Goal: Task Accomplishment & Management: Use online tool/utility

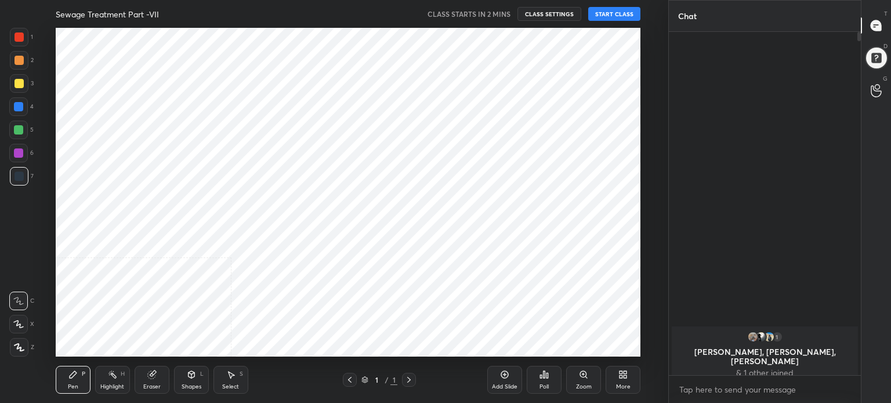
scroll to position [4, 3]
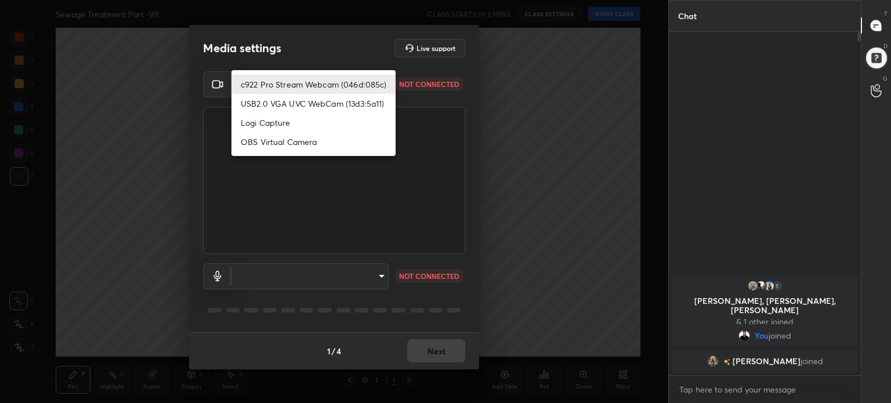
click at [382, 83] on body "1 2 3 4 5 6 7 C X Z C X Z E E Erase all H H Sewage Treatment Part -VII CLASS ST…" at bounding box center [445, 201] width 891 height 403
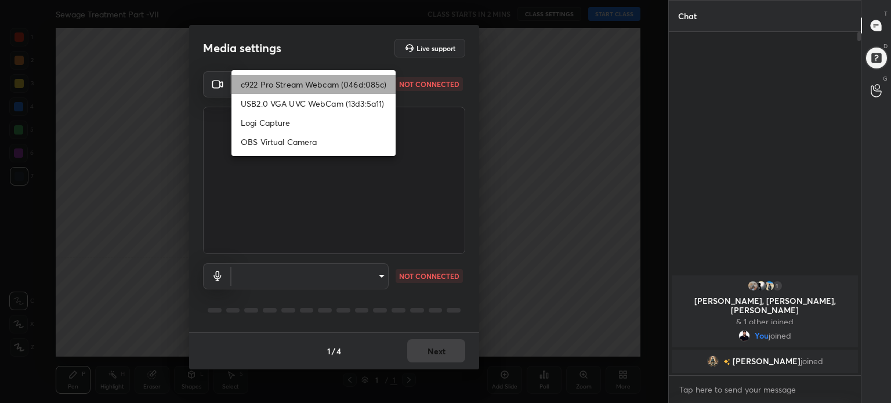
click at [382, 79] on li "c922 Pro Stream Webcam (046d:085c)" at bounding box center [313, 84] width 164 height 19
type input "71e3e78947e526af4a52f2c0169945d873bc5dc51c72eee1692604a1d74c319f"
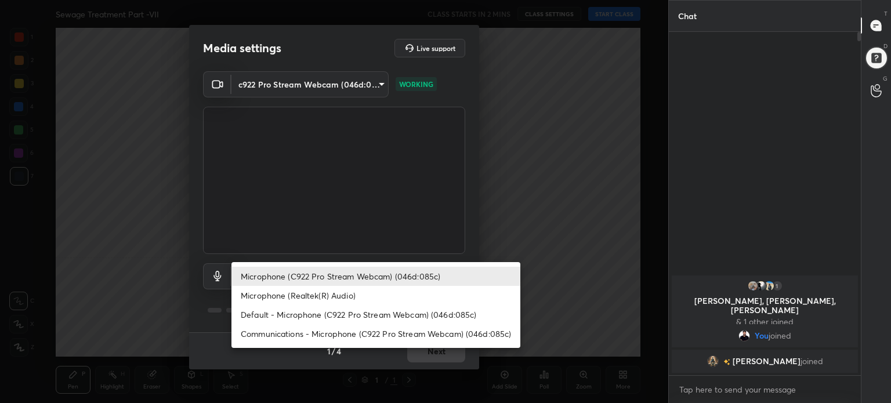
click at [382, 273] on body "1 2 3 4 5 6 7 C X Z C X Z E E Erase all H H Sewage Treatment Part -VII CLASS ST…" at bounding box center [445, 201] width 891 height 403
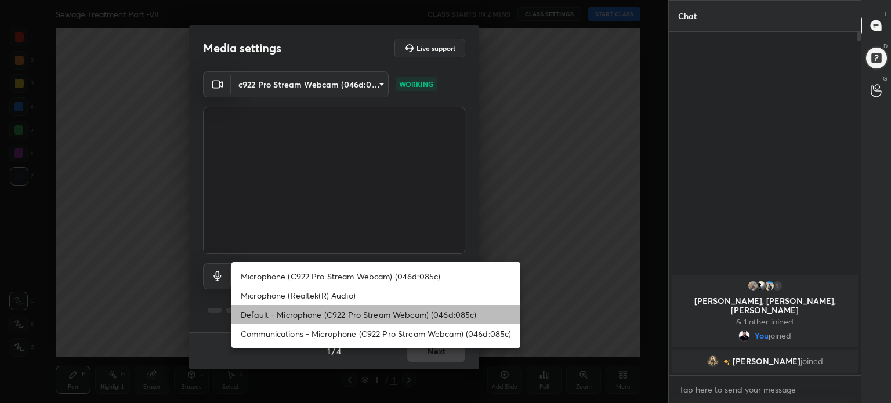
click at [381, 307] on li "Default - Microphone (C922 Pro Stream Webcam) (046d:085c)" at bounding box center [375, 314] width 289 height 19
type input "default"
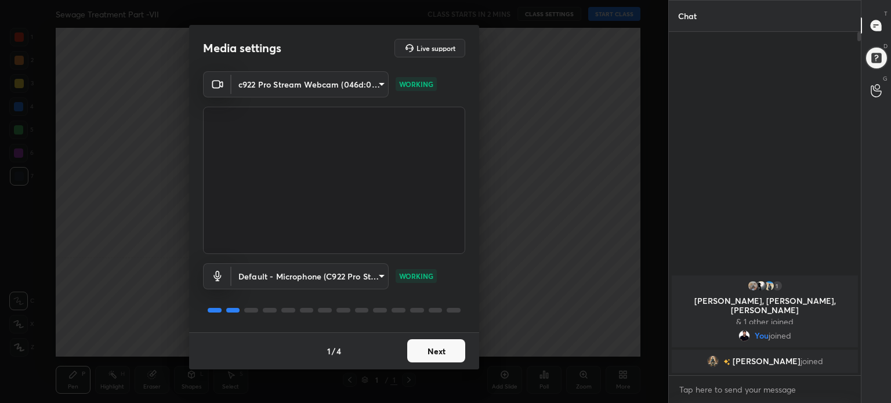
click at [446, 349] on button "Next" at bounding box center [436, 350] width 58 height 23
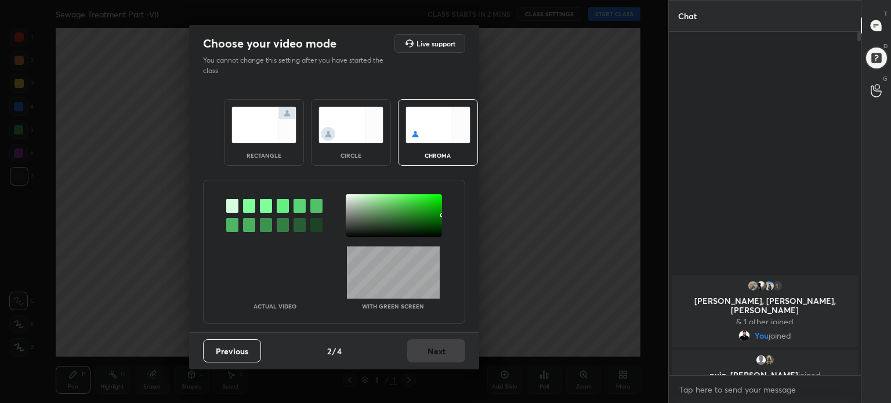
click at [442, 352] on div "Previous 2 / 4 Next" at bounding box center [334, 350] width 290 height 37
click at [296, 132] on div "rectangle" at bounding box center [264, 132] width 80 height 67
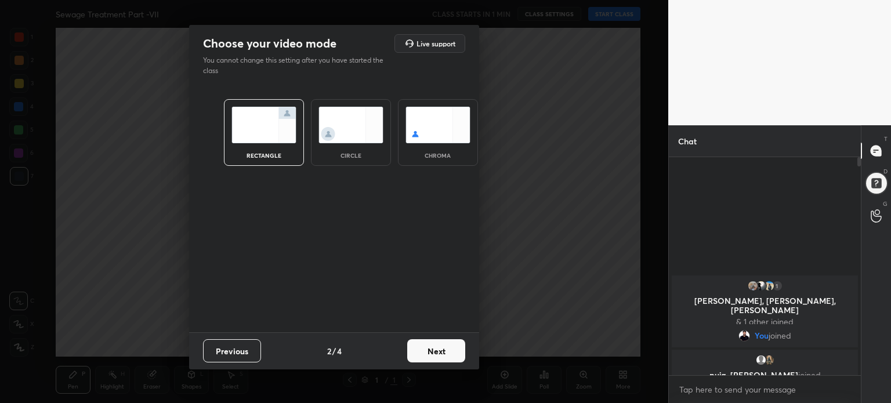
scroll to position [118, 189]
click at [451, 352] on button "Next" at bounding box center [436, 350] width 58 height 23
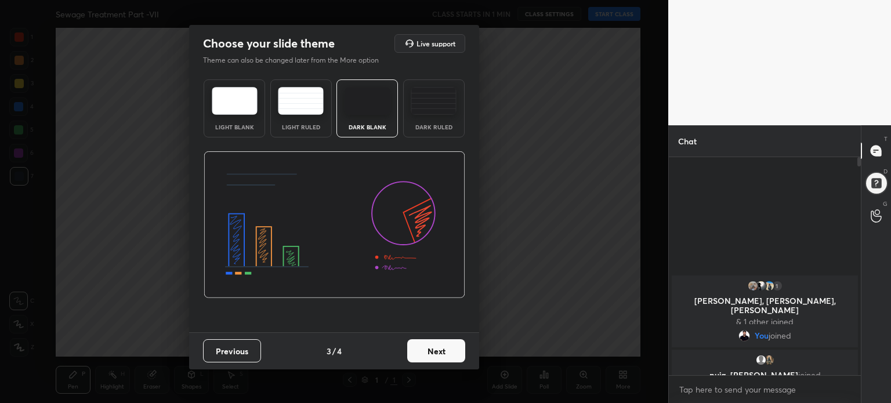
click at [253, 111] on img at bounding box center [235, 101] width 46 height 28
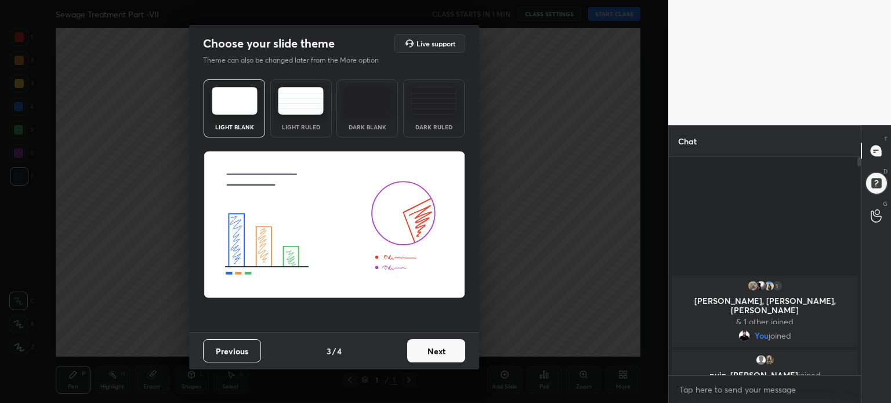
click at [453, 357] on button "Next" at bounding box center [436, 350] width 58 height 23
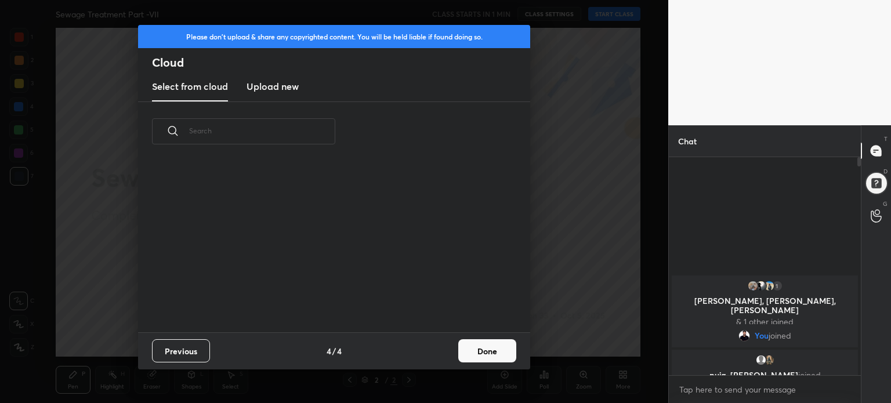
click at [494, 357] on button "Done" at bounding box center [487, 350] width 58 height 23
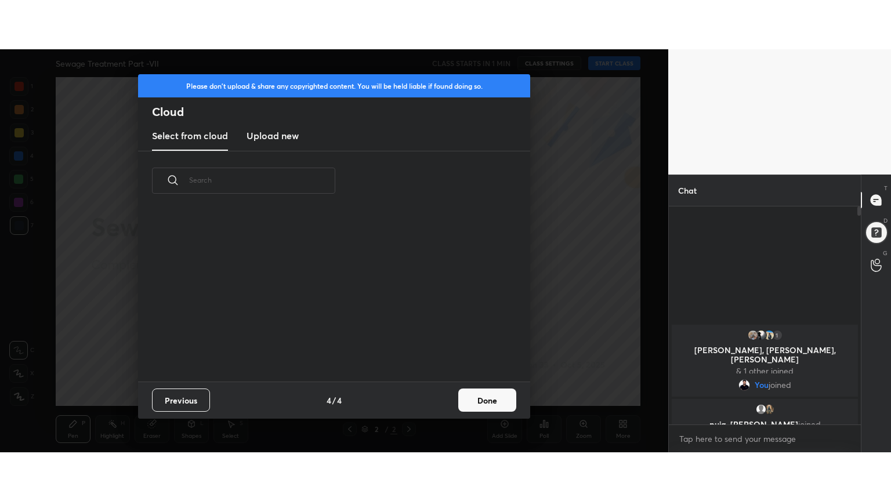
scroll to position [172, 372]
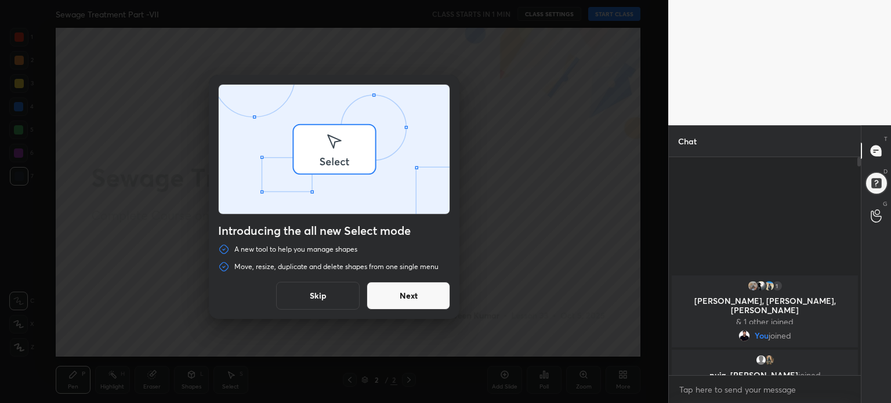
click at [495, 346] on div at bounding box center [334, 201] width 668 height 403
click at [498, 352] on div "Introducing the all new Select mode A new tool to help you manage shapes Move, …" at bounding box center [334, 201] width 668 height 403
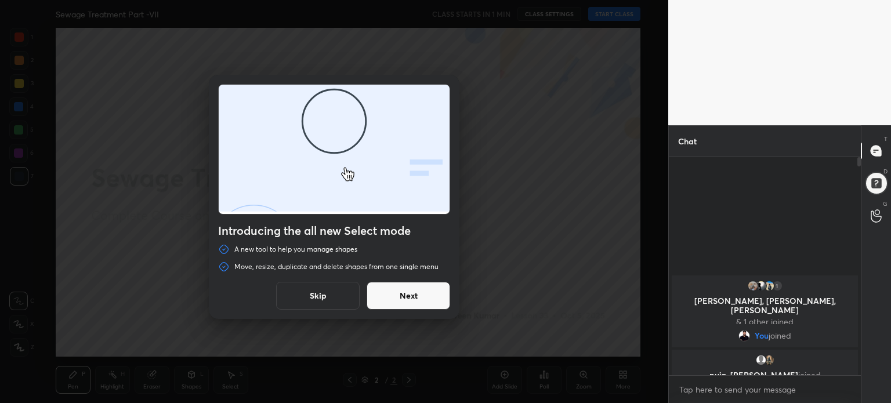
click at [325, 296] on button "Skip" at bounding box center [318, 296] width 84 height 28
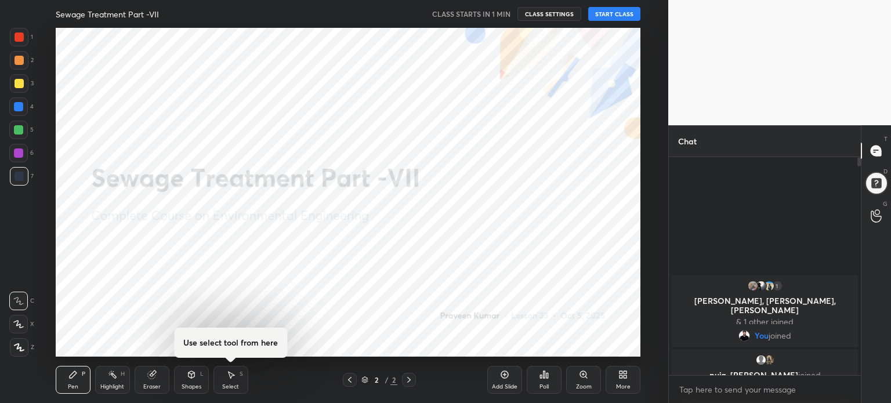
click at [625, 387] on div "More" at bounding box center [623, 387] width 15 height 6
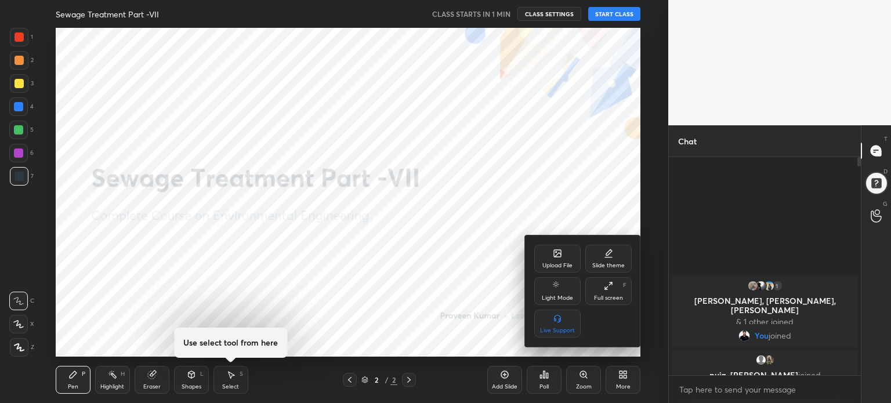
click at [622, 374] on div at bounding box center [445, 201] width 891 height 403
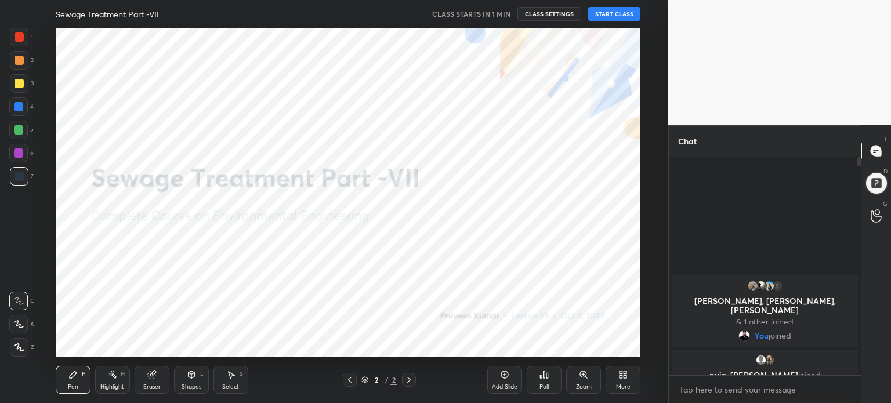
click at [620, 373] on icon at bounding box center [621, 372] width 3 height 3
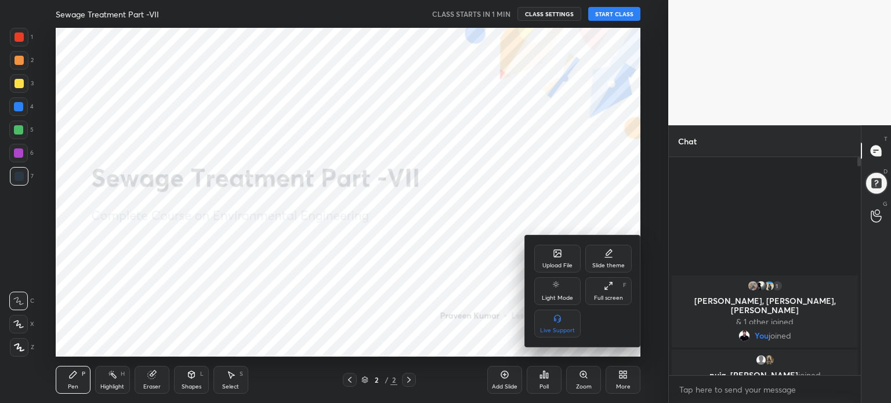
click at [615, 299] on div "Full screen" at bounding box center [608, 298] width 29 height 6
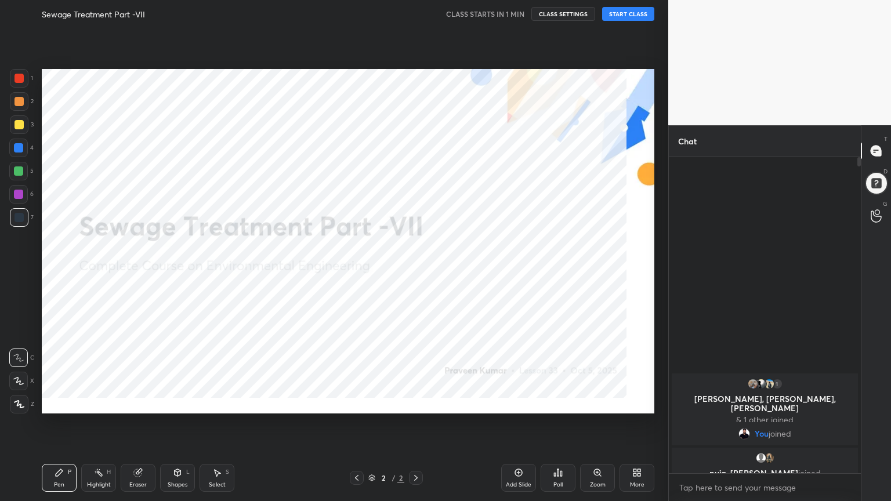
scroll to position [216, 189]
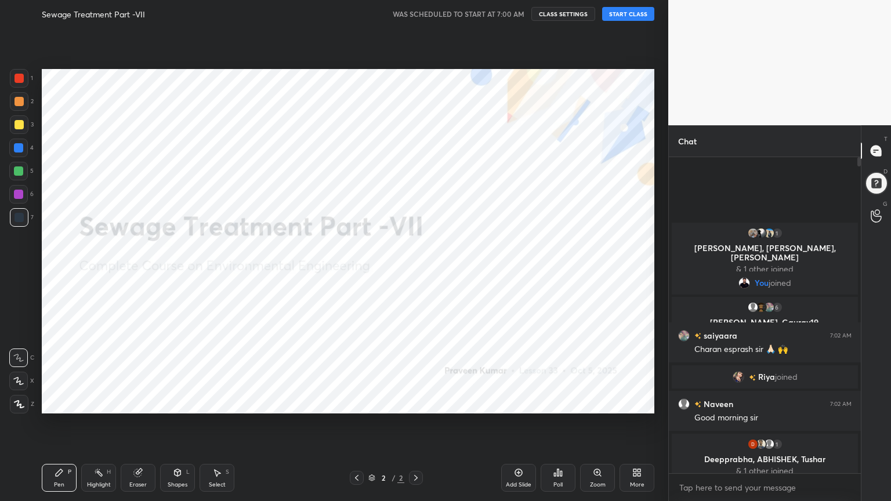
click at [637, 12] on button "START CLASS" at bounding box center [628, 14] width 52 height 14
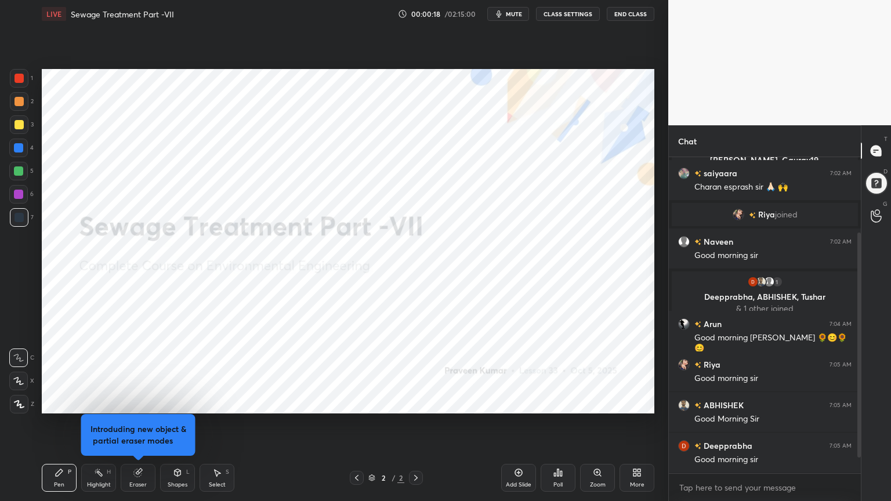
scroll to position [139, 0]
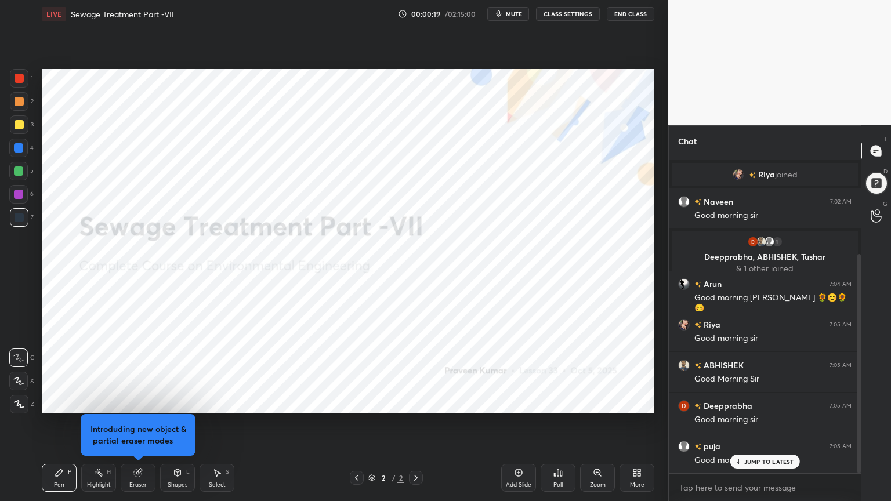
click at [510, 15] on span "mute" at bounding box center [514, 14] width 16 height 8
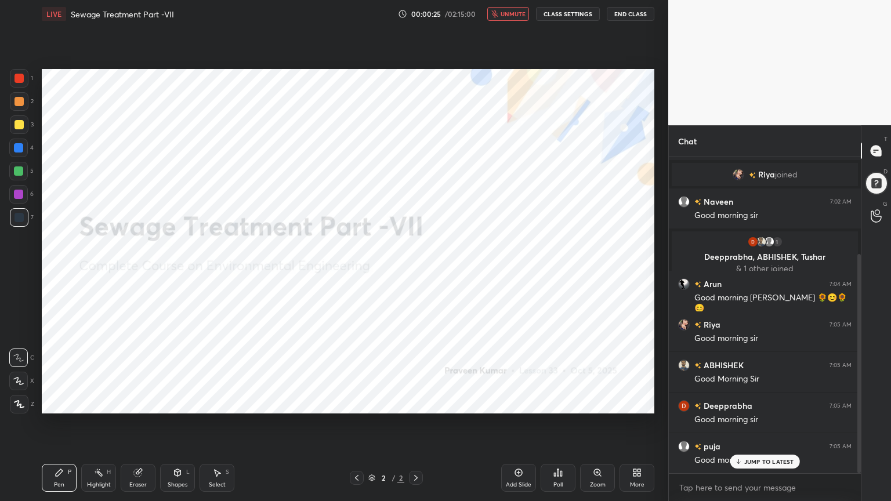
click at [631, 16] on button "End Class" at bounding box center [631, 14] width 48 height 14
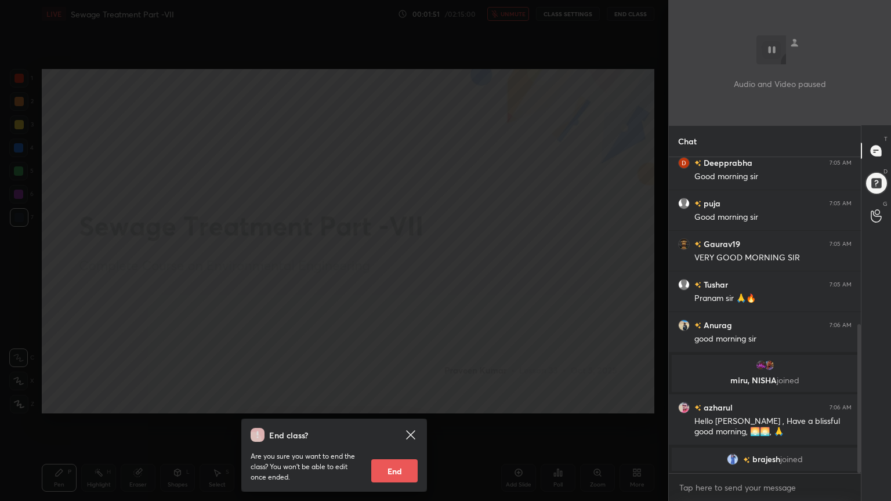
scroll to position [361, 0]
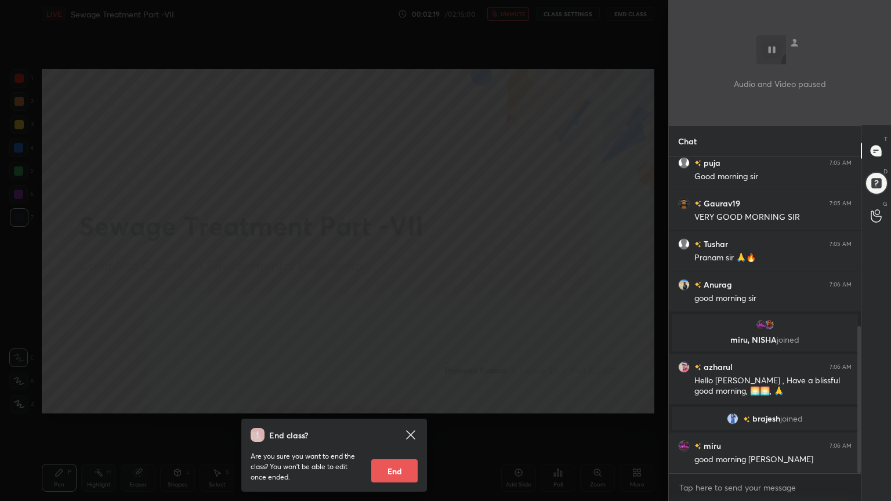
click at [499, 310] on div "End class? Are you sure you want to end the class? You won’t be able to edit on…" at bounding box center [334, 250] width 668 height 501
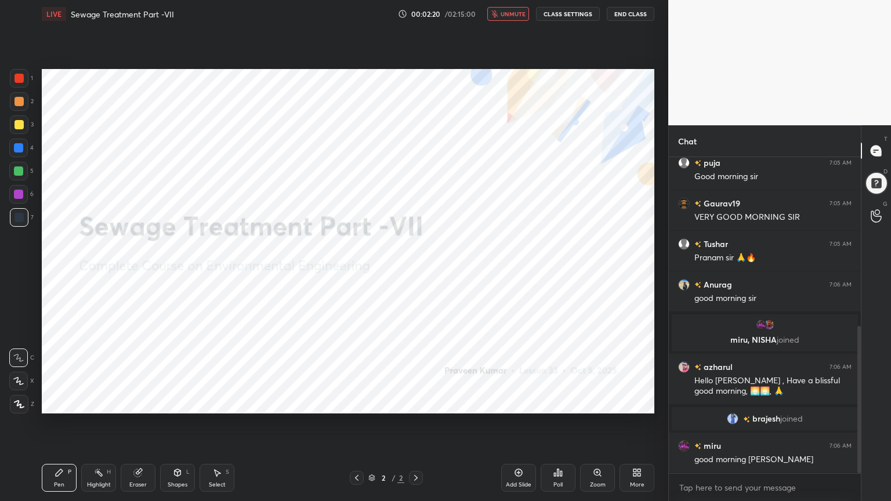
click at [506, 17] on button "unmute" at bounding box center [508, 14] width 42 height 14
click at [510, 10] on span "mute" at bounding box center [514, 14] width 16 height 8
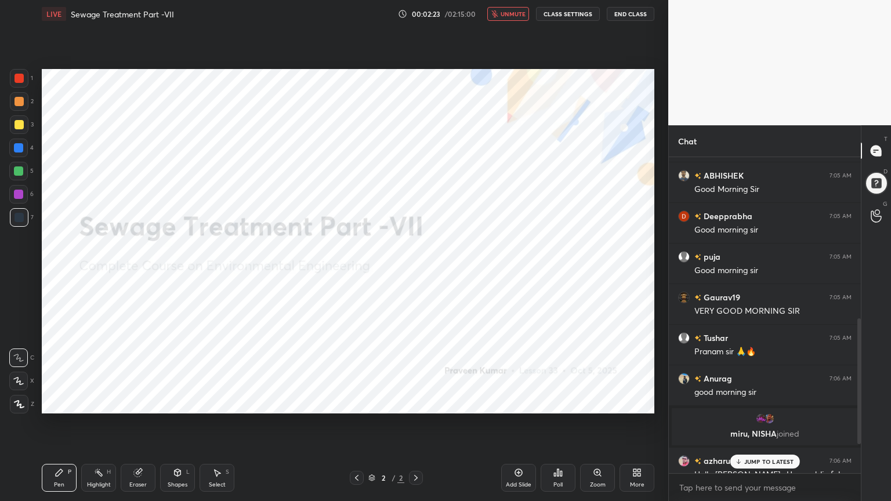
scroll to position [401, 0]
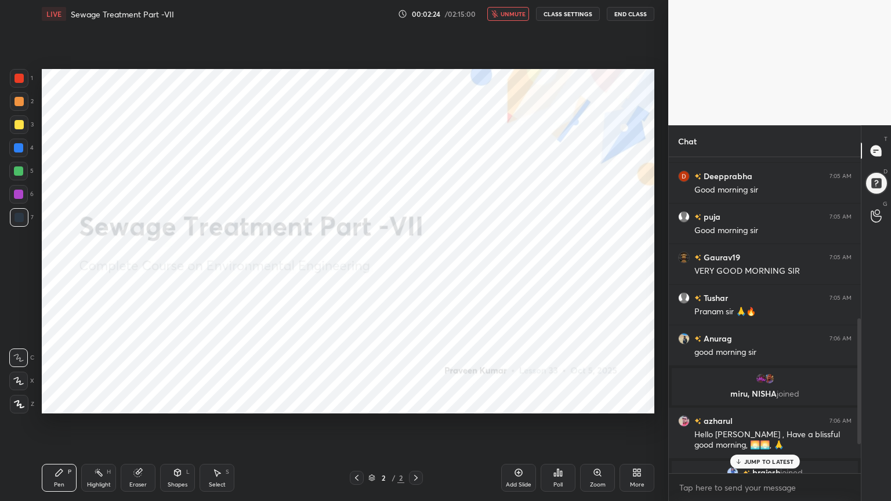
click at [633, 14] on button "End Class" at bounding box center [631, 14] width 48 height 14
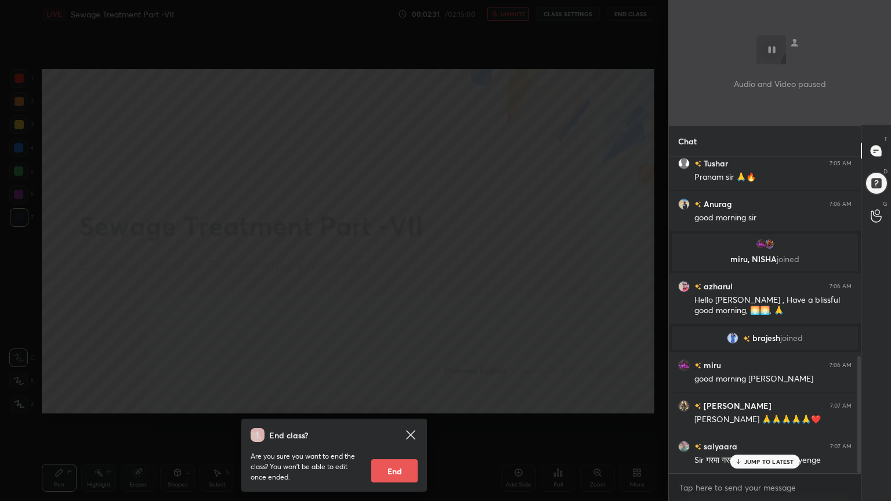
scroll to position [577, 0]
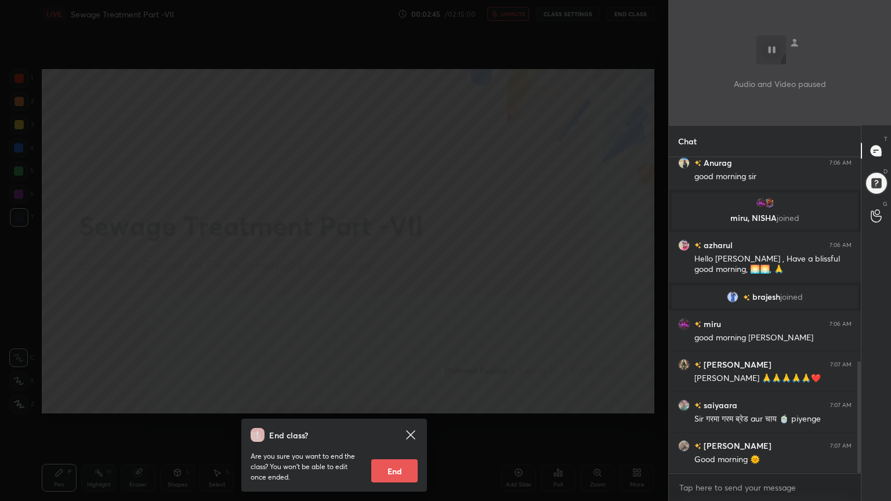
click at [494, 333] on div "End class? Are you sure you want to end the class? You won’t be able to edit on…" at bounding box center [334, 250] width 668 height 501
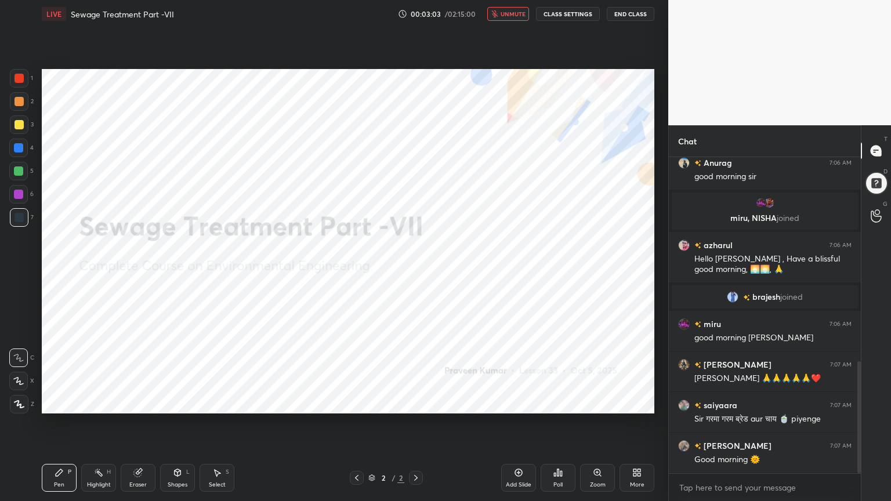
scroll to position [617, 0]
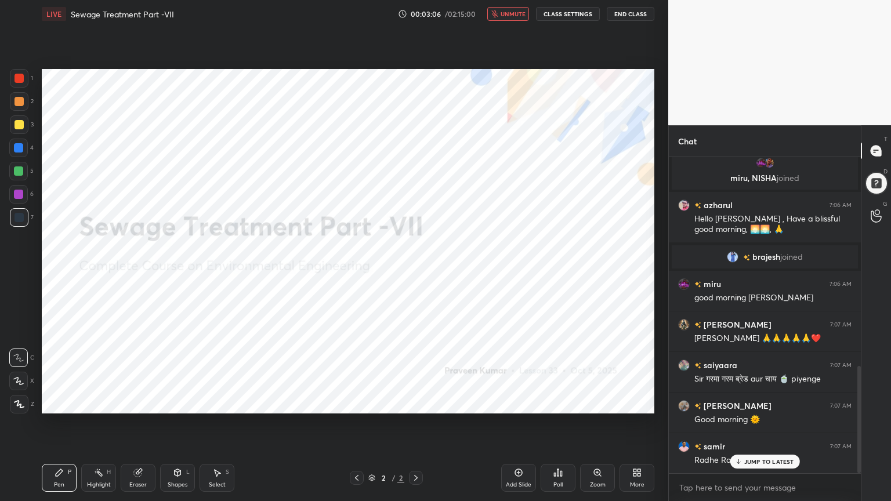
click at [521, 16] on span "unmute" at bounding box center [513, 14] width 25 height 8
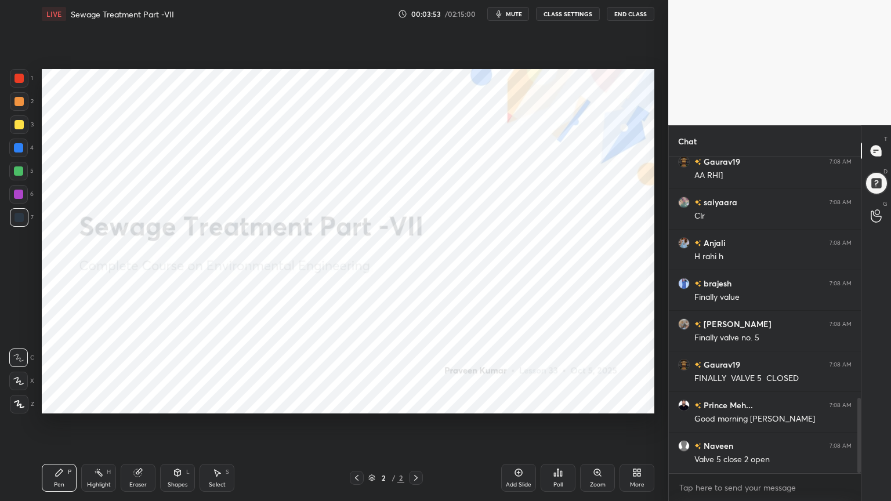
scroll to position [1051, 0]
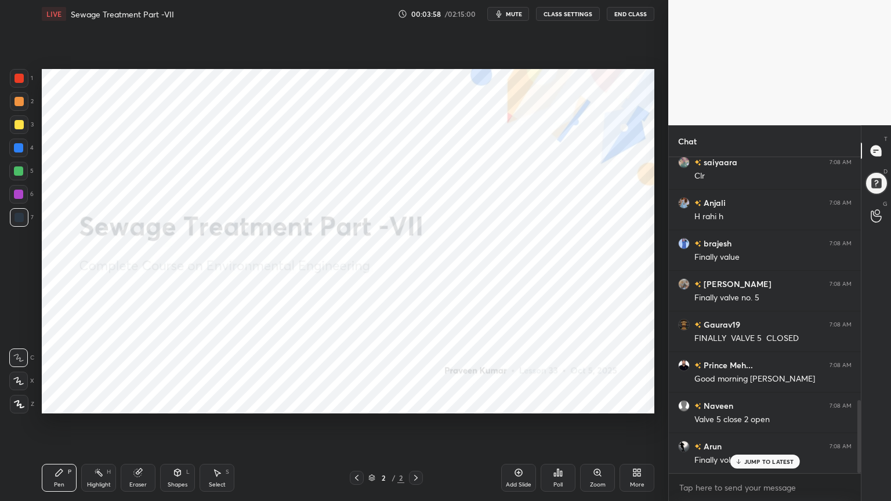
click at [642, 403] on div "More" at bounding box center [637, 478] width 35 height 28
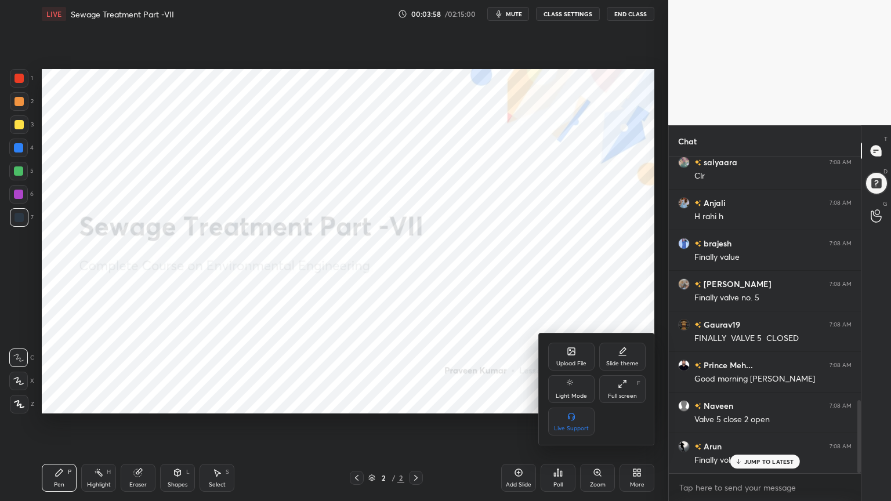
click at [629, 350] on div "Slide theme" at bounding box center [622, 357] width 46 height 28
click at [568, 403] on icon at bounding box center [571, 416] width 9 height 9
click at [491, 403] on div at bounding box center [445, 250] width 891 height 501
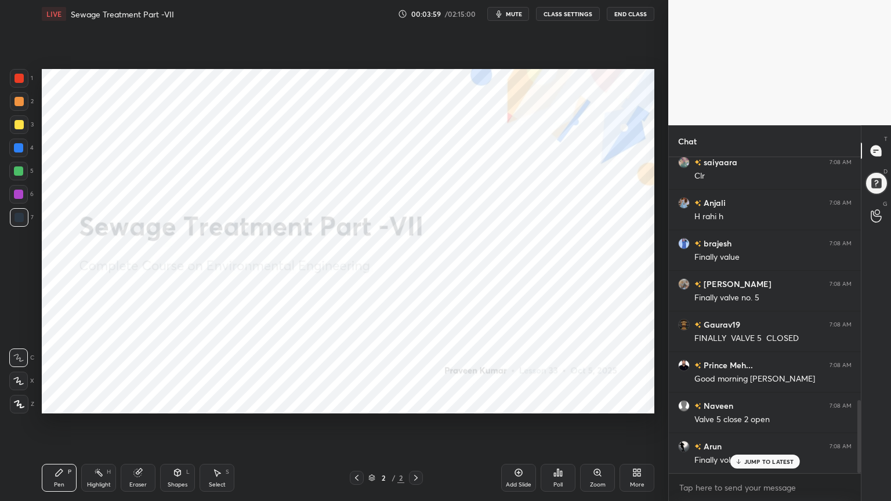
click at [524, 403] on div "Add Slide" at bounding box center [519, 485] width 26 height 6
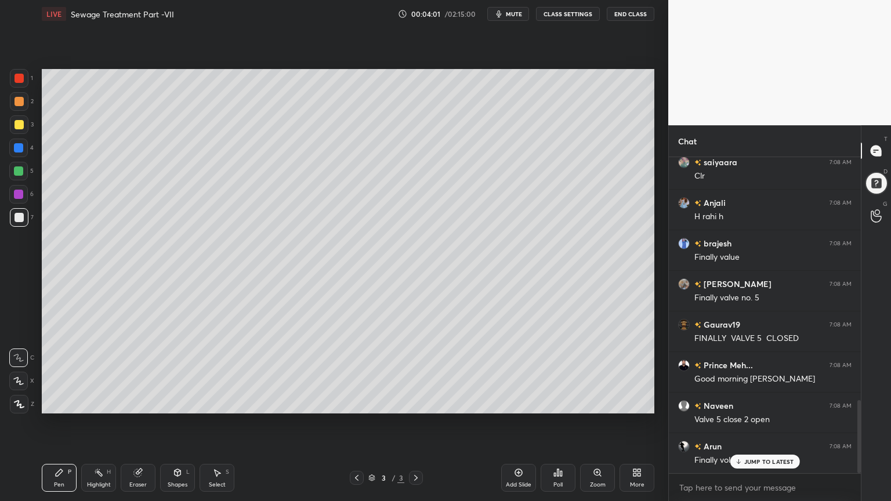
click at [26, 231] on div "7" at bounding box center [22, 219] width 24 height 23
click at [19, 217] on div at bounding box center [19, 217] width 9 height 9
click at [19, 379] on icon at bounding box center [18, 381] width 10 height 8
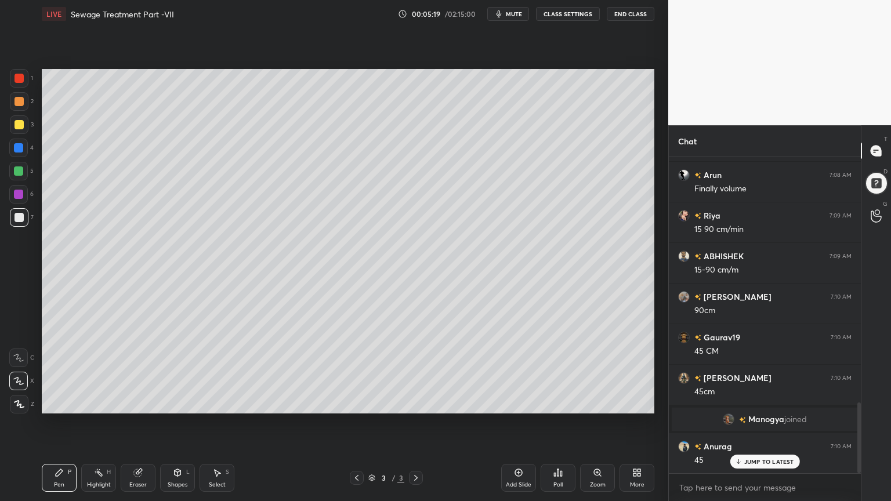
scroll to position [1132, 0]
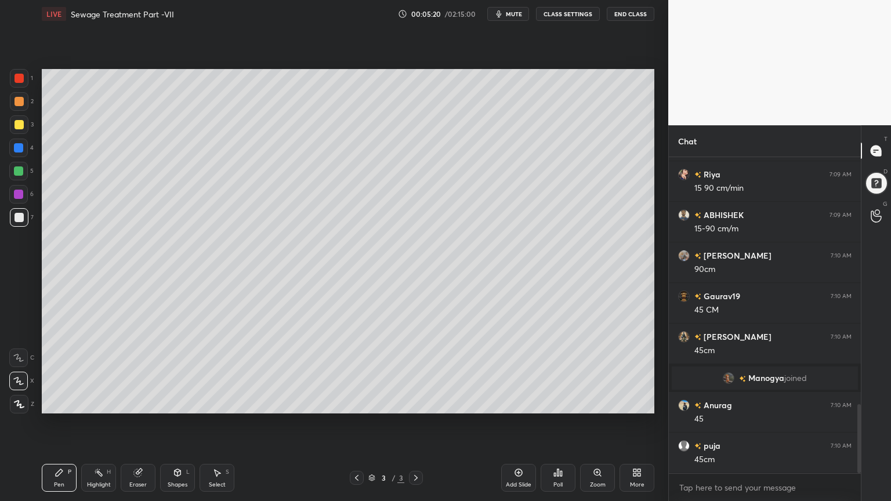
click at [17, 125] on div at bounding box center [19, 124] width 9 height 9
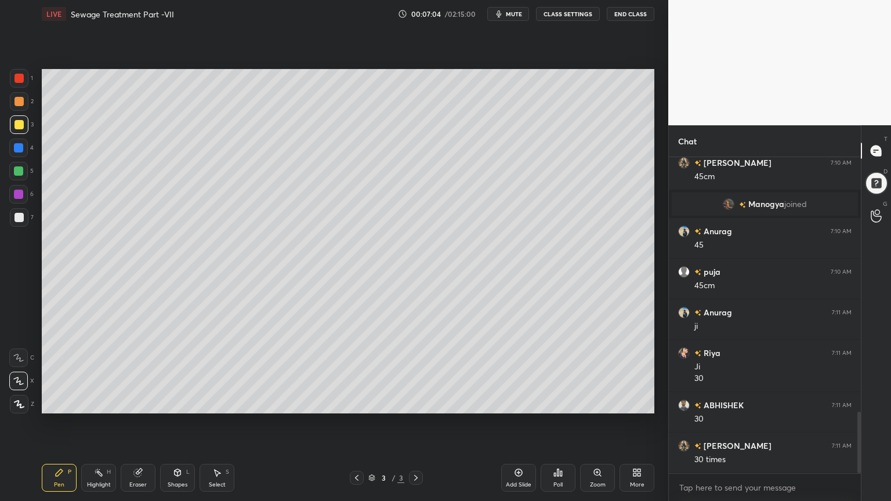
scroll to position [1346, 0]
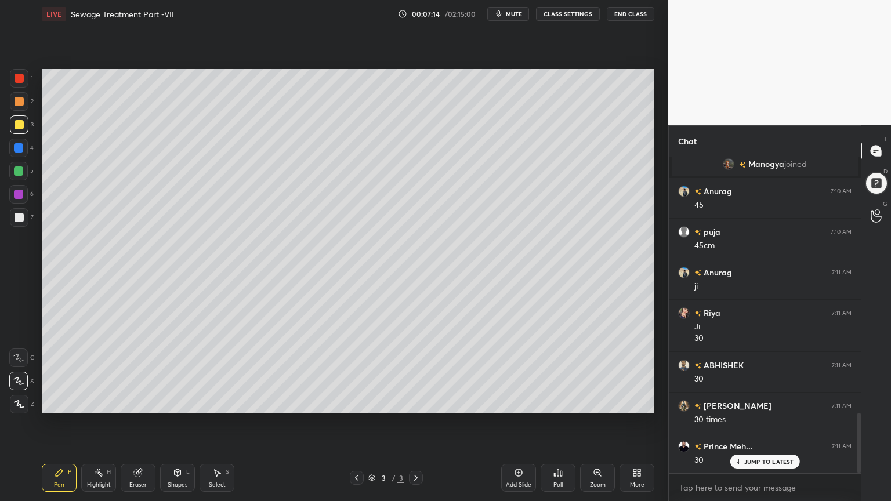
click at [180, 403] on icon at bounding box center [177, 472] width 9 height 9
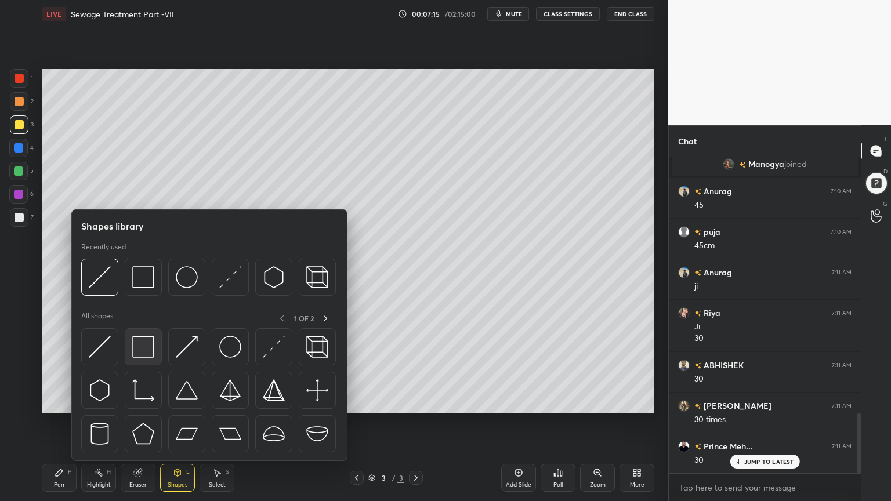
click at [146, 348] on img at bounding box center [143, 347] width 22 height 22
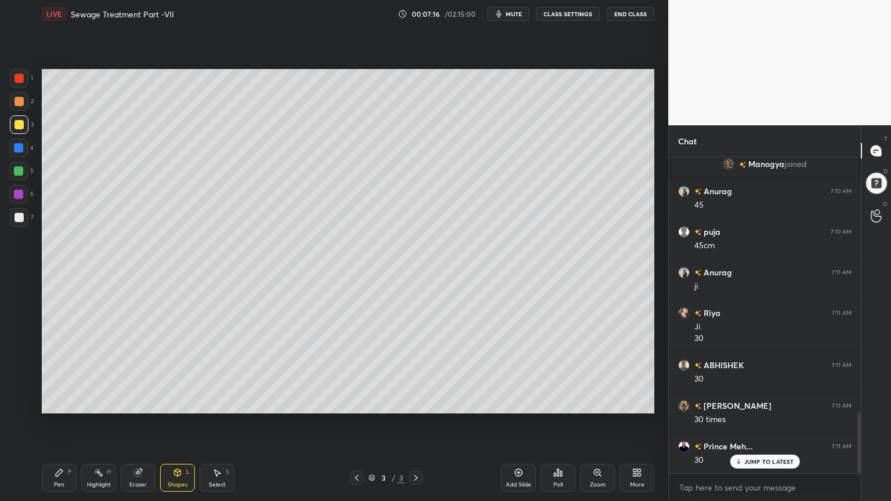
click at [12, 171] on div at bounding box center [18, 171] width 19 height 19
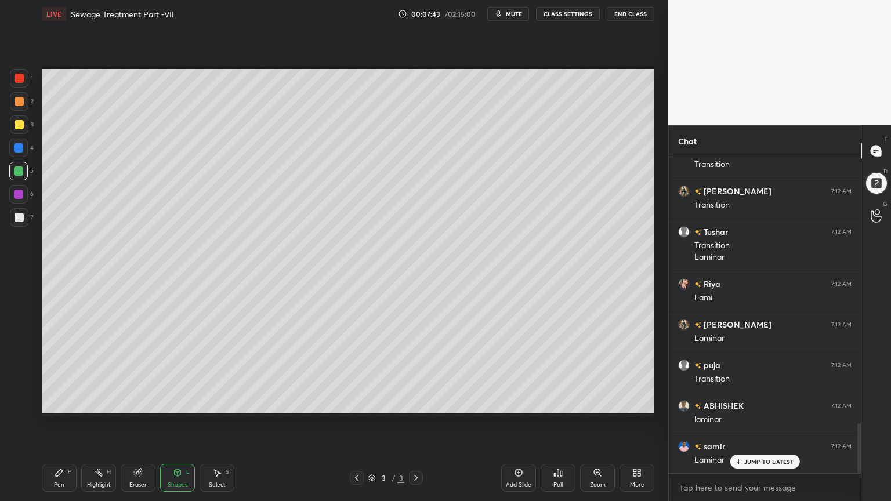
scroll to position [1723, 0]
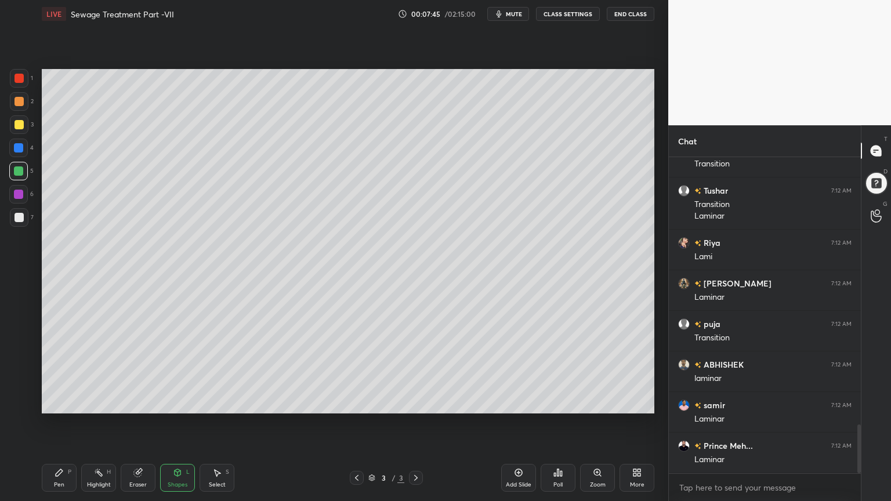
click at [66, 403] on div "Pen P" at bounding box center [59, 478] width 35 height 28
click at [20, 217] on div at bounding box center [19, 217] width 9 height 9
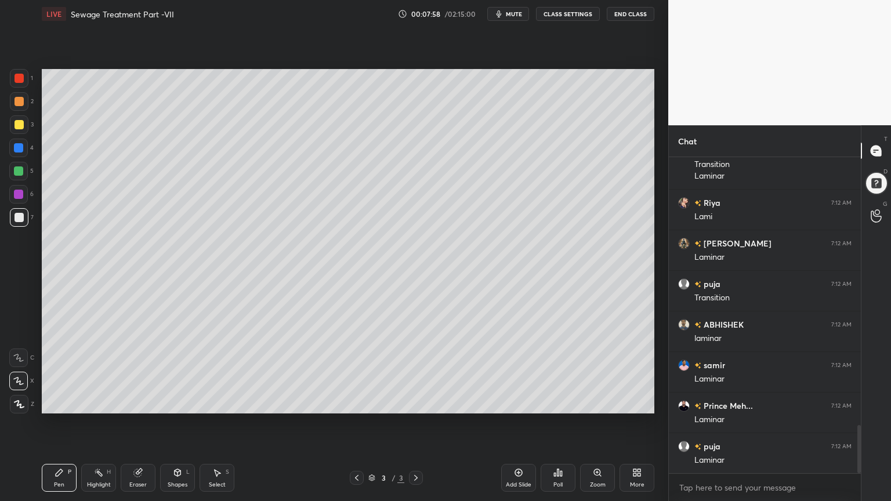
click at [141, 403] on icon at bounding box center [138, 473] width 8 height 8
click at [51, 403] on div "Pen P" at bounding box center [59, 478] width 35 height 28
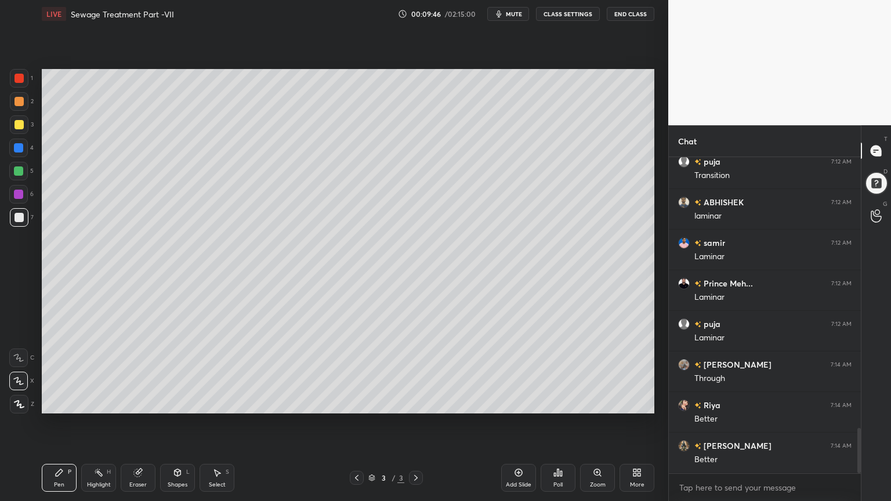
click at [134, 403] on icon at bounding box center [138, 473] width 8 height 8
click at [63, 403] on div "Pen P" at bounding box center [59, 478] width 35 height 28
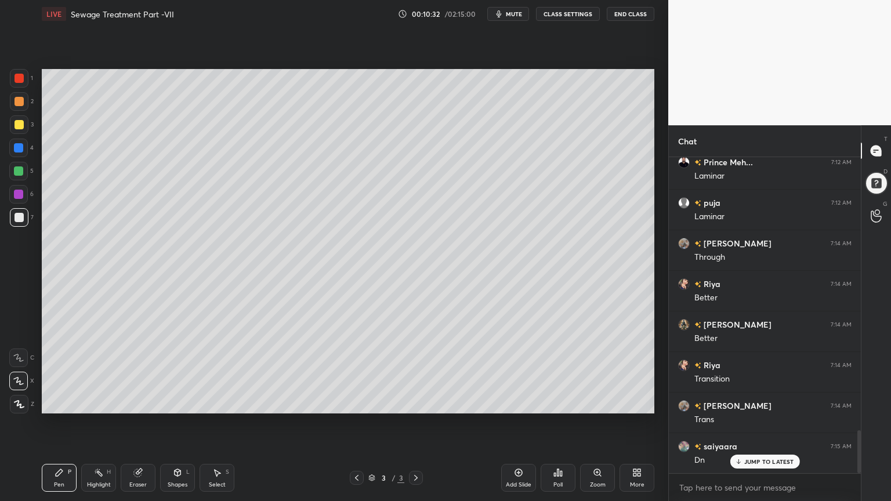
scroll to position [3, 3]
click at [777, 403] on p "JUMP TO LATEST" at bounding box center [769, 437] width 50 height 7
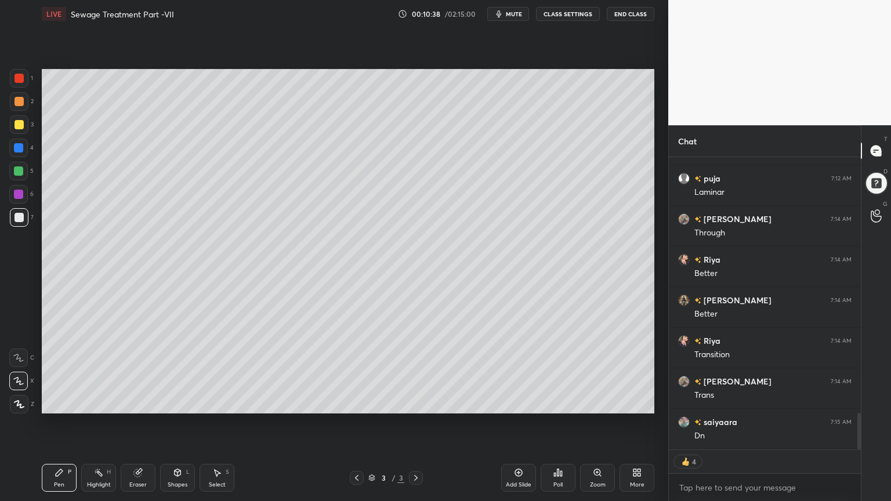
click at [520, 403] on icon at bounding box center [518, 472] width 3 height 3
click at [21, 223] on div at bounding box center [19, 217] width 19 height 19
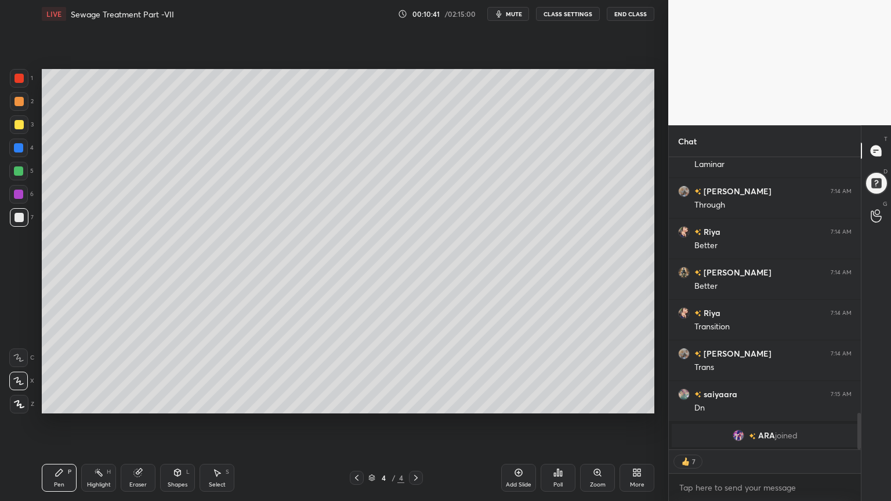
click at [59, 403] on icon at bounding box center [59, 472] width 7 height 7
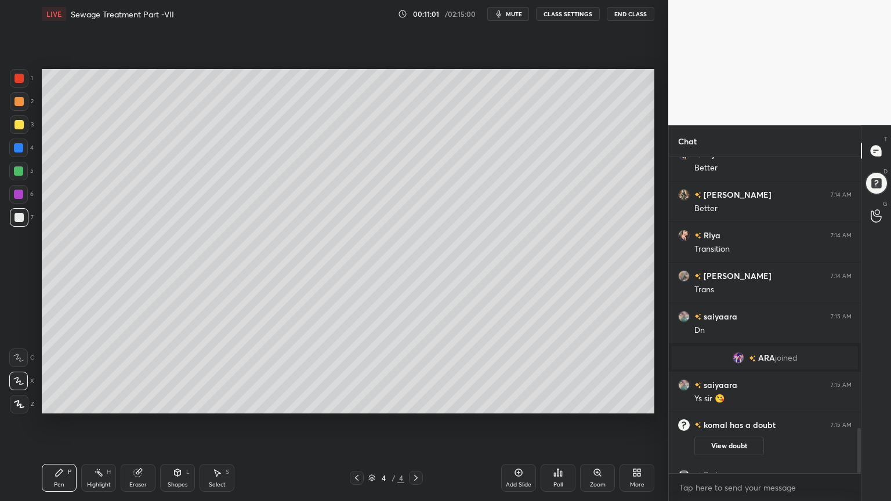
scroll to position [1879, 0]
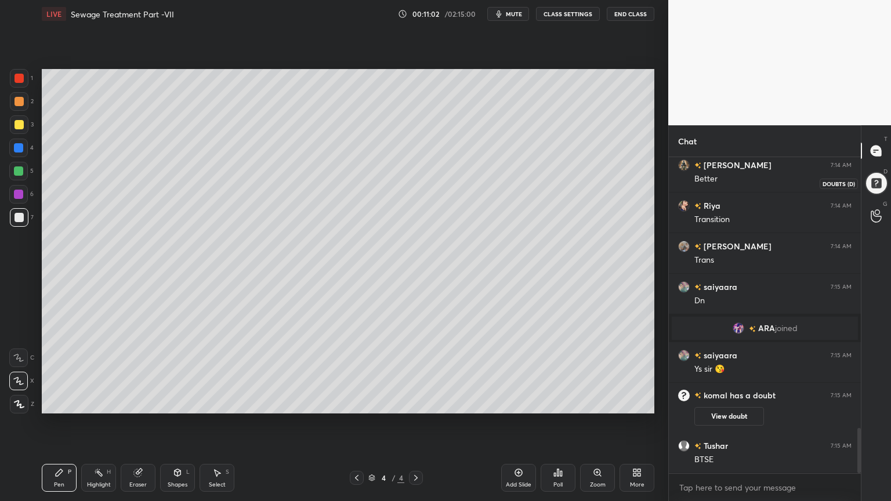
click at [872, 178] on div at bounding box center [876, 183] width 23 height 23
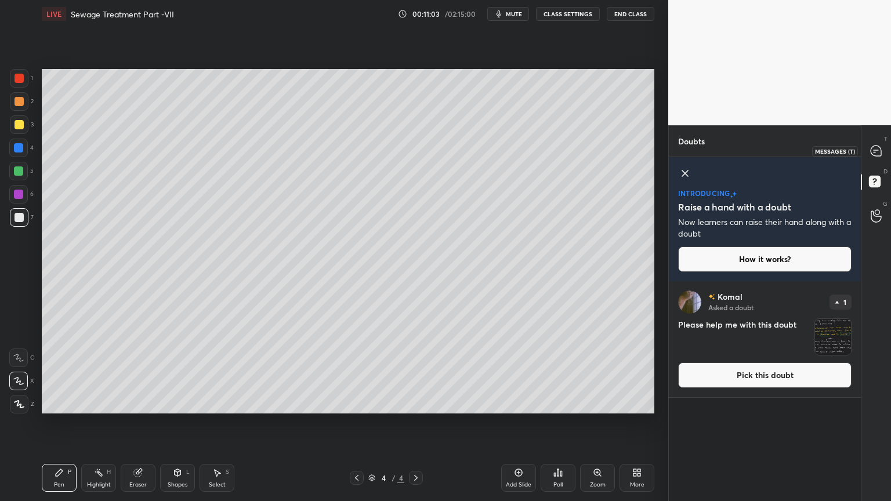
click at [875, 145] on icon at bounding box center [876, 151] width 12 height 12
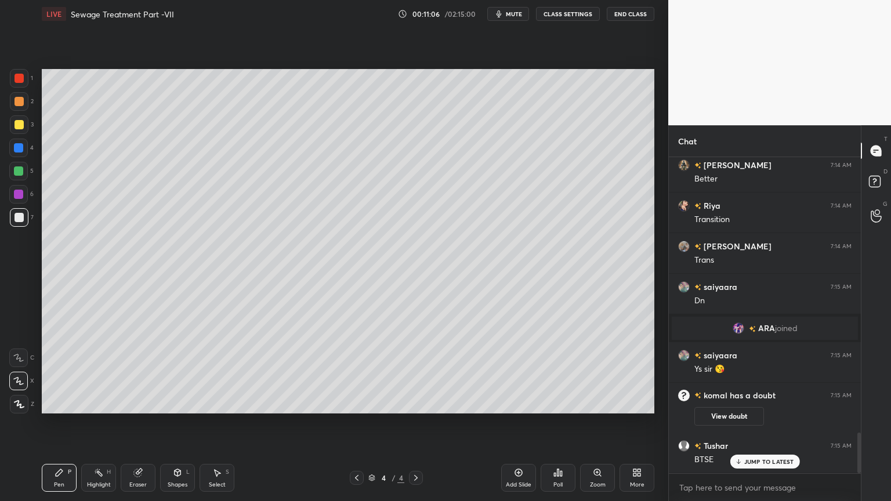
scroll to position [2163, 0]
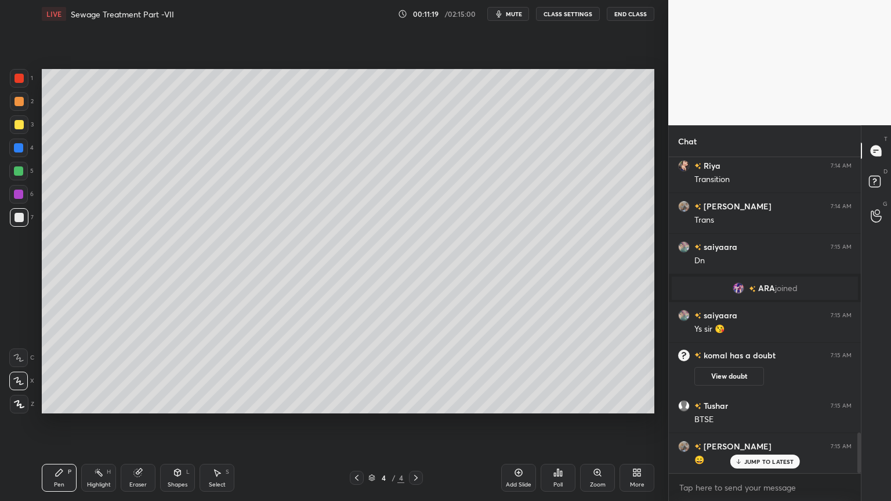
click at [12, 128] on div at bounding box center [19, 124] width 19 height 19
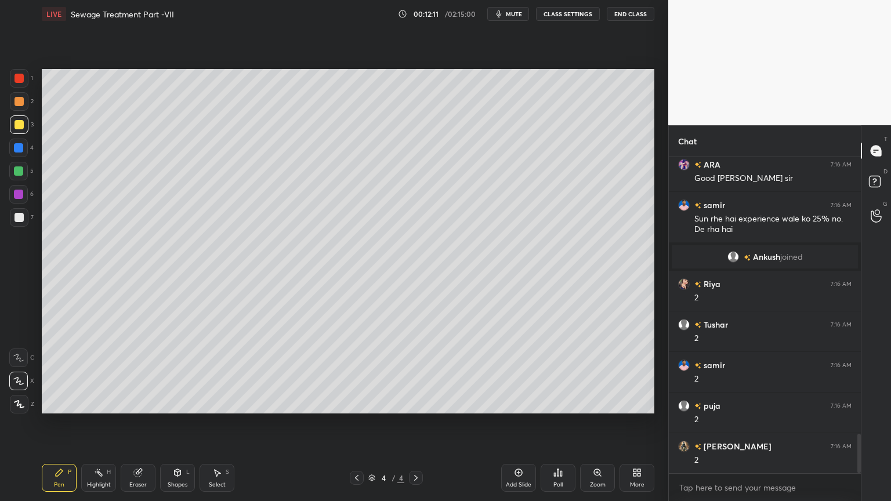
scroll to position [2201, 0]
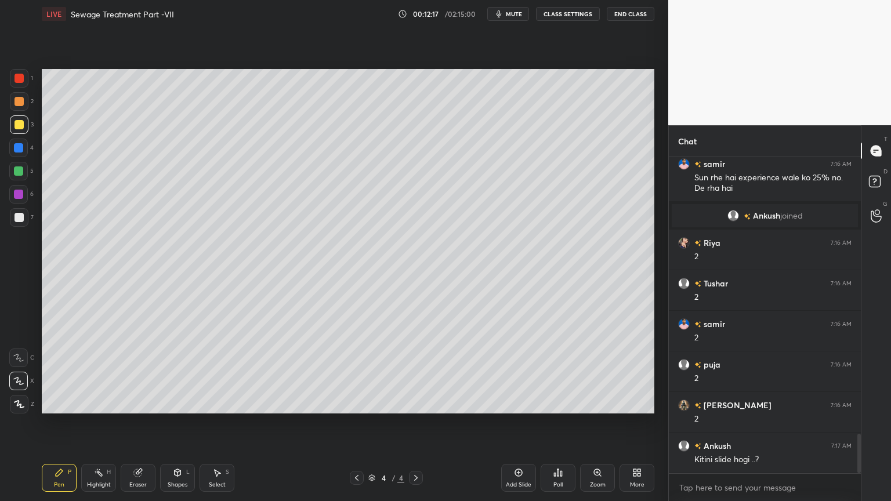
click at [23, 76] on div at bounding box center [19, 78] width 9 height 9
click at [23, 403] on icon at bounding box center [19, 404] width 9 height 7
click at [182, 403] on div "Shapes" at bounding box center [178, 485] width 20 height 6
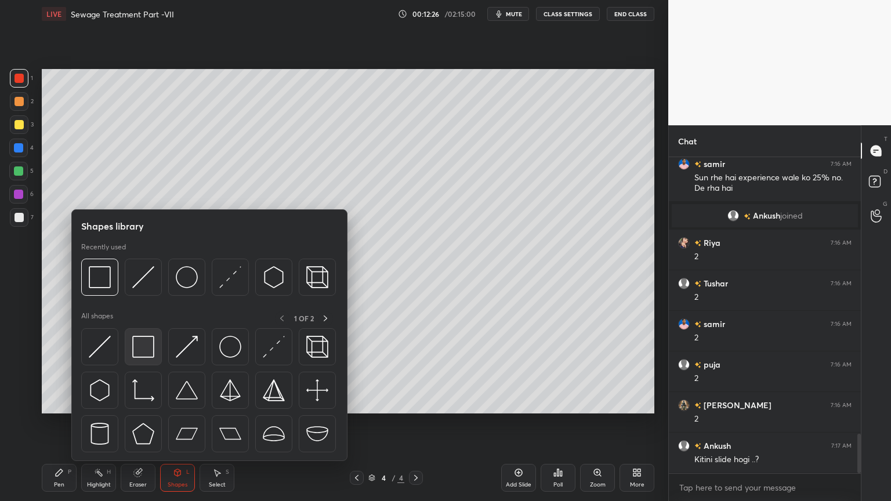
click at [137, 351] on img at bounding box center [143, 347] width 22 height 22
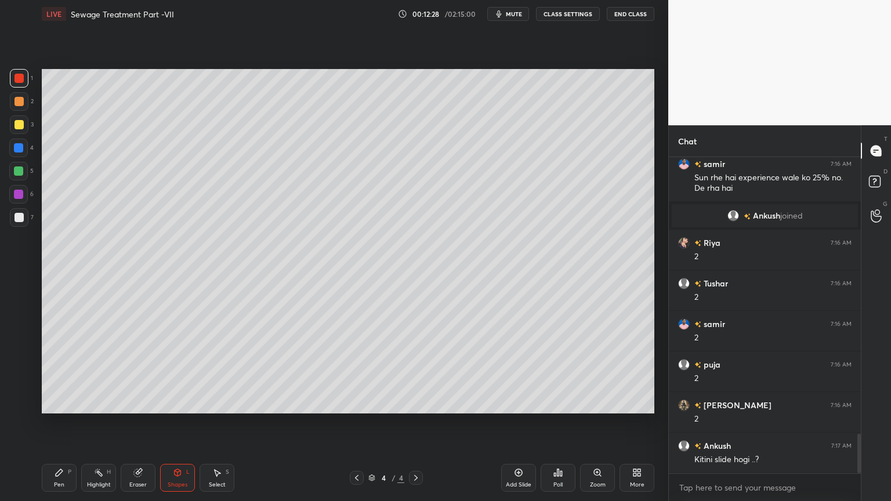
click at [54, 403] on div "Pen" at bounding box center [59, 485] width 10 height 6
click at [16, 216] on div at bounding box center [19, 217] width 9 height 9
click at [17, 380] on icon at bounding box center [18, 381] width 10 height 8
click at [19, 209] on div at bounding box center [19, 217] width 19 height 19
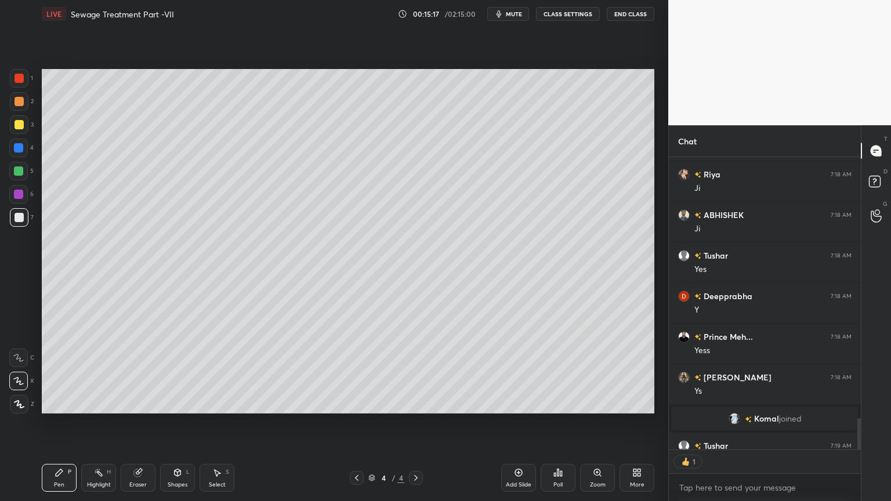
scroll to position [3, 3]
click at [181, 403] on icon at bounding box center [177, 472] width 9 height 9
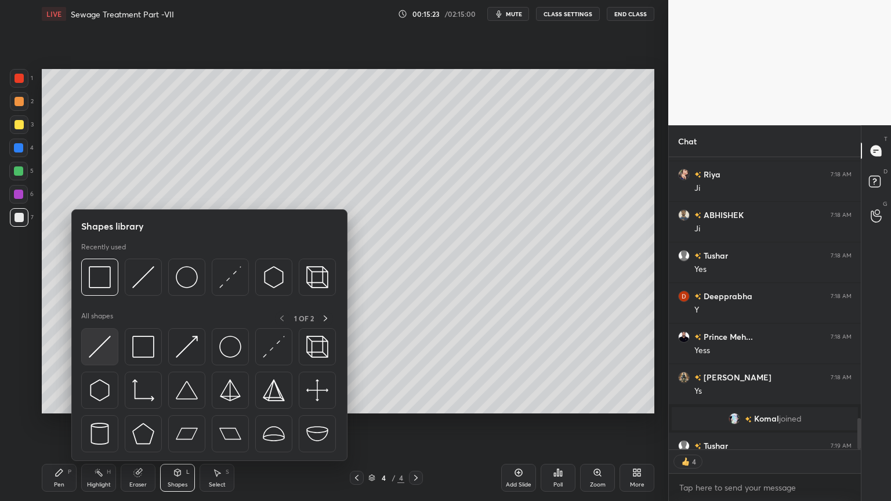
click at [107, 353] on img at bounding box center [100, 347] width 22 height 22
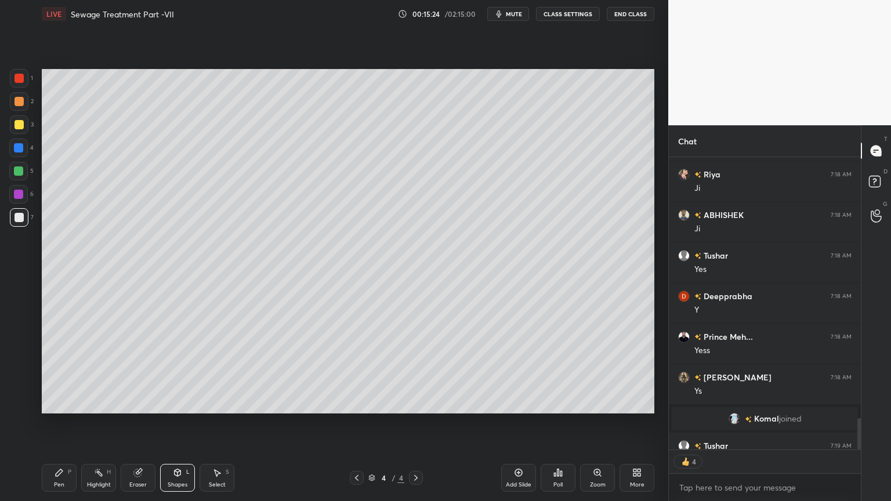
click at [23, 83] on div at bounding box center [19, 78] width 19 height 19
click at [183, 403] on div "Shapes L" at bounding box center [177, 478] width 35 height 28
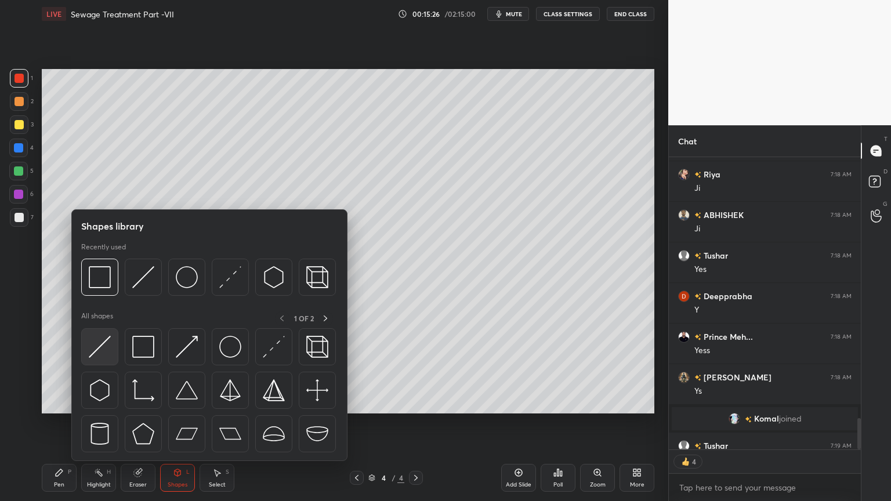
click at [105, 349] on img at bounding box center [100, 347] width 22 height 22
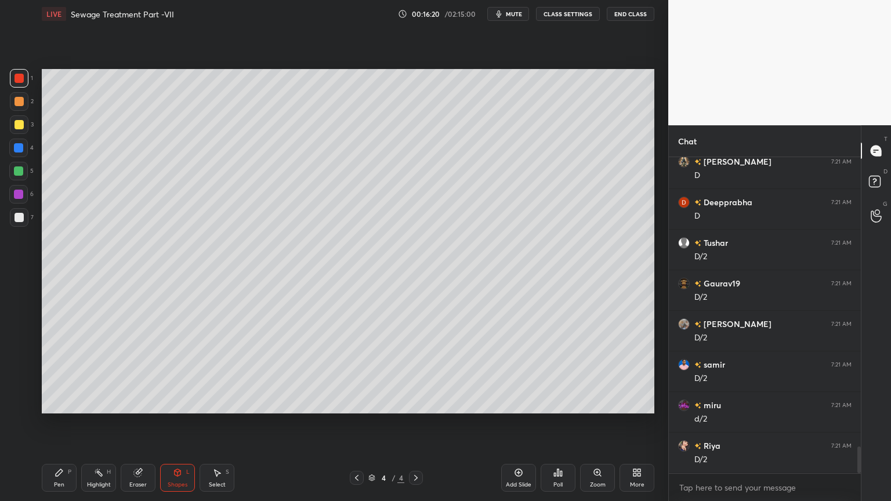
scroll to position [3488, 0]
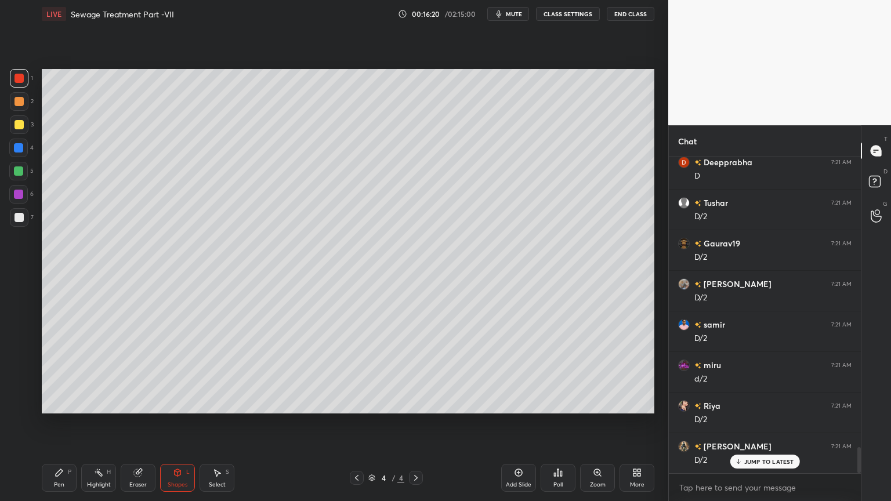
click at [518, 403] on icon at bounding box center [519, 473] width 8 height 8
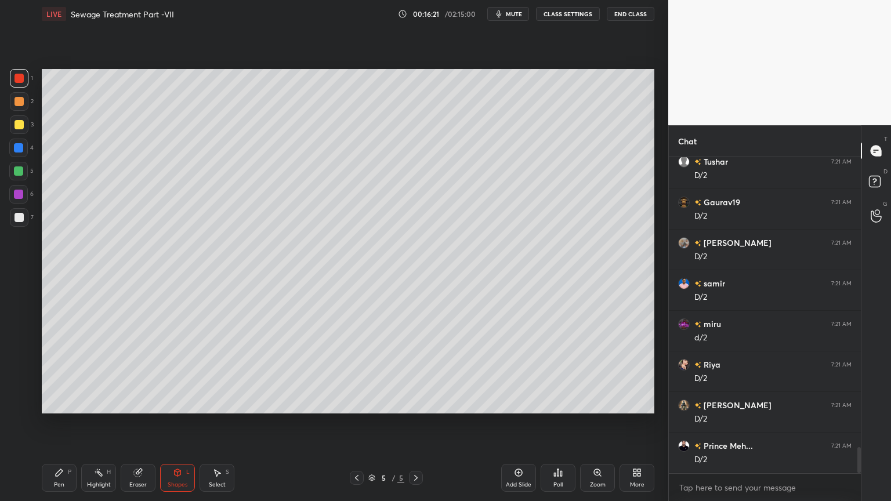
click at [184, 403] on div "Shapes L" at bounding box center [177, 478] width 35 height 28
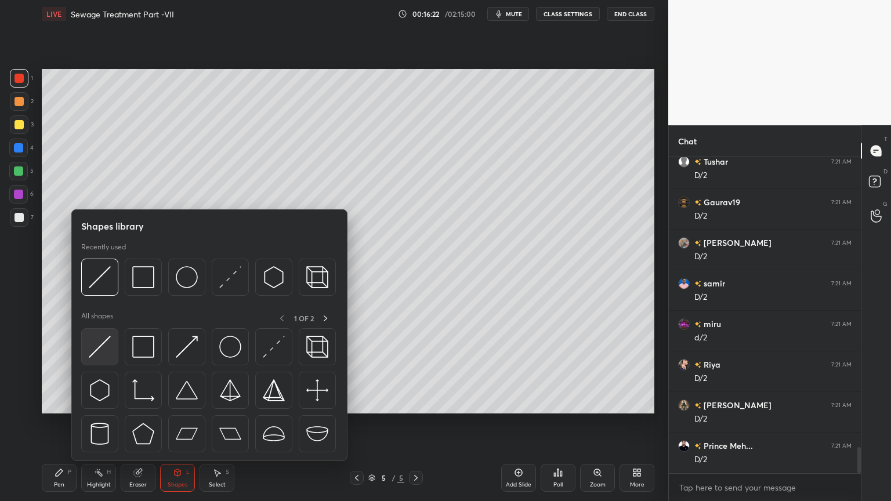
click at [108, 343] on img at bounding box center [100, 347] width 22 height 22
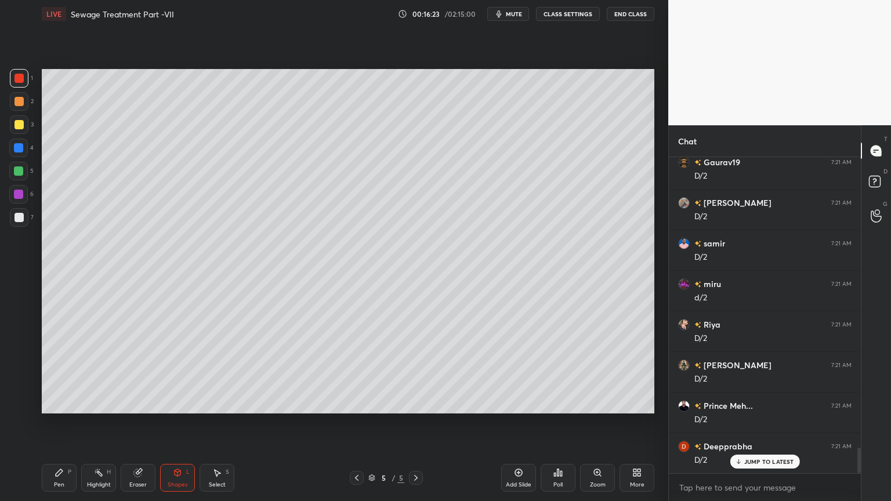
click at [15, 222] on div at bounding box center [19, 217] width 19 height 19
click at [60, 403] on div "Pen P" at bounding box center [59, 478] width 35 height 28
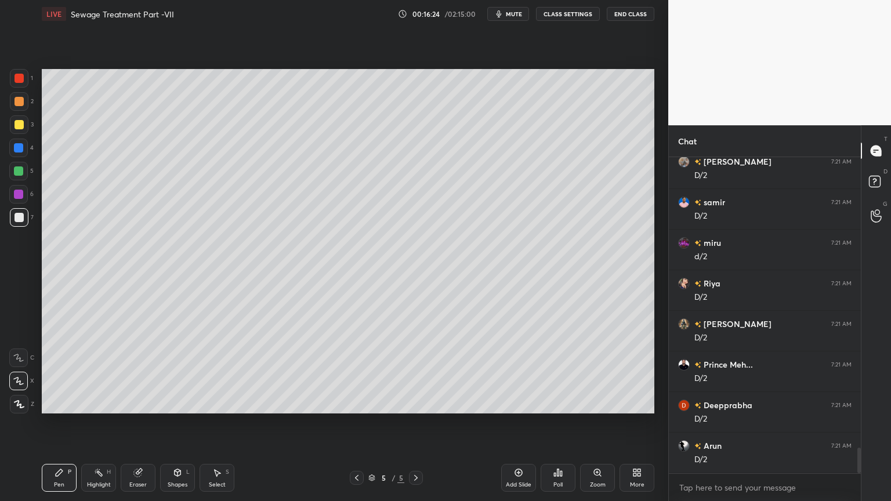
click at [186, 403] on div "Shapes" at bounding box center [178, 485] width 20 height 6
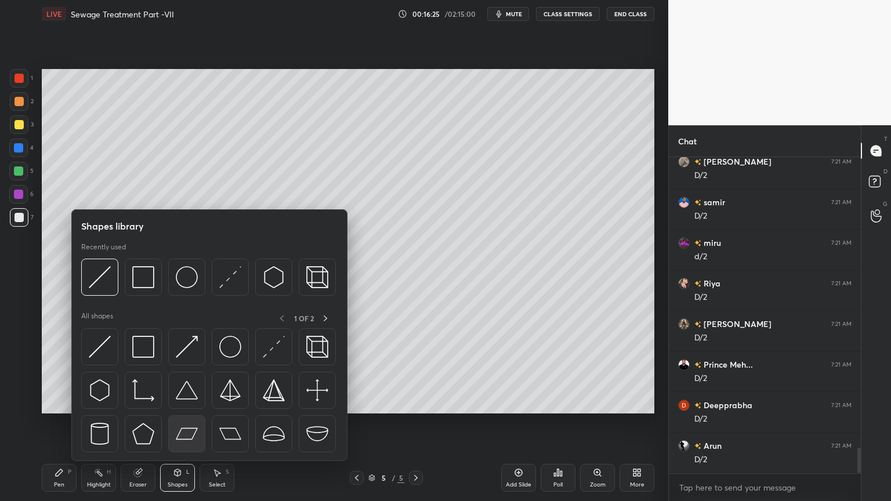
scroll to position [3650, 0]
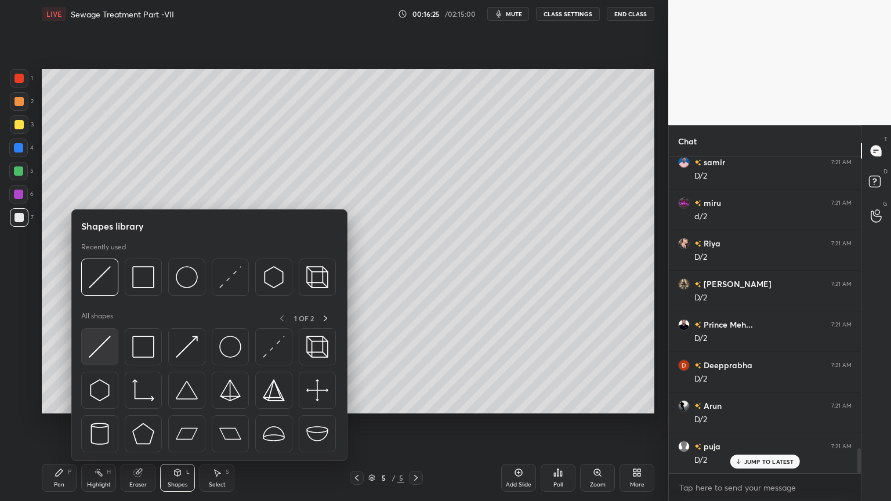
click at [97, 351] on img at bounding box center [100, 347] width 22 height 22
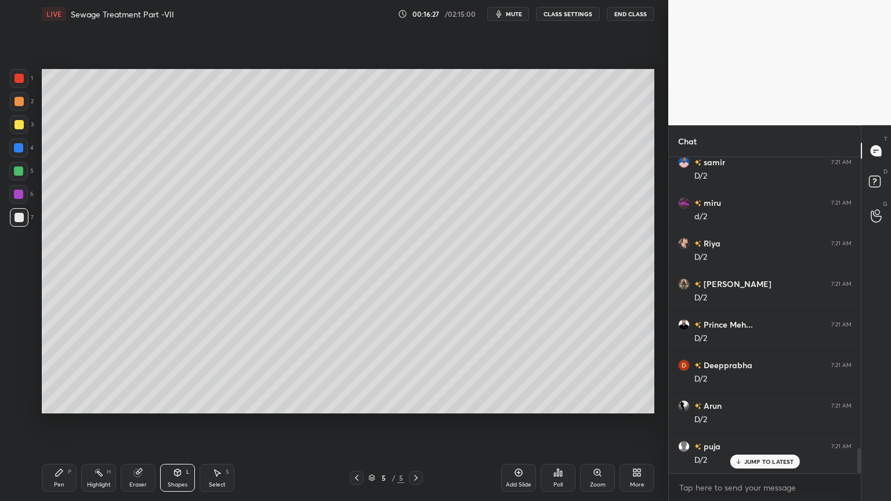
click at [178, 403] on icon at bounding box center [178, 474] width 0 height 4
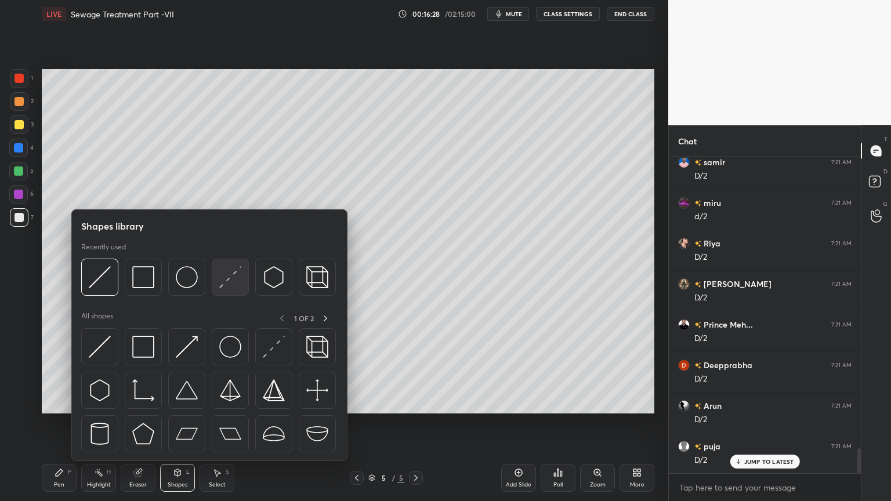
click at [223, 279] on img at bounding box center [230, 277] width 22 height 22
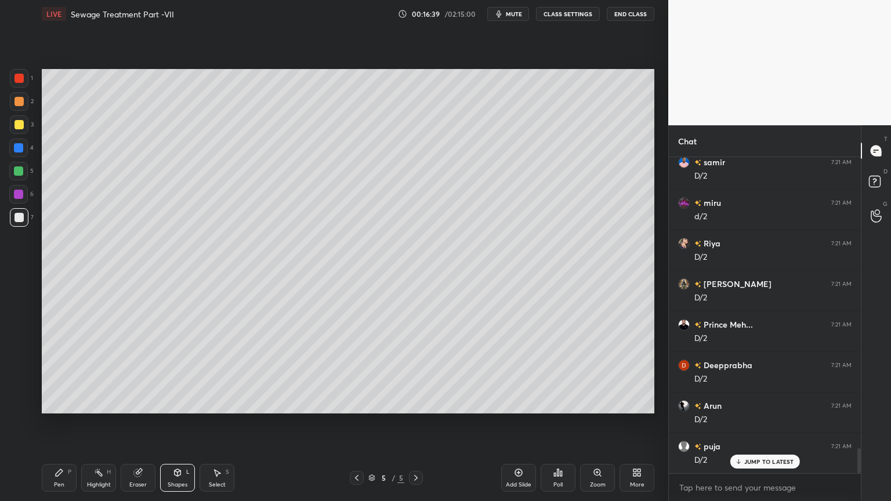
click at [173, 403] on icon at bounding box center [177, 472] width 9 height 9
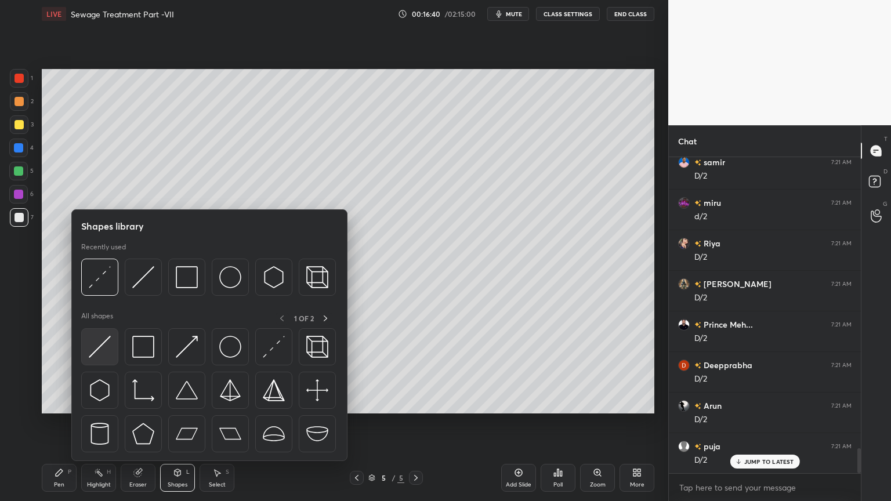
click at [96, 356] on img at bounding box center [100, 347] width 22 height 22
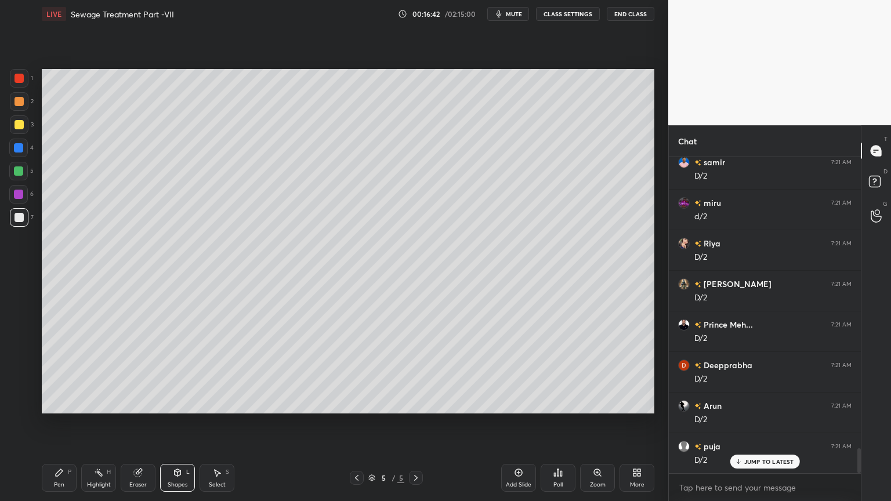
click at [16, 216] on div at bounding box center [19, 217] width 9 height 9
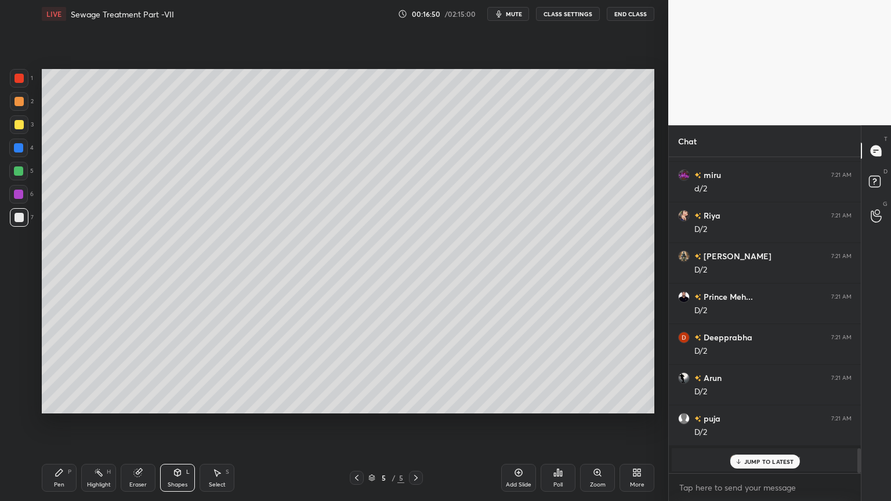
click at [56, 403] on div "Pen" at bounding box center [59, 485] width 10 height 6
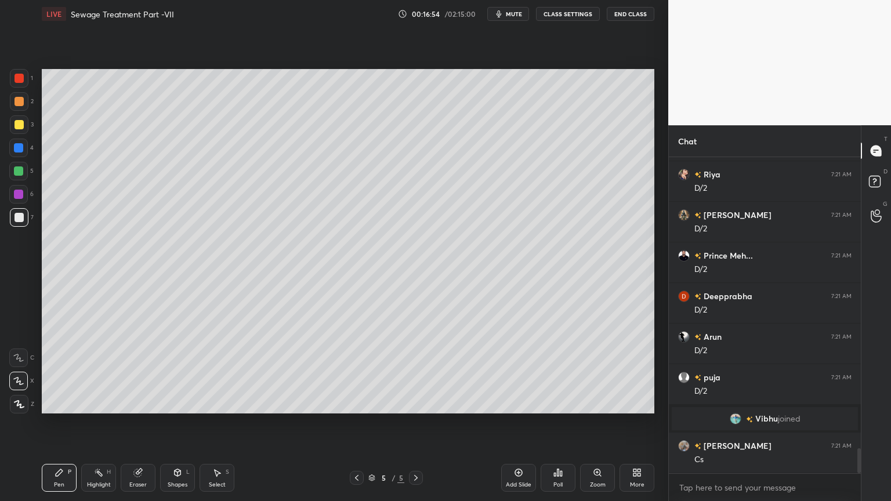
click at [22, 222] on div at bounding box center [19, 217] width 19 height 19
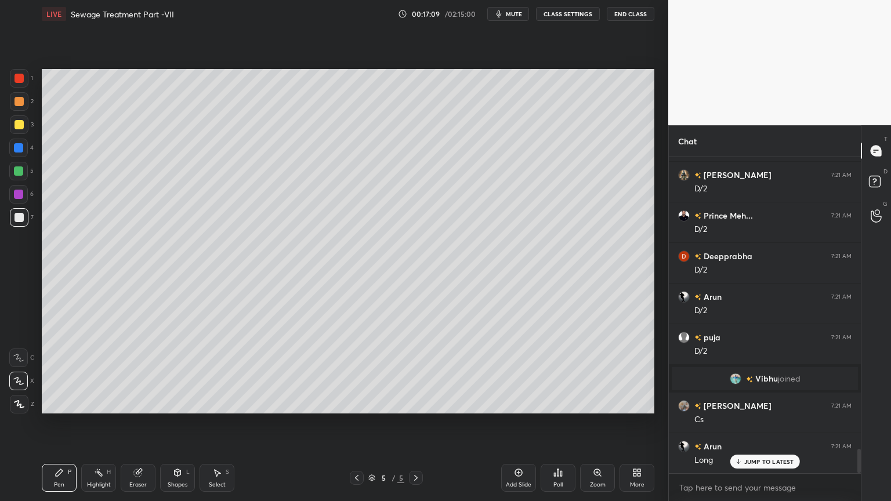
click at [182, 403] on div "Shapes L" at bounding box center [177, 478] width 35 height 28
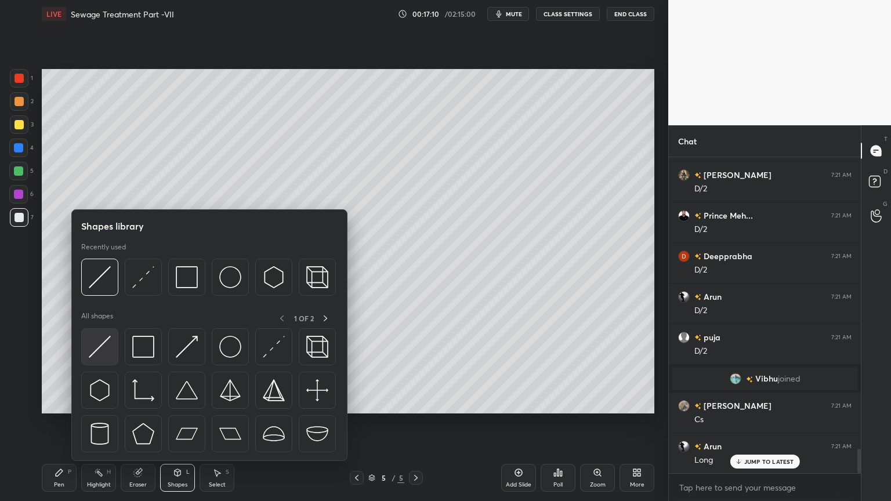
click at [97, 353] on img at bounding box center [100, 347] width 22 height 22
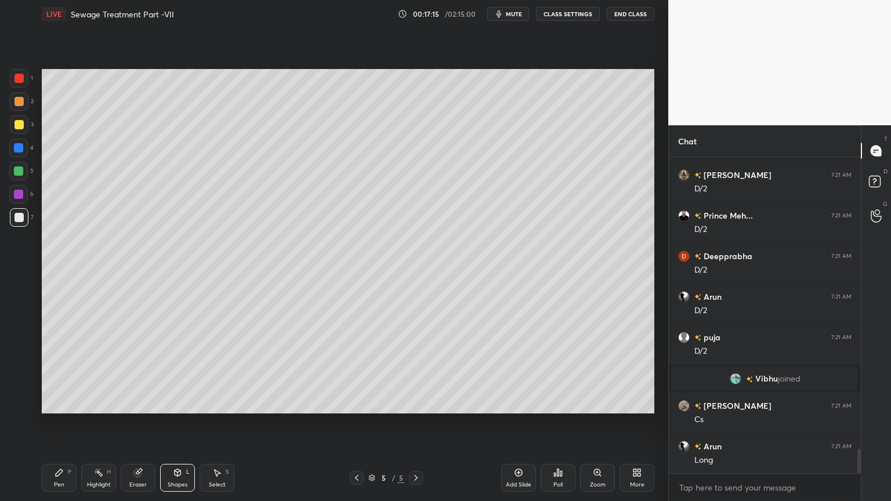
scroll to position [3800, 0]
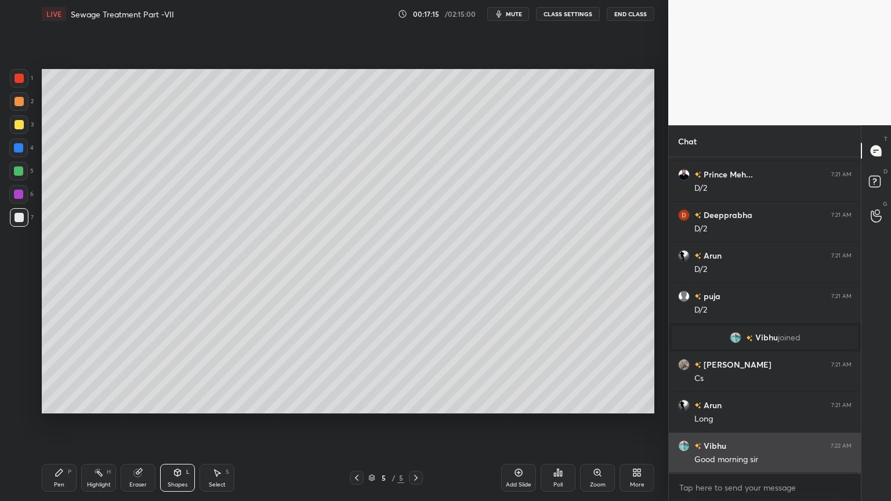
click at [768, 403] on div "Good morning sir" at bounding box center [772, 460] width 157 height 12
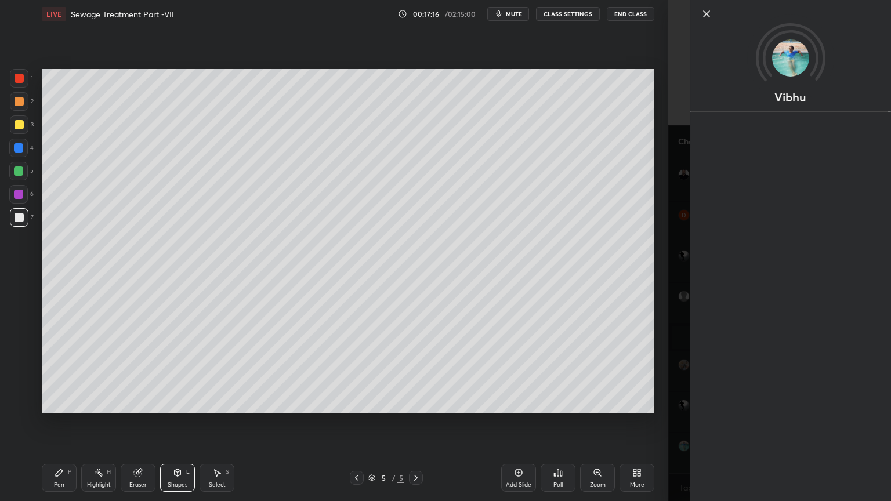
click at [68, 403] on div "P" at bounding box center [69, 472] width 3 height 6
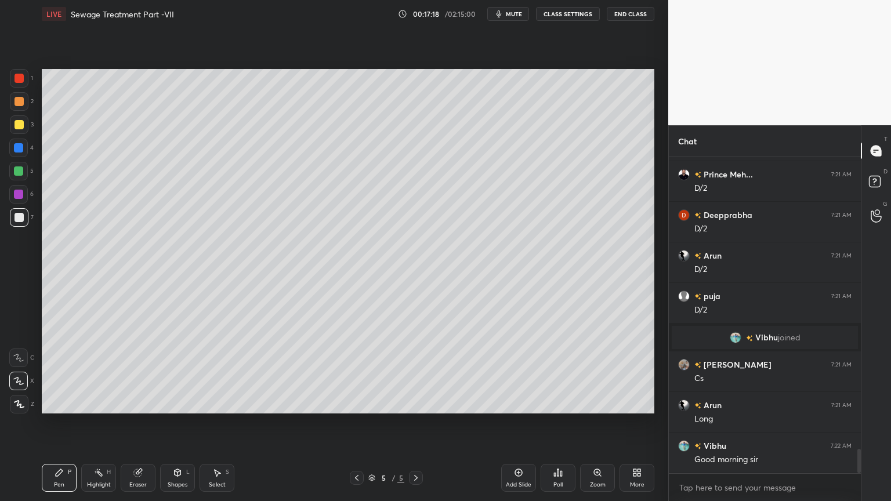
scroll to position [3840, 0]
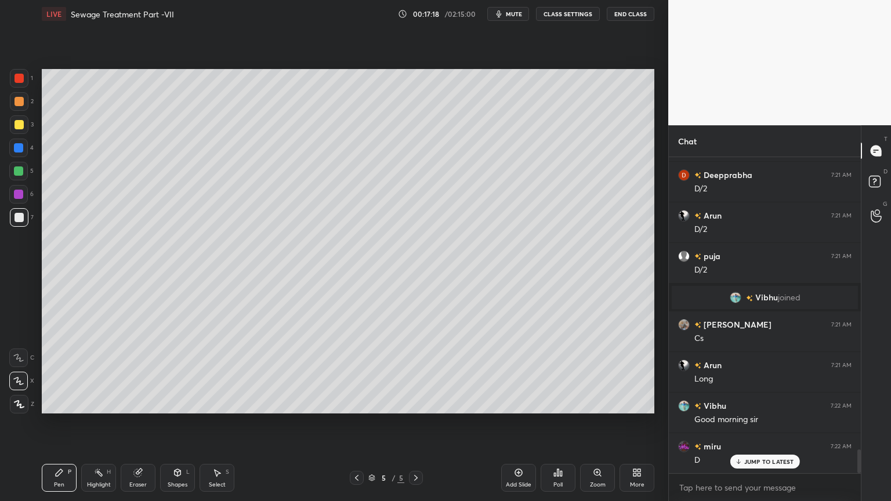
click at [173, 403] on div "Shapes" at bounding box center [178, 485] width 20 height 6
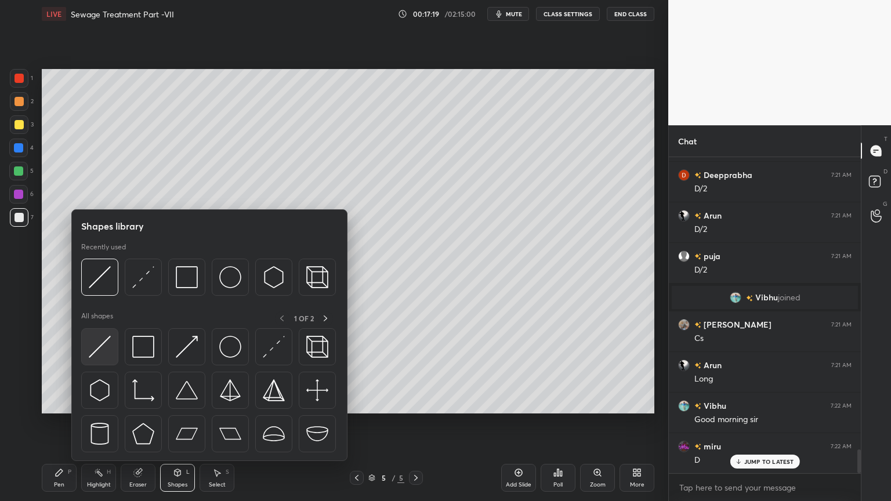
click at [100, 352] on img at bounding box center [100, 347] width 22 height 22
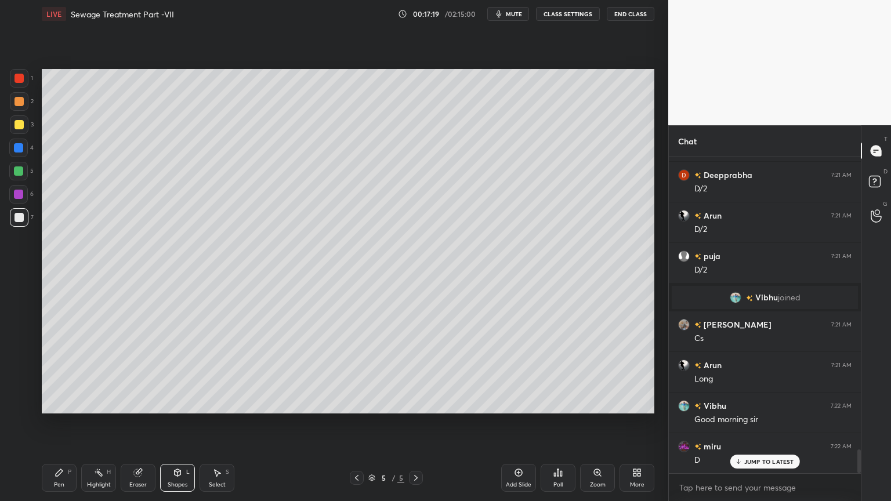
click at [19, 146] on div at bounding box center [18, 147] width 9 height 9
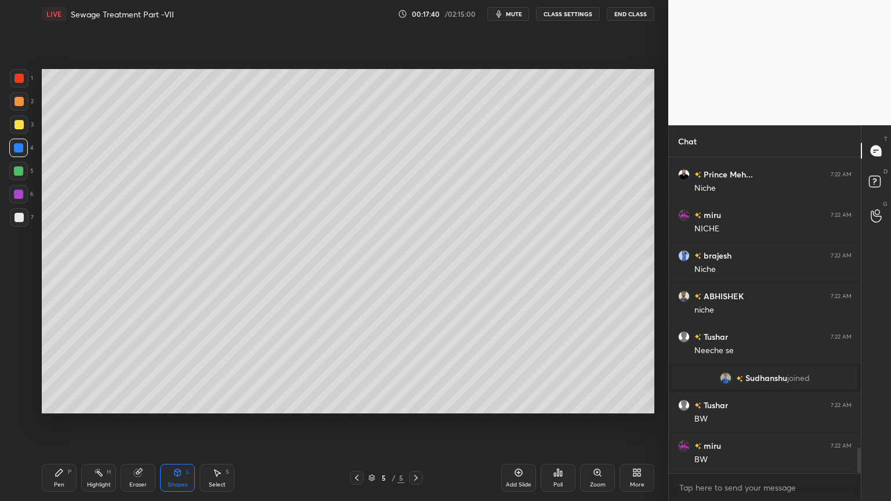
scroll to position [3666, 0]
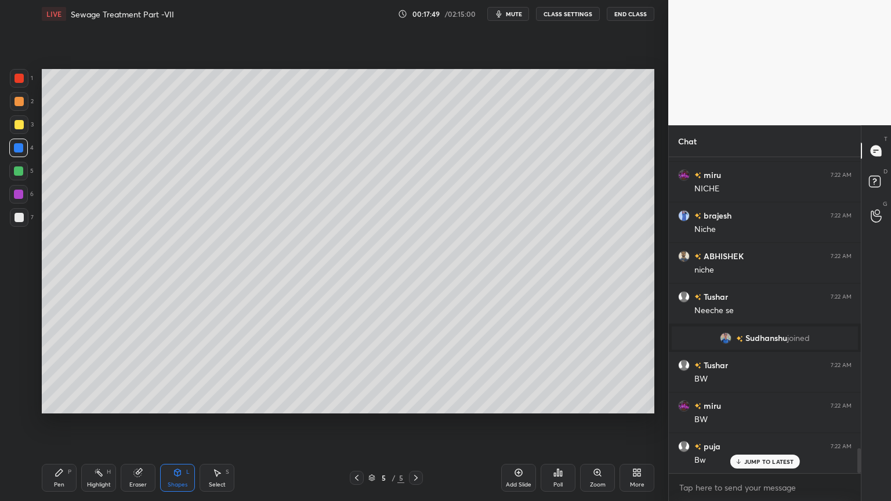
click at [184, 403] on div "Shapes L" at bounding box center [177, 478] width 35 height 28
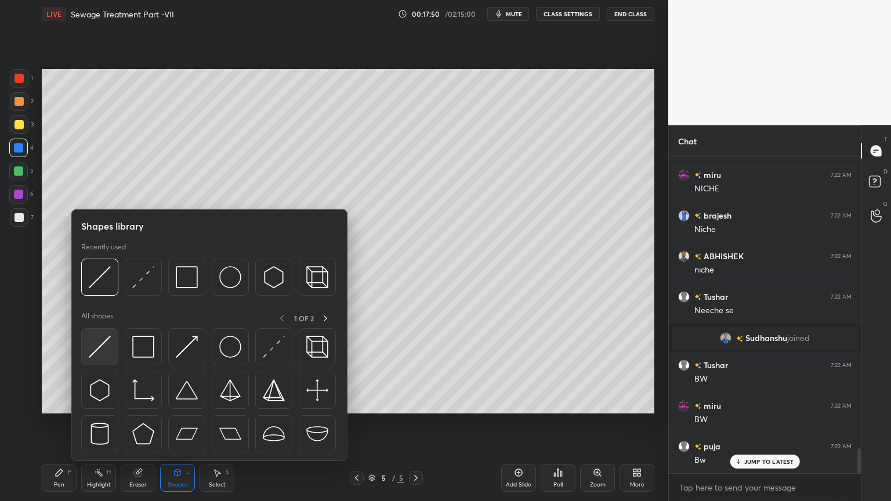
click at [99, 343] on img at bounding box center [100, 347] width 22 height 22
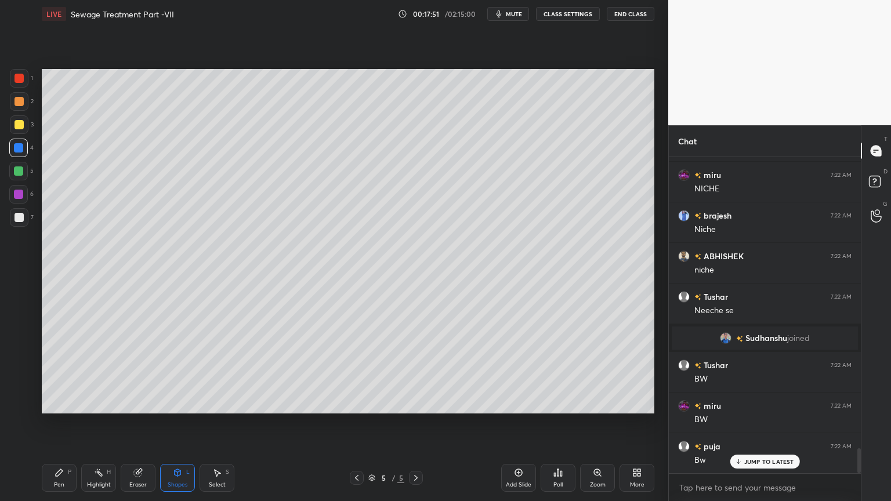
click at [19, 114] on div "2" at bounding box center [22, 103] width 24 height 23
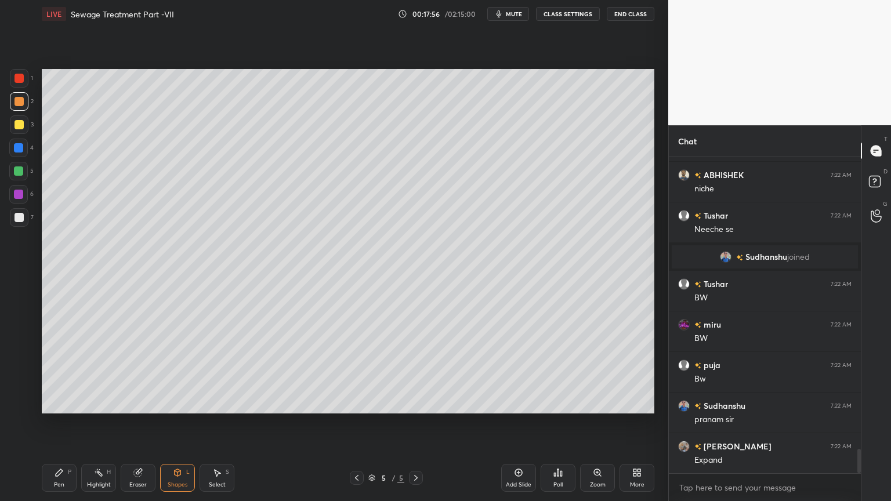
scroll to position [3789, 0]
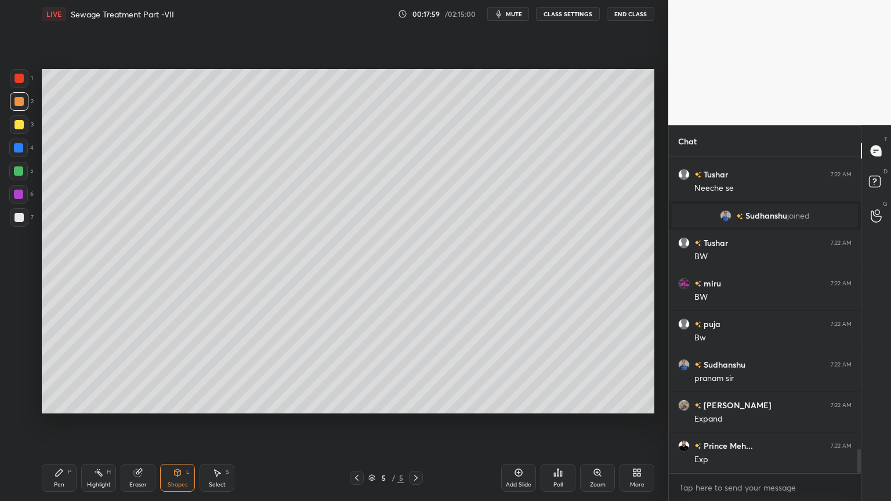
click at [58, 403] on icon at bounding box center [59, 472] width 7 height 7
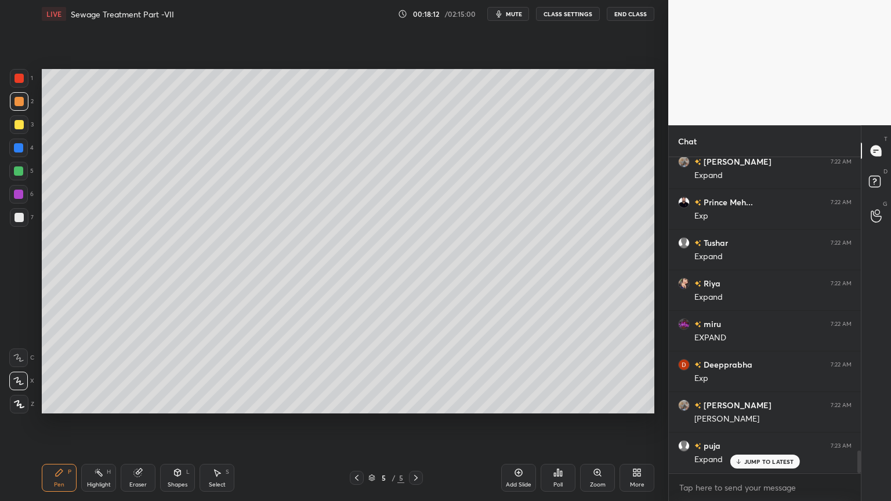
scroll to position [4072, 0]
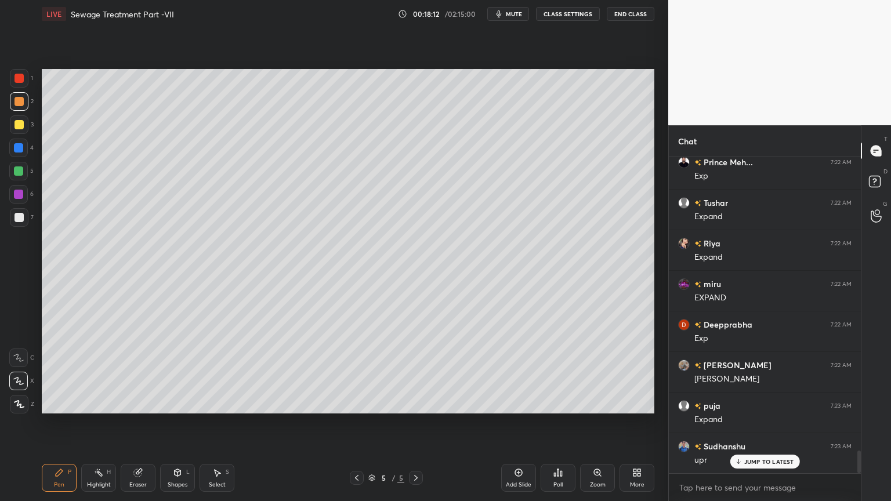
click at [21, 215] on div at bounding box center [19, 217] width 9 height 9
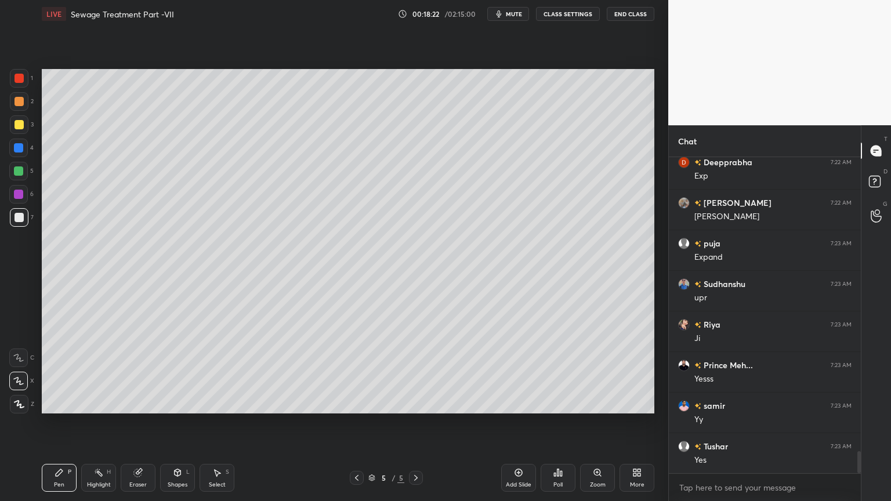
scroll to position [4276, 0]
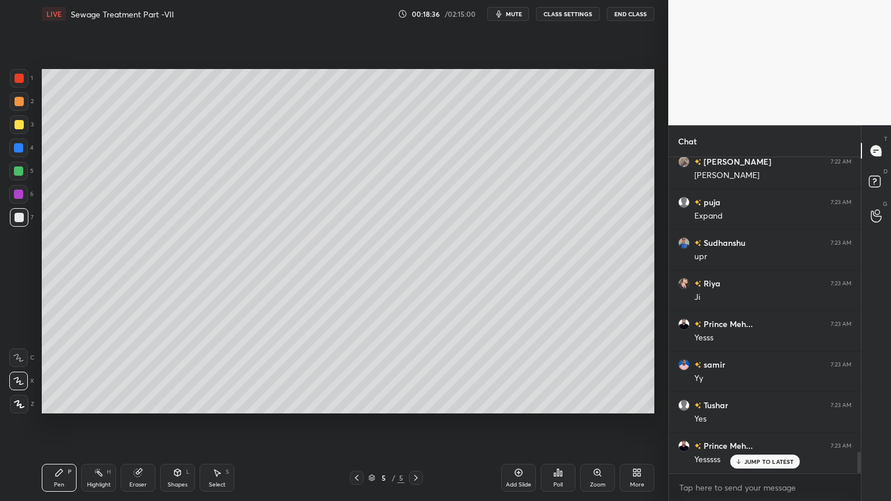
click at [190, 403] on div "Shapes L" at bounding box center [177, 478] width 35 height 28
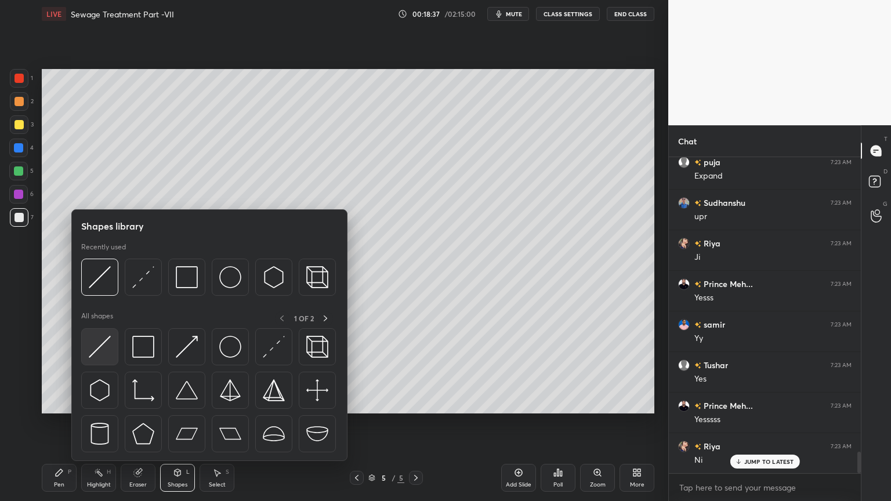
click at [107, 356] on img at bounding box center [100, 347] width 22 height 22
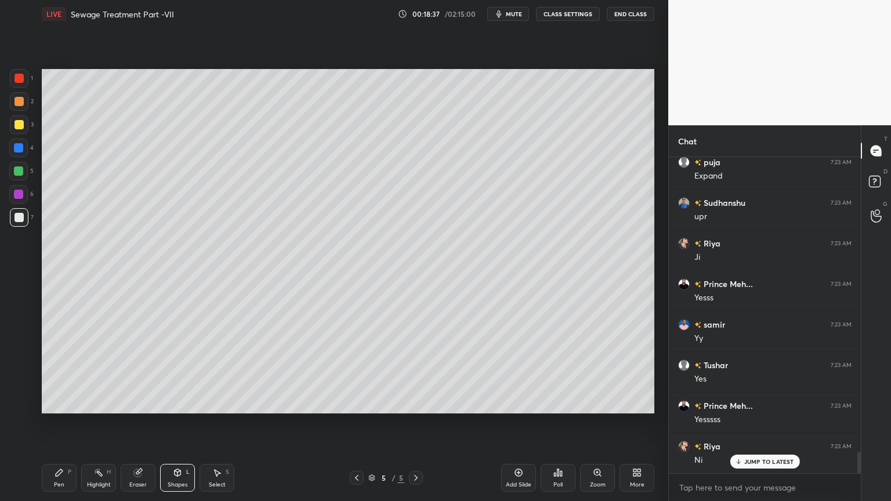
click at [23, 78] on div at bounding box center [19, 78] width 9 height 9
click at [17, 106] on div at bounding box center [19, 101] width 9 height 9
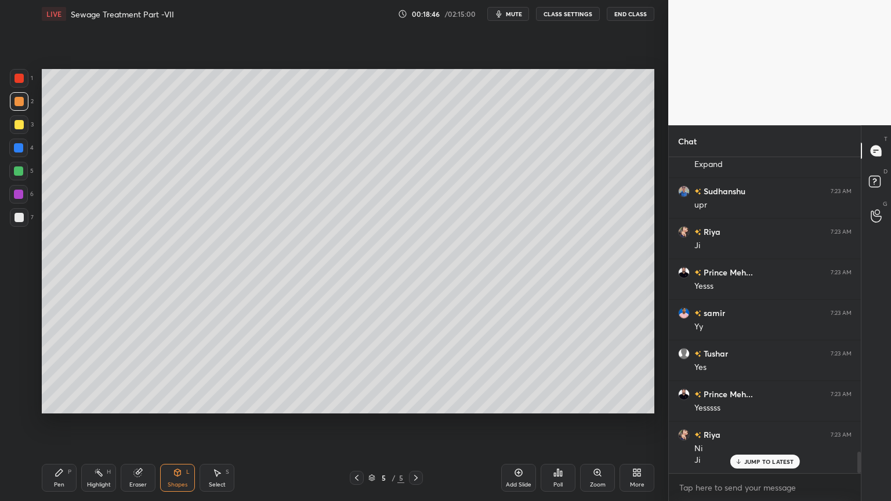
click at [68, 403] on div "P" at bounding box center [69, 472] width 3 height 6
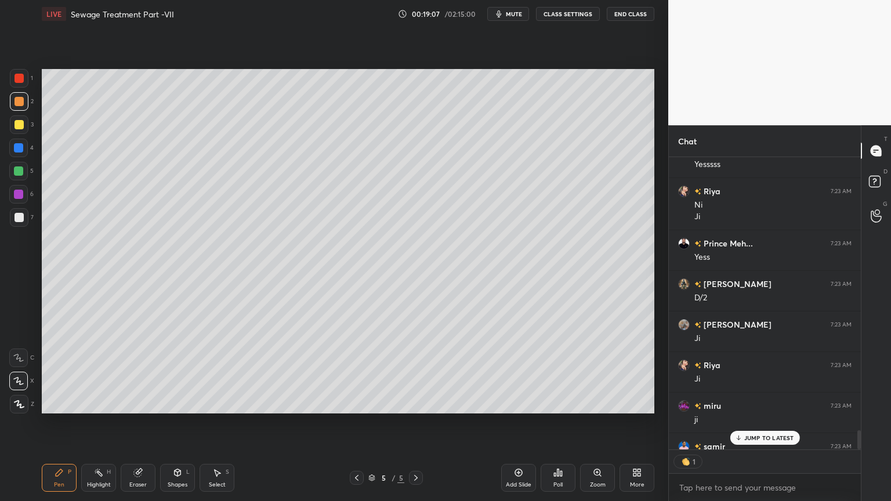
scroll to position [289, 189]
click at [763, 403] on p "JUMP TO LATEST" at bounding box center [769, 437] width 50 height 7
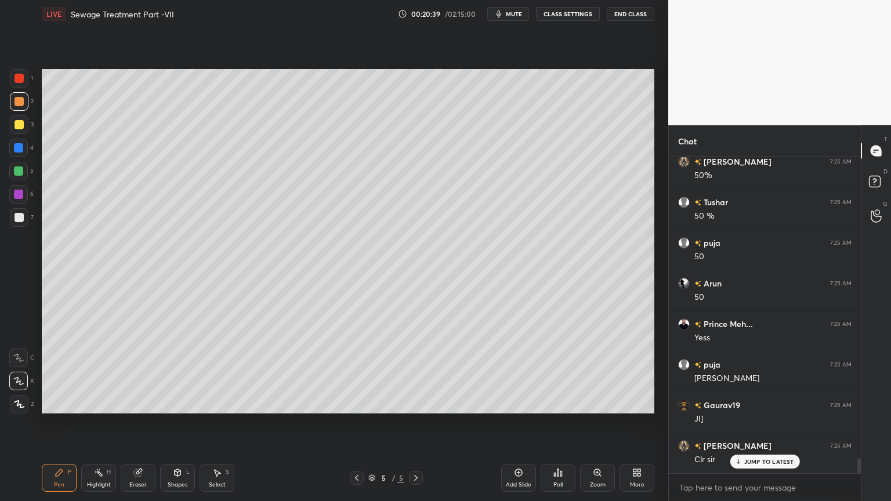
scroll to position [6277, 0]
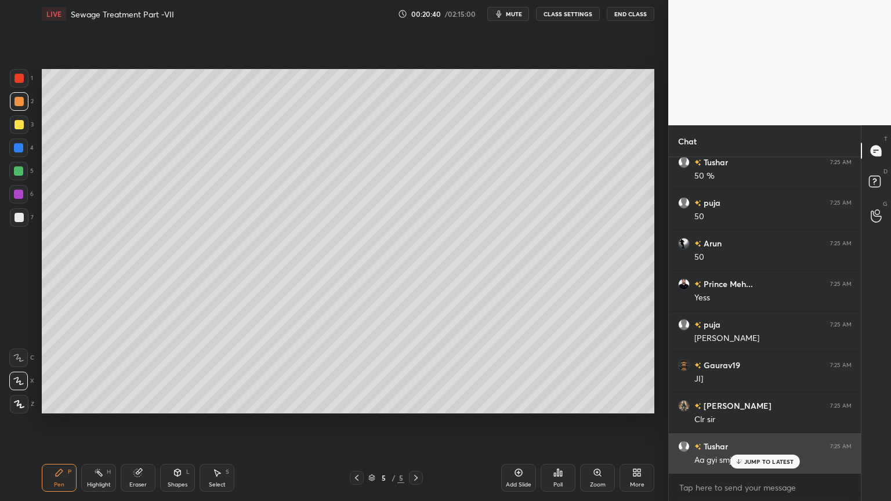
click at [772, 403] on p "JUMP TO LATEST" at bounding box center [769, 461] width 50 height 7
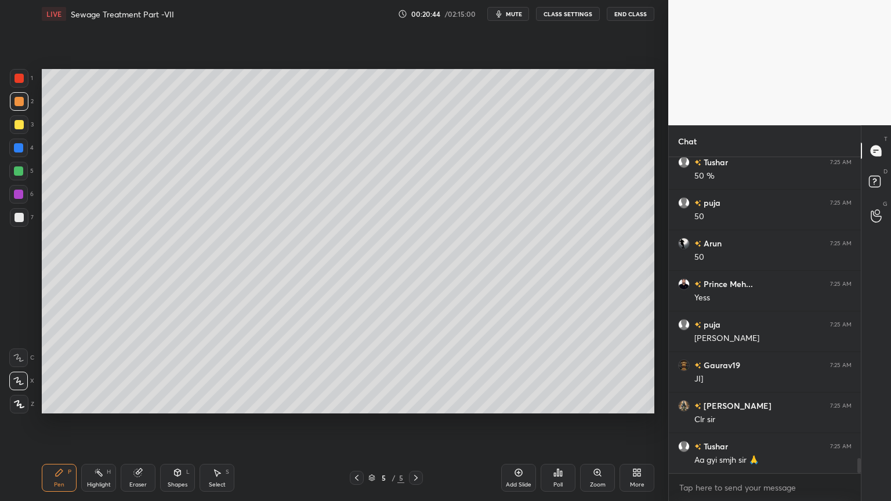
click at [516, 403] on div "Add Slide" at bounding box center [518, 478] width 35 height 28
click at [19, 220] on div at bounding box center [19, 217] width 9 height 9
click at [64, 403] on div "Pen" at bounding box center [59, 485] width 10 height 6
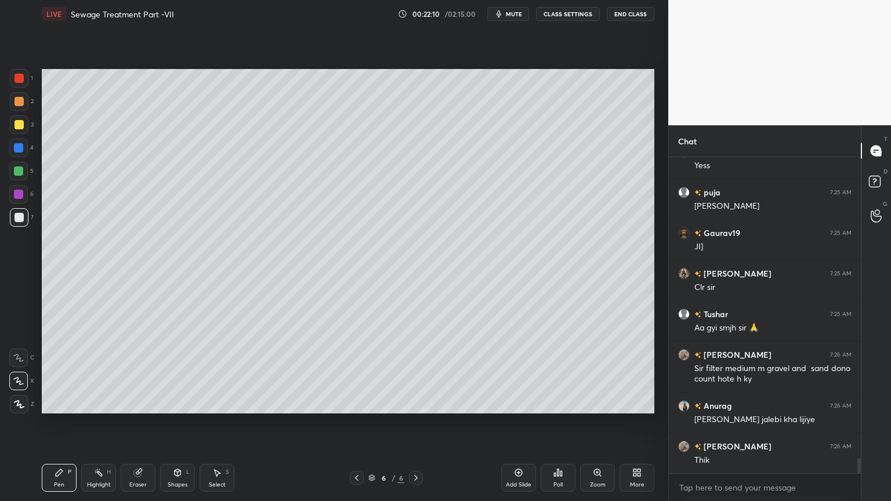
scroll to position [6450, 0]
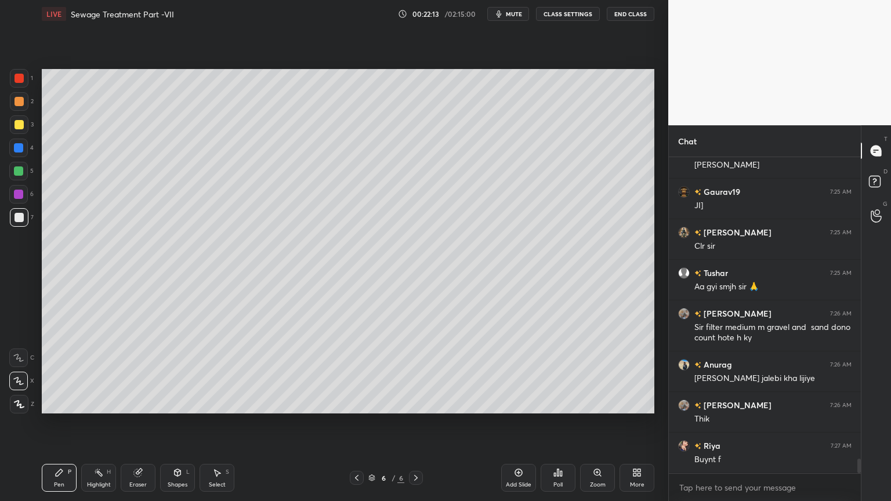
click at [21, 116] on div at bounding box center [19, 124] width 19 height 19
click at [21, 84] on div at bounding box center [19, 78] width 19 height 19
click at [23, 76] on div at bounding box center [19, 78] width 9 height 9
click at [25, 403] on div at bounding box center [19, 404] width 19 height 19
click at [178, 403] on icon at bounding box center [178, 472] width 6 height 7
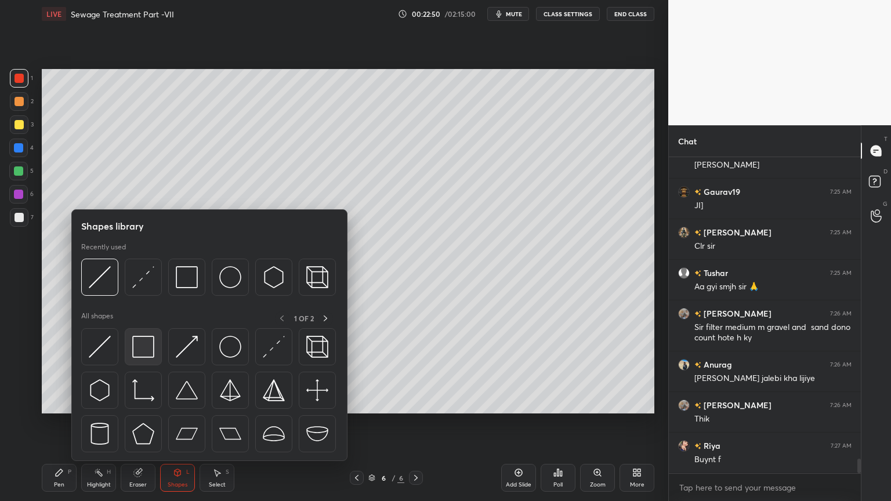
click at [145, 345] on img at bounding box center [143, 347] width 22 height 22
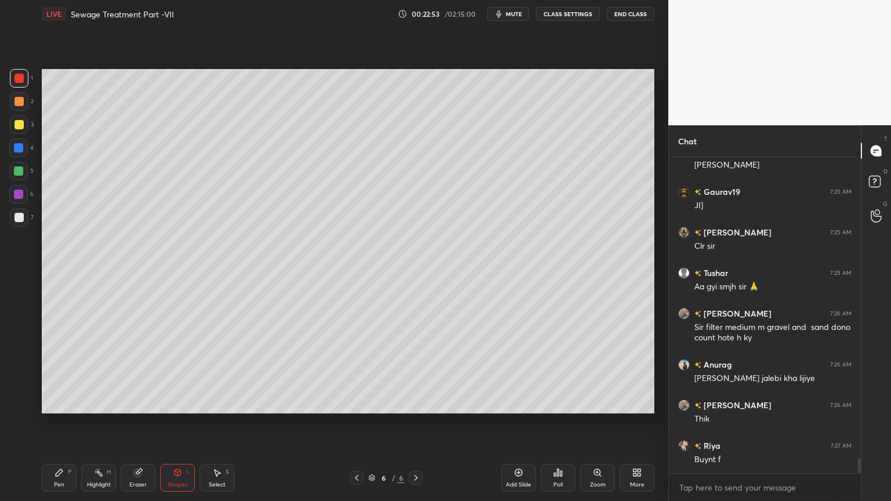
click at [62, 403] on div "Pen" at bounding box center [59, 485] width 10 height 6
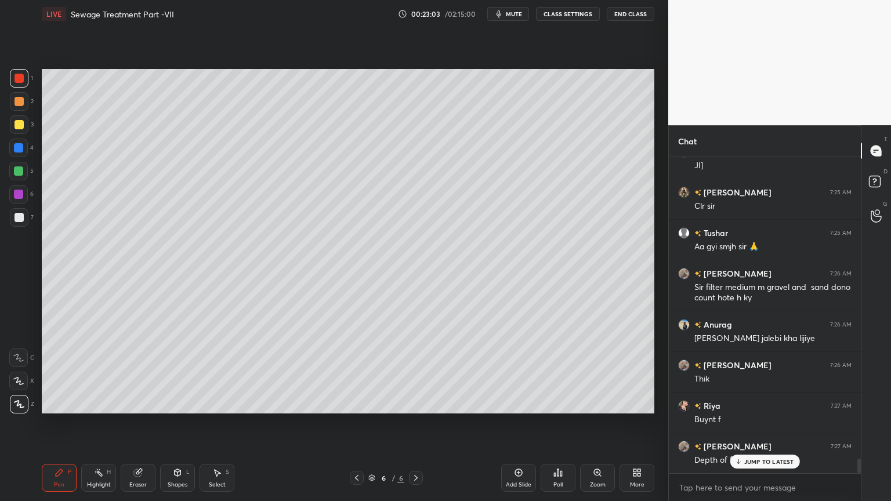
click at [65, 403] on div "Pen P" at bounding box center [59, 478] width 35 height 28
click at [19, 216] on div at bounding box center [19, 217] width 9 height 9
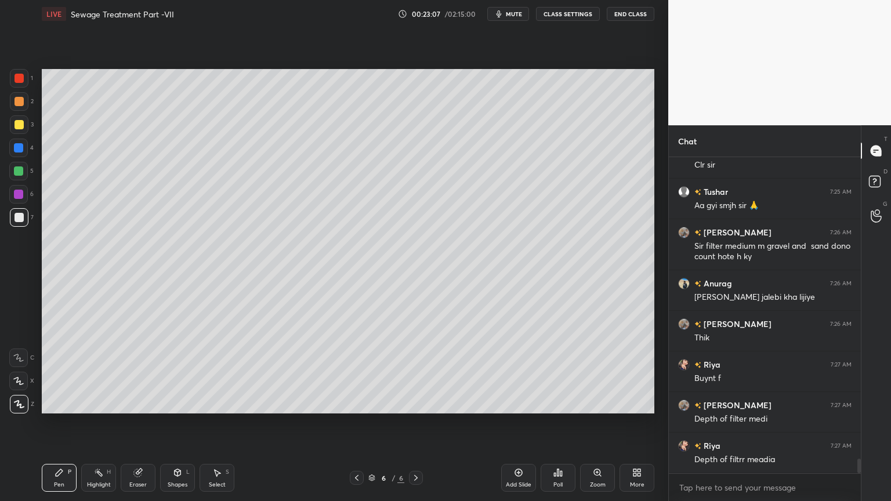
click at [12, 377] on div at bounding box center [18, 381] width 19 height 19
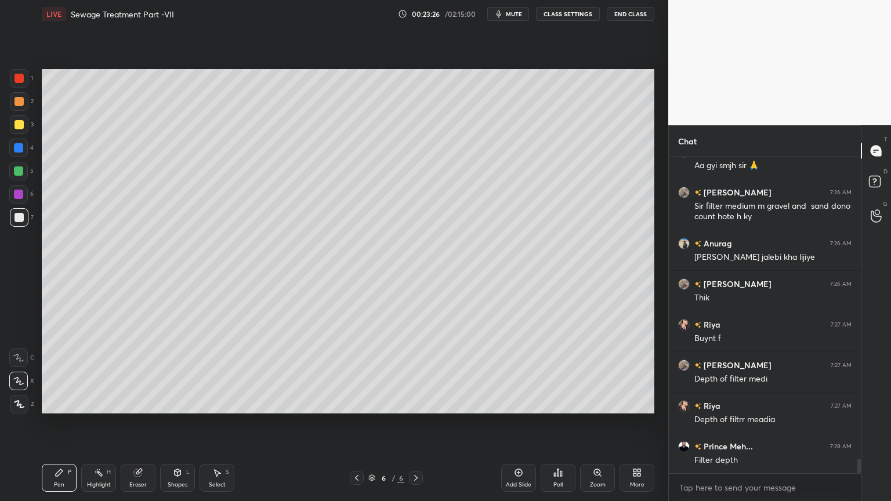
click at [20, 213] on div at bounding box center [19, 217] width 9 height 9
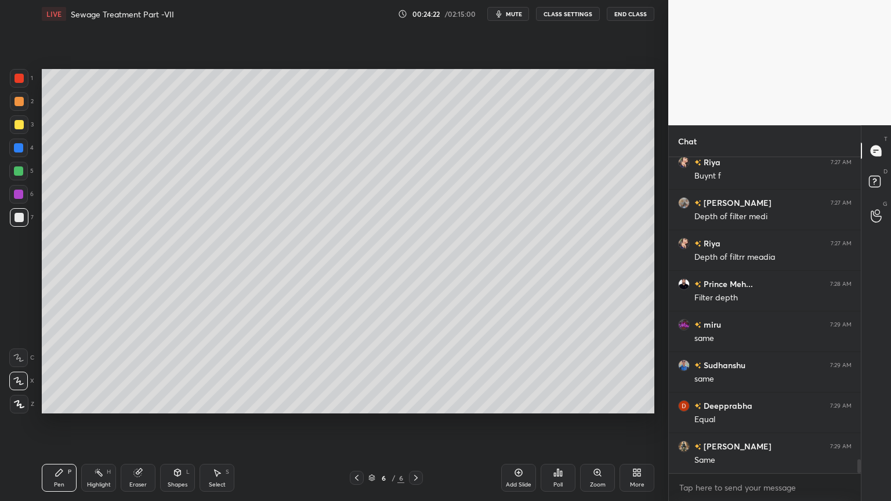
scroll to position [6775, 0]
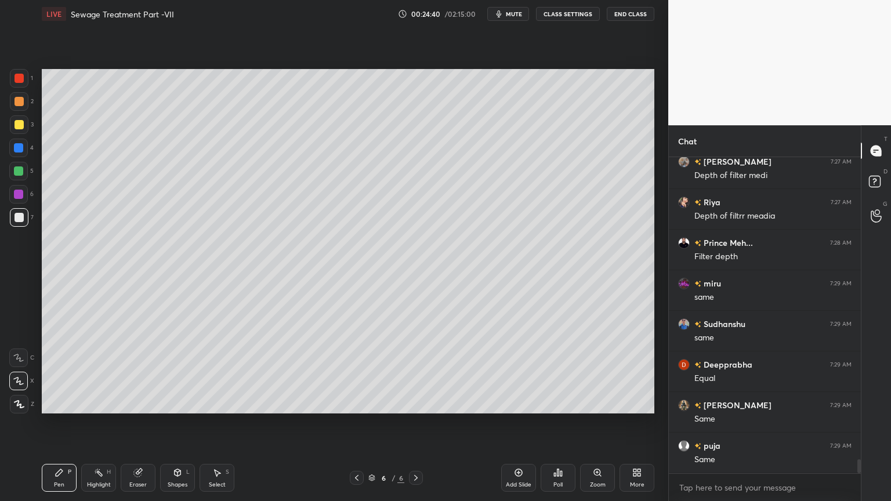
click at [514, 15] on span "mute" at bounding box center [514, 14] width 16 height 8
click at [513, 7] on button "unmute" at bounding box center [508, 14] width 42 height 14
click at [513, 7] on button "mute" at bounding box center [508, 14] width 42 height 14
click at [516, 14] on span "unmute" at bounding box center [513, 14] width 25 height 8
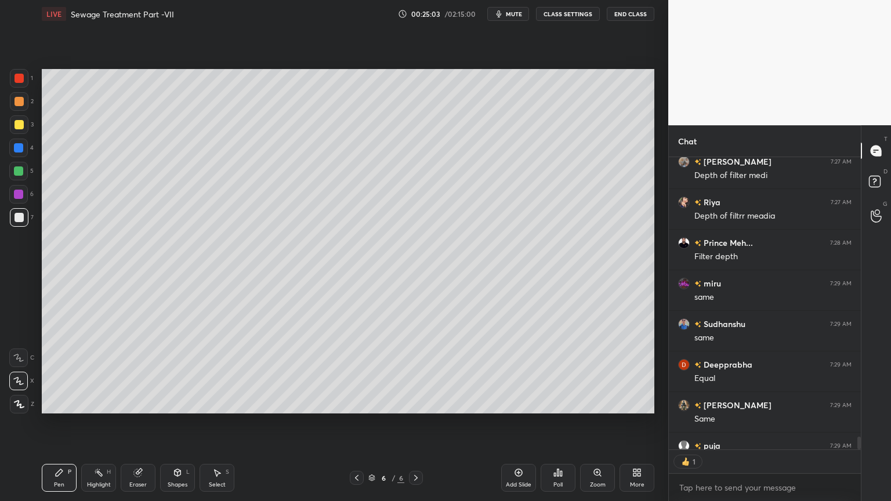
click at [516, 23] on div "LIVE Sewage Treatment Part -VII 00:25:03 / 02:15:00 mute CLASS SETTINGS End Cla…" at bounding box center [348, 14] width 613 height 28
click at [515, 14] on span "mute" at bounding box center [514, 14] width 16 height 8
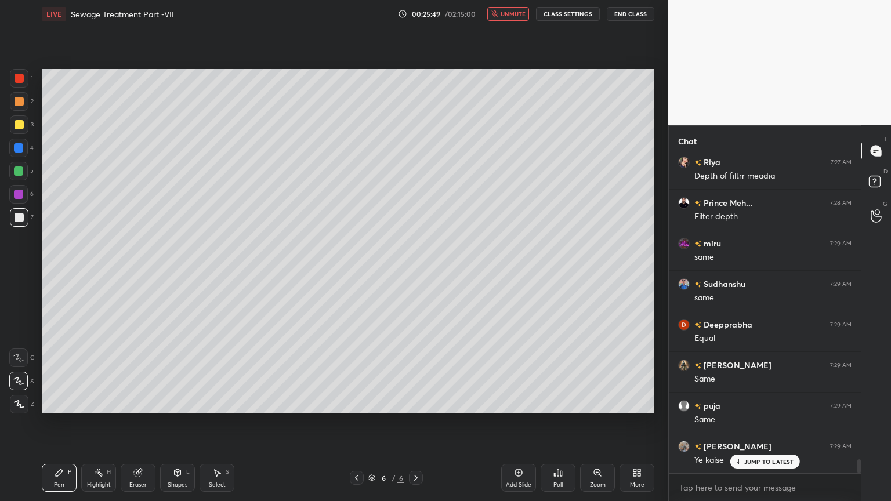
scroll to position [6856, 0]
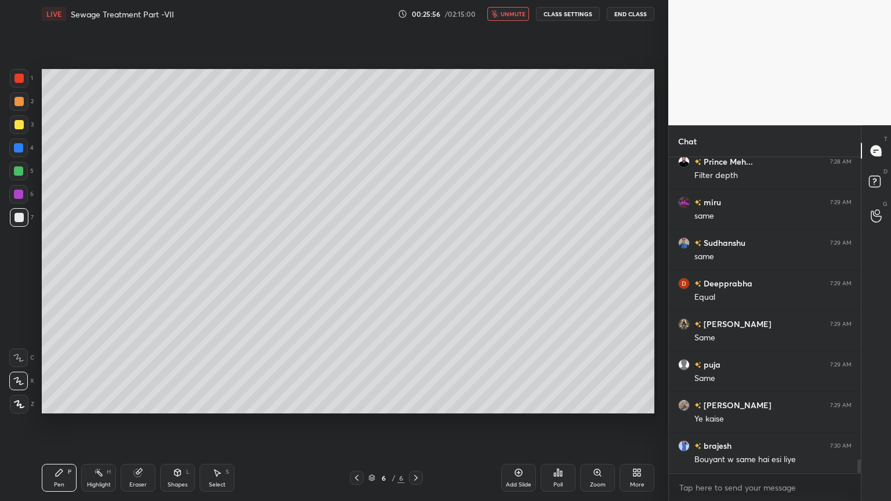
click at [515, 16] on span "unmute" at bounding box center [513, 14] width 25 height 8
click at [516, 14] on span "mute" at bounding box center [514, 14] width 16 height 8
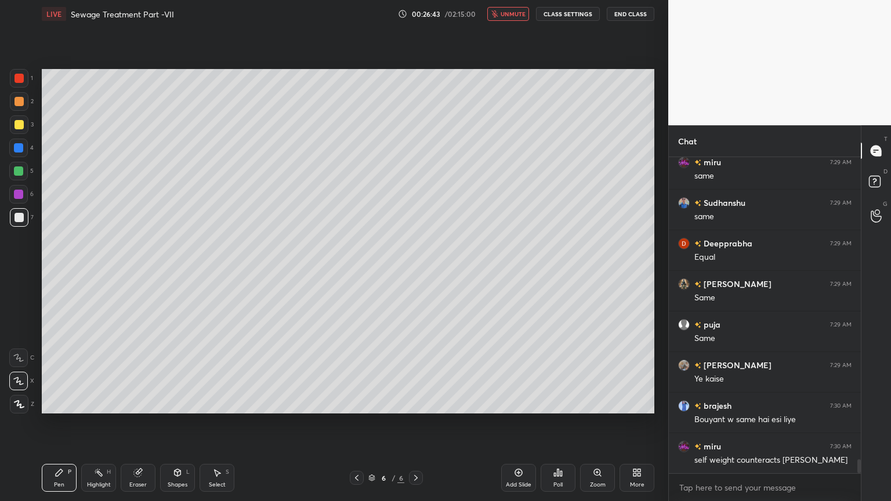
scroll to position [6937, 0]
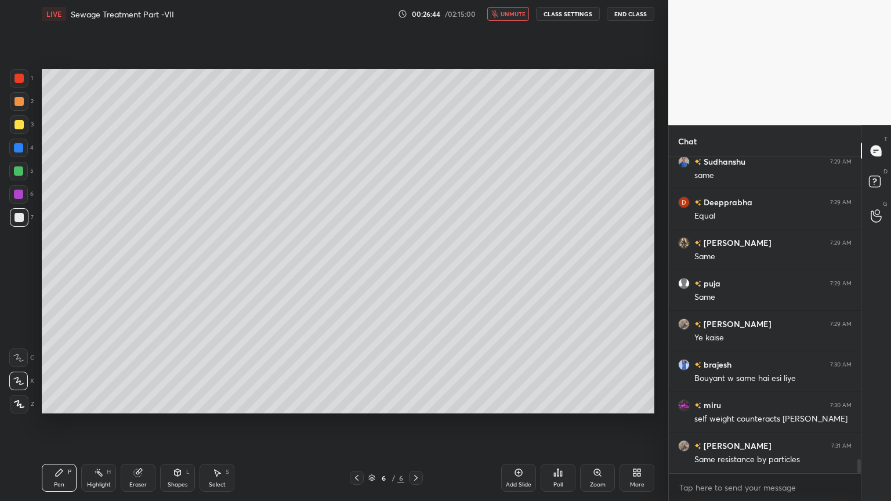
click at [508, 16] on span "unmute" at bounding box center [513, 14] width 25 height 8
click at [636, 12] on button "End Class" at bounding box center [631, 14] width 48 height 14
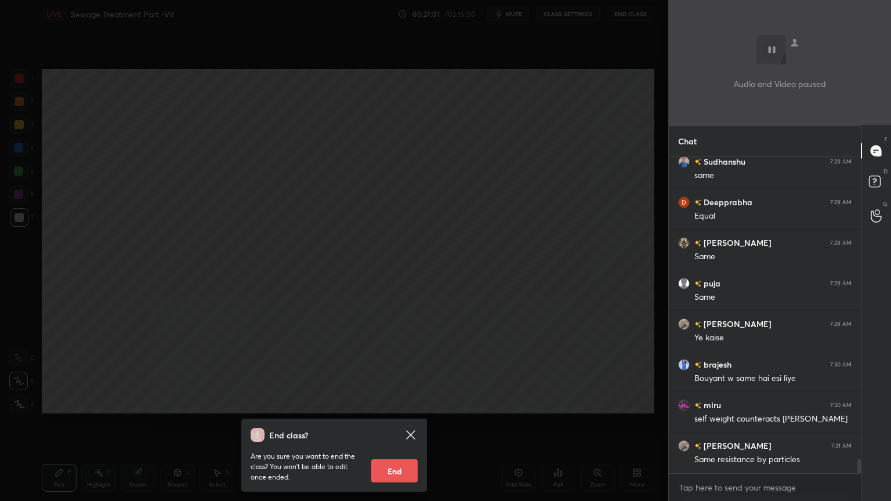
click at [588, 53] on div "End class? Are you sure you want to end the class? You won’t be able to edit on…" at bounding box center [334, 250] width 668 height 501
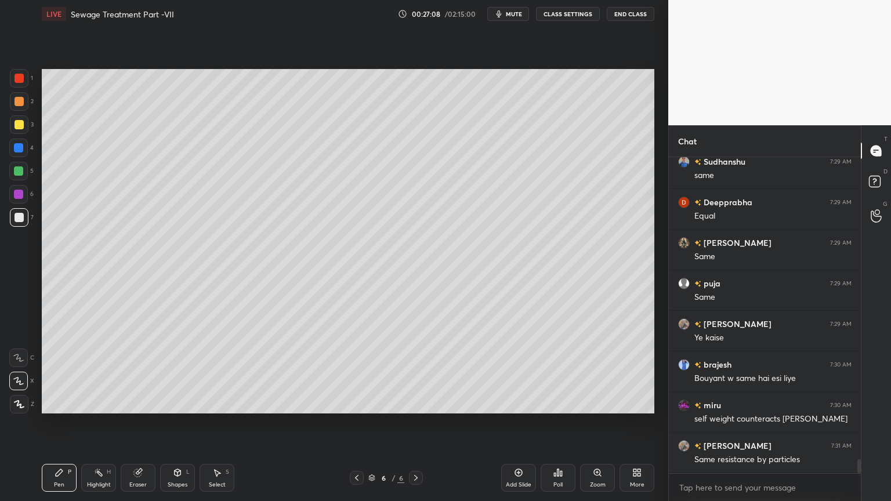
click at [527, 403] on div "Add Slide" at bounding box center [518, 478] width 35 height 28
click at [24, 219] on div at bounding box center [19, 217] width 19 height 19
click at [183, 403] on div "Shapes L" at bounding box center [177, 478] width 35 height 28
click at [359, 403] on div at bounding box center [357, 478] width 14 height 14
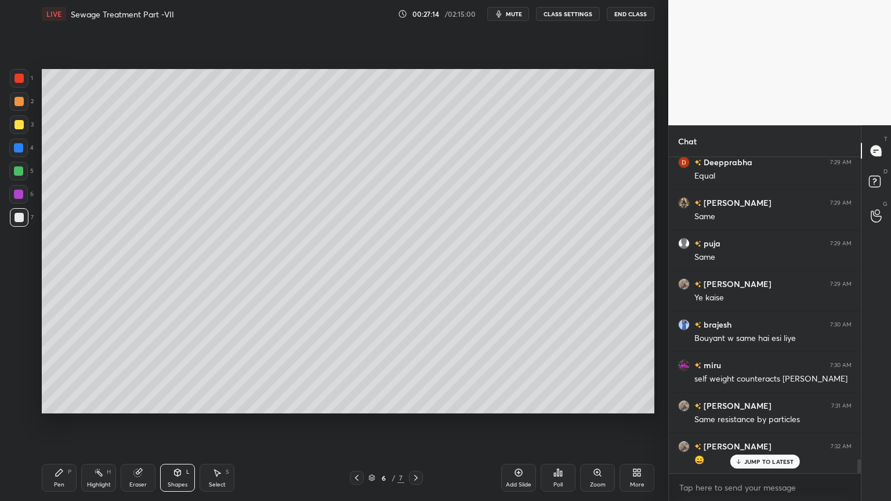
click at [419, 403] on icon at bounding box center [415, 477] width 9 height 9
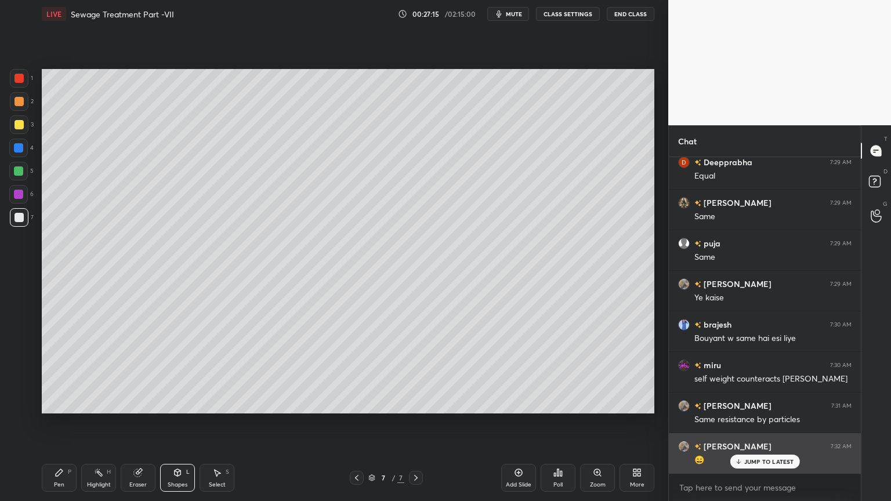
click at [776, 403] on p "JUMP TO LATEST" at bounding box center [769, 461] width 50 height 7
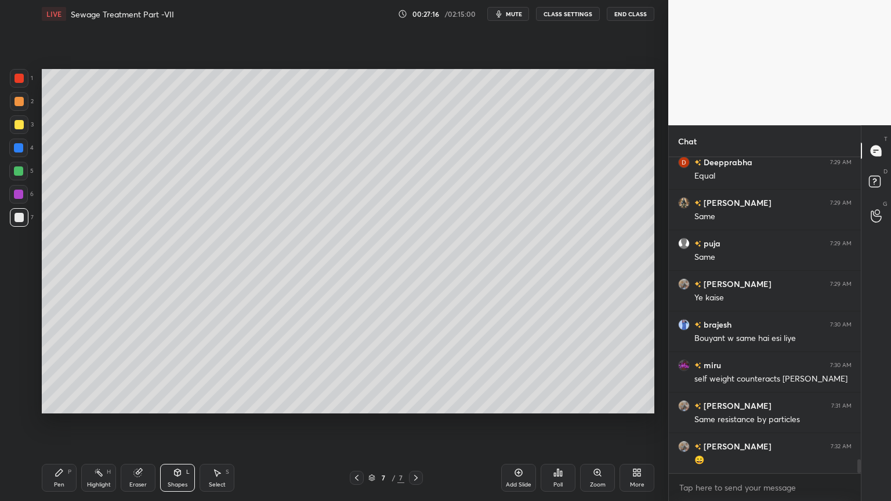
click at [193, 403] on div "Shapes L" at bounding box center [177, 478] width 35 height 28
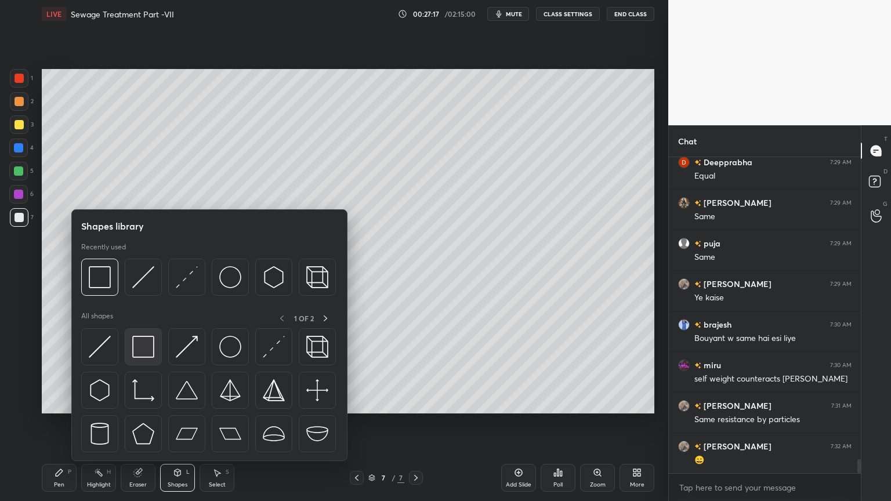
click at [149, 350] on img at bounding box center [143, 347] width 22 height 22
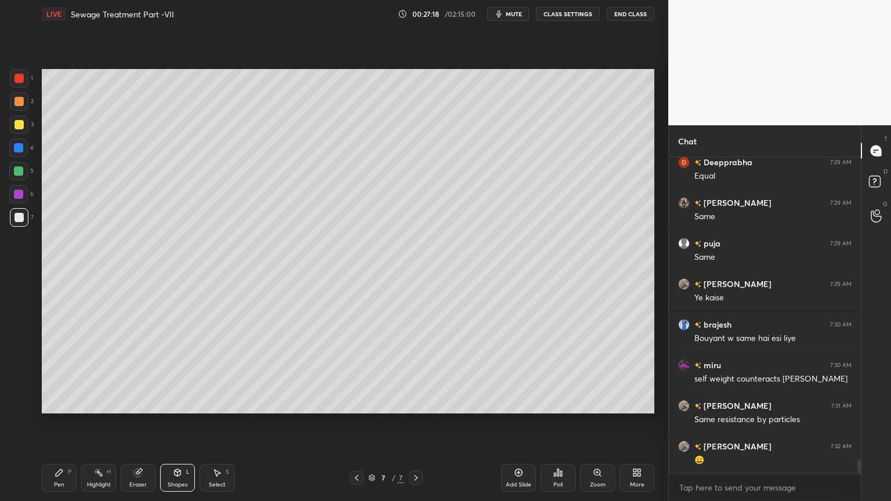
click at [26, 215] on div at bounding box center [19, 217] width 19 height 19
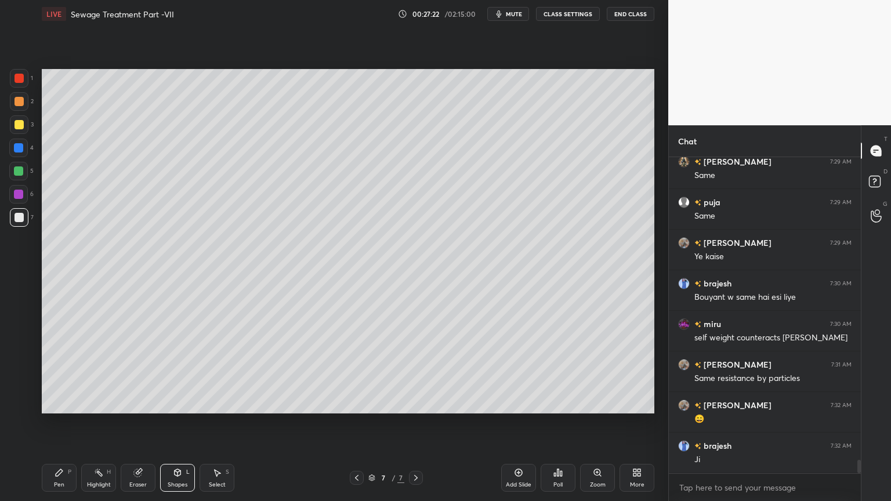
click at [61, 403] on div "Pen P" at bounding box center [59, 478] width 35 height 28
click at [17, 378] on icon at bounding box center [18, 381] width 10 height 8
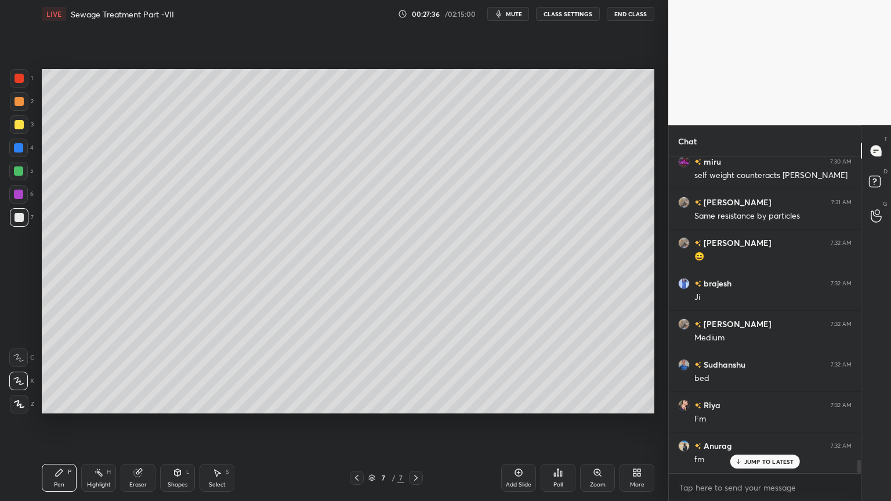
scroll to position [7221, 0]
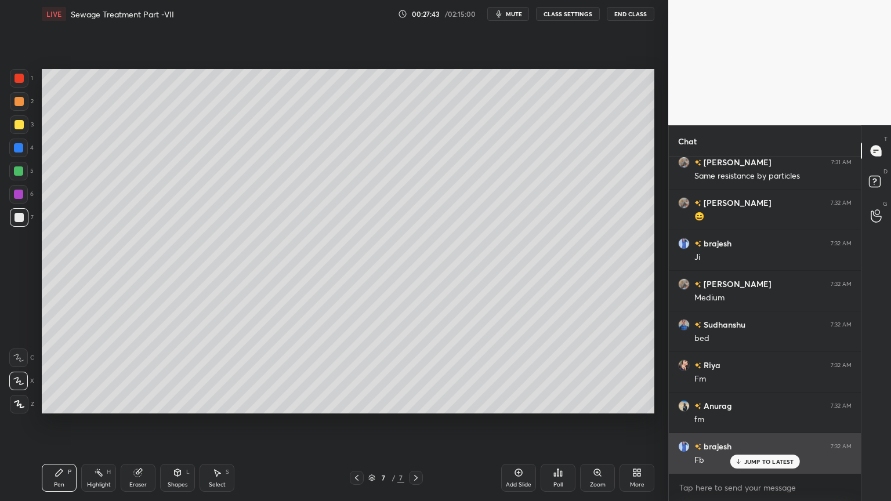
click at [775, 403] on div "JUMP TO LATEST" at bounding box center [765, 462] width 70 height 14
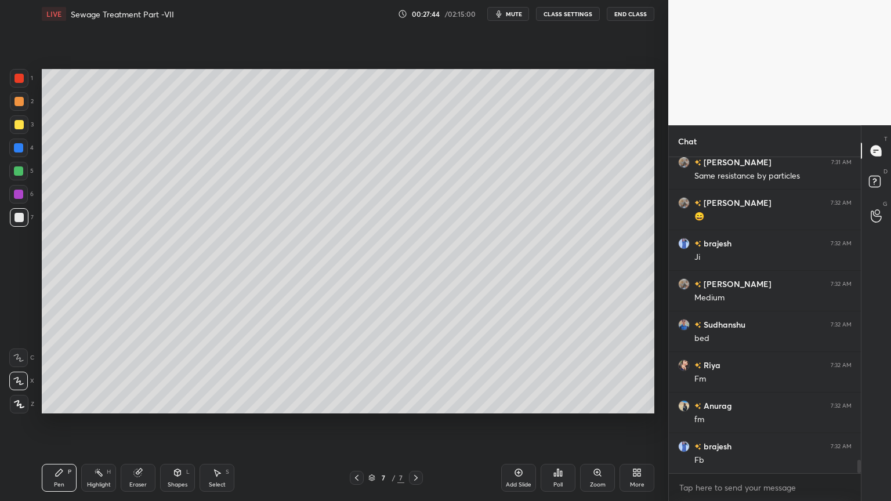
scroll to position [7262, 0]
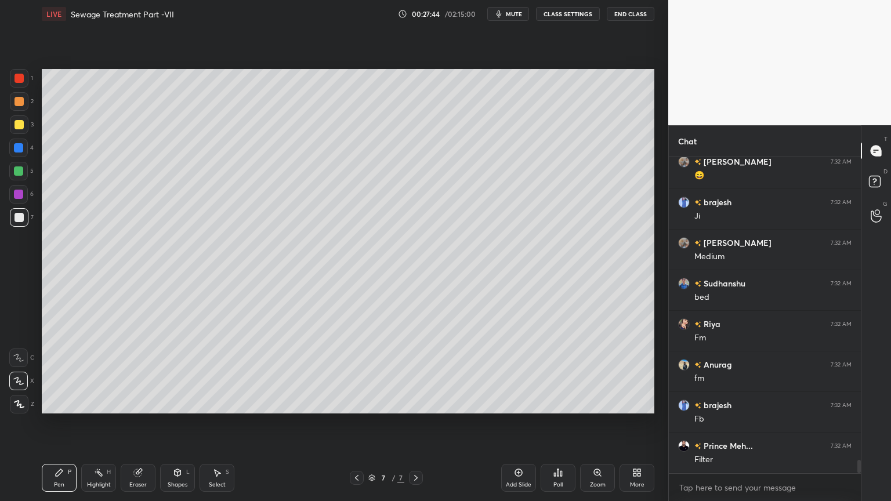
click at [176, 403] on div "Shapes" at bounding box center [178, 485] width 20 height 6
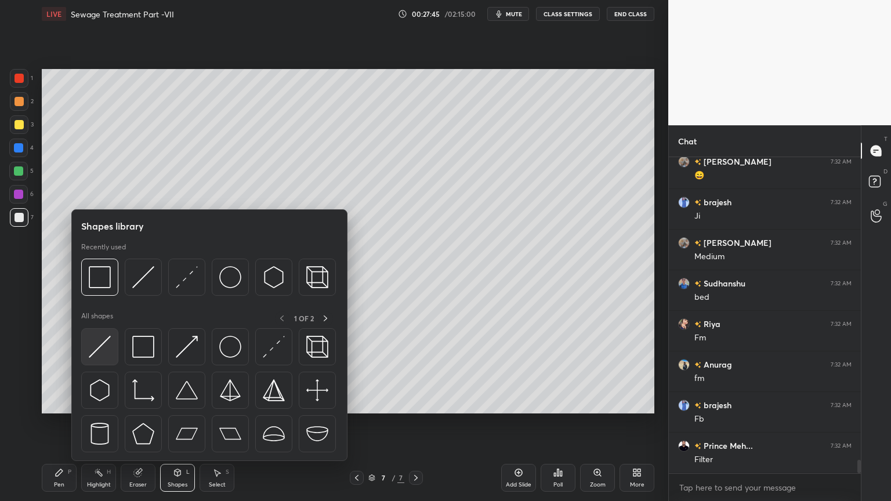
click at [97, 351] on img at bounding box center [100, 347] width 22 height 22
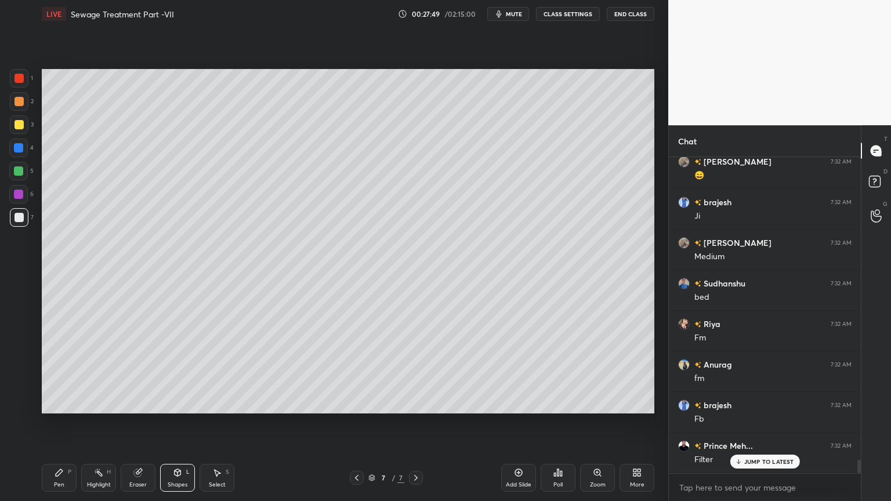
scroll to position [7302, 0]
click at [63, 403] on div "Pen P" at bounding box center [59, 478] width 35 height 28
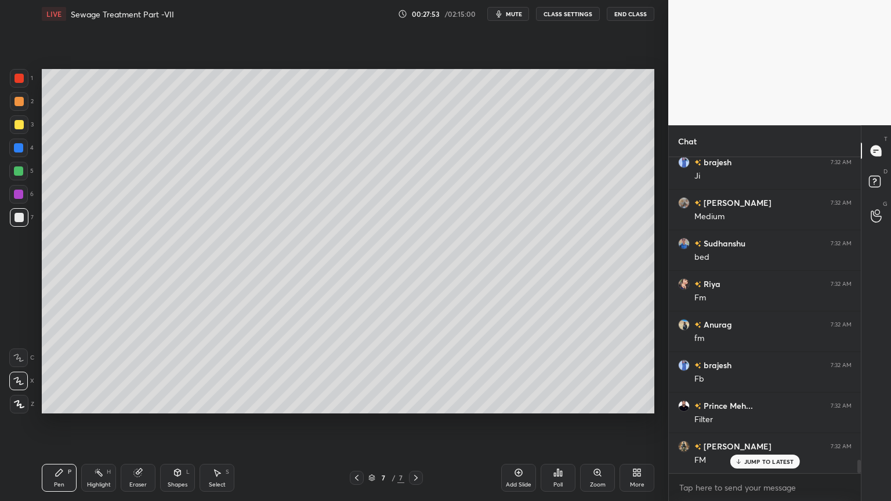
scroll to position [7343, 0]
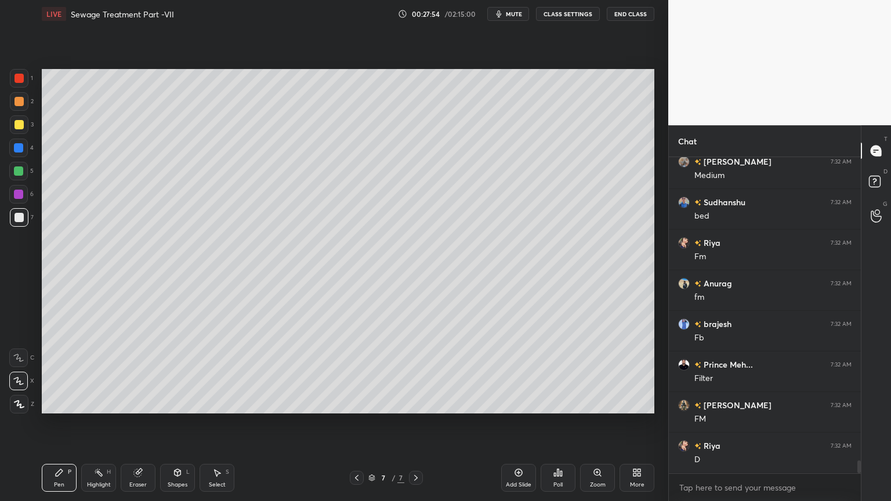
click at [187, 403] on div "Shapes L" at bounding box center [177, 478] width 35 height 28
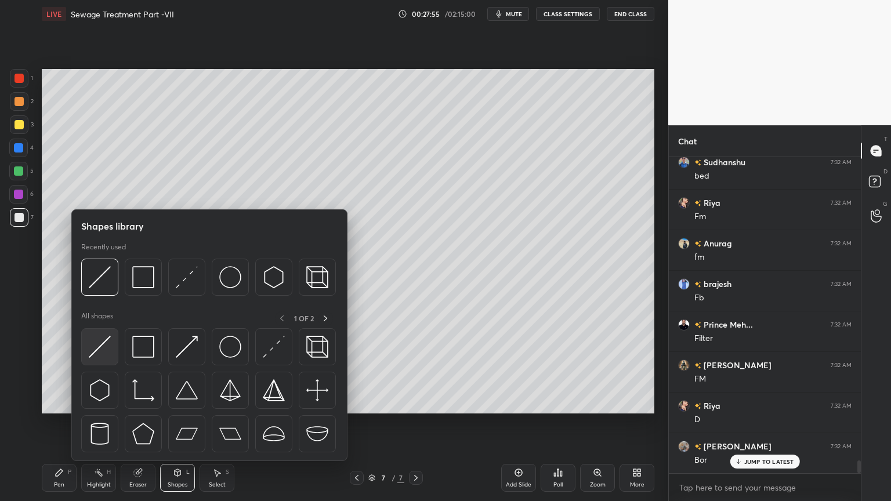
click at [102, 350] on img at bounding box center [100, 347] width 22 height 22
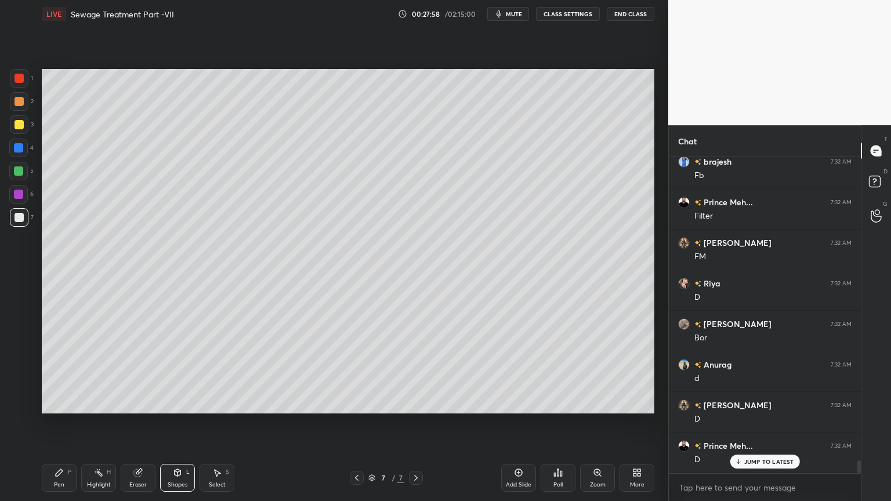
scroll to position [7546, 0]
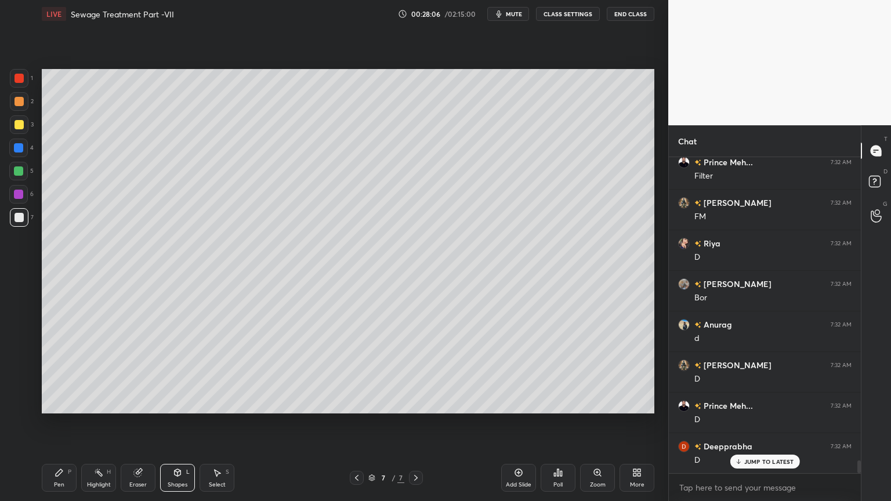
click at [67, 403] on div "Pen P" at bounding box center [59, 478] width 35 height 28
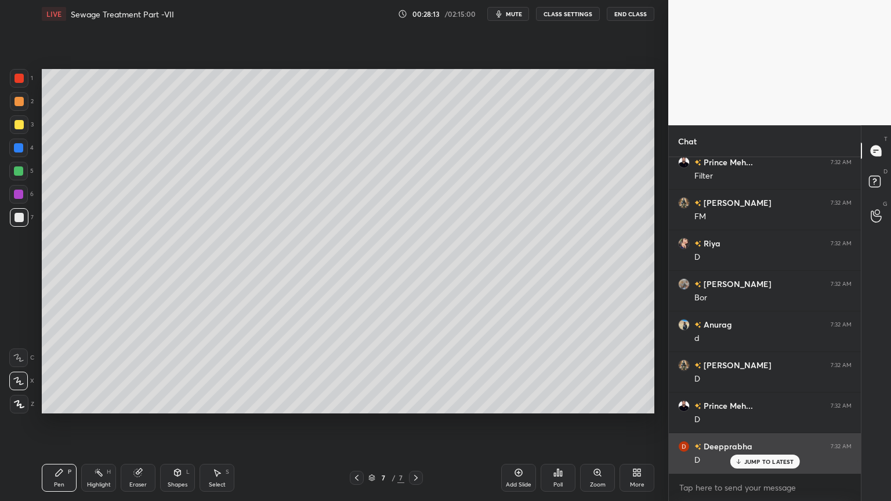
click at [765, 403] on p "JUMP TO LATEST" at bounding box center [769, 461] width 50 height 7
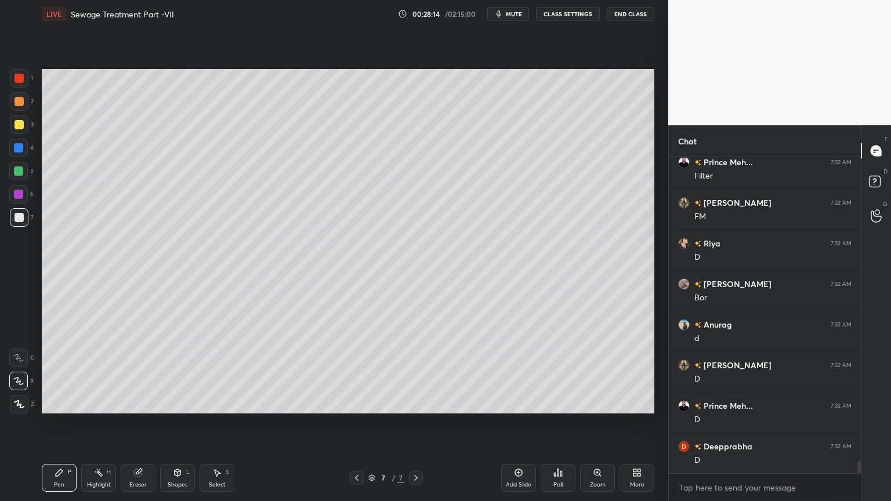
click at [184, 403] on div "Shapes" at bounding box center [178, 485] width 20 height 6
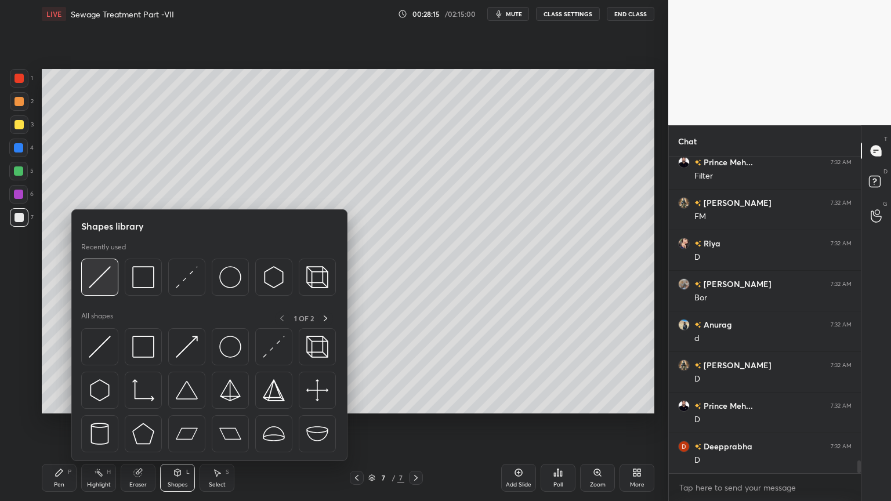
click at [104, 287] on img at bounding box center [100, 277] width 22 height 22
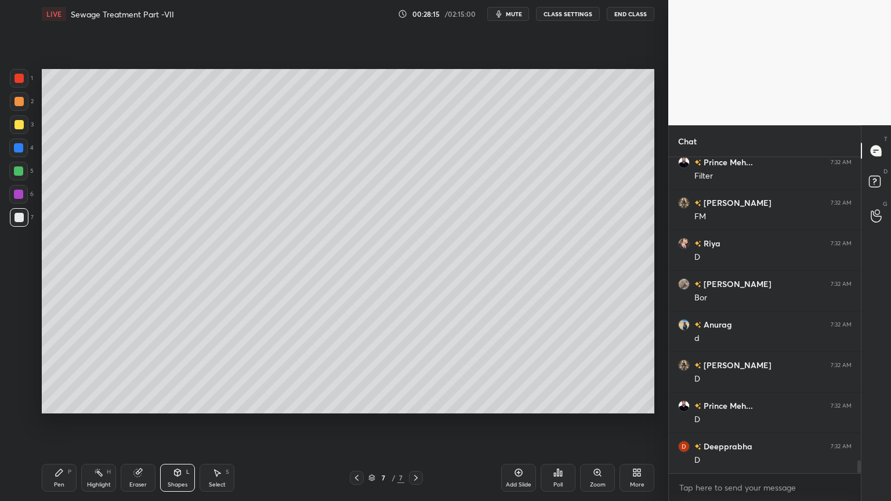
click at [20, 144] on div at bounding box center [18, 147] width 9 height 9
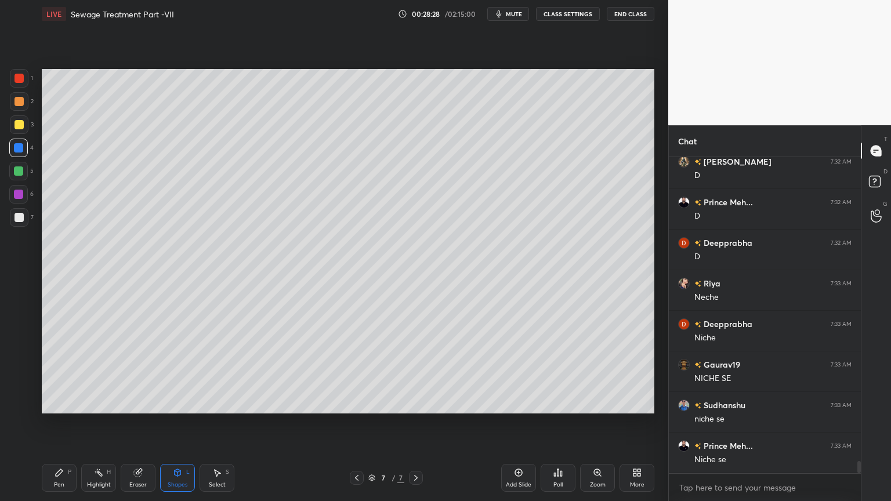
scroll to position [7789, 0]
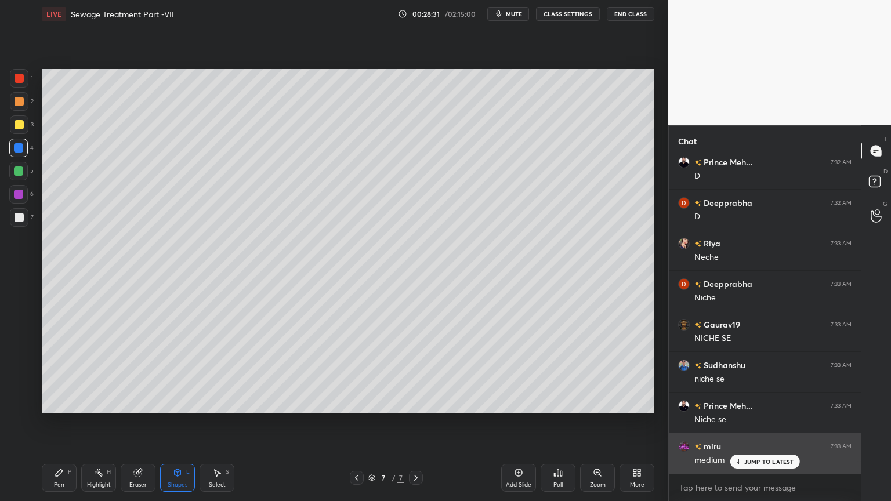
click at [761, 403] on p "JUMP TO LATEST" at bounding box center [769, 461] width 50 height 7
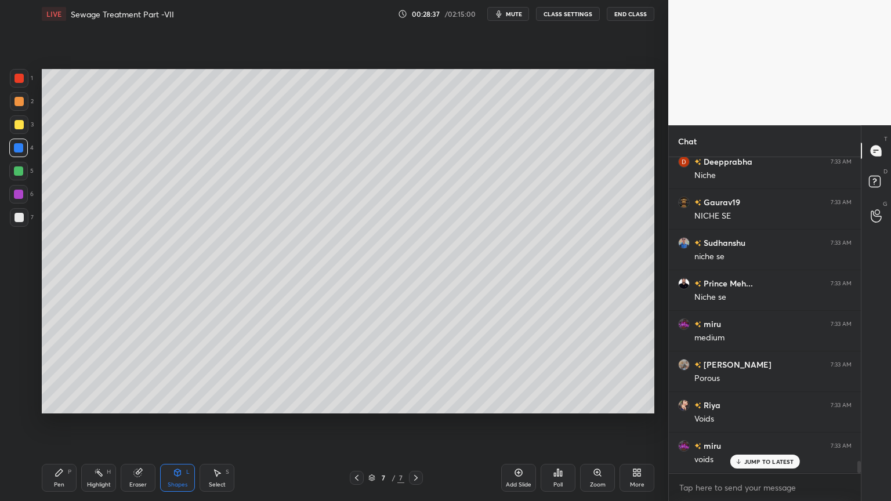
scroll to position [7952, 0]
click at [186, 403] on div "Shapes" at bounding box center [178, 485] width 20 height 6
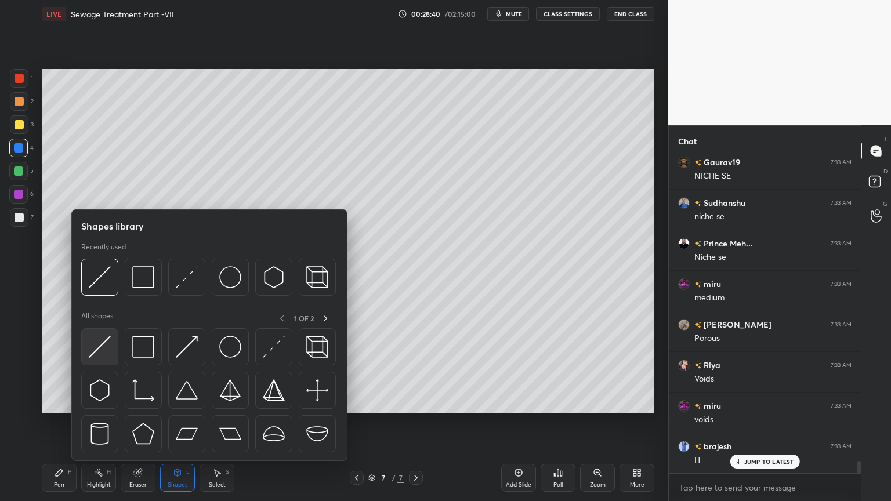
click at [100, 350] on img at bounding box center [100, 347] width 22 height 22
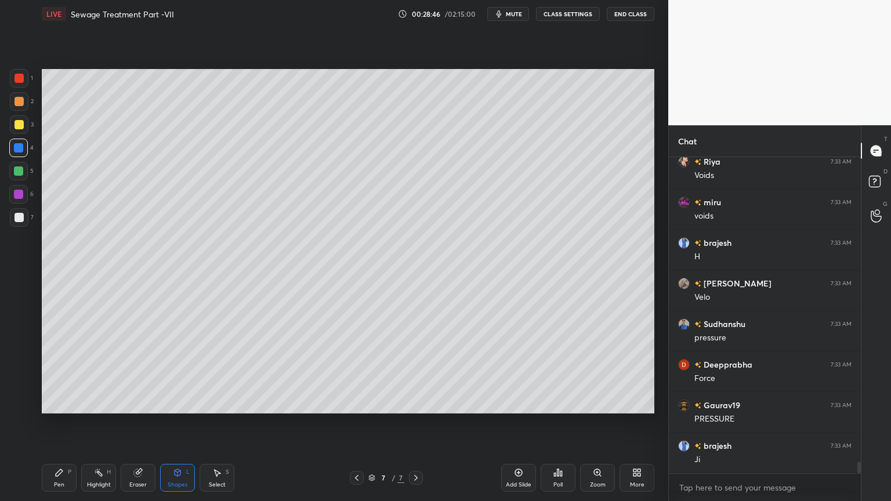
scroll to position [8196, 0]
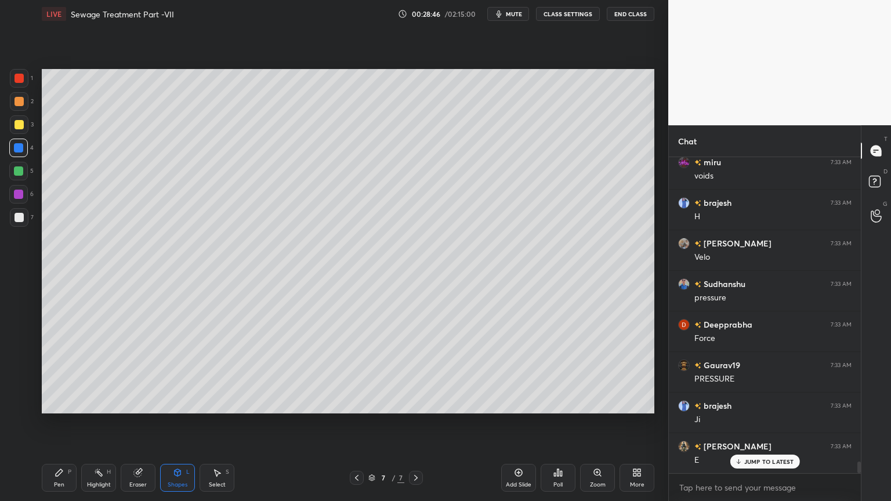
click at [61, 403] on div "Pen" at bounding box center [59, 485] width 10 height 6
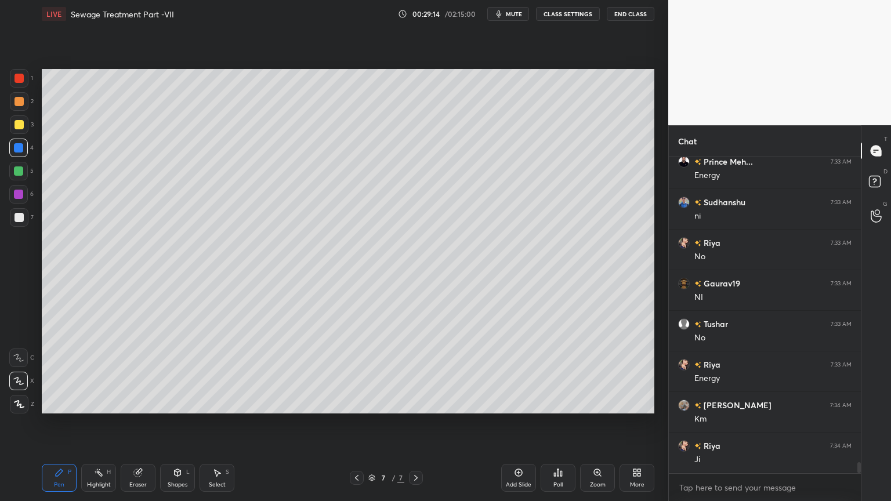
scroll to position [8683, 0]
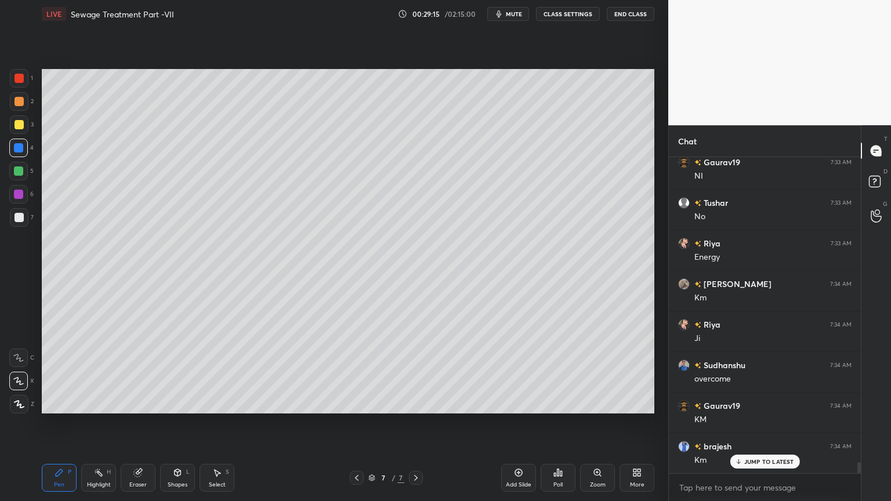
click at [178, 403] on div "Shapes" at bounding box center [178, 485] width 20 height 6
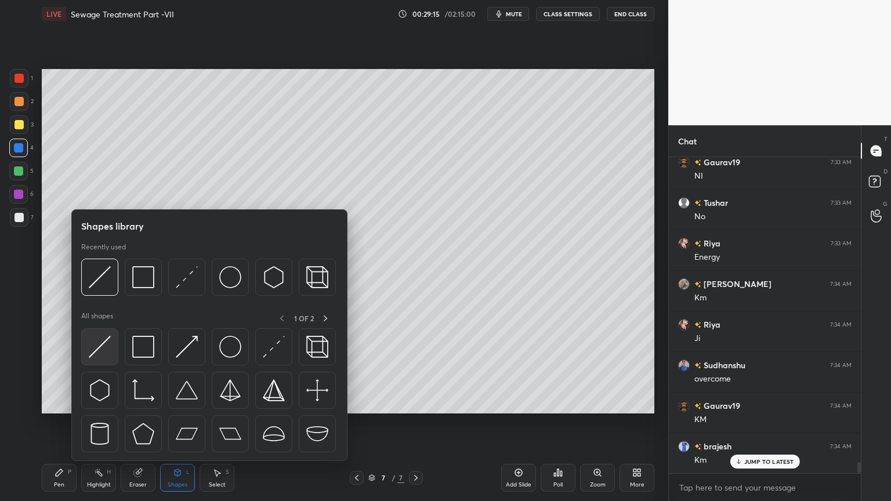
click at [102, 343] on img at bounding box center [100, 347] width 22 height 22
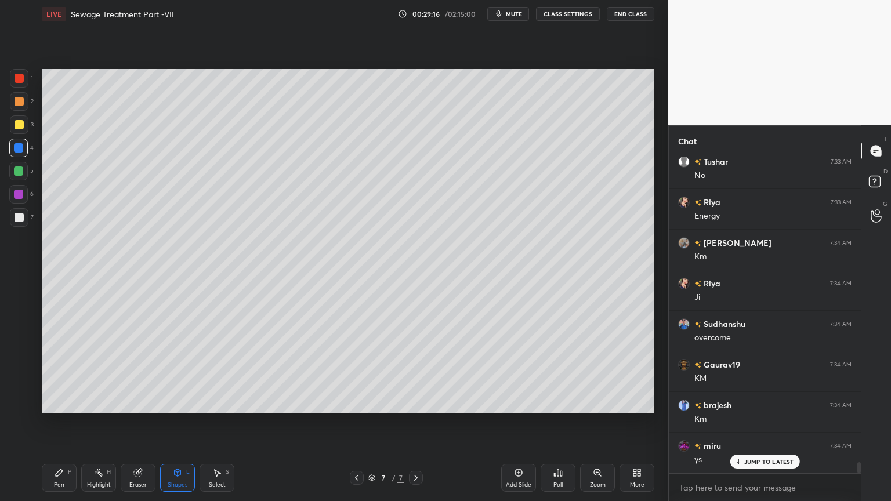
scroll to position [8764, 0]
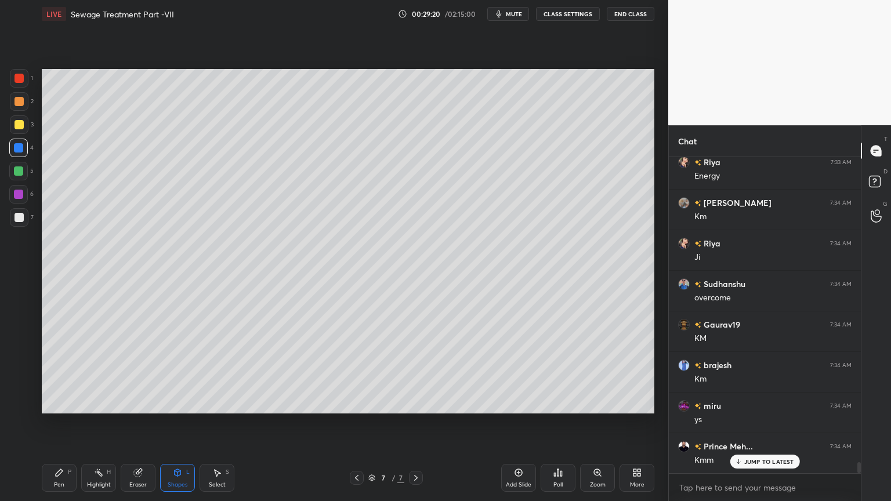
click at [60, 403] on div "Pen P" at bounding box center [59, 478] width 35 height 28
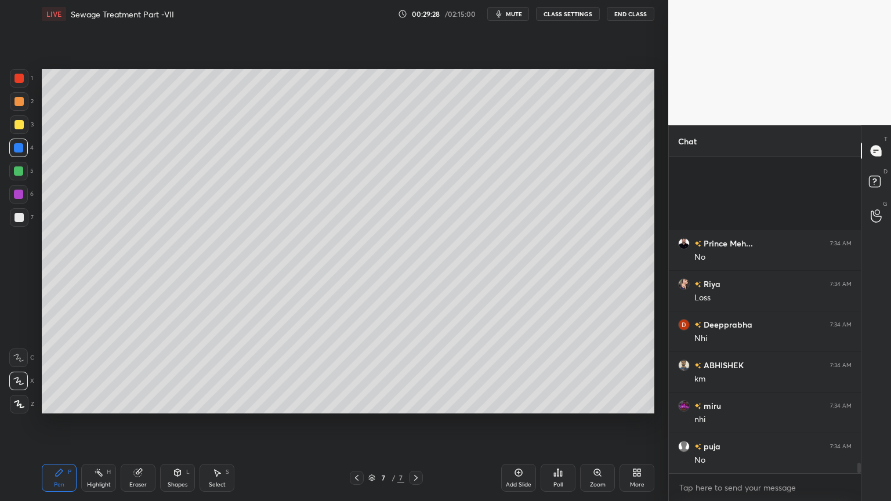
scroll to position [9292, 0]
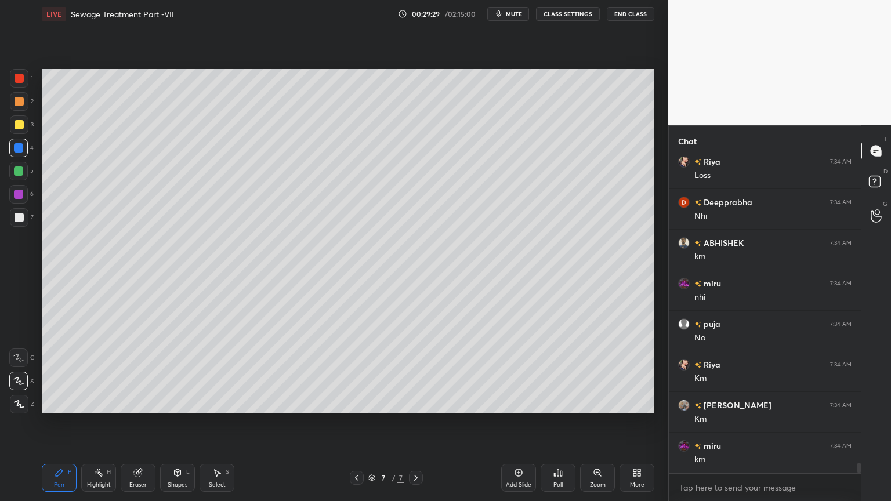
click at [64, 403] on div "Pen P" at bounding box center [59, 478] width 35 height 28
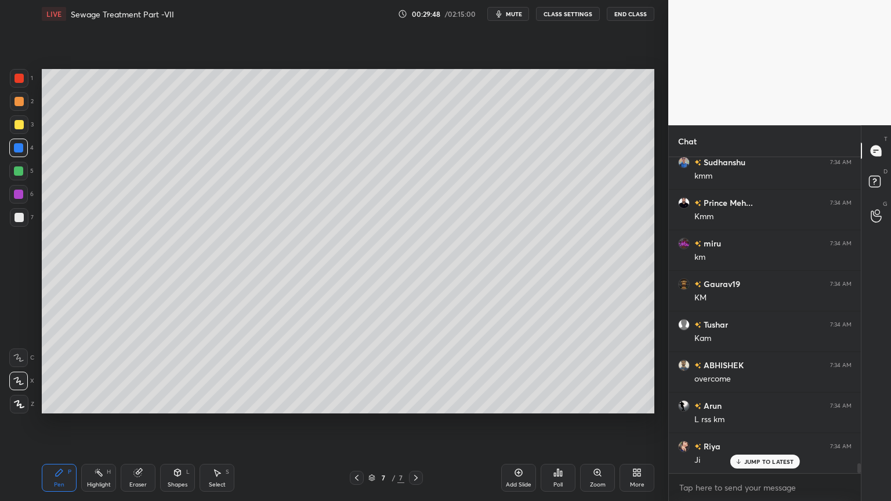
click at [185, 403] on div "Shapes L" at bounding box center [177, 478] width 35 height 28
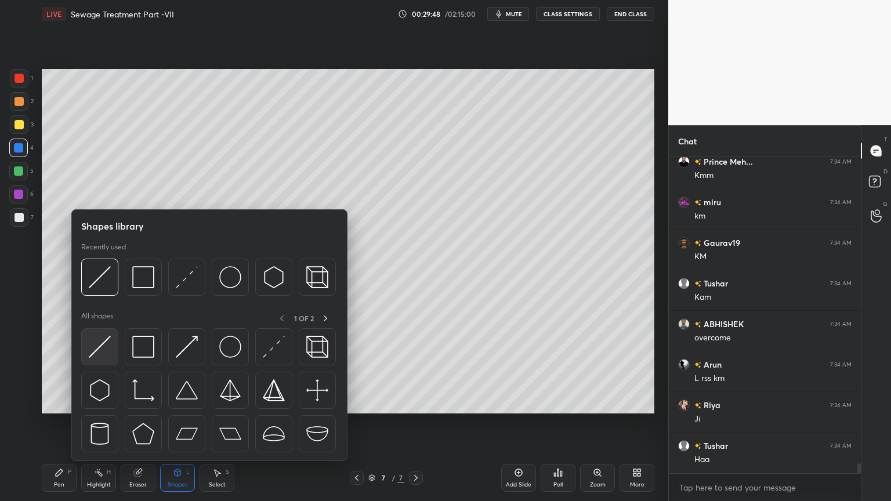
click at [108, 348] on img at bounding box center [100, 347] width 22 height 22
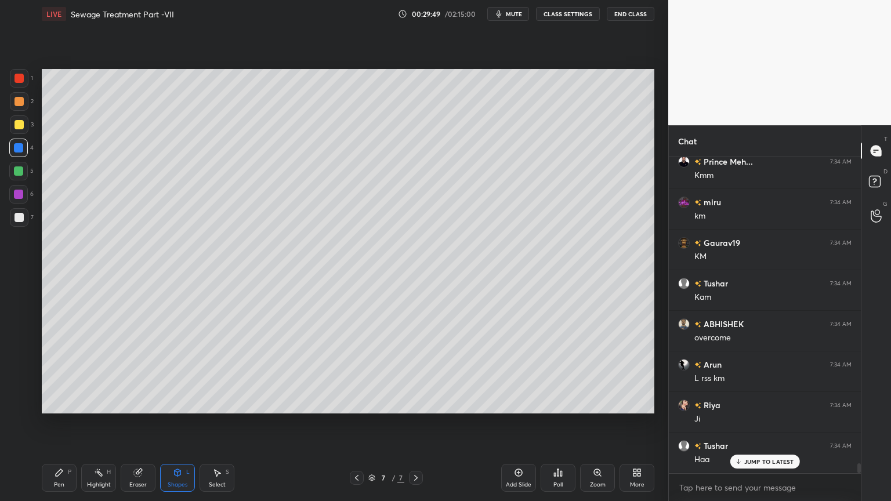
scroll to position [10063, 0]
click at [20, 77] on div at bounding box center [19, 78] width 9 height 9
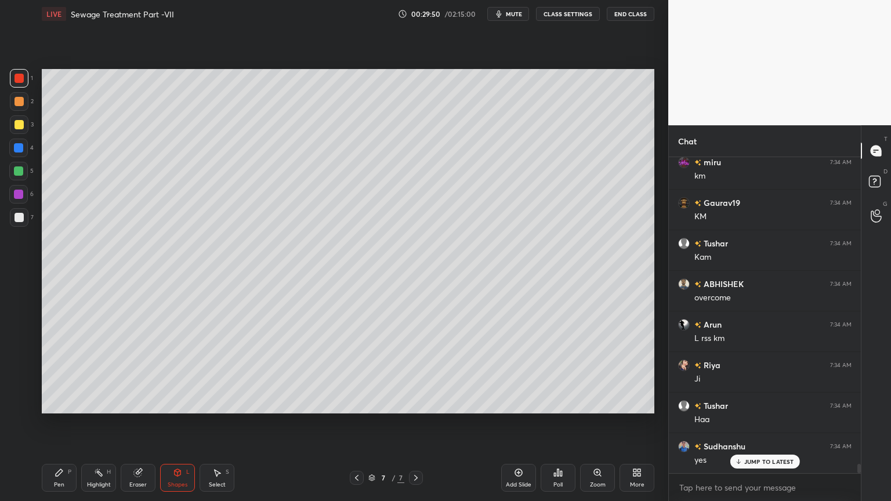
scroll to position [10145, 0]
click at [13, 115] on div at bounding box center [19, 124] width 19 height 19
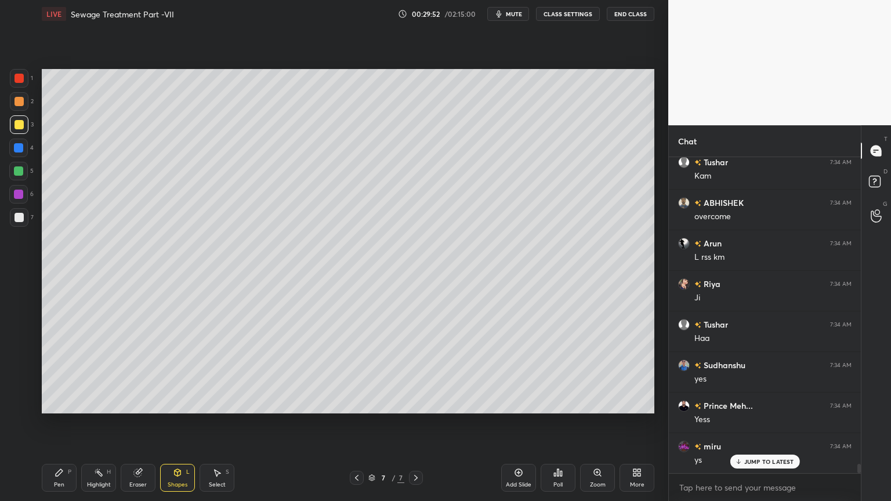
scroll to position [10186, 0]
click at [179, 403] on div "Shapes L" at bounding box center [177, 478] width 35 height 28
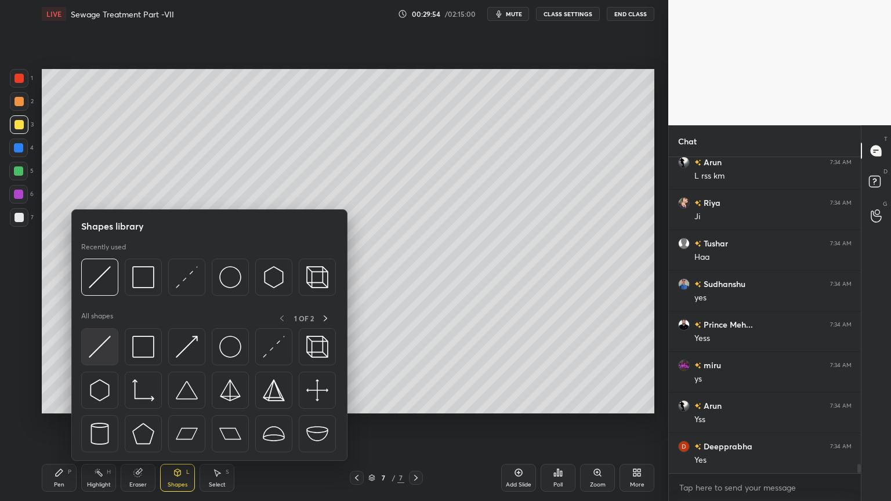
scroll to position [10267, 0]
click at [96, 346] on img at bounding box center [100, 347] width 22 height 22
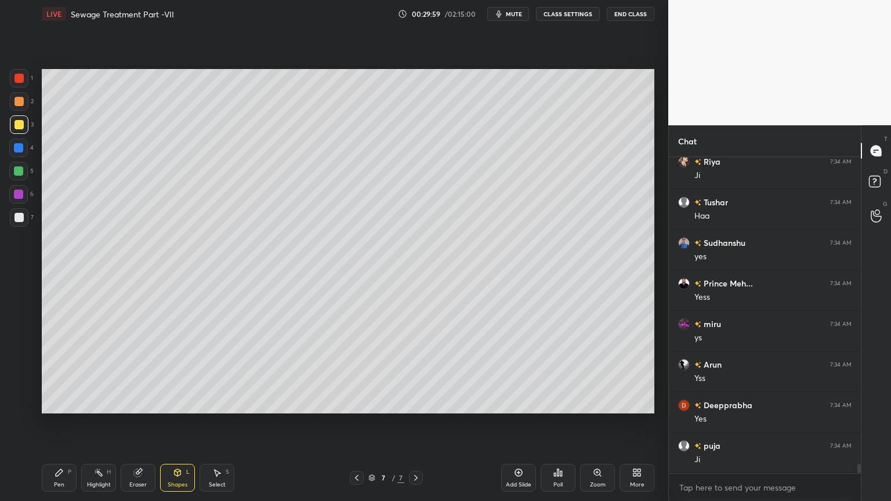
click at [68, 403] on div "P" at bounding box center [69, 472] width 3 height 6
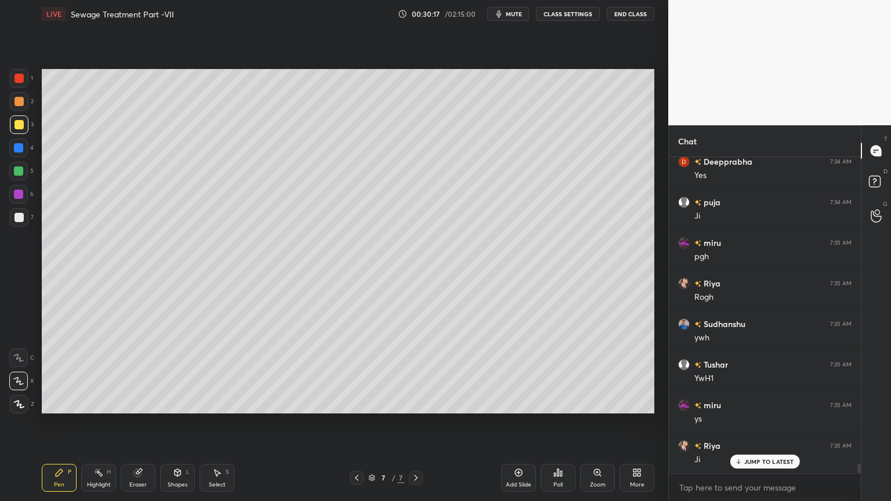
scroll to position [10551, 0]
click at [183, 403] on div "Shapes L" at bounding box center [177, 478] width 35 height 28
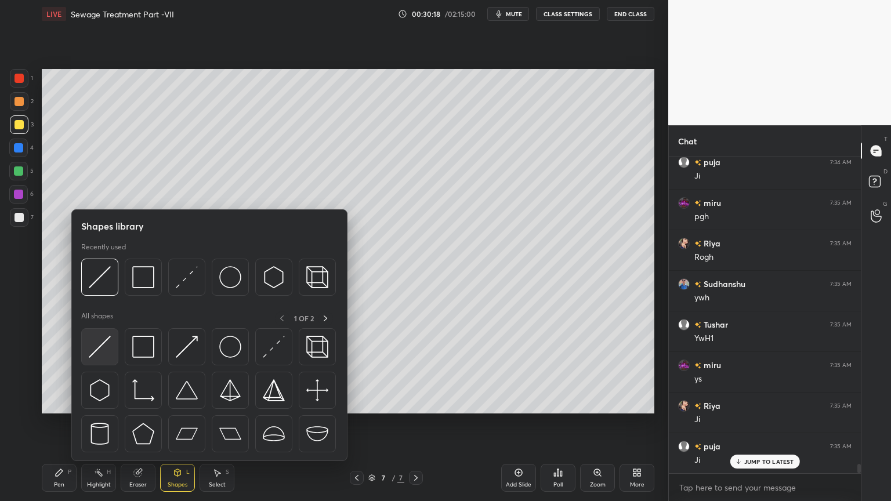
click at [103, 353] on img at bounding box center [100, 347] width 22 height 22
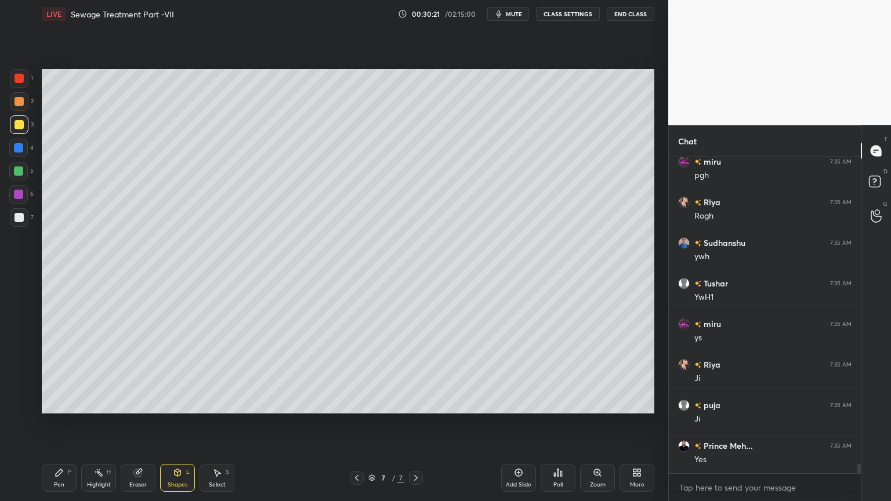
scroll to position [10632, 0]
click at [53, 403] on div "Pen P" at bounding box center [59, 478] width 35 height 28
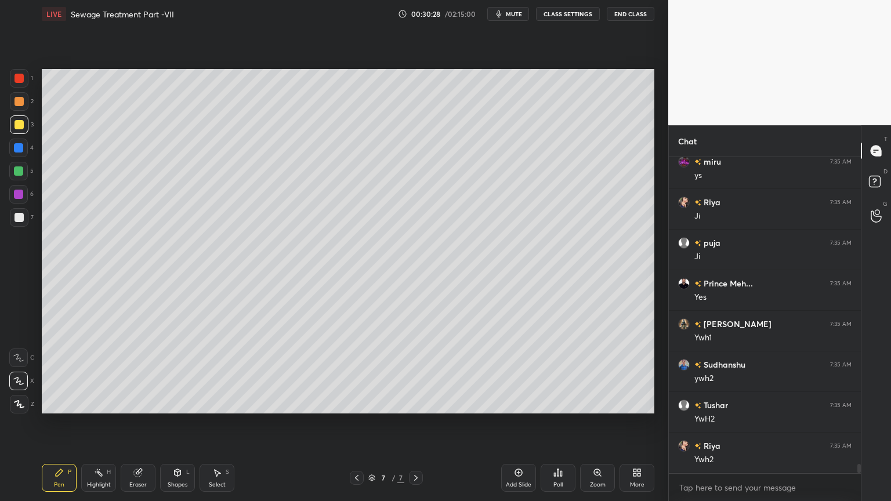
scroll to position [10794, 0]
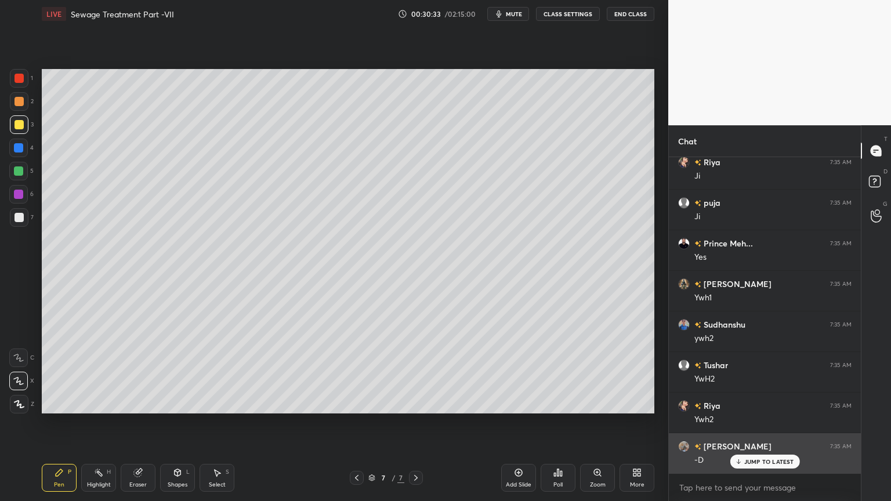
click at [762, 403] on p "JUMP TO LATEST" at bounding box center [769, 461] width 50 height 7
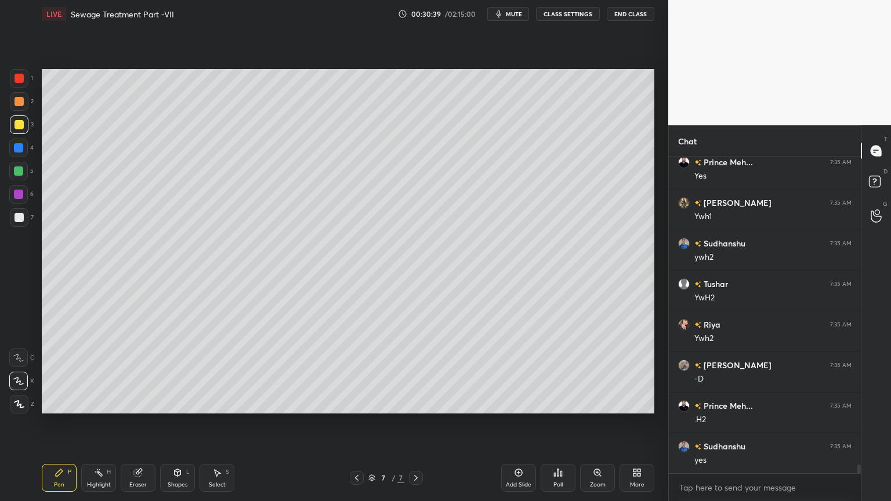
scroll to position [10917, 0]
click at [24, 220] on div at bounding box center [19, 217] width 19 height 19
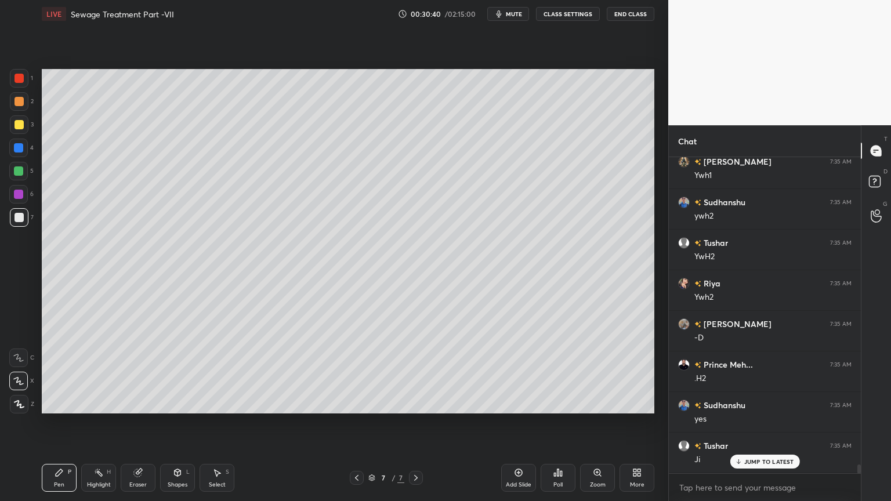
scroll to position [10957, 0]
click at [61, 403] on div "Pen" at bounding box center [59, 485] width 10 height 6
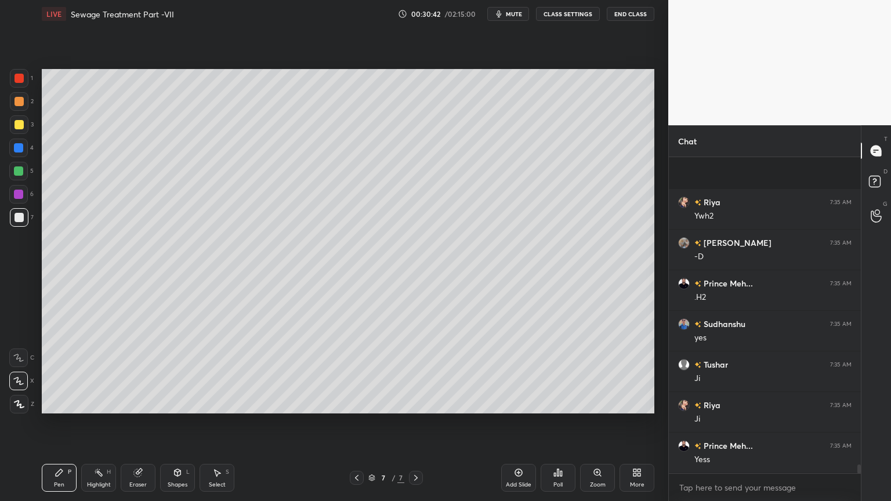
scroll to position [11079, 0]
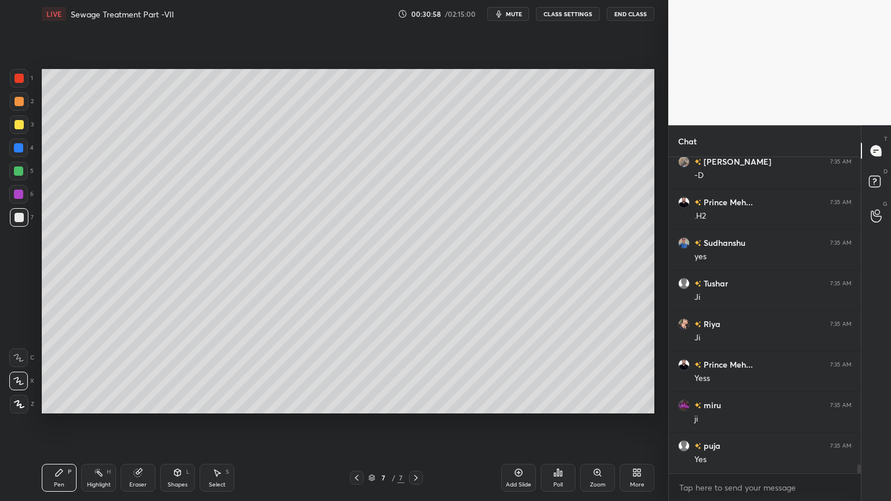
click at [174, 403] on div "Shapes" at bounding box center [178, 485] width 20 height 6
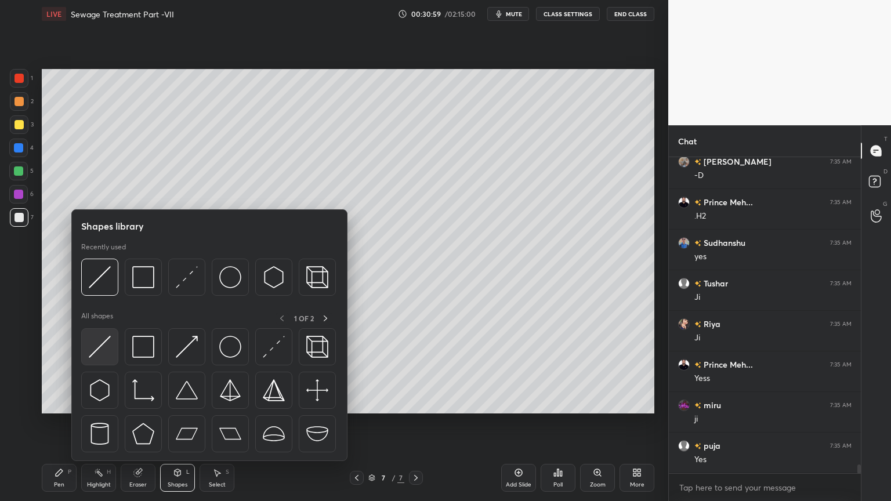
click at [102, 359] on div at bounding box center [99, 346] width 37 height 37
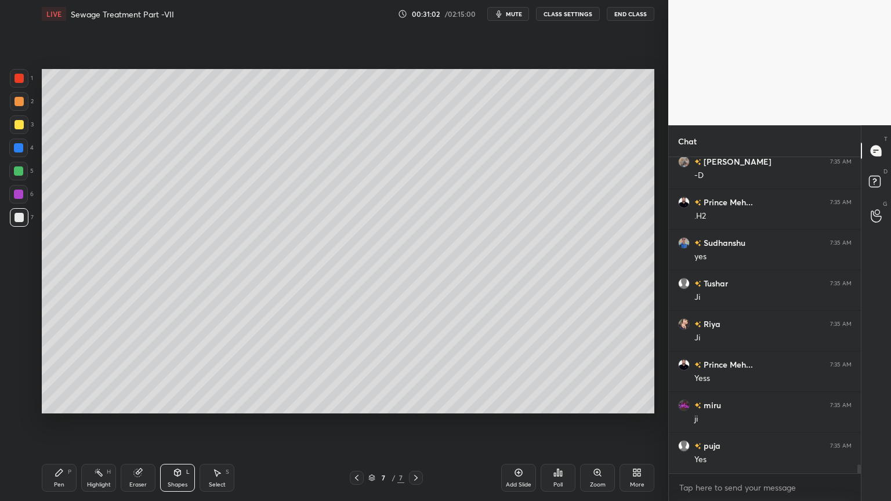
click at [59, 403] on icon at bounding box center [59, 472] width 9 height 9
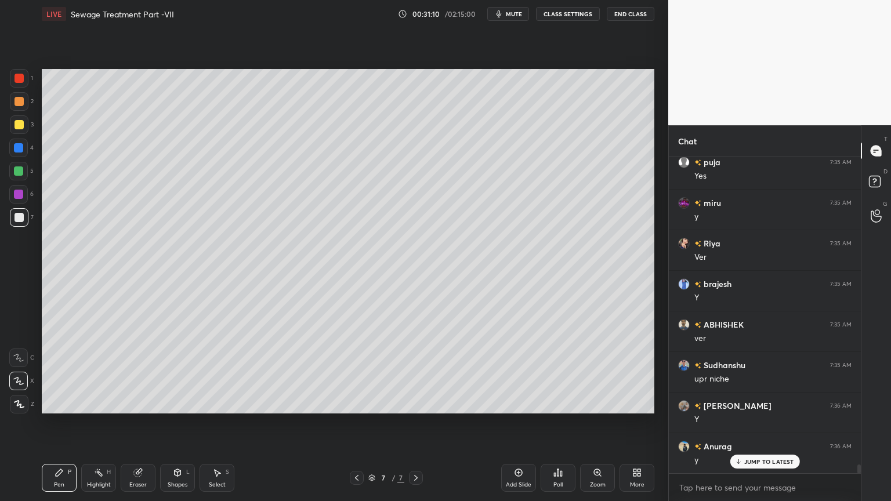
scroll to position [11404, 0]
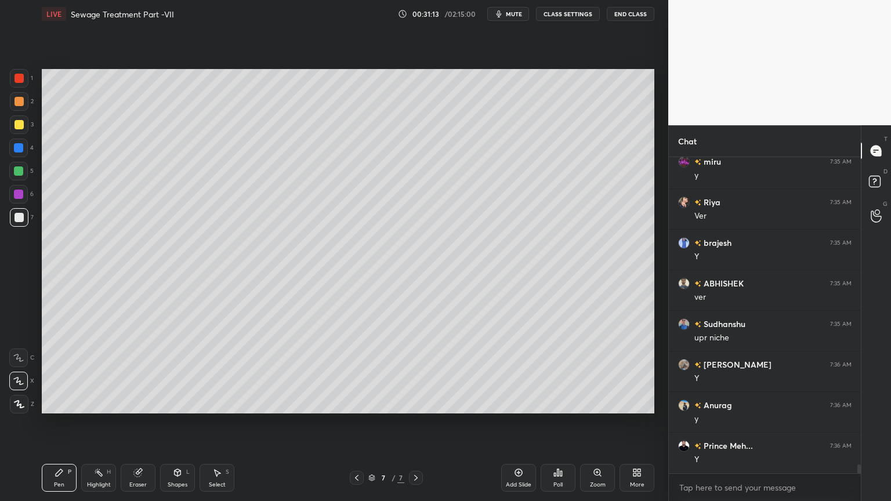
click at [175, 403] on div "Shapes L" at bounding box center [177, 478] width 35 height 28
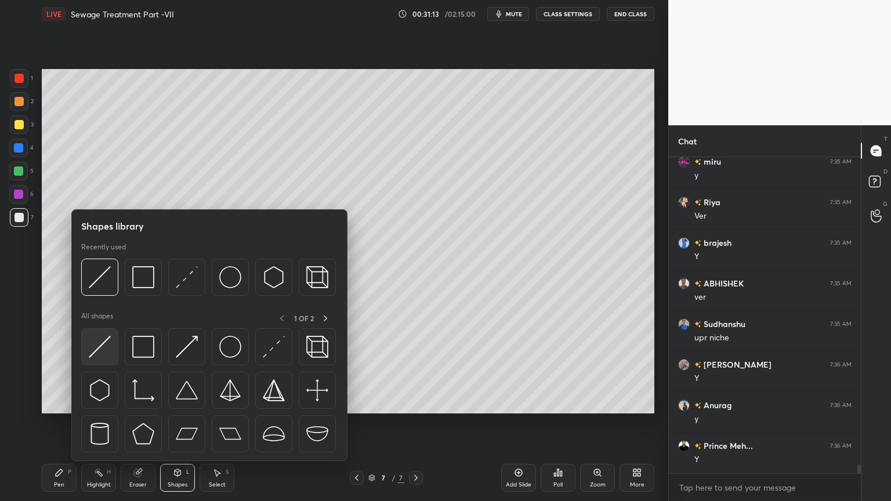
click at [104, 349] on img at bounding box center [100, 347] width 22 height 22
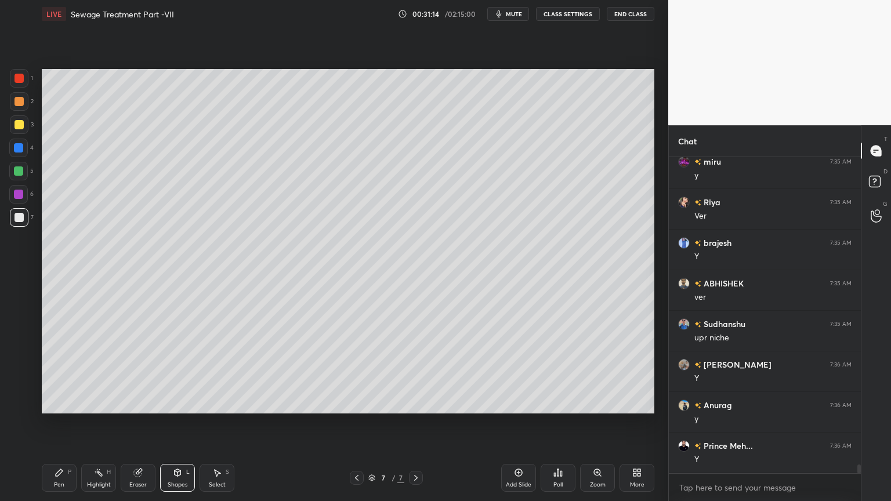
click at [20, 74] on div at bounding box center [19, 78] width 9 height 9
click at [179, 403] on icon at bounding box center [177, 472] width 9 height 9
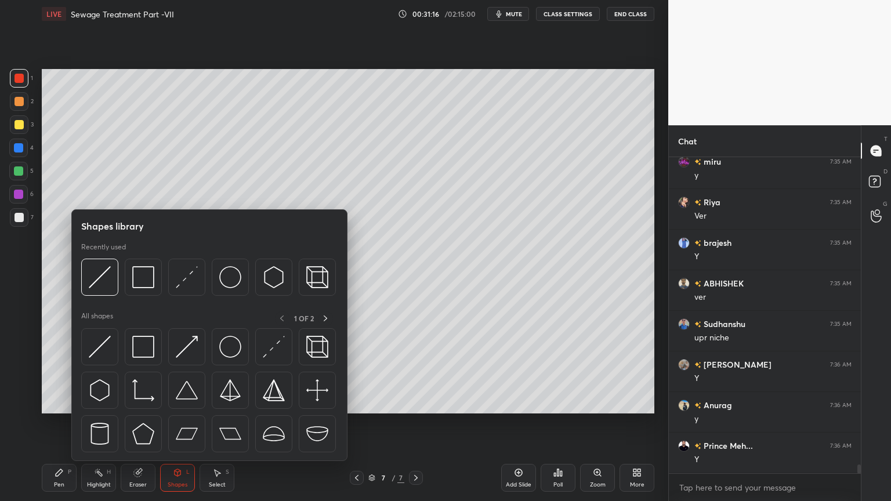
click at [61, 403] on div "Pen" at bounding box center [59, 485] width 10 height 6
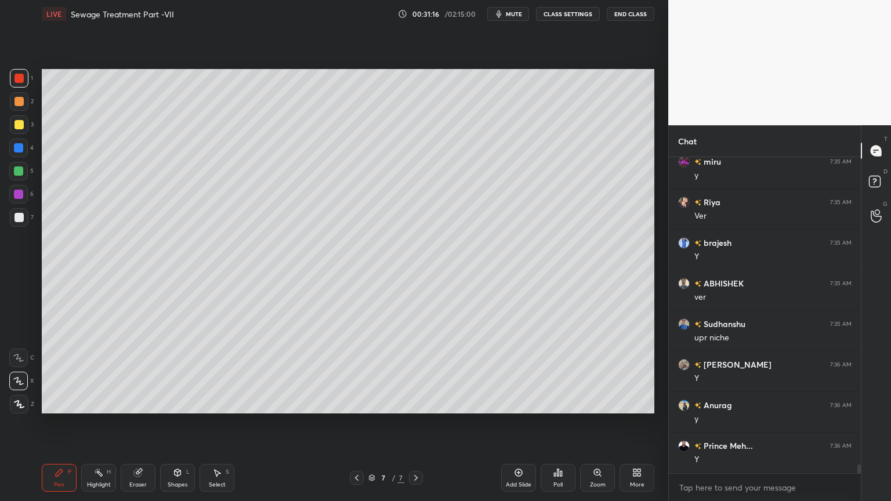
click at [20, 402] on icon at bounding box center [19, 404] width 10 height 8
click at [175, 403] on div "Shapes" at bounding box center [178, 485] width 20 height 6
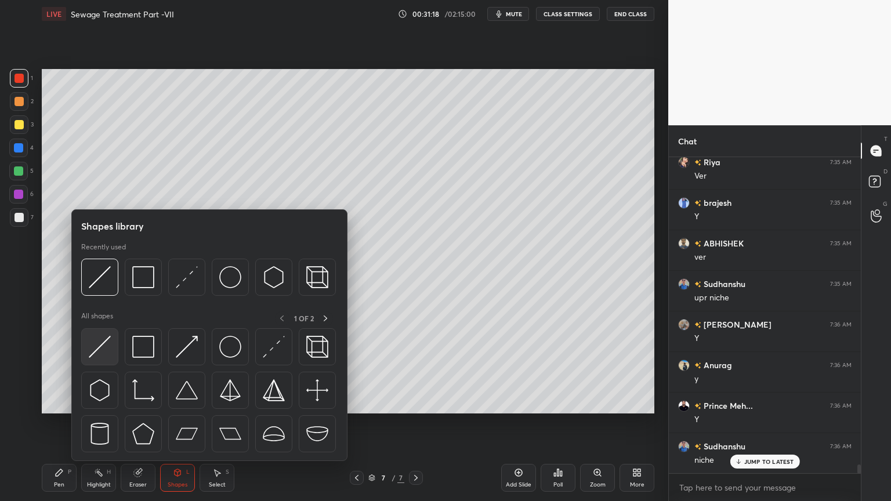
click at [93, 344] on img at bounding box center [100, 347] width 22 height 22
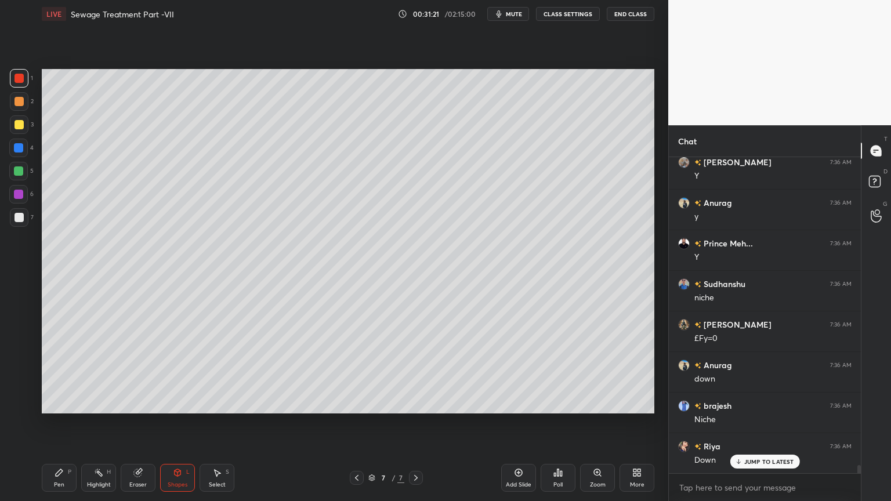
scroll to position [11648, 0]
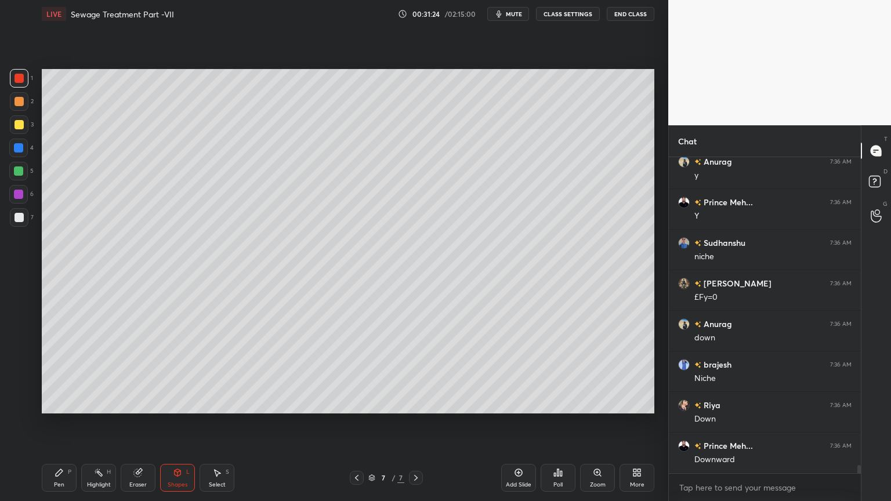
click at [52, 403] on div "Pen P" at bounding box center [59, 478] width 35 height 28
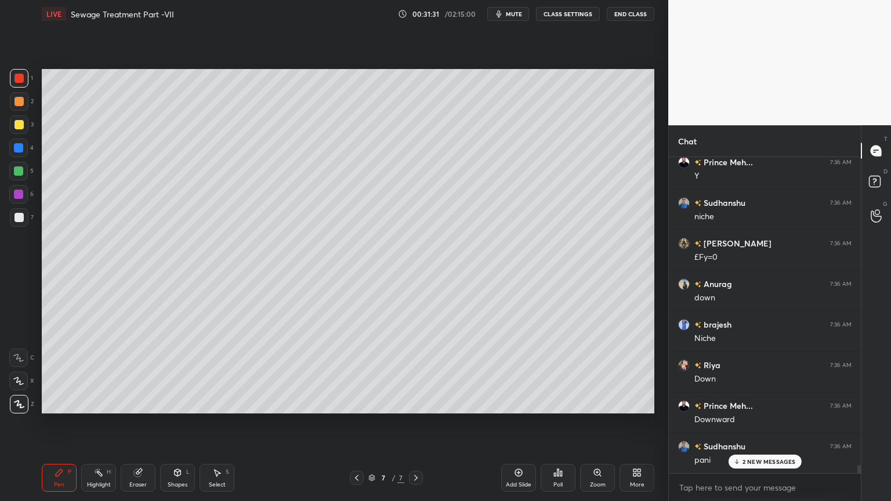
scroll to position [11769, 0]
click at [178, 403] on icon at bounding box center [178, 472] width 6 height 7
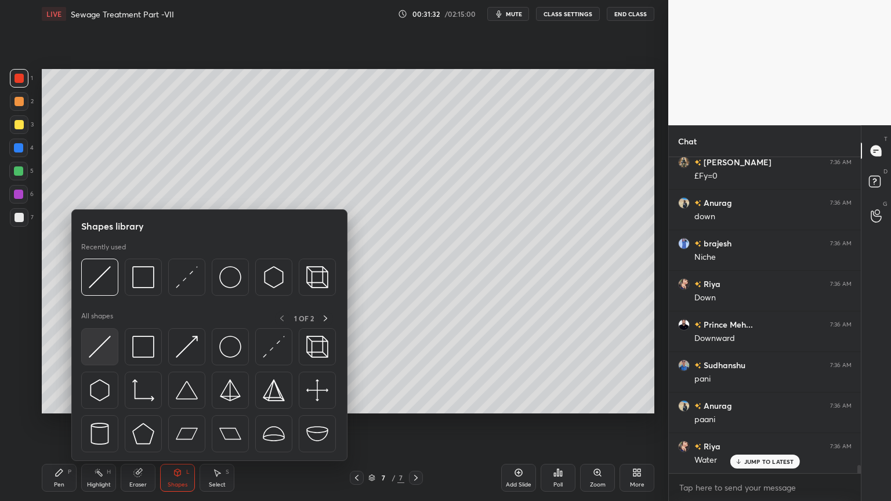
click at [99, 345] on img at bounding box center [100, 347] width 22 height 22
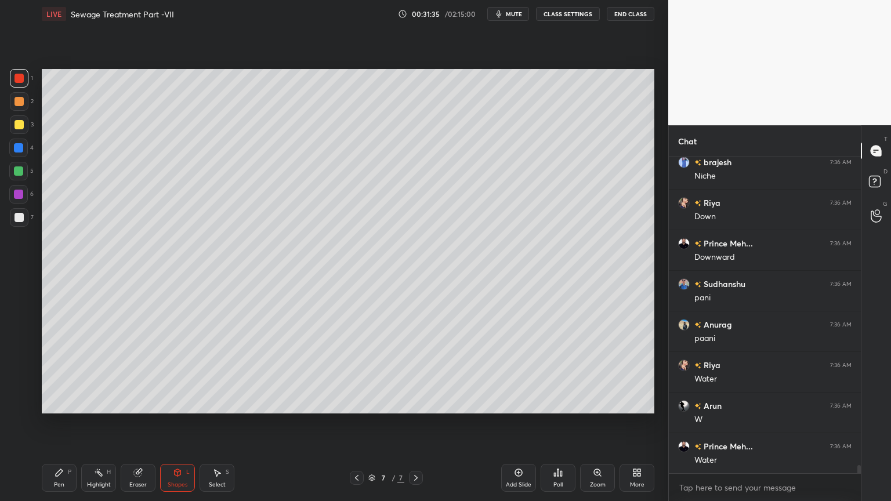
scroll to position [11891, 0]
click at [54, 403] on div "Pen" at bounding box center [59, 485] width 10 height 6
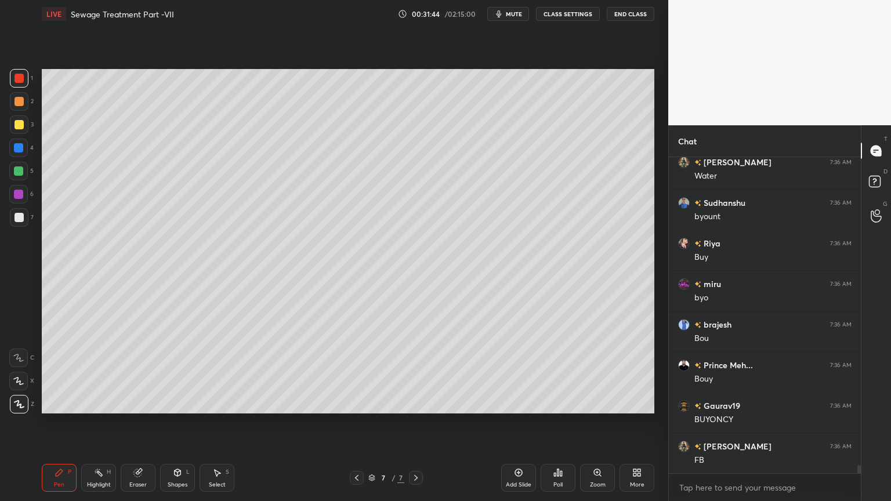
scroll to position [12216, 0]
click at [20, 215] on div at bounding box center [19, 217] width 9 height 9
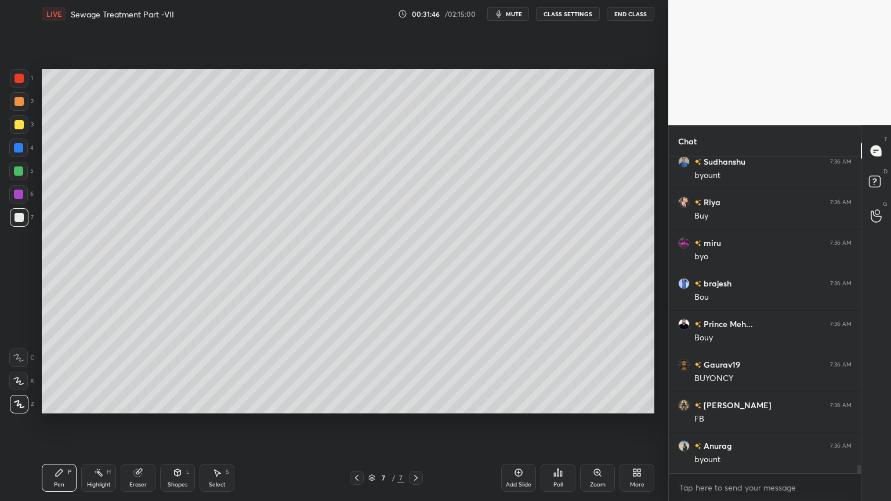
click at [20, 381] on icon at bounding box center [18, 381] width 9 height 7
click at [70, 403] on div "P" at bounding box center [69, 472] width 3 height 6
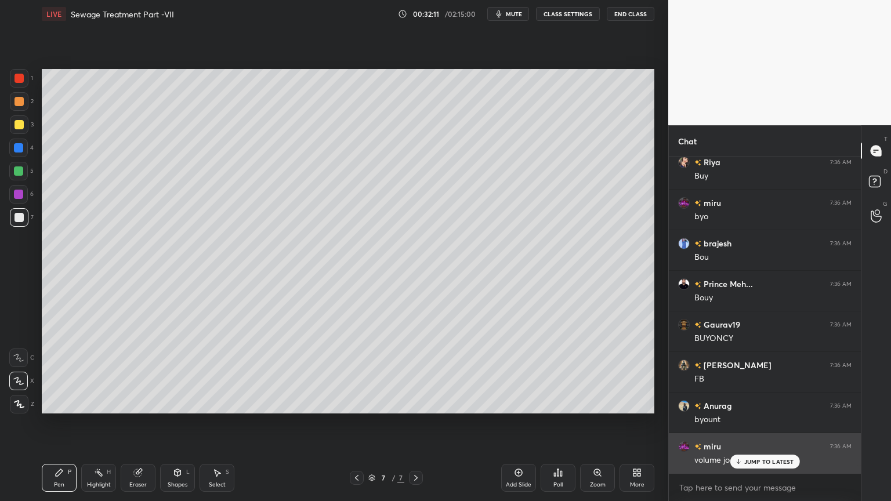
click at [770, 403] on div "JUMP TO LATEST" at bounding box center [765, 462] width 70 height 14
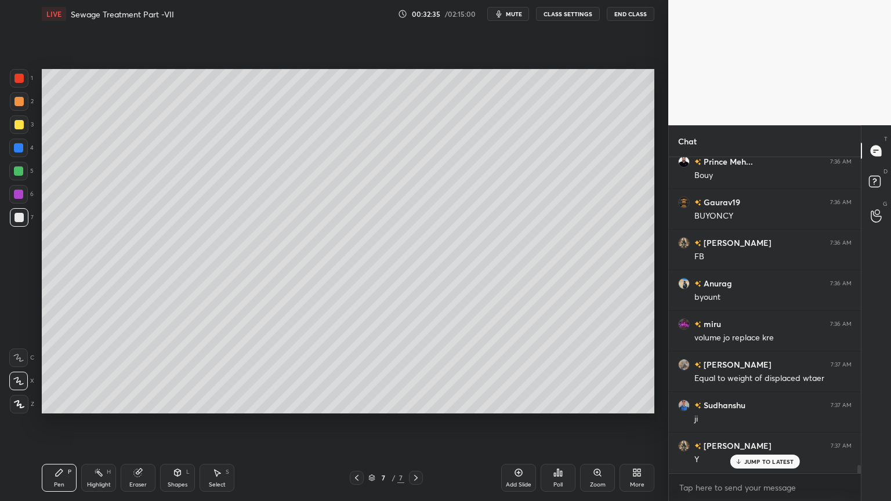
scroll to position [12419, 0]
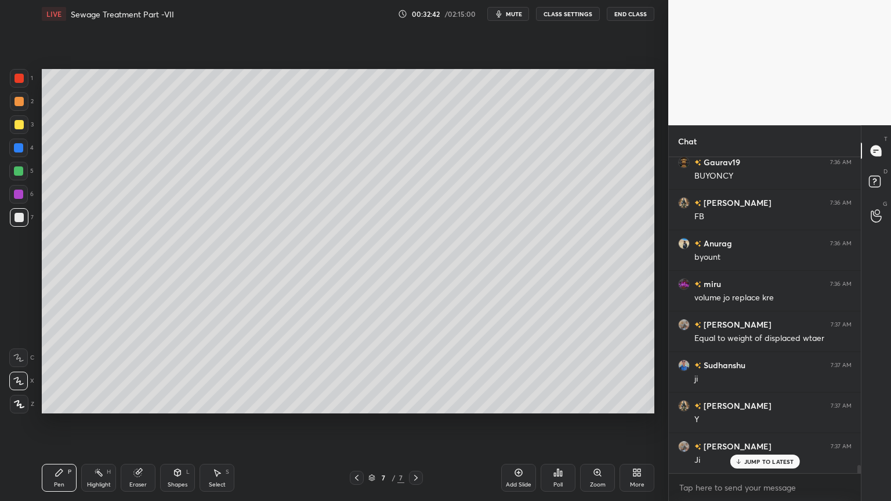
click at [183, 403] on div "Shapes" at bounding box center [178, 485] width 20 height 6
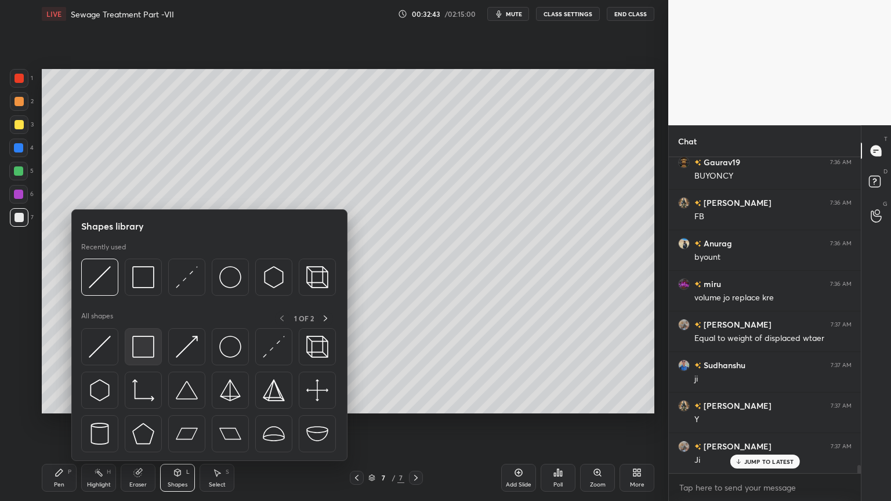
click at [141, 350] on img at bounding box center [143, 347] width 22 height 22
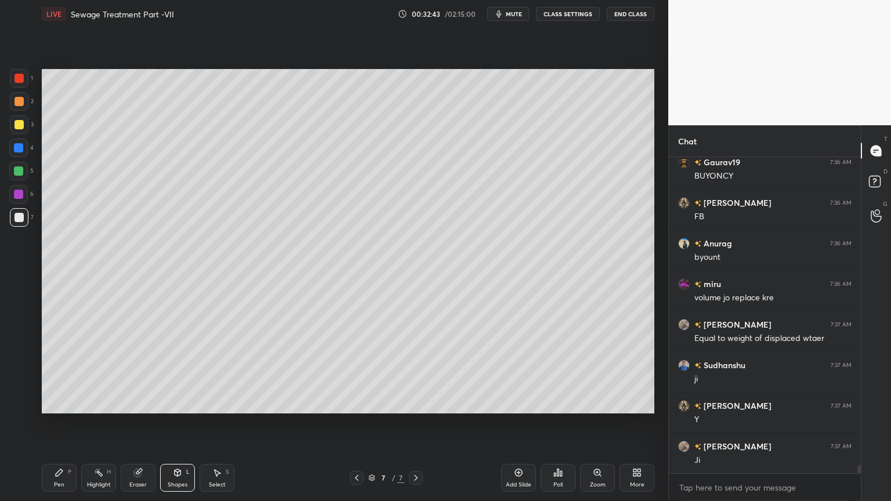
scroll to position [12460, 0]
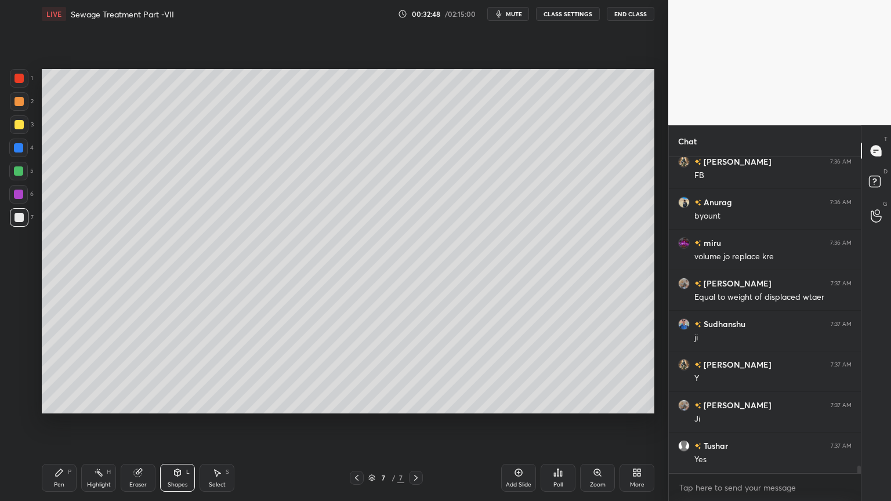
click at [175, 403] on icon at bounding box center [178, 472] width 6 height 7
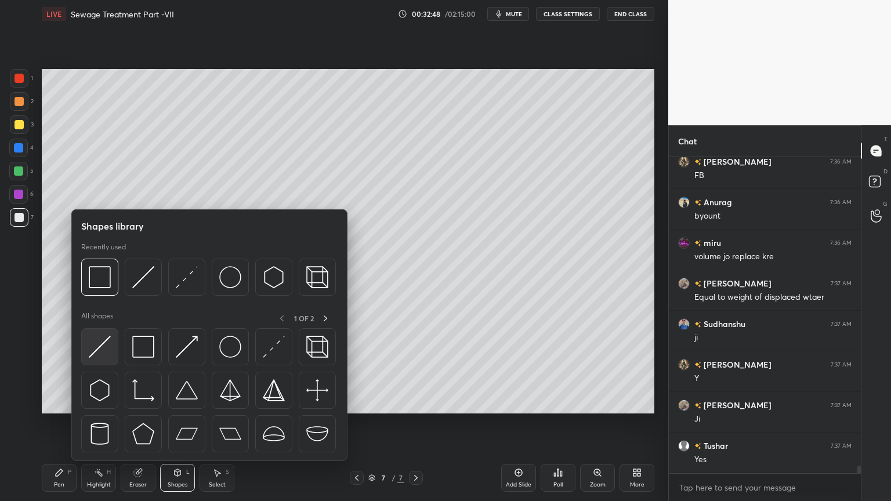
click at [102, 349] on img at bounding box center [100, 347] width 22 height 22
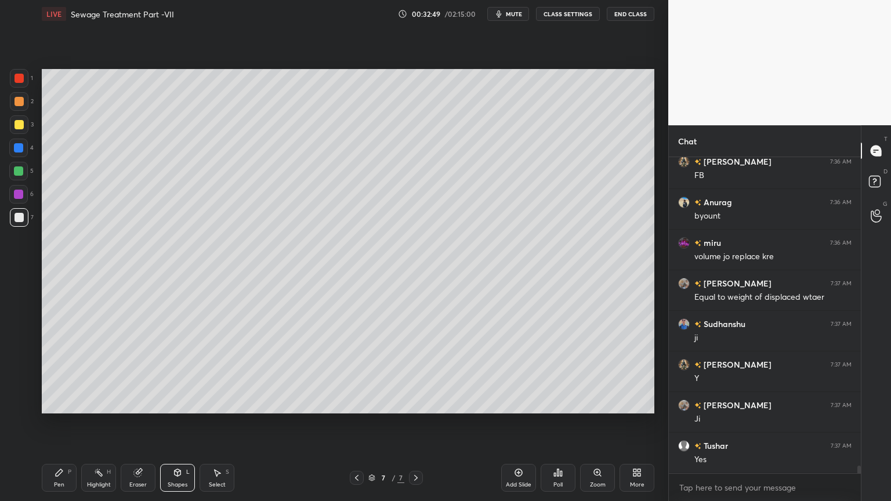
click at [16, 123] on div at bounding box center [19, 124] width 9 height 9
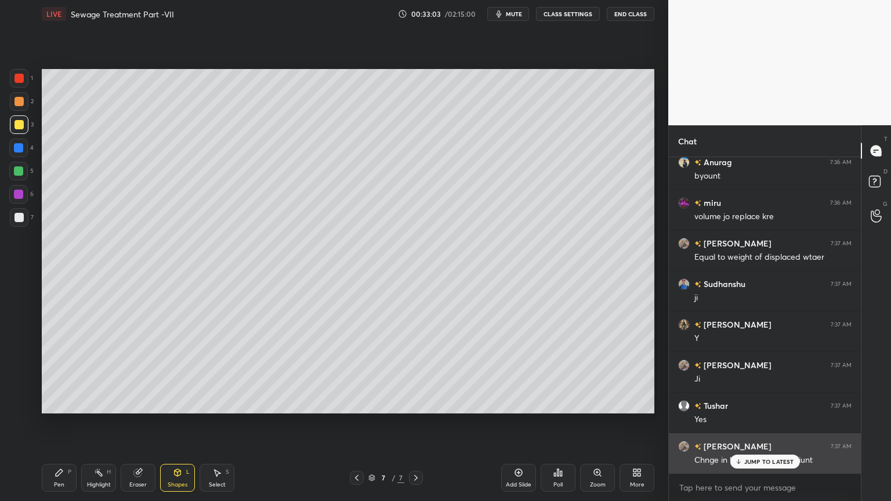
click at [749, 403] on p "JUMP TO LATEST" at bounding box center [769, 461] width 50 height 7
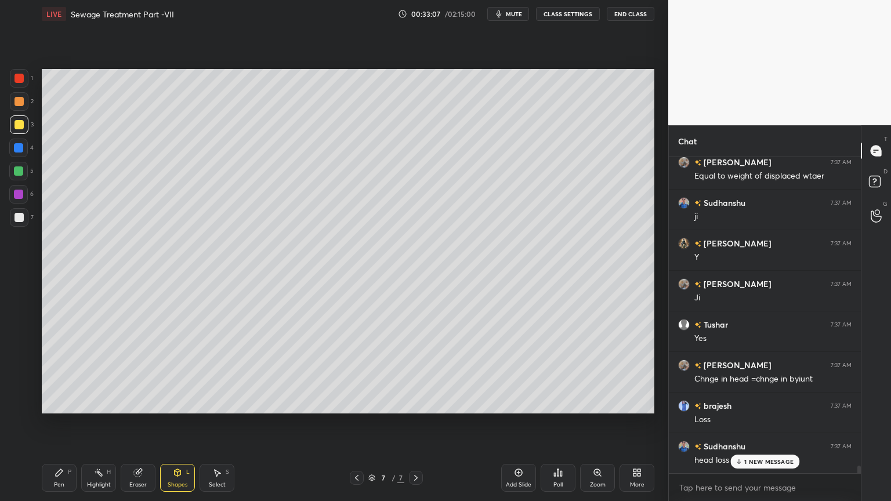
scroll to position [12622, 0]
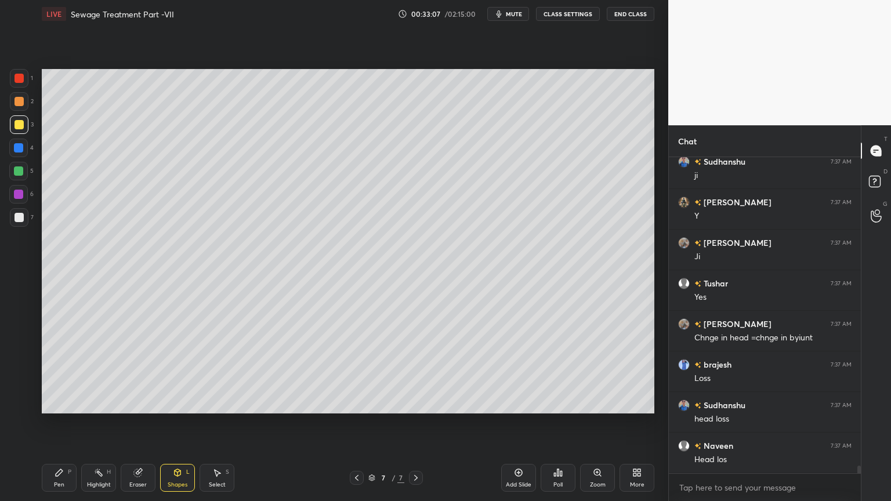
click at [59, 403] on div "Pen P" at bounding box center [59, 478] width 35 height 28
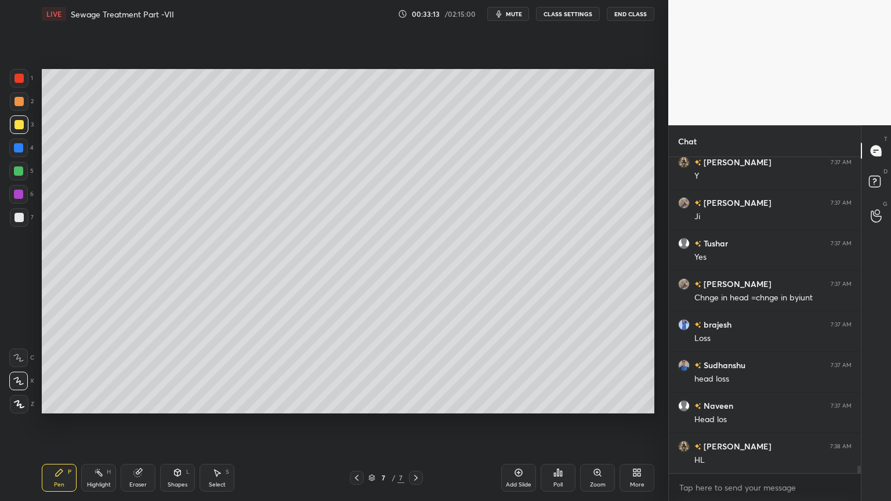
scroll to position [12703, 0]
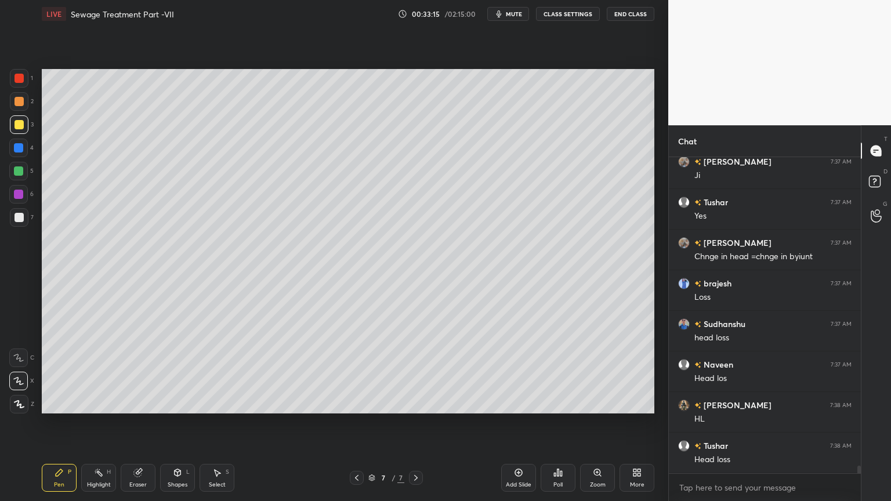
click at [173, 403] on div "Shapes" at bounding box center [178, 485] width 20 height 6
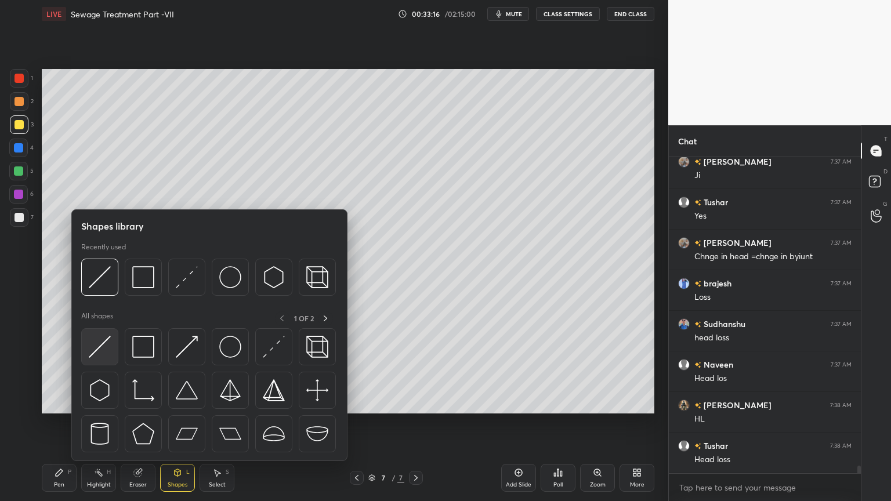
click at [95, 352] on img at bounding box center [100, 347] width 22 height 22
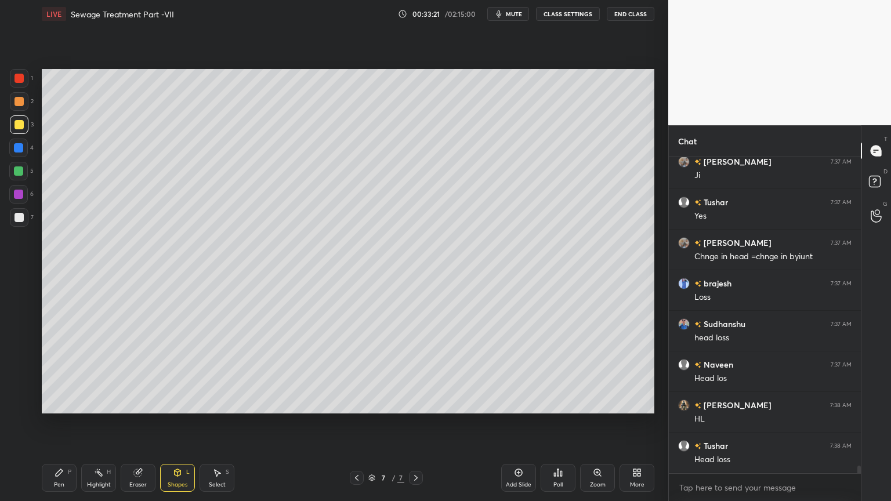
click at [181, 403] on div "Shapes" at bounding box center [178, 485] width 20 height 6
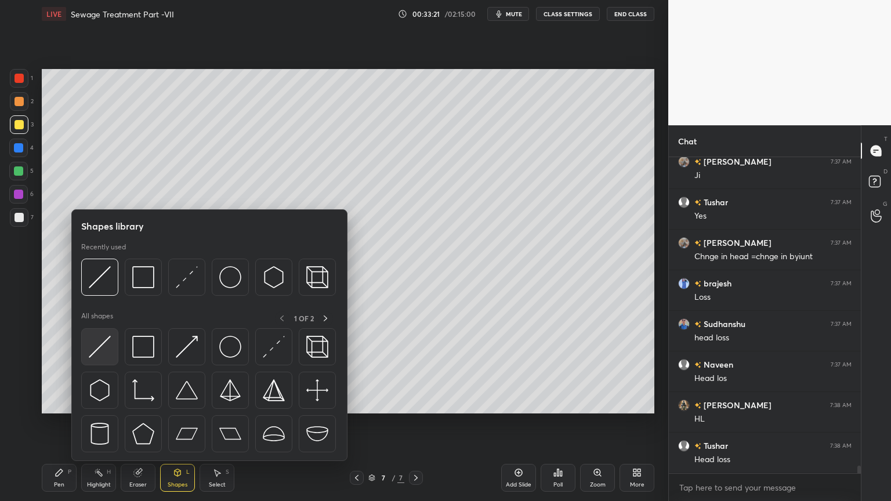
click at [100, 348] on img at bounding box center [100, 347] width 22 height 22
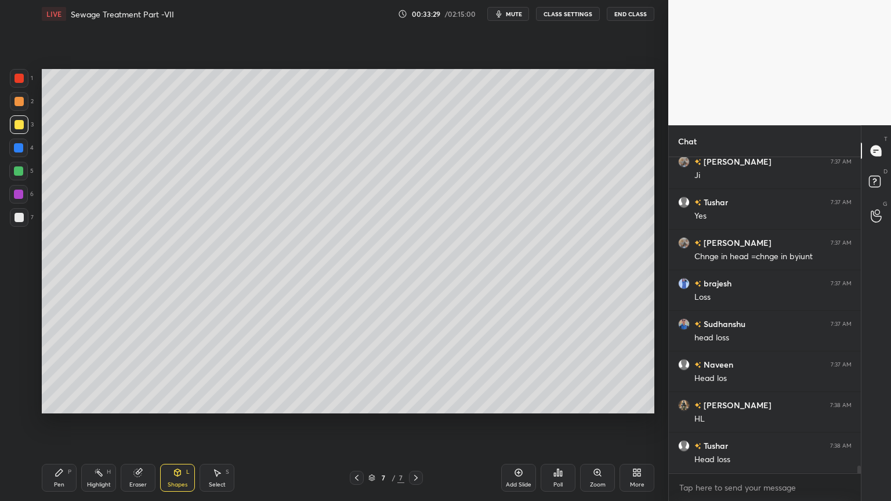
scroll to position [12743, 0]
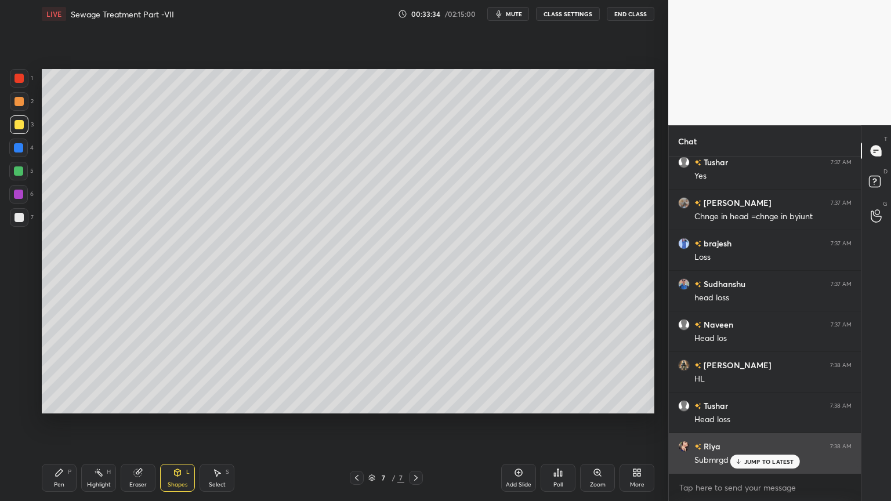
click at [767, 403] on div "JUMP TO LATEST" at bounding box center [765, 462] width 70 height 14
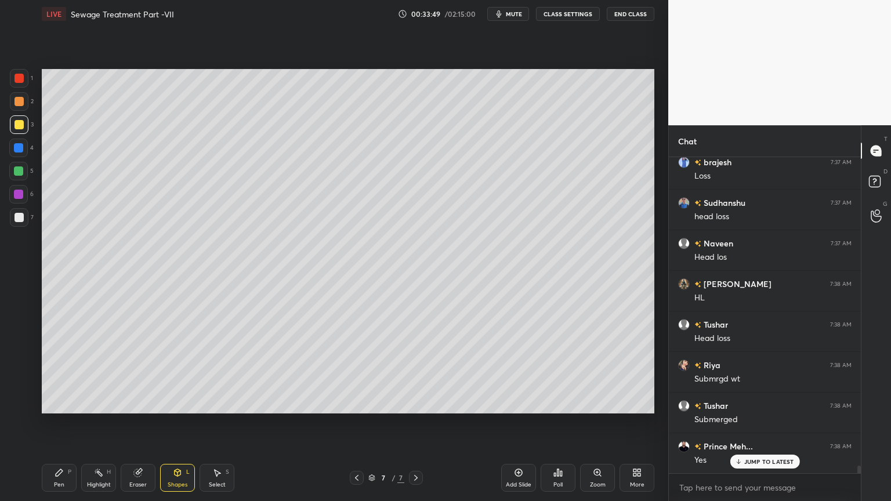
scroll to position [12866, 0]
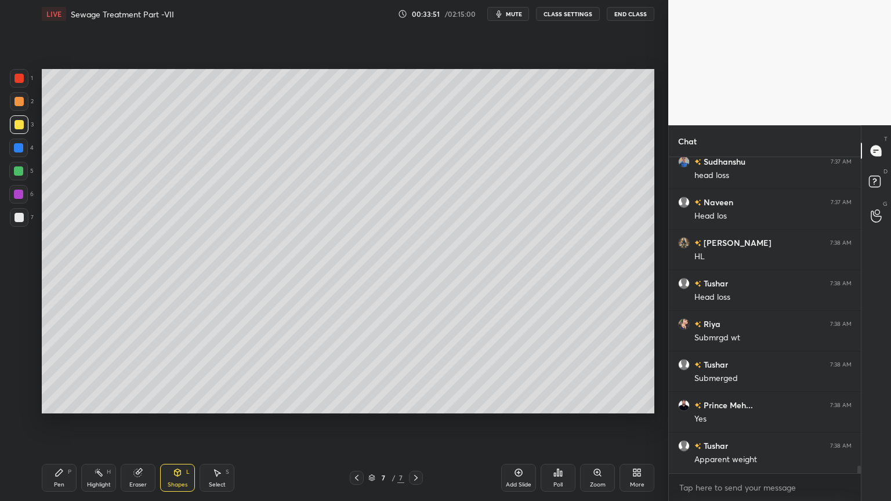
click at [49, 403] on div "Pen P" at bounding box center [59, 478] width 35 height 28
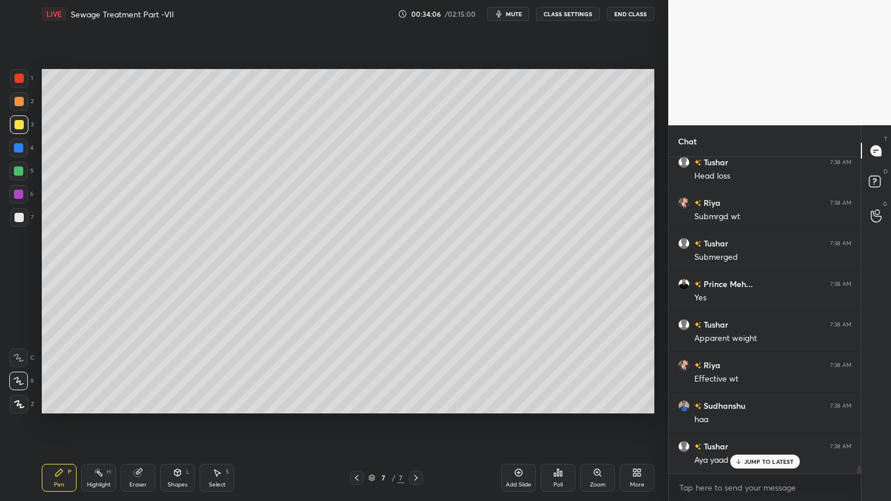
scroll to position [13028, 0]
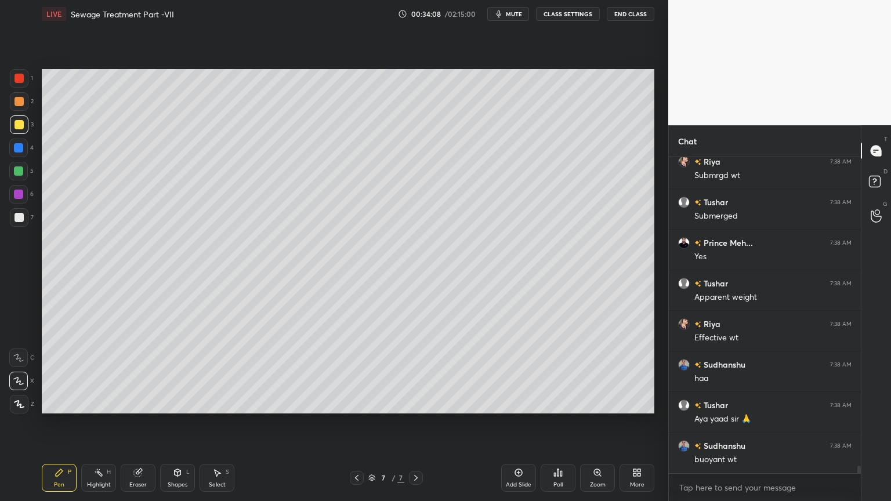
click at [353, 403] on icon at bounding box center [356, 477] width 9 height 9
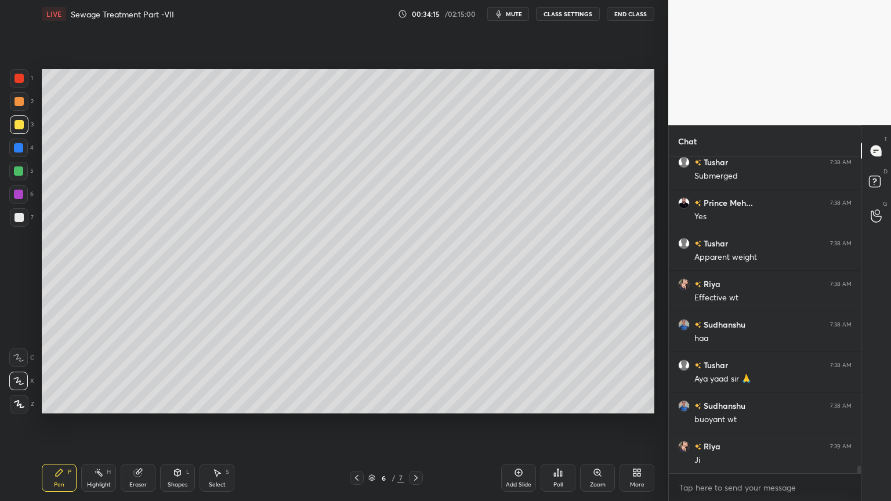
scroll to position [13109, 0]
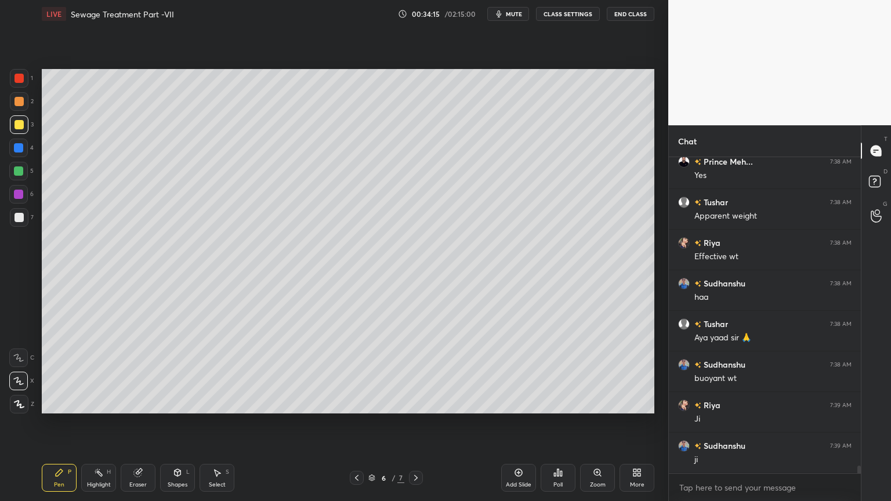
click at [175, 403] on icon at bounding box center [177, 472] width 9 height 9
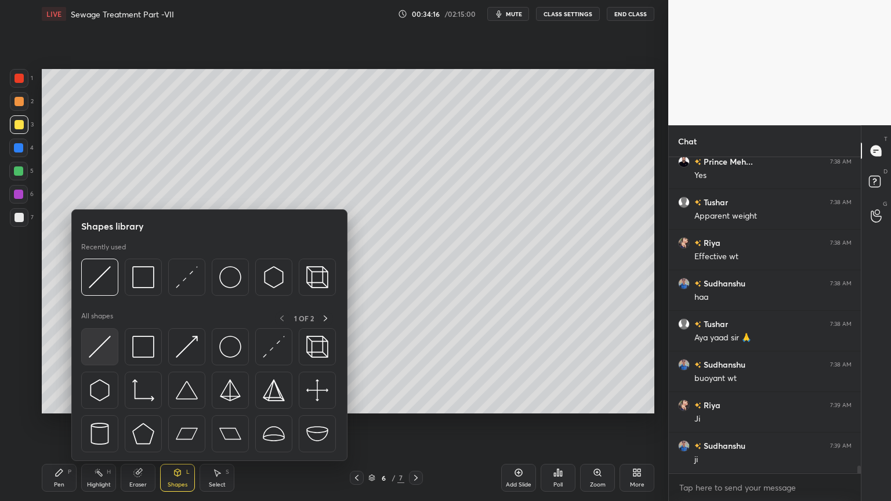
click at [96, 352] on img at bounding box center [100, 347] width 22 height 22
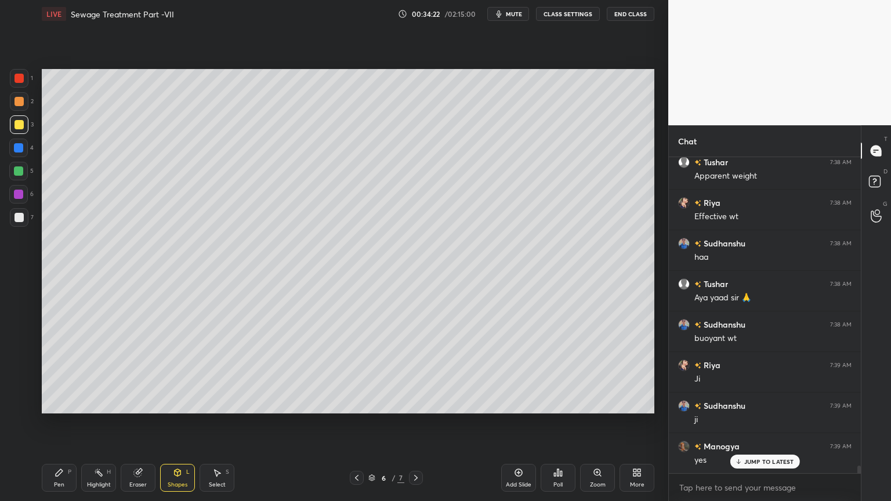
scroll to position [13191, 0]
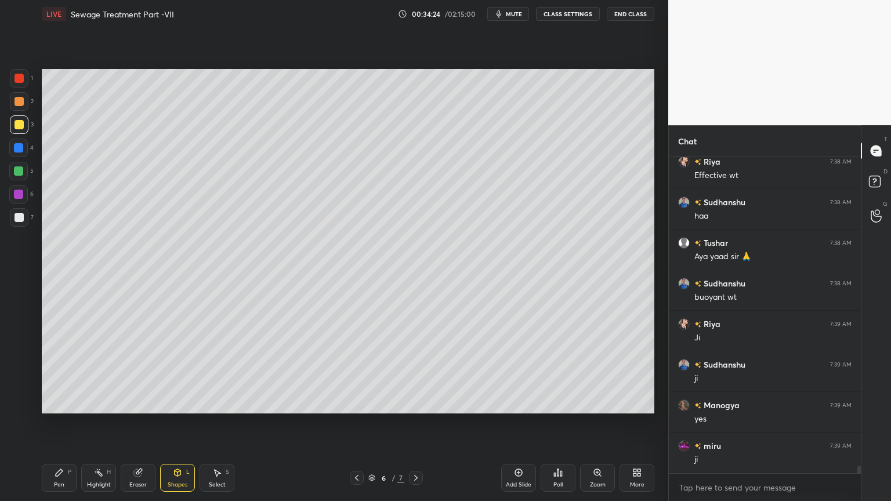
click at [418, 403] on icon at bounding box center [415, 477] width 9 height 9
click at [20, 216] on div at bounding box center [19, 217] width 9 height 9
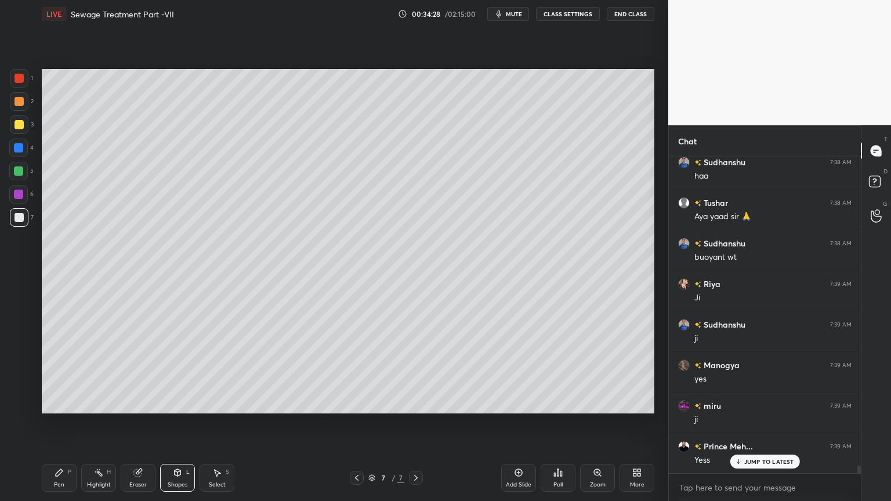
click at [60, 403] on div "Pen P Highlight H Eraser Shapes L Select S 7 / 7 Add Slide Poll Zoom More" at bounding box center [348, 478] width 613 height 46
click at [62, 403] on div "Pen P" at bounding box center [59, 478] width 35 height 28
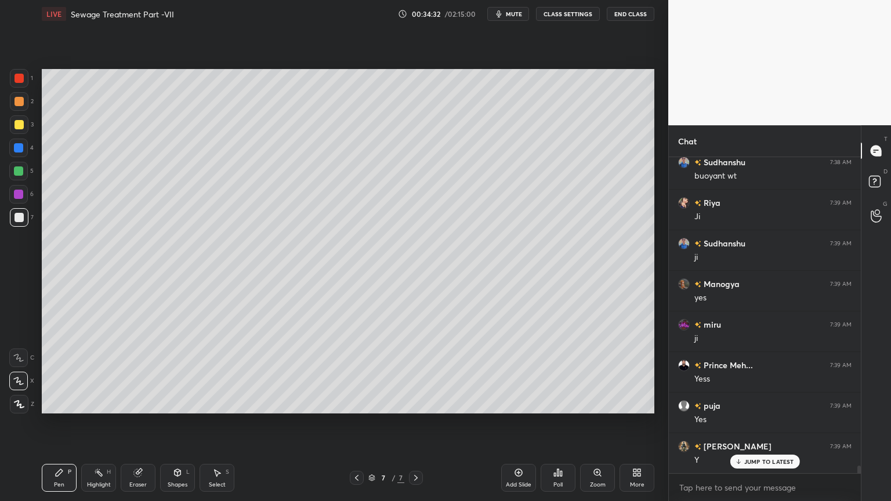
click at [63, 403] on div "Pen" at bounding box center [59, 485] width 10 height 6
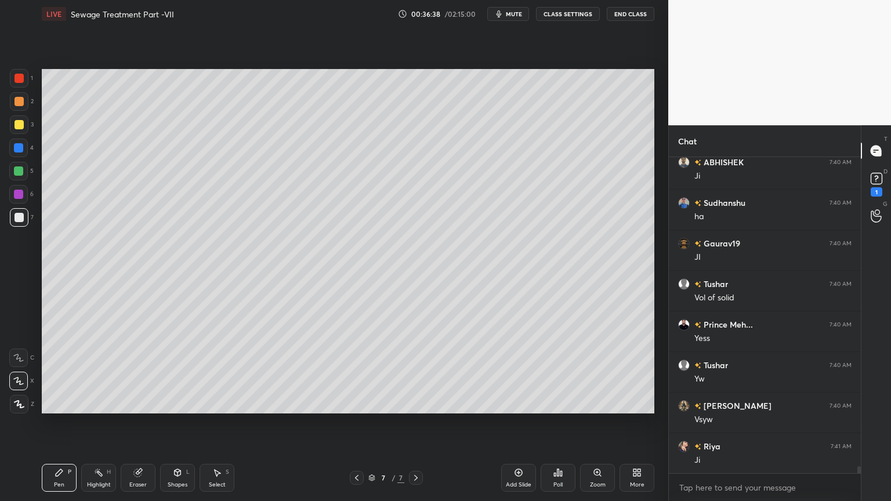
scroll to position [14421, 0]
click at [143, 403] on div "Eraser" at bounding box center [138, 478] width 35 height 28
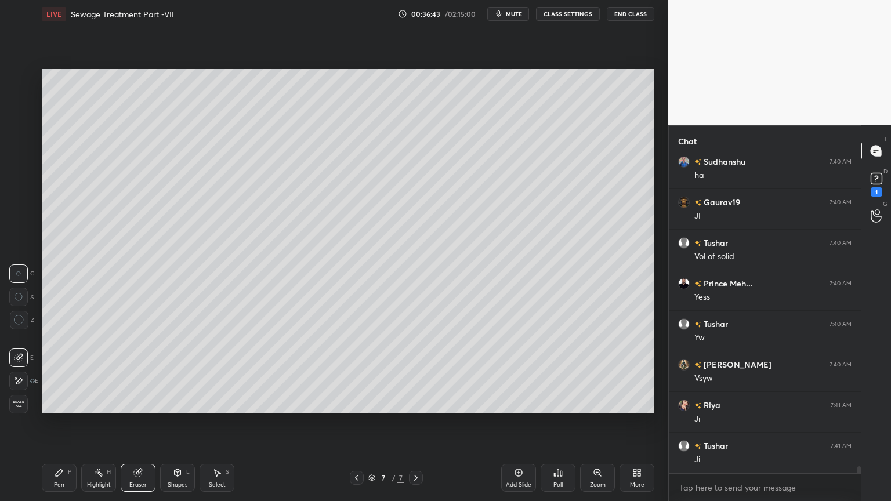
click at [52, 403] on div "Pen P" at bounding box center [59, 478] width 35 height 28
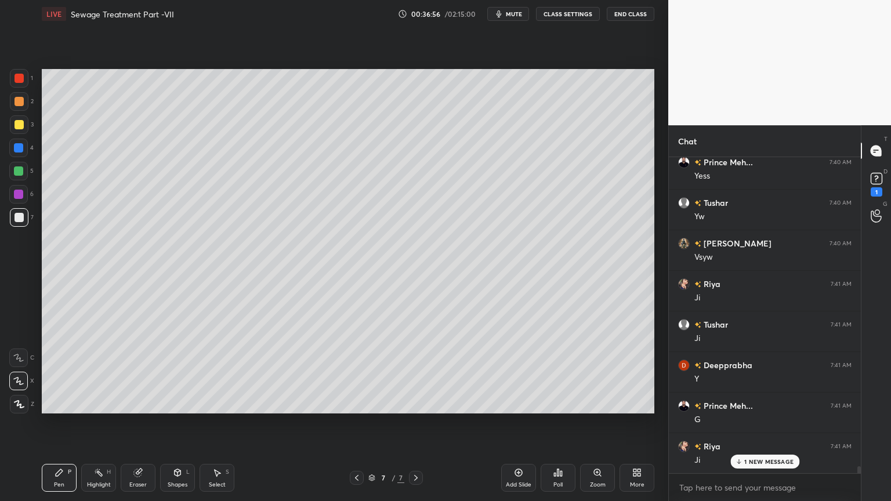
scroll to position [14583, 0]
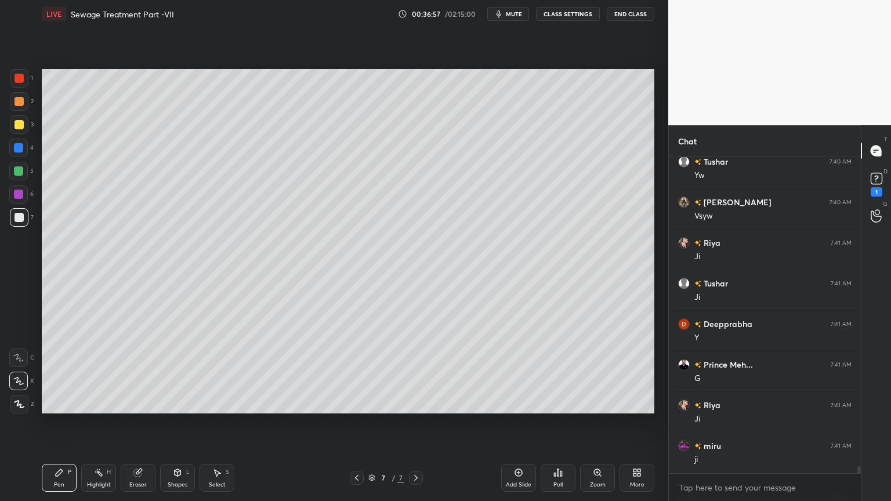
click at [527, 403] on div "Add Slide" at bounding box center [519, 485] width 26 height 6
click at [16, 128] on div at bounding box center [19, 124] width 9 height 9
click at [23, 212] on div at bounding box center [19, 217] width 19 height 19
click at [18, 125] on div at bounding box center [19, 124] width 9 height 9
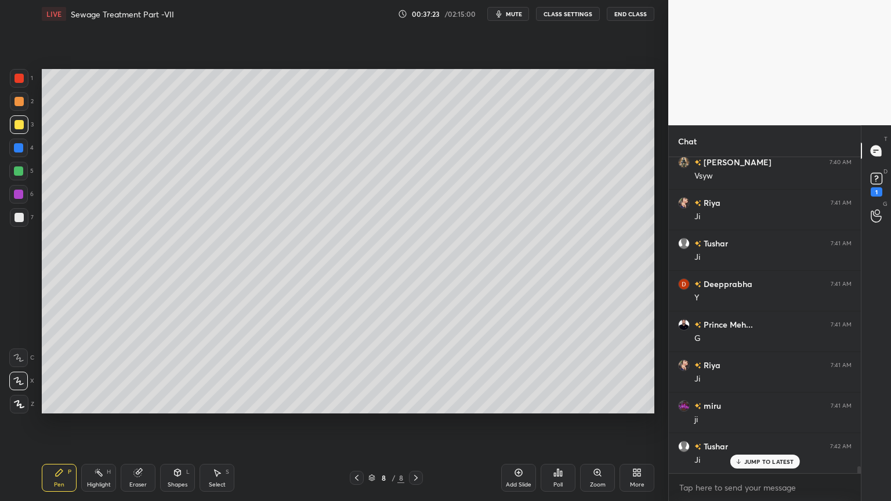
click at [19, 217] on div at bounding box center [19, 217] width 9 height 9
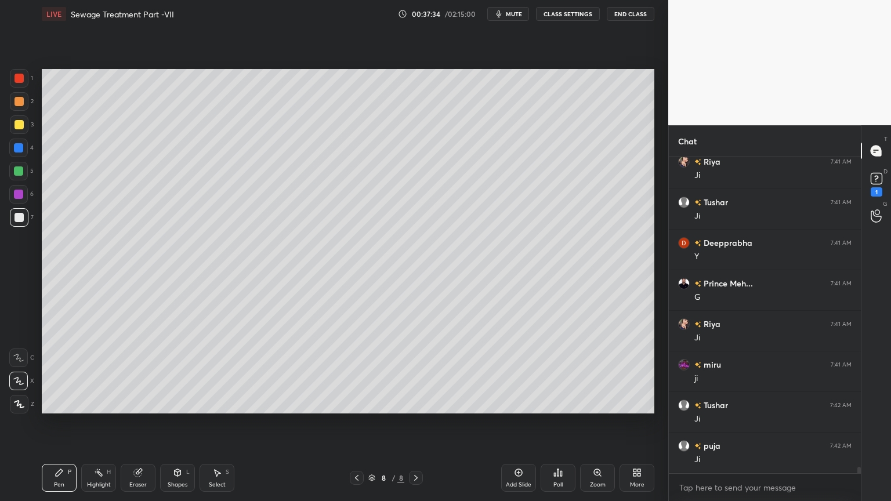
scroll to position [14704, 0]
click at [17, 125] on div at bounding box center [19, 124] width 9 height 9
click at [178, 403] on div "Shapes" at bounding box center [178, 485] width 20 height 6
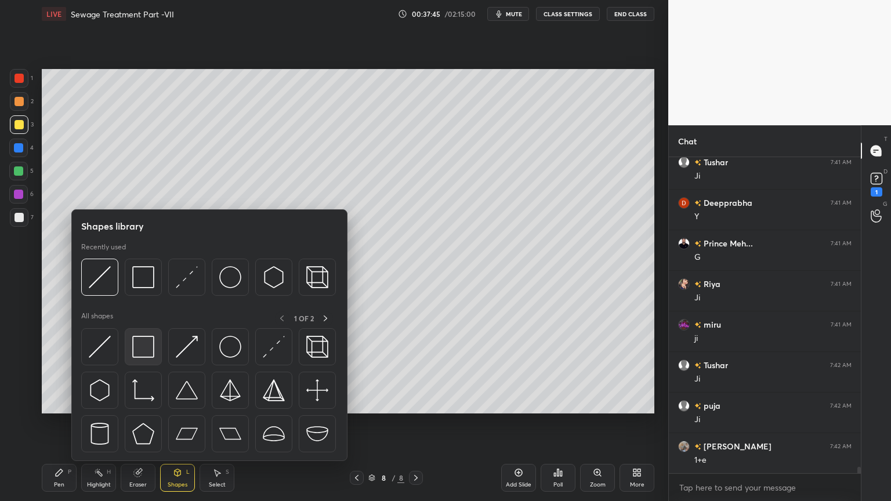
click at [143, 346] on img at bounding box center [143, 347] width 22 height 22
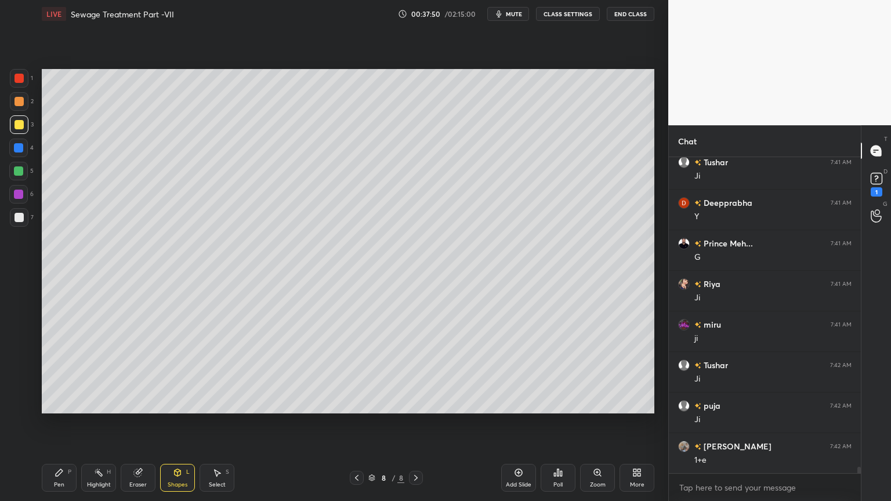
click at [59, 403] on div "Pen" at bounding box center [59, 485] width 10 height 6
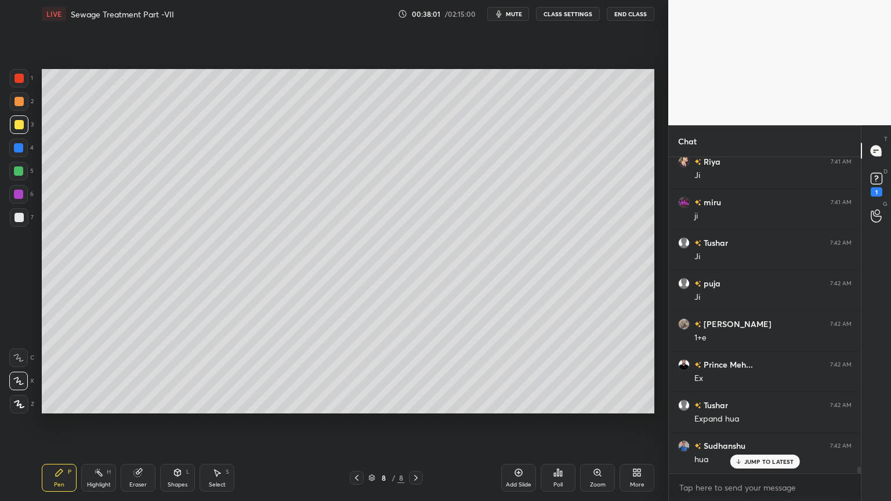
scroll to position [14867, 0]
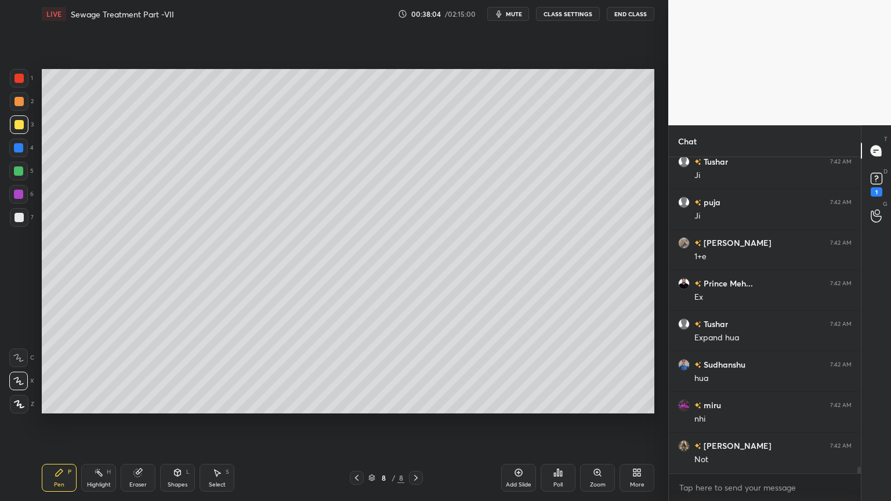
click at [355, 403] on icon at bounding box center [356, 477] width 9 height 9
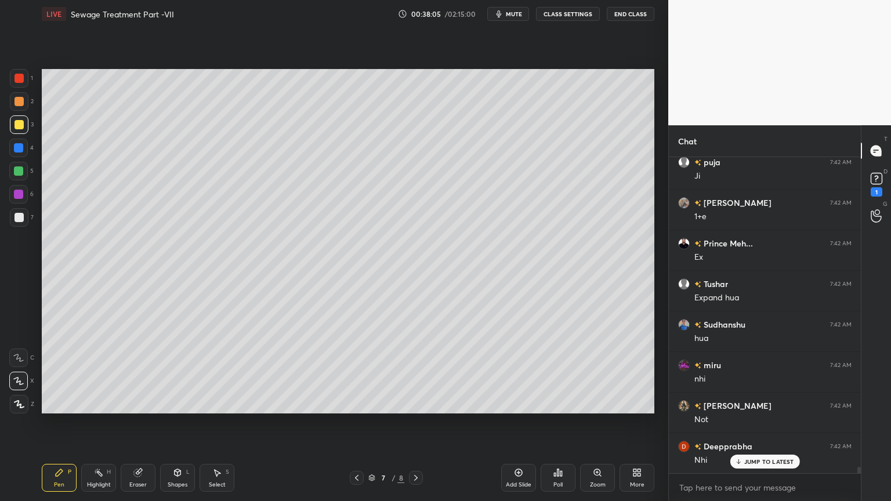
click at [414, 403] on icon at bounding box center [415, 477] width 9 height 9
click at [149, 403] on div "Eraser" at bounding box center [138, 478] width 35 height 28
click at [65, 403] on div "Pen P" at bounding box center [59, 478] width 35 height 28
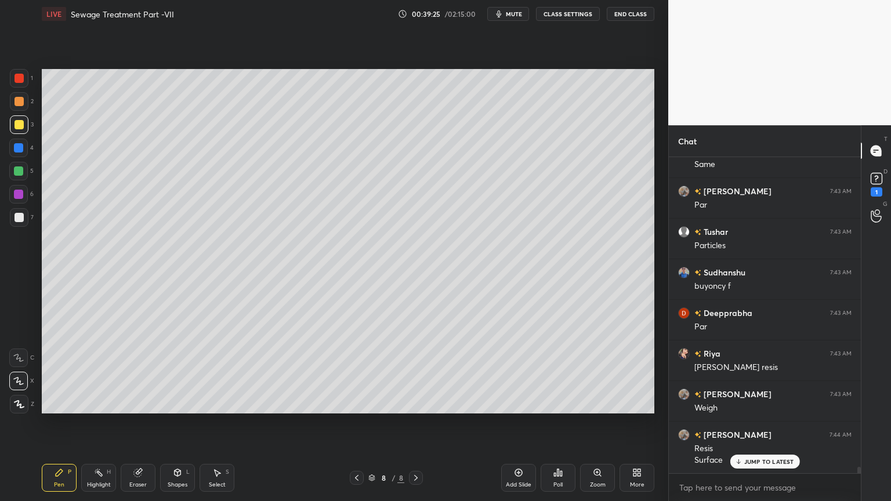
click at [356, 403] on icon at bounding box center [356, 477] width 9 height 9
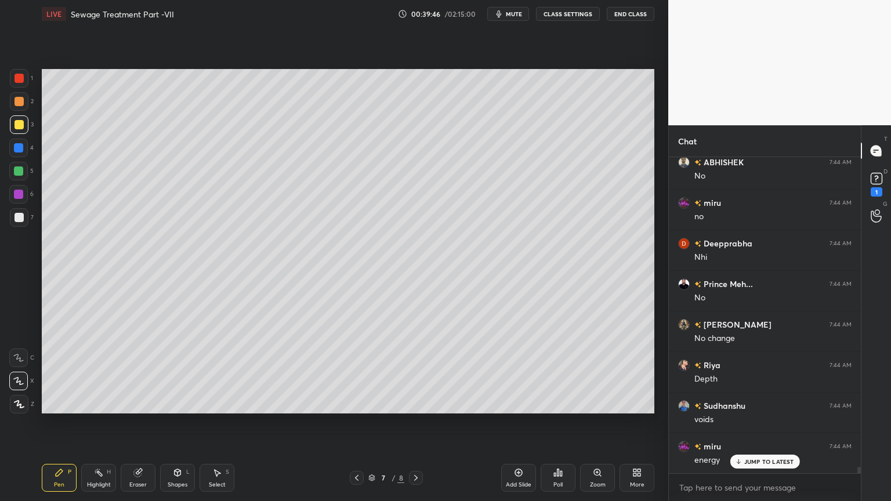
scroll to position [16056, 0]
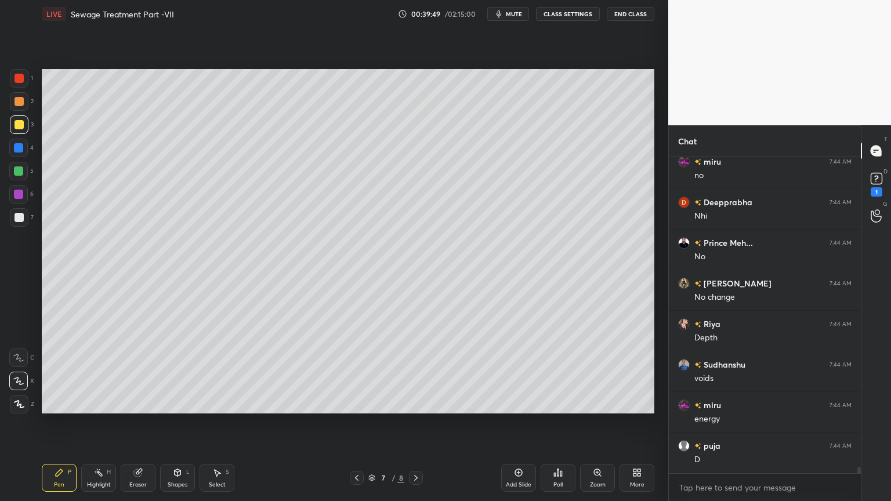
click at [413, 403] on icon at bounding box center [415, 477] width 9 height 9
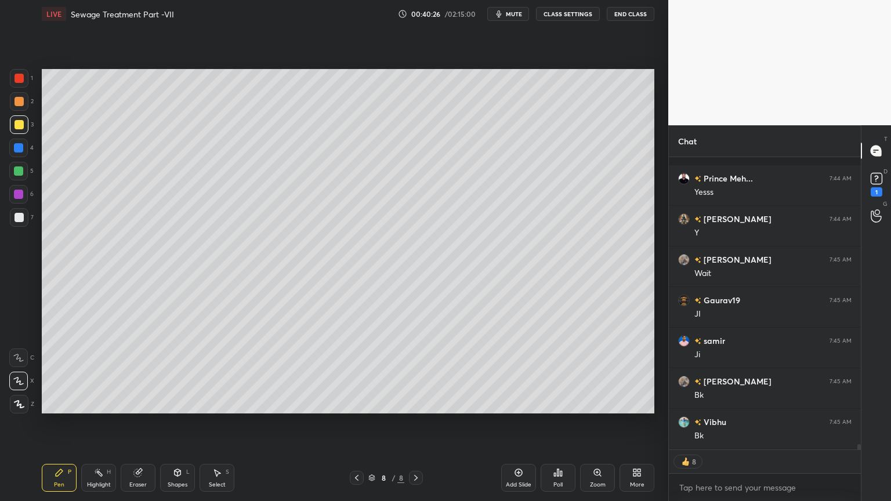
scroll to position [16608, 0]
click at [358, 403] on icon at bounding box center [356, 477] width 9 height 9
click at [495, 13] on button "mute" at bounding box center [508, 14] width 42 height 14
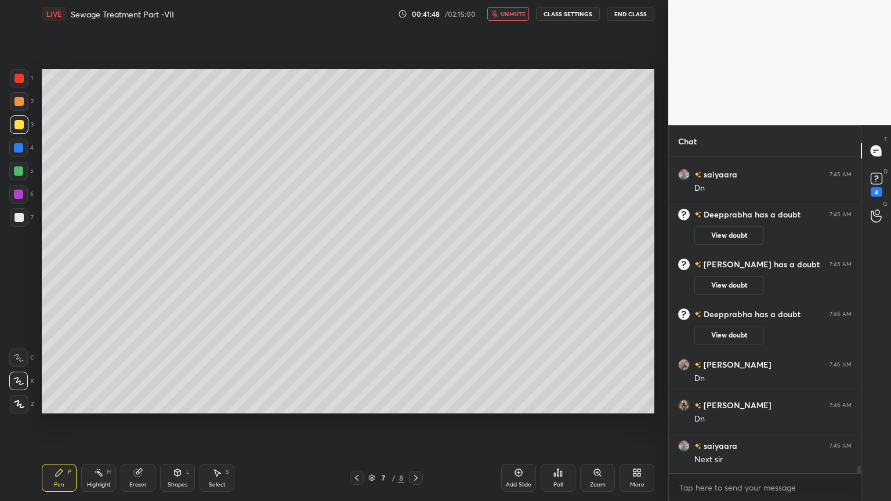
scroll to position [289, 189]
click at [516, 12] on span "unmute" at bounding box center [513, 14] width 25 height 8
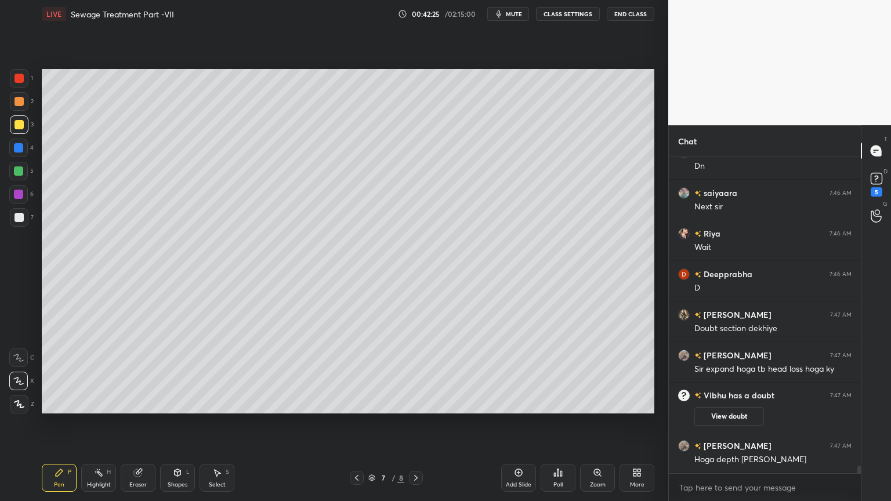
scroll to position [13284, 0]
click at [873, 192] on div "5" at bounding box center [877, 191] width 12 height 9
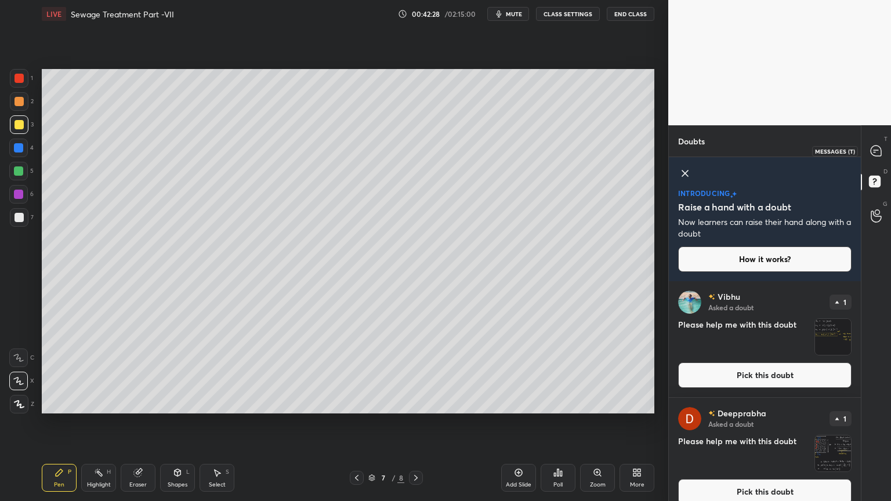
click at [875, 152] on icon at bounding box center [876, 151] width 10 height 10
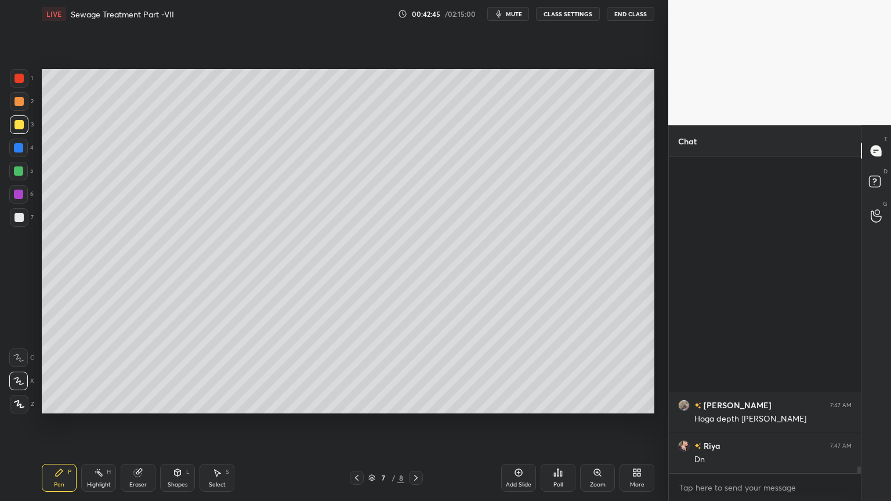
scroll to position [13347, 0]
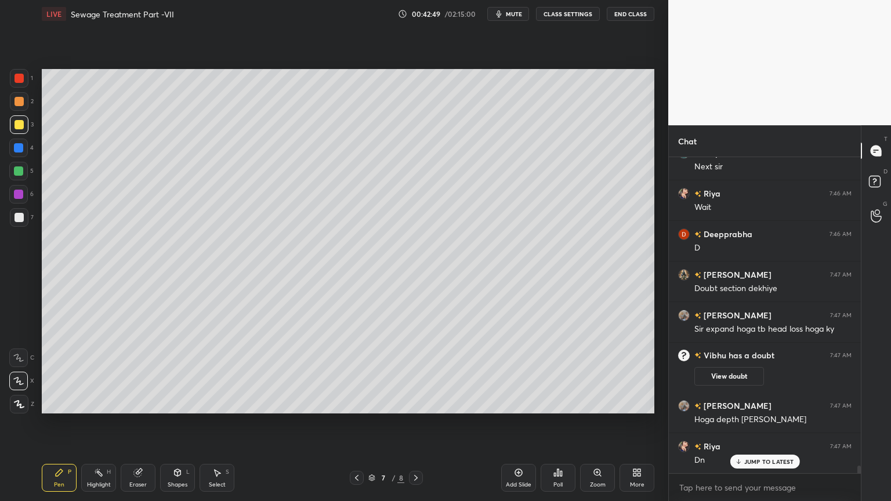
click at [415, 403] on icon at bounding box center [415, 477] width 9 height 9
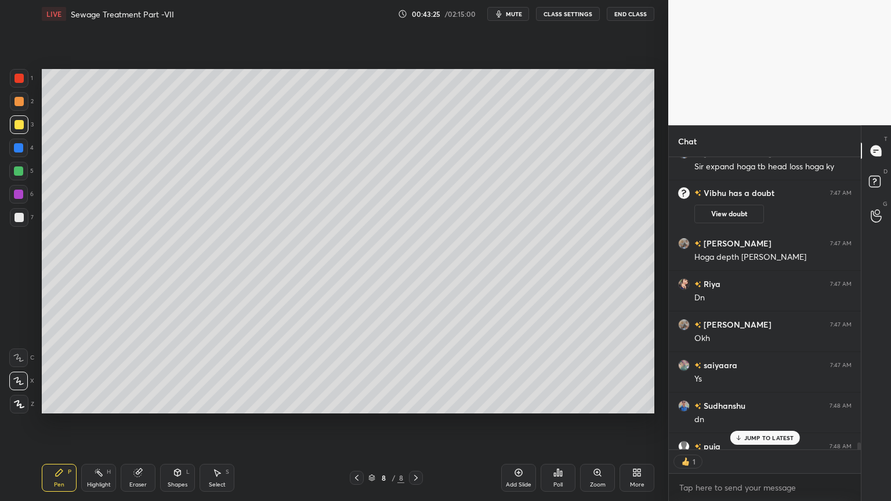
scroll to position [3, 3]
click at [761, 403] on p "JUMP TO LATEST" at bounding box center [769, 437] width 50 height 7
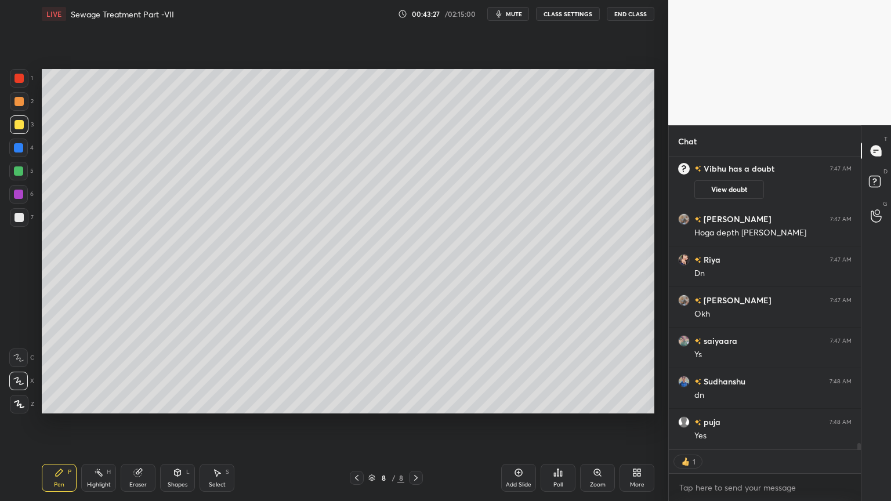
click at [582, 403] on div "Add Slide Poll Zoom More" at bounding box center [577, 478] width 153 height 65
click at [518, 403] on div "Add Slide" at bounding box center [518, 478] width 35 height 28
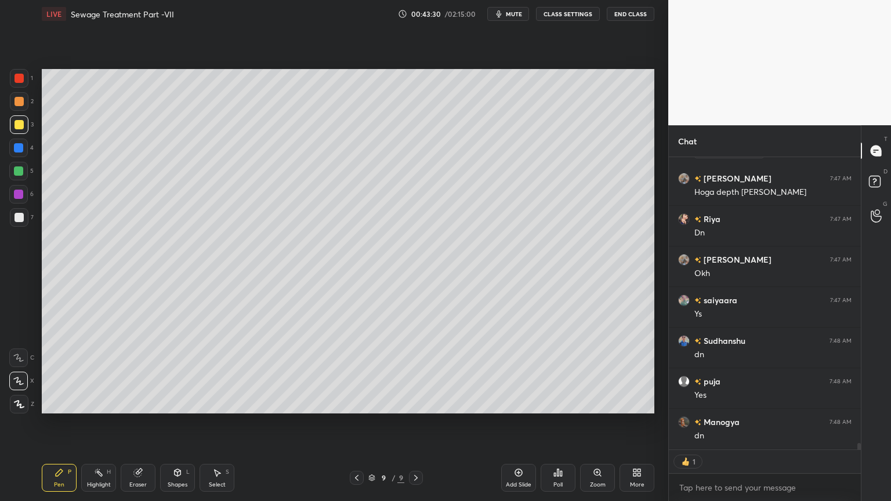
click at [10, 124] on div at bounding box center [19, 124] width 19 height 19
click at [39, 403] on div "LIVE Sewage Treatment Part -VII 00:43:31 / 02:15:00 mute CLASS SETTINGS End Cla…" at bounding box center [348, 250] width 622 height 501
click at [16, 75] on div at bounding box center [19, 78] width 9 height 9
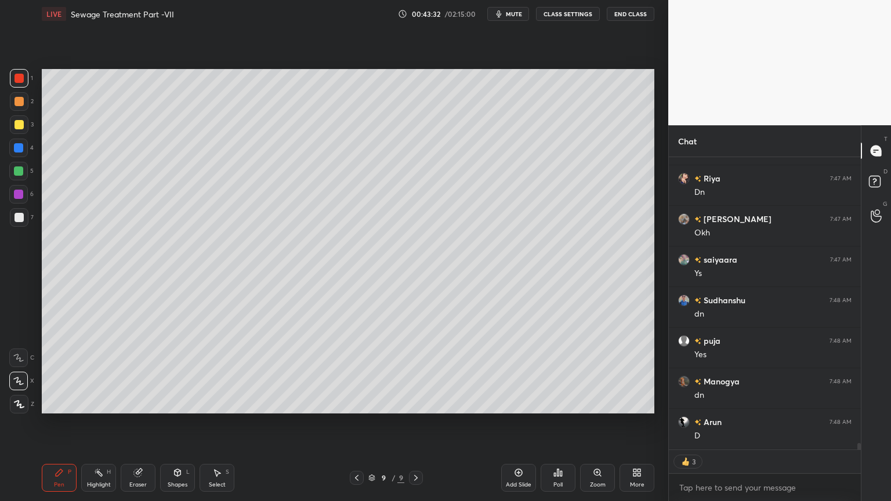
click at [19, 399] on div at bounding box center [19, 404] width 19 height 19
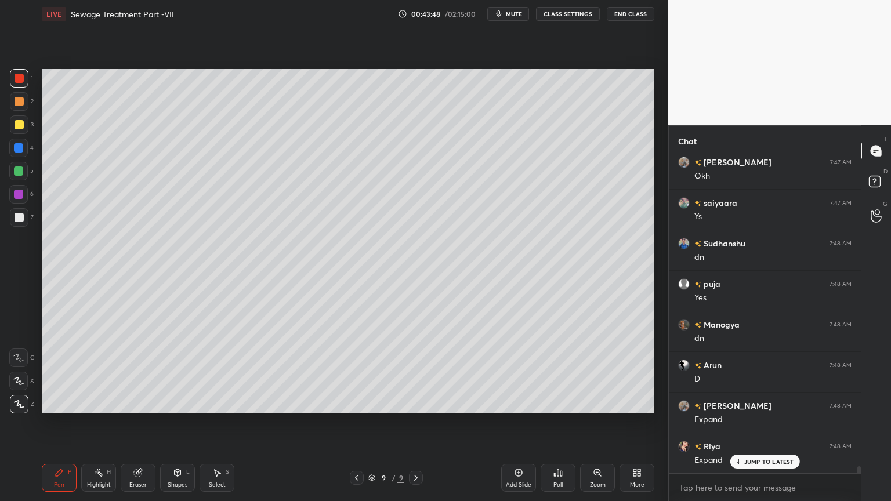
click at [164, 403] on div "Shapes L" at bounding box center [177, 478] width 35 height 28
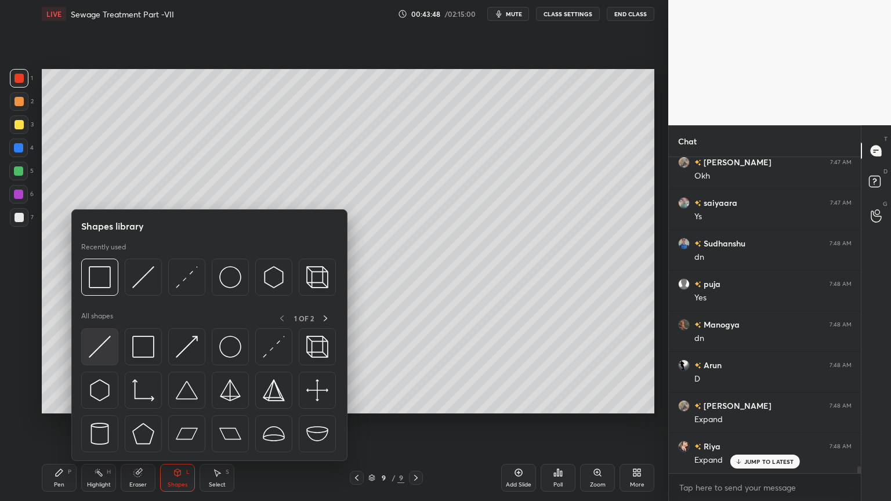
click at [97, 361] on div at bounding box center [99, 346] width 37 height 37
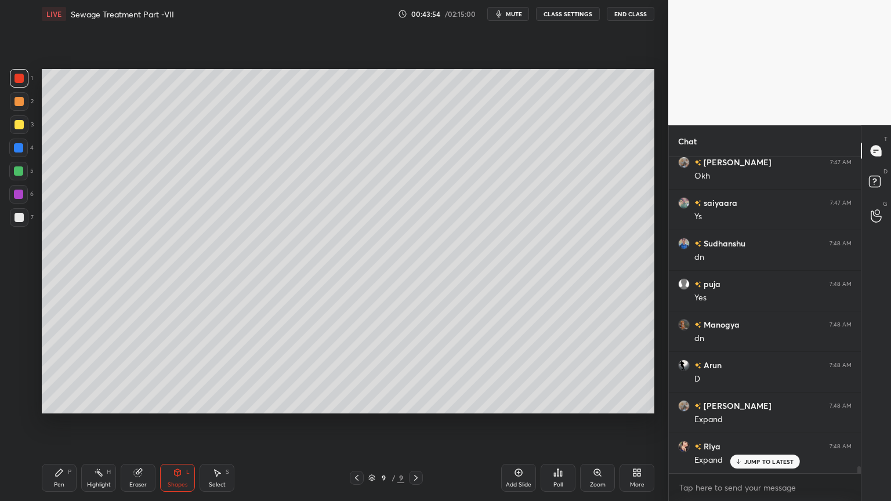
click at [354, 403] on icon at bounding box center [356, 477] width 9 height 9
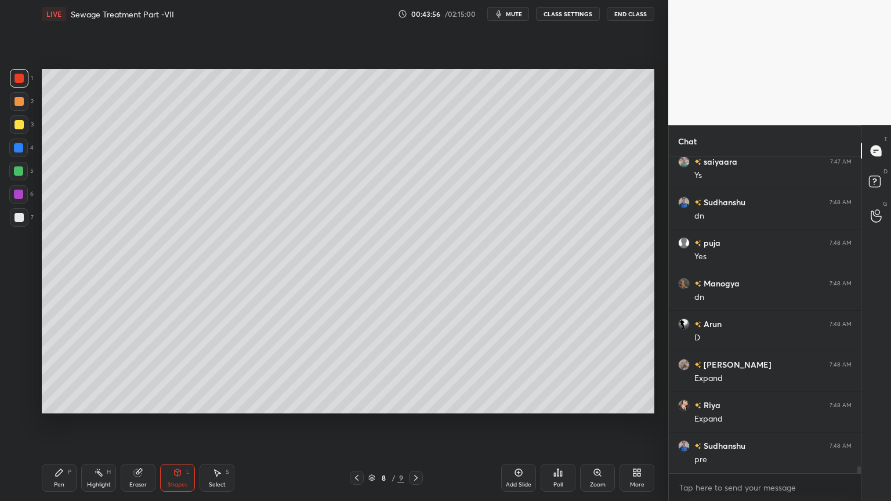
click at [358, 403] on div "Pen P Highlight H Eraser Shapes L Select S 8 / 9 Add Slide Poll Zoom More" at bounding box center [348, 478] width 613 height 46
click at [355, 403] on icon at bounding box center [356, 477] width 9 height 9
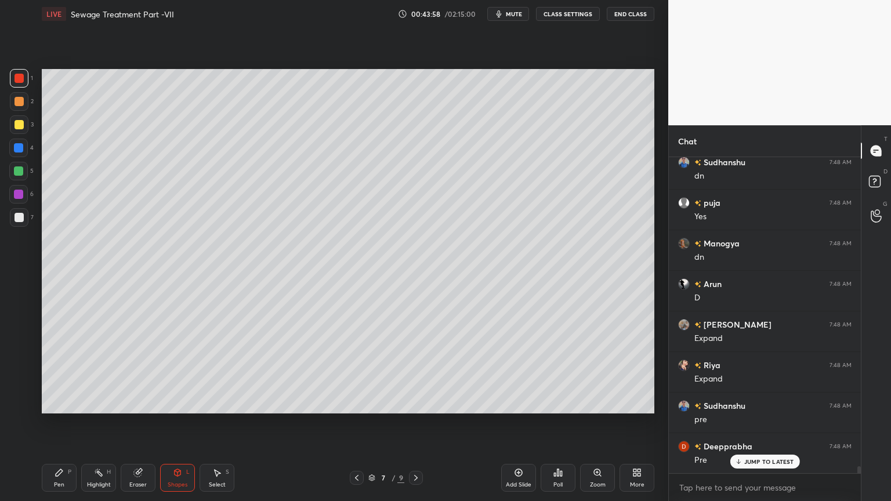
scroll to position [13794, 0]
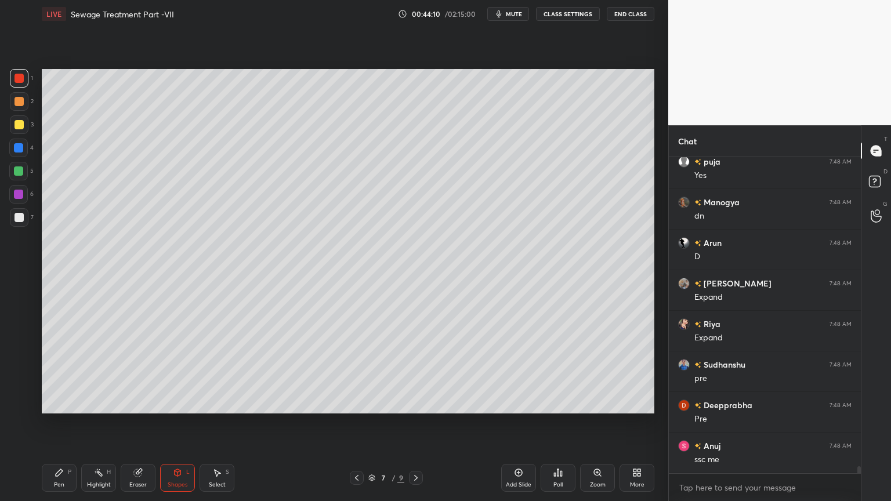
click at [413, 403] on icon at bounding box center [415, 477] width 9 height 9
click at [415, 403] on icon at bounding box center [415, 477] width 9 height 9
click at [23, 223] on div at bounding box center [19, 217] width 19 height 19
click at [63, 403] on icon at bounding box center [59, 472] width 9 height 9
click at [182, 403] on div "Shapes" at bounding box center [178, 485] width 20 height 6
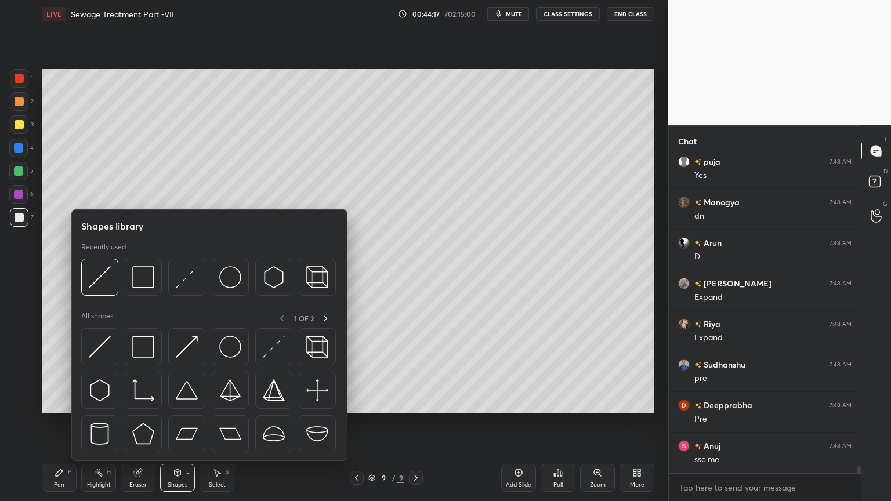
click at [142, 353] on img at bounding box center [143, 347] width 22 height 22
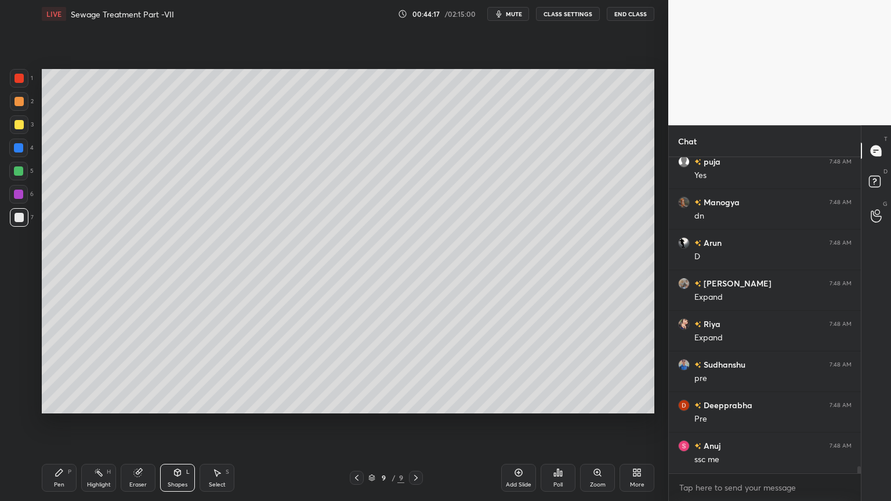
click at [64, 403] on div "Pen P" at bounding box center [59, 478] width 35 height 28
click at [19, 381] on icon at bounding box center [18, 381] width 10 height 8
click at [179, 403] on div "Shapes L" at bounding box center [177, 478] width 35 height 28
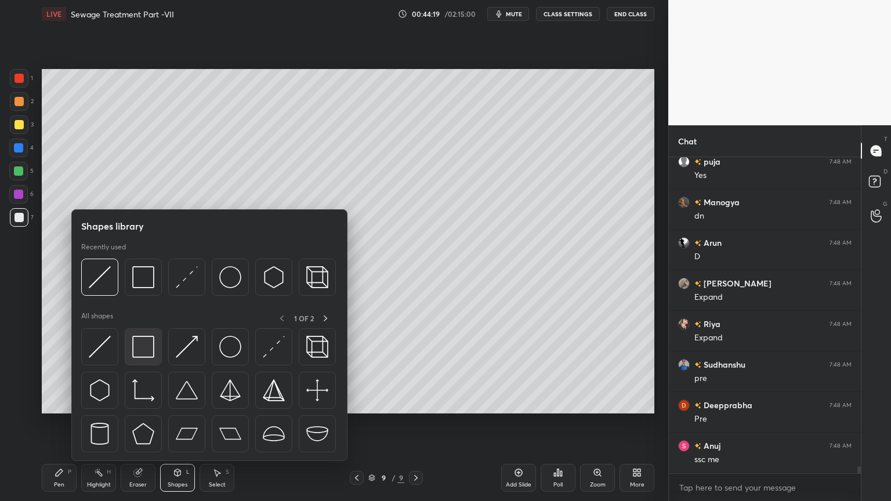
click at [146, 343] on img at bounding box center [143, 347] width 22 height 22
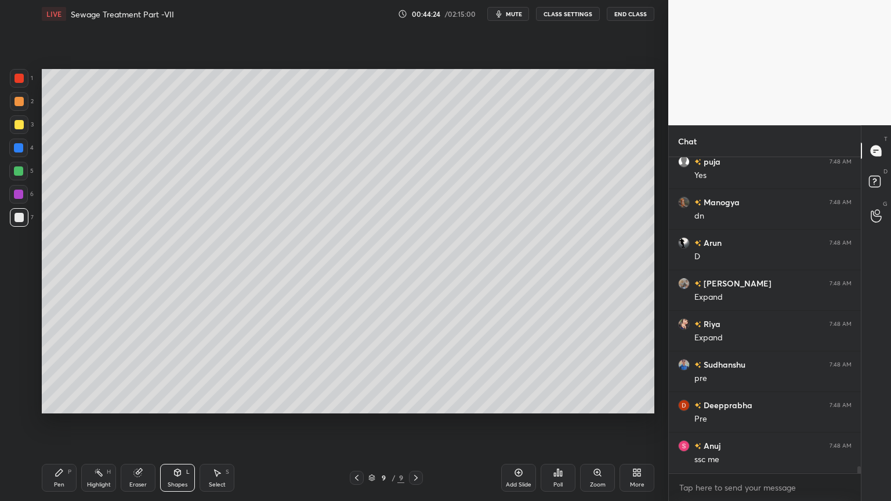
click at [58, 403] on div "Pen P" at bounding box center [59, 478] width 35 height 28
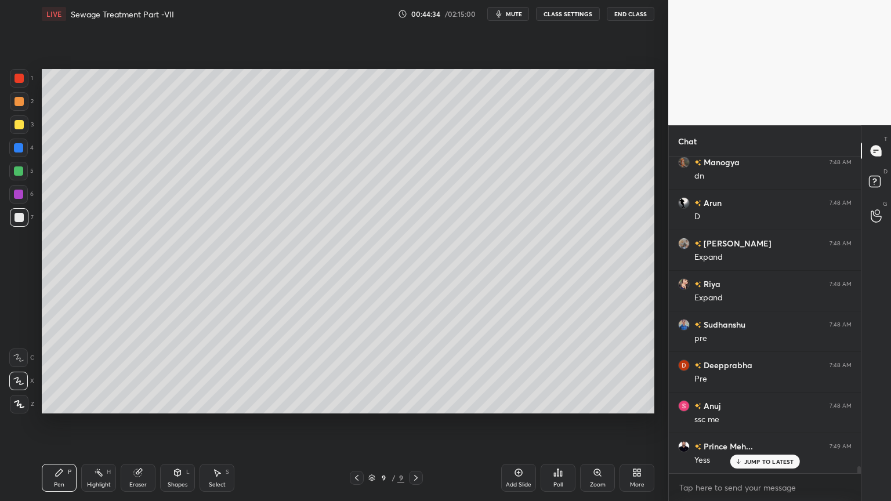
click at [183, 403] on div "Shapes" at bounding box center [178, 485] width 20 height 6
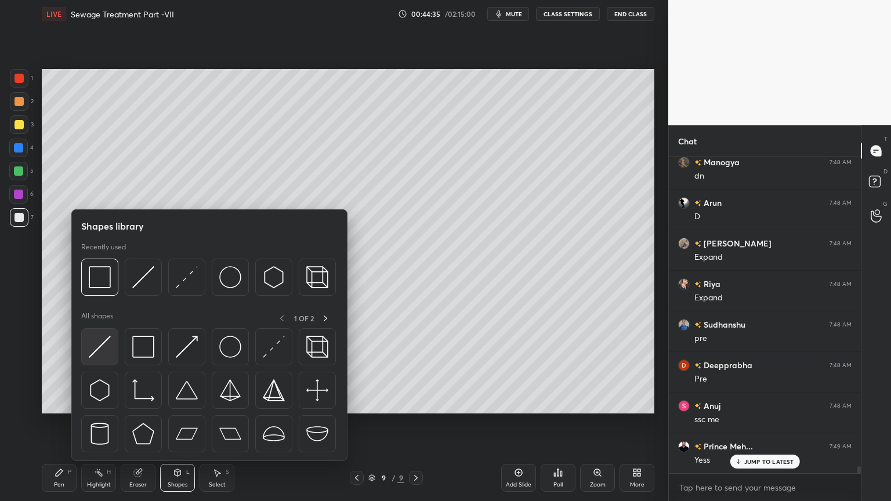
click at [102, 358] on div at bounding box center [99, 346] width 37 height 37
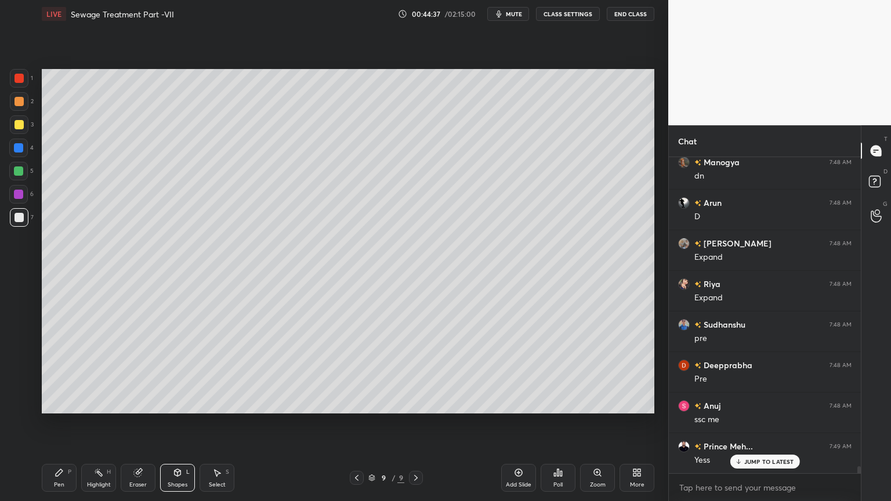
scroll to position [13875, 0]
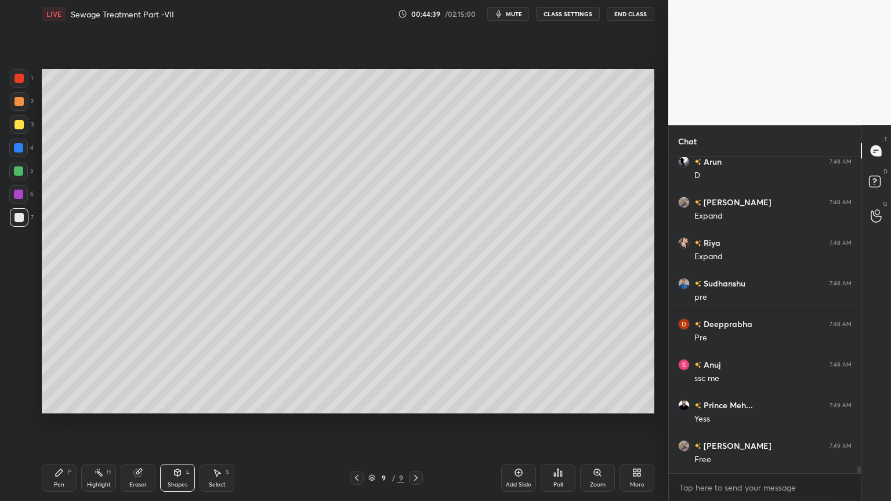
click at [62, 403] on icon at bounding box center [59, 472] width 9 height 9
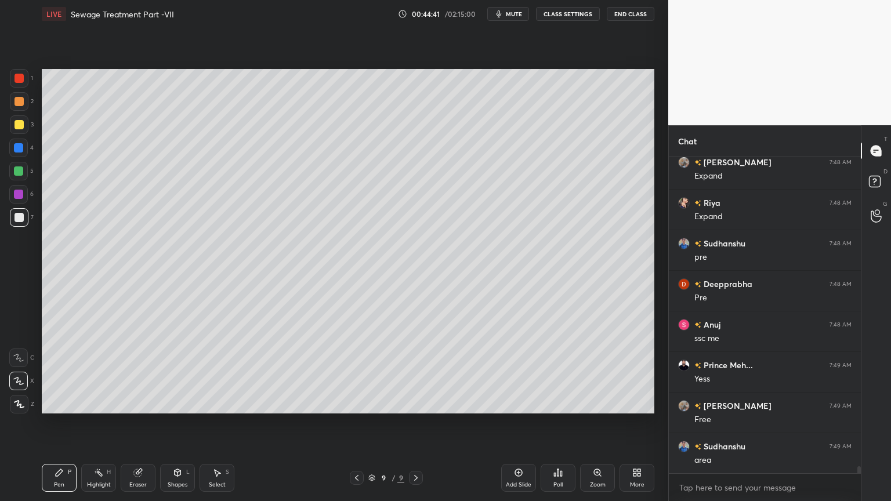
click at [185, 403] on div "Shapes L" at bounding box center [177, 478] width 35 height 28
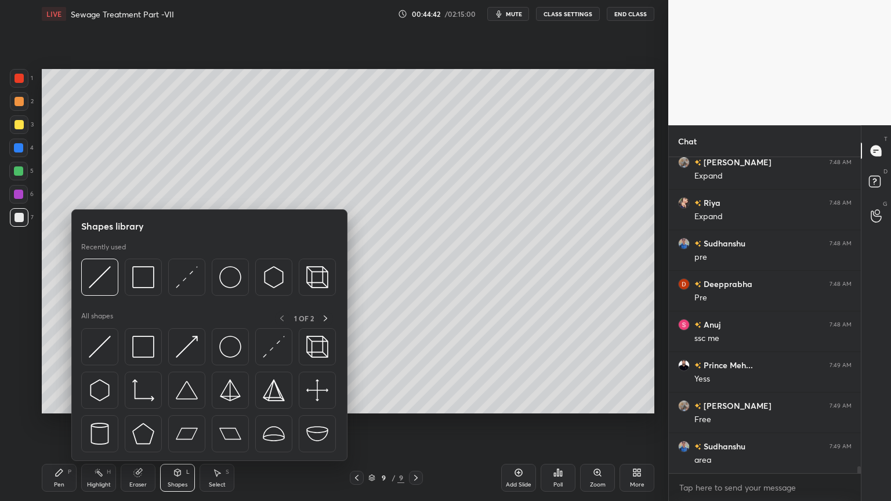
scroll to position [13956, 0]
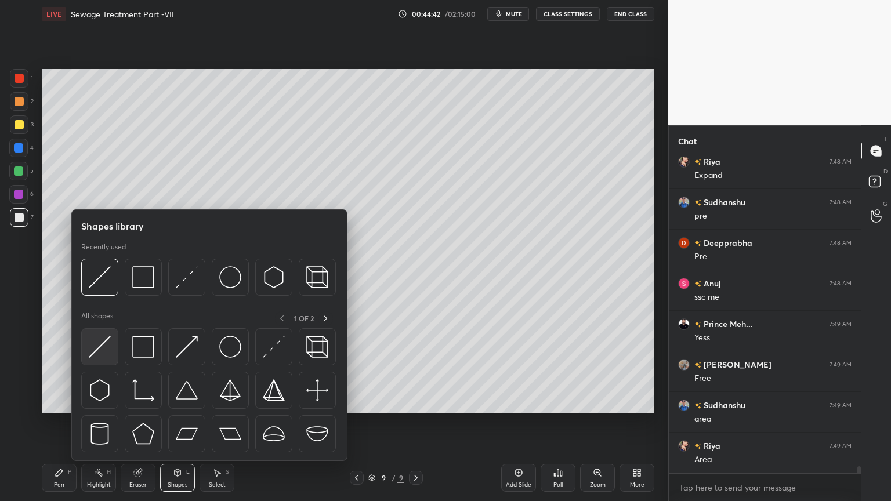
click at [99, 353] on img at bounding box center [100, 347] width 22 height 22
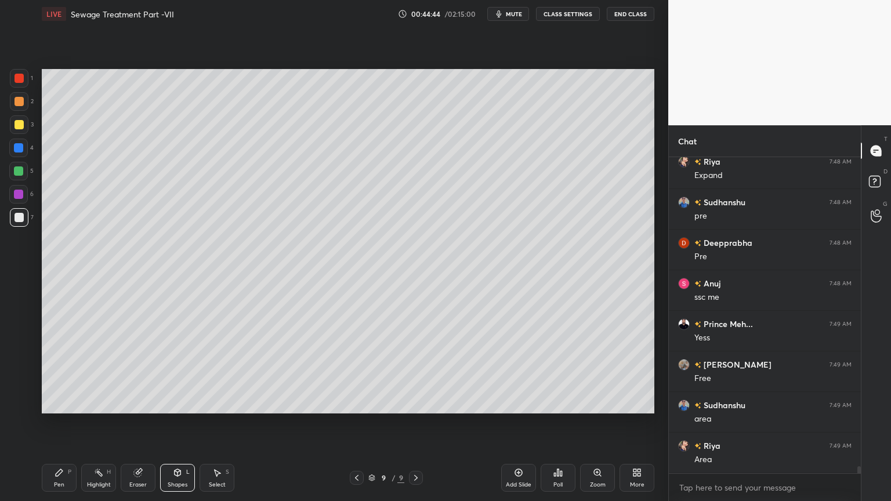
scroll to position [13996, 0]
click at [64, 403] on div "Pen" at bounding box center [59, 485] width 10 height 6
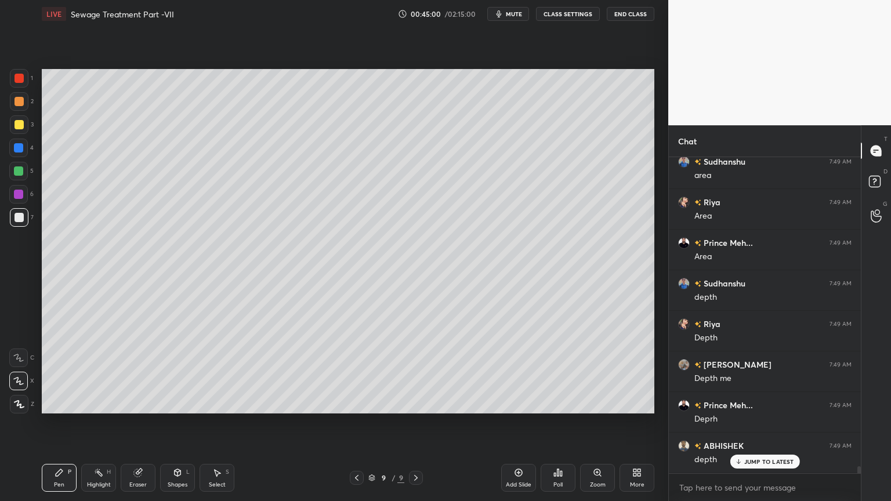
scroll to position [14240, 0]
click at [15, 126] on div at bounding box center [19, 124] width 9 height 9
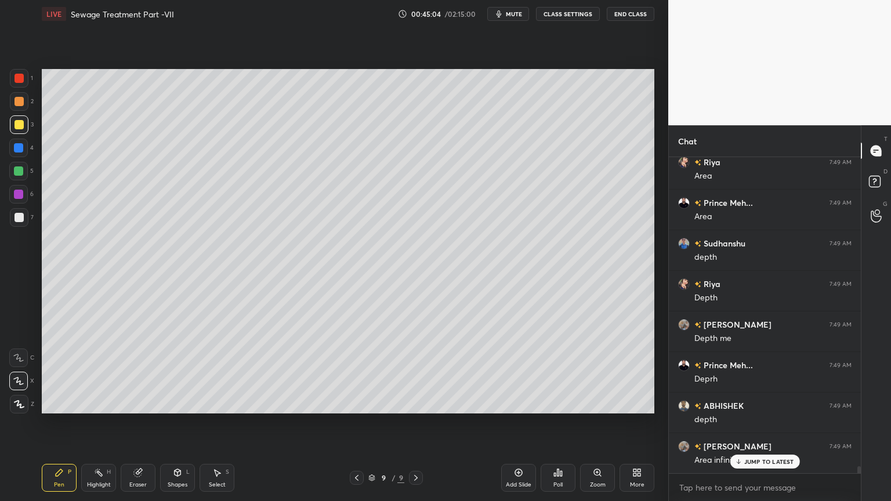
click at [58, 403] on div "Pen P Highlight H Eraser Shapes L Select S 9 / 9 Add Slide Poll Zoom More" at bounding box center [348, 478] width 613 height 46
click at [20, 128] on div at bounding box center [19, 124] width 9 height 9
click at [178, 403] on div "Shapes" at bounding box center [178, 485] width 20 height 6
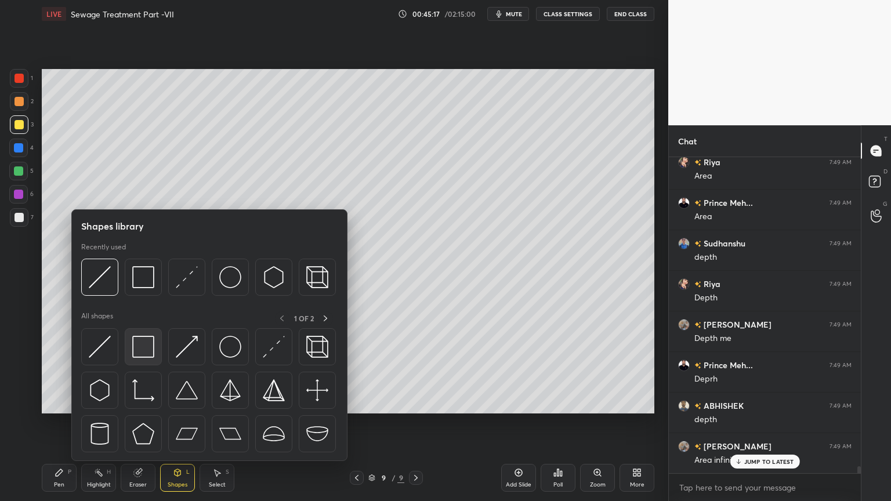
click at [146, 352] on img at bounding box center [143, 347] width 22 height 22
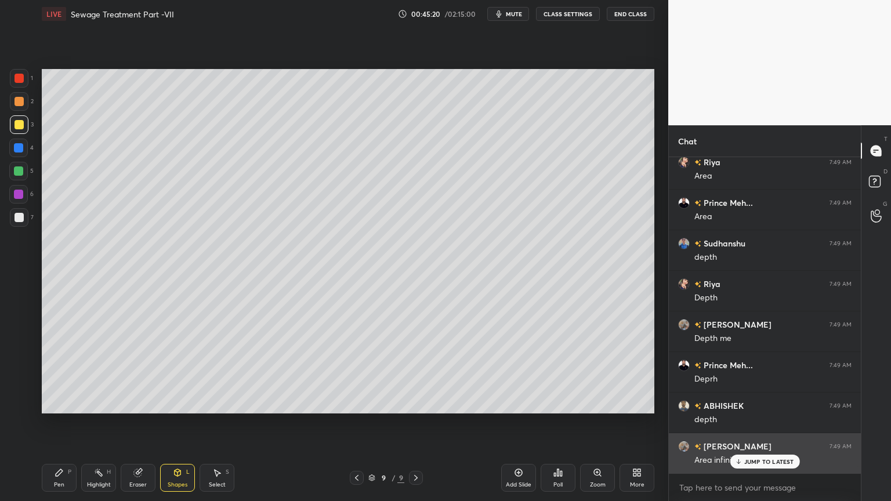
click at [762, 403] on p "JUMP TO LATEST" at bounding box center [769, 461] width 50 height 7
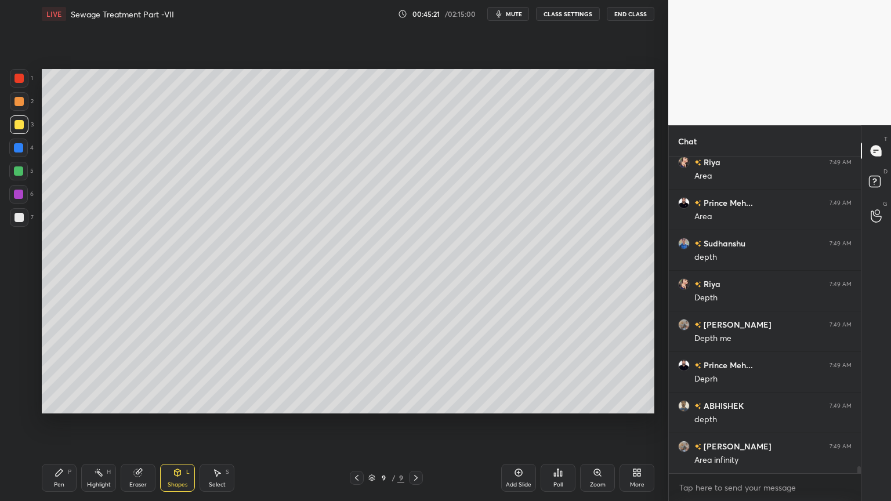
scroll to position [14281, 0]
click at [45, 403] on div "Pen P" at bounding box center [59, 478] width 35 height 28
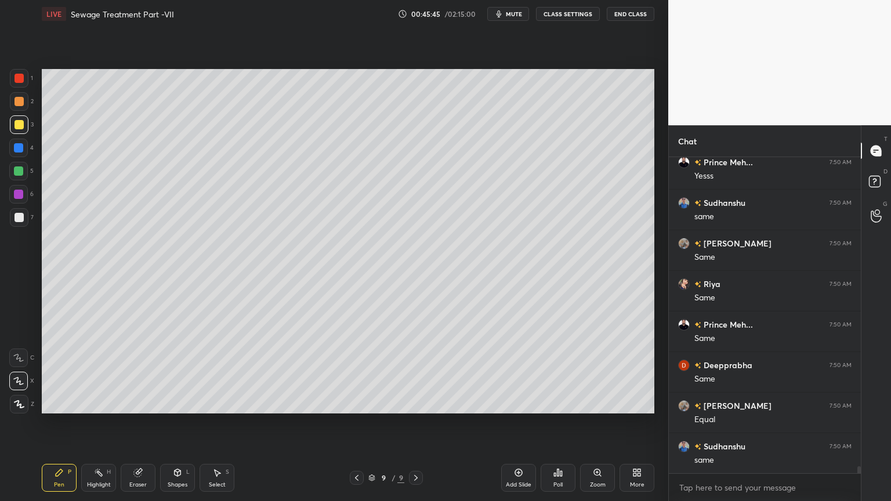
scroll to position [14606, 0]
click at [132, 403] on div "Eraser" at bounding box center [138, 478] width 35 height 28
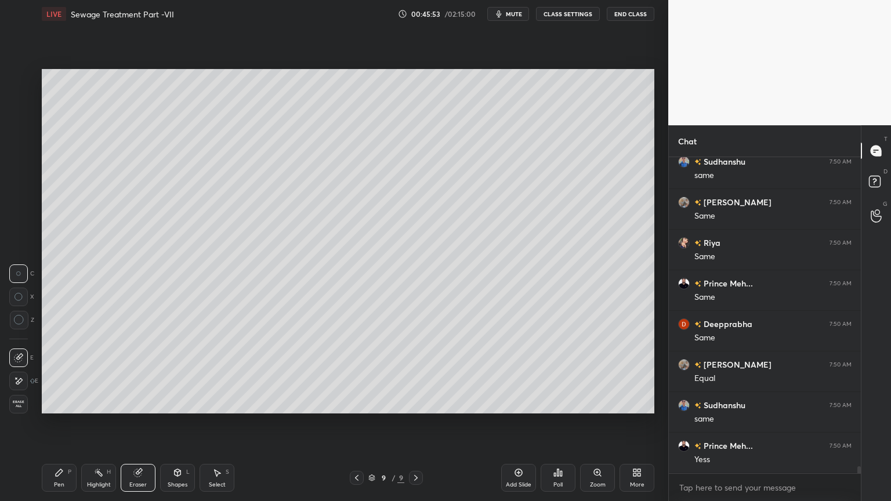
click at [57, 403] on div "Pen" at bounding box center [59, 485] width 10 height 6
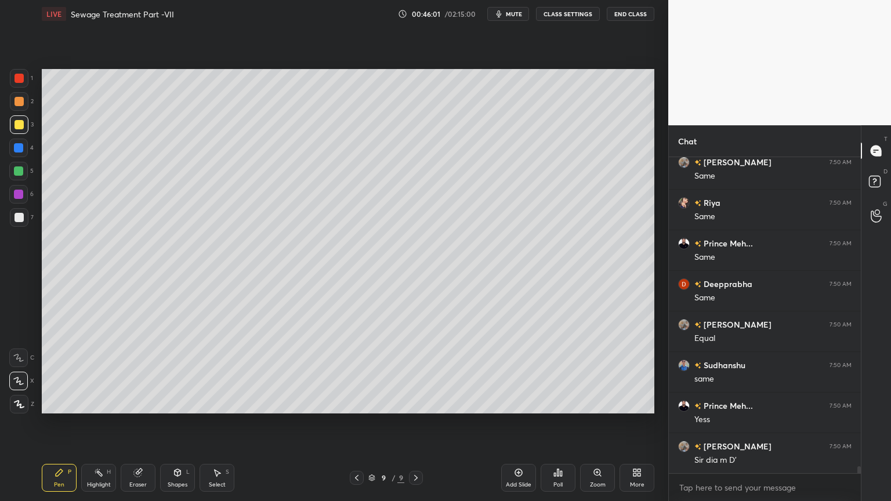
click at [146, 403] on div "Eraser" at bounding box center [138, 478] width 35 height 28
click at [63, 403] on div "Pen" at bounding box center [59, 485] width 10 height 6
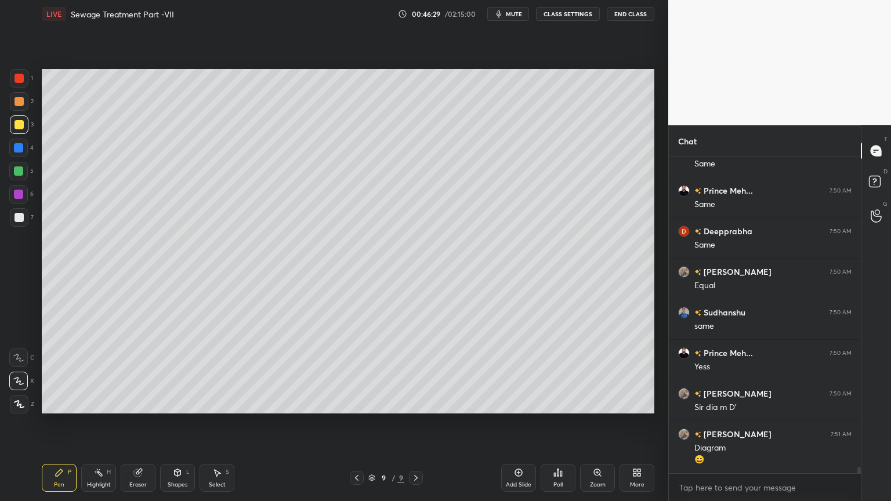
click at [20, 78] on div at bounding box center [19, 78] width 9 height 9
click at [13, 401] on div at bounding box center [19, 404] width 19 height 19
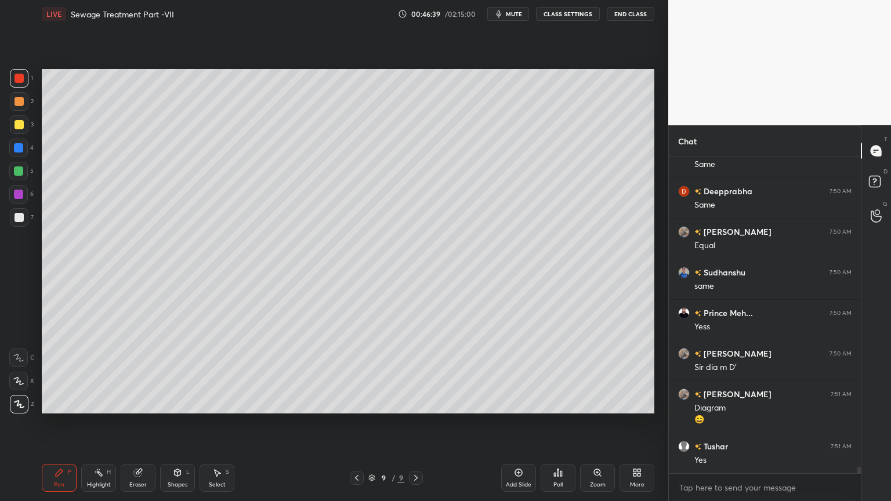
click at [179, 403] on div "Shapes" at bounding box center [178, 485] width 20 height 6
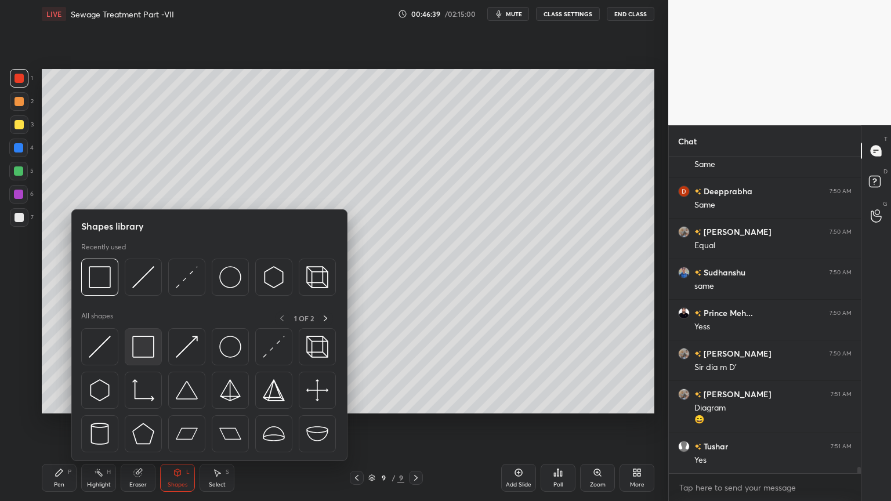
click at [142, 347] on img at bounding box center [143, 347] width 22 height 22
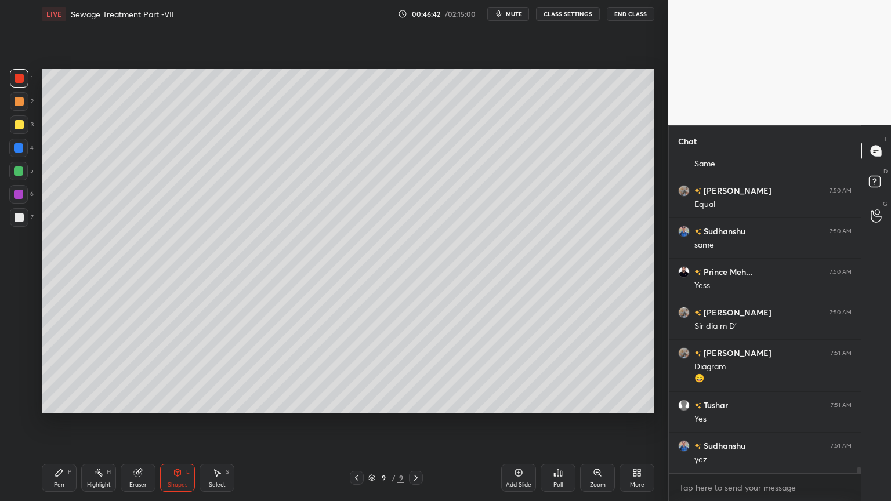
scroll to position [14820, 0]
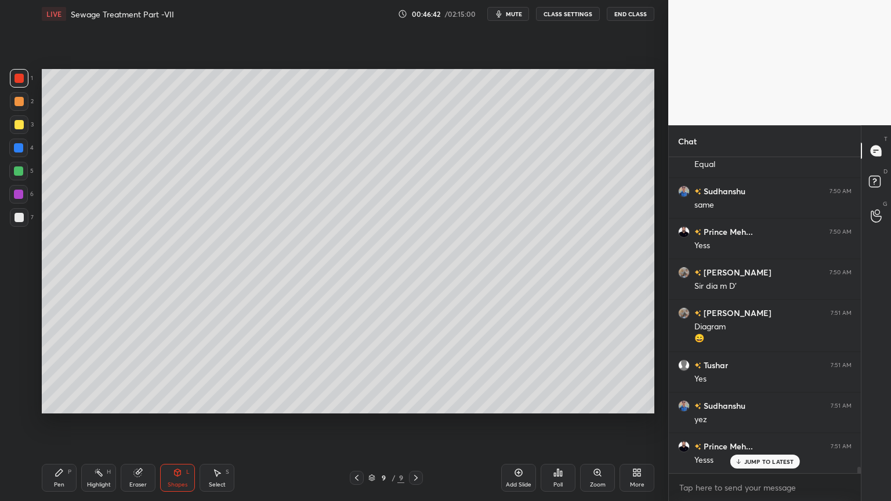
click at [56, 403] on div "Pen P" at bounding box center [59, 478] width 35 height 28
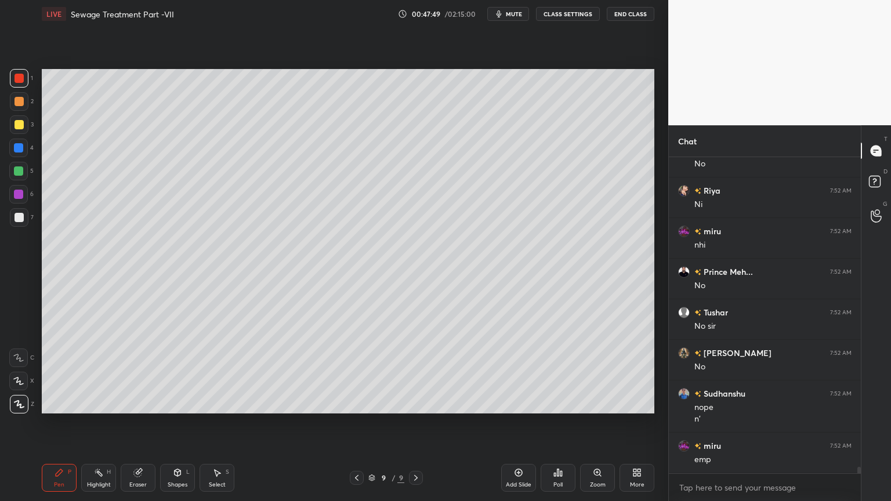
scroll to position [15888, 0]
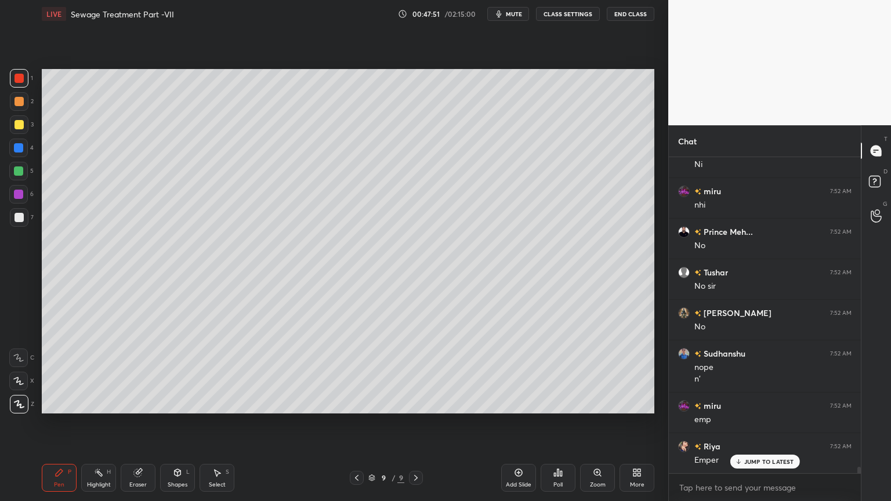
click at [179, 403] on icon at bounding box center [178, 472] width 6 height 7
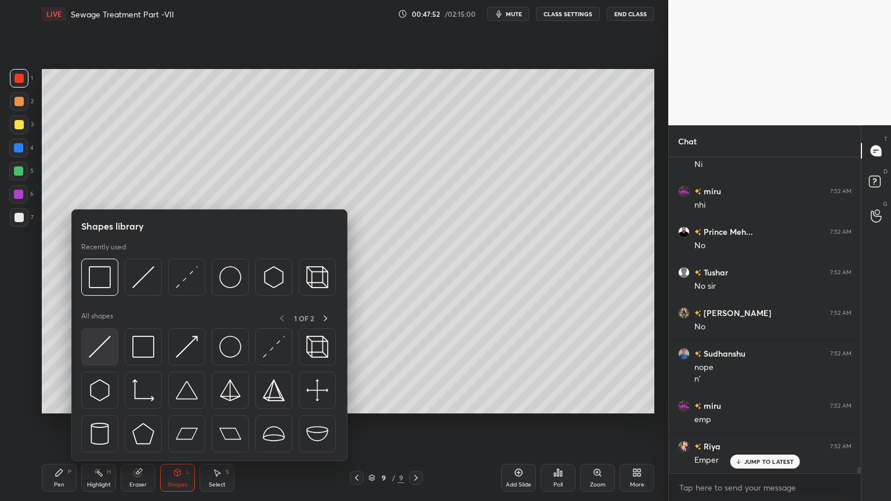
click at [104, 353] on img at bounding box center [100, 347] width 22 height 22
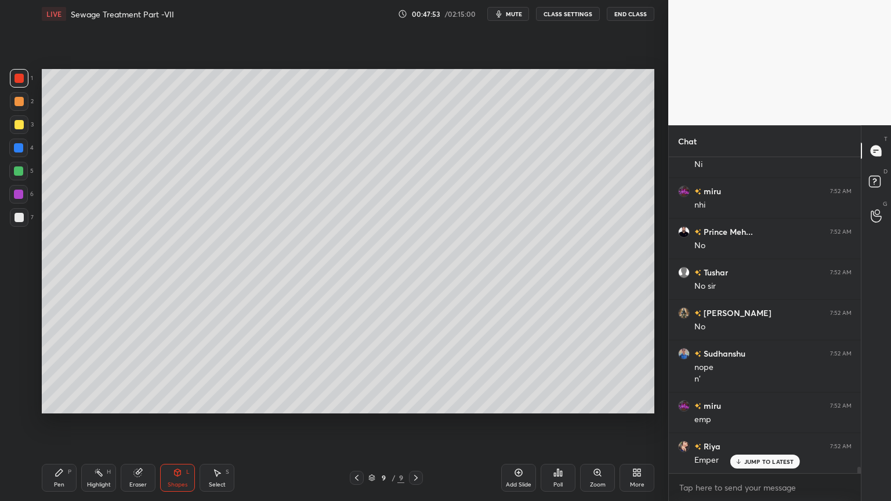
click at [25, 118] on div at bounding box center [19, 124] width 19 height 19
click at [53, 403] on div "Pen P" at bounding box center [59, 478] width 35 height 28
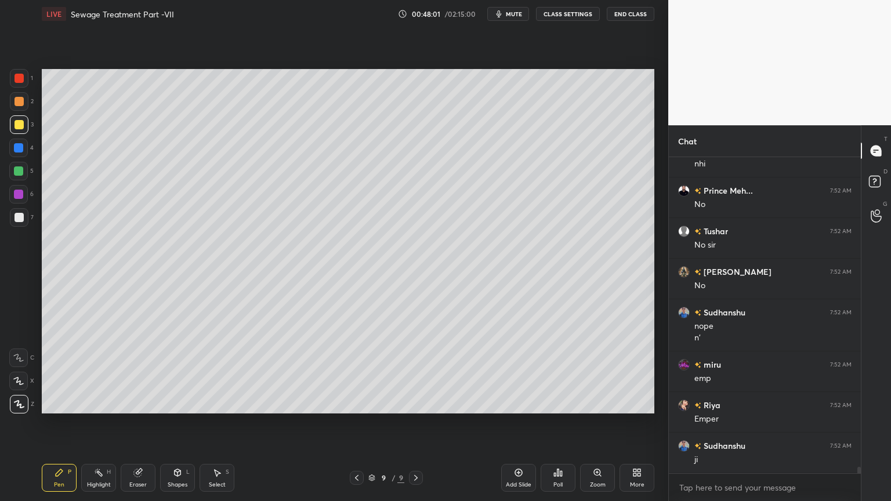
click at [175, 403] on div "Shapes L" at bounding box center [177, 478] width 35 height 28
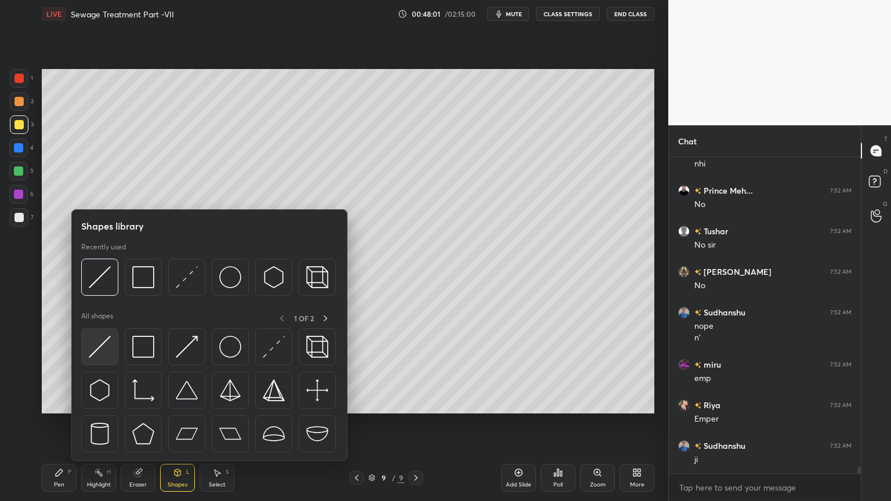
click at [89, 349] on img at bounding box center [100, 347] width 22 height 22
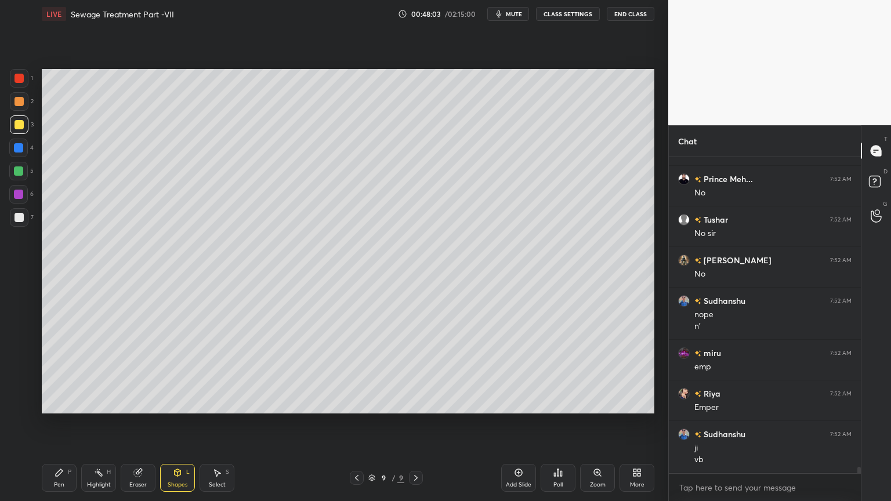
scroll to position [15980, 0]
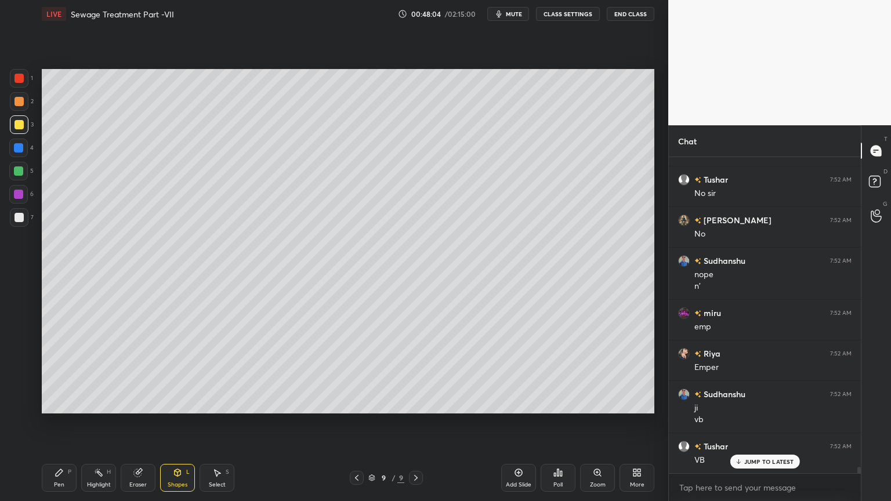
click at [60, 403] on div "Pen P" at bounding box center [59, 478] width 35 height 28
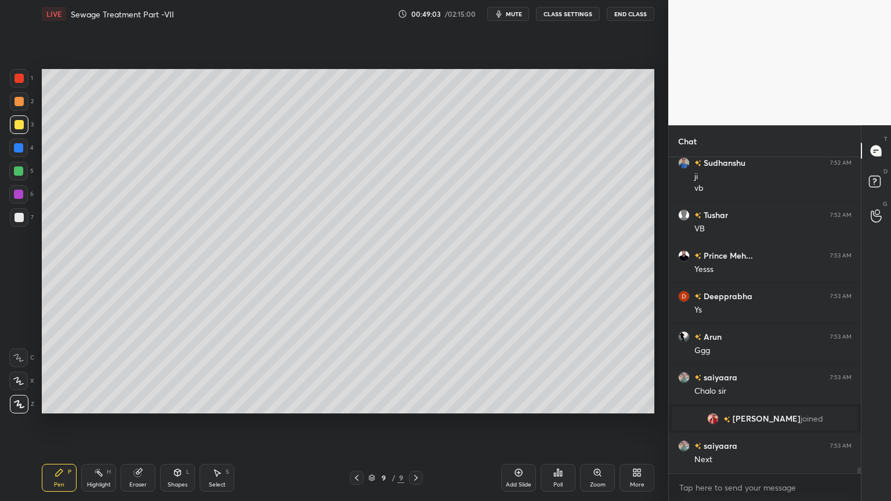
scroll to position [16240, 0]
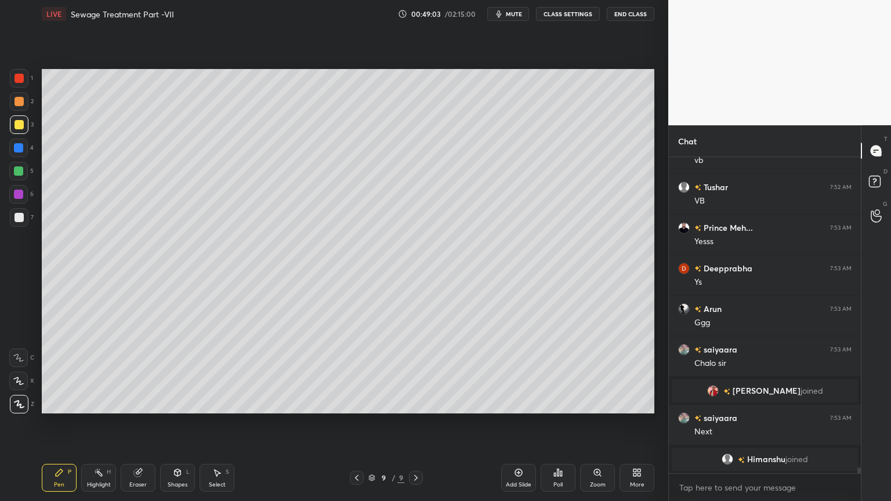
click at [516, 403] on div "Add Slide" at bounding box center [518, 478] width 35 height 28
click at [15, 223] on div at bounding box center [19, 217] width 19 height 19
click at [16, 378] on icon at bounding box center [18, 381] width 10 height 8
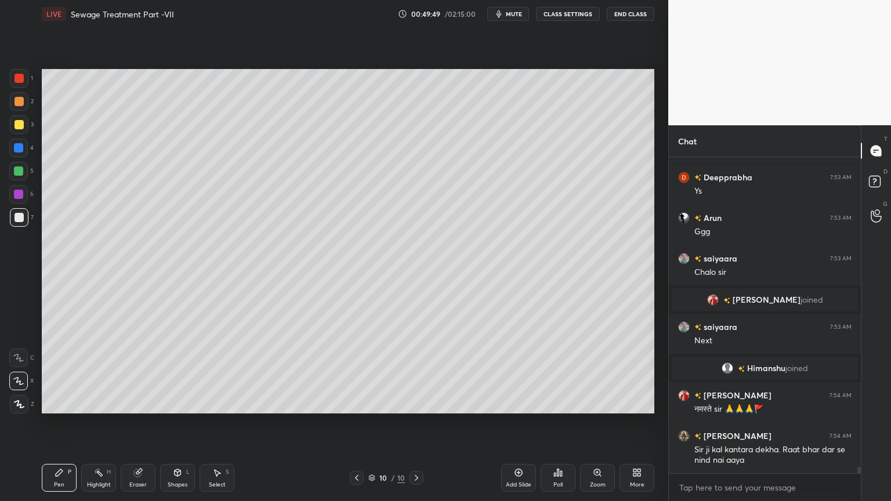
scroll to position [15488, 0]
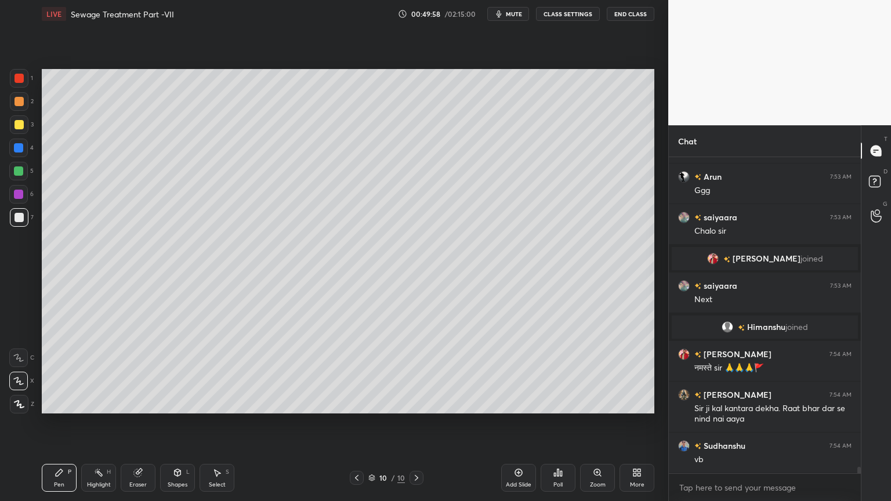
click at [516, 14] on span "mute" at bounding box center [514, 14] width 16 height 8
click at [509, 7] on button "unmute" at bounding box center [508, 14] width 42 height 14
click at [21, 76] on div at bounding box center [19, 78] width 9 height 9
click at [20, 403] on icon at bounding box center [19, 404] width 10 height 8
click at [63, 403] on div "Pen" at bounding box center [59, 485] width 10 height 6
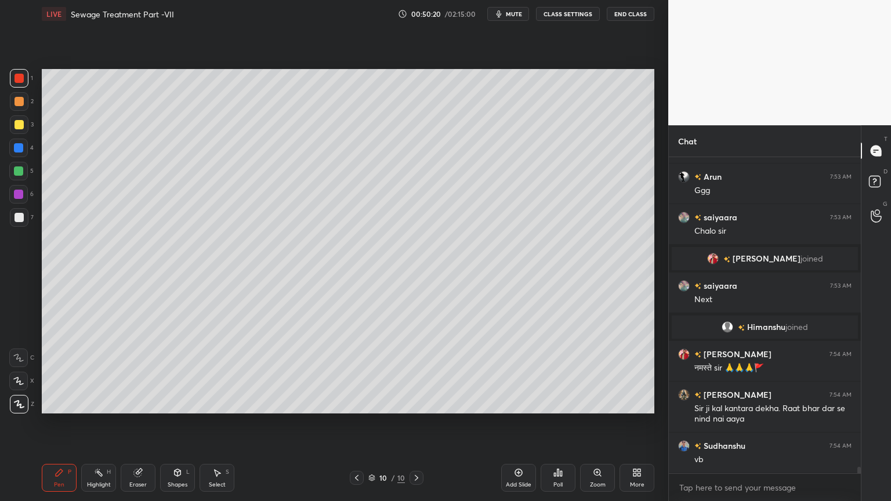
scroll to position [15528, 0]
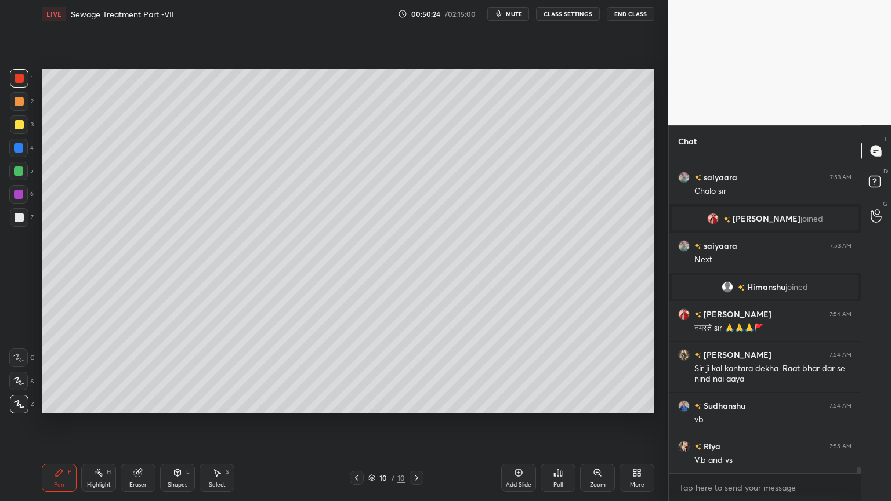
click at [19, 148] on div at bounding box center [18, 147] width 9 height 9
click at [20, 169] on div at bounding box center [18, 170] width 9 height 9
click at [360, 403] on icon at bounding box center [356, 477] width 9 height 9
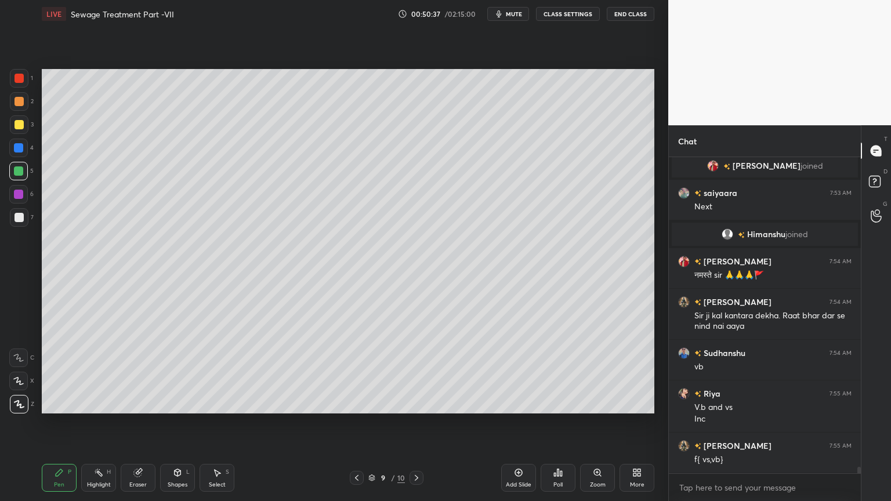
click at [417, 403] on icon at bounding box center [416, 478] width 3 height 6
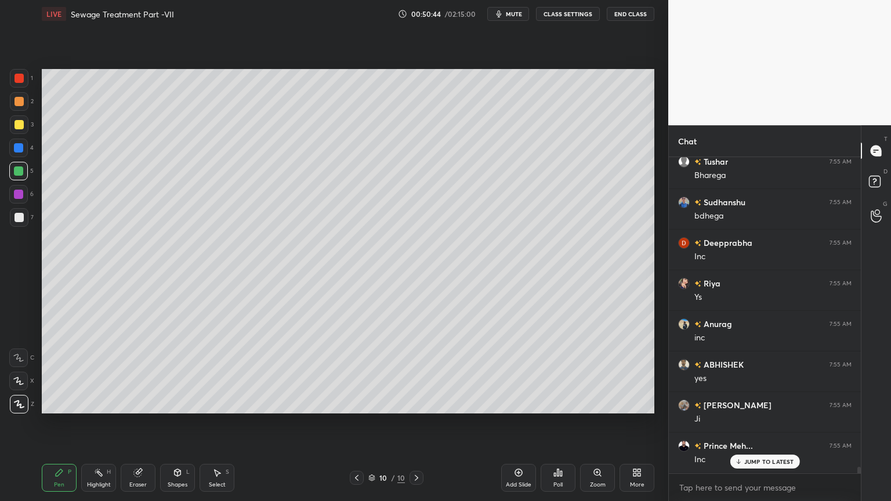
scroll to position [16027, 0]
click at [357, 403] on icon at bounding box center [356, 478] width 3 height 6
click at [413, 403] on div at bounding box center [417, 478] width 14 height 14
click at [17, 124] on div at bounding box center [19, 124] width 9 height 9
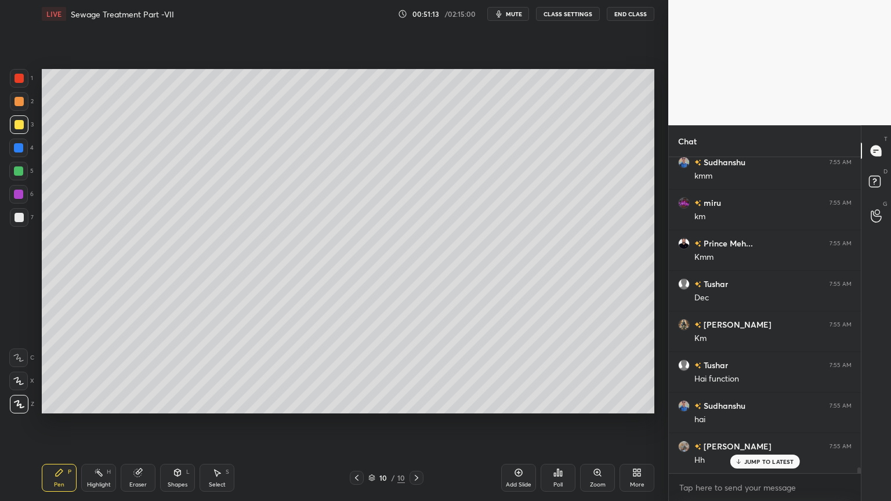
click at [186, 403] on div "Shapes L" at bounding box center [177, 478] width 35 height 28
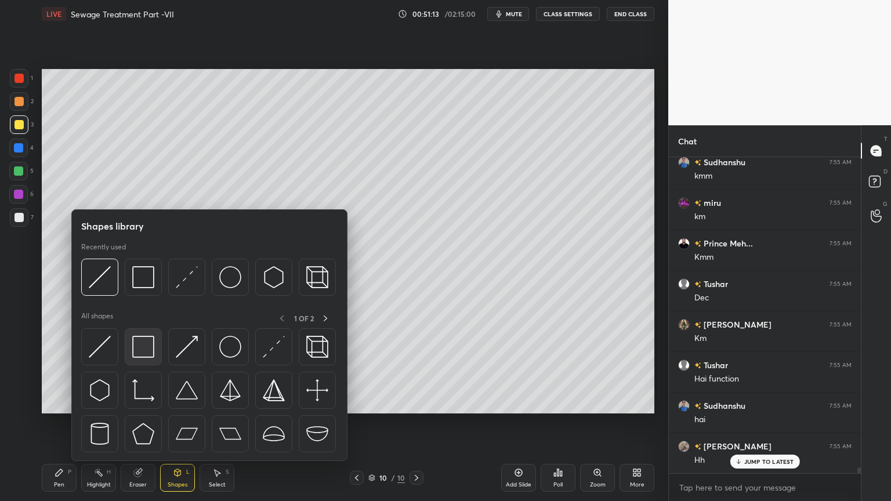
click at [141, 353] on img at bounding box center [143, 347] width 22 height 22
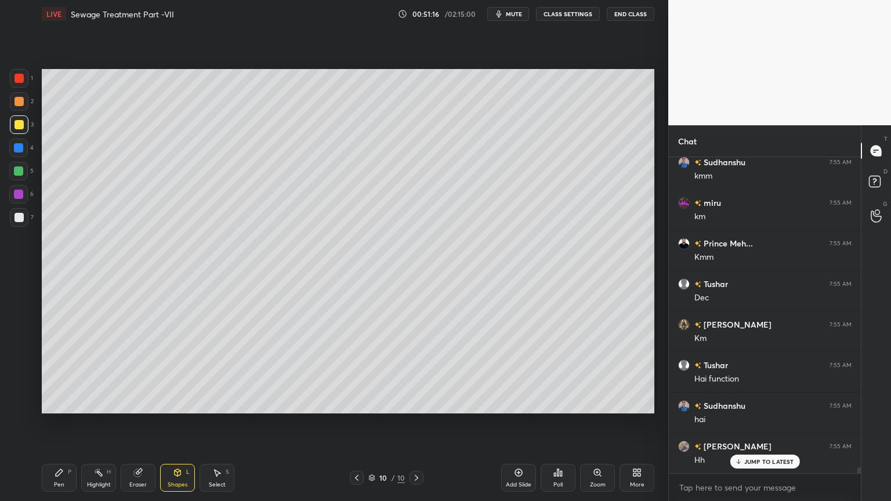
click at [60, 403] on div "Pen" at bounding box center [59, 485] width 10 height 6
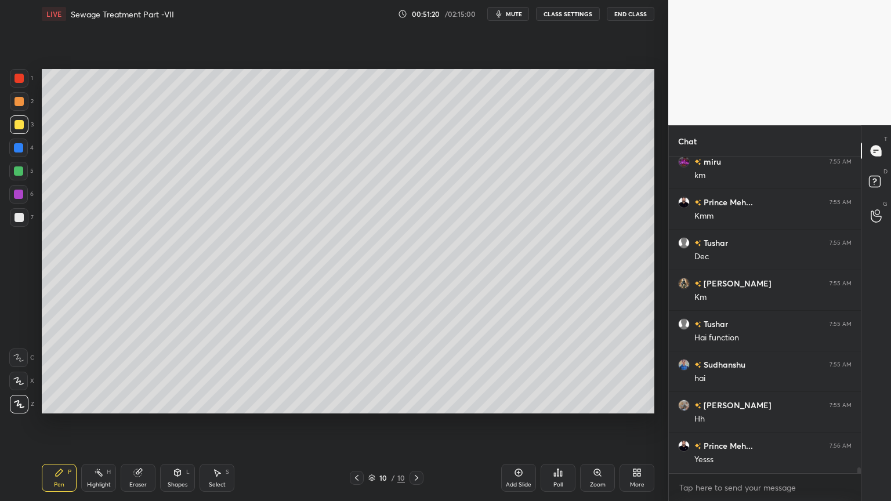
click at [504, 10] on icon "button" at bounding box center [498, 13] width 9 height 9
click at [619, 17] on button "End Class" at bounding box center [631, 14] width 48 height 14
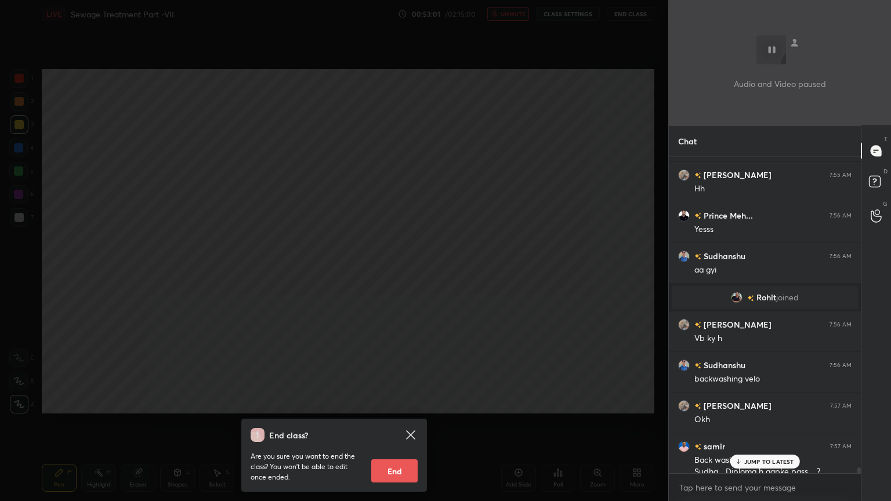
scroll to position [16716, 0]
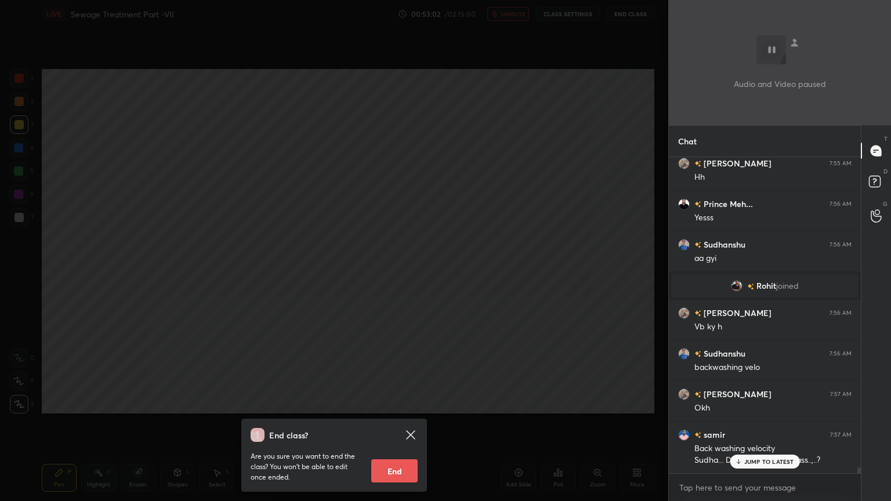
click at [412, 297] on div "End class? Are you sure you want to end the class? You won’t be able to edit on…" at bounding box center [334, 250] width 668 height 501
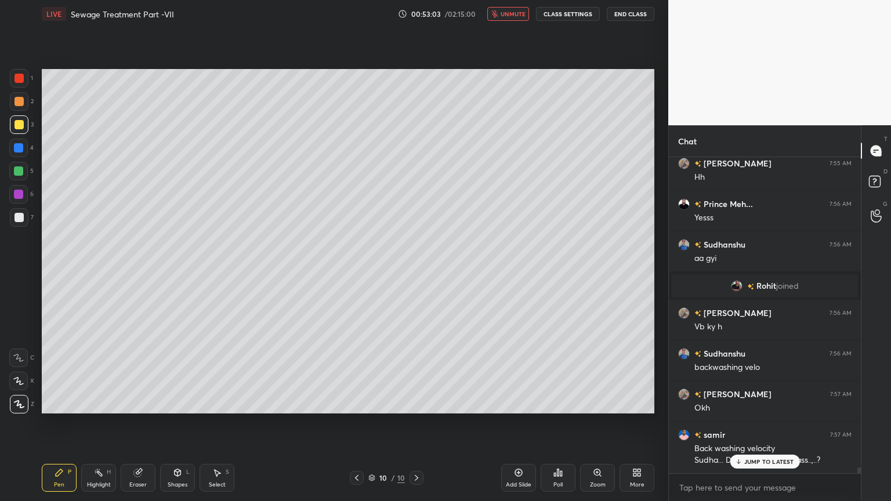
click at [514, 9] on button "unmute" at bounding box center [508, 14] width 42 height 14
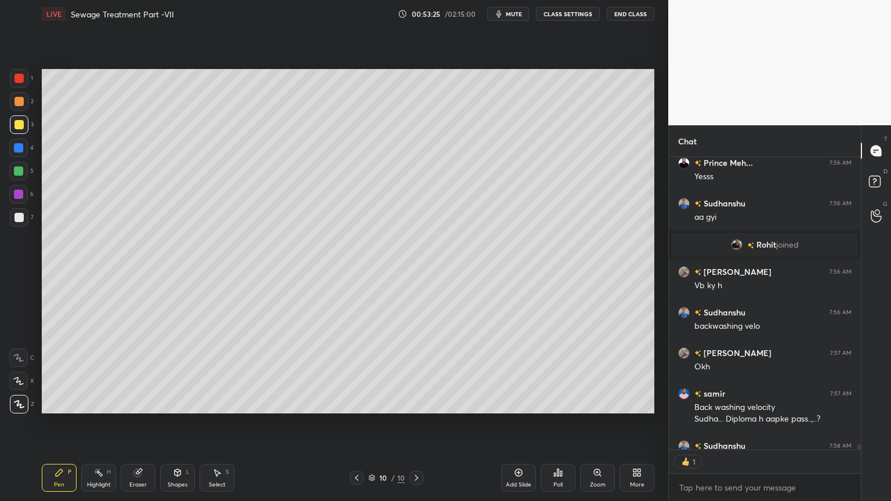
scroll to position [289, 189]
click at [20, 220] on div at bounding box center [19, 217] width 9 height 9
click at [7, 379] on div "1 2 3 4 5 6 7 C X Z C X Z E E Erase all H H" at bounding box center [18, 241] width 37 height 345
click at [16, 383] on icon at bounding box center [18, 381] width 10 height 8
click at [43, 403] on div "Pen P" at bounding box center [59, 478] width 35 height 28
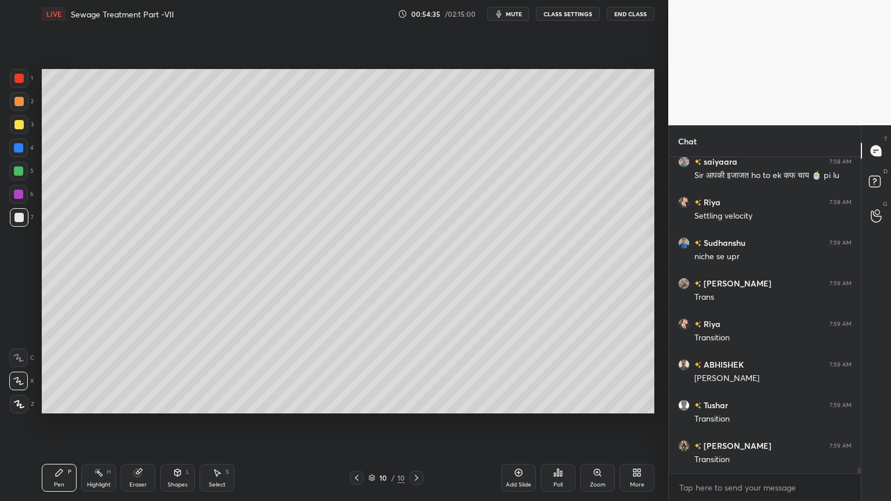
scroll to position [17122, 0]
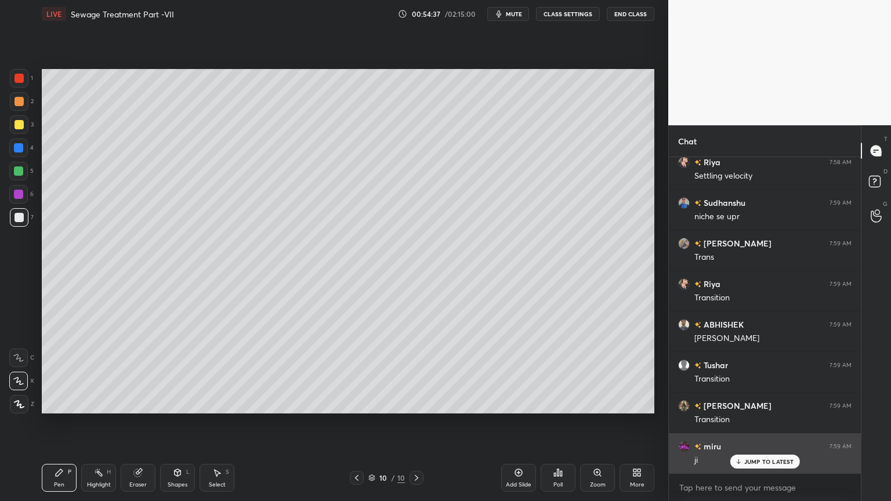
click at [750, 403] on p "JUMP TO LATEST" at bounding box center [769, 461] width 50 height 7
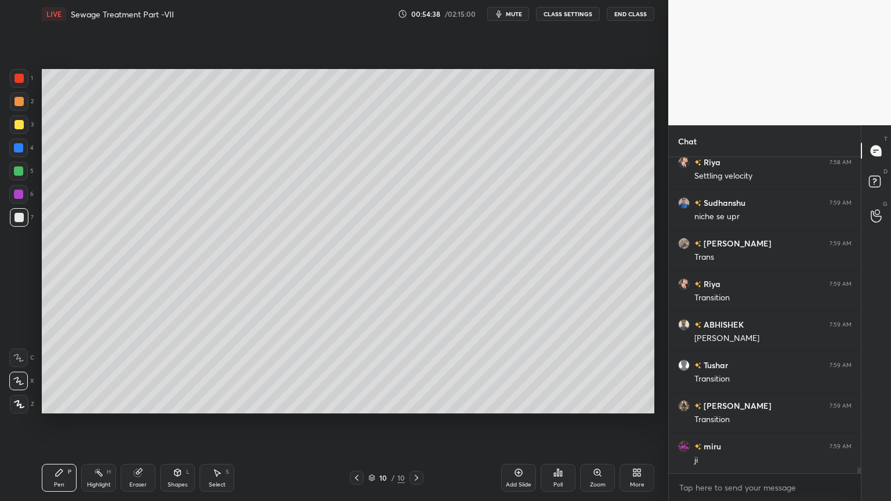
click at [516, 403] on div "Add Slide" at bounding box center [519, 485] width 26 height 6
click at [19, 124] on div at bounding box center [19, 124] width 9 height 9
click at [186, 403] on div "Shapes L" at bounding box center [177, 478] width 35 height 28
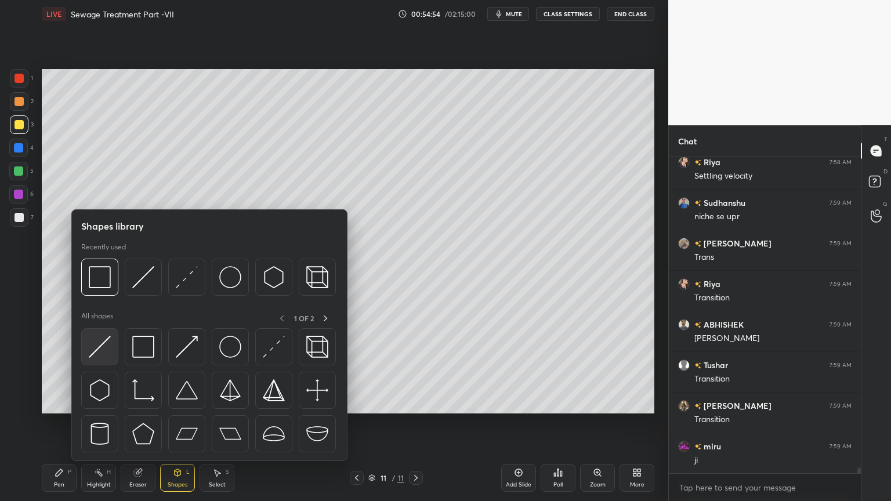
click at [98, 354] on img at bounding box center [100, 347] width 22 height 22
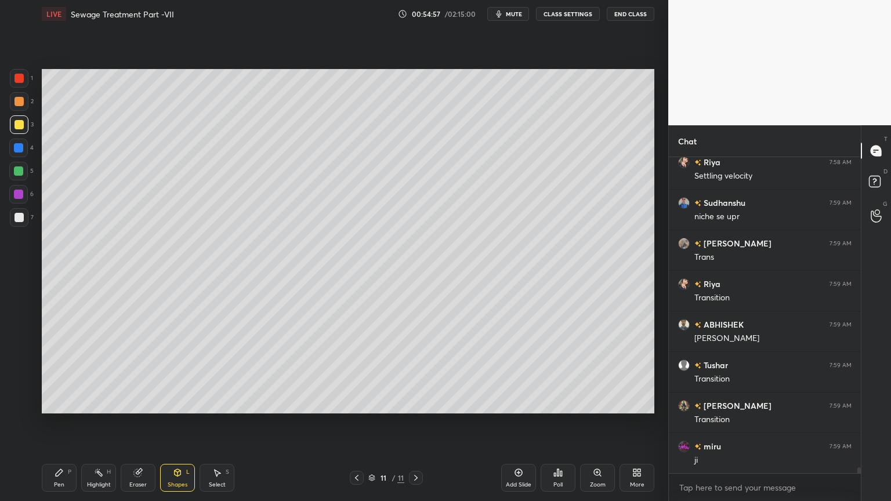
click at [53, 403] on div "Pen P" at bounding box center [59, 478] width 35 height 28
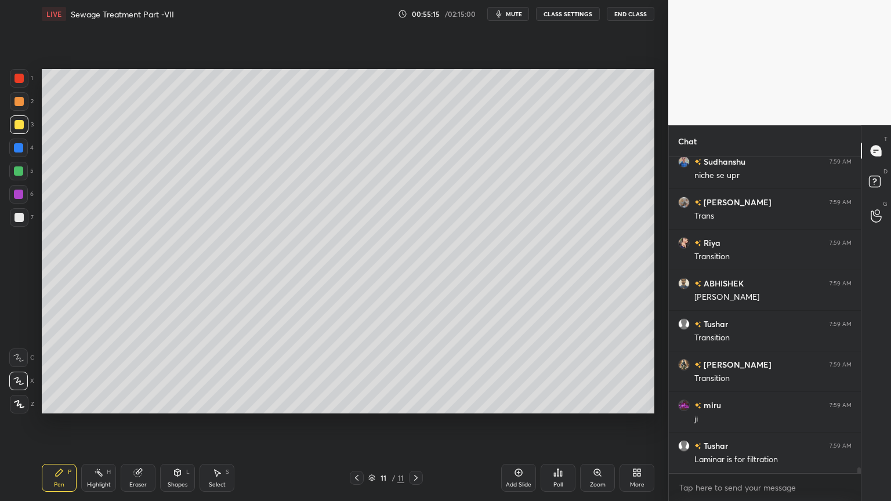
click at [173, 403] on icon at bounding box center [177, 472] width 9 height 9
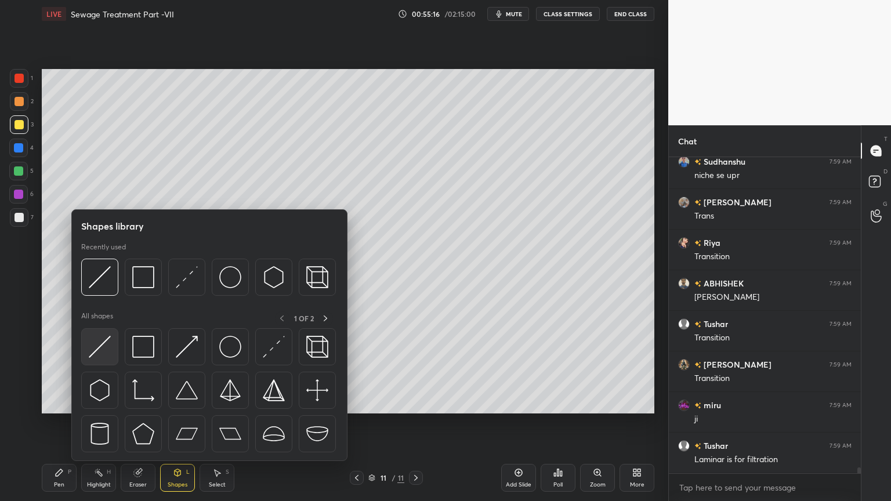
click at [102, 341] on img at bounding box center [100, 347] width 22 height 22
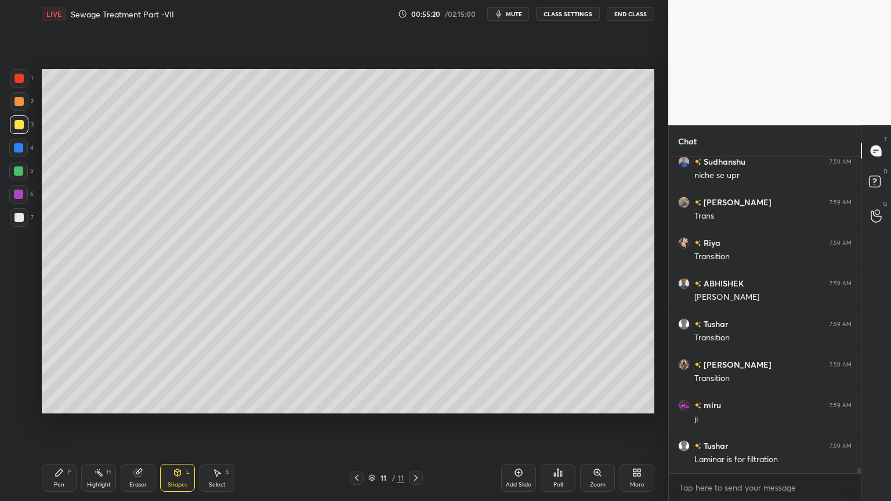
click at [60, 403] on div "Pen P" at bounding box center [59, 478] width 35 height 28
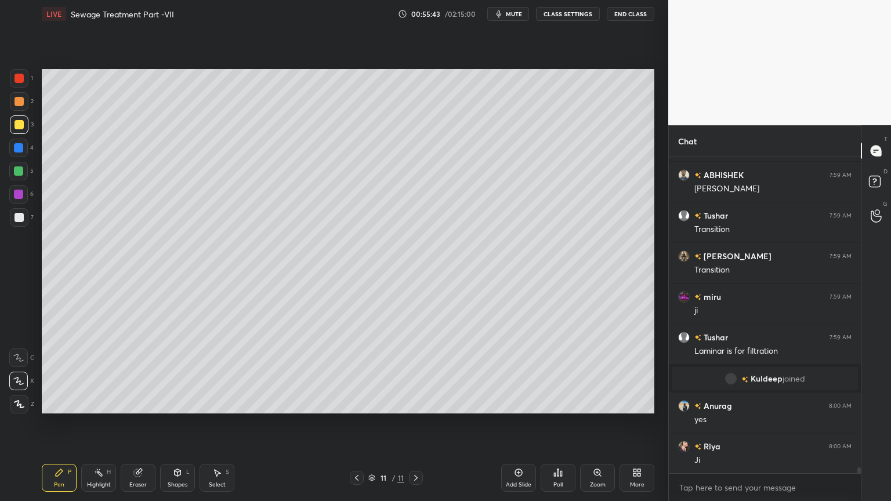
scroll to position [16748, 0]
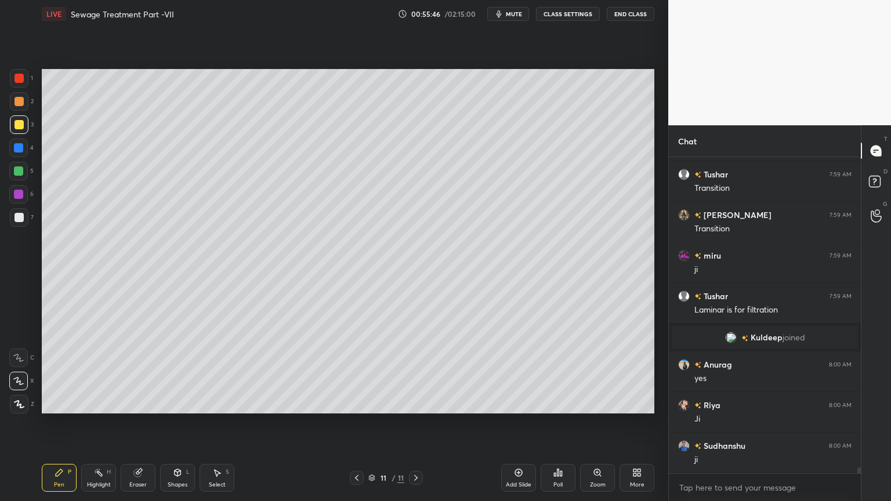
click at [179, 403] on div "Shapes" at bounding box center [178, 485] width 20 height 6
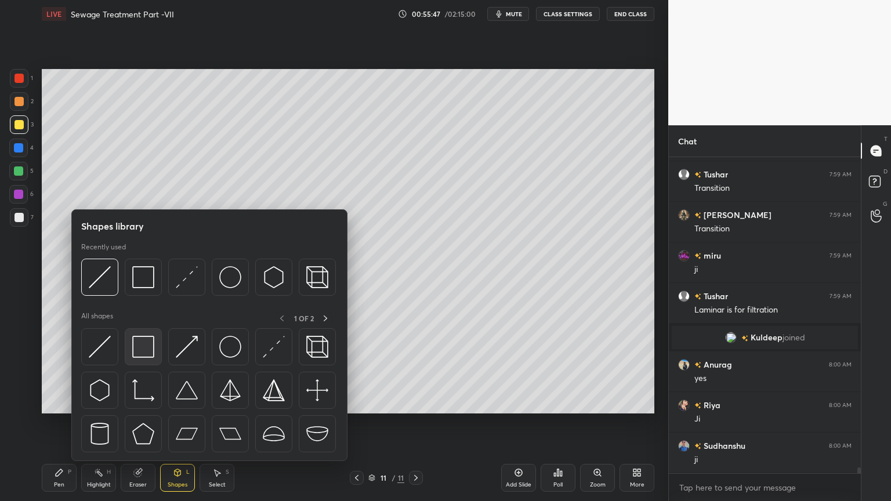
click at [151, 354] on img at bounding box center [143, 347] width 22 height 22
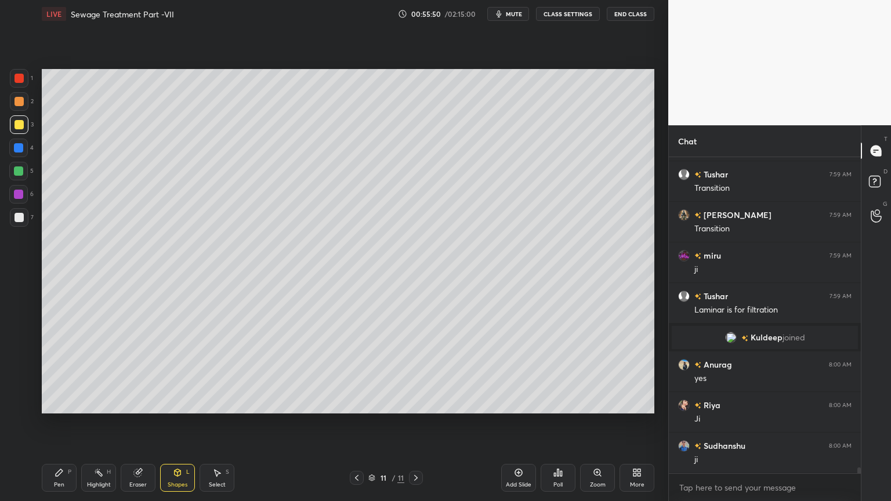
click at [62, 403] on icon at bounding box center [59, 472] width 9 height 9
click at [29, 221] on div "7" at bounding box center [22, 217] width 24 height 19
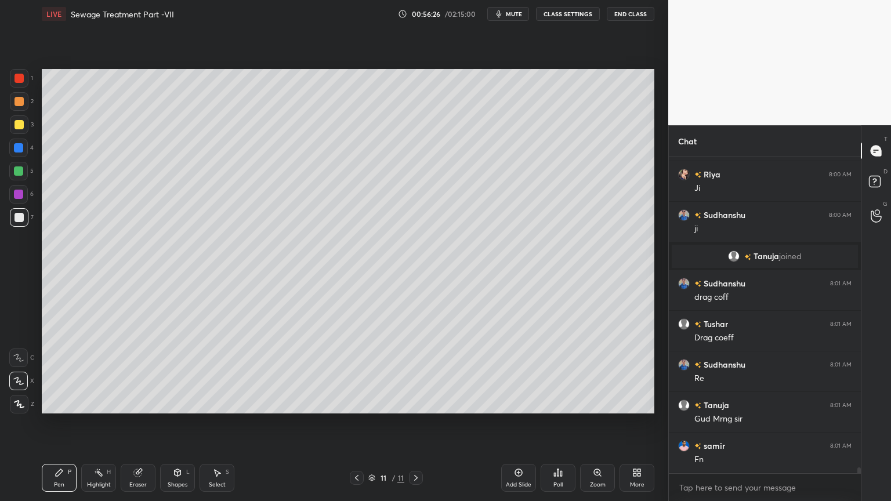
scroll to position [16985, 0]
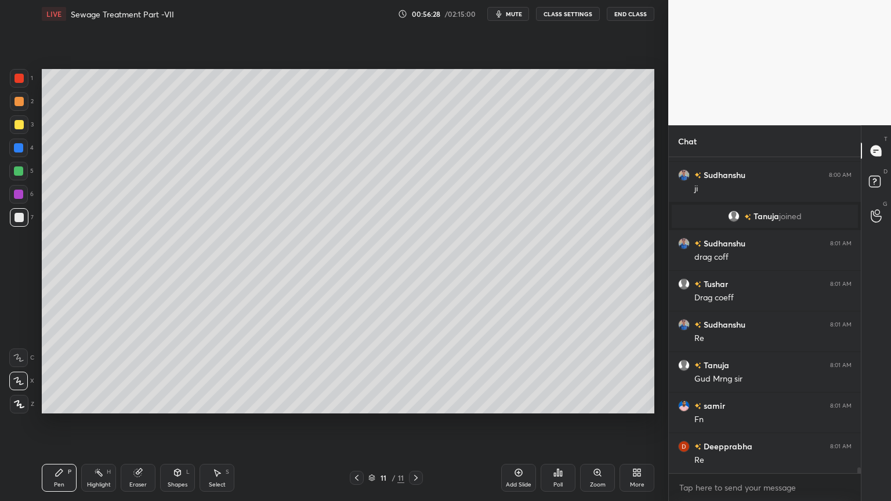
click at [19, 175] on div at bounding box center [18, 170] width 9 height 9
click at [19, 403] on icon at bounding box center [19, 404] width 10 height 8
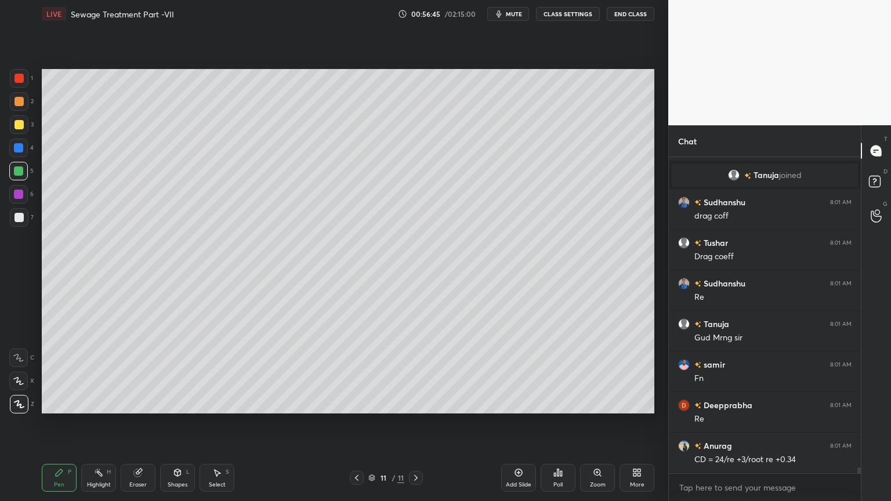
scroll to position [17066, 0]
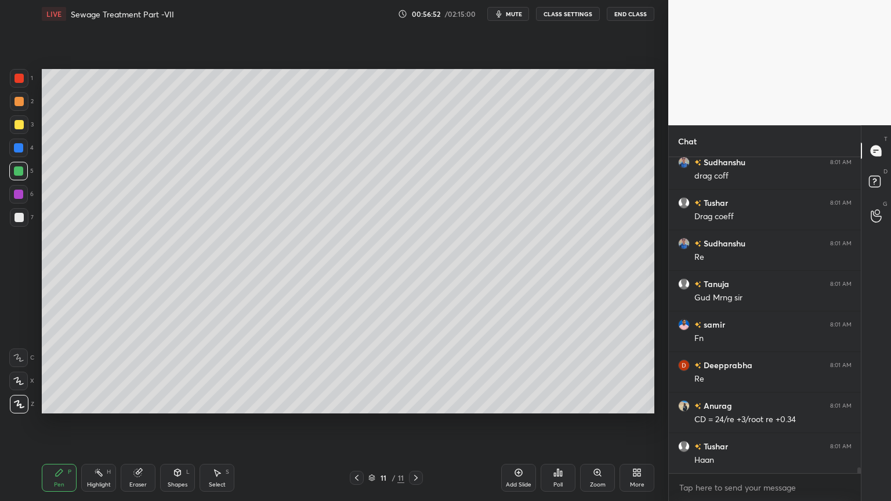
click at [183, 403] on div "Shapes" at bounding box center [178, 485] width 20 height 6
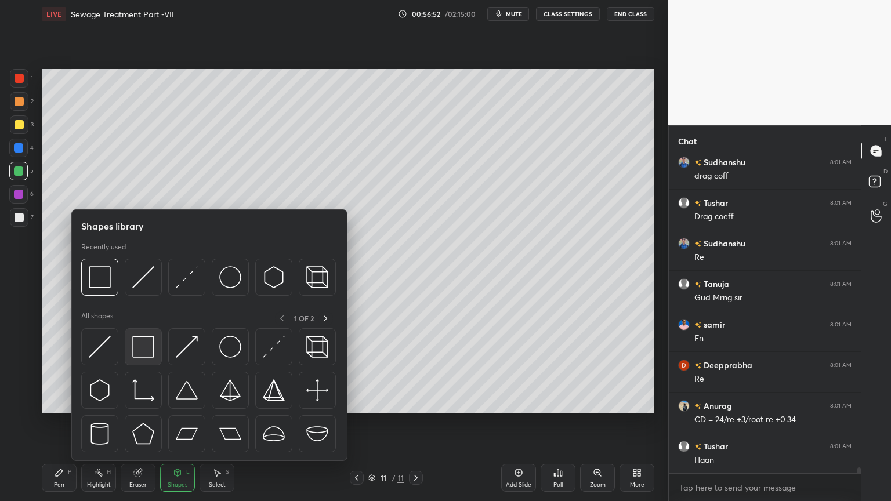
click at [145, 348] on img at bounding box center [143, 347] width 22 height 22
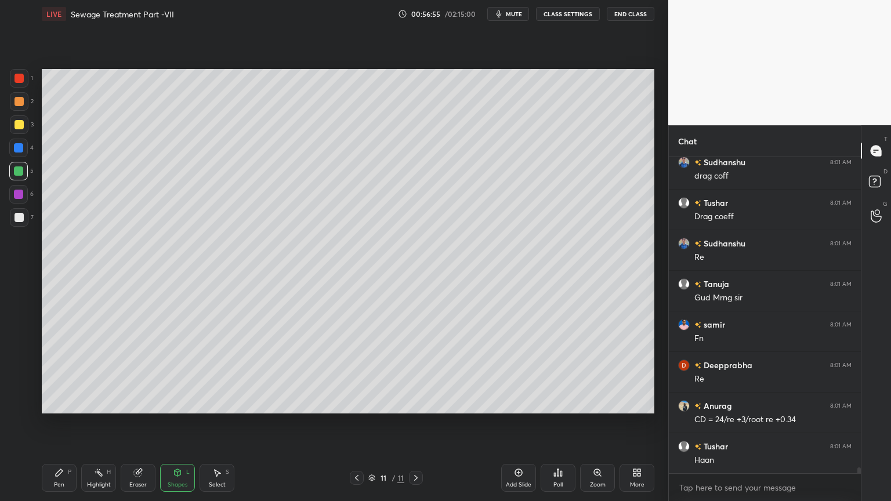
click at [62, 403] on div "Pen" at bounding box center [59, 485] width 10 height 6
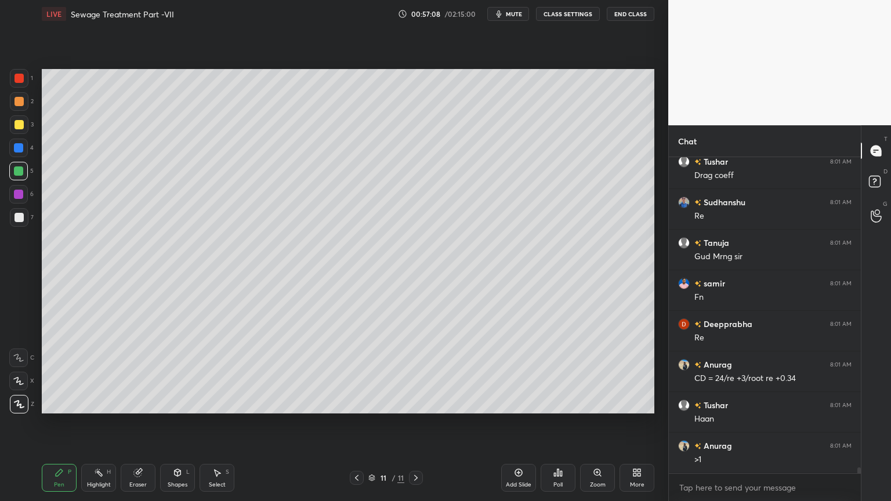
click at [509, 18] on button "mute" at bounding box center [508, 14] width 42 height 14
click at [510, 15] on span "unmute" at bounding box center [513, 14] width 25 height 8
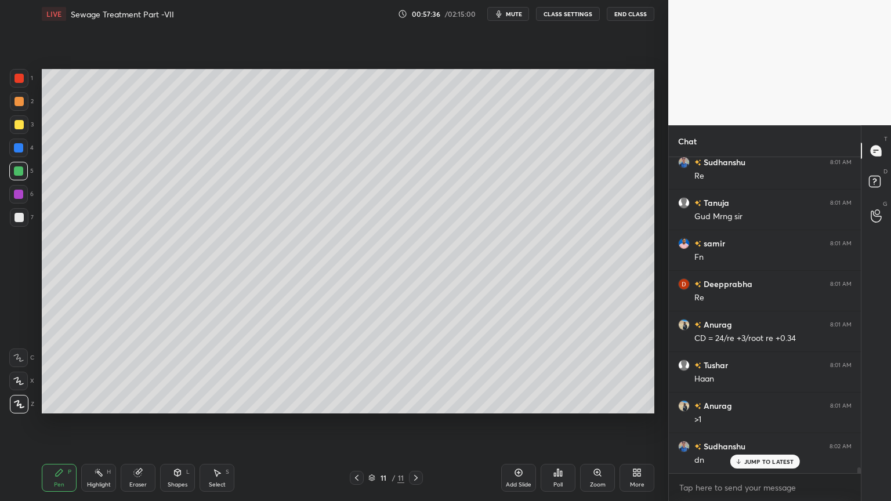
scroll to position [17189, 0]
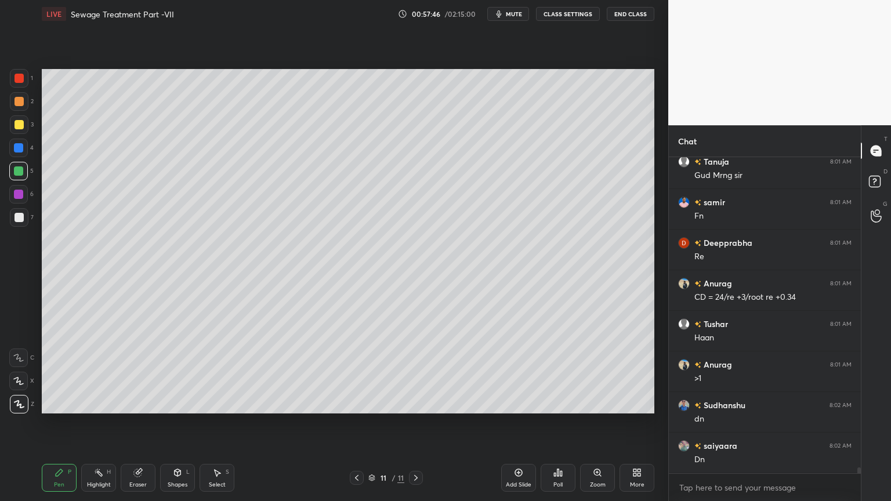
click at [353, 403] on icon at bounding box center [356, 477] width 9 height 9
click at [355, 403] on icon at bounding box center [356, 477] width 9 height 9
click at [361, 403] on icon at bounding box center [356, 477] width 9 height 9
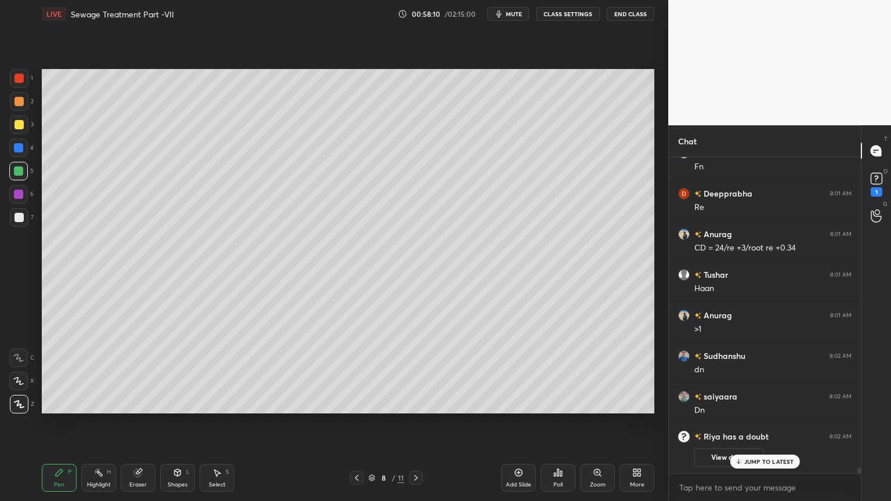
click at [19, 118] on div at bounding box center [19, 124] width 19 height 19
click at [16, 124] on div at bounding box center [19, 124] width 9 height 9
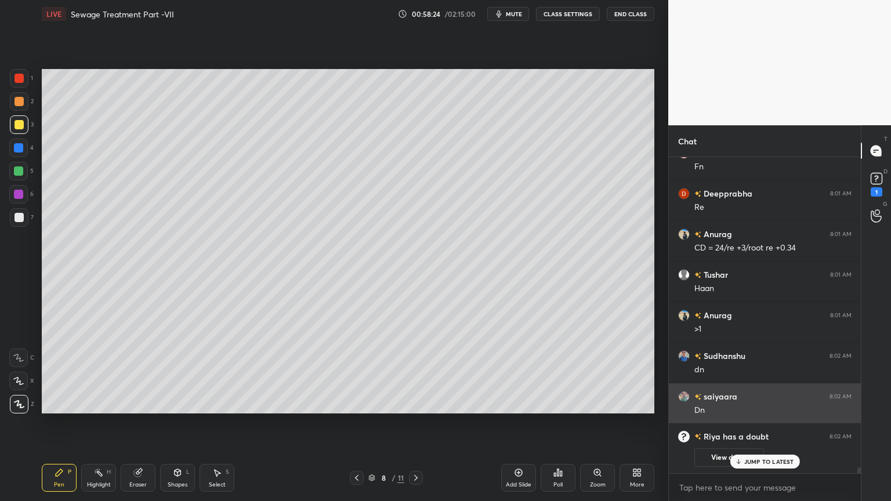
click at [769, 403] on p "JUMP TO LATEST" at bounding box center [769, 461] width 50 height 7
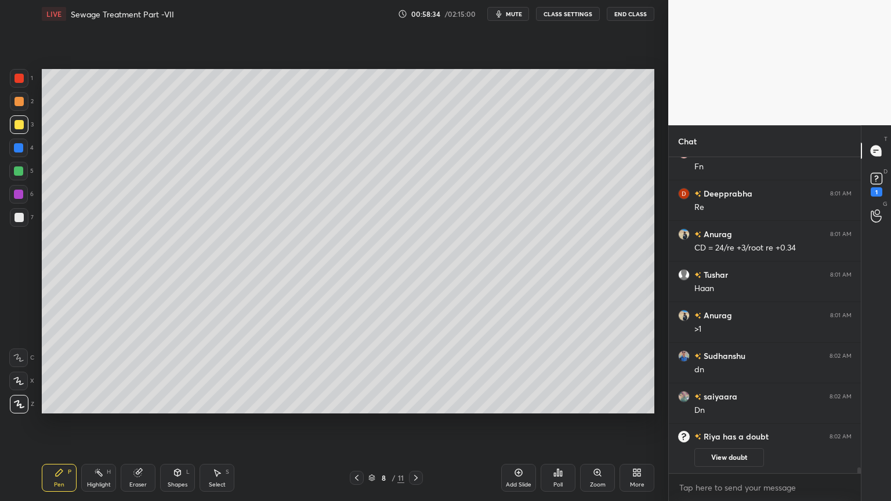
click at [144, 403] on div "Eraser" at bounding box center [138, 478] width 35 height 28
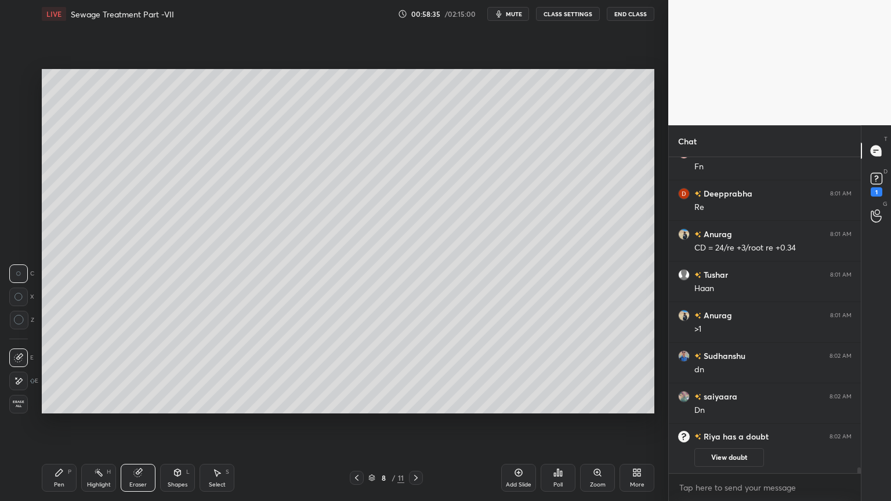
click at [20, 355] on icon at bounding box center [18, 357] width 9 height 9
click at [49, 403] on div "Pen P" at bounding box center [59, 478] width 35 height 28
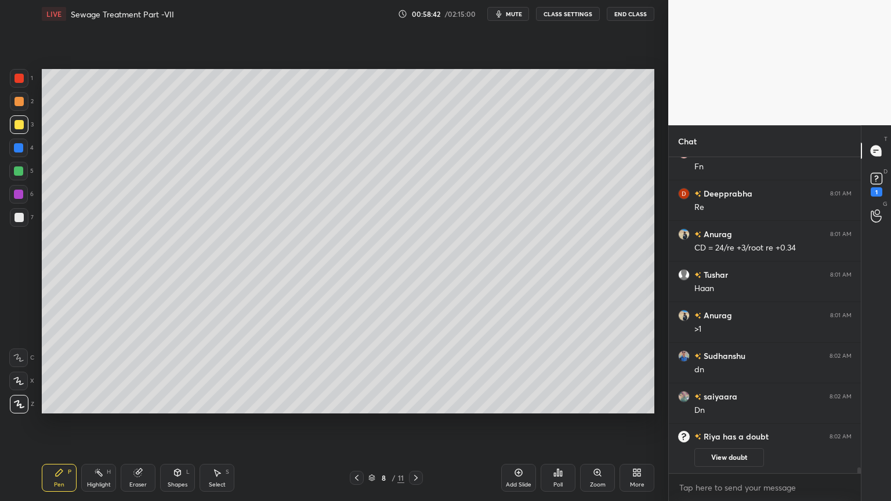
click at [18, 380] on icon at bounding box center [18, 381] width 9 height 7
click at [174, 403] on icon at bounding box center [177, 472] width 9 height 9
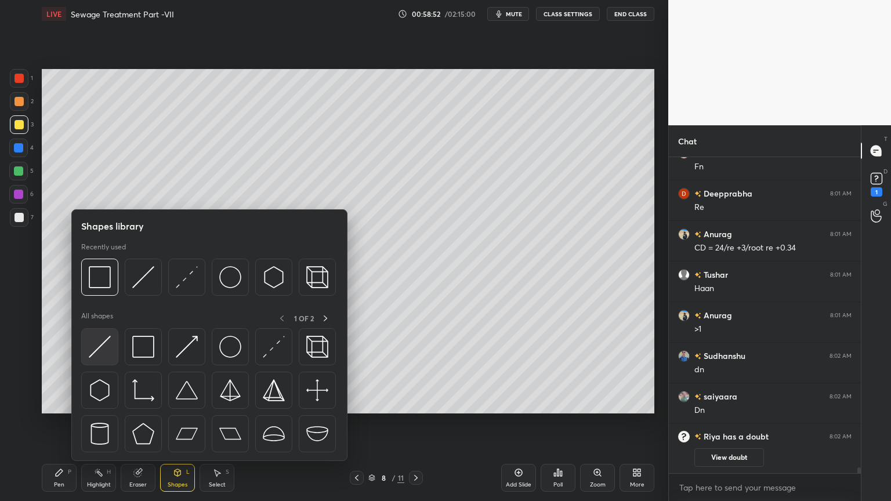
click at [100, 346] on img at bounding box center [100, 347] width 22 height 22
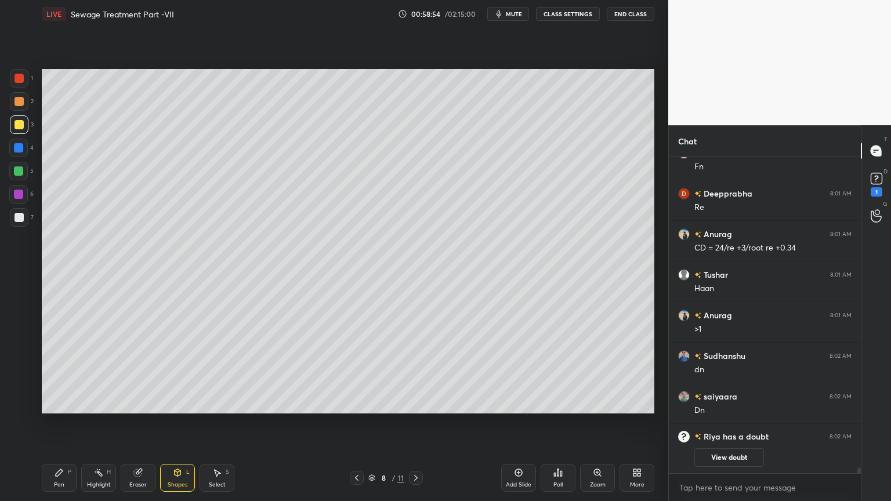
click at [47, 403] on div "Pen P" at bounding box center [59, 478] width 35 height 28
click at [142, 403] on icon at bounding box center [137, 472] width 9 height 9
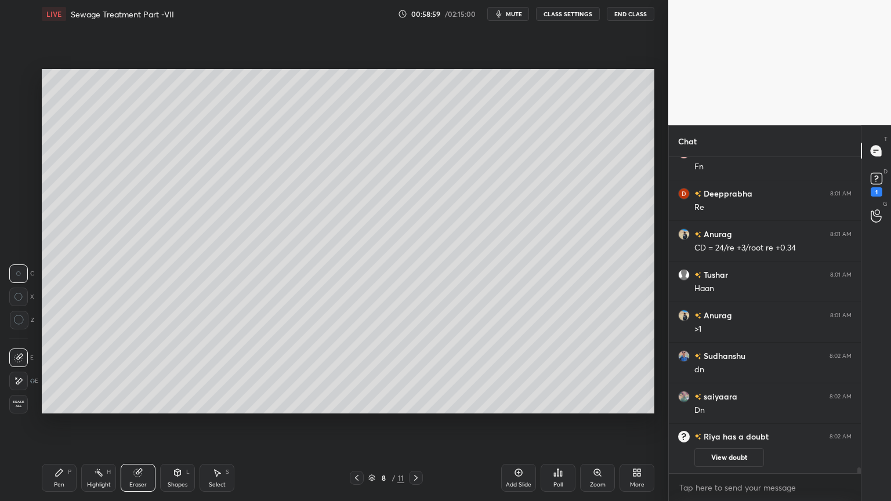
click at [45, 403] on div "Pen P" at bounding box center [59, 478] width 35 height 28
click at [183, 403] on div "Shapes L" at bounding box center [177, 478] width 35 height 28
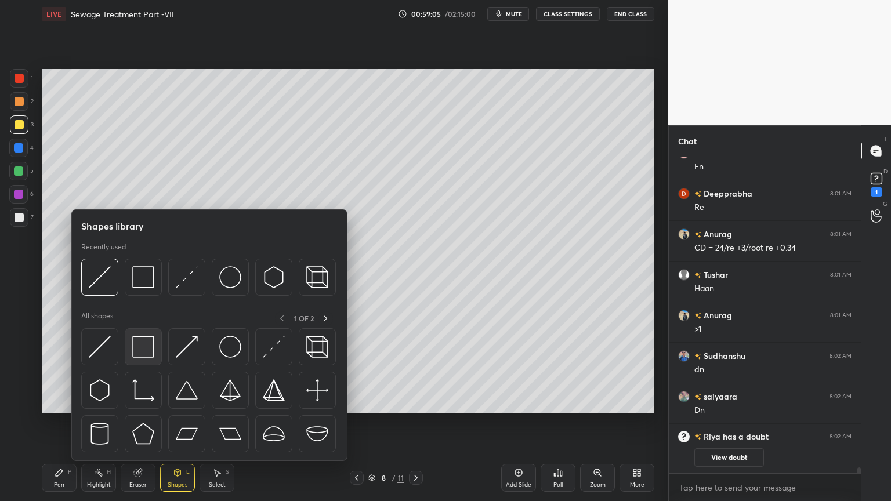
click at [143, 352] on img at bounding box center [143, 347] width 22 height 22
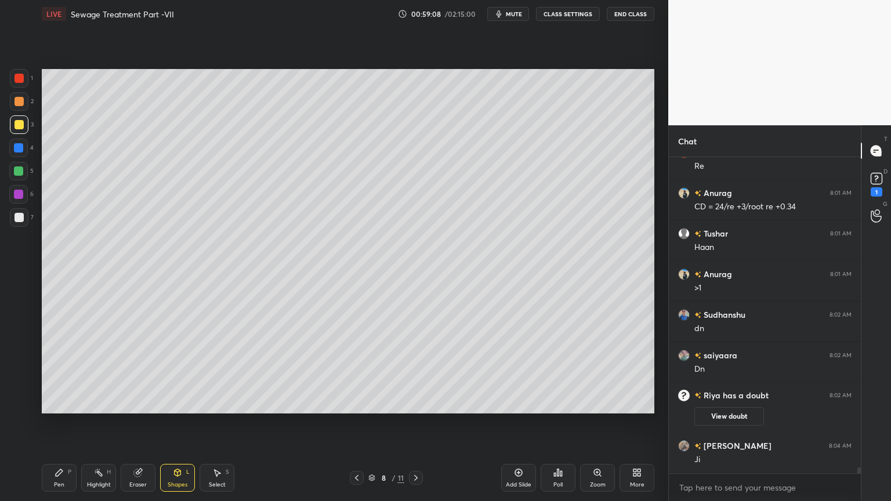
scroll to position [17117, 0]
click at [42, 403] on div "Pen P" at bounding box center [59, 478] width 35 height 28
click at [23, 213] on div at bounding box center [19, 217] width 19 height 19
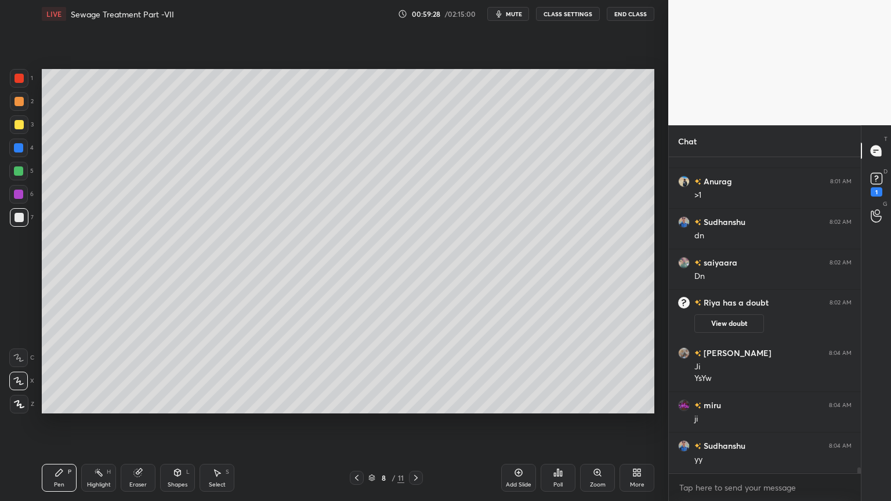
scroll to position [17250, 0]
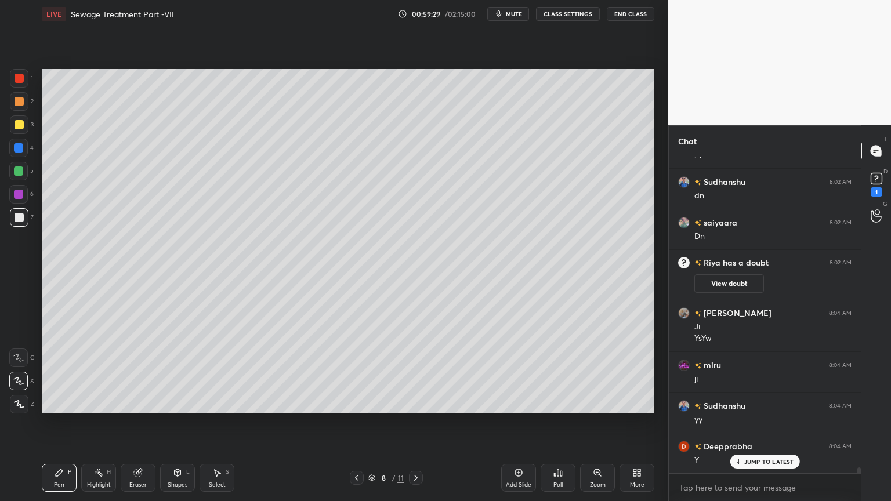
click at [139, 403] on div "Eraser" at bounding box center [138, 478] width 35 height 28
click at [16, 354] on icon at bounding box center [18, 357] width 9 height 9
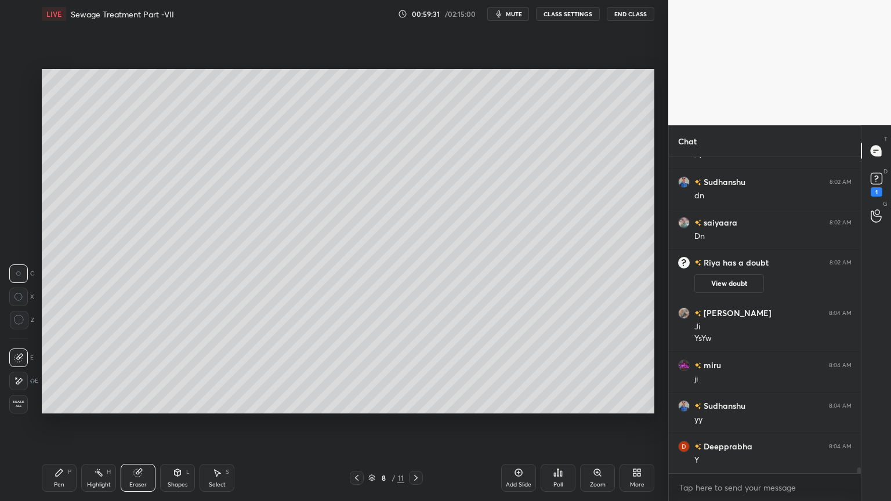
scroll to position [17291, 0]
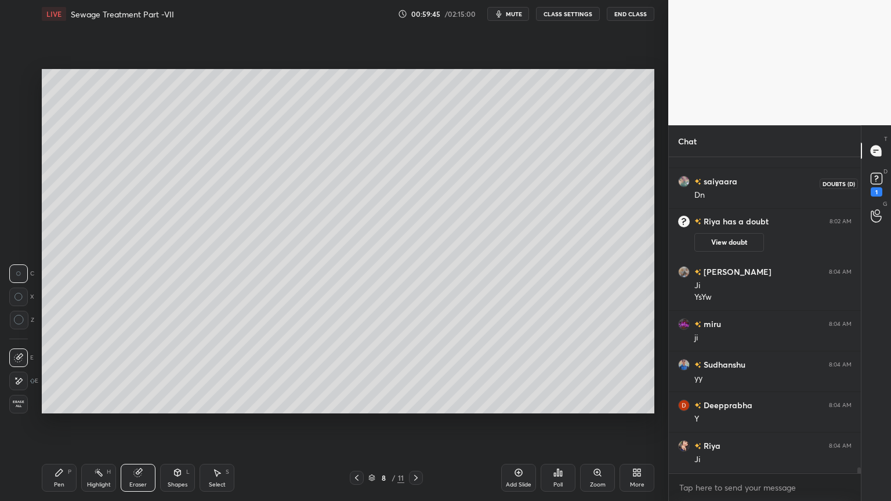
click at [878, 180] on rect at bounding box center [876, 178] width 11 height 11
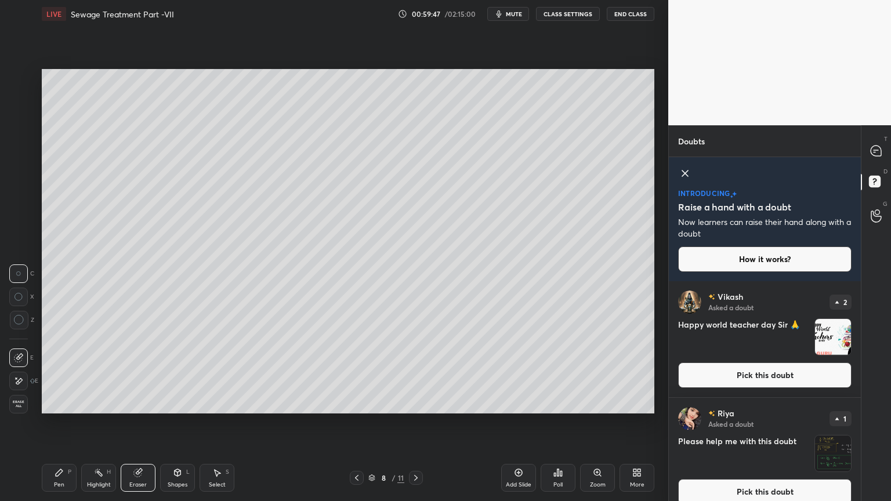
click at [798, 374] on button "Pick this doubt" at bounding box center [764, 376] width 173 height 26
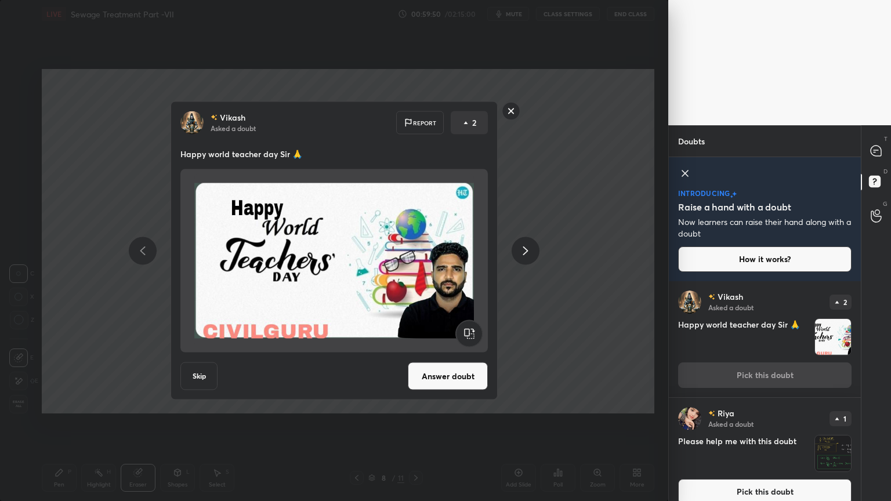
click at [507, 114] on rect at bounding box center [511, 111] width 18 height 18
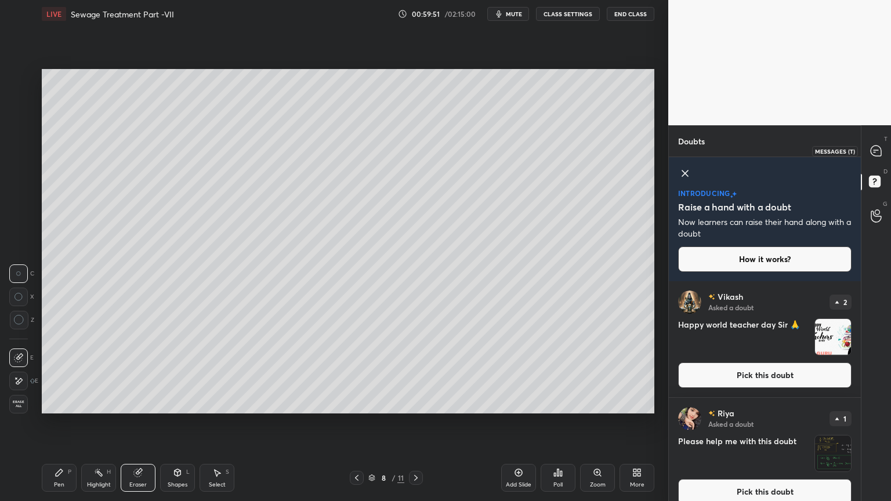
click at [872, 146] on icon at bounding box center [876, 151] width 10 height 10
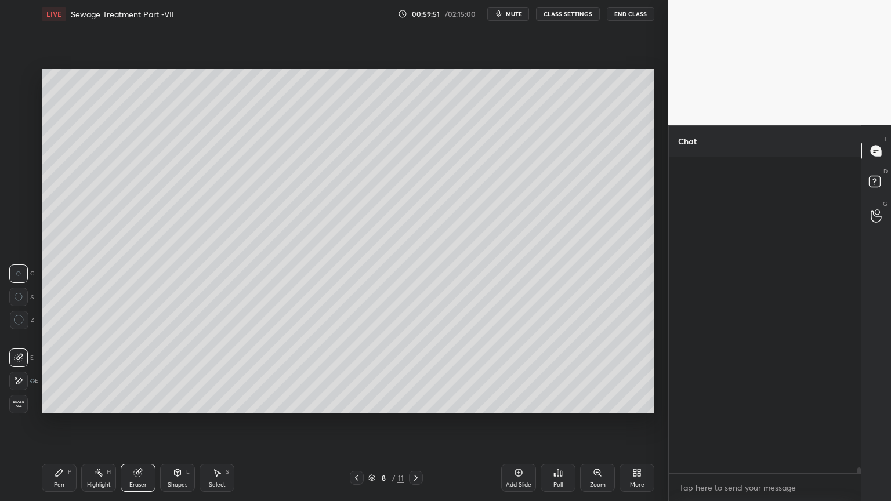
scroll to position [313, 189]
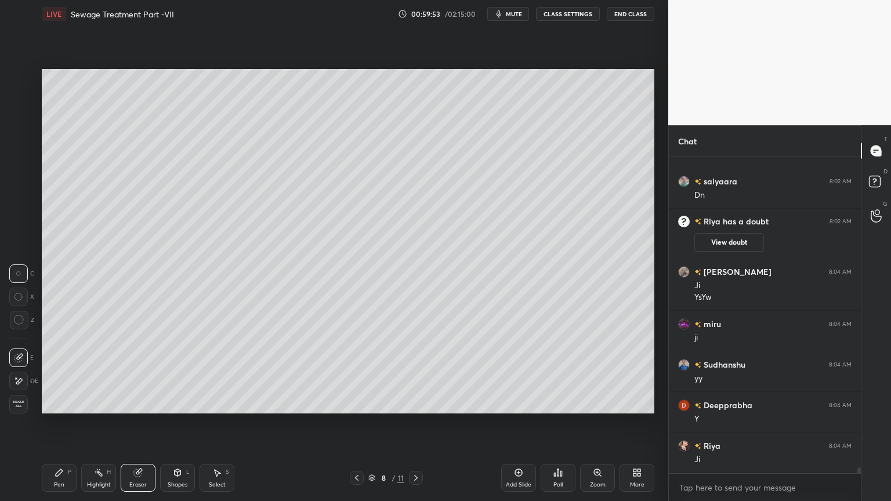
click at [419, 403] on icon at bounding box center [415, 477] width 9 height 9
click at [415, 403] on icon at bounding box center [415, 478] width 3 height 6
click at [632, 16] on button "End Class" at bounding box center [631, 14] width 48 height 14
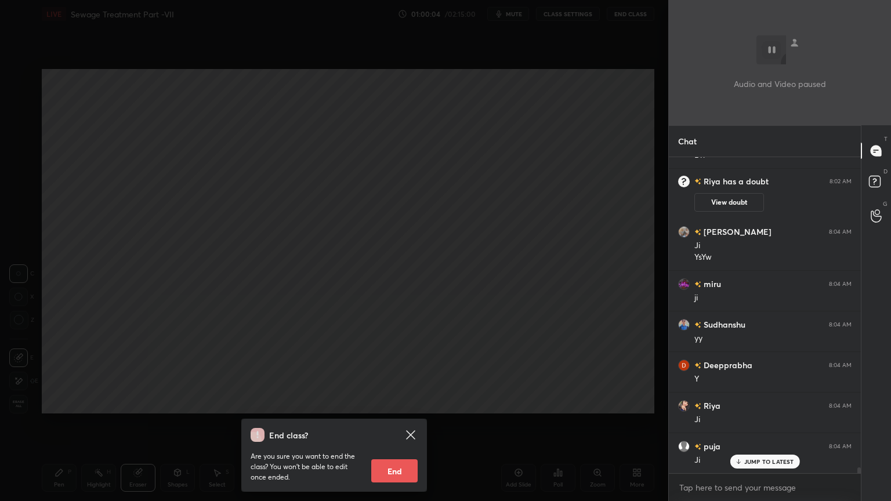
scroll to position [17616, 0]
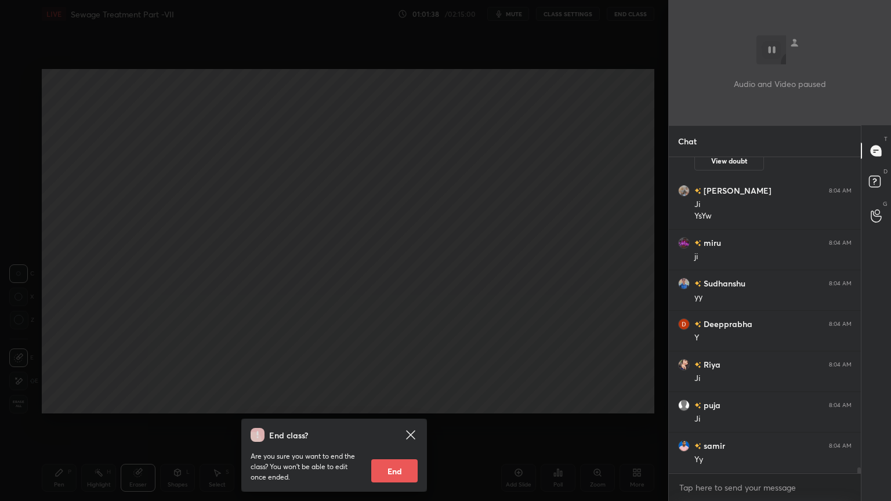
click at [436, 193] on div "End class? Are you sure you want to end the class? You won’t be able to edit on…" at bounding box center [334, 250] width 668 height 501
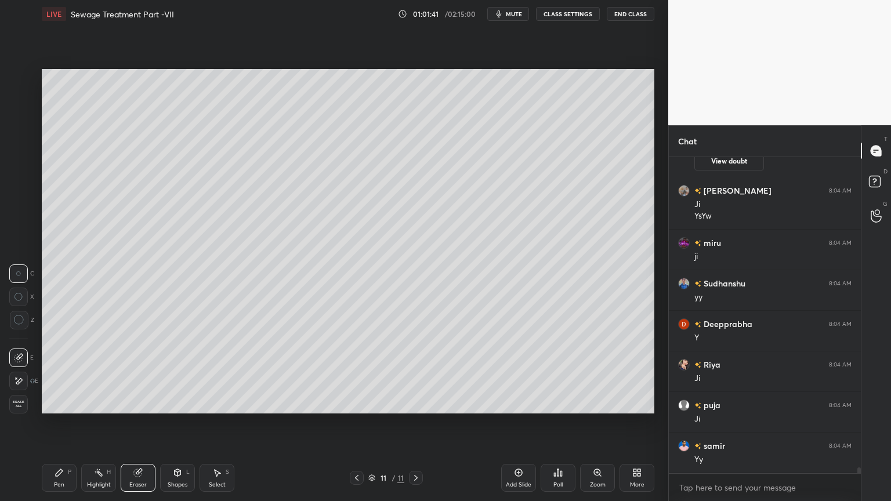
click at [418, 403] on icon at bounding box center [415, 477] width 9 height 9
click at [525, 403] on div "Add Slide" at bounding box center [519, 485] width 26 height 6
click at [72, 403] on div "Pen P" at bounding box center [59, 478] width 35 height 28
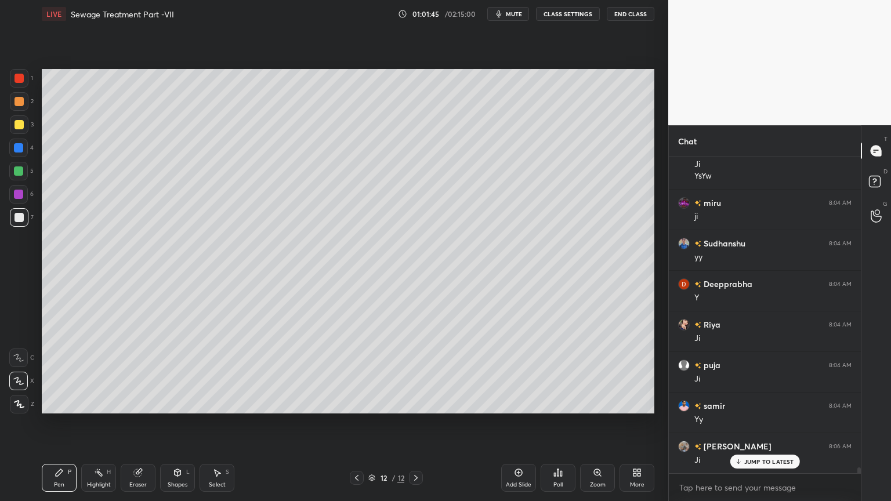
click at [19, 131] on div at bounding box center [19, 124] width 19 height 19
click at [61, 403] on div "Pen" at bounding box center [59, 485] width 10 height 6
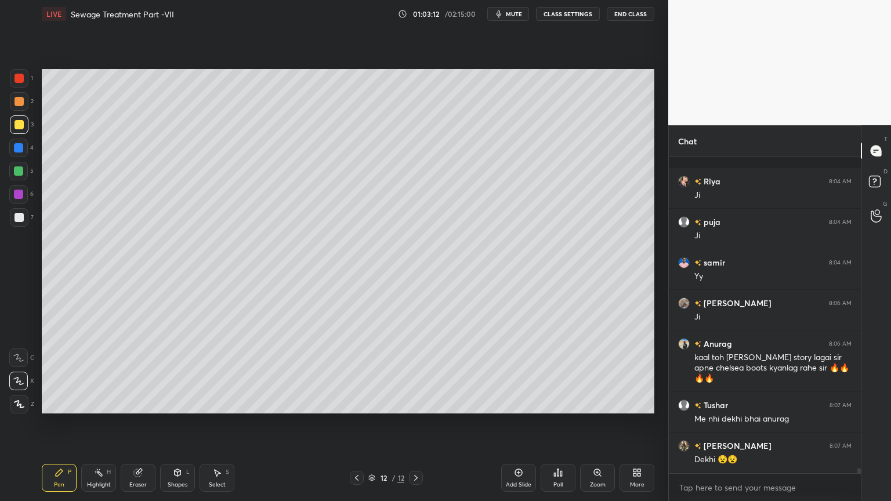
scroll to position [17860, 0]
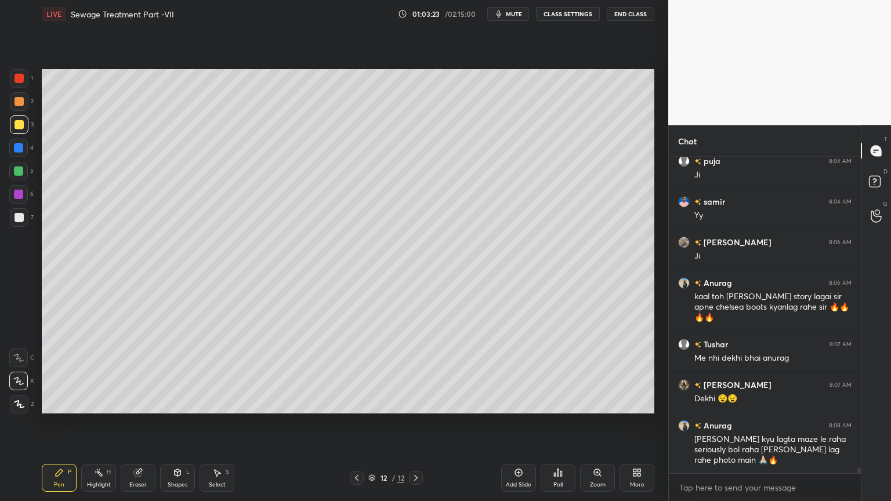
click at [176, 403] on icon at bounding box center [177, 472] width 9 height 9
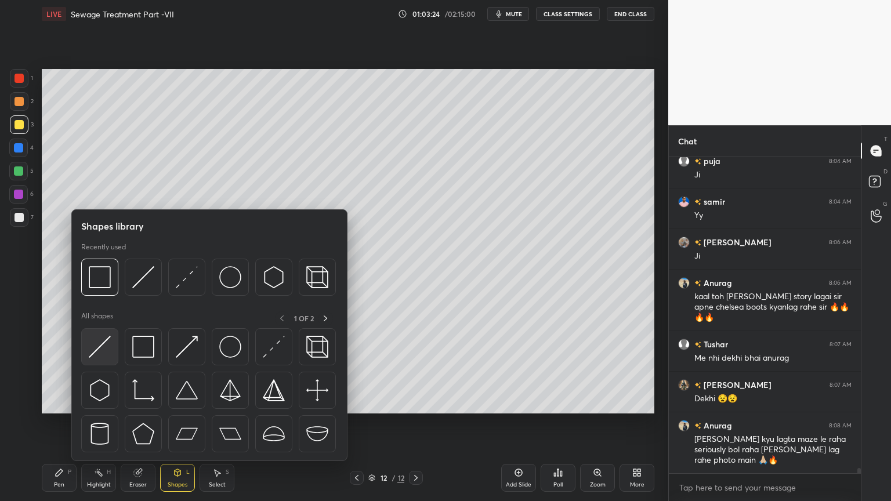
click at [107, 355] on img at bounding box center [100, 347] width 22 height 22
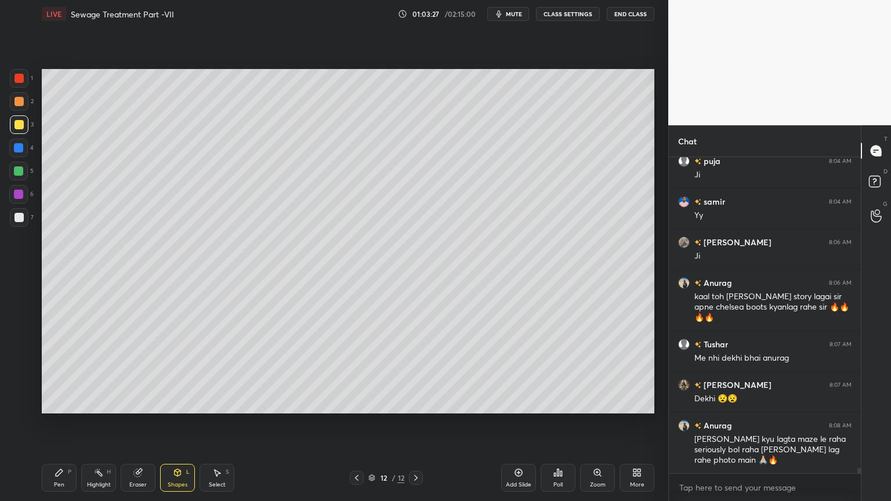
click at [57, 403] on div "Pen P" at bounding box center [59, 478] width 35 height 28
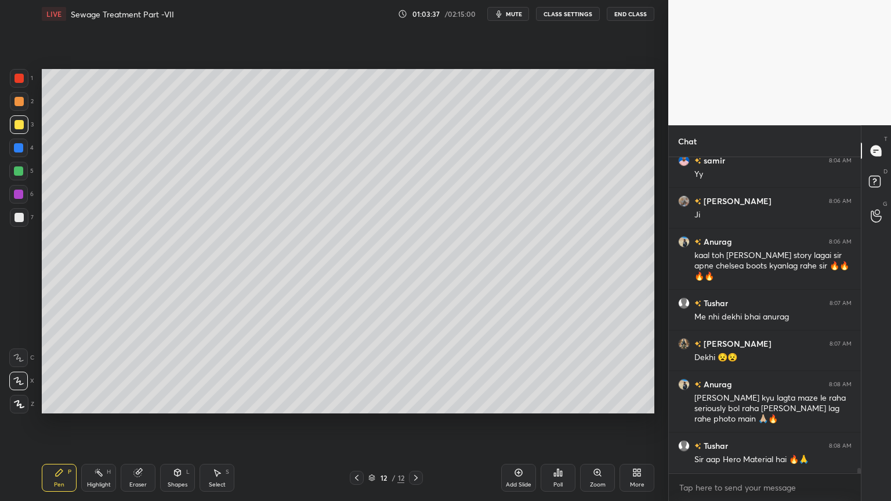
click at [172, 403] on div "Shapes" at bounding box center [178, 485] width 20 height 6
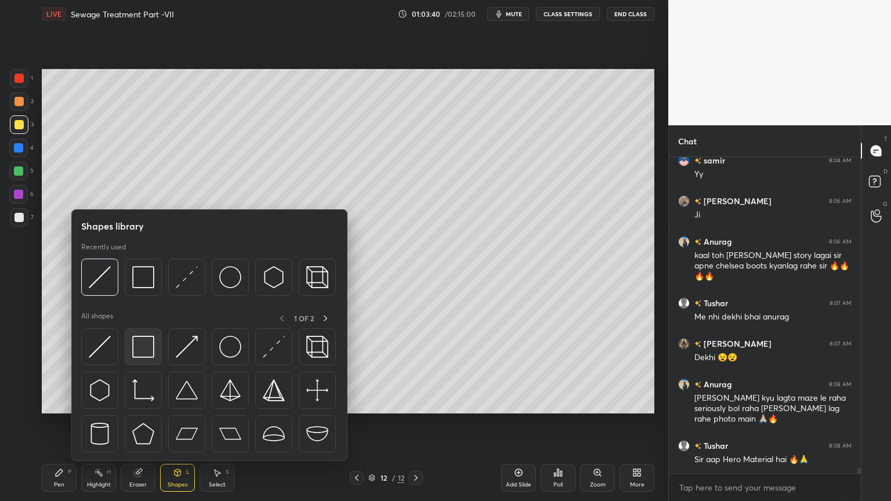
click at [144, 352] on img at bounding box center [143, 347] width 22 height 22
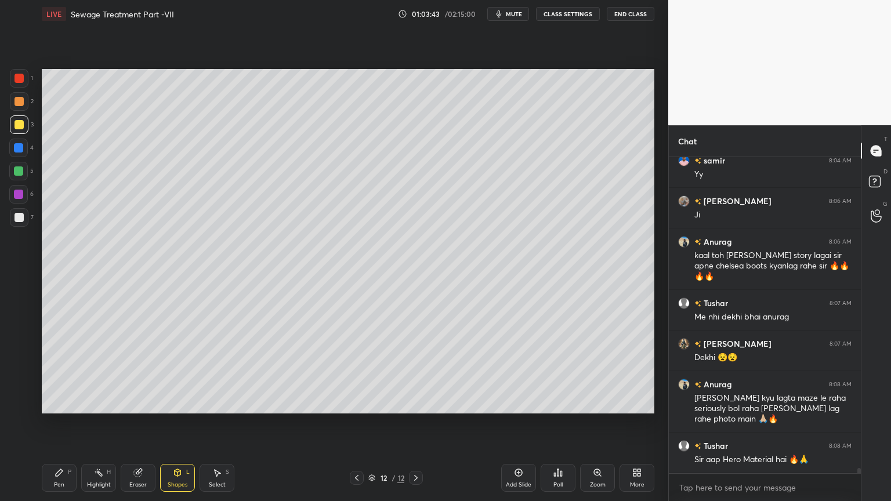
click at [60, 403] on icon at bounding box center [59, 472] width 9 height 9
click at [18, 213] on div at bounding box center [19, 217] width 9 height 9
click at [133, 403] on div "Eraser" at bounding box center [138, 478] width 35 height 28
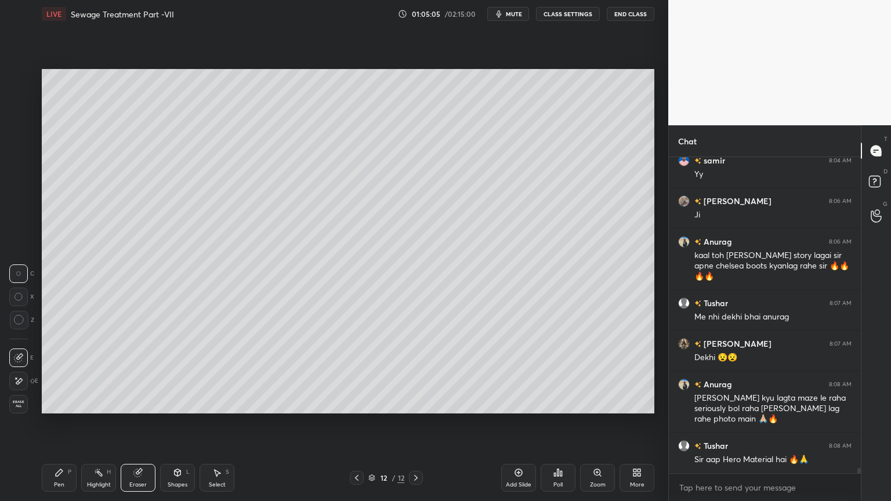
click at [55, 403] on div "Pen P" at bounding box center [59, 478] width 35 height 28
click at [21, 124] on div at bounding box center [19, 124] width 9 height 9
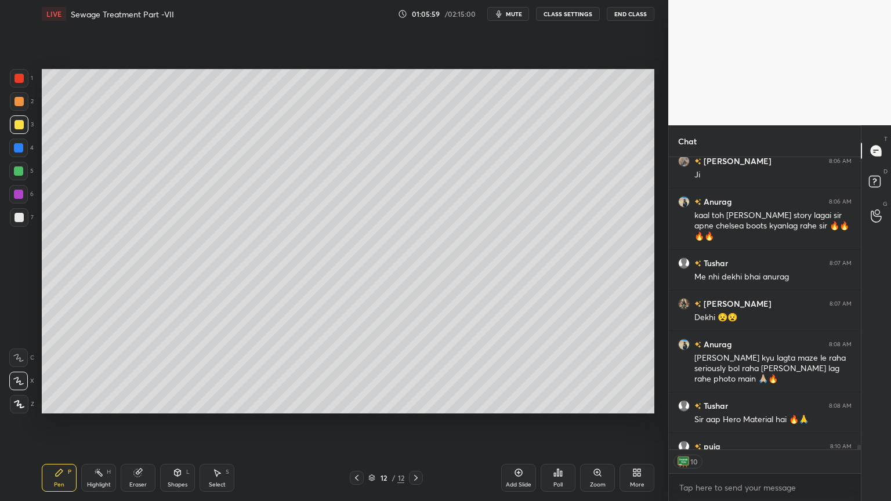
scroll to position [18006, 0]
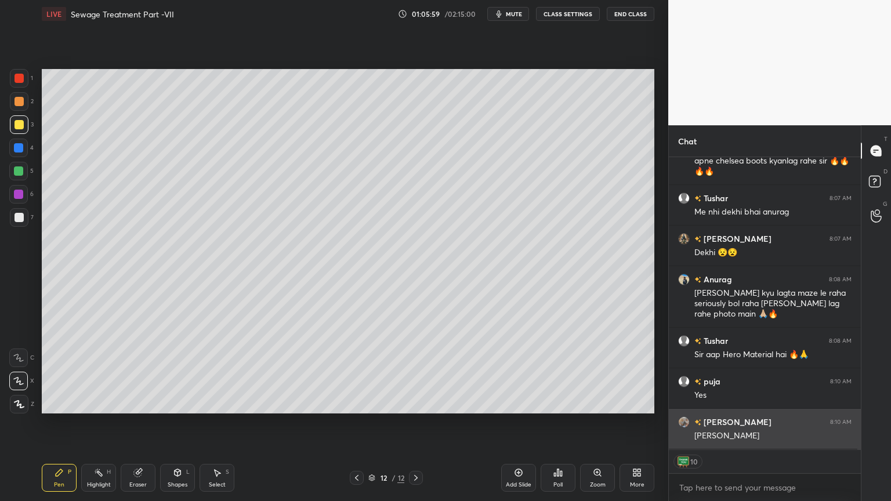
click at [751, 403] on div "[PERSON_NAME]" at bounding box center [772, 436] width 157 height 12
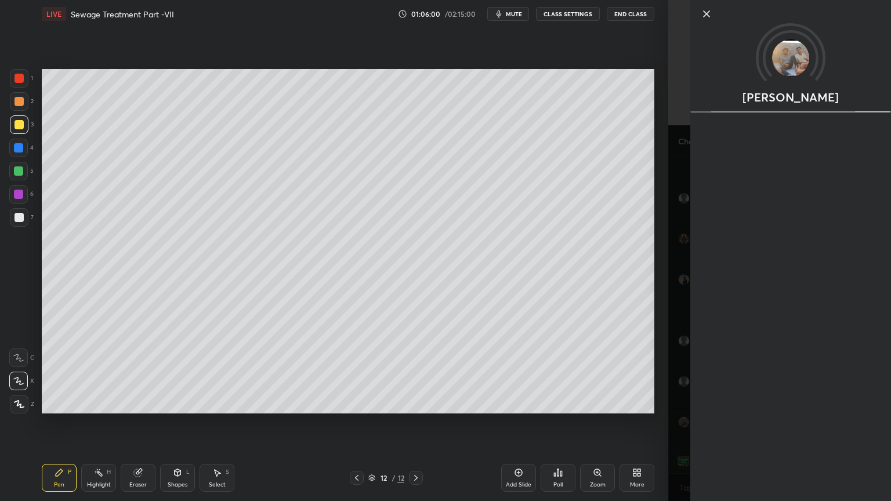
click at [520, 403] on div "Setting up your live class Poll for secs No correct answer Start poll" at bounding box center [348, 241] width 622 height 427
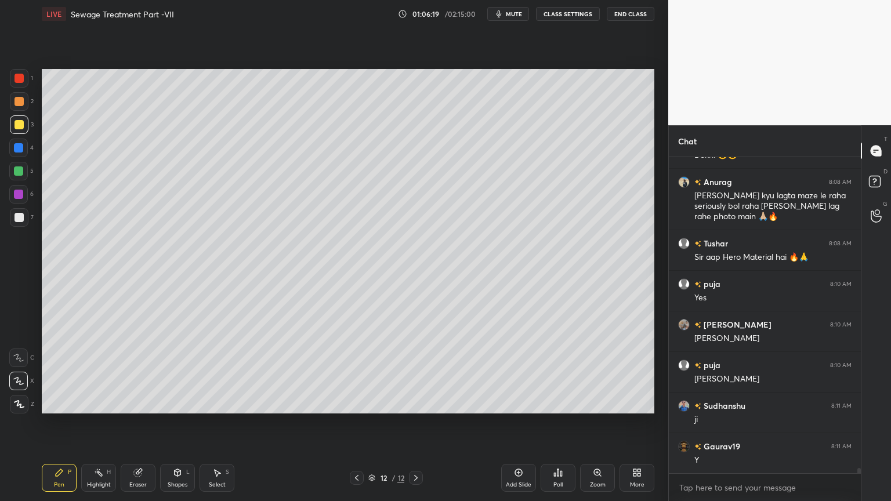
scroll to position [18145, 0]
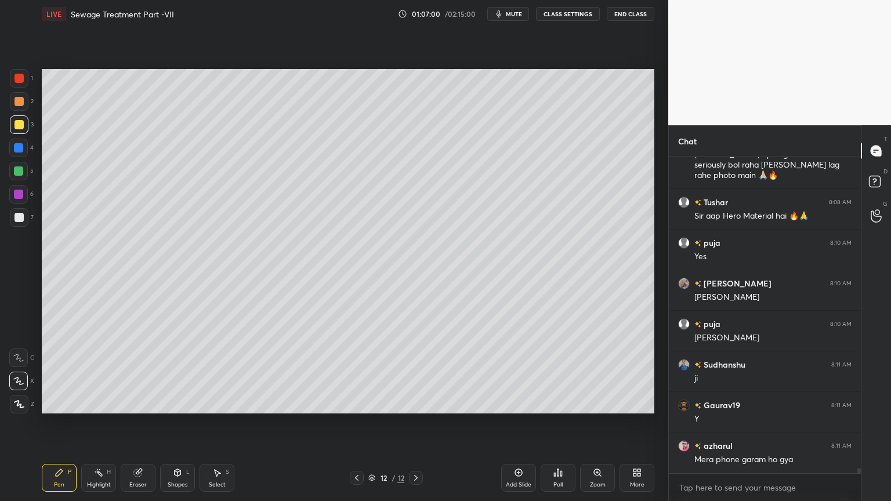
click at [519, 403] on div "Add Slide" at bounding box center [518, 478] width 35 height 28
click at [24, 122] on div at bounding box center [19, 124] width 19 height 19
click at [23, 80] on div at bounding box center [19, 78] width 9 height 9
click at [21, 403] on div at bounding box center [19, 404] width 19 height 19
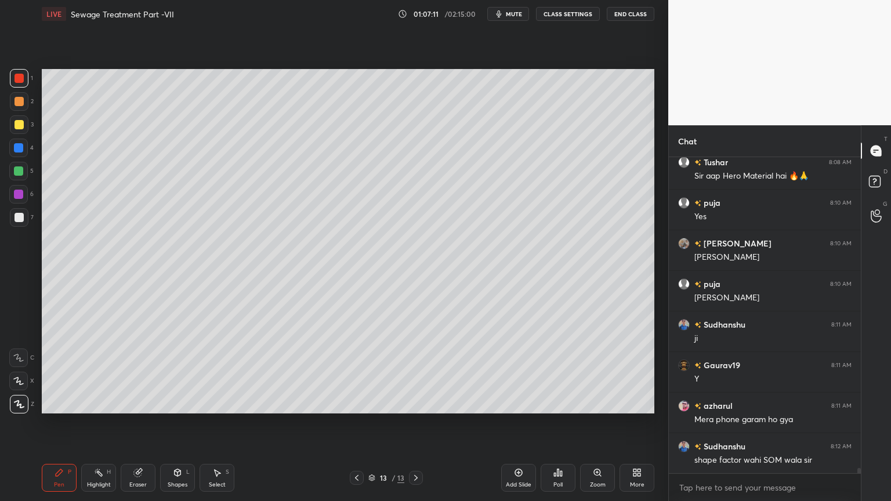
click at [358, 403] on icon at bounding box center [356, 477] width 9 height 9
click at [21, 173] on div at bounding box center [18, 170] width 9 height 9
click at [20, 382] on icon at bounding box center [18, 381] width 10 height 8
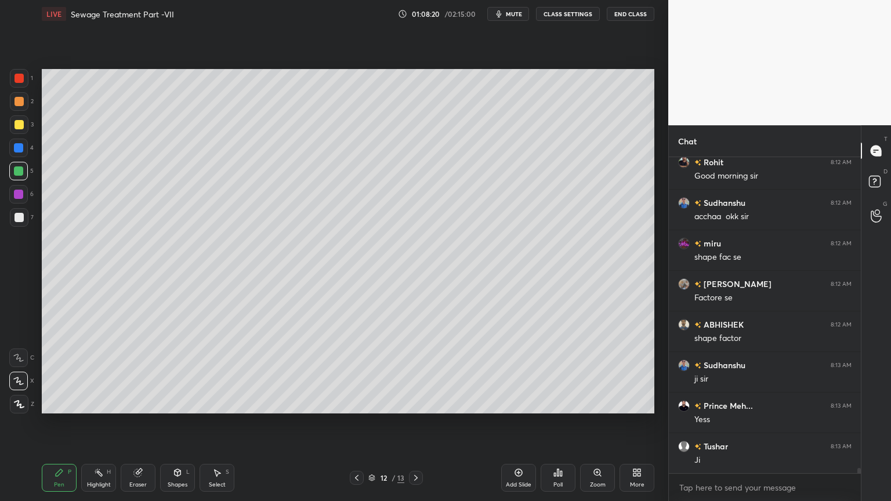
scroll to position [19038, 0]
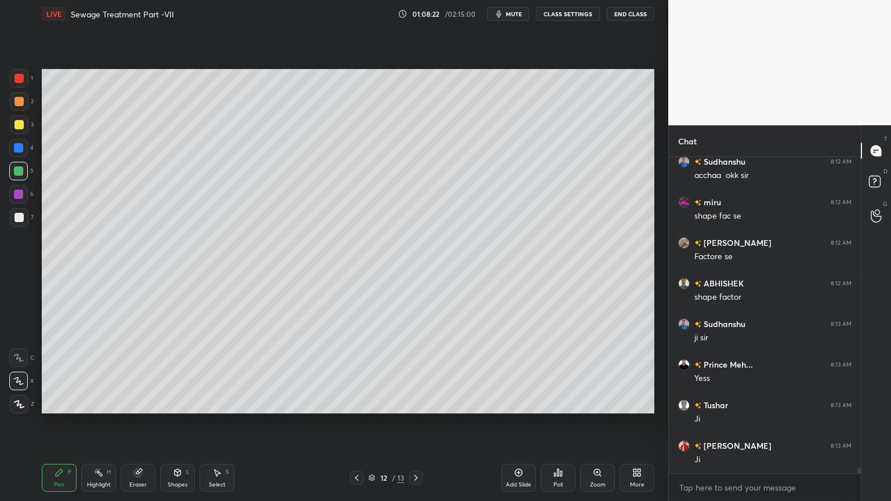
click at [420, 403] on icon at bounding box center [415, 477] width 9 height 9
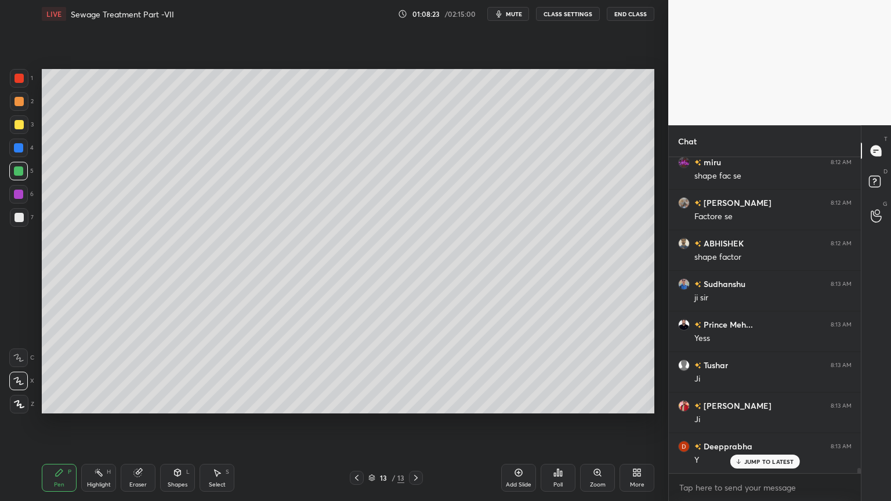
click at [19, 78] on div at bounding box center [19, 78] width 9 height 9
click at [16, 385] on div at bounding box center [18, 381] width 19 height 19
click at [182, 403] on div "Shapes L" at bounding box center [177, 478] width 35 height 28
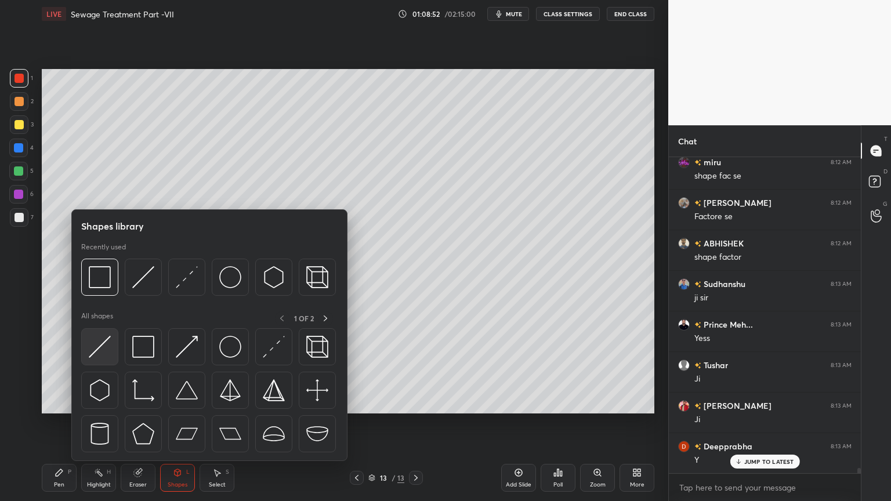
click at [107, 356] on img at bounding box center [100, 347] width 22 height 22
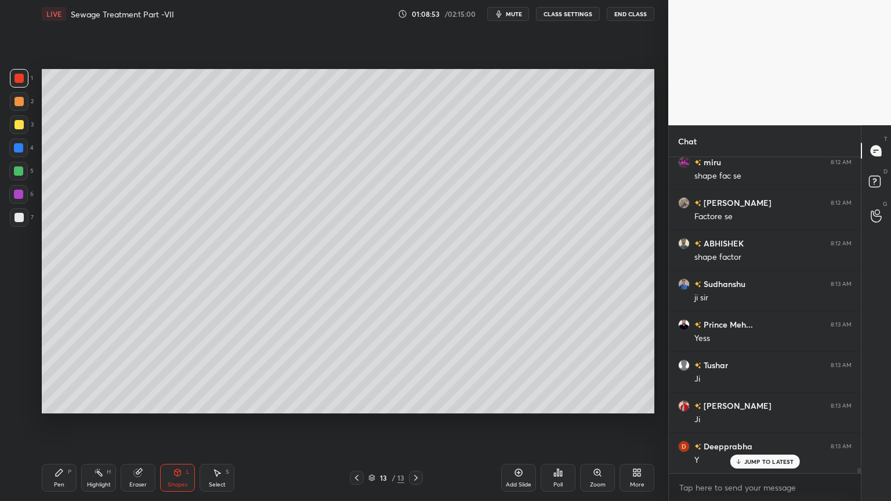
scroll to position [19129, 0]
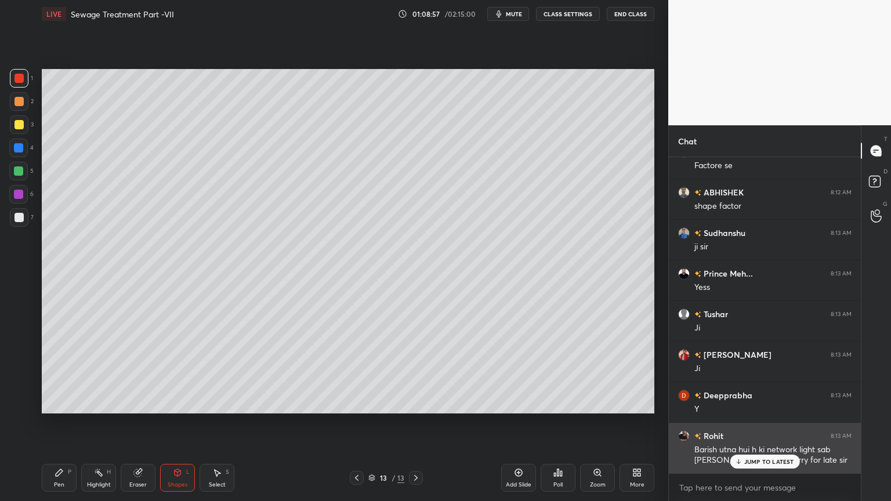
click at [759, 403] on p "JUMP TO LATEST" at bounding box center [769, 461] width 50 height 7
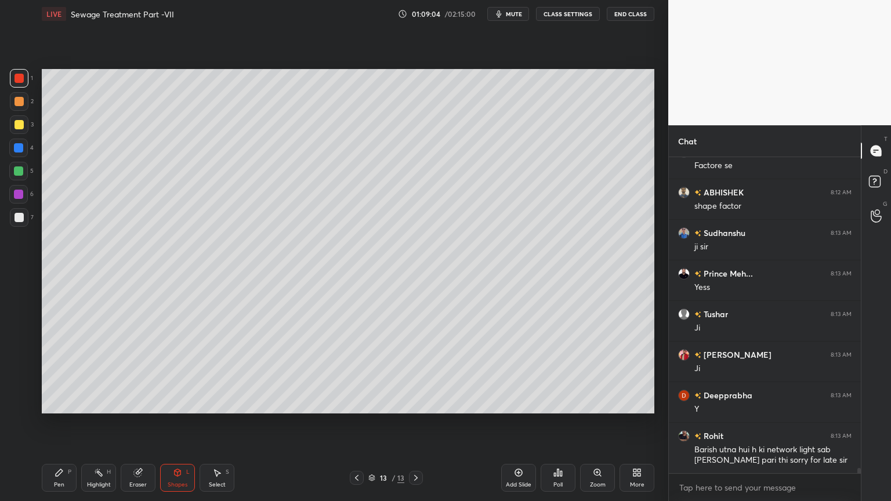
click at [189, 403] on div "Shapes L" at bounding box center [177, 478] width 35 height 28
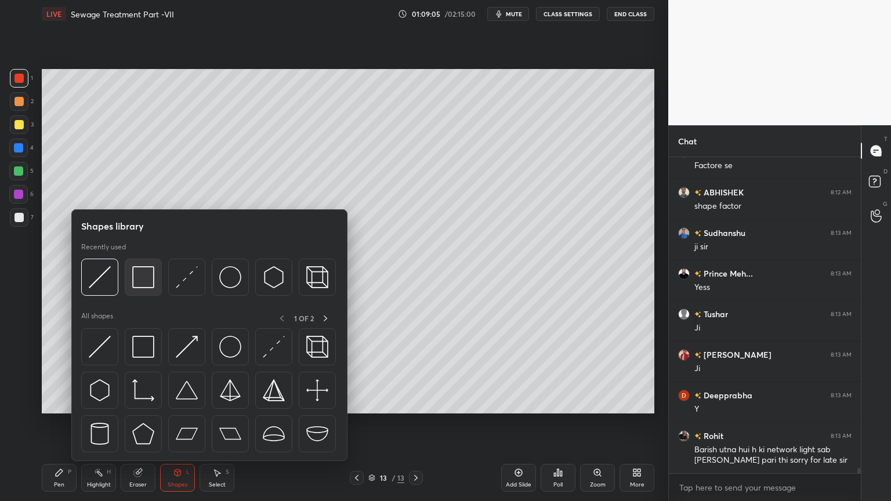
click at [142, 274] on img at bounding box center [143, 277] width 22 height 22
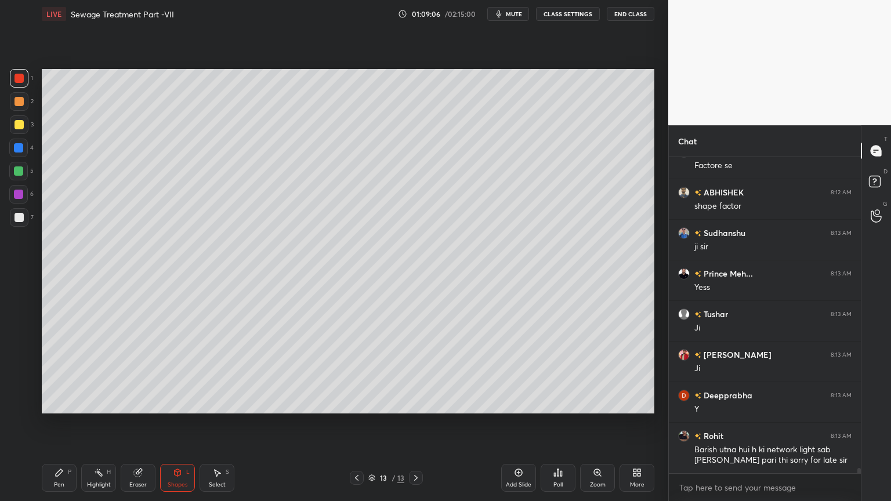
click at [20, 223] on div at bounding box center [19, 217] width 19 height 19
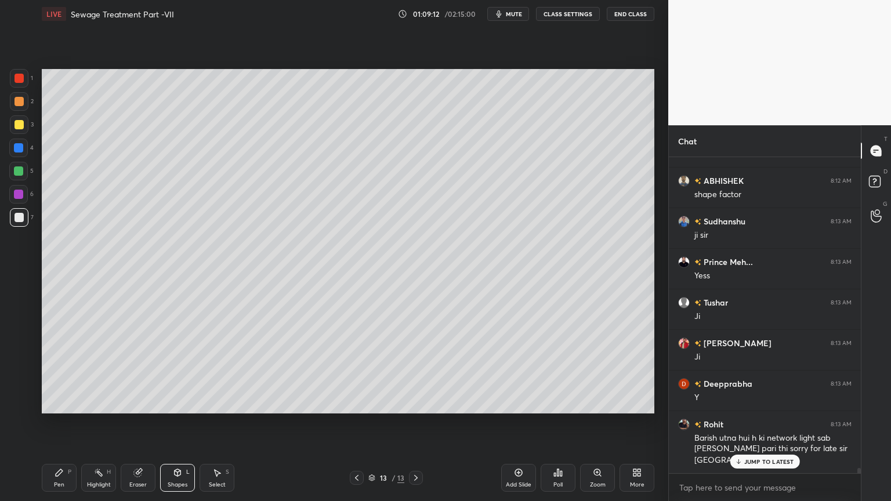
click at [179, 403] on icon at bounding box center [177, 472] width 9 height 9
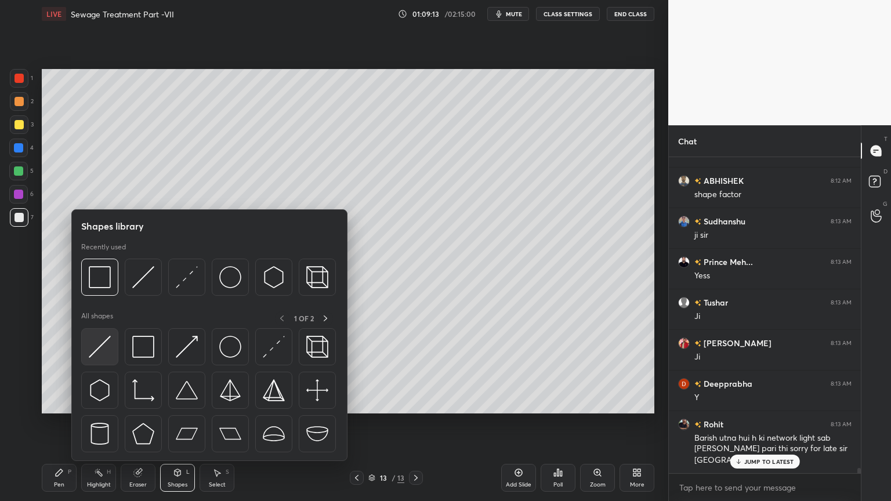
click at [95, 354] on img at bounding box center [100, 347] width 22 height 22
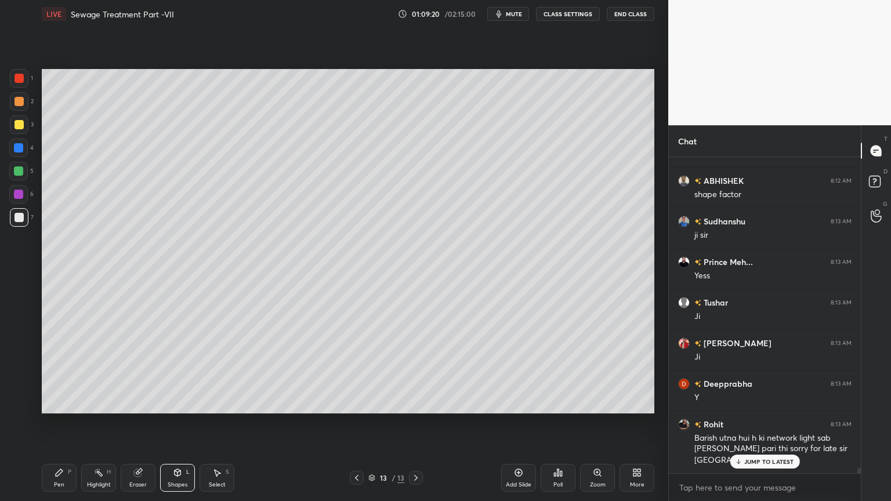
click at [70, 403] on div "Pen P" at bounding box center [59, 478] width 35 height 28
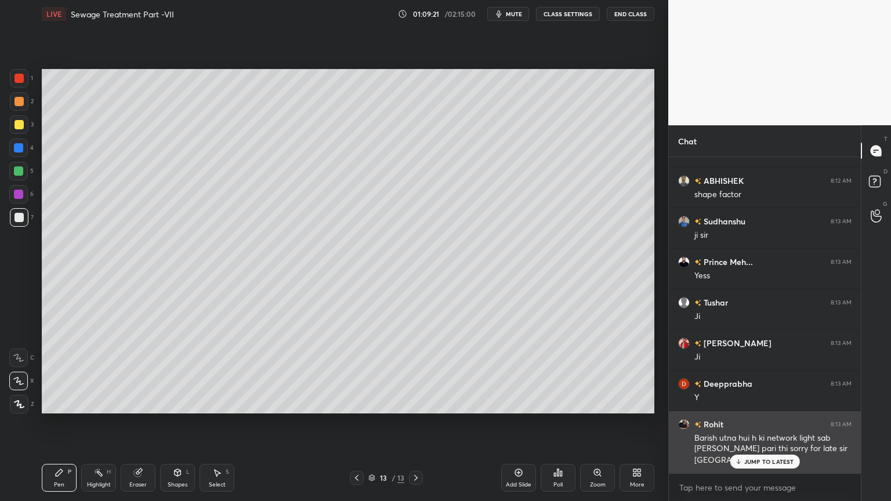
click at [763, 403] on p "JUMP TO LATEST" at bounding box center [769, 461] width 50 height 7
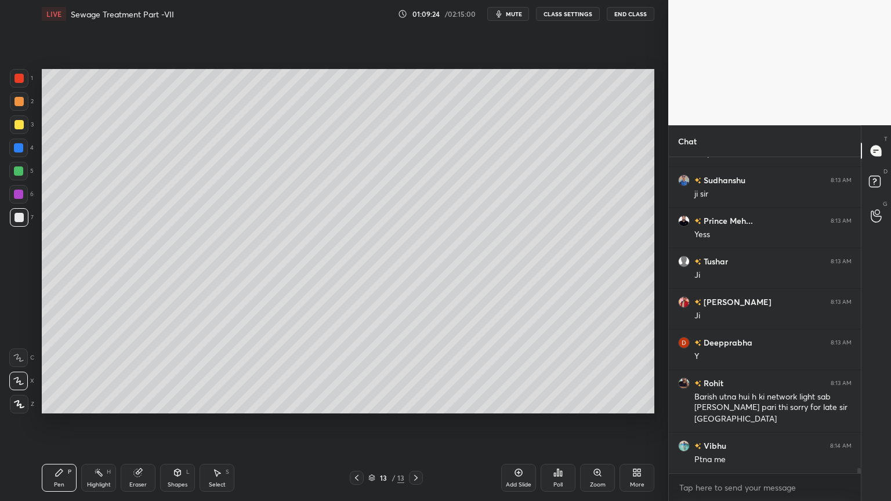
click at [176, 403] on div "Shapes" at bounding box center [178, 485] width 20 height 6
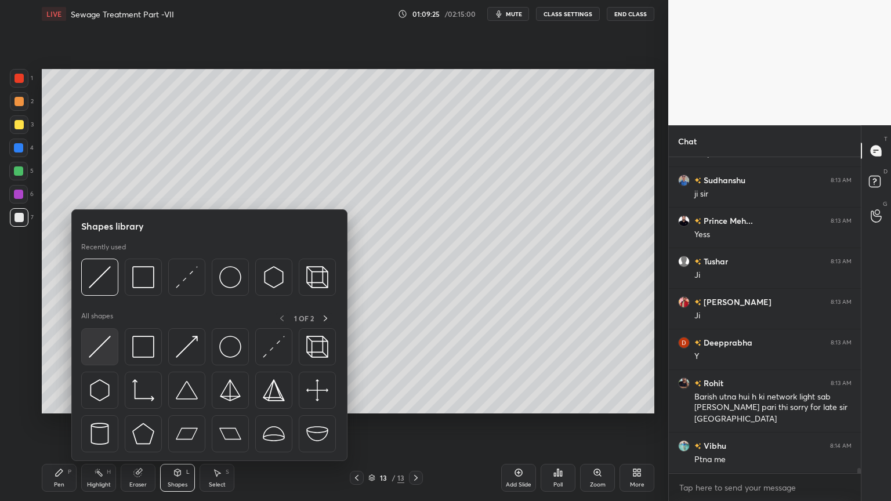
click at [95, 358] on div at bounding box center [99, 346] width 37 height 37
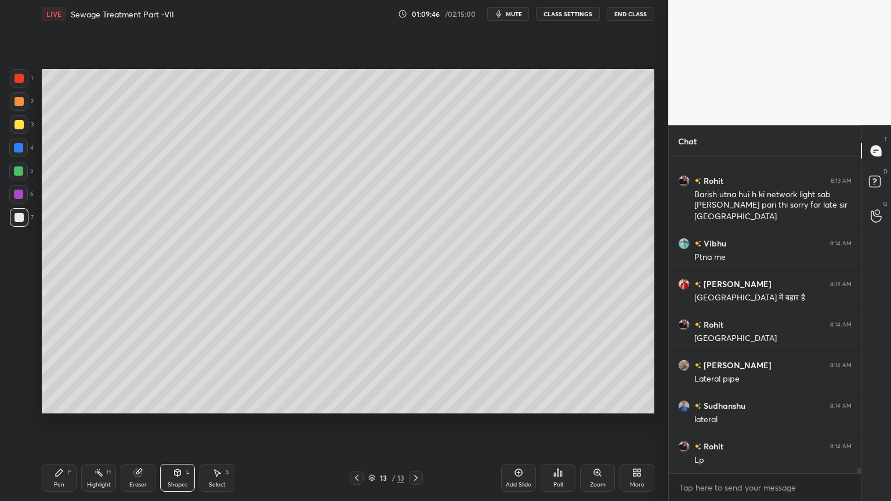
scroll to position [19426, 0]
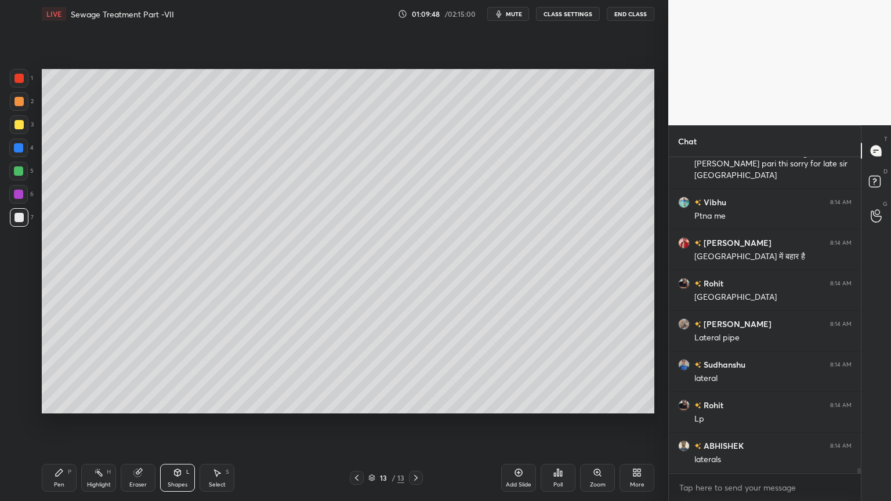
click at [62, 403] on div "Pen P" at bounding box center [59, 478] width 35 height 28
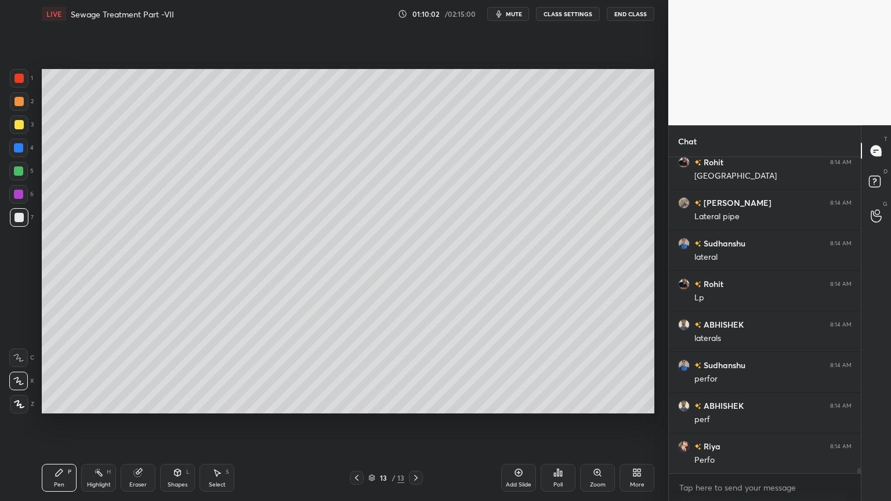
scroll to position [19588, 0]
click at [139, 403] on div "Eraser" at bounding box center [138, 478] width 35 height 28
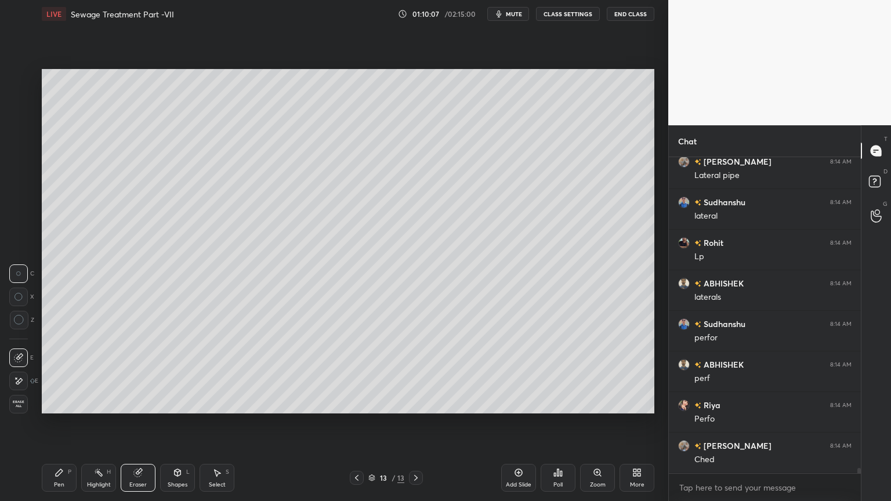
click at [218, 403] on div "Select S" at bounding box center [217, 478] width 35 height 28
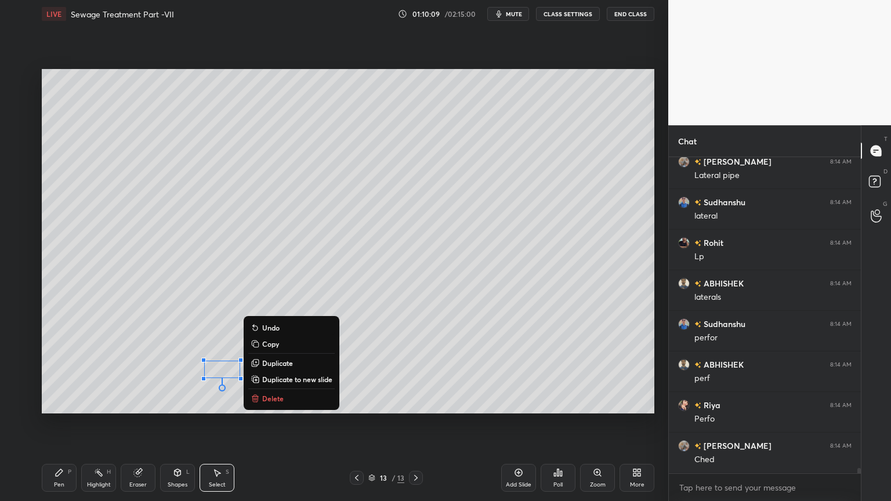
click at [178, 403] on div "Shapes L" at bounding box center [177, 478] width 35 height 28
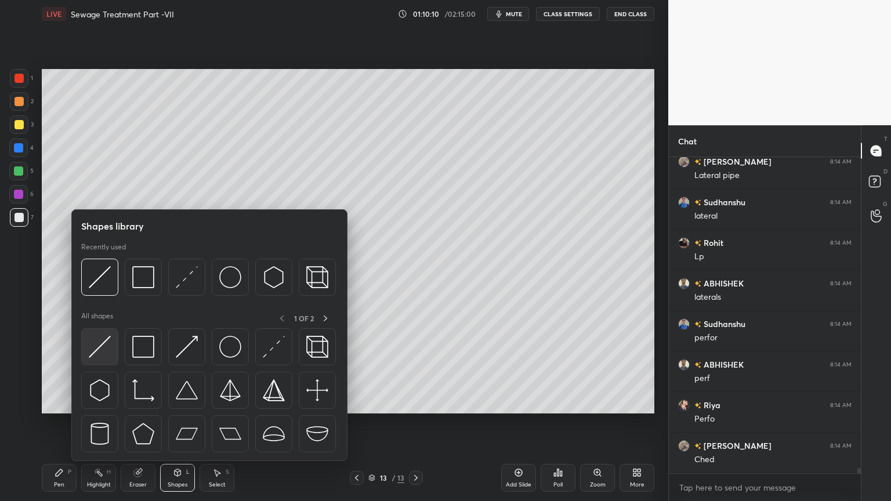
click at [97, 354] on img at bounding box center [100, 347] width 22 height 22
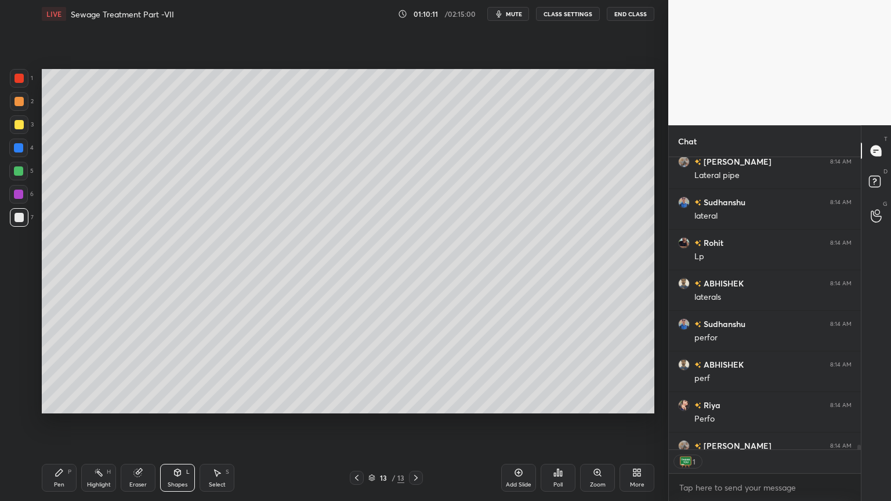
scroll to position [289, 189]
click at [63, 403] on div "Pen" at bounding box center [59, 485] width 10 height 6
click at [179, 403] on icon at bounding box center [177, 472] width 9 height 9
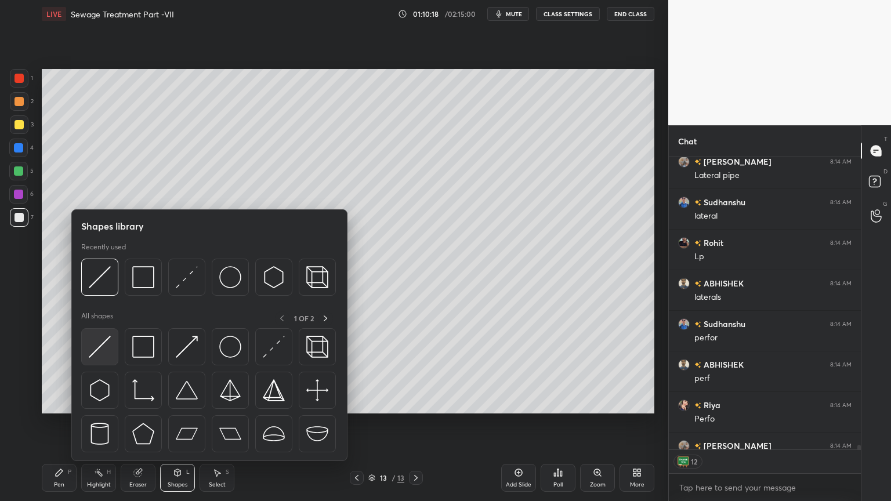
click at [86, 350] on div at bounding box center [99, 346] width 37 height 37
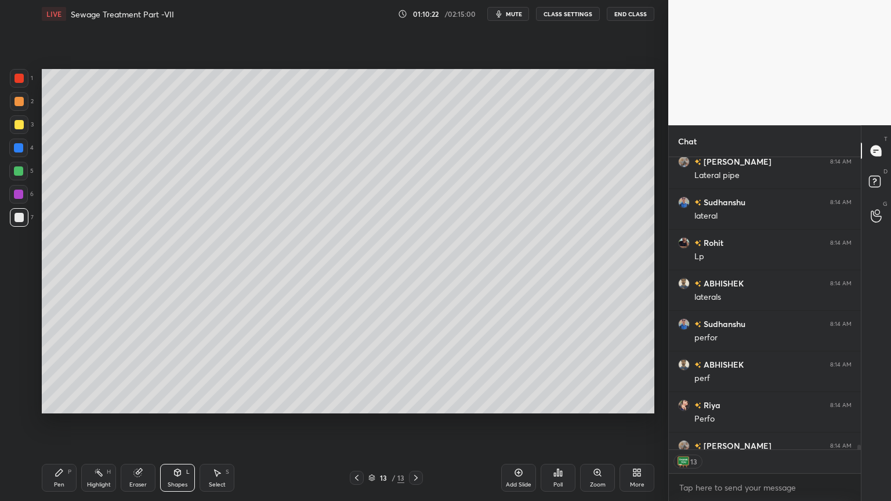
click at [61, 403] on icon at bounding box center [59, 472] width 7 height 7
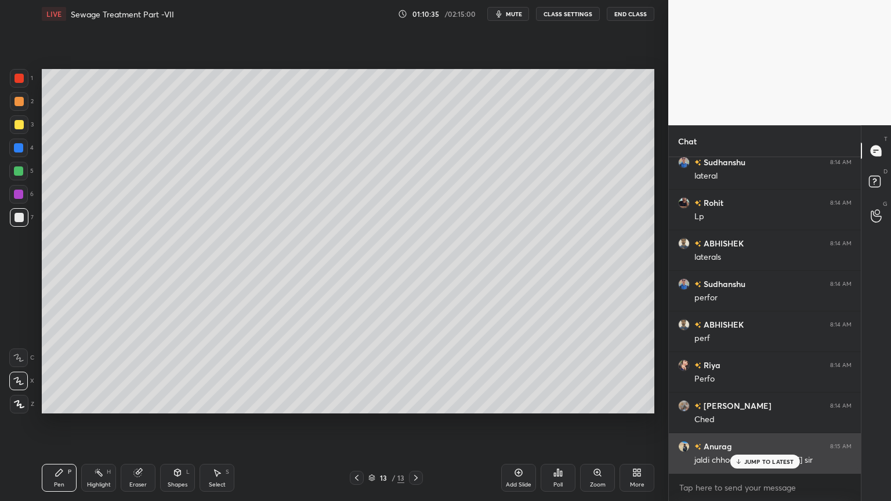
click at [765, 403] on p "JUMP TO LATEST" at bounding box center [769, 461] width 50 height 7
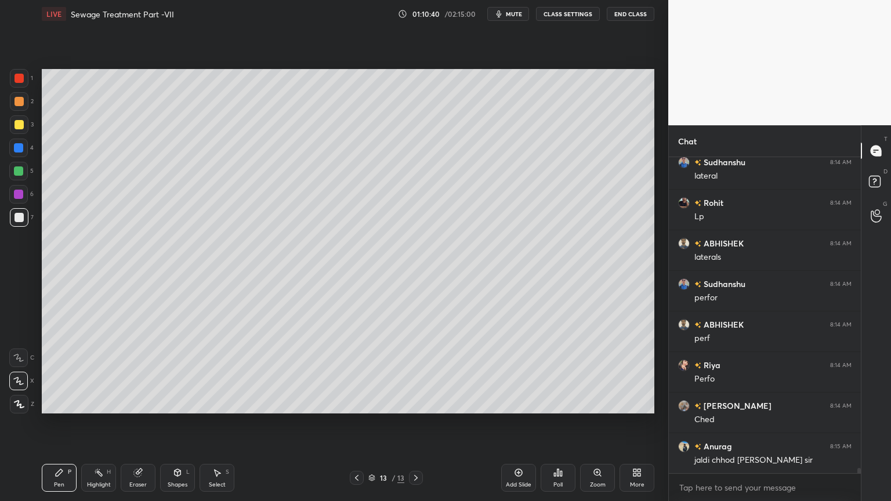
click at [522, 403] on icon at bounding box center [518, 472] width 9 height 9
click at [21, 219] on div at bounding box center [19, 217] width 9 height 9
click at [64, 403] on div "Pen P" at bounding box center [59, 478] width 35 height 28
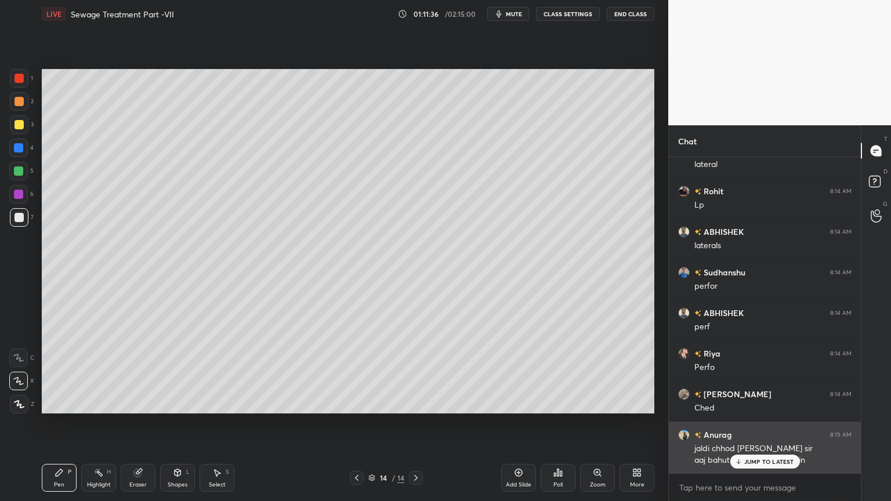
click at [771, 403] on p "JUMP TO LATEST" at bounding box center [769, 461] width 50 height 7
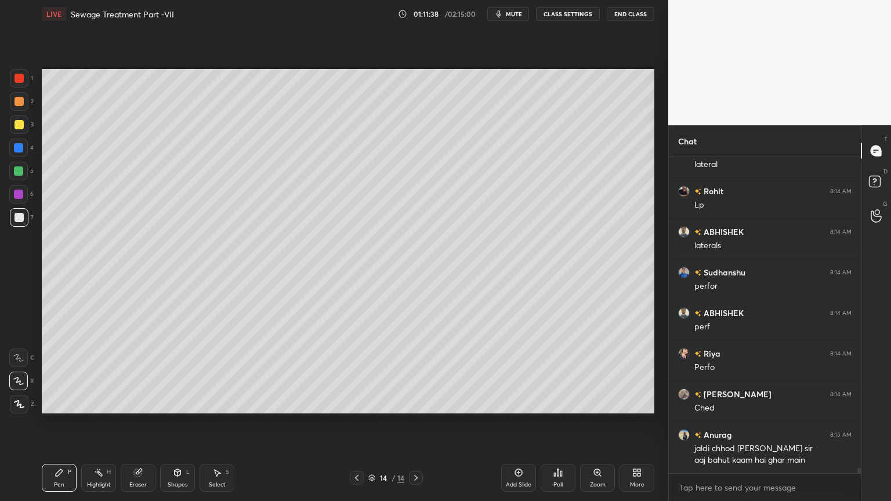
click at [174, 403] on div "Shapes L" at bounding box center [177, 478] width 35 height 28
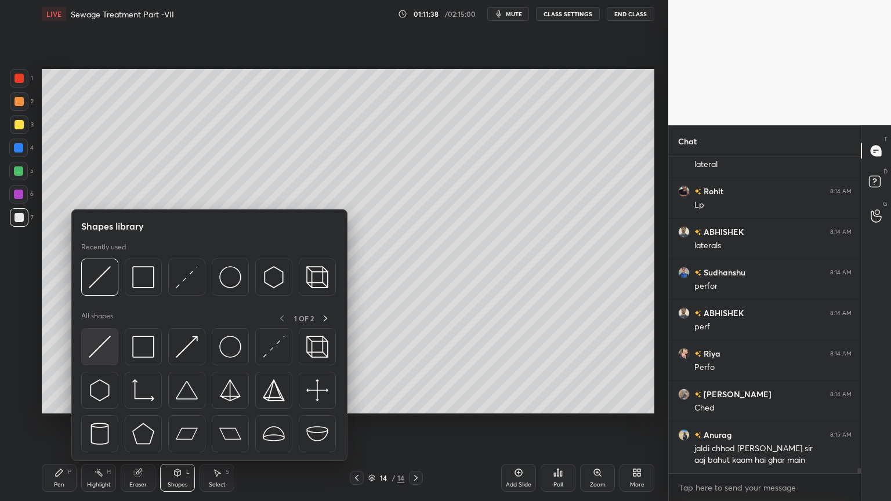
click at [107, 349] on img at bounding box center [100, 347] width 22 height 22
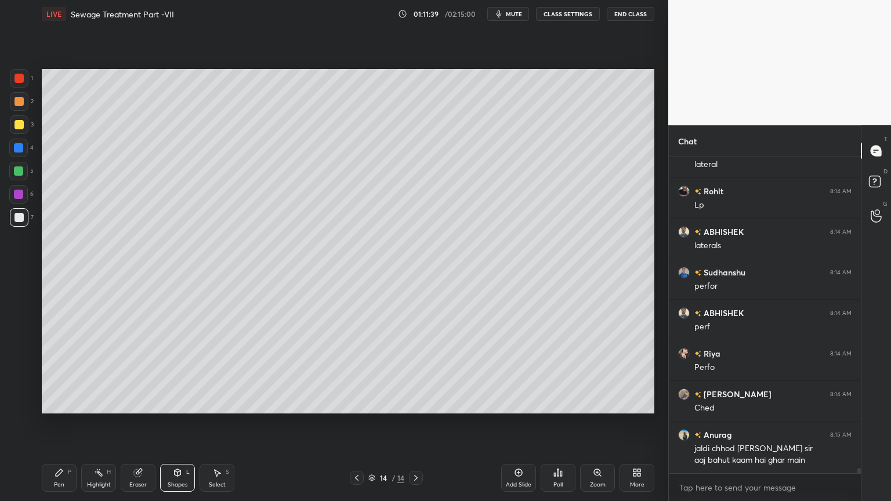
click at [10, 119] on div at bounding box center [19, 124] width 19 height 19
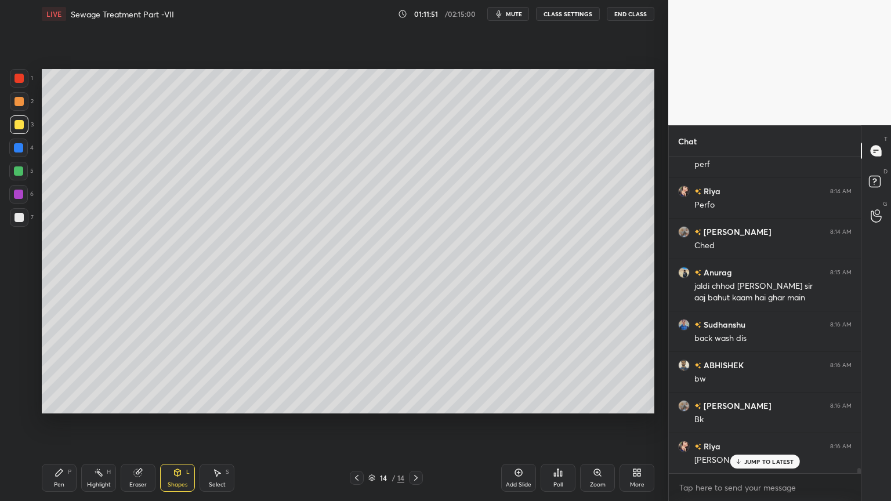
scroll to position [19843, 0]
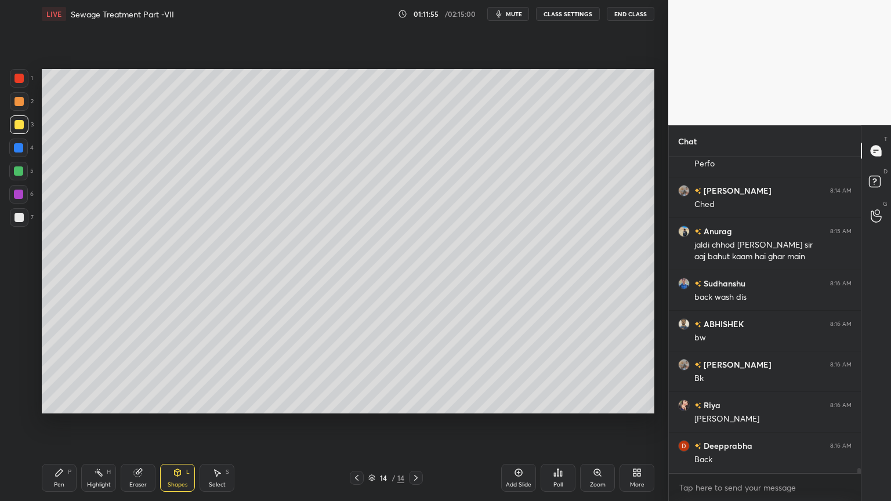
click at [18, 221] on div at bounding box center [19, 217] width 9 height 9
click at [60, 403] on div "Pen" at bounding box center [59, 485] width 10 height 6
click at [140, 403] on icon at bounding box center [138, 473] width 8 height 8
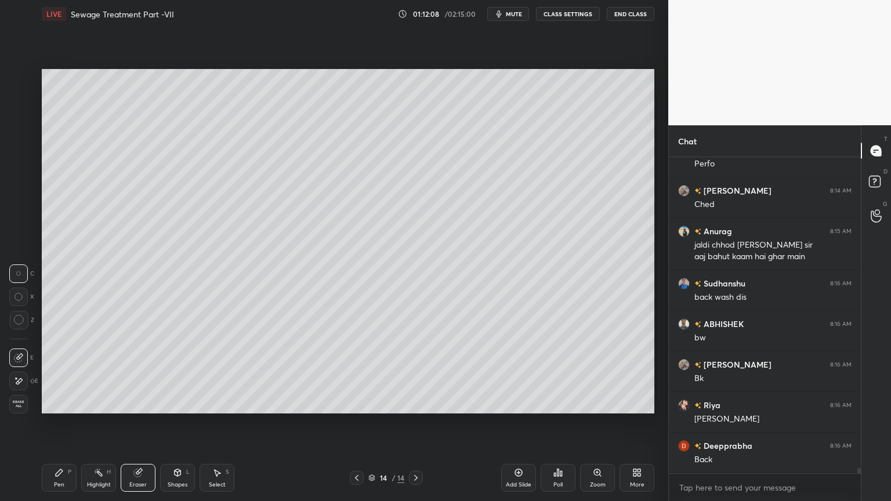
click at [65, 403] on div "Pen P" at bounding box center [59, 478] width 35 height 28
click at [359, 403] on icon at bounding box center [356, 477] width 9 height 9
click at [19, 124] on div at bounding box center [19, 124] width 9 height 9
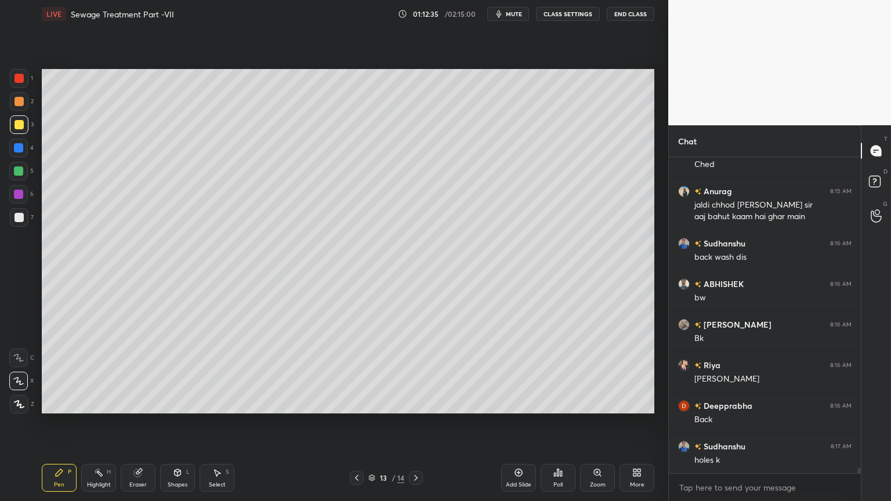
click at [635, 12] on button "End Class" at bounding box center [631, 14] width 48 height 14
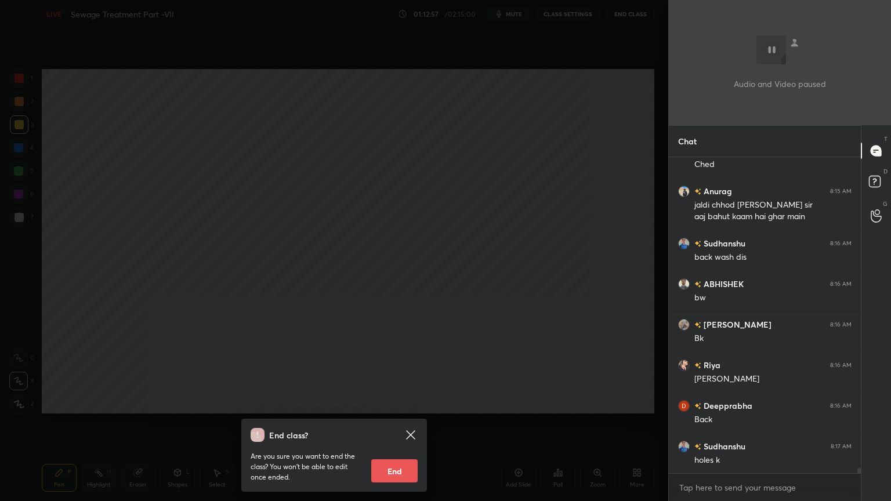
click at [571, 236] on div "End class? Are you sure you want to end the class? You won’t be able to edit on…" at bounding box center [334, 250] width 668 height 501
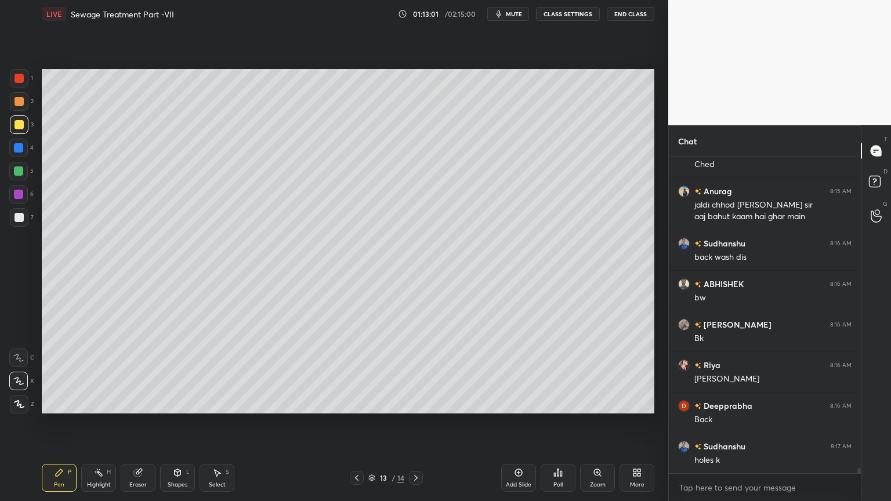
click at [416, 403] on icon at bounding box center [415, 477] width 9 height 9
click at [15, 220] on div at bounding box center [19, 217] width 9 height 9
click at [356, 403] on icon at bounding box center [356, 477] width 9 height 9
click at [171, 403] on div "Shapes L" at bounding box center [177, 478] width 35 height 28
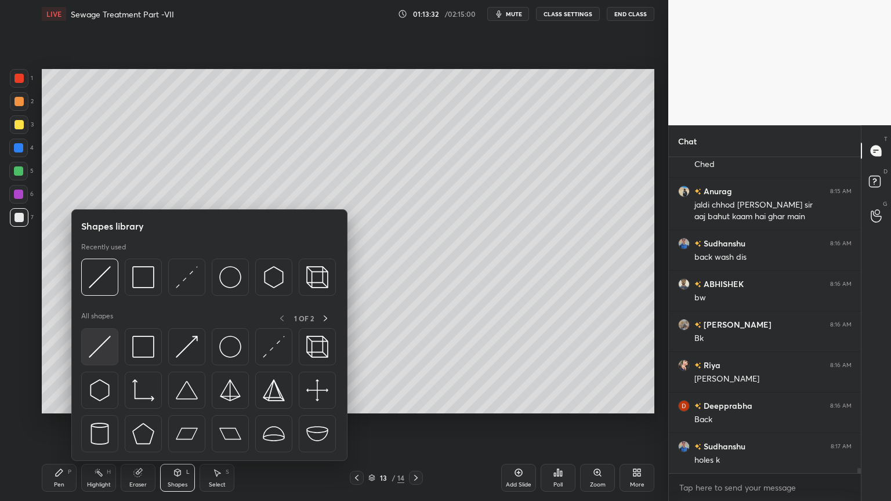
click at [100, 355] on img at bounding box center [100, 347] width 22 height 22
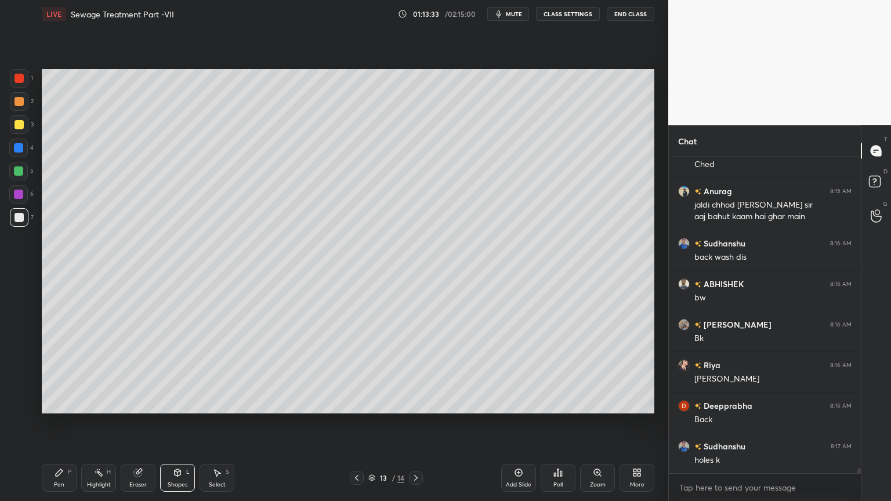
click at [16, 172] on div at bounding box center [18, 170] width 9 height 9
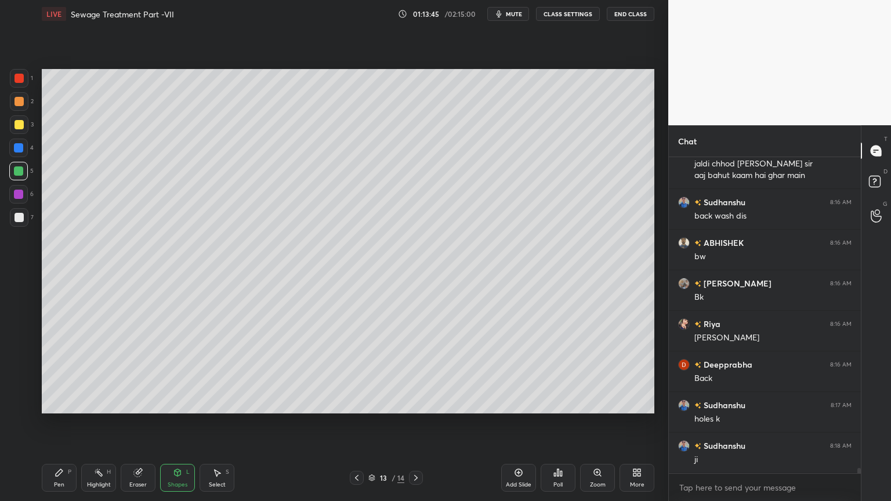
scroll to position [19964, 0]
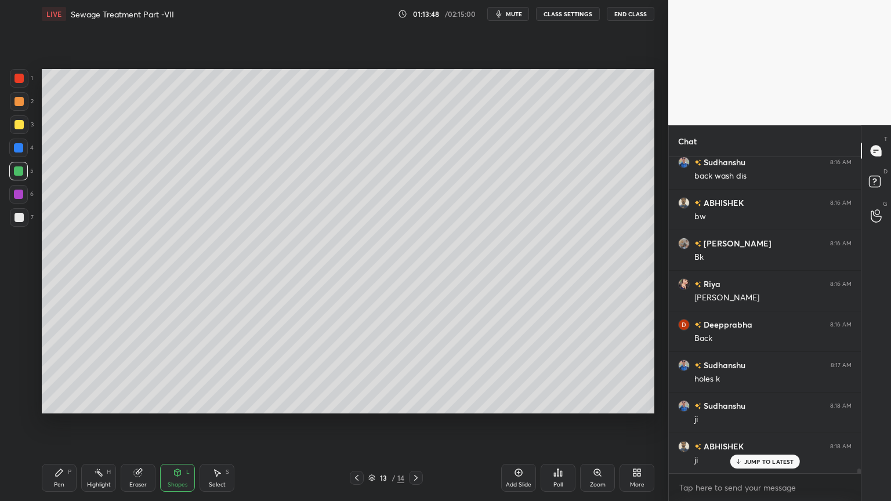
click at [415, 403] on icon at bounding box center [415, 477] width 9 height 9
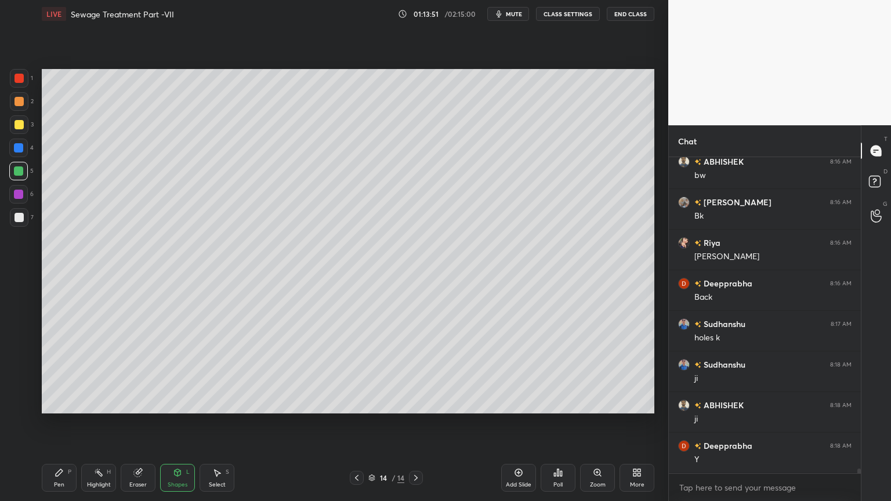
click at [19, 224] on div at bounding box center [19, 217] width 19 height 19
click at [63, 403] on div "Pen P" at bounding box center [59, 478] width 35 height 28
click at [357, 403] on icon at bounding box center [356, 477] width 9 height 9
click at [179, 403] on icon at bounding box center [177, 472] width 9 height 9
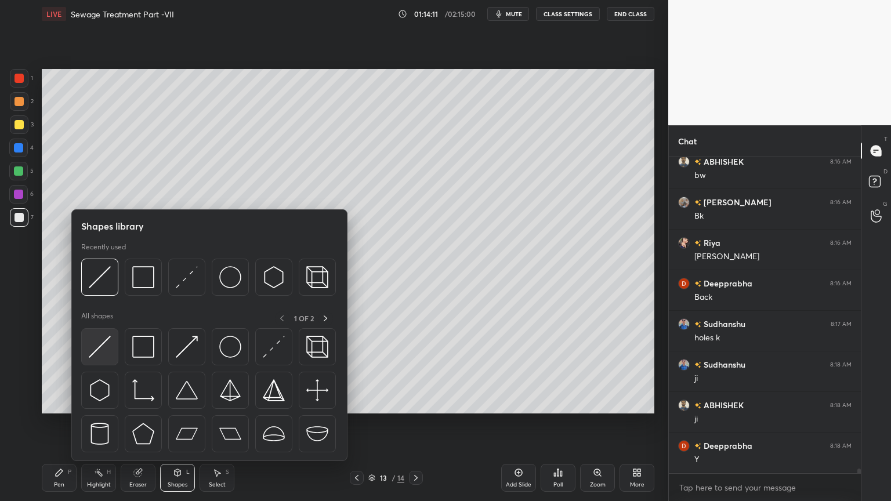
click at [97, 347] on img at bounding box center [100, 347] width 22 height 22
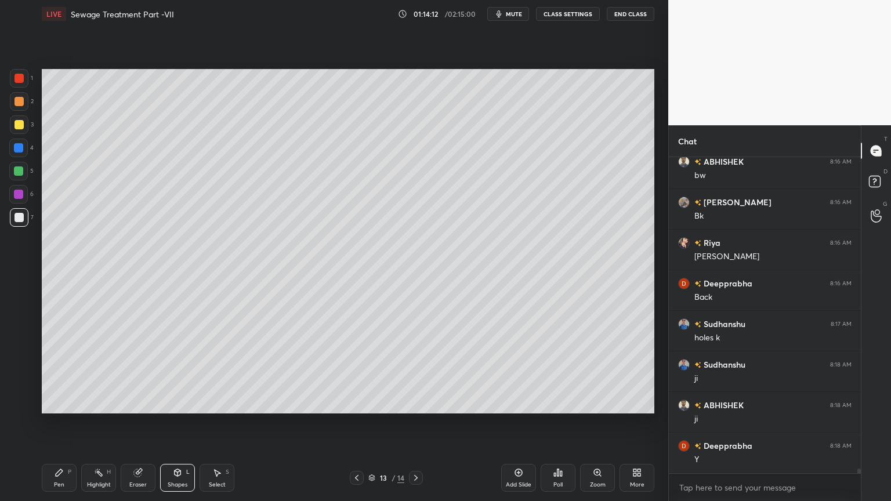
click at [21, 121] on div at bounding box center [19, 124] width 9 height 9
click at [63, 403] on div "Pen P" at bounding box center [59, 478] width 35 height 28
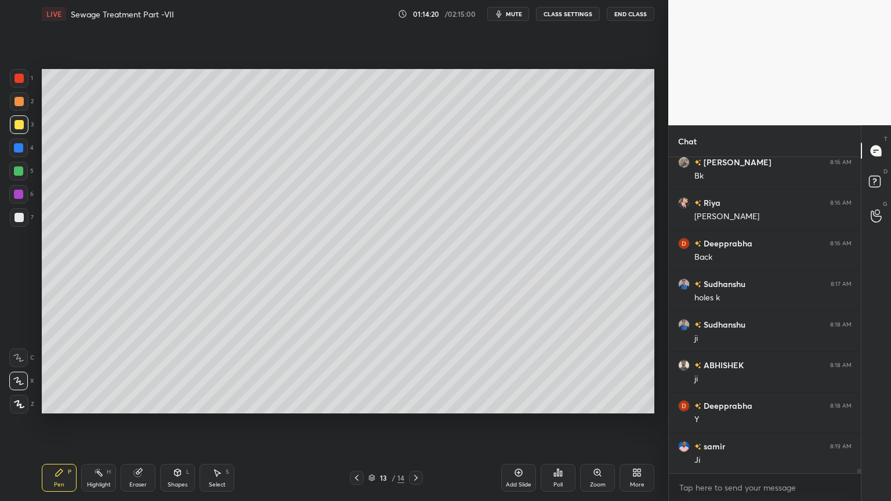
scroll to position [20087, 0]
click at [16, 148] on div at bounding box center [18, 147] width 9 height 9
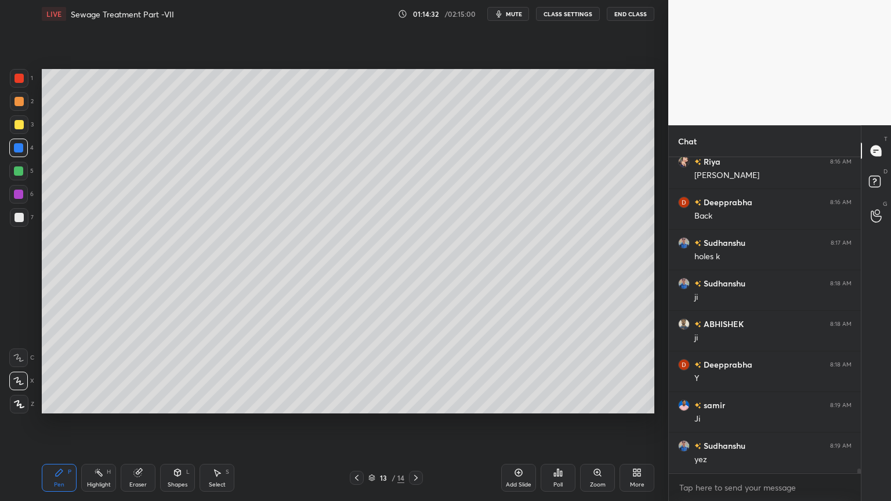
click at [19, 169] on div at bounding box center [18, 170] width 9 height 9
click at [415, 403] on div at bounding box center [416, 478] width 14 height 14
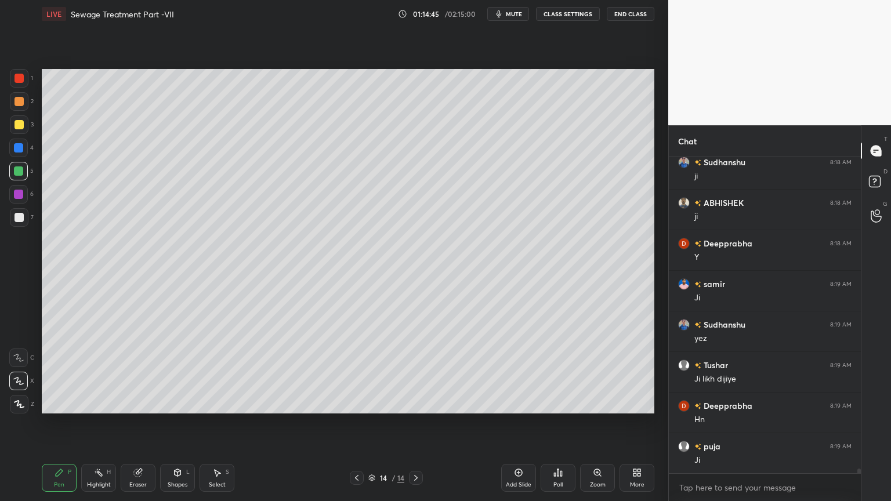
scroll to position [20249, 0]
click at [20, 219] on div at bounding box center [19, 217] width 9 height 9
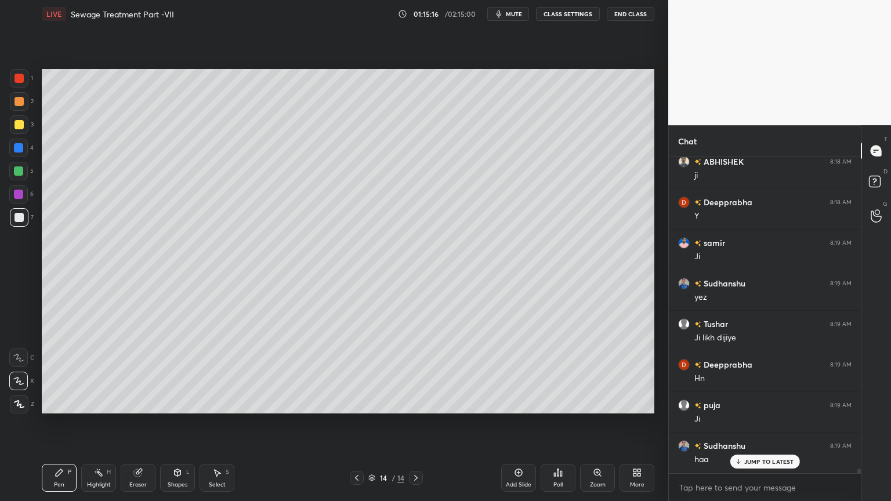
scroll to position [20289, 0]
click at [354, 403] on icon at bounding box center [356, 477] width 9 height 9
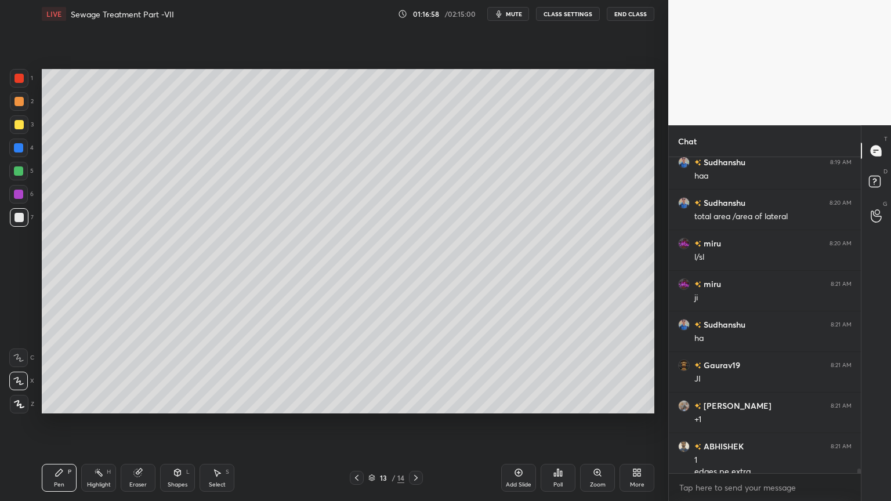
scroll to position [20545, 0]
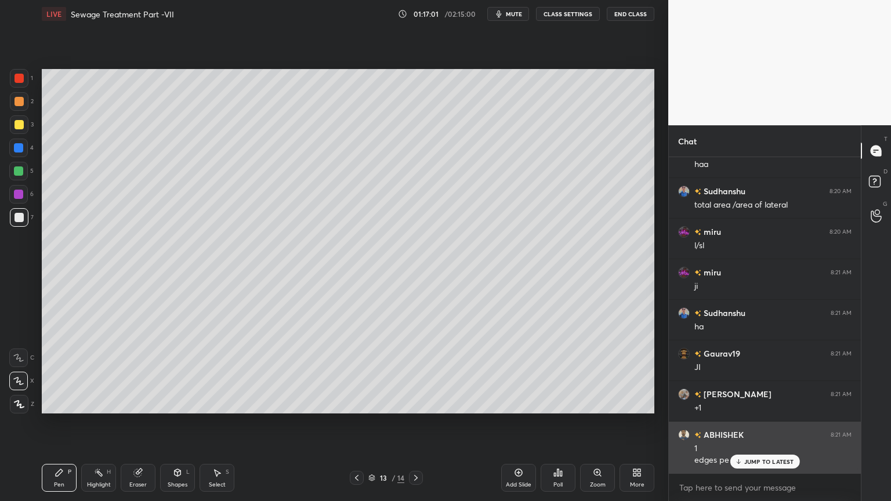
click at [762, 403] on p "JUMP TO LATEST" at bounding box center [769, 461] width 50 height 7
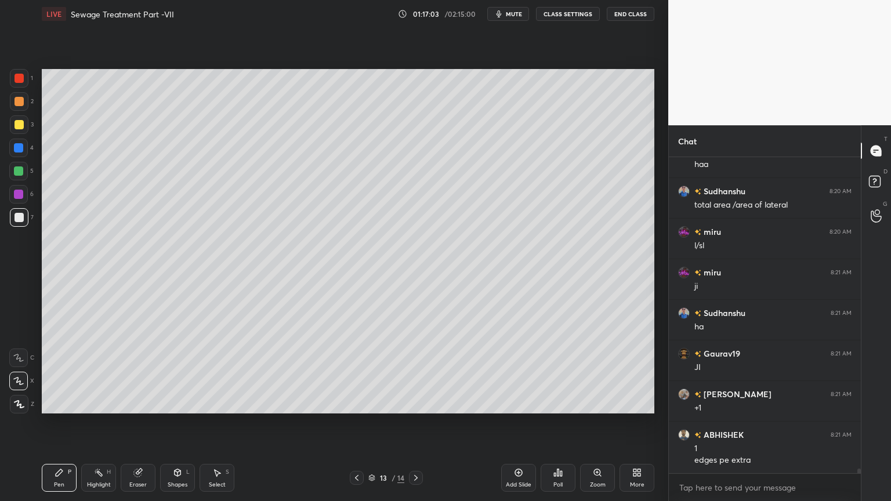
click at [56, 403] on div "Pen" at bounding box center [59, 485] width 10 height 6
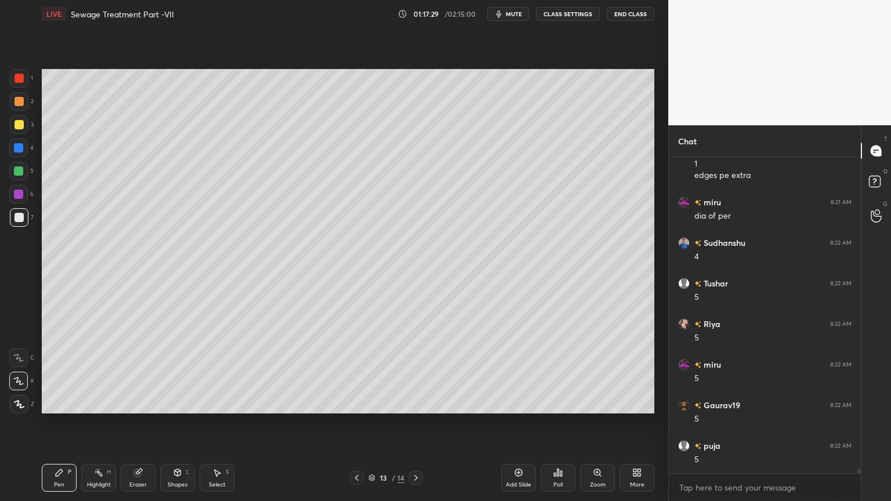
scroll to position [20869, 0]
click at [770, 403] on div "Deepprabha 8:19 AM Hn puja 8:19 AM [PERSON_NAME] 8:19 AM haa [PERSON_NAME] 8:20…" at bounding box center [765, 315] width 192 height 316
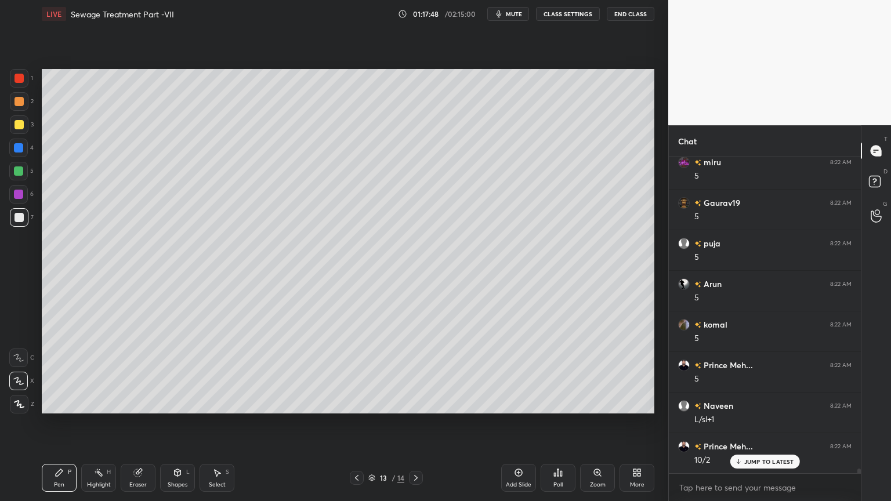
click at [137, 403] on div "Eraser" at bounding box center [137, 485] width 17 height 6
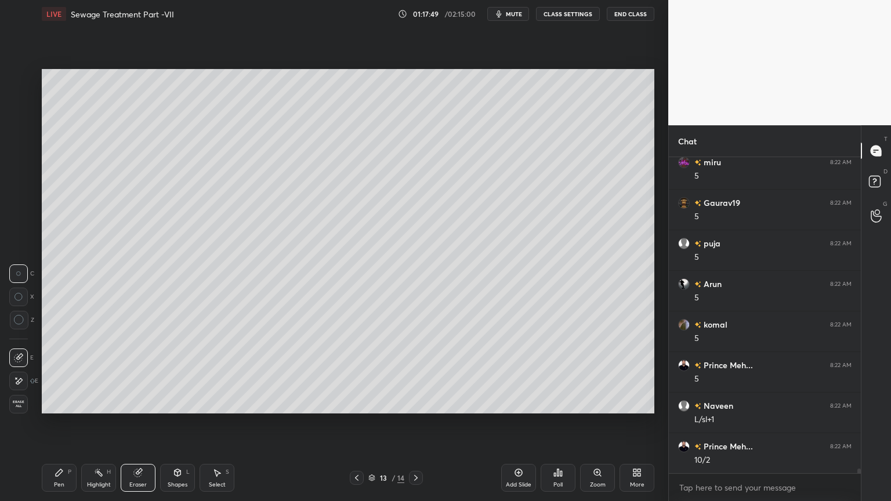
scroll to position [21073, 0]
click at [140, 403] on icon at bounding box center [138, 473] width 8 height 8
click at [74, 403] on div "Pen P" at bounding box center [59, 478] width 35 height 28
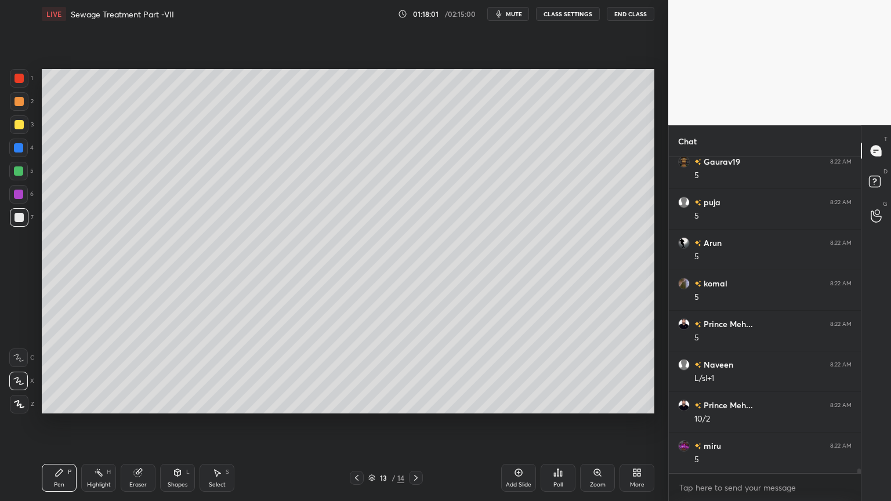
click at [182, 403] on icon at bounding box center [177, 472] width 9 height 9
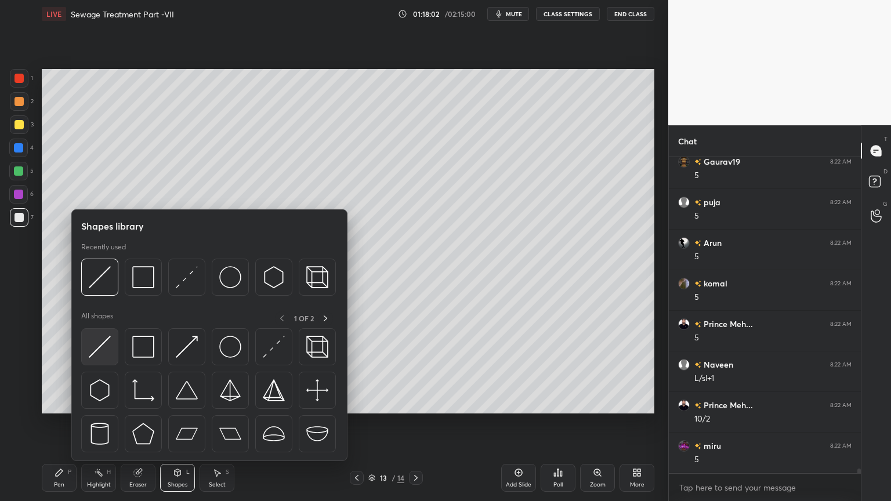
click at [100, 352] on img at bounding box center [100, 347] width 22 height 22
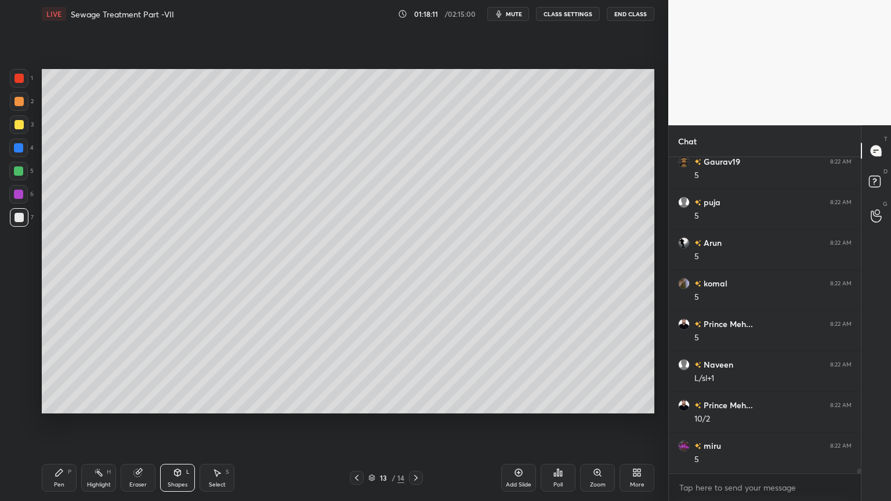
click at [74, 403] on div "Pen P" at bounding box center [59, 478] width 35 height 28
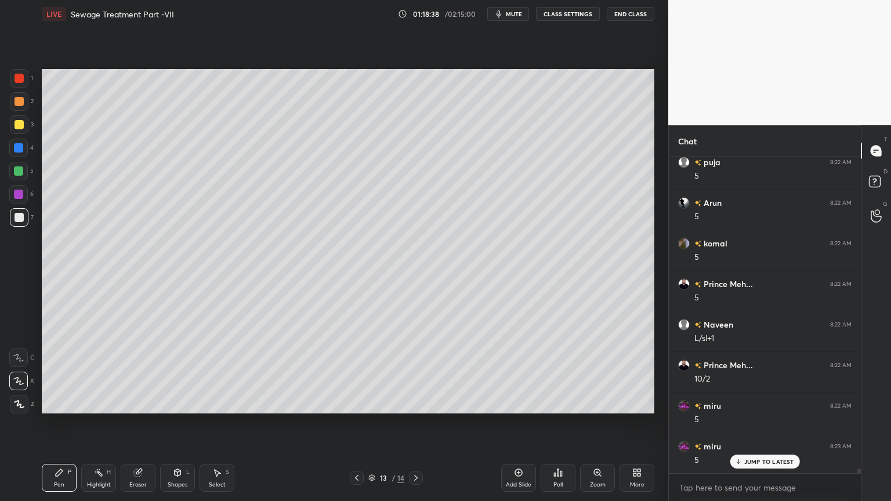
click at [139, 403] on icon at bounding box center [138, 473] width 8 height 8
click at [65, 403] on div "Pen P" at bounding box center [59, 478] width 35 height 28
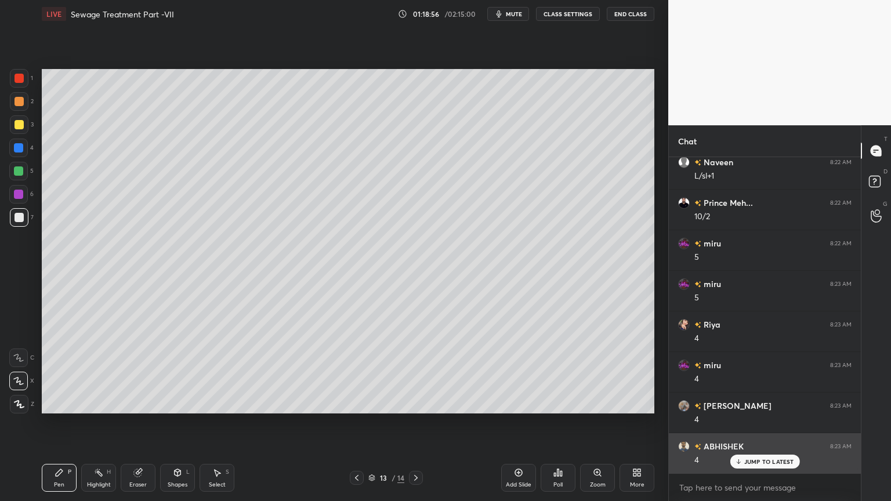
click at [761, 403] on p "JUMP TO LATEST" at bounding box center [769, 461] width 50 height 7
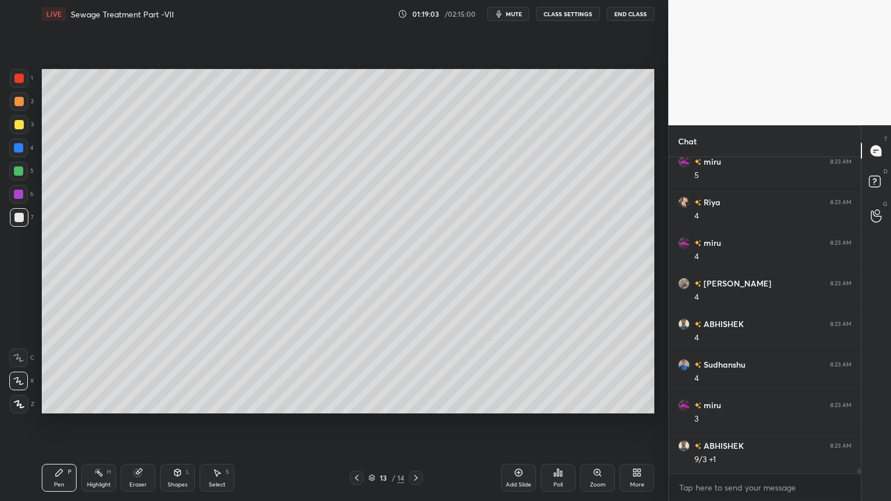
scroll to position [21438, 0]
click at [144, 403] on div "Eraser" at bounding box center [138, 478] width 35 height 28
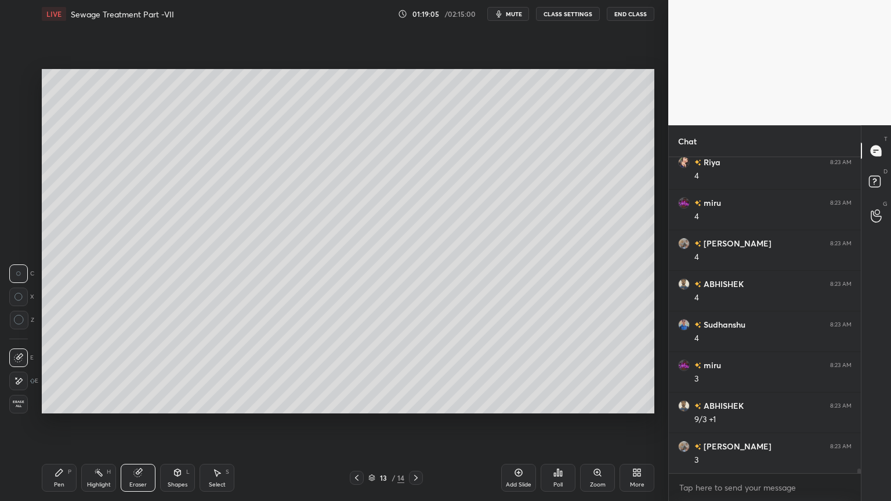
click at [15, 378] on icon at bounding box center [18, 381] width 9 height 10
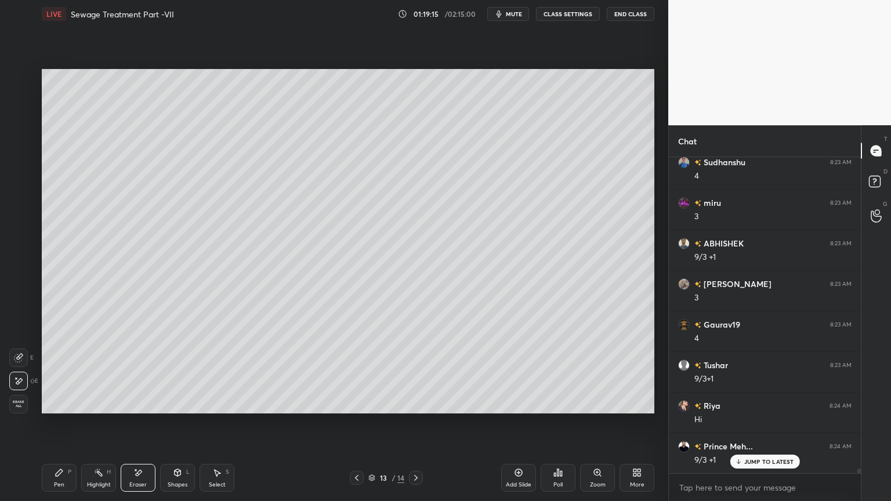
scroll to position [21641, 0]
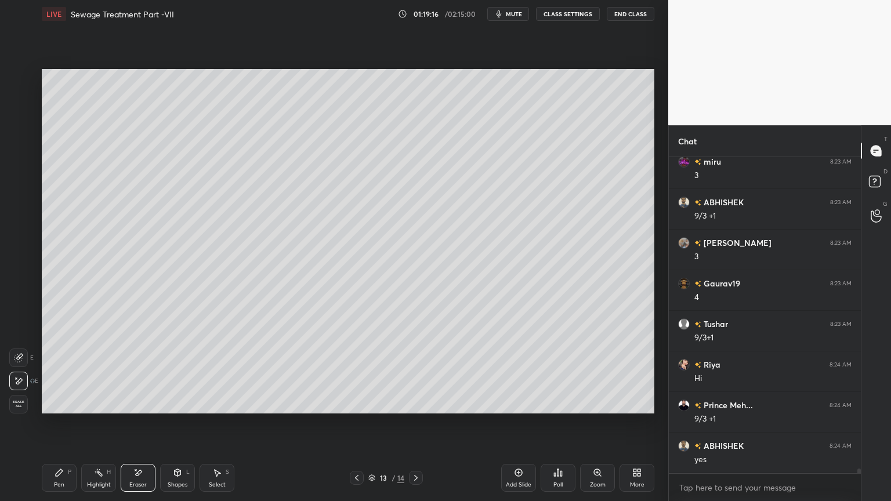
click at [414, 403] on icon at bounding box center [415, 477] width 9 height 9
click at [63, 403] on icon at bounding box center [59, 472] width 9 height 9
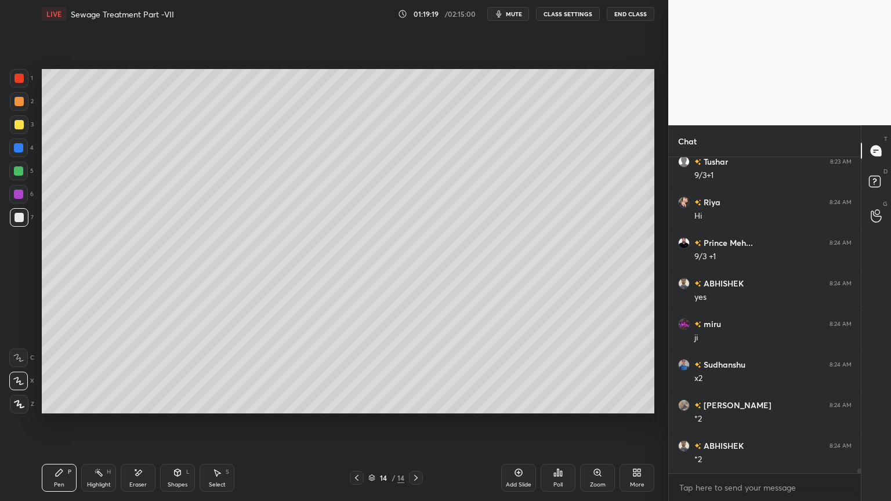
click at [20, 121] on div at bounding box center [19, 124] width 9 height 9
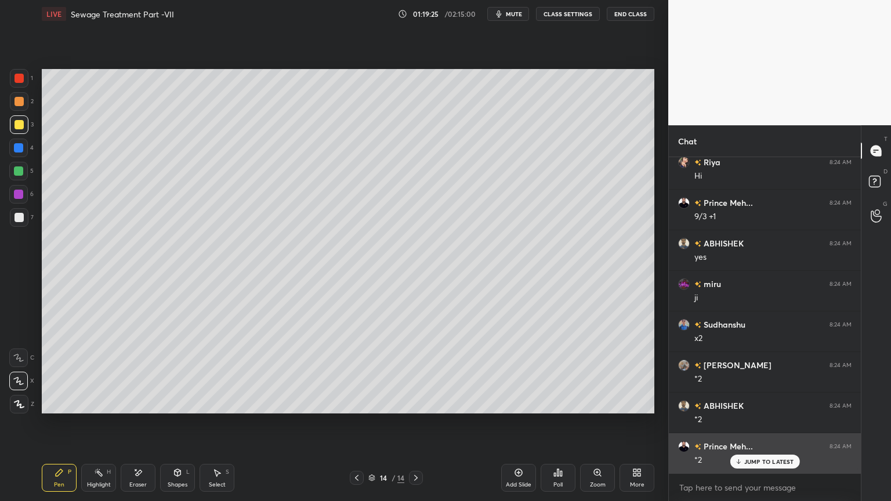
click at [756, 403] on p "JUMP TO LATEST" at bounding box center [769, 461] width 50 height 7
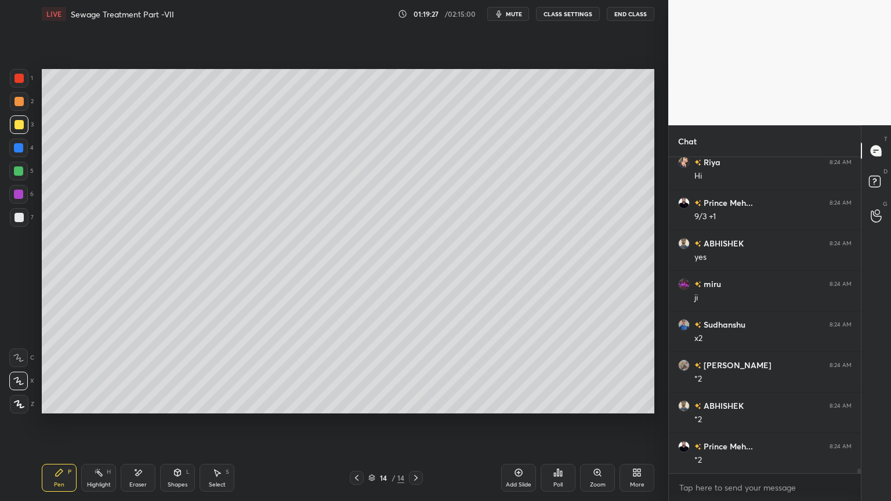
scroll to position [21885, 0]
click at [21, 217] on div at bounding box center [19, 217] width 9 height 9
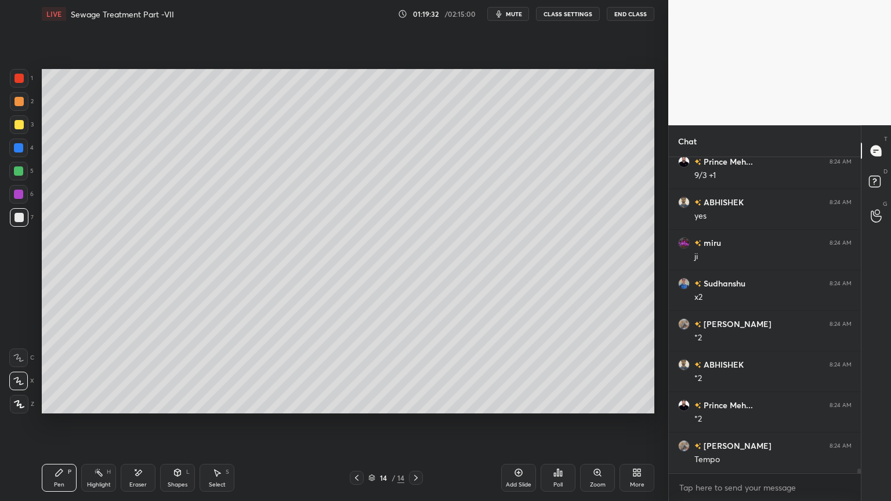
scroll to position [21925, 0]
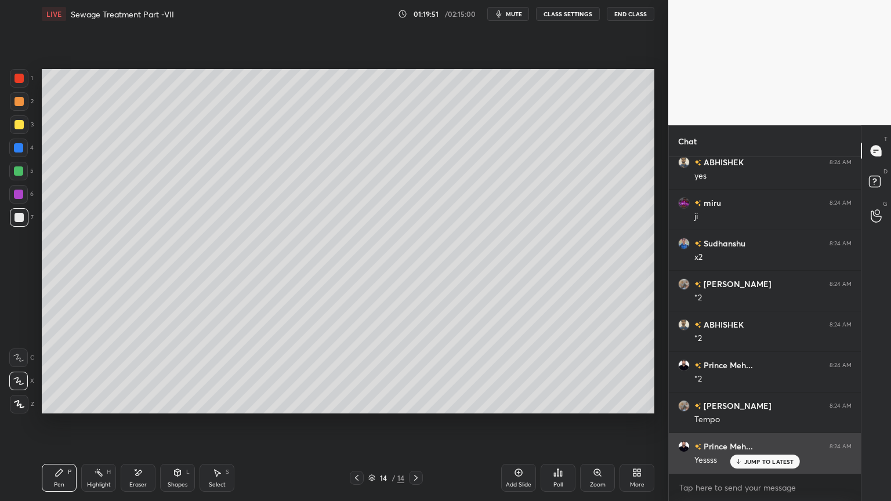
click at [772, 403] on p "JUMP TO LATEST" at bounding box center [769, 461] width 50 height 7
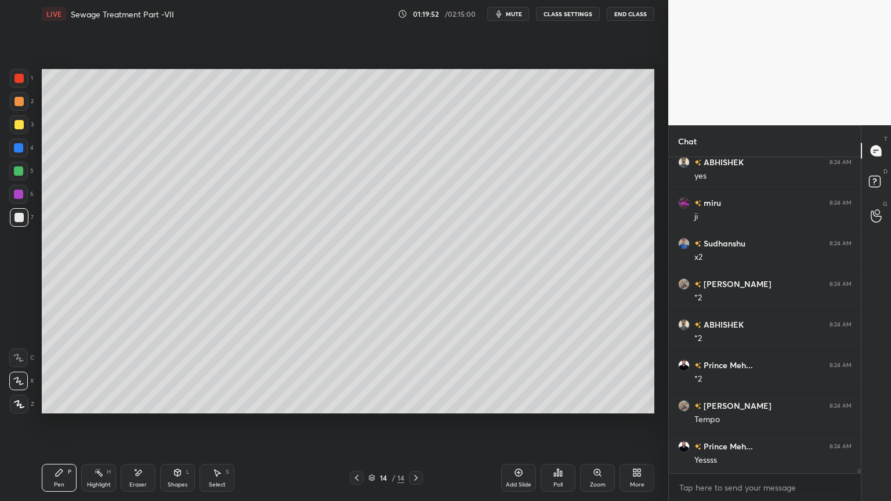
click at [182, 403] on div "Shapes" at bounding box center [178, 485] width 20 height 6
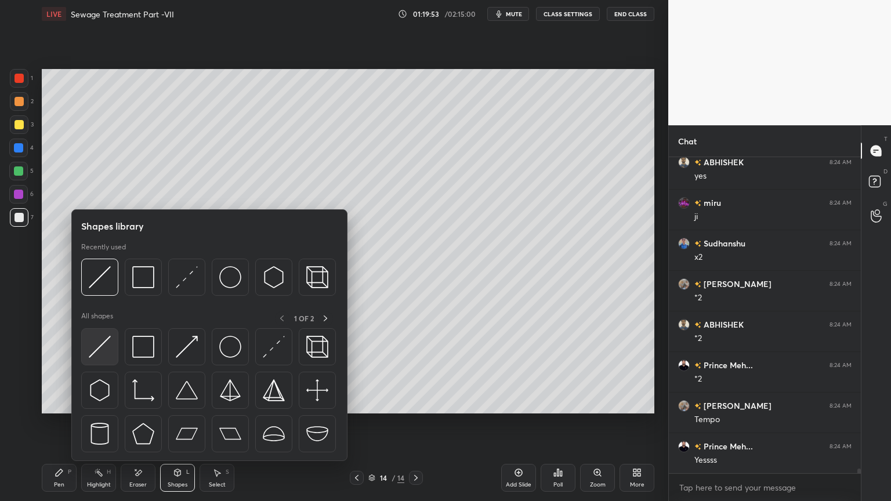
click at [99, 360] on div at bounding box center [99, 346] width 37 height 37
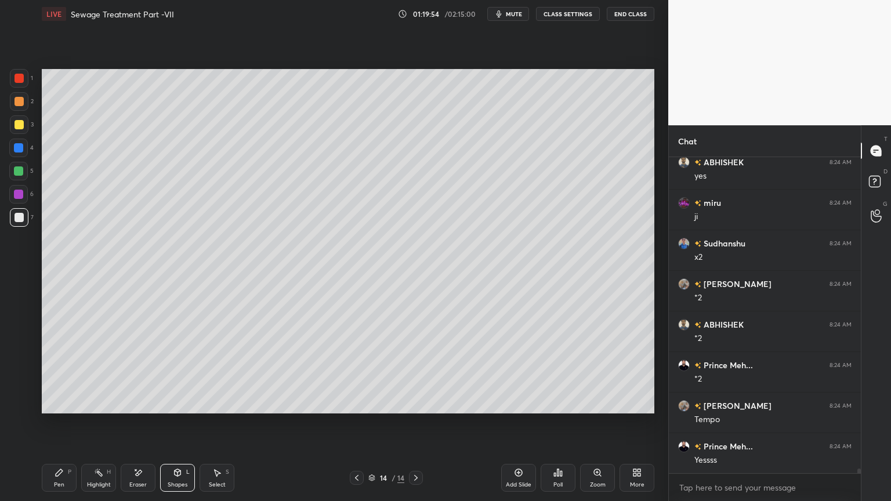
click at [22, 122] on div at bounding box center [19, 124] width 9 height 9
click at [53, 403] on div "Pen P" at bounding box center [59, 478] width 35 height 28
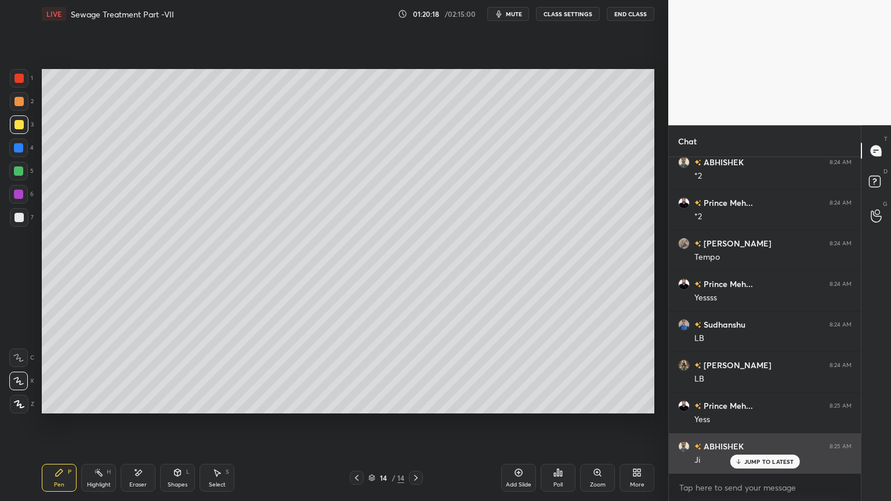
click at [763, 403] on p "JUMP TO LATEST" at bounding box center [769, 461] width 50 height 7
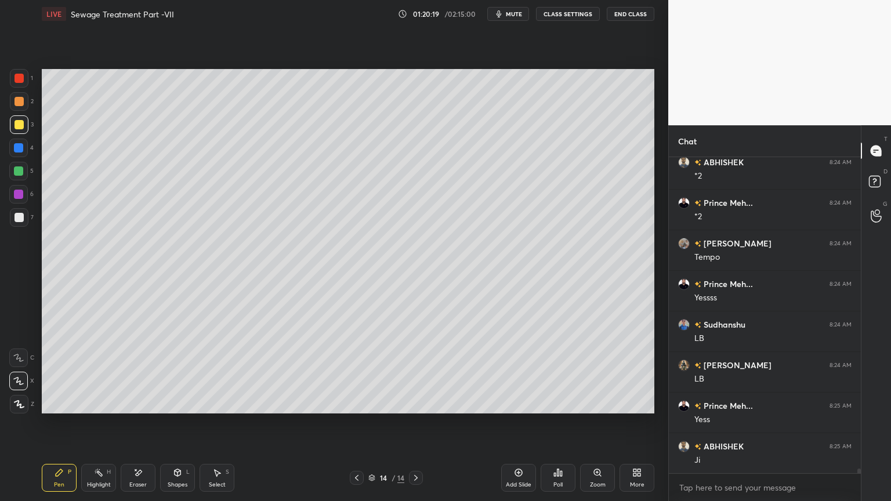
click at [514, 403] on icon at bounding box center [518, 472] width 9 height 9
click at [27, 220] on div at bounding box center [19, 217] width 19 height 19
click at [63, 403] on div "Pen P" at bounding box center [59, 478] width 35 height 28
click at [19, 174] on div at bounding box center [18, 170] width 9 height 9
click at [19, 219] on div at bounding box center [19, 217] width 9 height 9
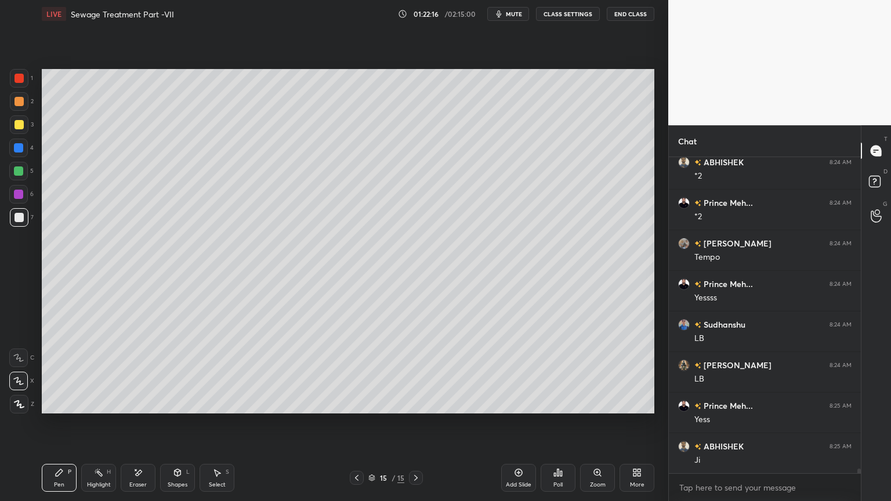
click at [21, 123] on div at bounding box center [19, 124] width 9 height 9
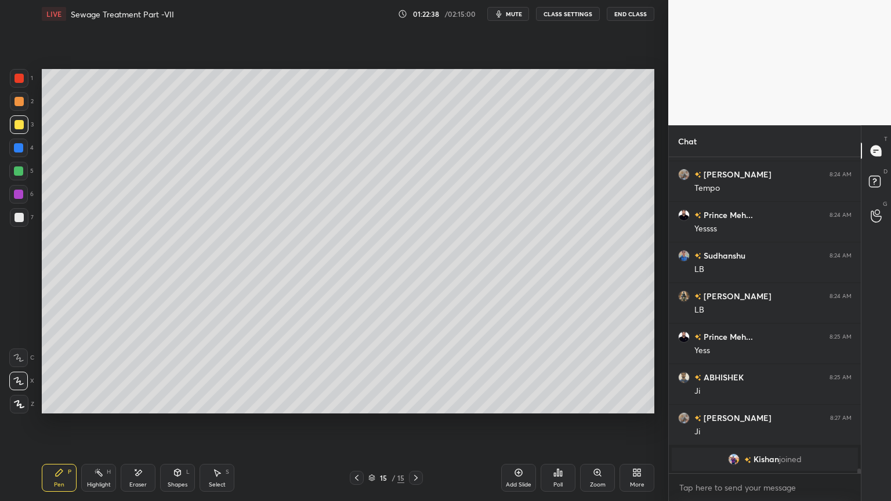
scroll to position [20549, 0]
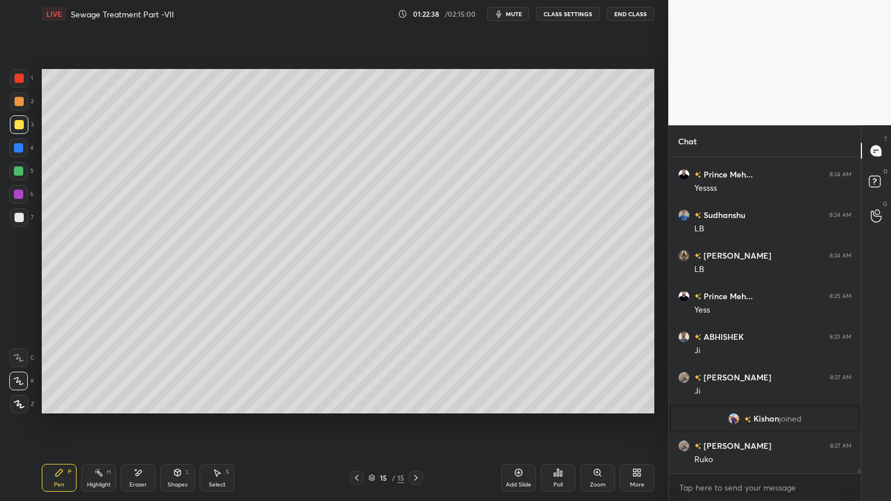
click at [175, 403] on div "Shapes" at bounding box center [178, 485] width 20 height 6
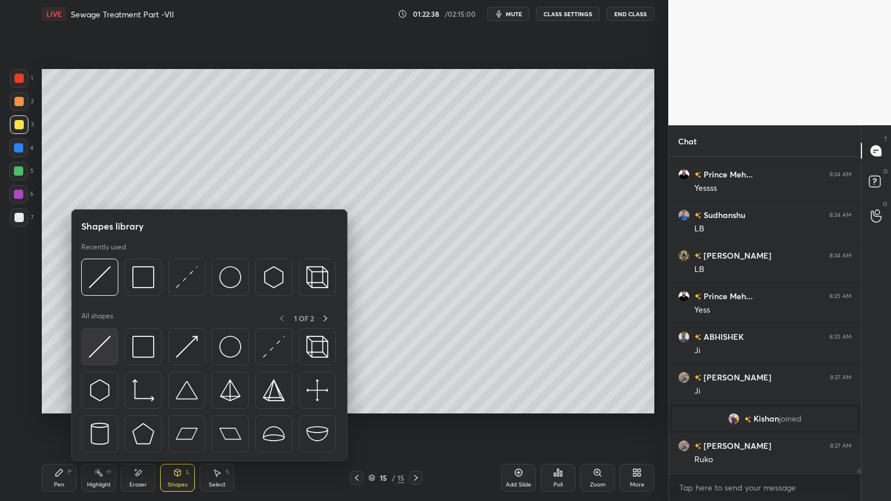
click at [101, 354] on img at bounding box center [100, 347] width 22 height 22
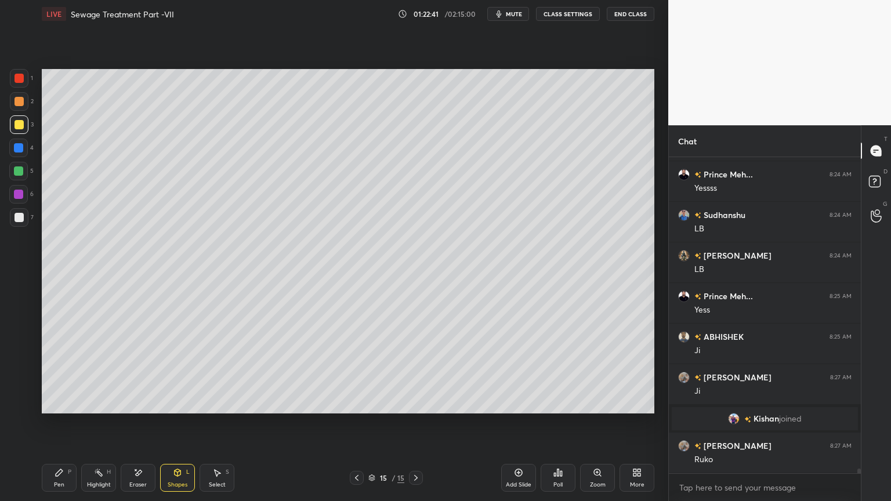
click at [57, 403] on icon at bounding box center [59, 472] width 7 height 7
click at [140, 403] on icon at bounding box center [137, 473] width 9 height 10
click at [51, 403] on div "Pen P" at bounding box center [59, 478] width 35 height 28
click at [172, 403] on div "Shapes L" at bounding box center [177, 478] width 35 height 28
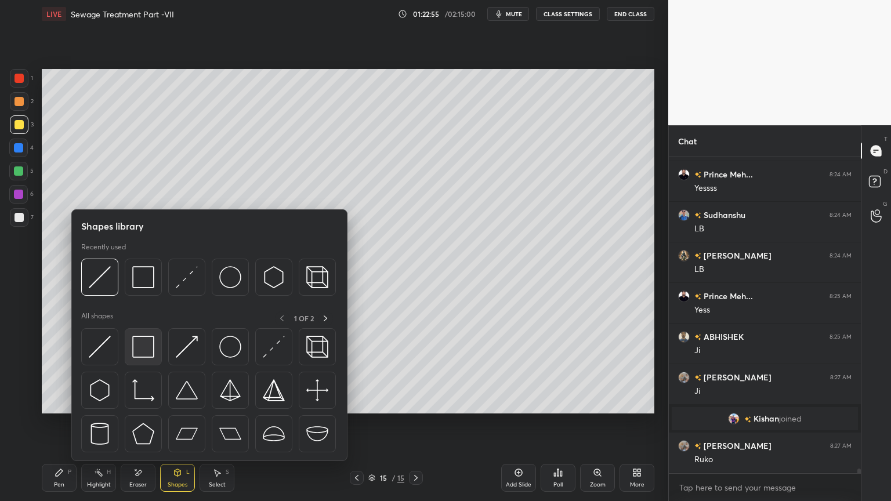
click at [149, 350] on img at bounding box center [143, 347] width 22 height 22
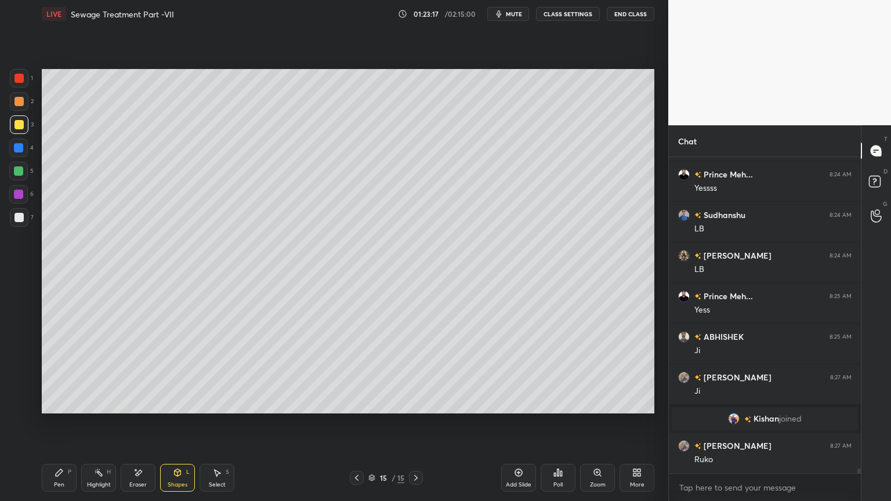
click at [516, 17] on span "mute" at bounding box center [514, 14] width 16 height 8
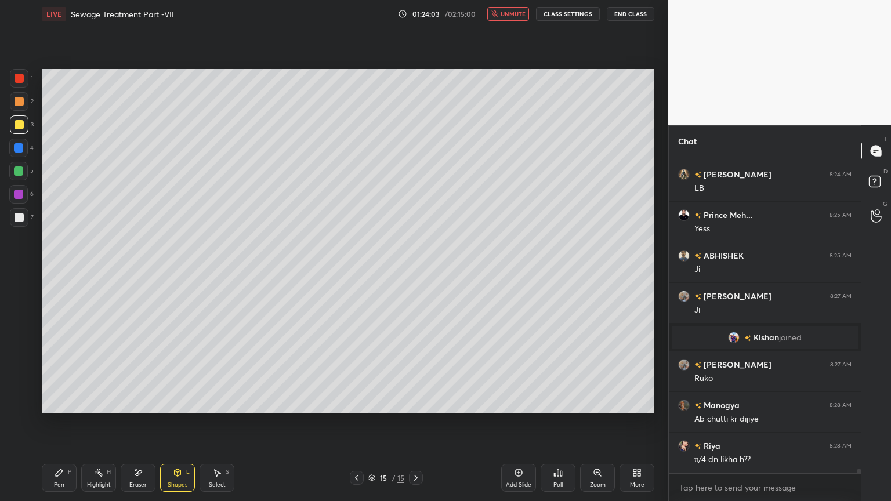
scroll to position [20670, 0]
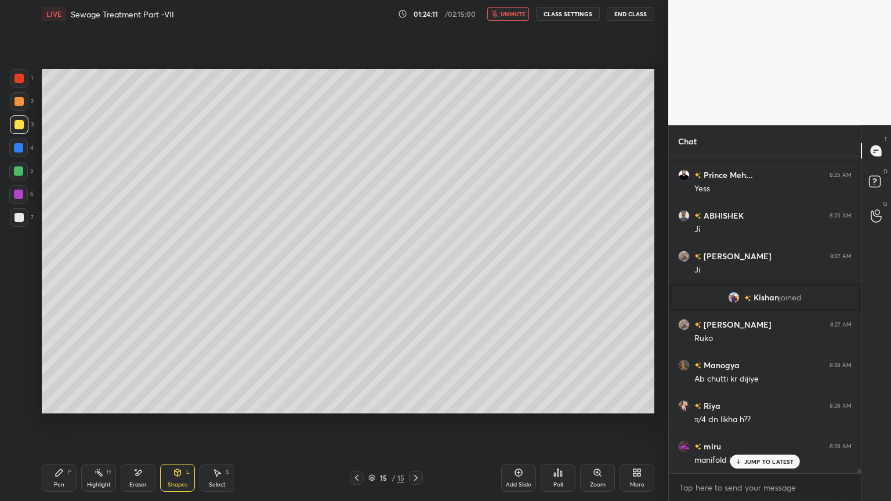
click at [516, 10] on span "unmute" at bounding box center [513, 14] width 25 height 8
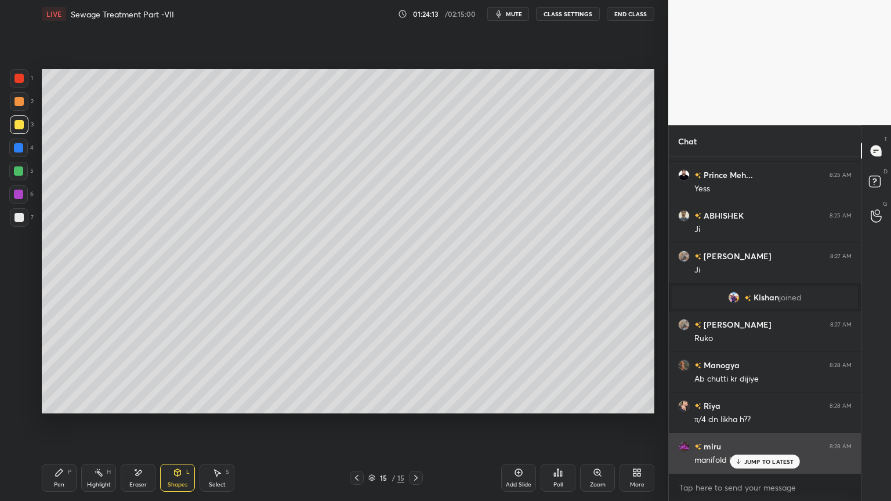
click at [759, 403] on p "JUMP TO LATEST" at bounding box center [769, 461] width 50 height 7
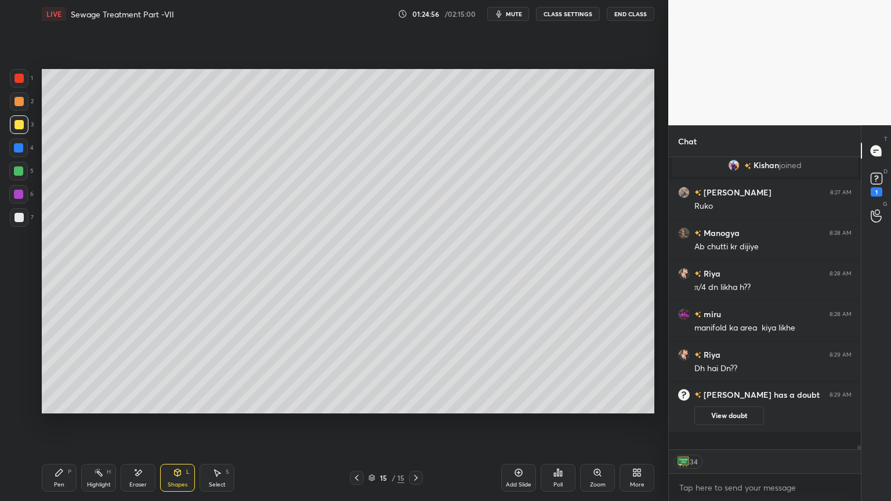
scroll to position [20744, 0]
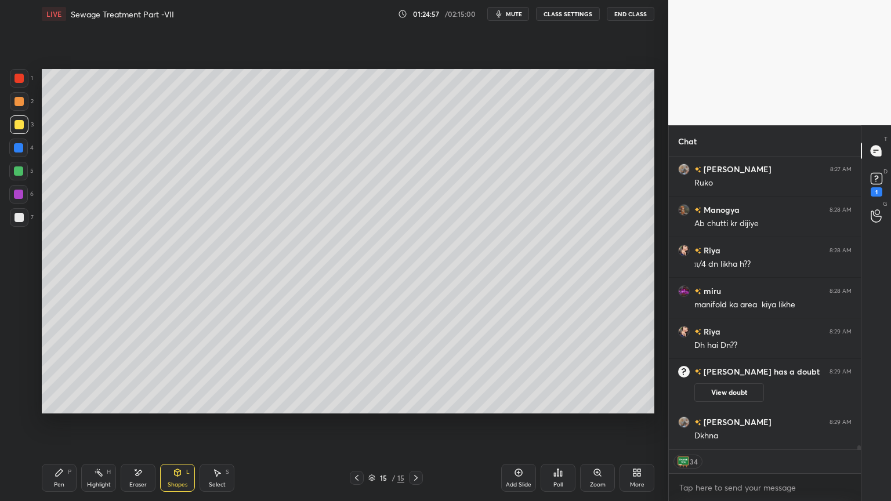
click at [144, 403] on div "Eraser" at bounding box center [138, 478] width 35 height 28
click at [21, 357] on icon at bounding box center [19, 357] width 6 height 6
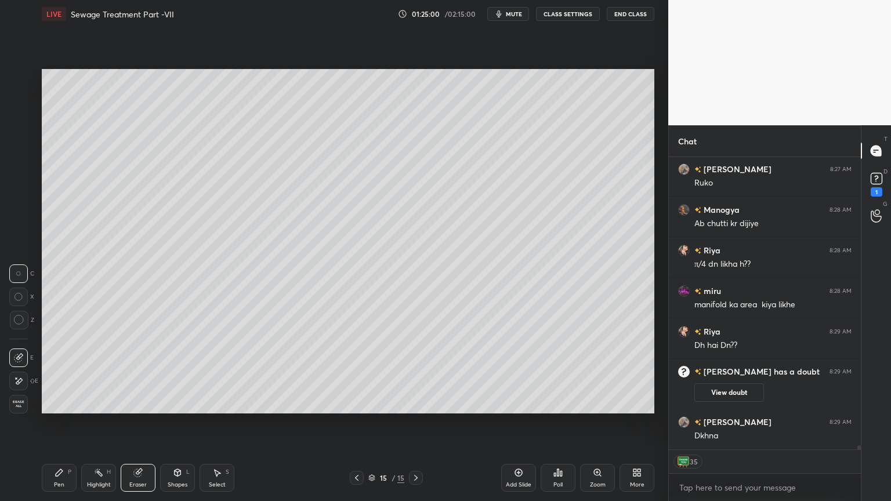
scroll to position [20782, 0]
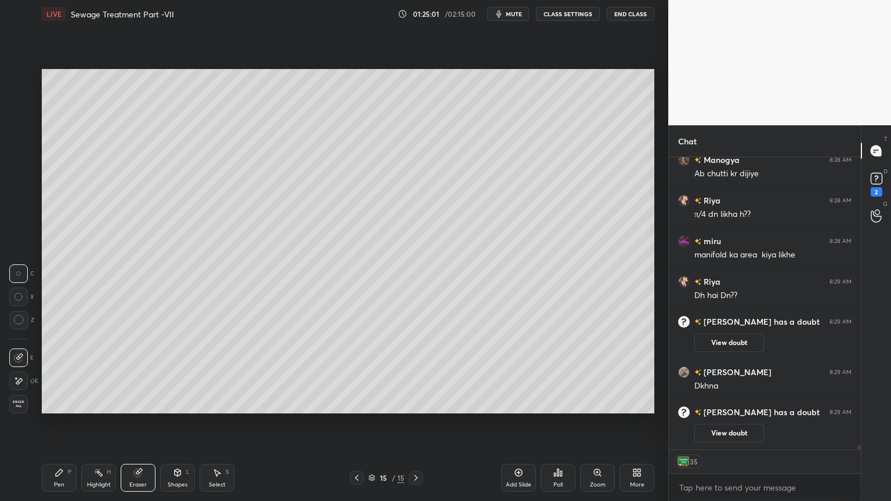
click at [71, 403] on div "Pen P" at bounding box center [59, 478] width 35 height 28
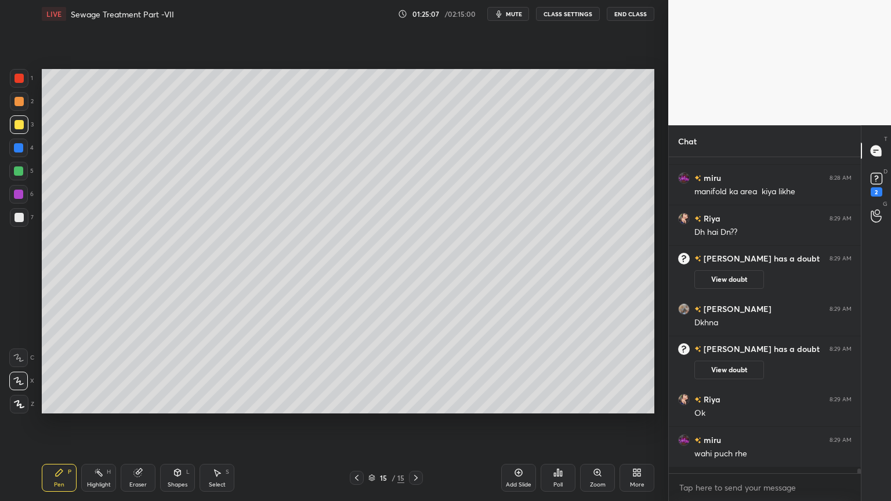
scroll to position [20840, 0]
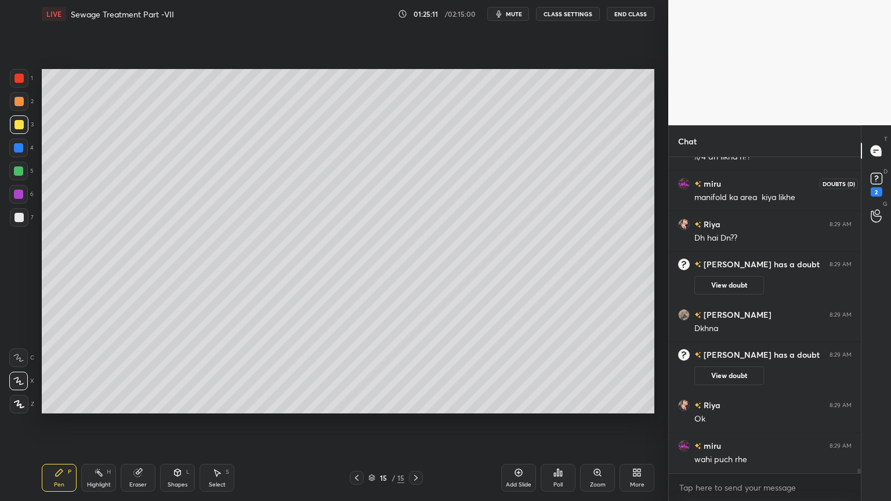
click at [868, 186] on icon at bounding box center [876, 178] width 17 height 17
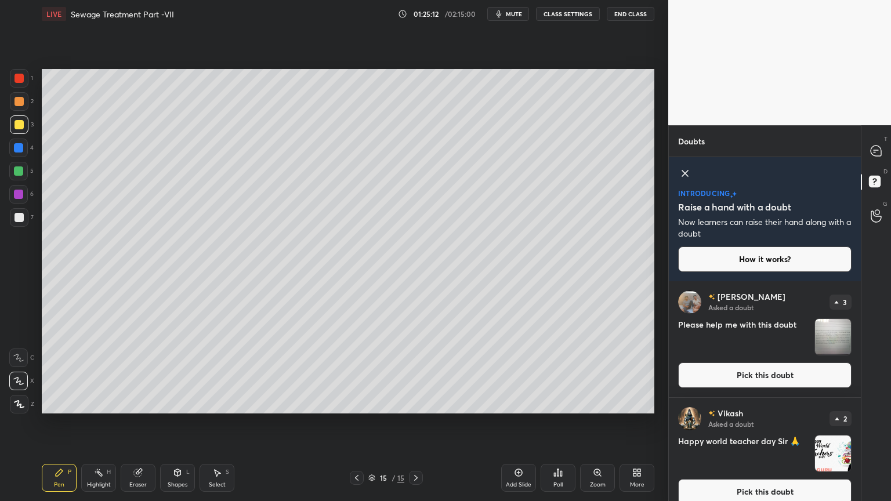
click at [784, 378] on button "Pick this doubt" at bounding box center [764, 376] width 173 height 26
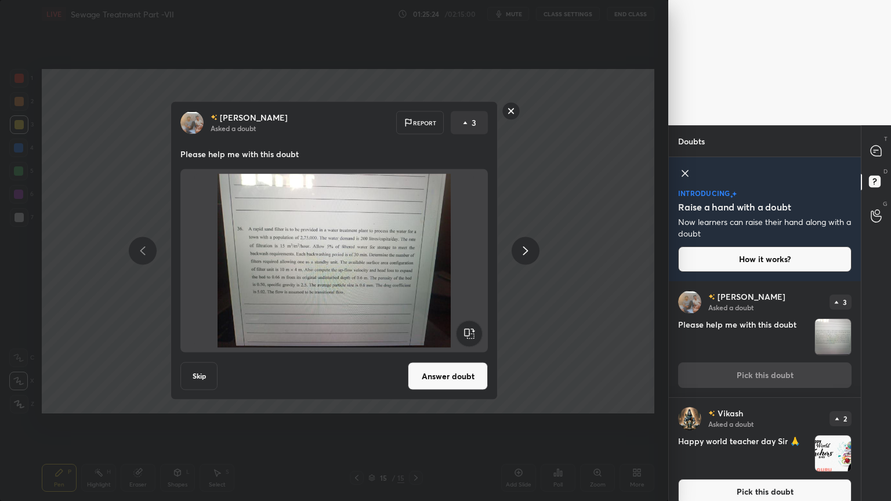
click at [514, 114] on rect at bounding box center [511, 111] width 18 height 18
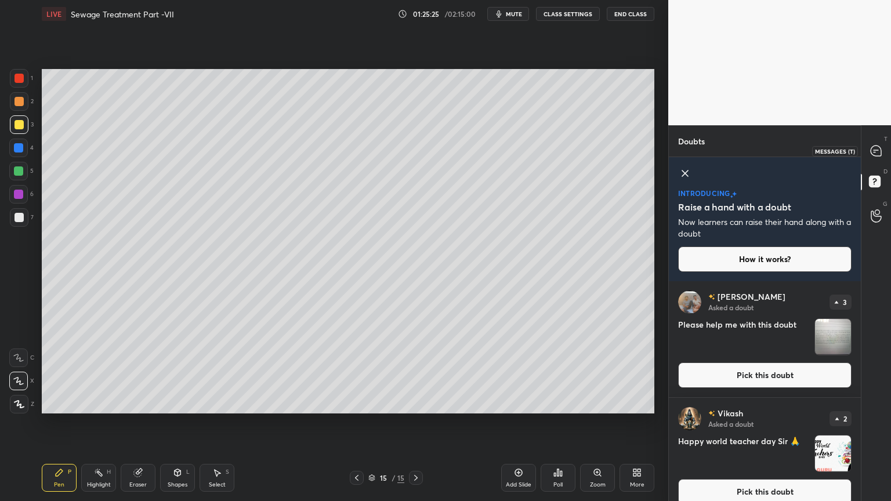
click at [882, 154] on icon at bounding box center [876, 151] width 12 height 12
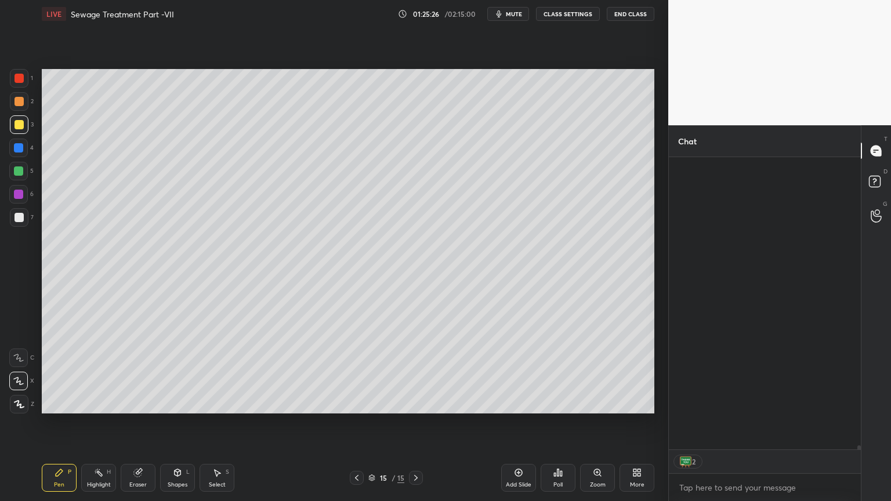
scroll to position [289, 189]
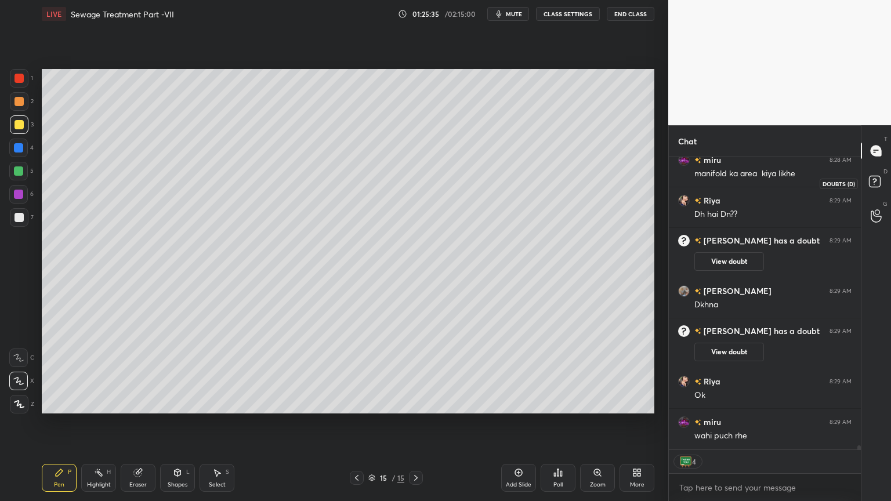
click at [872, 180] on rect at bounding box center [874, 181] width 11 height 11
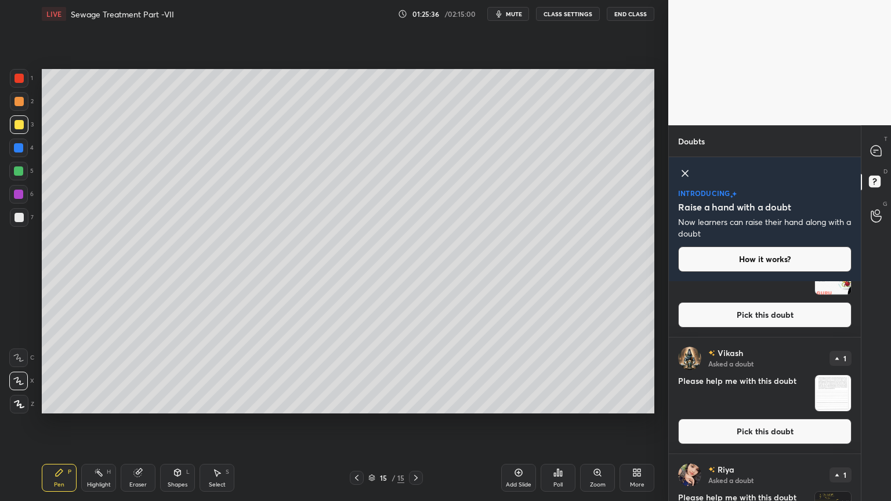
scroll to position [186, 0]
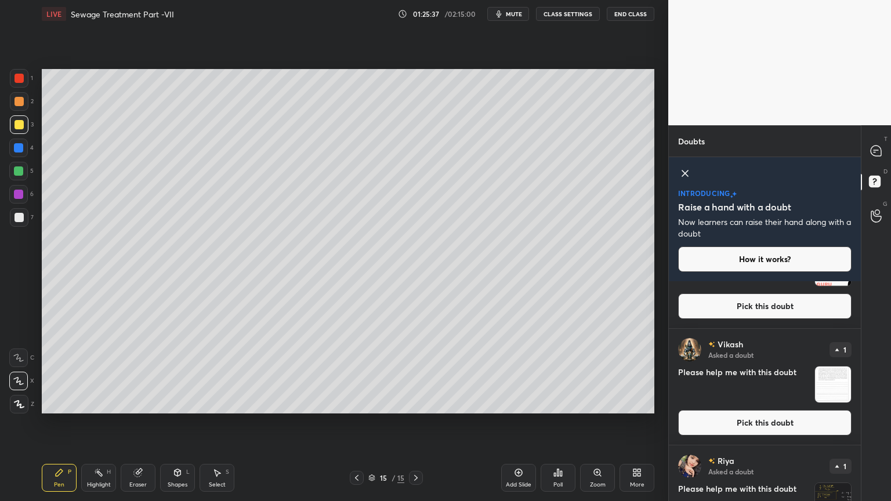
click at [781, 403] on button "Pick this doubt" at bounding box center [764, 423] width 173 height 26
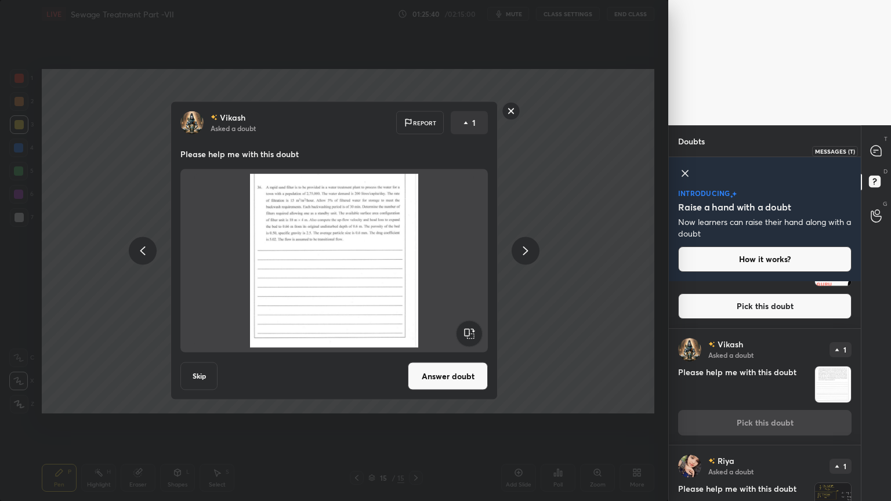
click at [879, 149] on icon at bounding box center [876, 151] width 10 height 10
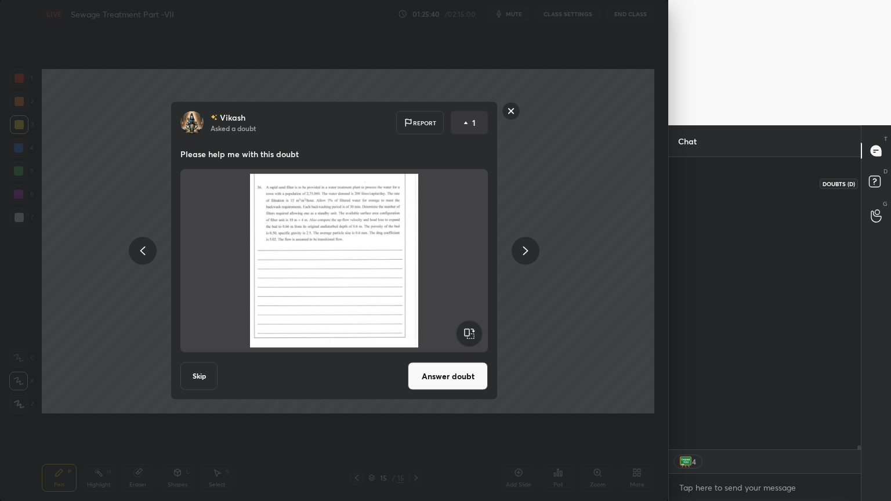
scroll to position [289, 189]
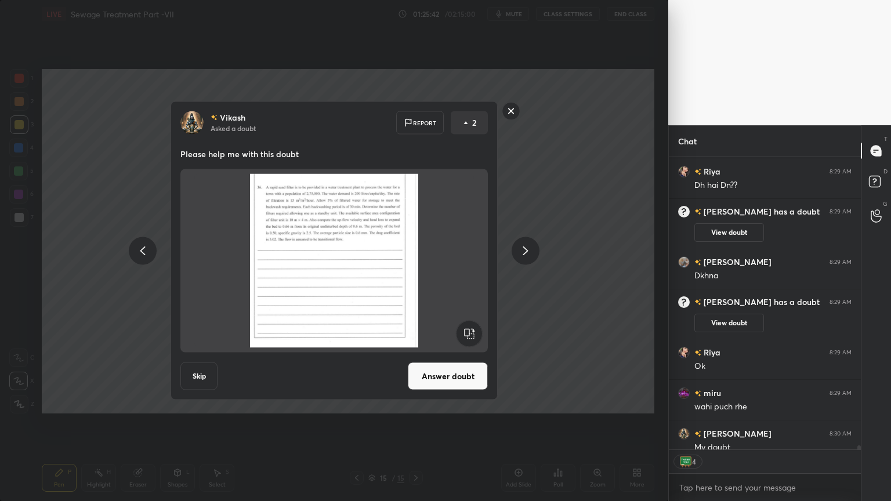
click at [513, 111] on rect at bounding box center [511, 111] width 18 height 18
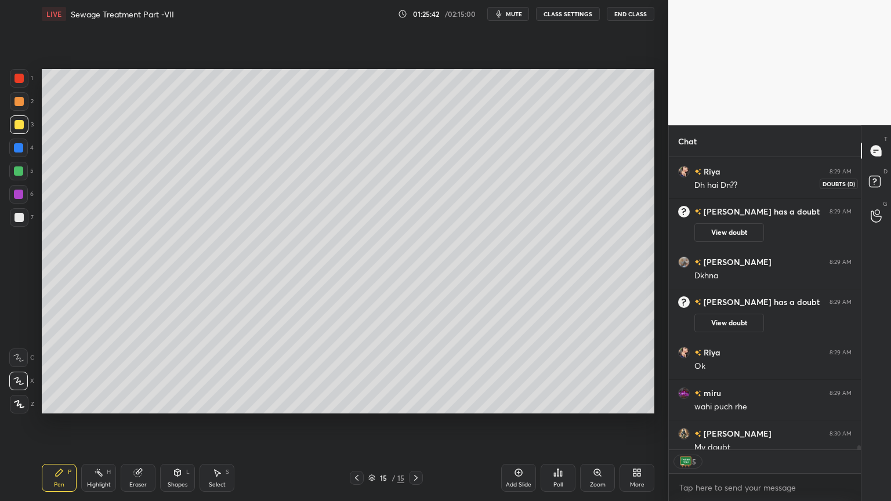
click at [873, 183] on rect at bounding box center [874, 181] width 11 height 11
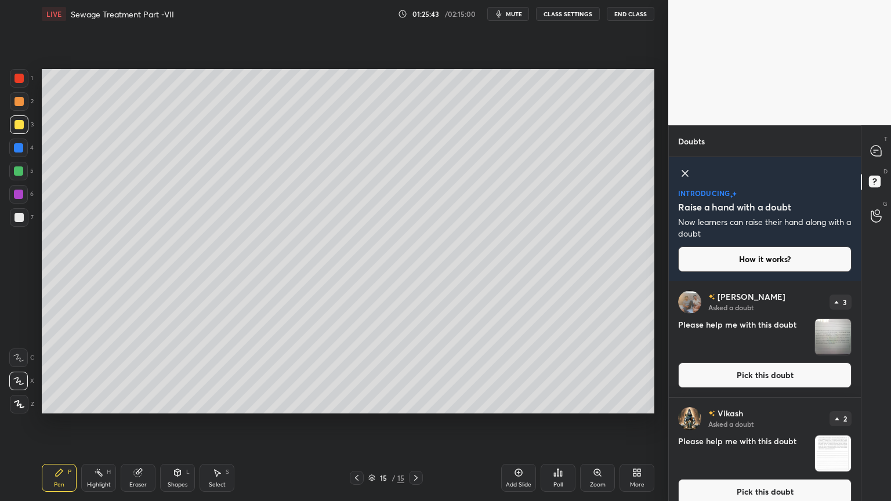
click at [802, 377] on button "Pick this doubt" at bounding box center [764, 376] width 173 height 26
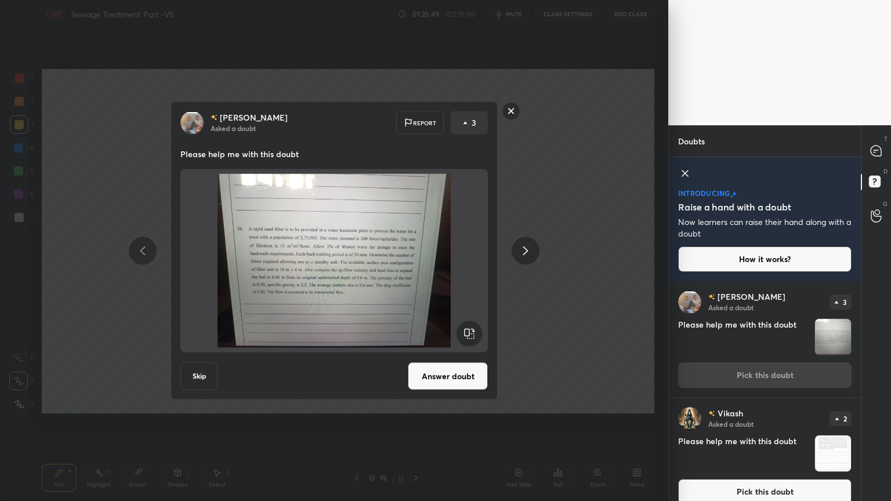
click at [517, 118] on rect at bounding box center [511, 111] width 18 height 18
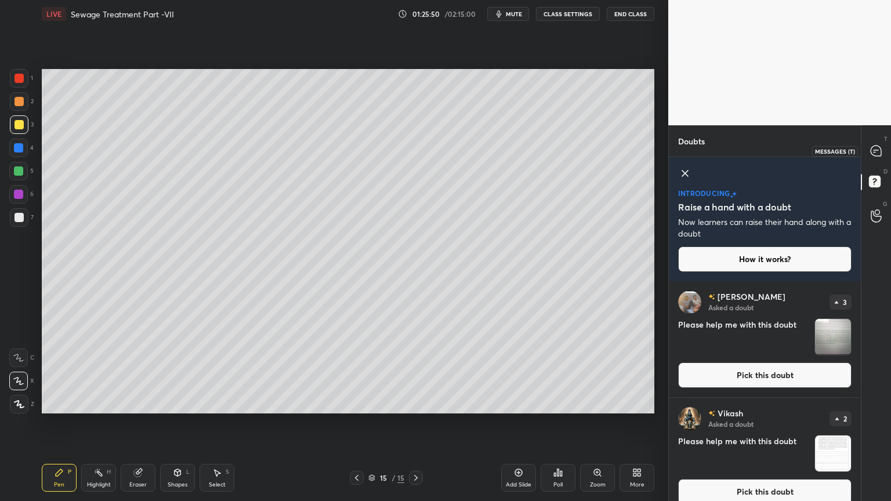
click at [877, 150] on icon at bounding box center [876, 150] width 5 height 0
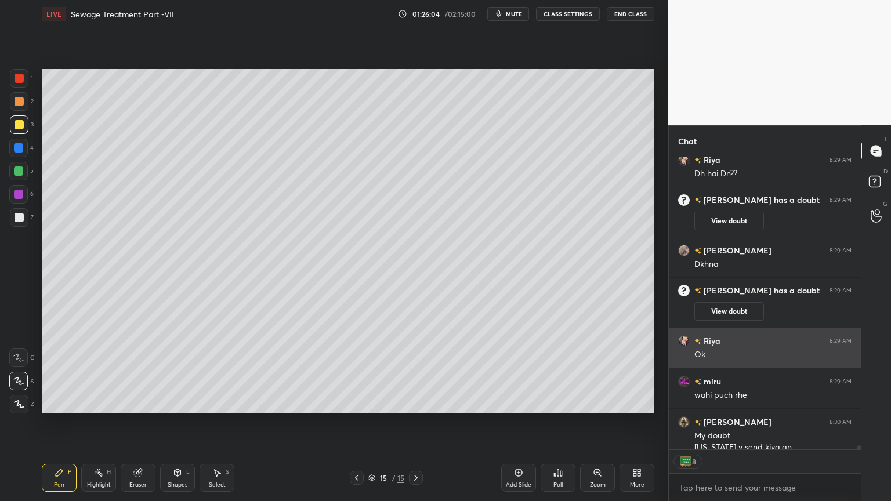
scroll to position [20998, 0]
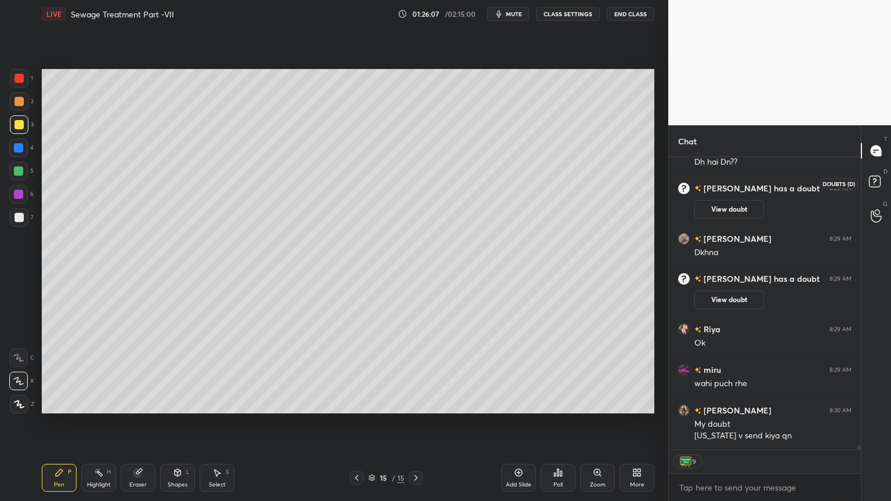
click at [872, 184] on rect at bounding box center [874, 181] width 11 height 11
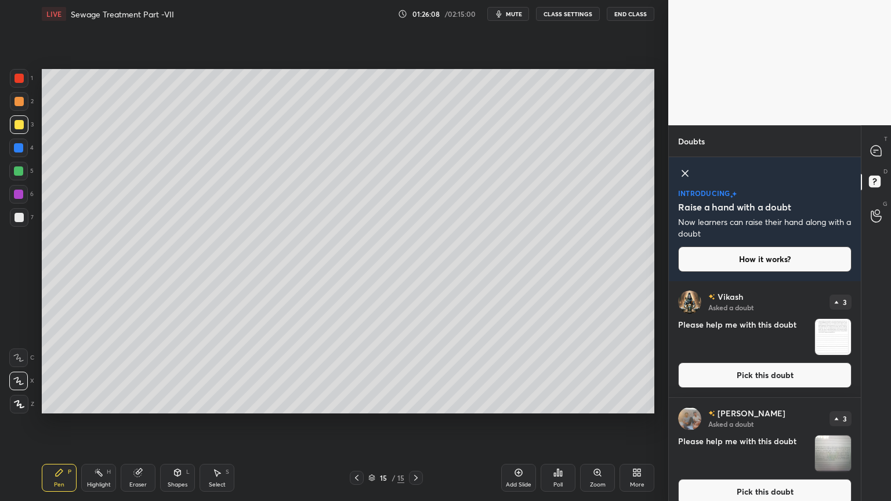
click at [781, 373] on button "Pick this doubt" at bounding box center [764, 376] width 173 height 26
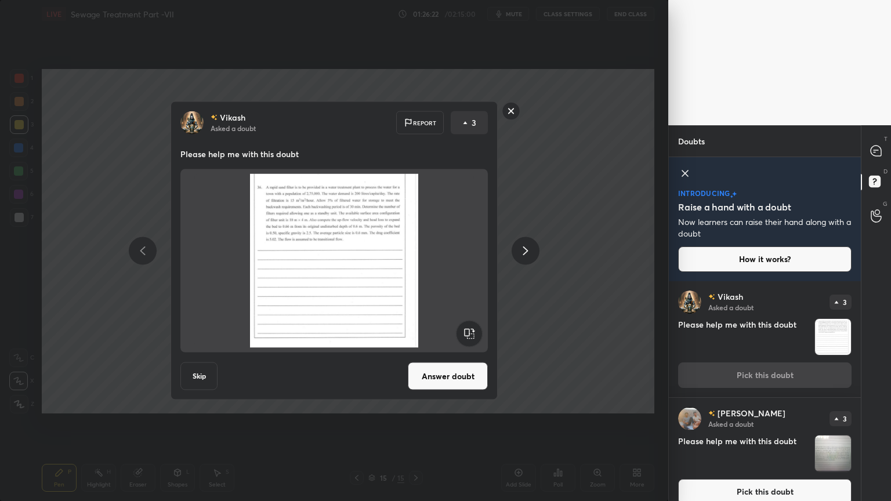
click at [515, 113] on rect at bounding box center [511, 111] width 18 height 18
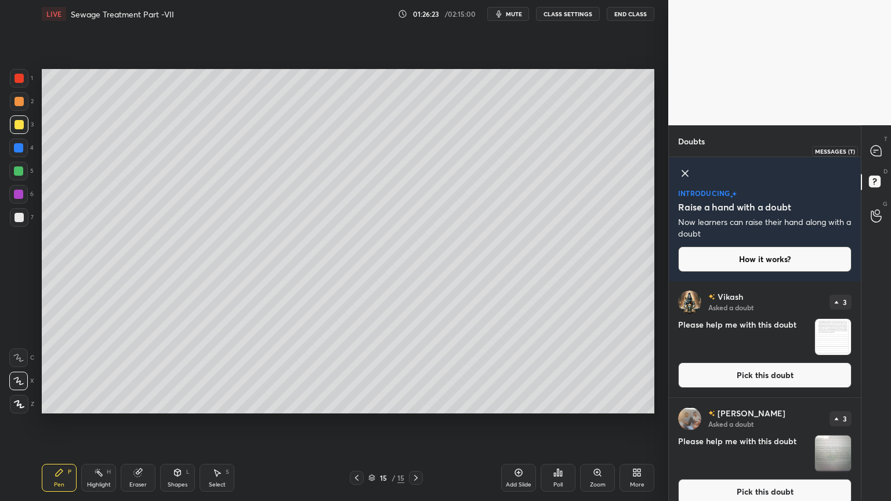
click at [877, 150] on icon at bounding box center [876, 150] width 5 height 0
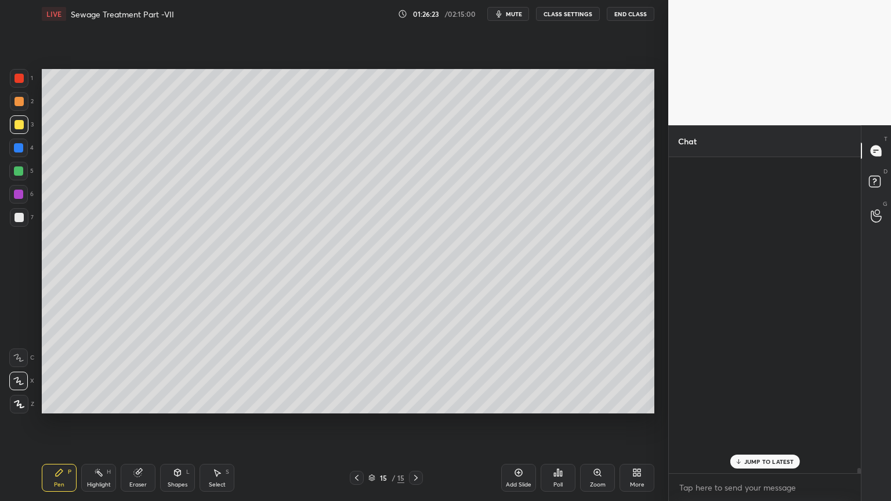
scroll to position [313, 189]
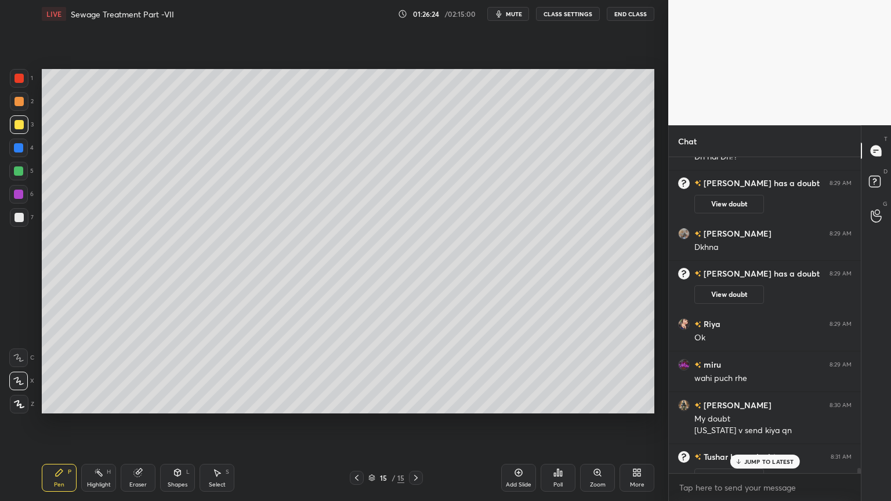
click at [766, 403] on p "JUMP TO LATEST" at bounding box center [769, 461] width 50 height 7
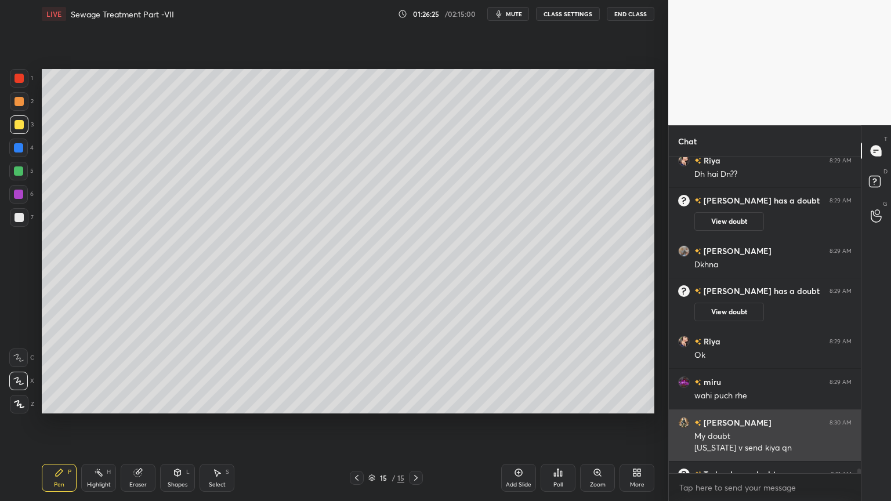
scroll to position [21128, 0]
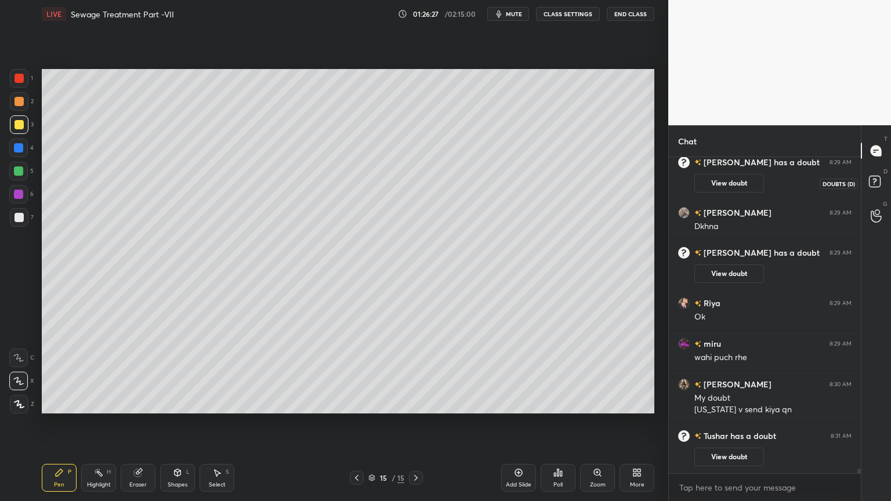
click at [877, 180] on rect at bounding box center [874, 181] width 11 height 11
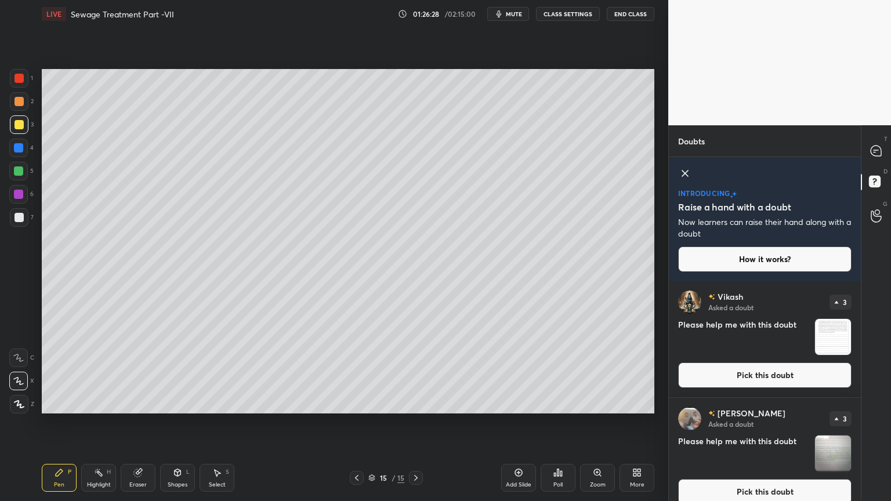
click at [782, 368] on button "Pick this doubt" at bounding box center [764, 376] width 173 height 26
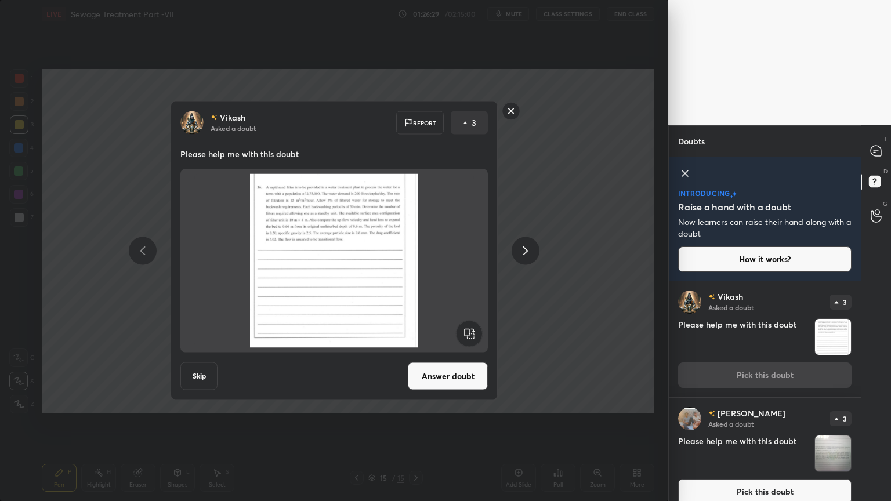
click at [757, 403] on button "Pick this doubt" at bounding box center [764, 492] width 173 height 26
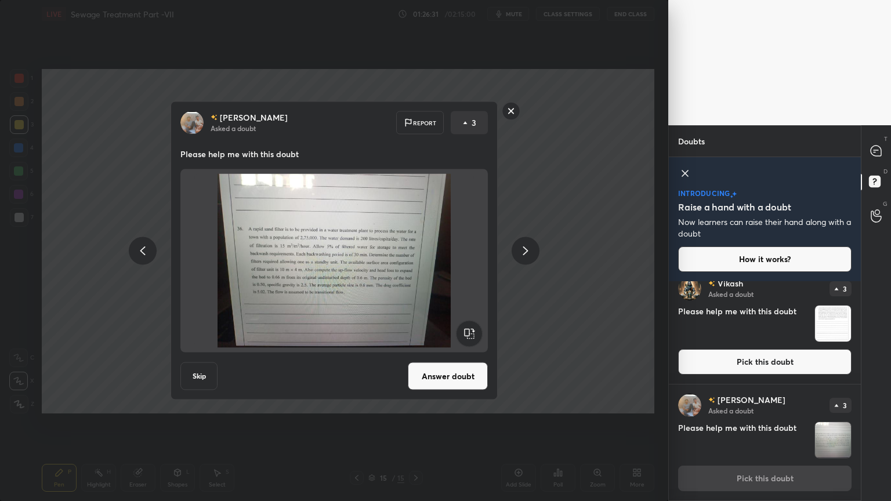
click at [468, 380] on button "Answer doubt" at bounding box center [448, 377] width 80 height 28
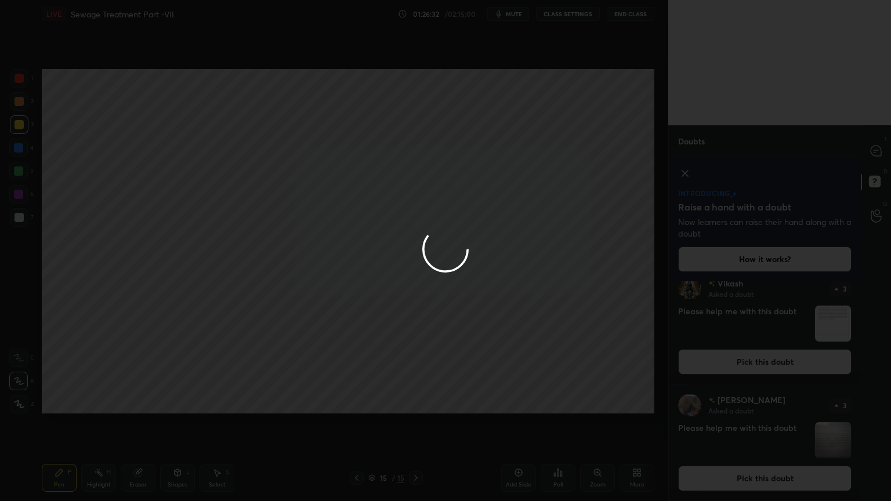
scroll to position [0, 0]
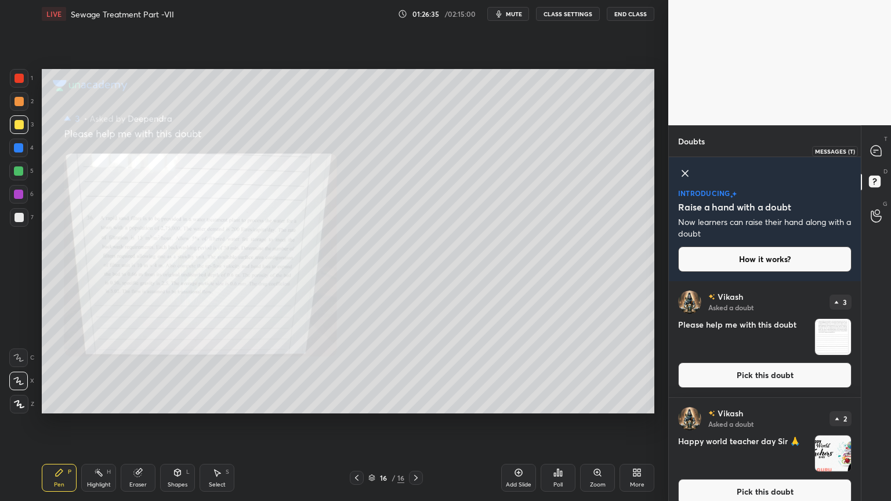
click at [874, 153] on icon at bounding box center [876, 151] width 10 height 10
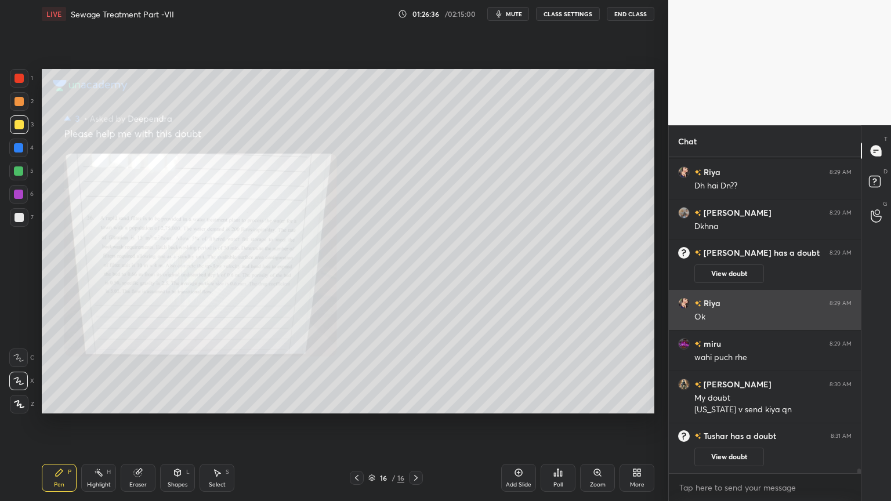
scroll to position [313, 189]
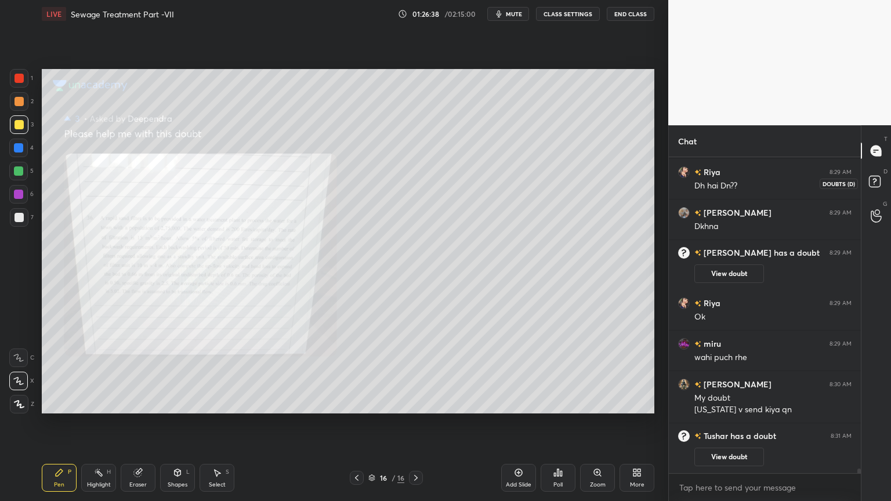
click at [872, 179] on icon at bounding box center [874, 181] width 4 height 5
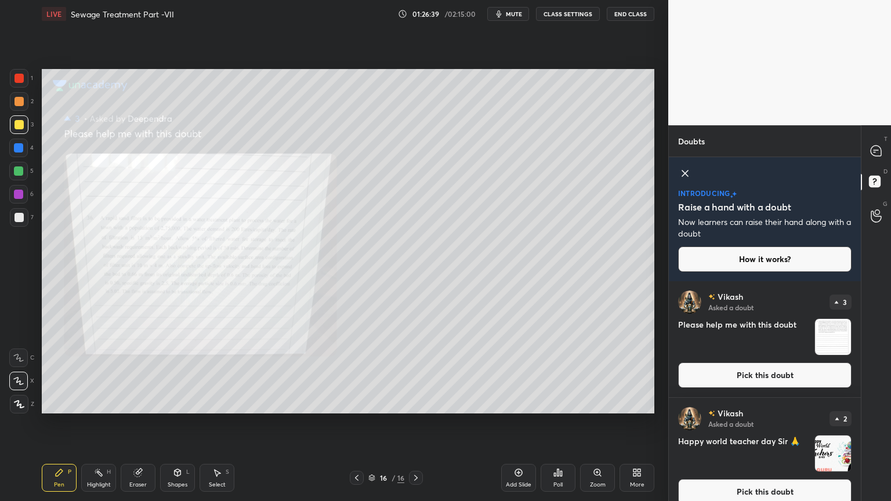
click at [792, 376] on button "Pick this doubt" at bounding box center [764, 376] width 173 height 26
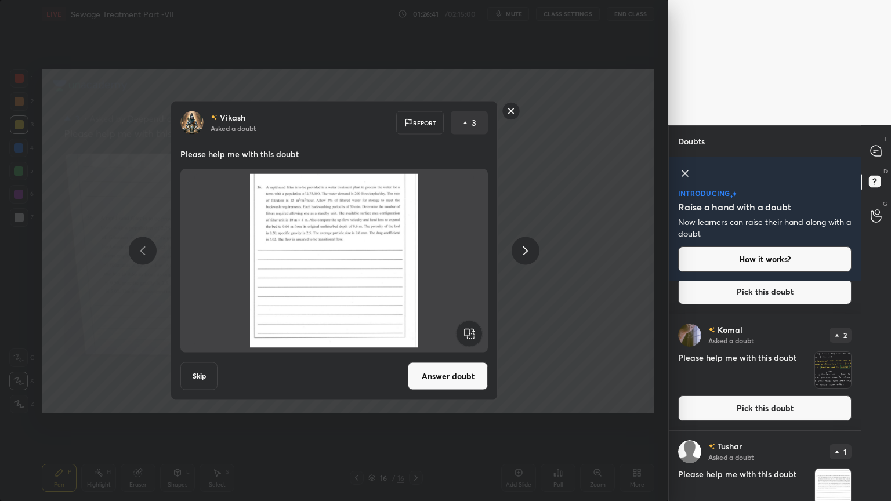
scroll to position [204, 0]
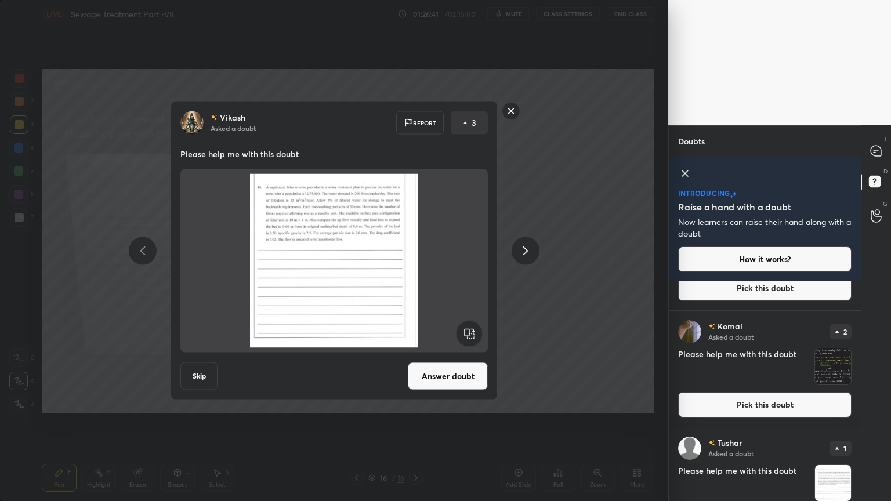
click at [513, 119] on rect at bounding box center [511, 111] width 18 height 18
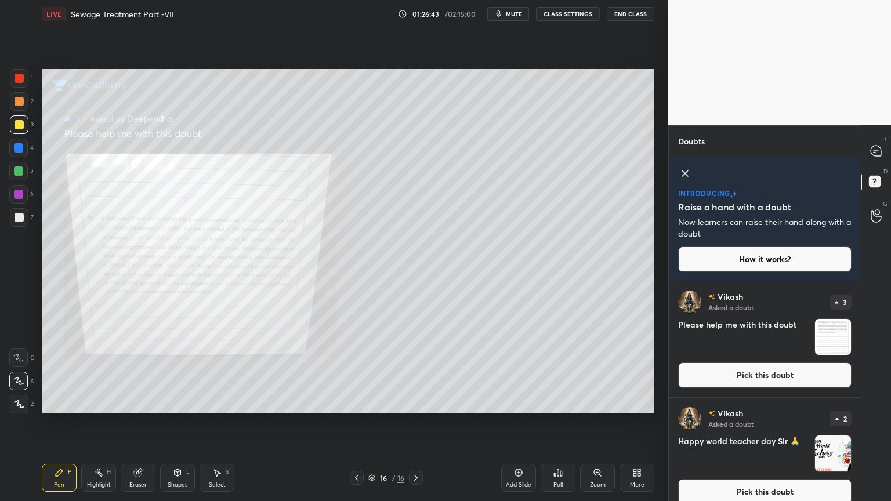
click at [880, 153] on icon at bounding box center [876, 151] width 10 height 10
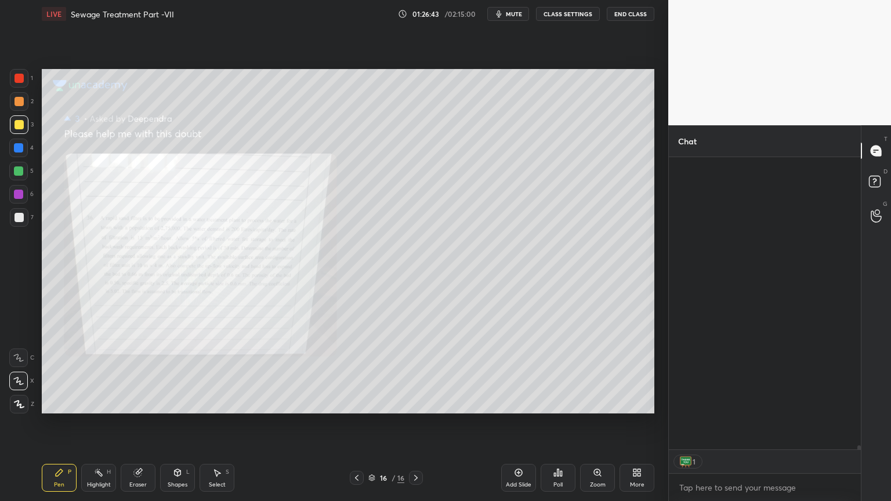
scroll to position [289, 189]
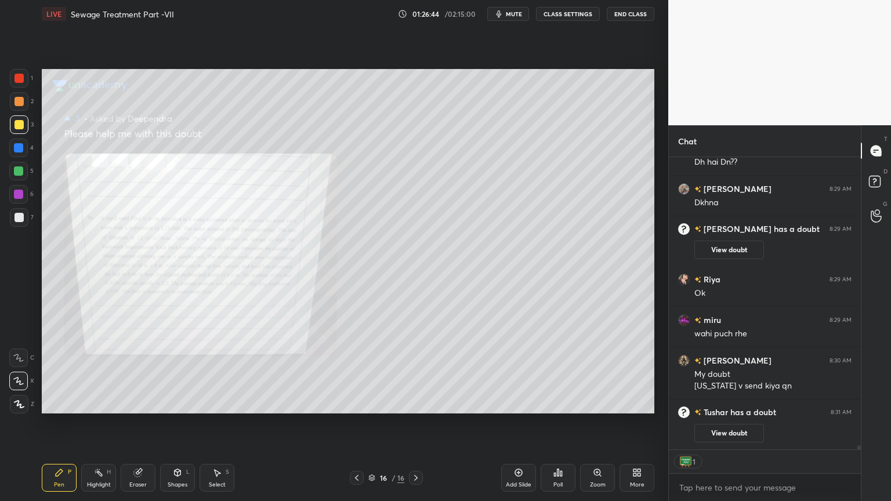
click at [600, 403] on div "Zoom" at bounding box center [598, 485] width 16 height 6
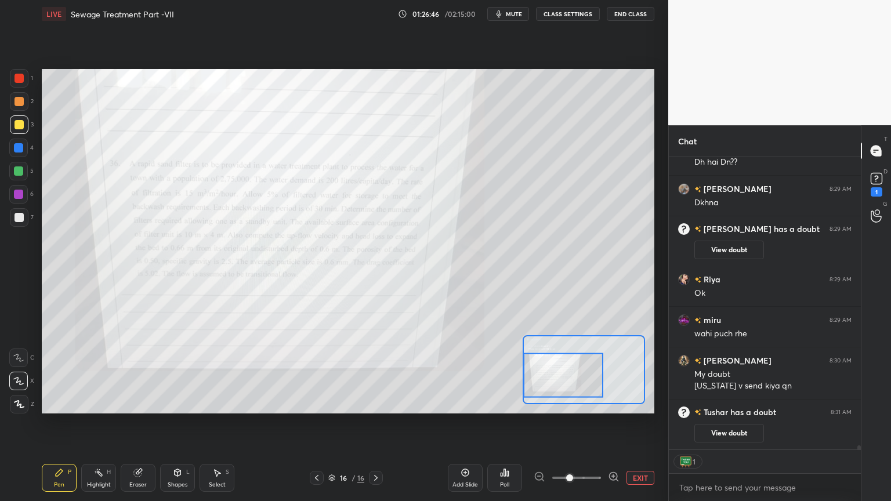
scroll to position [21151, 0]
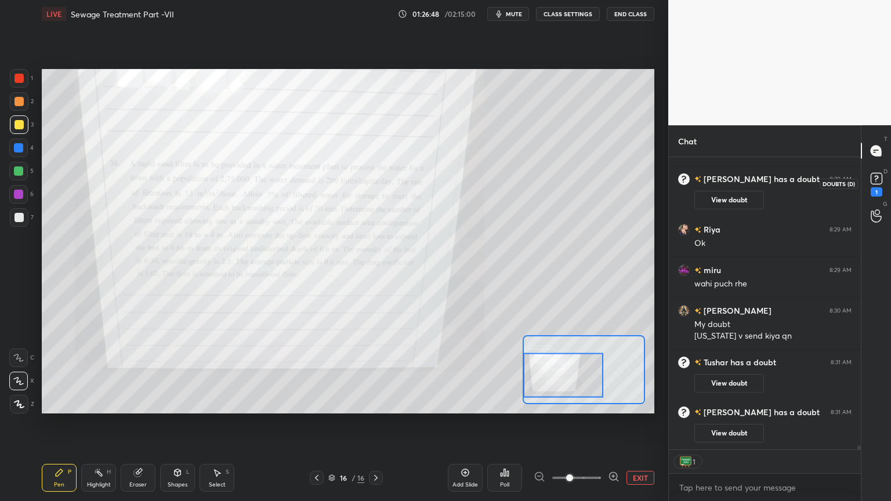
click at [882, 178] on icon at bounding box center [876, 178] width 17 height 17
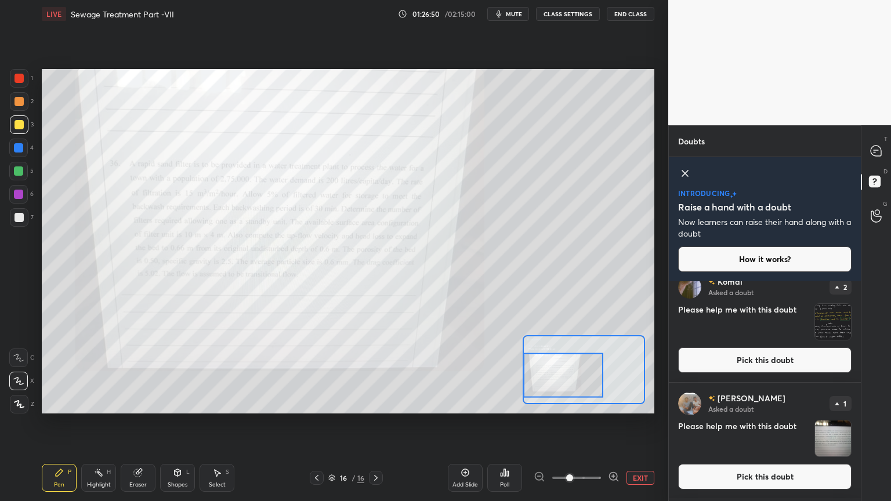
scroll to position [249, 0]
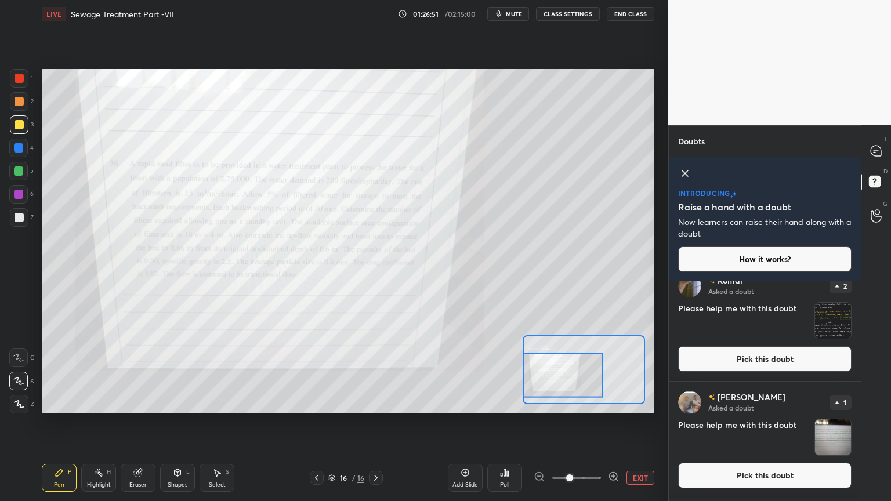
click at [779, 403] on button "Pick this doubt" at bounding box center [764, 476] width 173 height 26
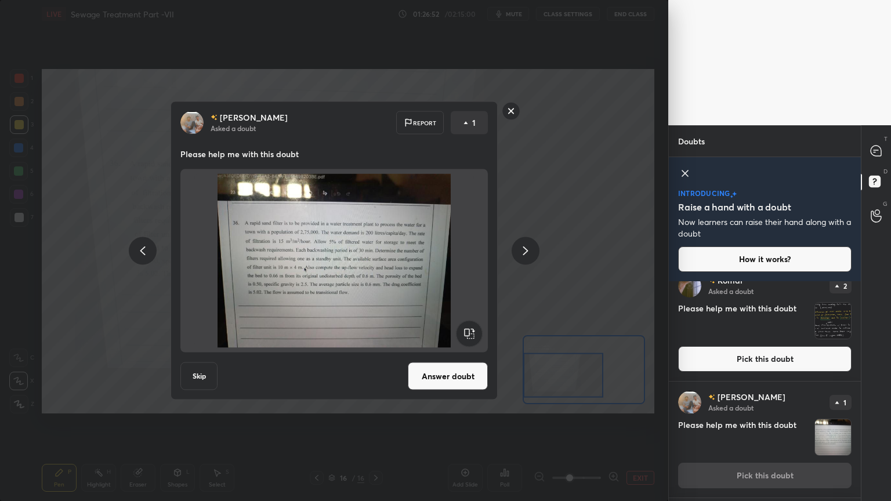
click at [460, 367] on button "Answer doubt" at bounding box center [448, 377] width 80 height 28
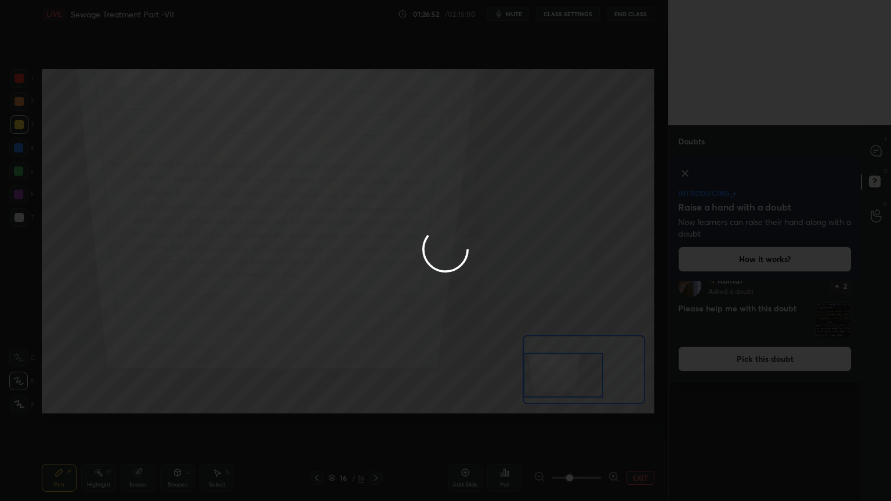
scroll to position [0, 0]
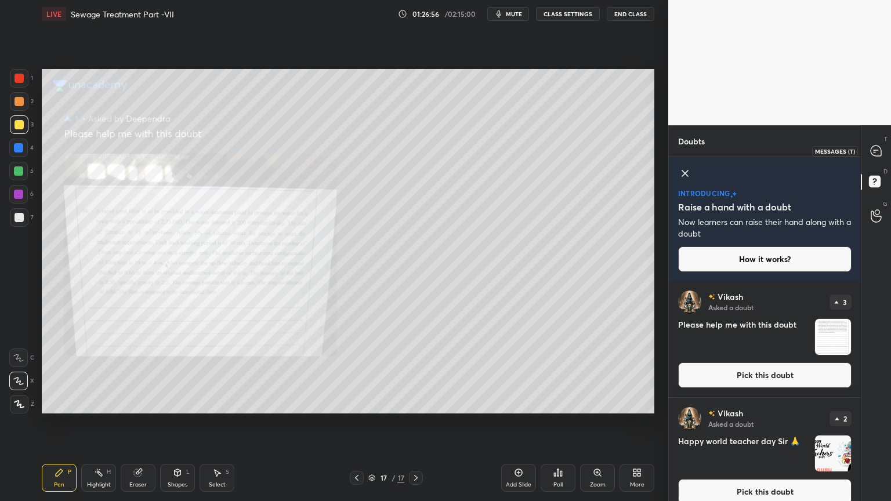
click at [873, 151] on icon at bounding box center [876, 151] width 10 height 10
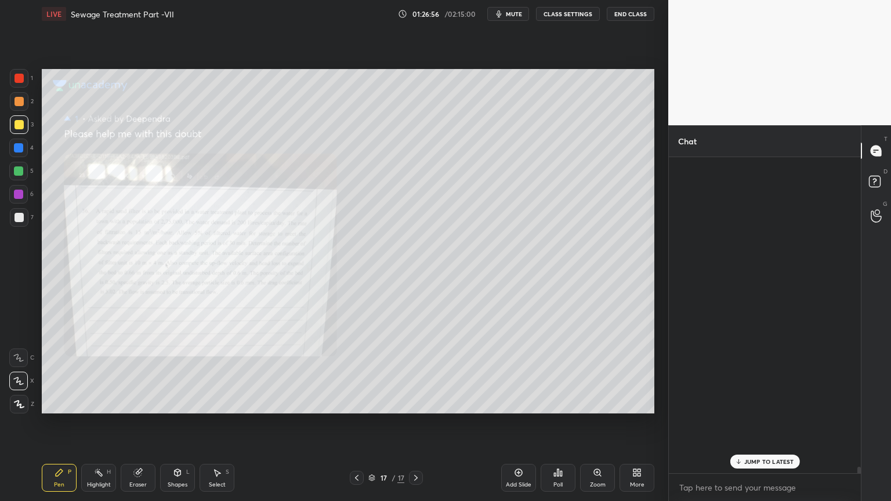
scroll to position [313, 189]
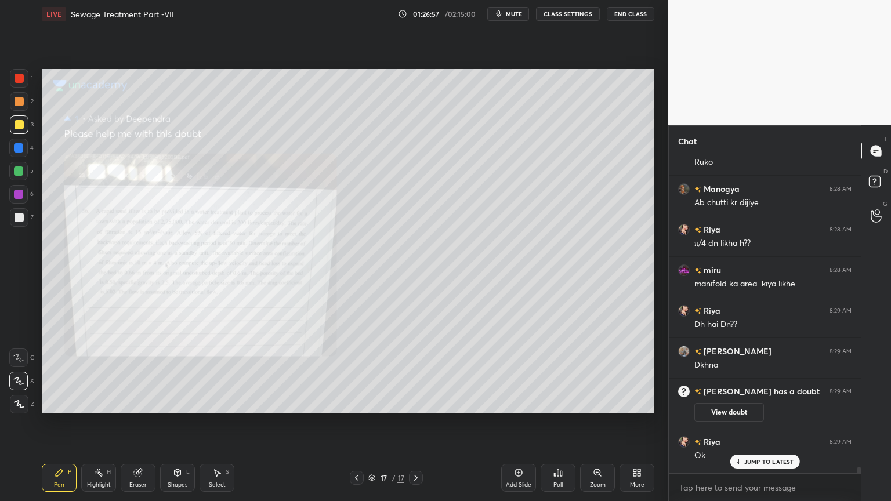
click at [761, 403] on p "JUMP TO LATEST" at bounding box center [769, 461] width 50 height 7
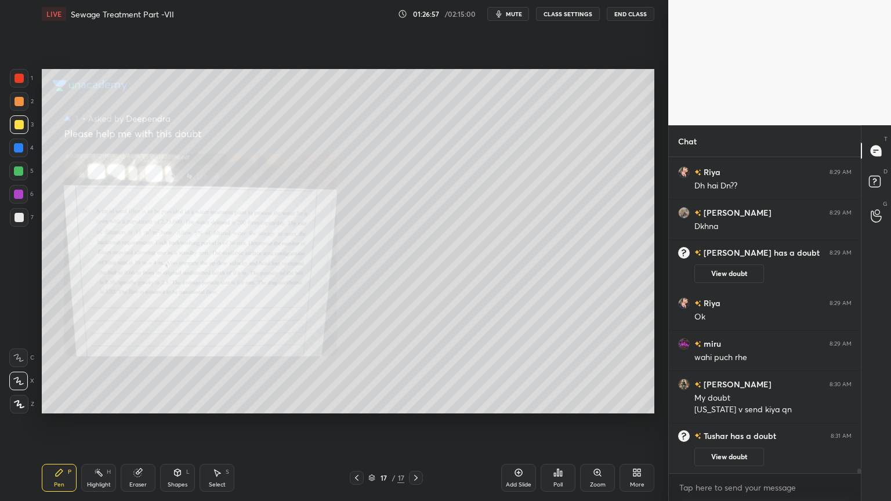
click at [584, 403] on div "Setting up your live class Poll for secs No correct answer Start poll" at bounding box center [348, 241] width 622 height 427
click at [597, 403] on icon at bounding box center [597, 472] width 6 height 6
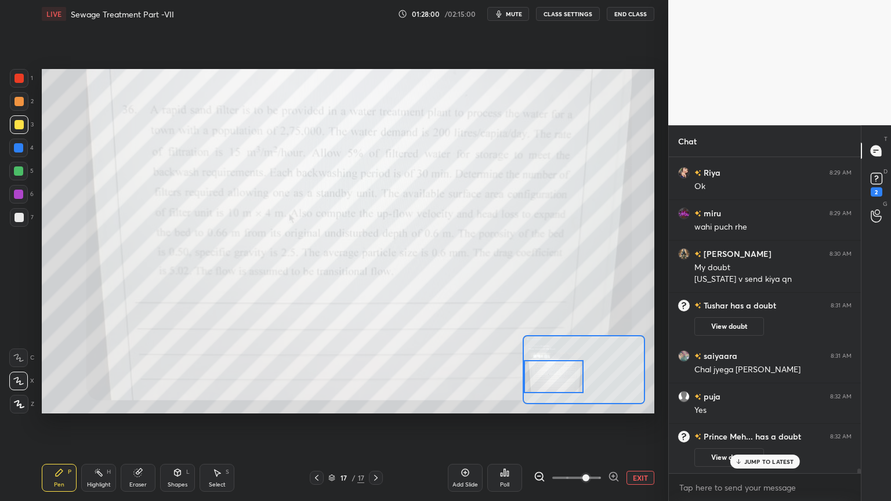
scroll to position [20969, 0]
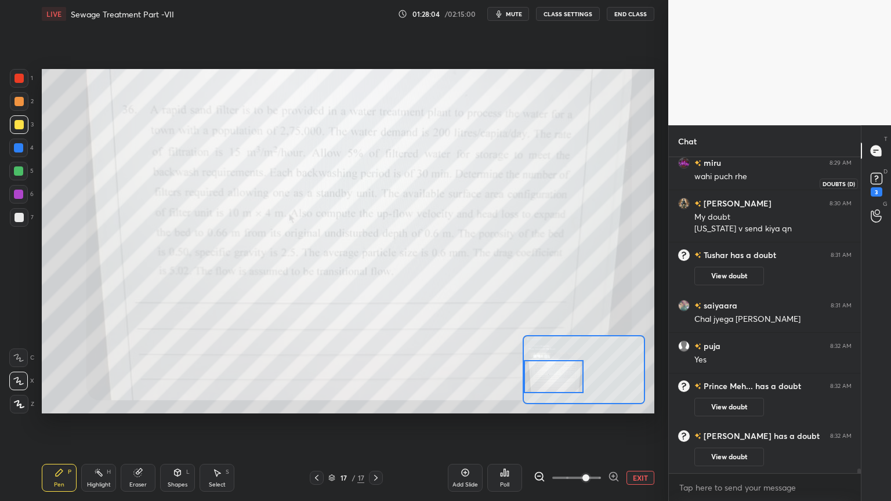
click at [878, 182] on rect at bounding box center [876, 178] width 11 height 11
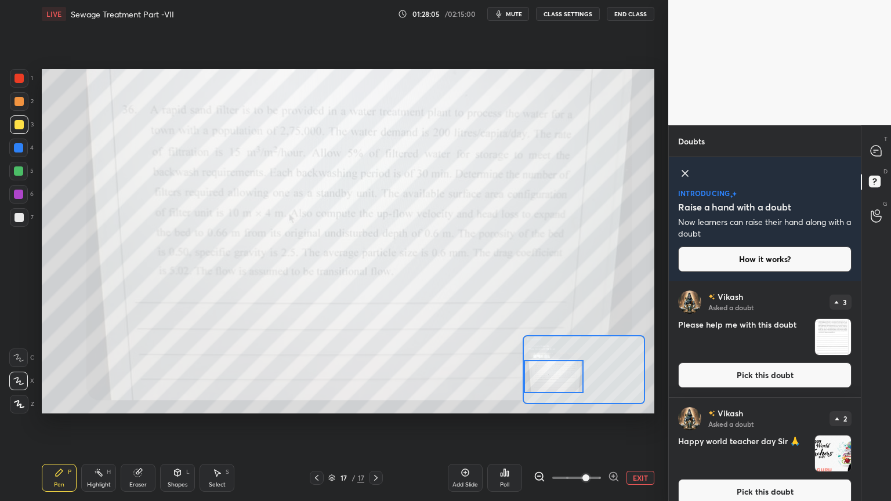
click at [813, 372] on button "Pick this doubt" at bounding box center [764, 376] width 173 height 26
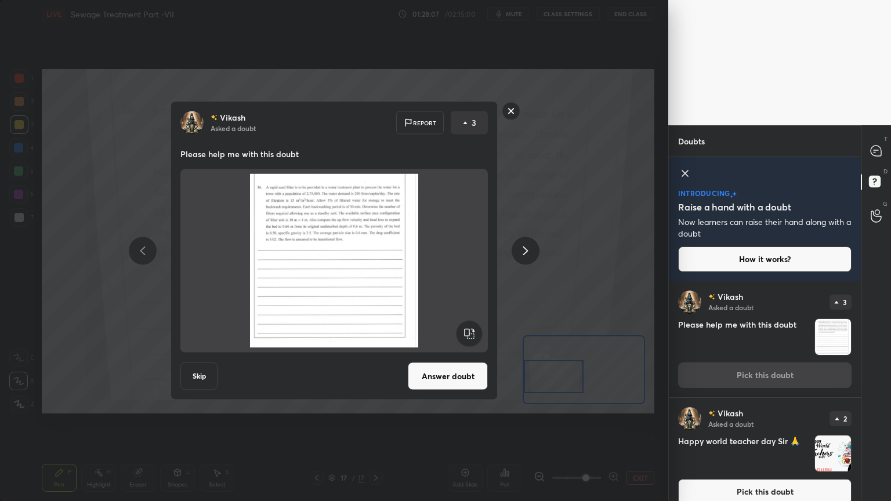
click at [513, 112] on rect at bounding box center [511, 111] width 18 height 18
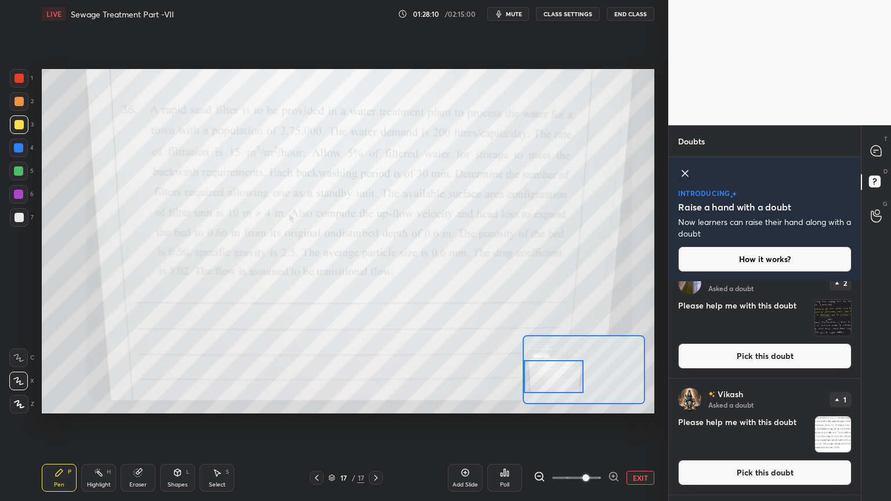
scroll to position [261, 0]
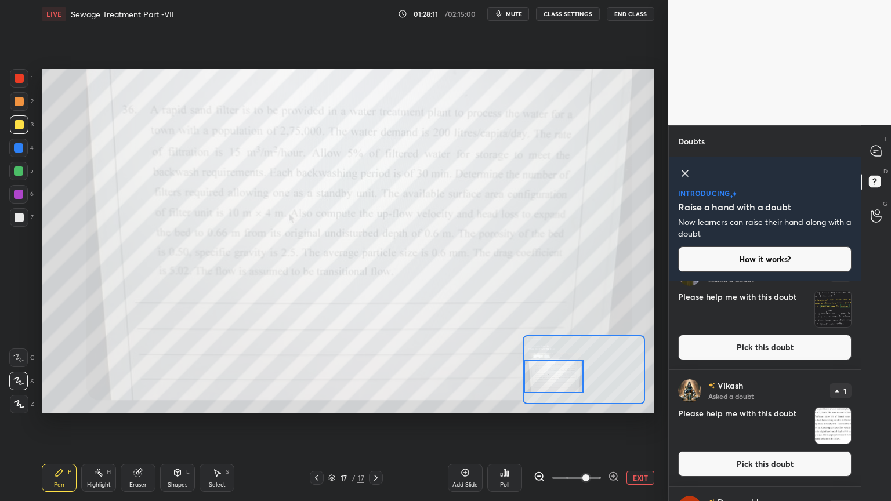
click at [793, 403] on button "Pick this doubt" at bounding box center [764, 464] width 173 height 26
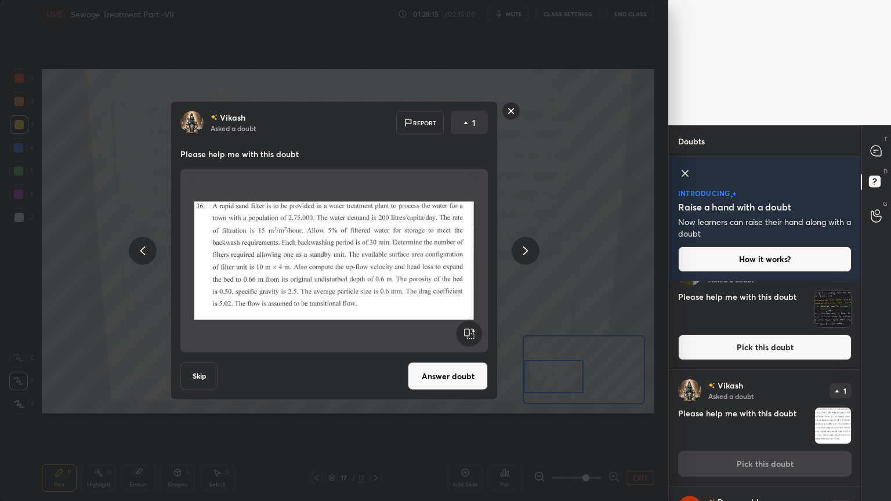
click at [466, 380] on button "Answer doubt" at bounding box center [448, 377] width 80 height 28
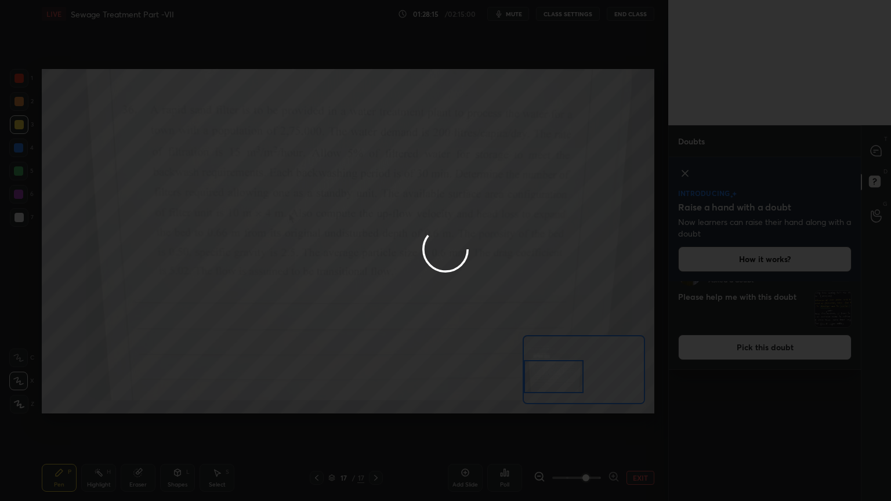
scroll to position [0, 0]
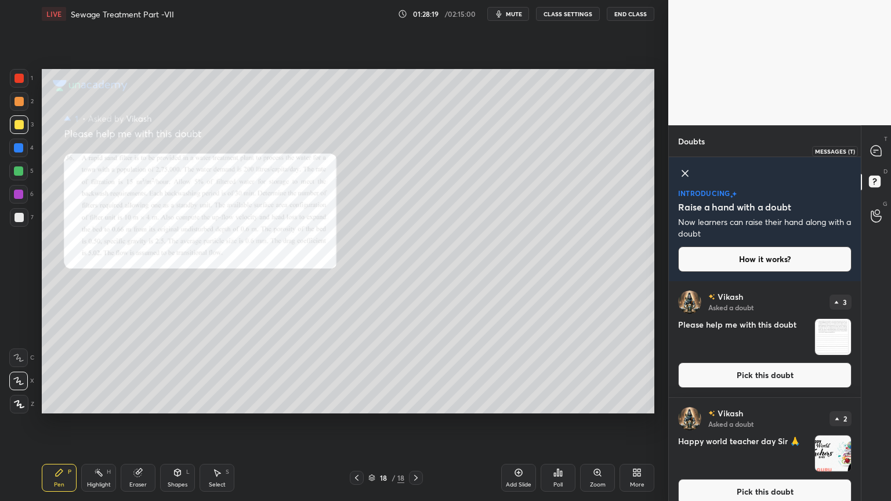
click at [876, 148] on icon at bounding box center [876, 151] width 10 height 10
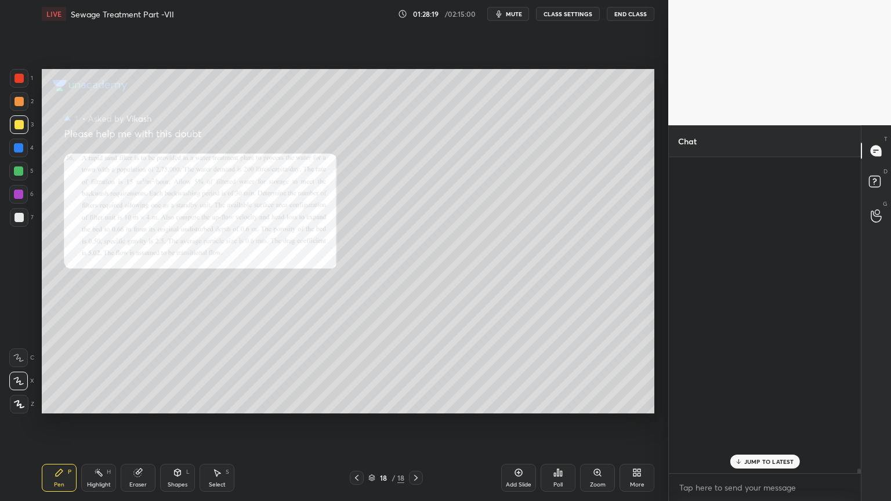
scroll to position [313, 189]
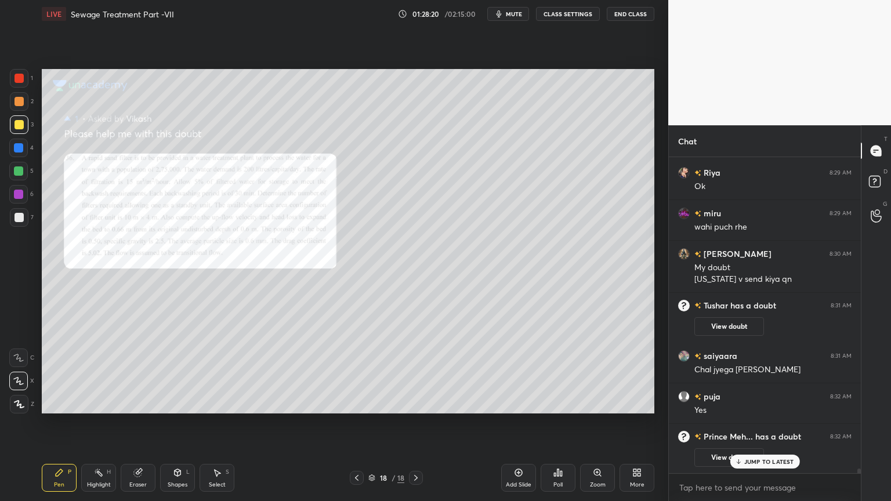
click at [601, 403] on div "Zoom" at bounding box center [598, 485] width 16 height 6
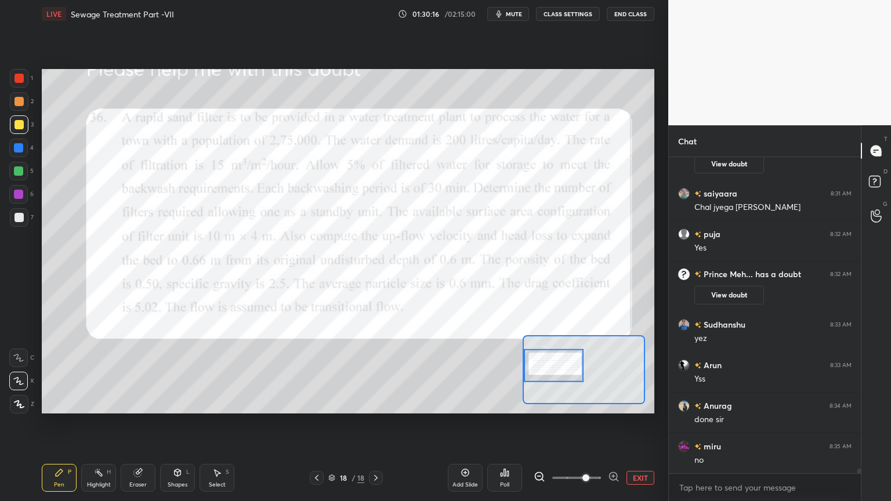
scroll to position [21365, 0]
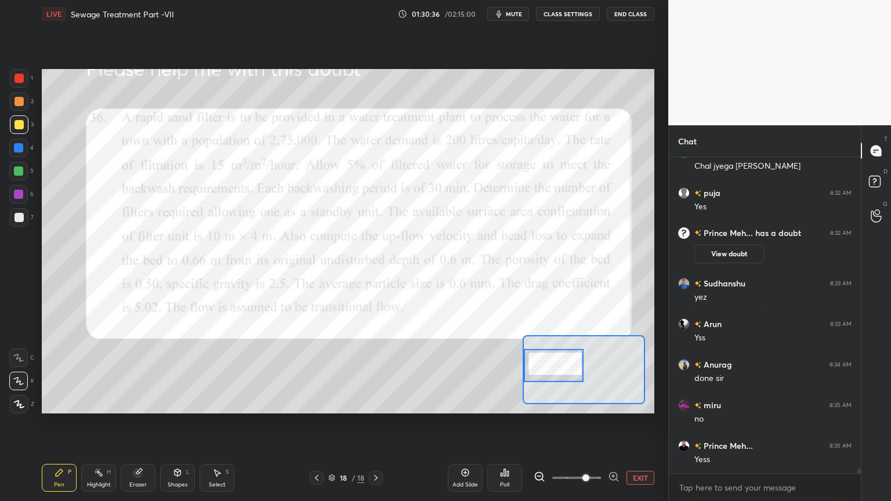
click at [182, 403] on div "Shapes L" at bounding box center [177, 478] width 35 height 28
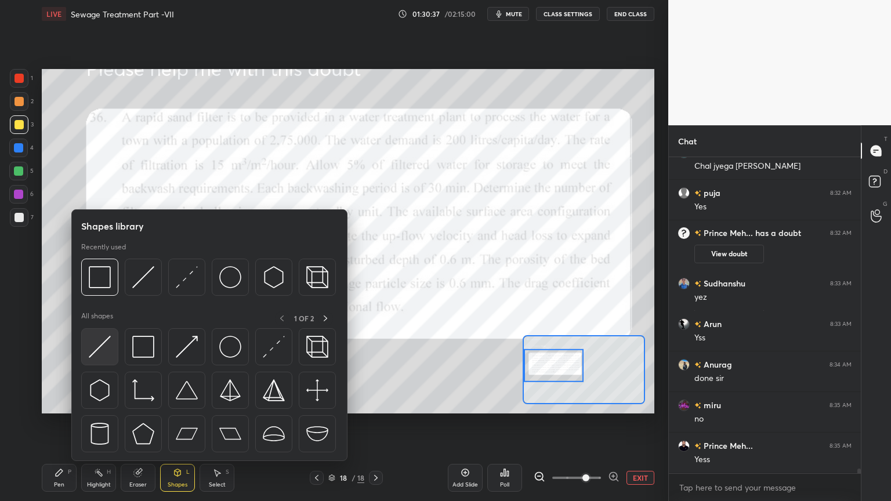
click at [96, 352] on img at bounding box center [100, 347] width 22 height 22
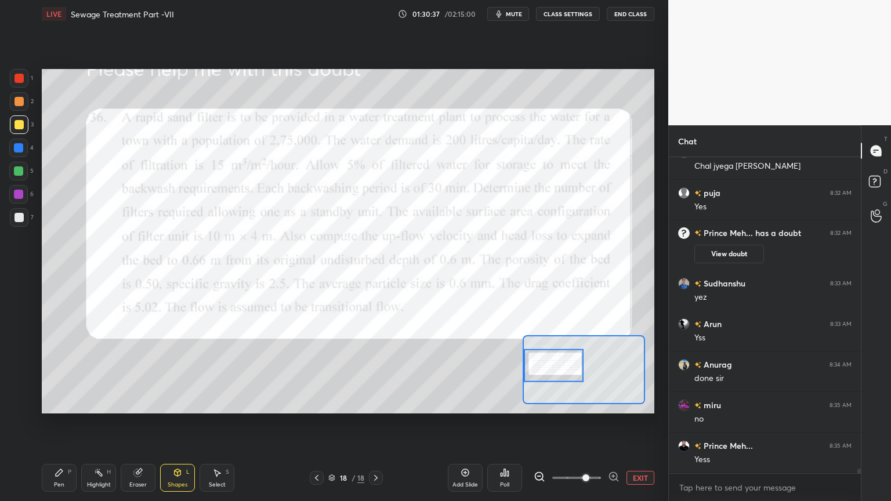
click at [63, 403] on icon at bounding box center [59, 472] width 9 height 9
click at [23, 353] on div at bounding box center [18, 358] width 19 height 19
click at [176, 403] on icon at bounding box center [178, 472] width 6 height 7
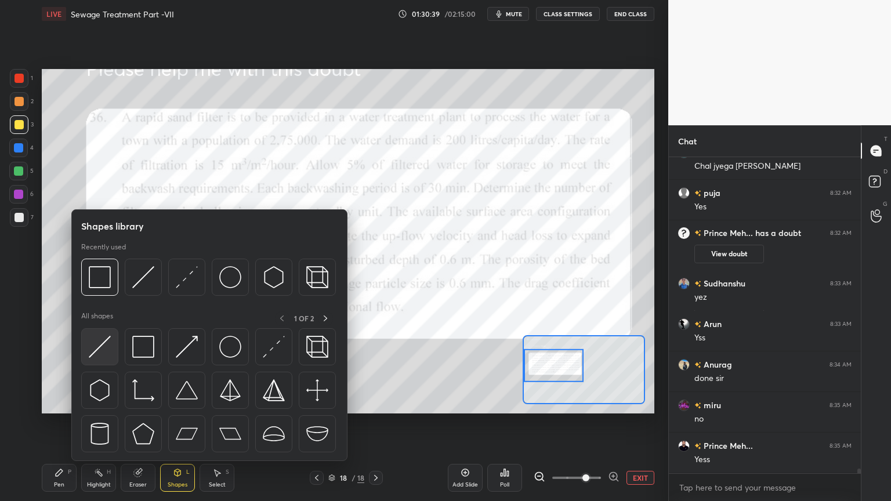
click at [86, 353] on div at bounding box center [99, 346] width 37 height 37
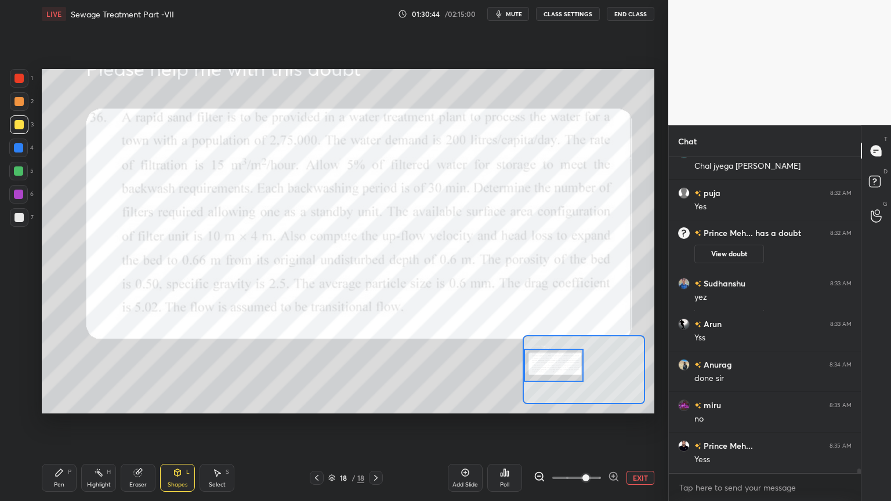
click at [12, 79] on div at bounding box center [19, 78] width 19 height 19
click at [172, 403] on div "Shapes L" at bounding box center [177, 478] width 35 height 28
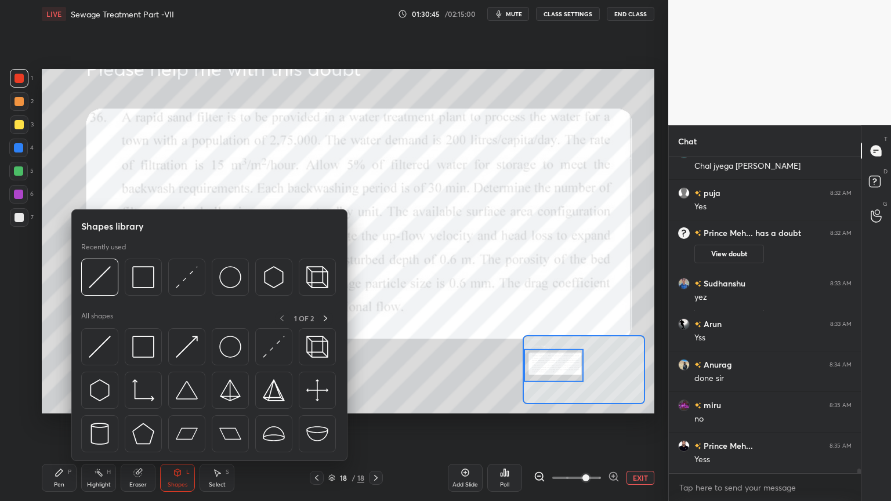
click at [182, 403] on div "Shapes L" at bounding box center [177, 478] width 35 height 28
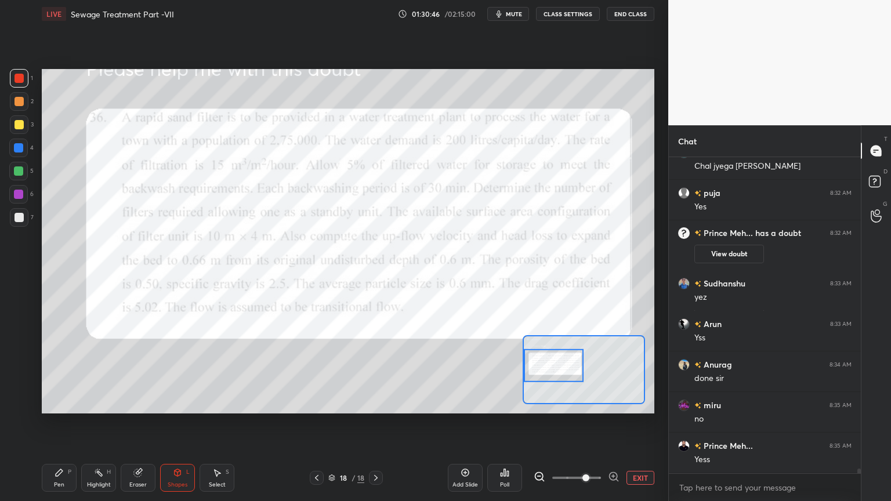
click at [179, 403] on icon at bounding box center [178, 472] width 6 height 7
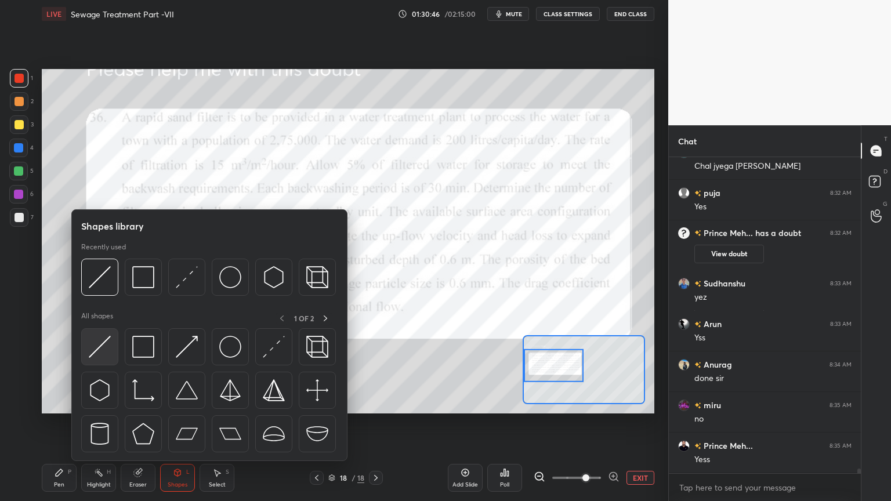
click at [93, 347] on img at bounding box center [100, 347] width 22 height 22
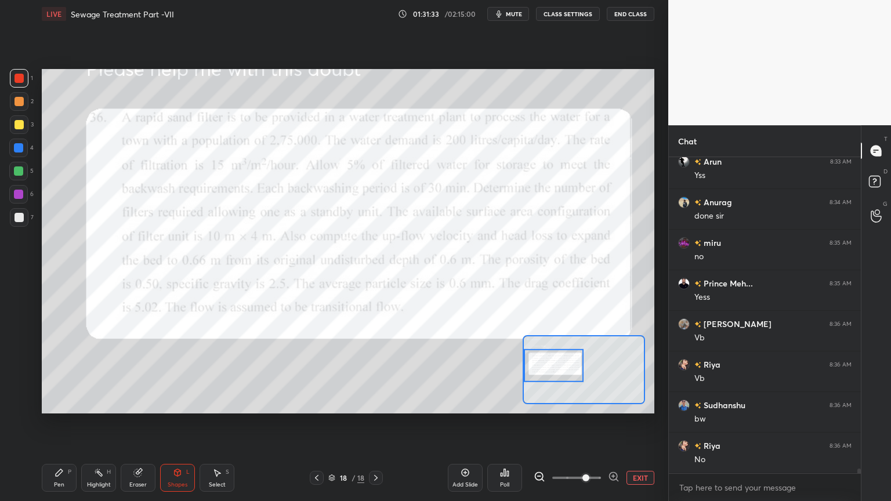
scroll to position [21568, 0]
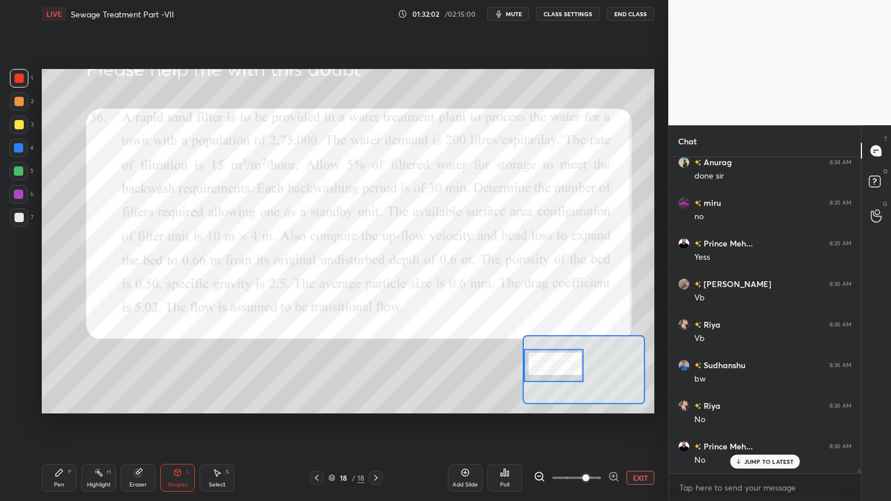
click at [512, 10] on span "mute" at bounding box center [514, 14] width 16 height 8
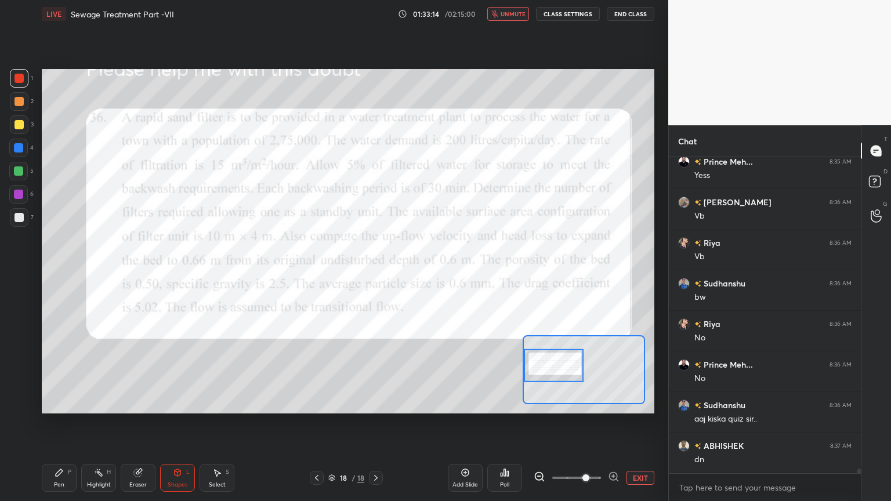
scroll to position [21690, 0]
click at [513, 15] on span "unmute" at bounding box center [513, 14] width 25 height 8
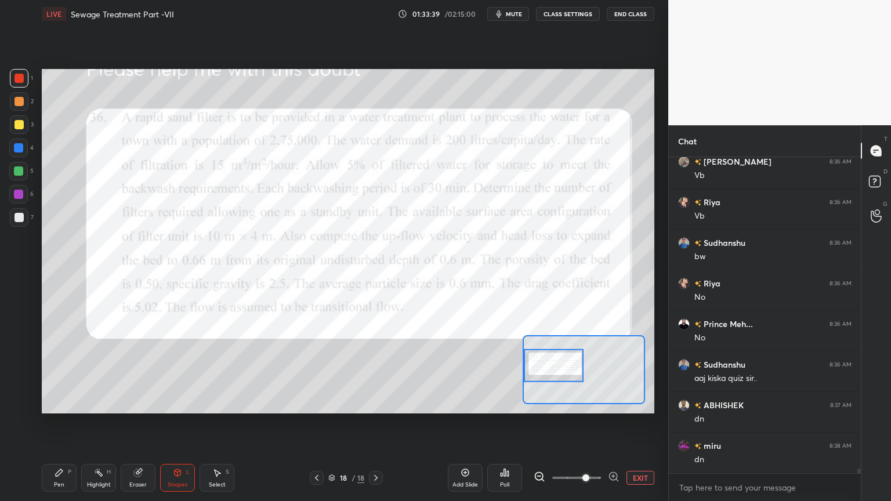
click at [483, 403] on div "Setting up your live class Poll for secs No correct answer Start poll" at bounding box center [348, 241] width 622 height 427
click at [468, 403] on icon at bounding box center [465, 472] width 9 height 9
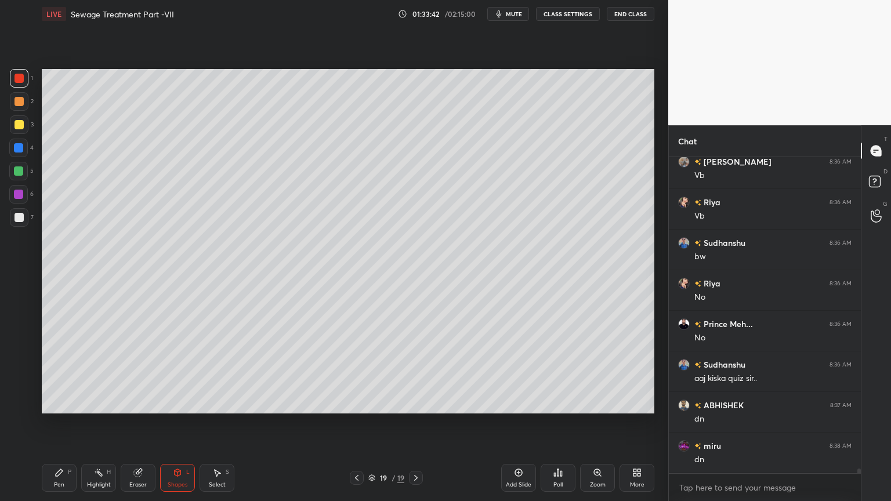
click at [22, 219] on div at bounding box center [19, 217] width 9 height 9
click at [66, 403] on div "Pen P Highlight H Eraser Shapes L Select S 19 / 19 Add Slide Poll Zoom More" at bounding box center [348, 478] width 613 height 46
click at [70, 403] on div "Pen P" at bounding box center [59, 478] width 35 height 28
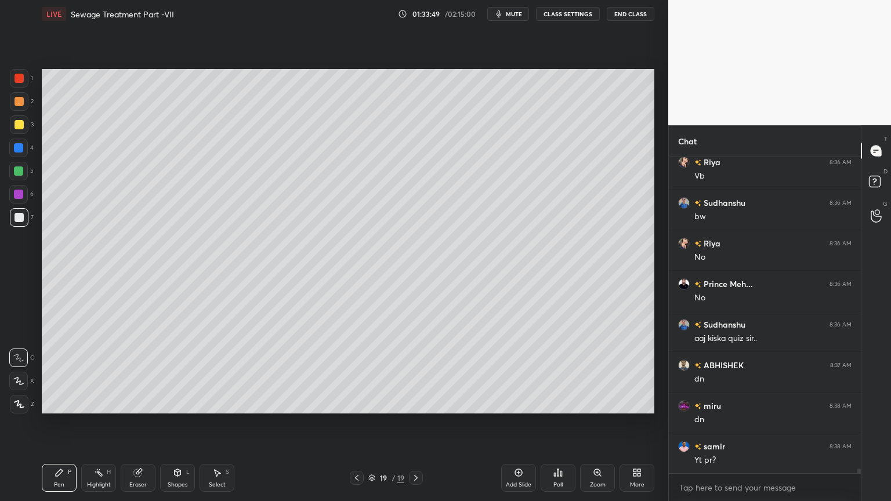
click at [18, 385] on icon at bounding box center [18, 381] width 10 height 8
click at [180, 403] on div "Shapes L" at bounding box center [177, 478] width 35 height 28
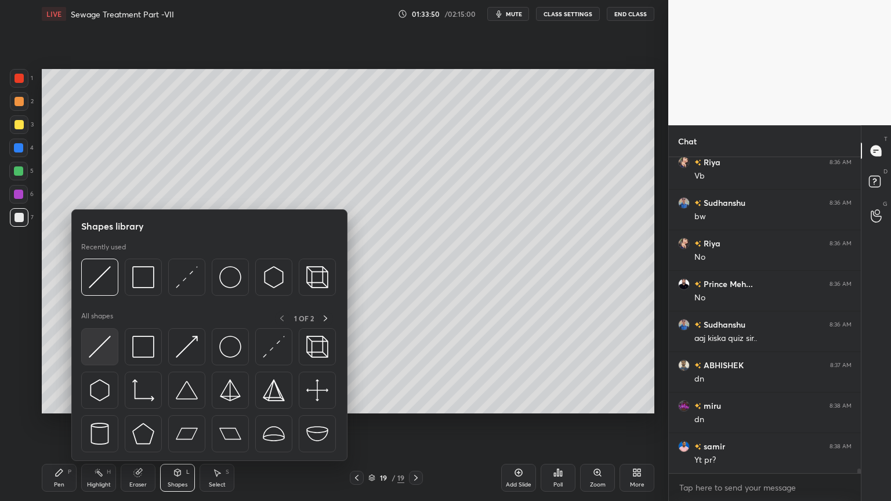
click at [94, 353] on img at bounding box center [100, 347] width 22 height 22
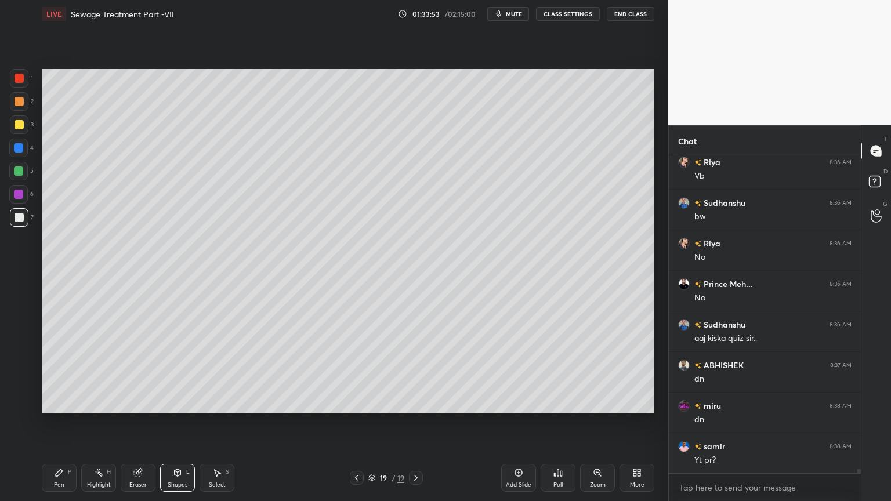
click at [64, 403] on div "Pen P" at bounding box center [59, 478] width 35 height 28
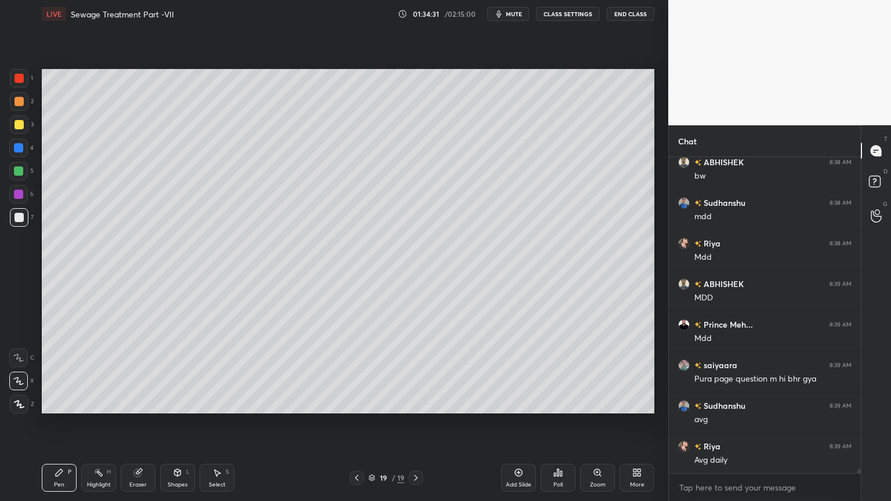
scroll to position [22096, 0]
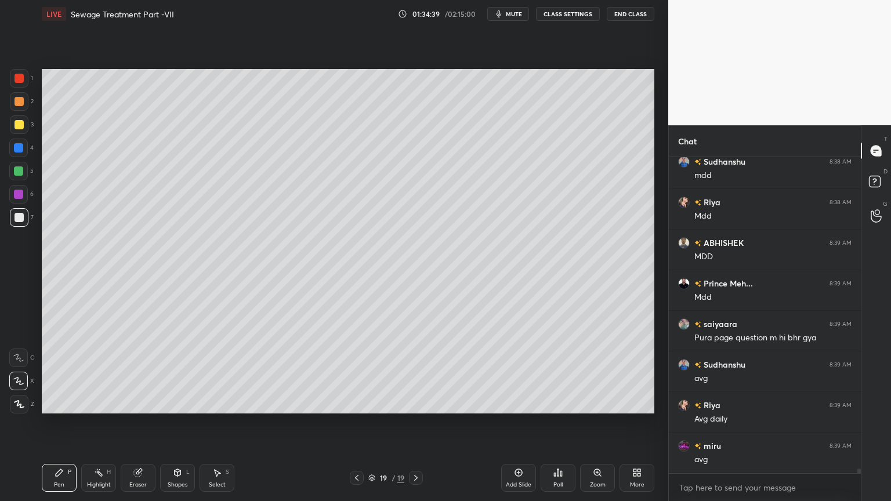
click at [356, 403] on icon at bounding box center [356, 478] width 3 height 6
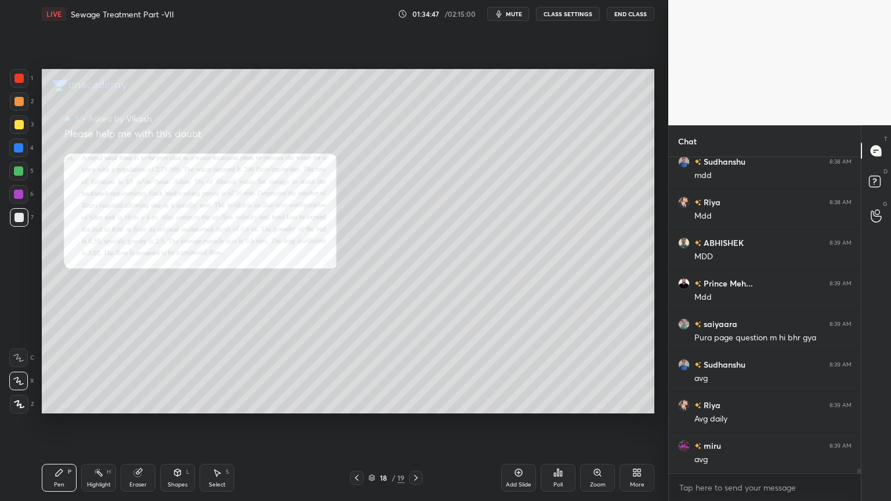
click at [415, 403] on div at bounding box center [416, 478] width 14 height 14
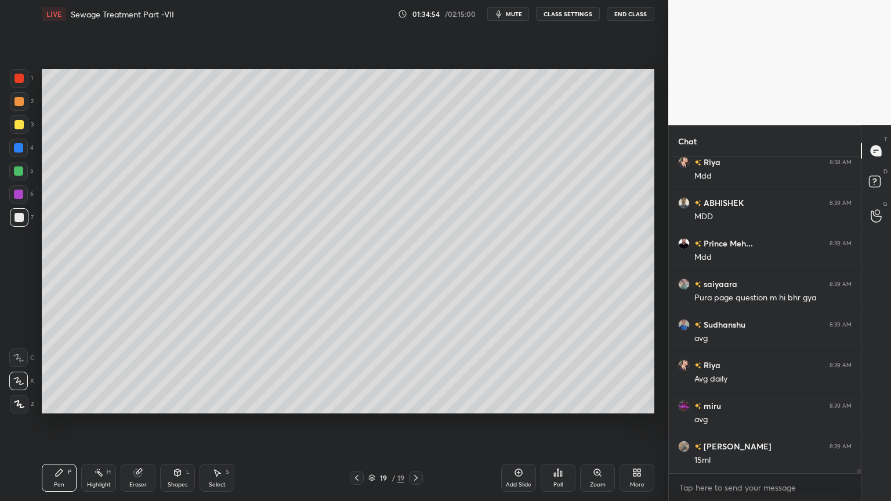
scroll to position [22177, 0]
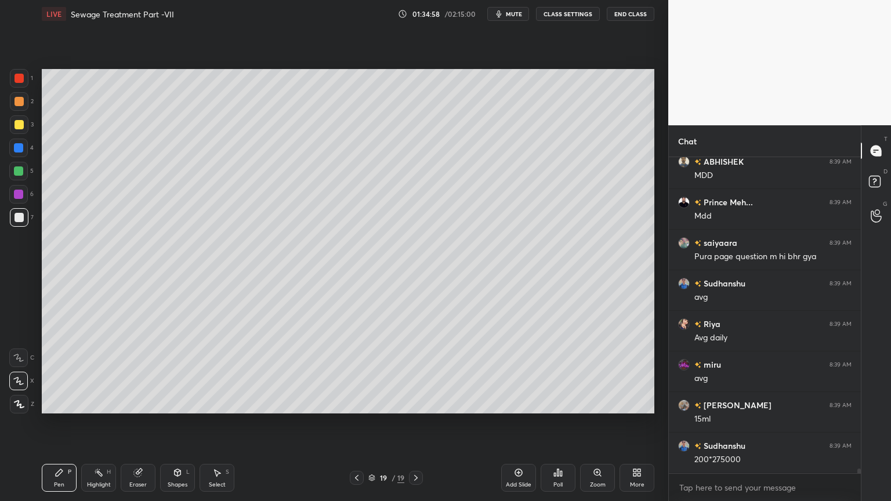
click at [137, 403] on icon at bounding box center [138, 473] width 8 height 8
click at [56, 403] on div "Pen P Highlight H Eraser Shapes L Select S 19 / 19 Add Slide Poll Zoom More" at bounding box center [348, 478] width 613 height 46
click at [66, 403] on div "Pen P" at bounding box center [59, 478] width 35 height 28
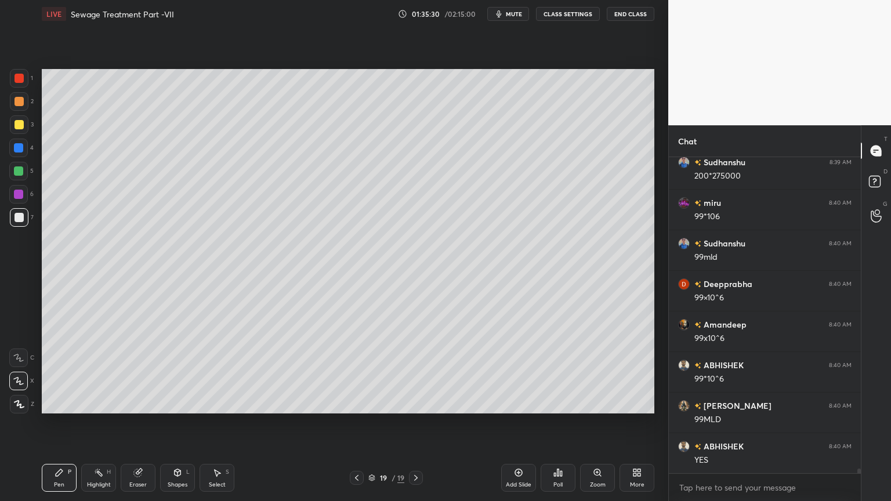
scroll to position [22502, 0]
click at [357, 403] on icon at bounding box center [356, 477] width 9 height 9
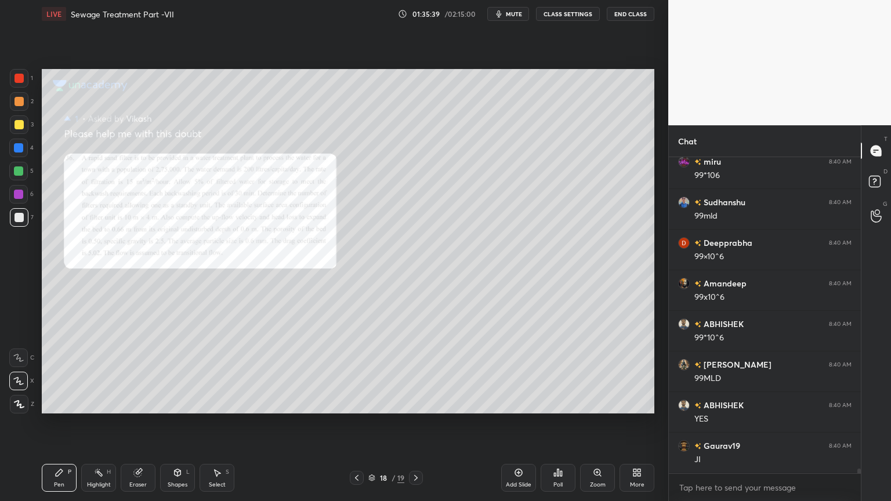
scroll to position [22542, 0]
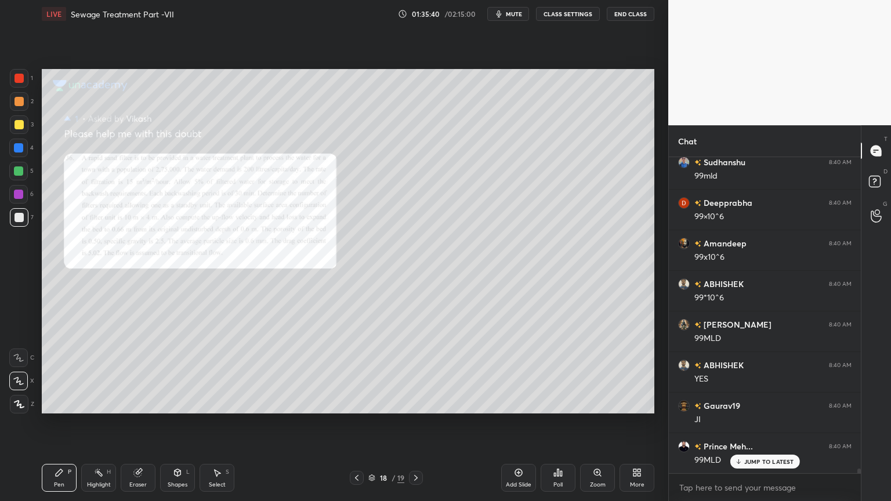
click at [408, 403] on div "18 / 19" at bounding box center [386, 478] width 73 height 14
click at [415, 403] on icon at bounding box center [415, 477] width 9 height 9
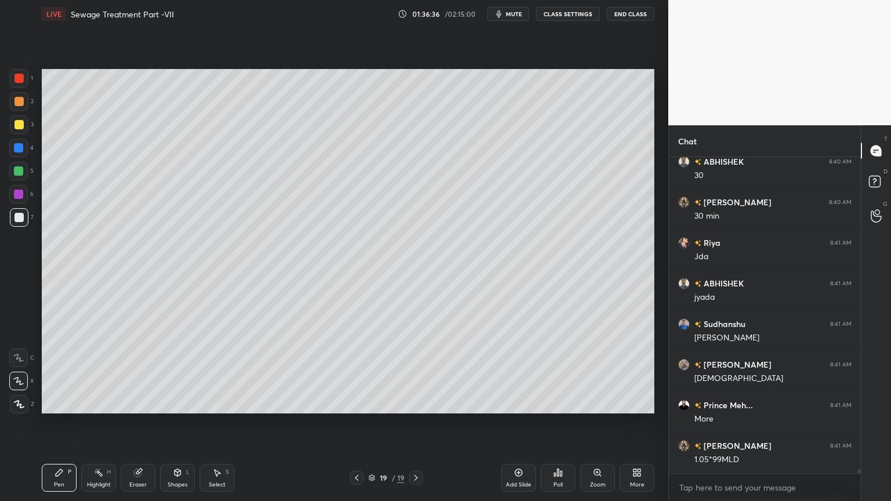
scroll to position [23122, 0]
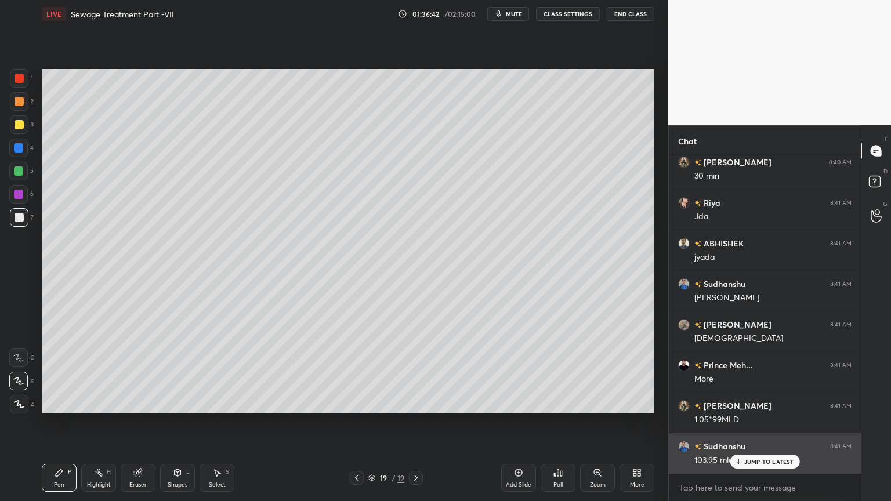
click at [749, 403] on p "JUMP TO LATEST" at bounding box center [769, 461] width 50 height 7
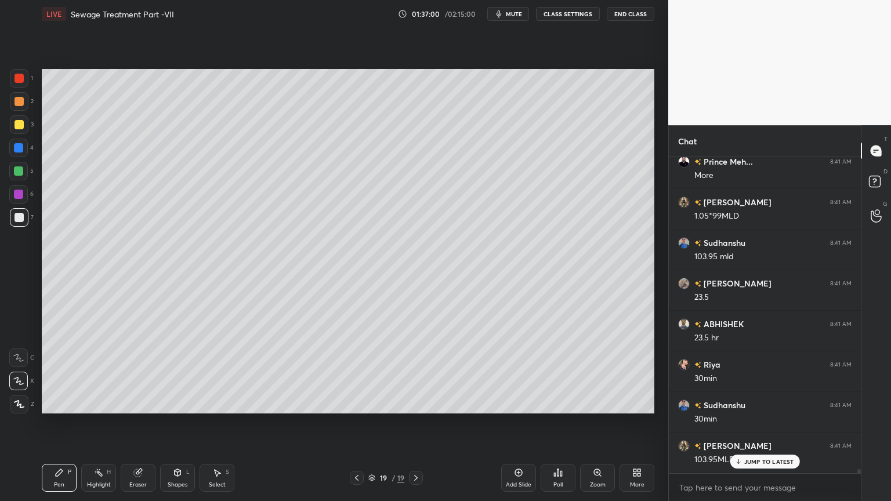
scroll to position [23366, 0]
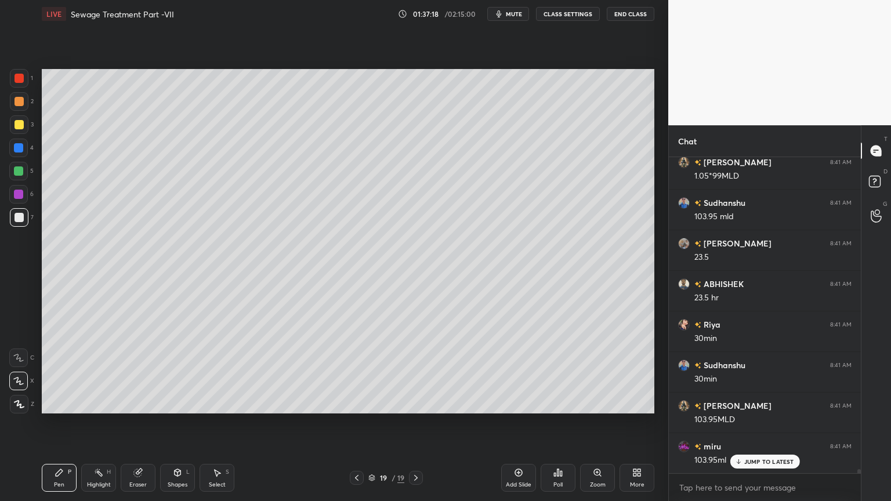
click at [171, 403] on div "Shapes L" at bounding box center [177, 478] width 35 height 28
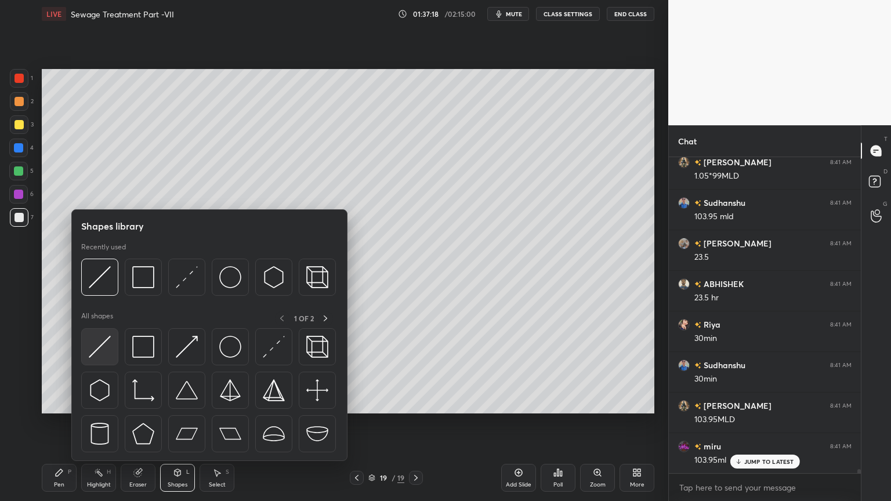
click at [100, 348] on img at bounding box center [100, 347] width 22 height 22
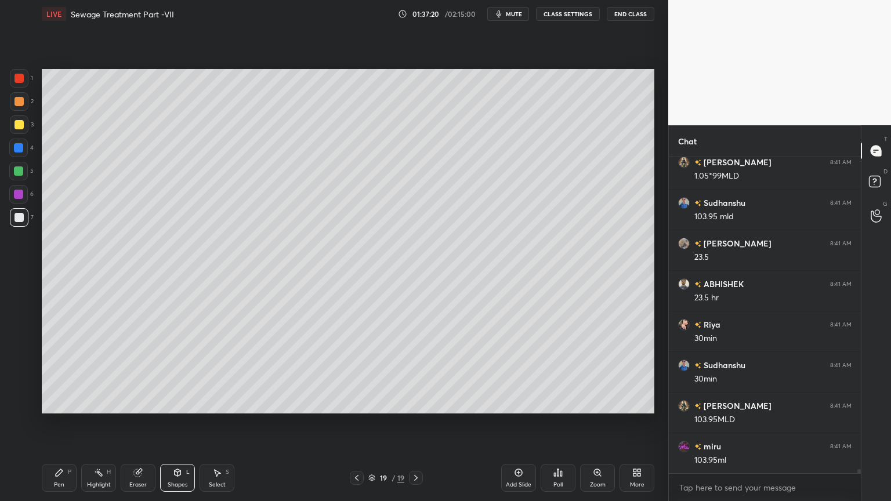
scroll to position [23407, 0]
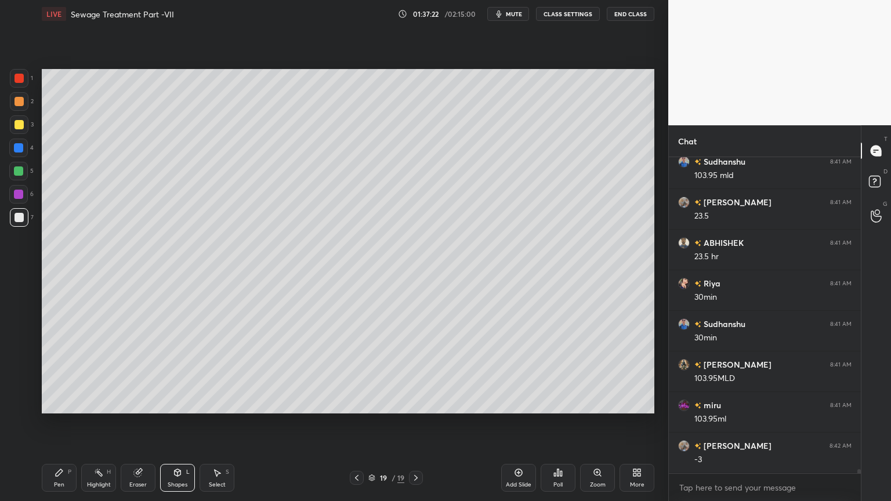
click at [70, 403] on div "Pen P" at bounding box center [59, 478] width 35 height 28
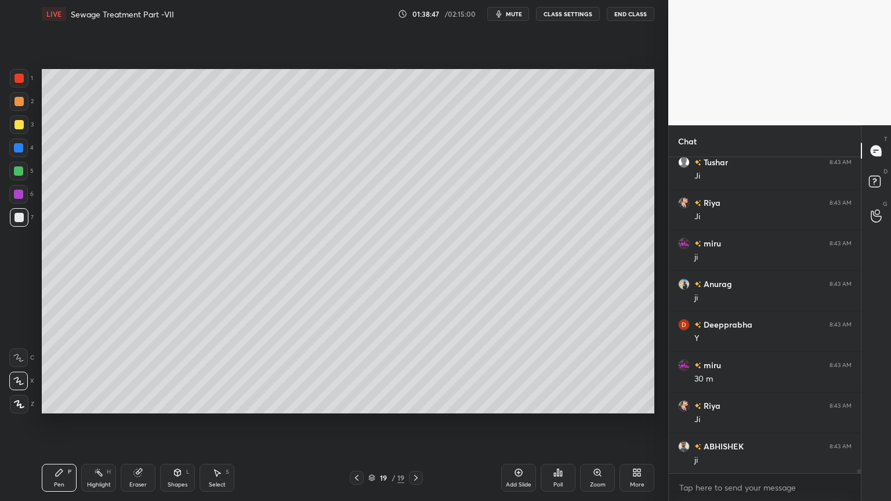
scroll to position [24138, 0]
click at [517, 403] on div "Add Slide" at bounding box center [518, 478] width 35 height 28
click at [358, 403] on icon at bounding box center [356, 477] width 9 height 9
click at [418, 403] on icon at bounding box center [416, 478] width 3 height 6
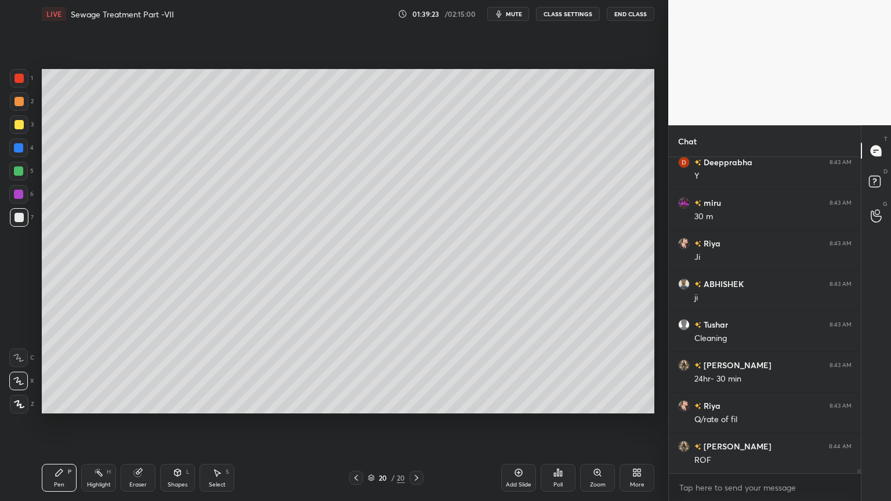
click at [355, 403] on icon at bounding box center [355, 478] width 3 height 6
click at [418, 403] on icon at bounding box center [416, 477] width 9 height 9
click at [357, 403] on icon at bounding box center [356, 477] width 9 height 9
click at [358, 403] on div at bounding box center [356, 478] width 14 height 14
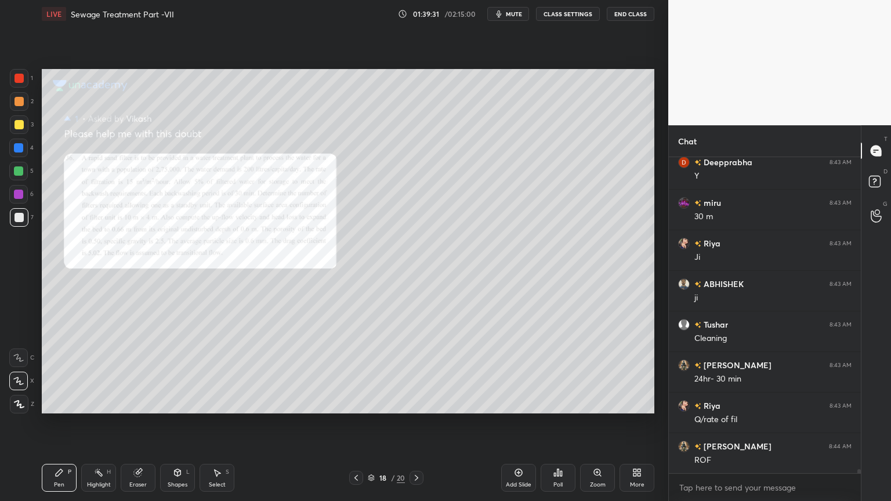
scroll to position [24301, 0]
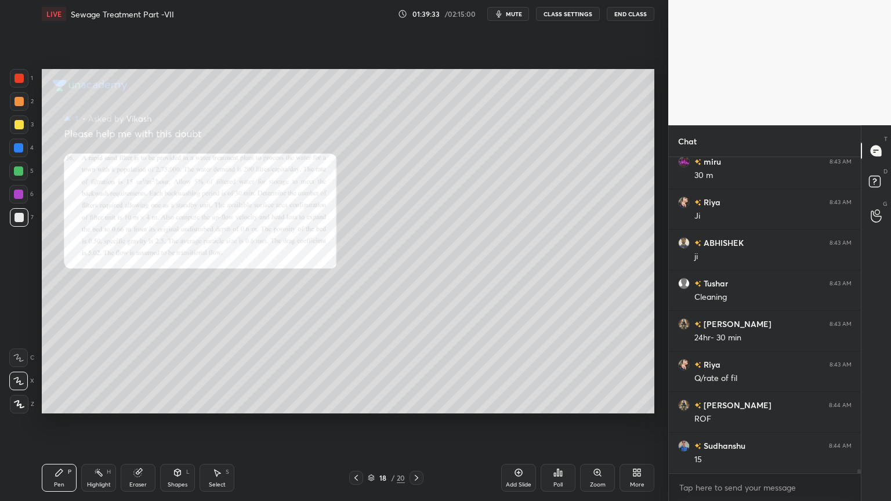
click at [412, 403] on icon at bounding box center [416, 477] width 9 height 9
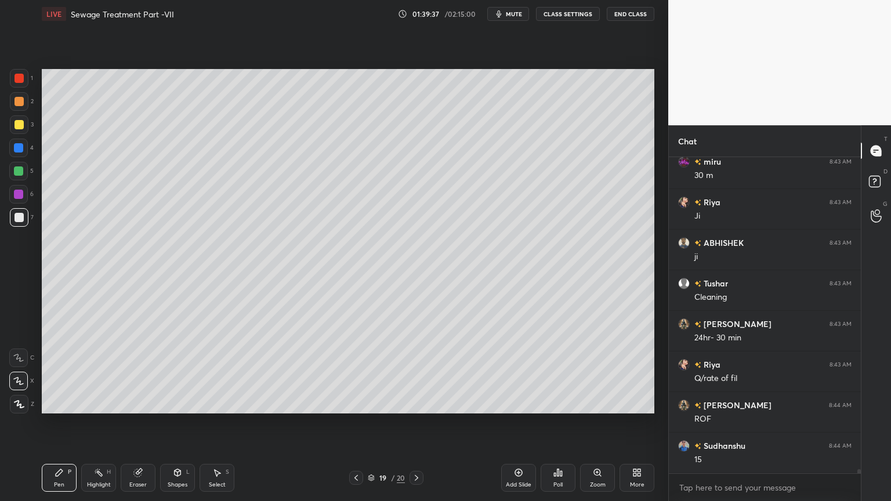
click at [417, 403] on icon at bounding box center [416, 478] width 3 height 6
click at [359, 403] on icon at bounding box center [356, 477] width 9 height 9
click at [360, 403] on icon at bounding box center [356, 477] width 9 height 9
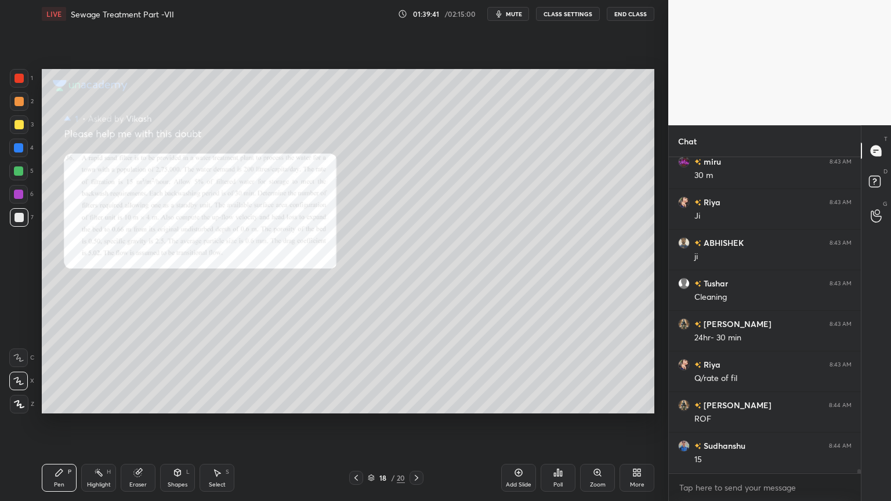
scroll to position [24341, 0]
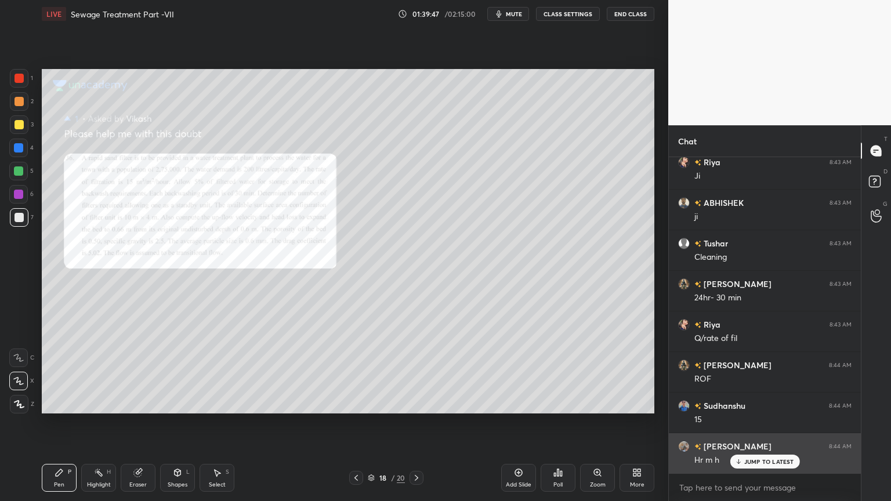
click at [761, 403] on p "JUMP TO LATEST" at bounding box center [769, 461] width 50 height 7
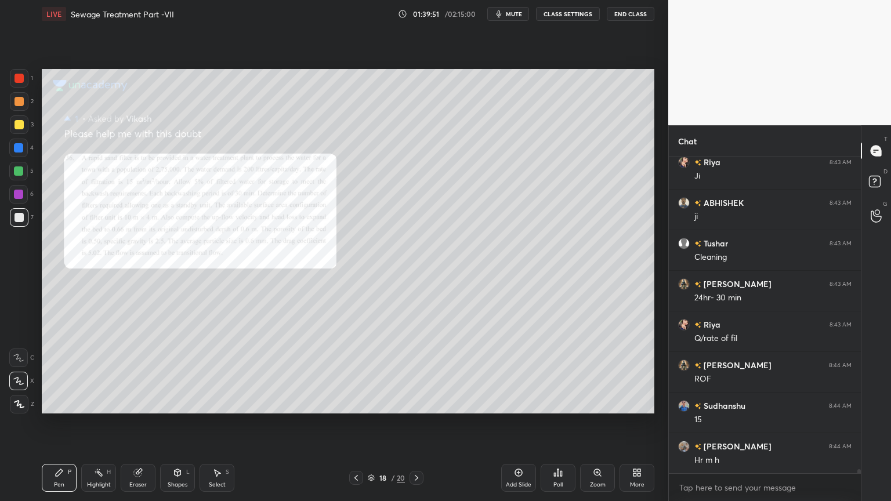
click at [358, 403] on icon at bounding box center [356, 477] width 9 height 9
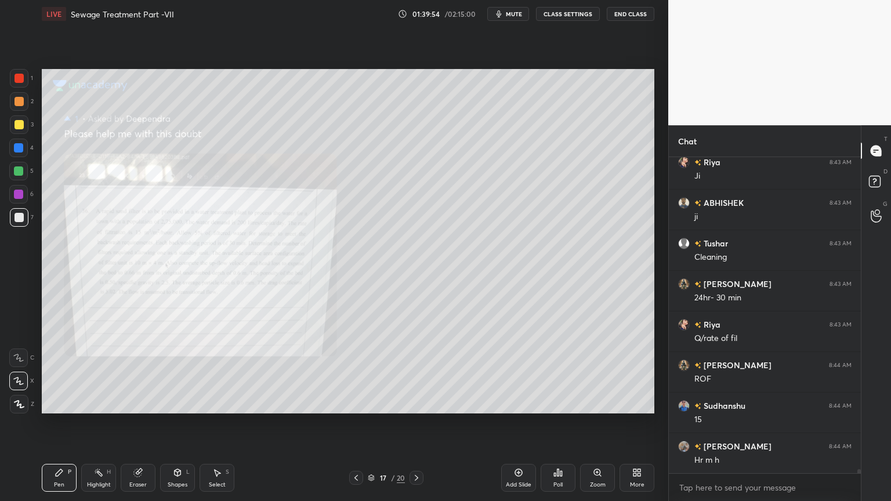
click at [414, 403] on icon at bounding box center [416, 477] width 9 height 9
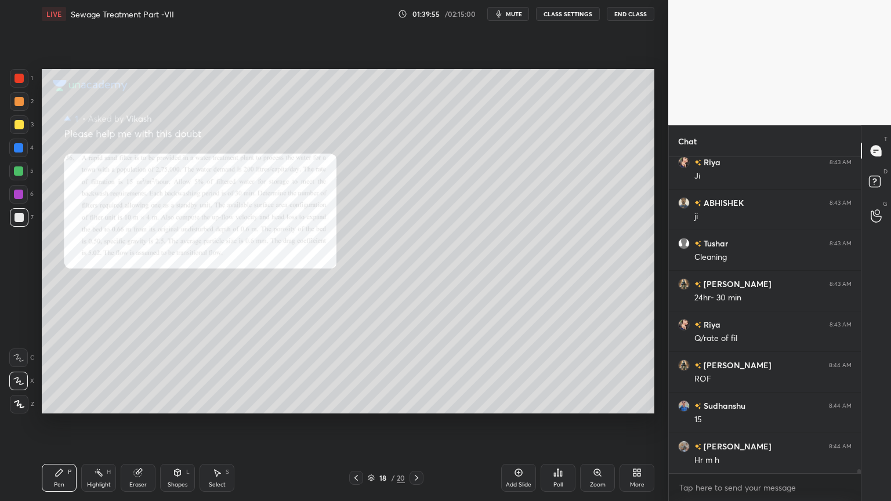
click at [412, 403] on icon at bounding box center [416, 477] width 9 height 9
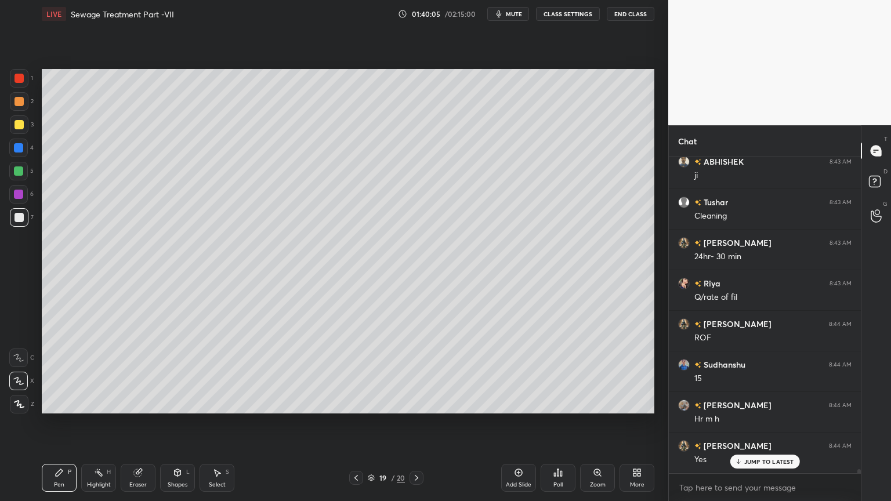
scroll to position [24422, 0]
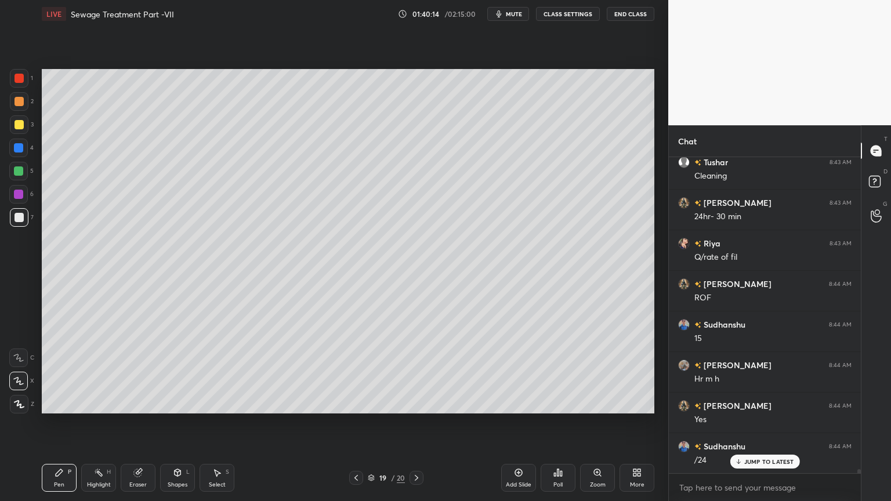
click at [142, 403] on div "Eraser" at bounding box center [138, 478] width 35 height 28
click at [57, 403] on div "Pen P" at bounding box center [59, 478] width 35 height 28
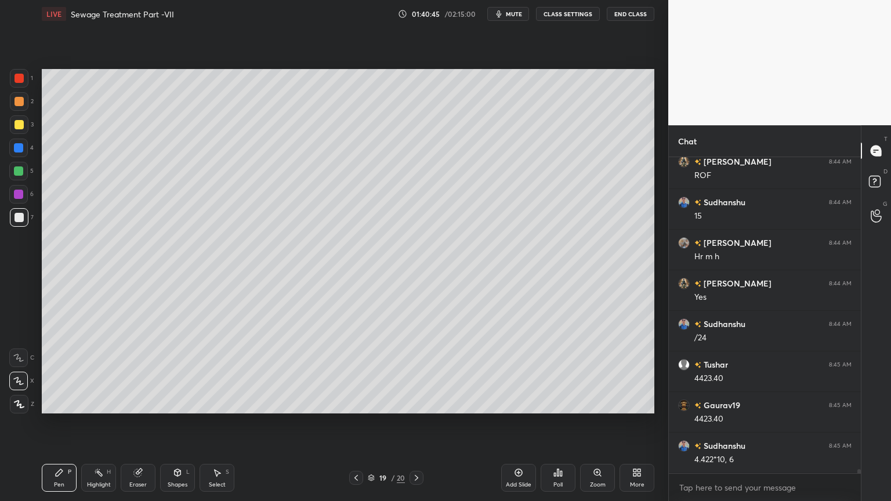
click at [64, 403] on div "Pen" at bounding box center [59, 485] width 10 height 6
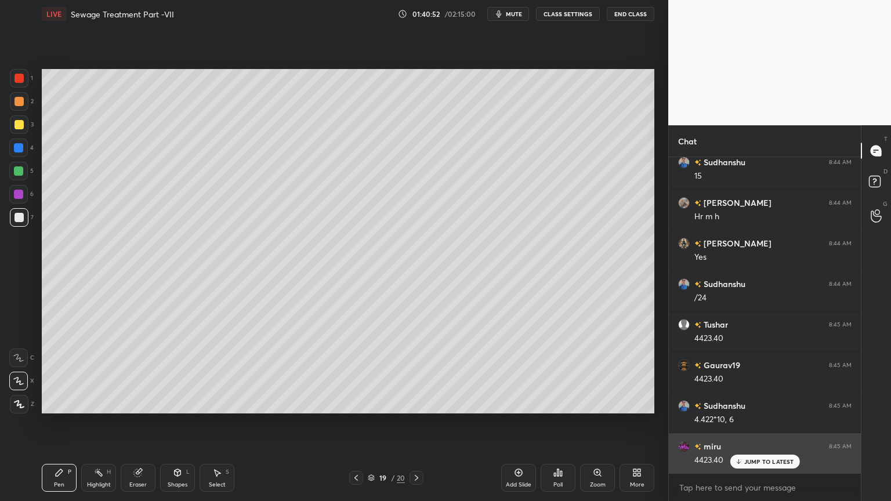
click at [754, 403] on p "JUMP TO LATEST" at bounding box center [769, 461] width 50 height 7
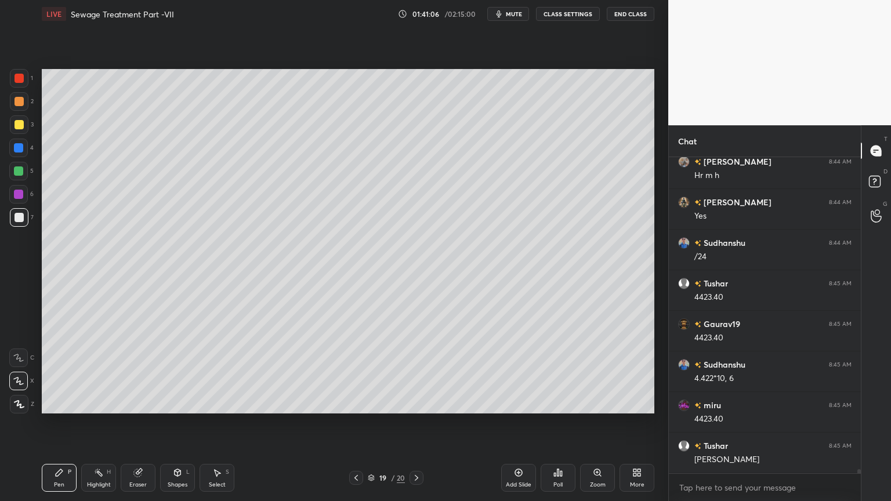
scroll to position [24666, 0]
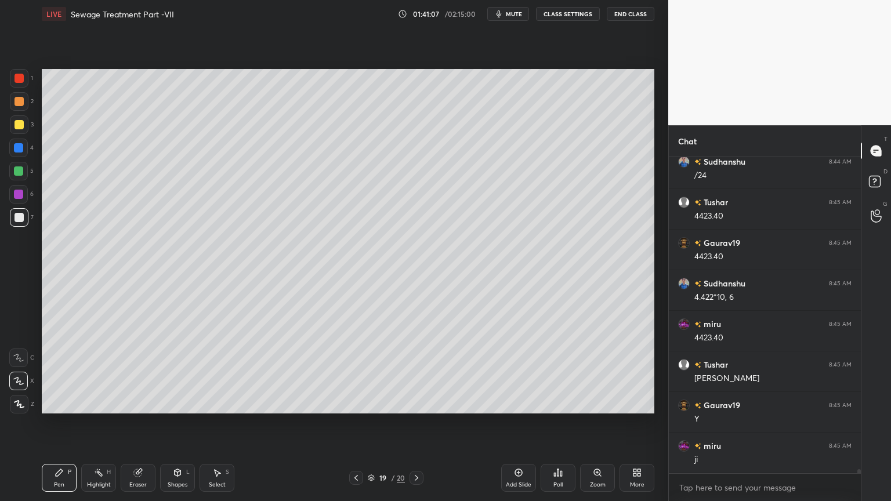
click at [414, 403] on div "Pen P Highlight H Eraser Shapes L Select S 19 / 20 Add Slide Poll Zoom More" at bounding box center [348, 478] width 613 height 46
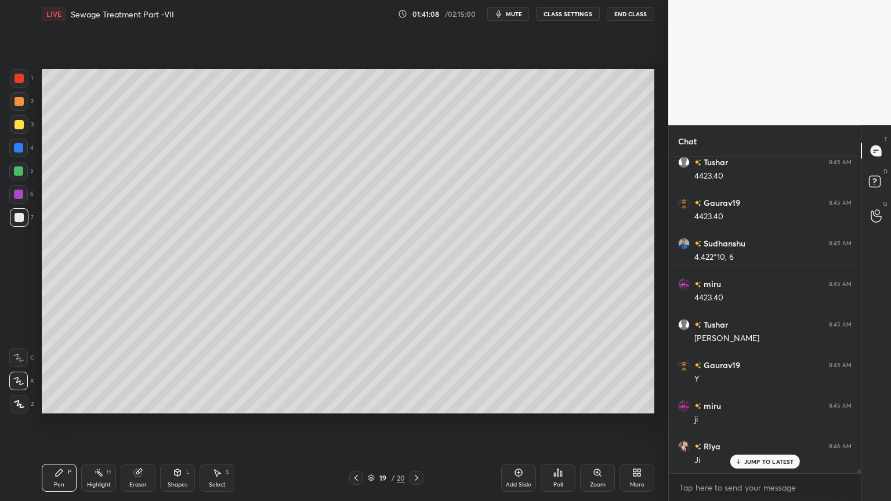
click at [417, 403] on icon at bounding box center [416, 477] width 9 height 9
click at [142, 403] on div "Eraser" at bounding box center [138, 478] width 35 height 28
click at [354, 403] on icon at bounding box center [356, 477] width 9 height 9
click at [355, 403] on icon at bounding box center [355, 478] width 3 height 6
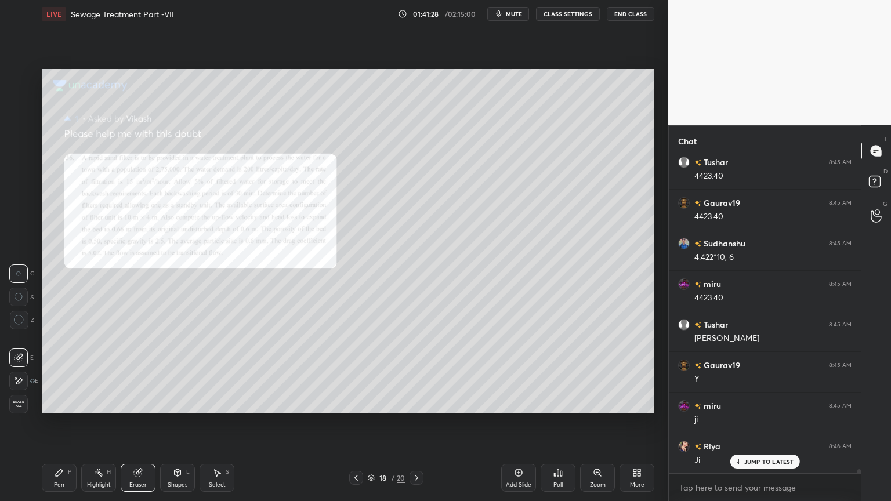
click at [57, 403] on icon at bounding box center [59, 472] width 9 height 9
click at [140, 403] on div "Eraser" at bounding box center [138, 478] width 35 height 28
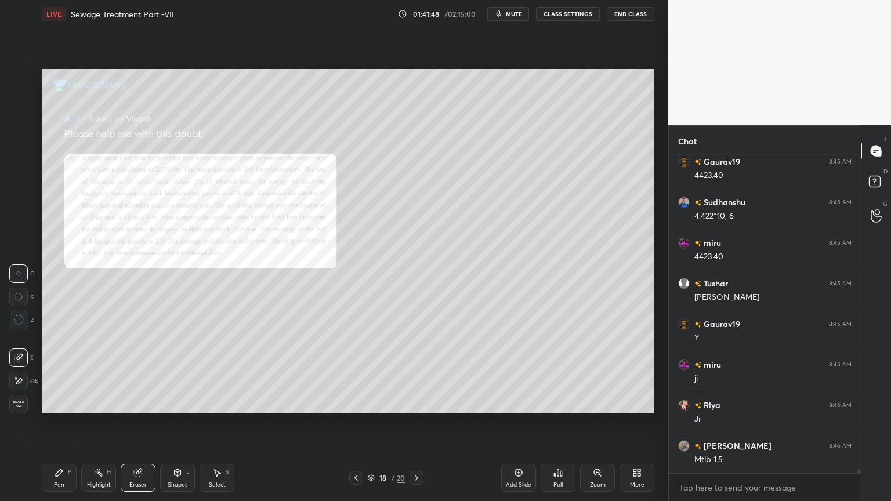
click at [19, 403] on span "Erase all" at bounding box center [18, 404] width 17 height 8
click at [417, 403] on icon at bounding box center [416, 477] width 9 height 9
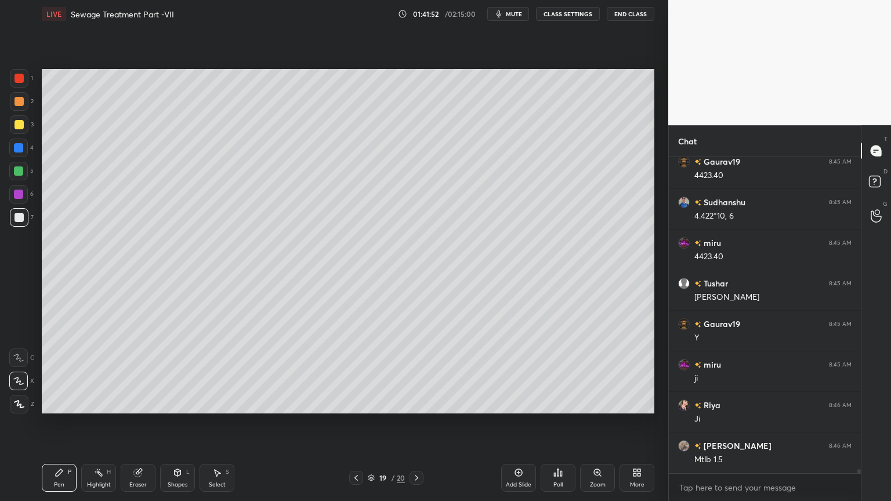
click at [415, 403] on icon at bounding box center [416, 477] width 9 height 9
click at [354, 403] on div at bounding box center [356, 478] width 14 height 14
click at [415, 403] on icon at bounding box center [416, 478] width 3 height 6
click at [182, 403] on div "Shapes L" at bounding box center [177, 478] width 35 height 28
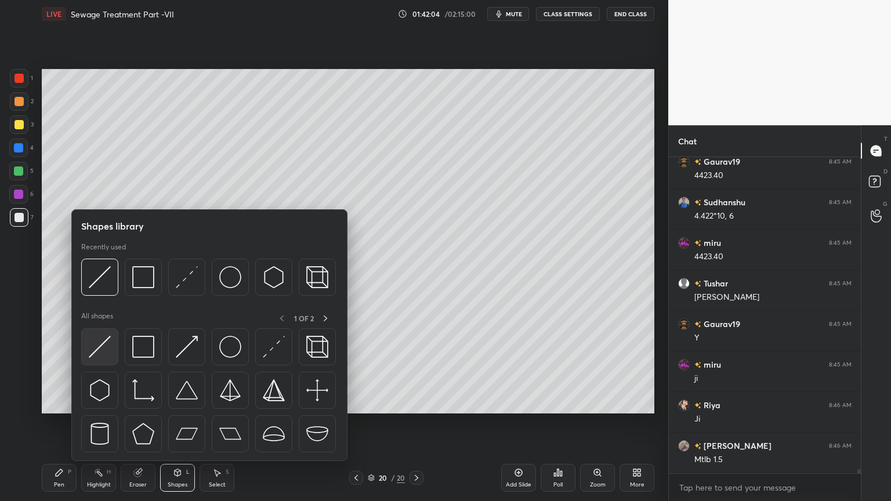
click at [95, 350] on img at bounding box center [100, 347] width 22 height 22
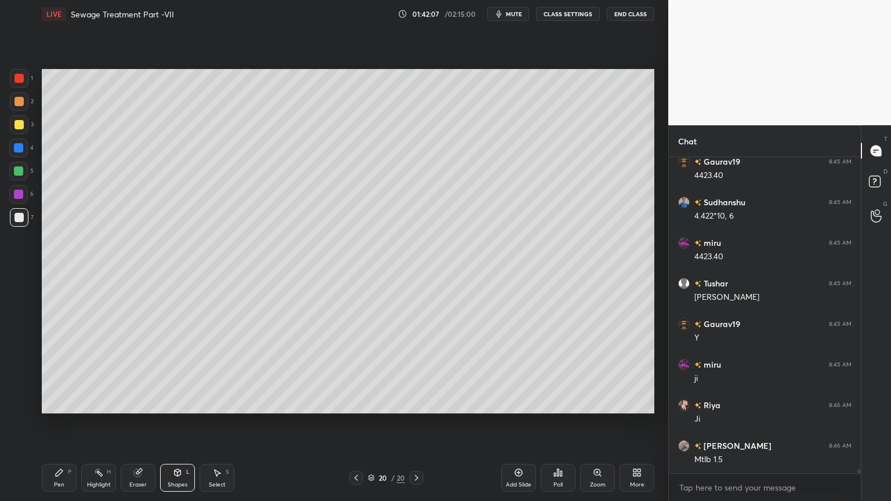
click at [49, 403] on div "Pen P" at bounding box center [59, 478] width 35 height 28
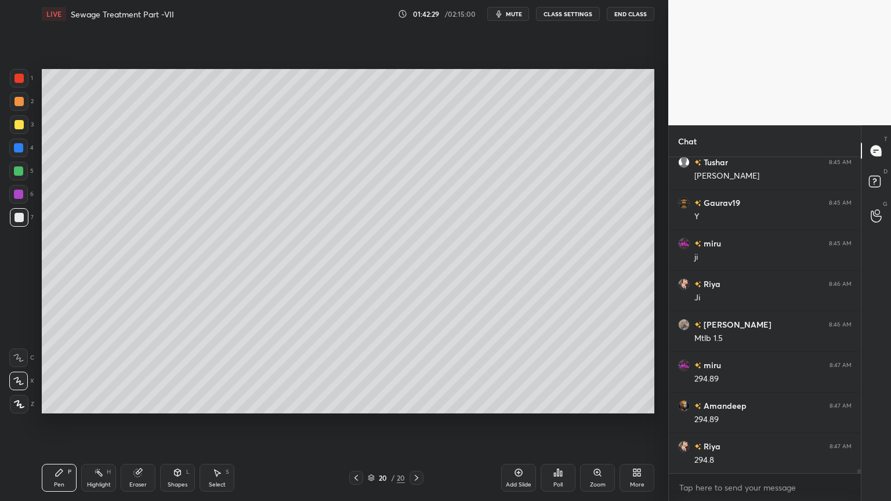
scroll to position [24950, 0]
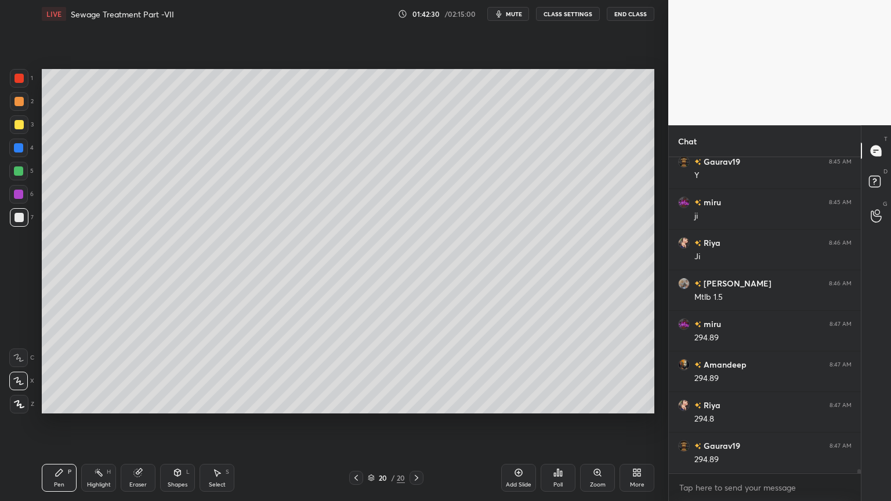
click at [355, 403] on icon at bounding box center [356, 477] width 9 height 9
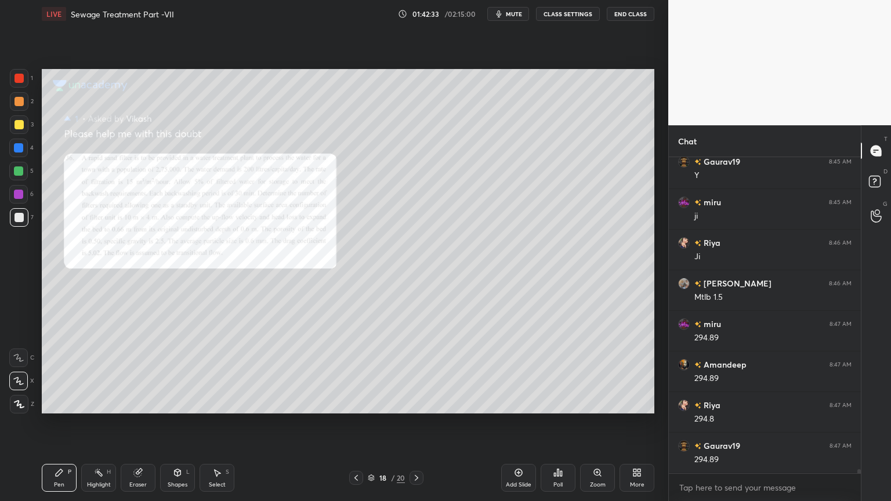
click at [595, 403] on icon at bounding box center [597, 472] width 6 height 6
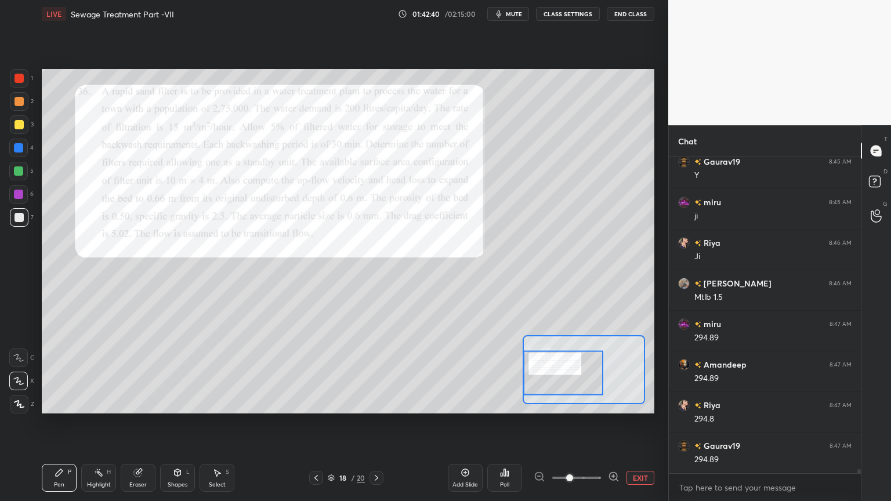
click at [460, 403] on div "Setting up your live class Poll for secs No correct answer Start poll" at bounding box center [348, 241] width 622 height 427
click at [378, 403] on icon at bounding box center [376, 477] width 9 height 9
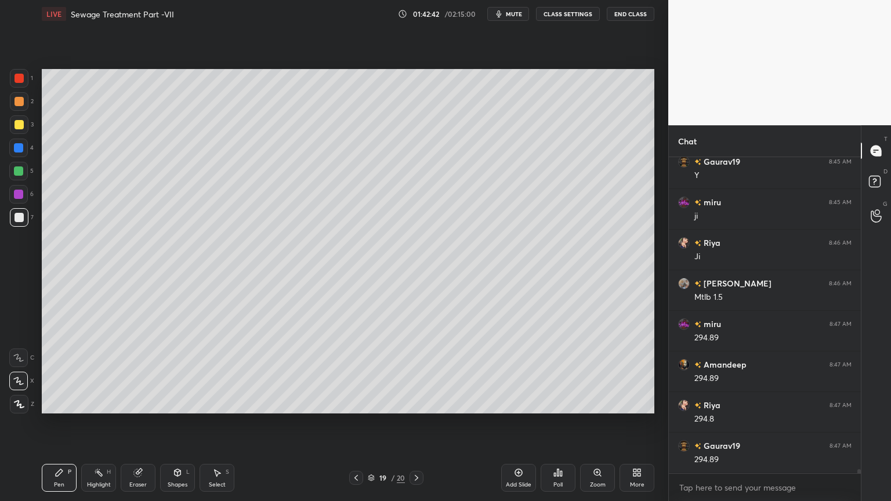
click at [415, 403] on icon at bounding box center [416, 477] width 9 height 9
click at [771, 403] on div "[PERSON_NAME] 8:46 AM Mtlb 1.5 miru 8:47 AM 294.89 [PERSON_NAME] 8:47 AM 294.89…" at bounding box center [765, 315] width 192 height 316
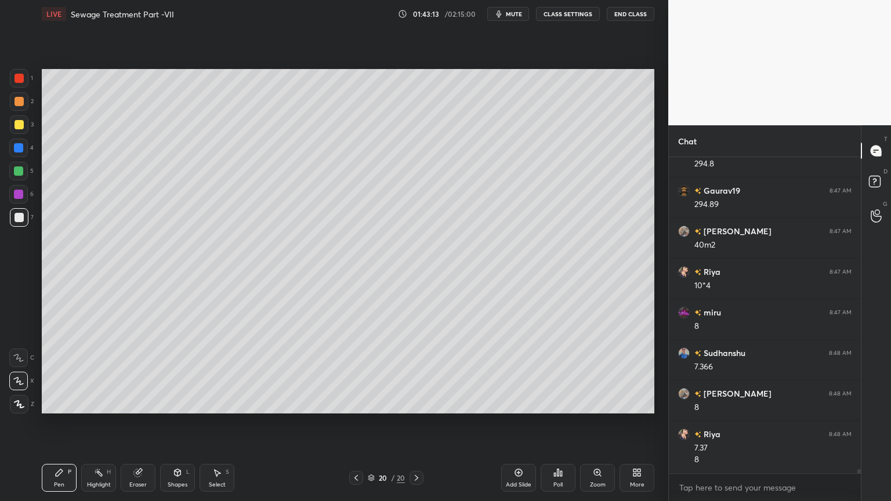
click at [511, 9] on button "mute" at bounding box center [508, 14] width 42 height 14
click at [513, 13] on span "unmute" at bounding box center [513, 14] width 25 height 8
click at [360, 403] on icon at bounding box center [356, 477] width 9 height 9
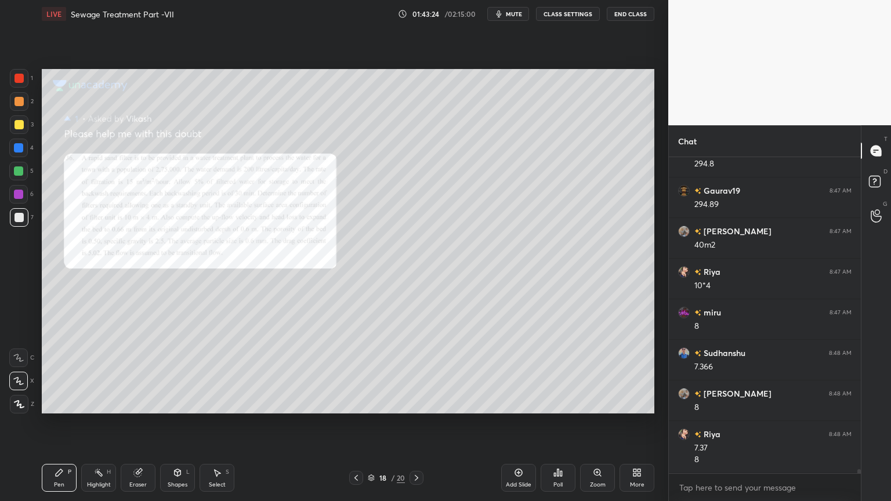
click at [604, 403] on div "Zoom" at bounding box center [598, 485] width 16 height 6
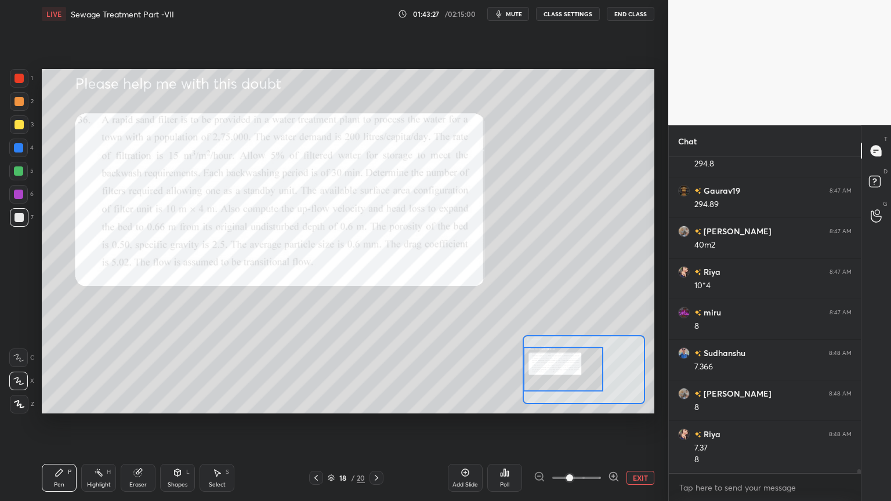
click at [176, 403] on div "Shapes L" at bounding box center [177, 478] width 35 height 28
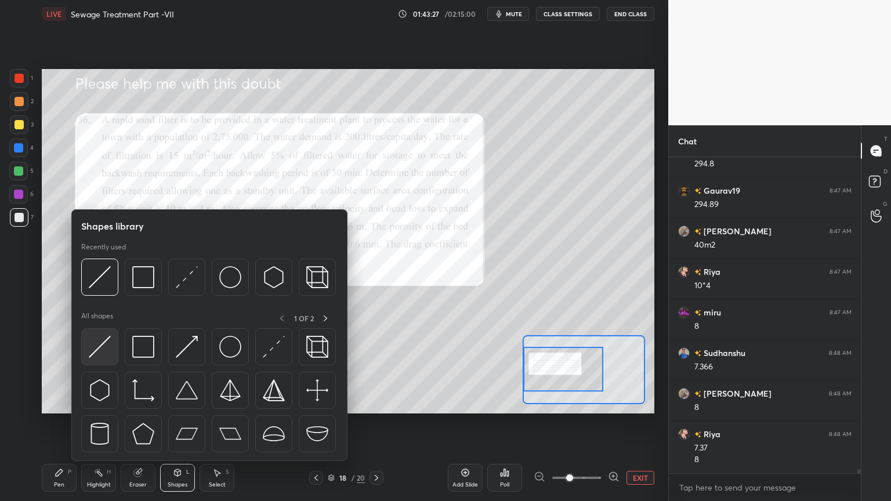
click at [93, 356] on img at bounding box center [100, 347] width 22 height 22
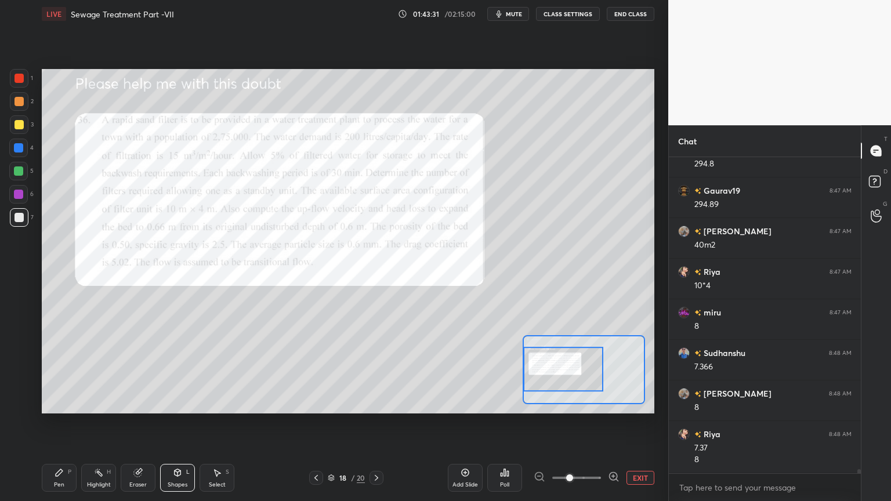
click at [16, 83] on div at bounding box center [19, 78] width 19 height 19
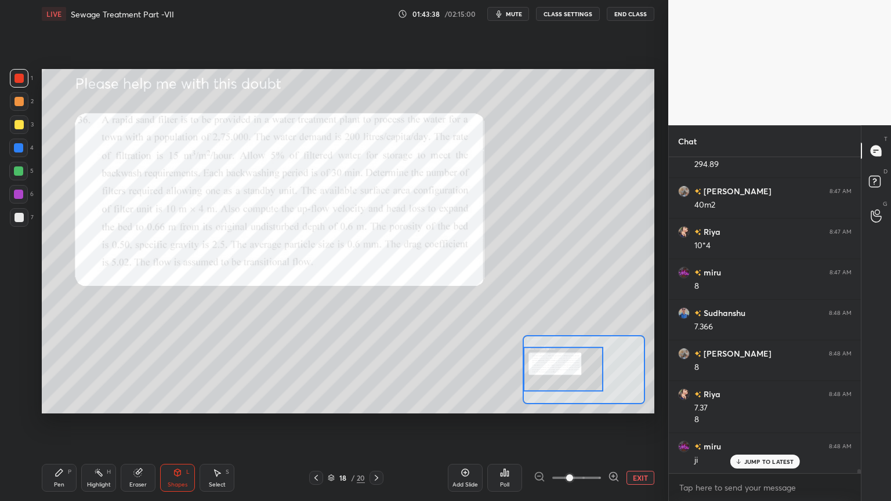
scroll to position [25287, 0]
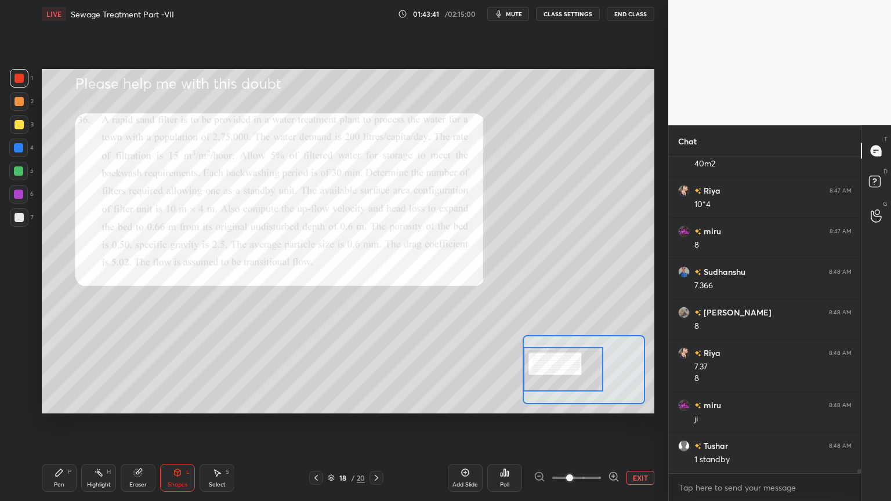
click at [378, 403] on icon at bounding box center [376, 477] width 9 height 9
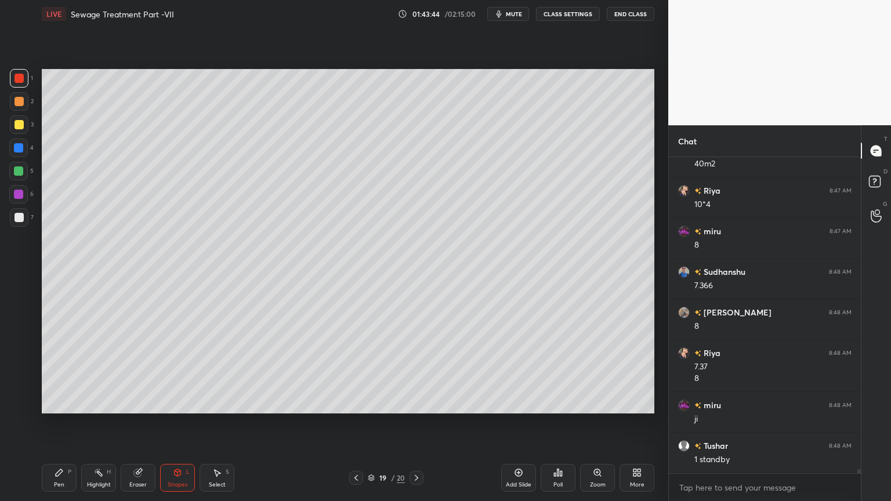
click at [417, 403] on icon at bounding box center [416, 478] width 3 height 6
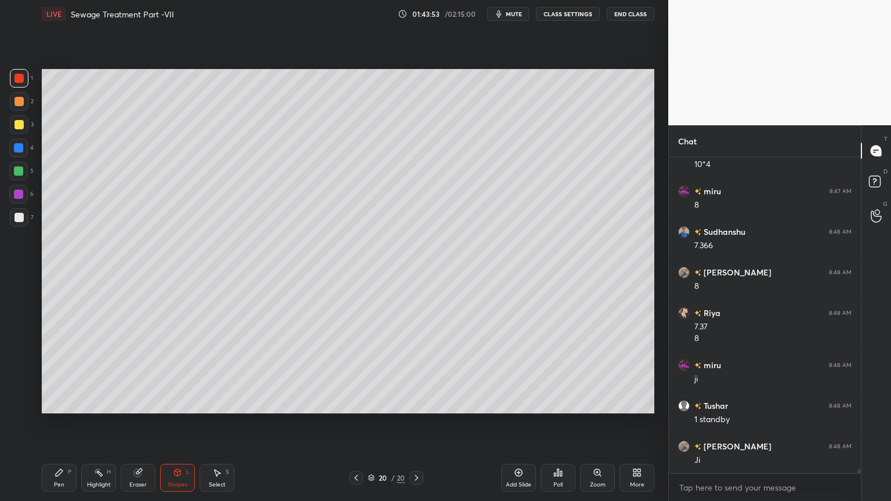
scroll to position [25368, 0]
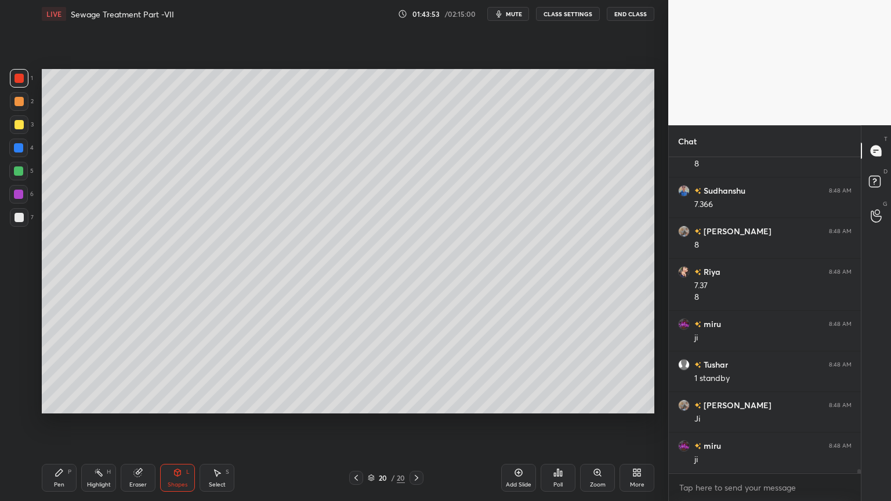
click at [520, 403] on div "Add Slide" at bounding box center [518, 478] width 35 height 28
click at [21, 223] on div at bounding box center [19, 217] width 19 height 19
click at [49, 403] on div "Pen P" at bounding box center [59, 478] width 35 height 28
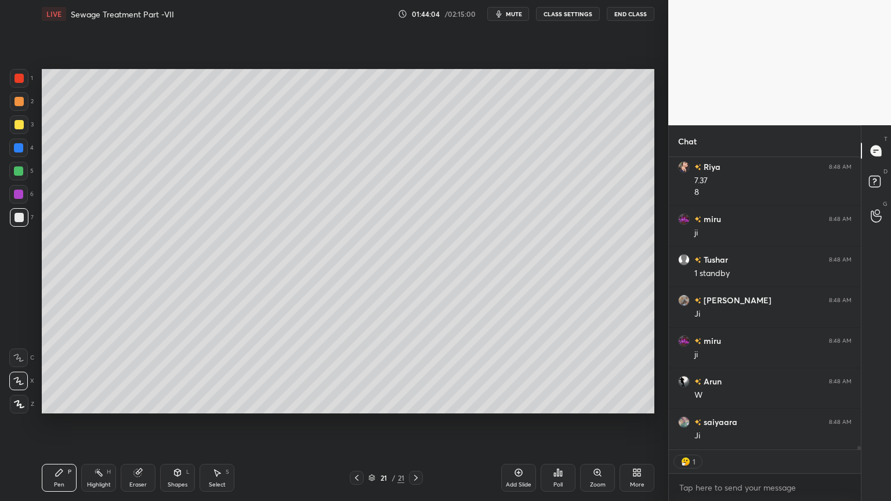
scroll to position [313, 189]
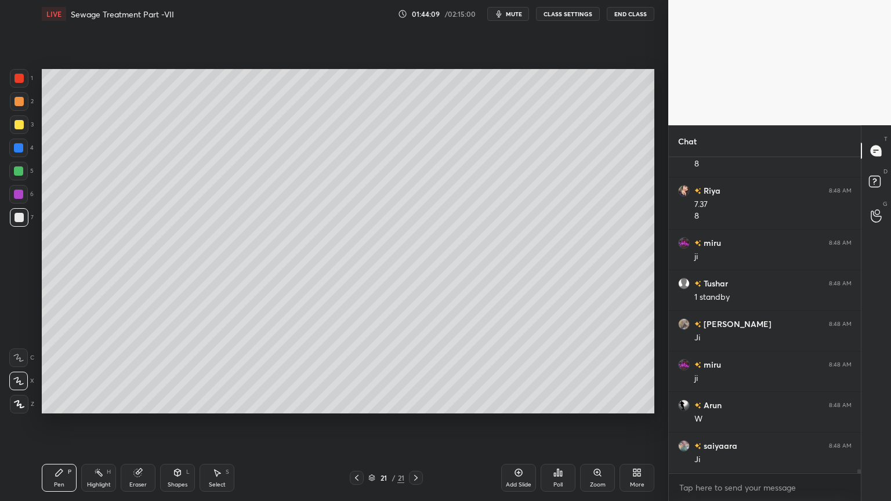
click at [353, 403] on icon at bounding box center [356, 477] width 9 height 9
click at [356, 403] on icon at bounding box center [356, 478] width 3 height 6
click at [358, 403] on icon at bounding box center [356, 477] width 9 height 9
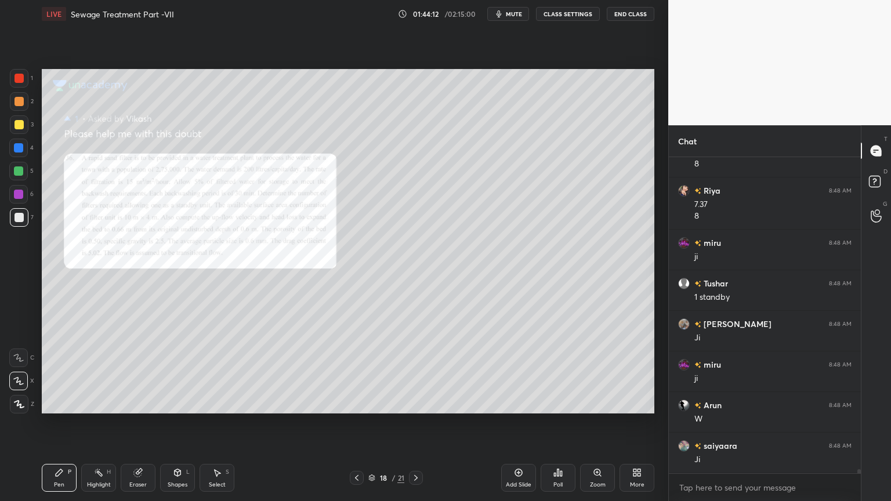
click at [596, 403] on icon at bounding box center [597, 472] width 9 height 9
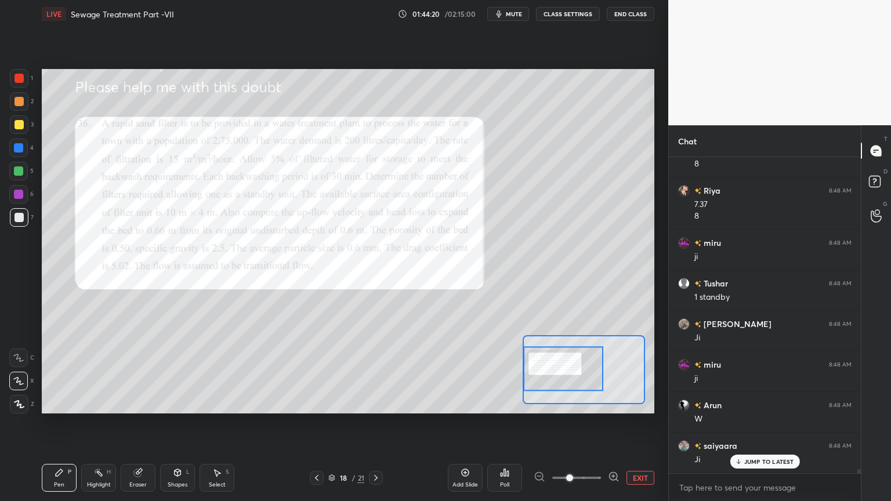
scroll to position [25489, 0]
click at [374, 403] on icon at bounding box center [375, 477] width 9 height 9
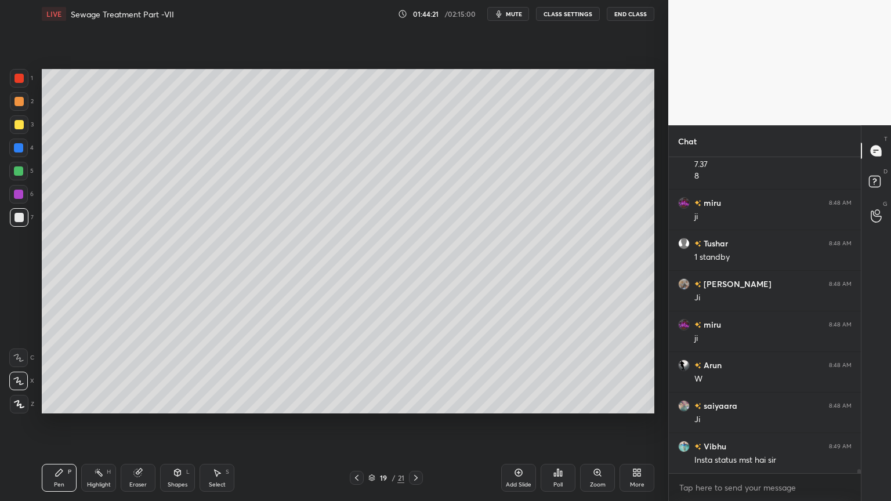
scroll to position [25530, 0]
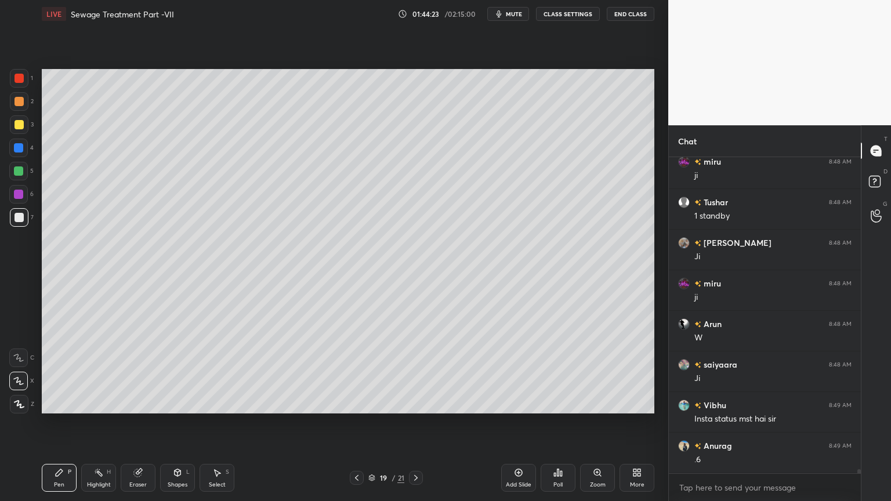
click at [419, 403] on icon at bounding box center [415, 477] width 9 height 9
click at [411, 403] on icon at bounding box center [415, 477] width 9 height 9
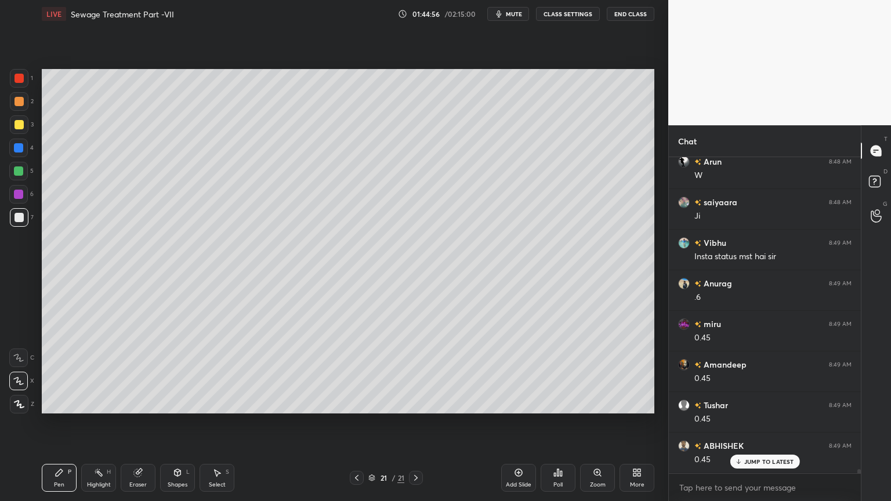
scroll to position [25733, 0]
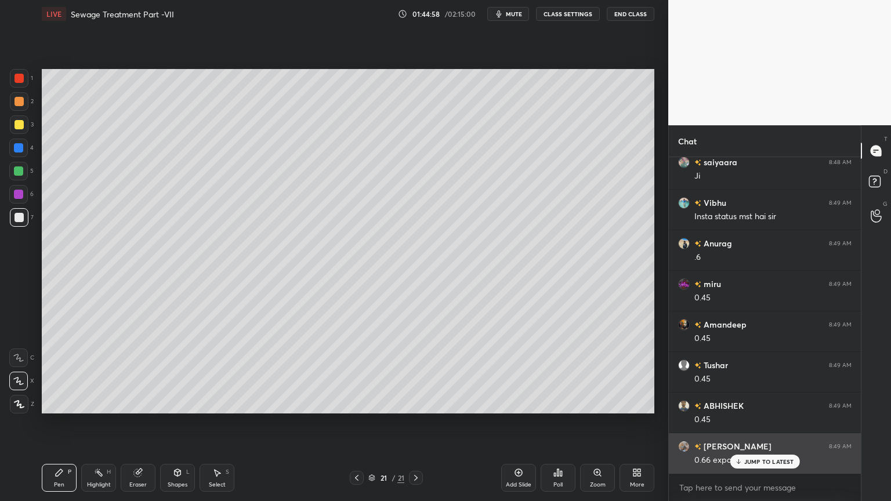
click at [754, 403] on p "JUMP TO LATEST" at bounding box center [769, 461] width 50 height 7
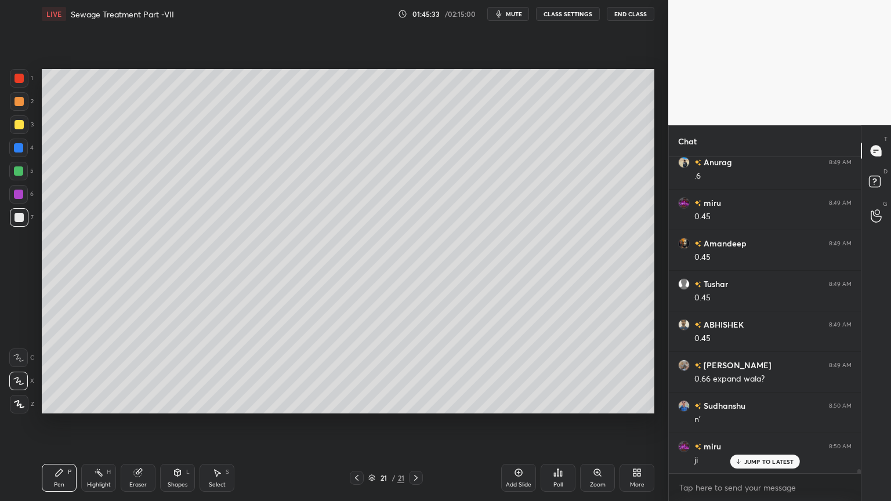
scroll to position [25855, 0]
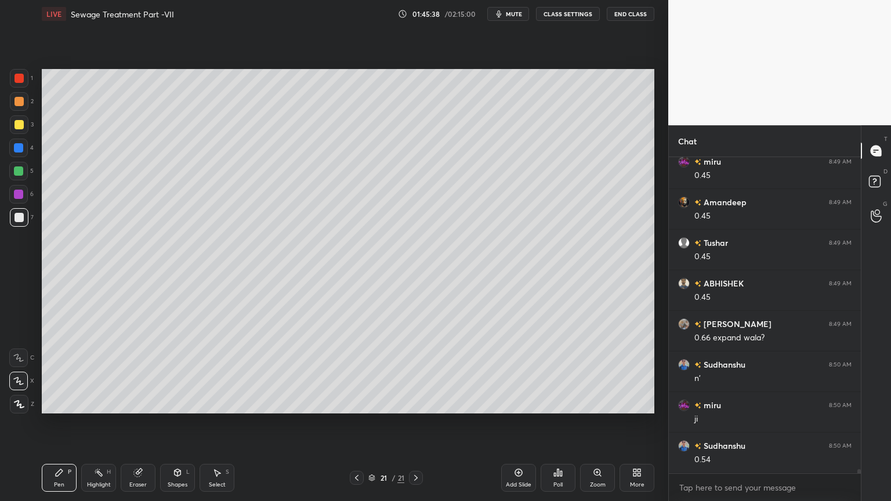
click at [176, 403] on div "Shapes" at bounding box center [178, 485] width 20 height 6
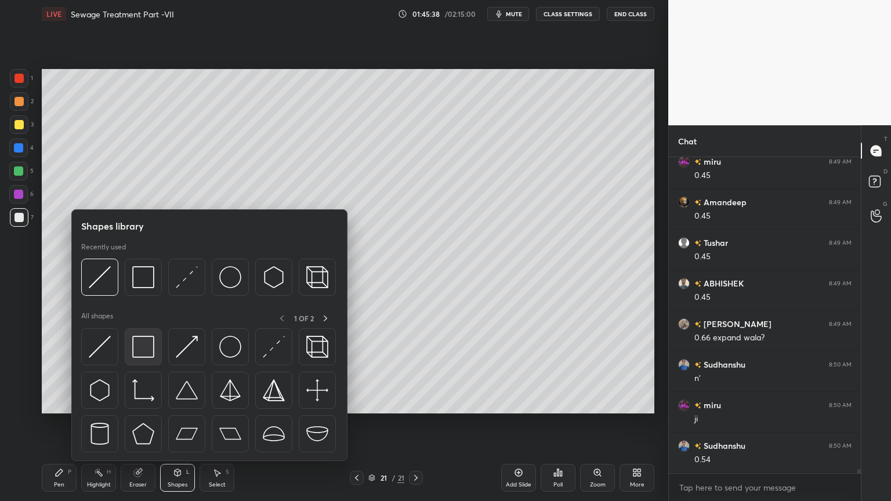
click at [149, 343] on img at bounding box center [143, 347] width 22 height 22
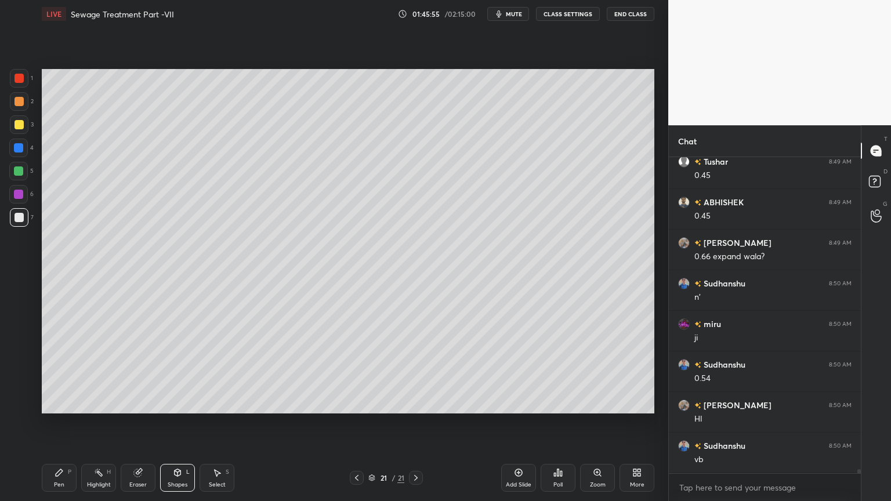
scroll to position [25977, 0]
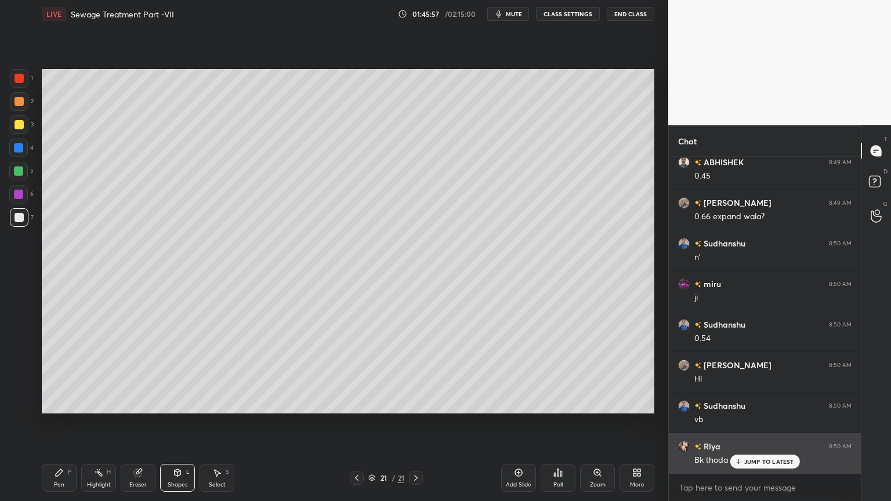
click at [748, 403] on p "JUMP TO LATEST" at bounding box center [769, 461] width 50 height 7
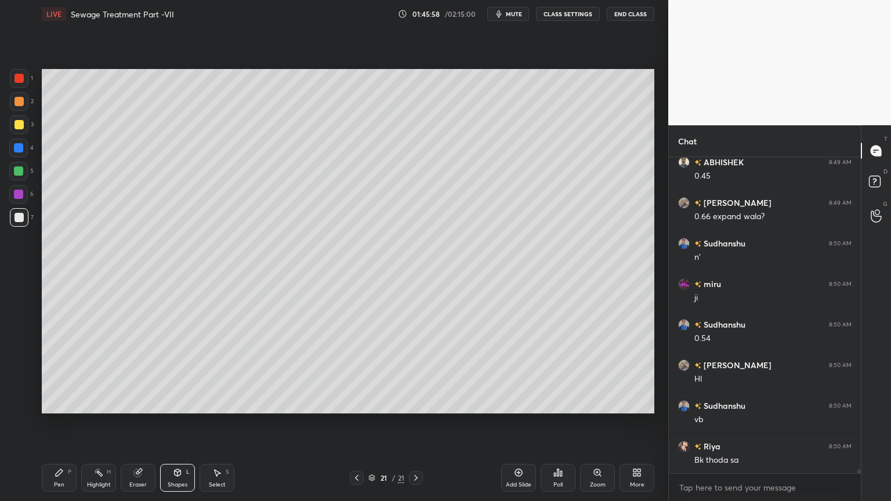
click at [359, 403] on icon at bounding box center [356, 477] width 9 height 9
click at [177, 403] on div "Shapes L" at bounding box center [177, 478] width 35 height 28
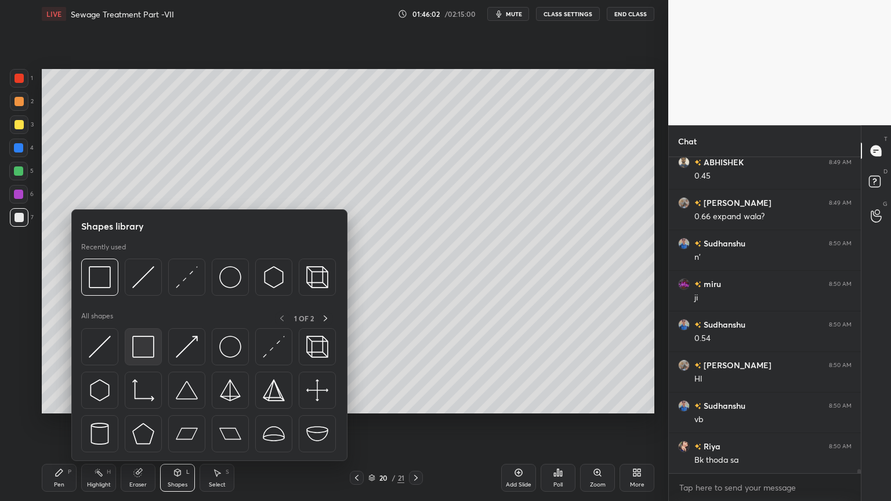
click at [148, 345] on img at bounding box center [143, 347] width 22 height 22
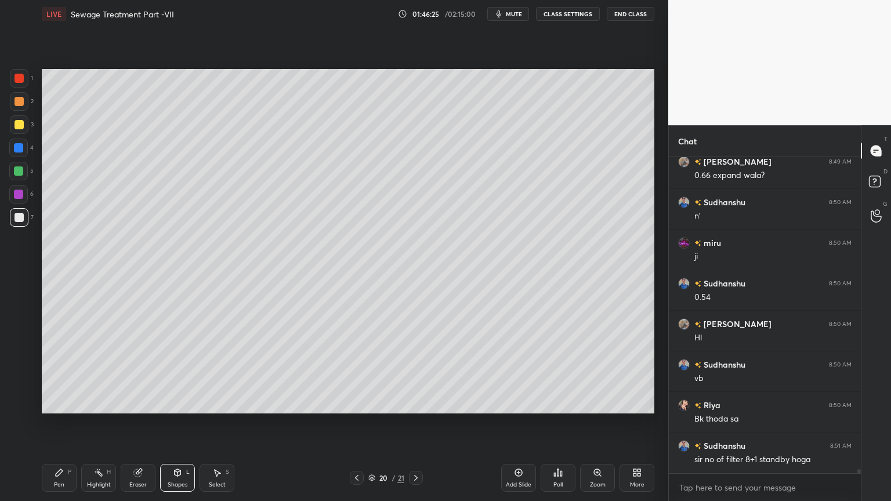
scroll to position [26058, 0]
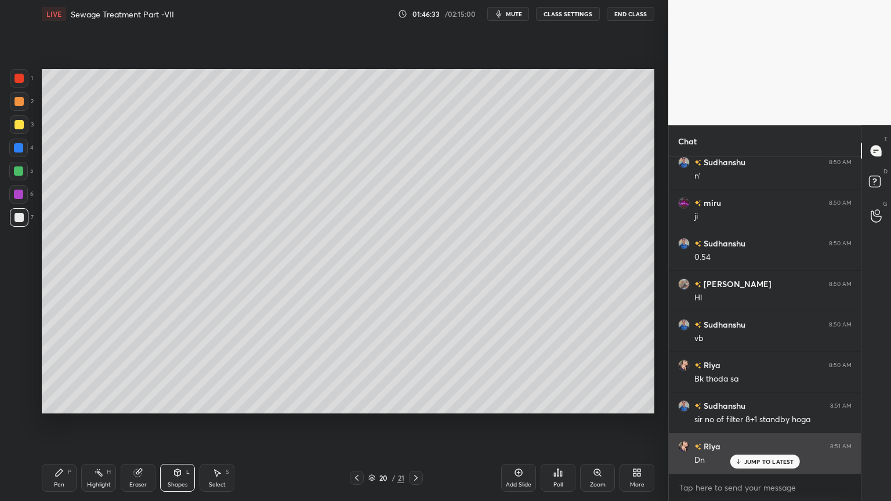
click at [757, 403] on p "JUMP TO LATEST" at bounding box center [769, 461] width 50 height 7
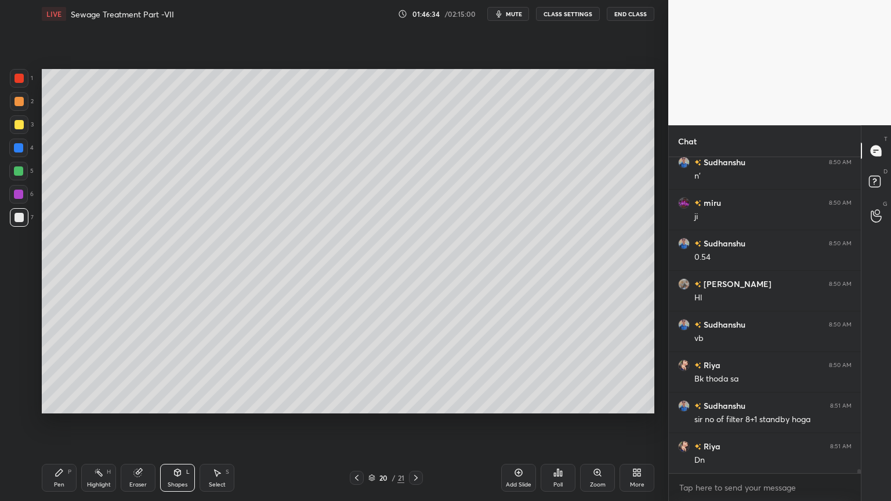
click at [415, 403] on div at bounding box center [416, 478] width 14 height 14
click at [418, 403] on icon at bounding box center [415, 477] width 9 height 9
click at [417, 403] on icon at bounding box center [415, 477] width 9 height 9
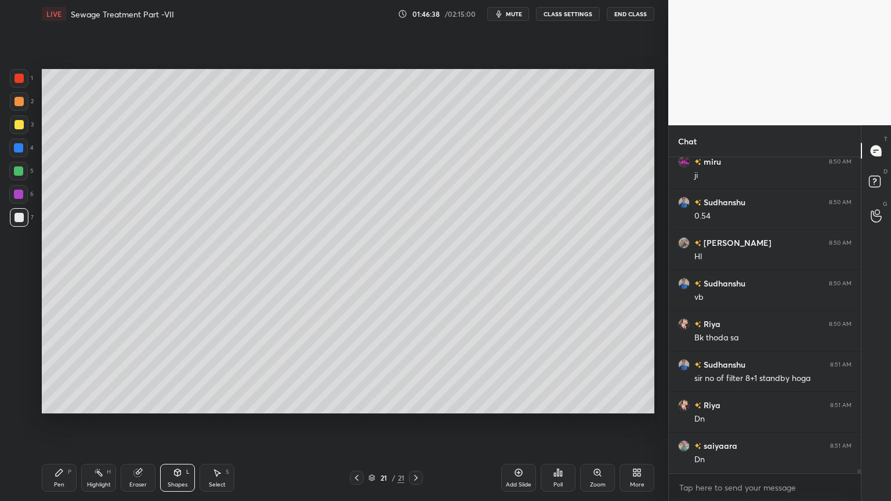
click at [513, 403] on div "Add Slide" at bounding box center [518, 478] width 35 height 28
click at [12, 222] on div at bounding box center [19, 217] width 19 height 19
click at [58, 403] on div "Pen P" at bounding box center [59, 478] width 35 height 28
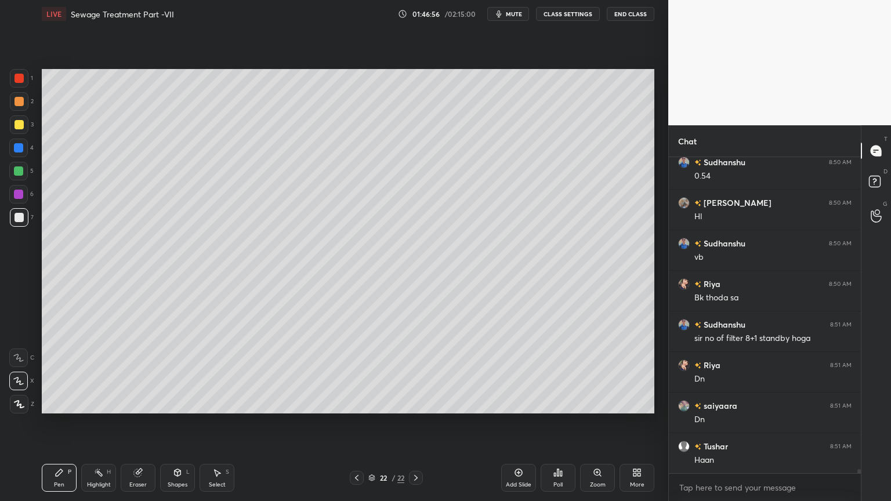
scroll to position [26180, 0]
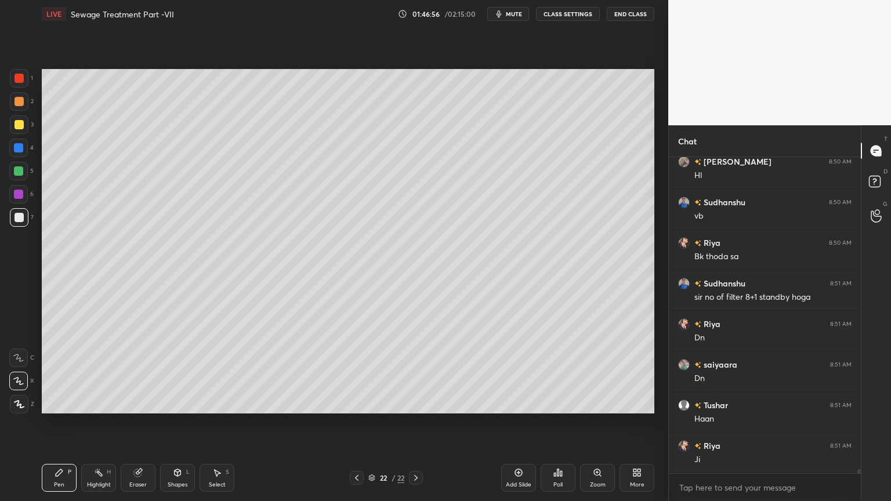
click at [182, 403] on div "Shapes L" at bounding box center [177, 478] width 35 height 28
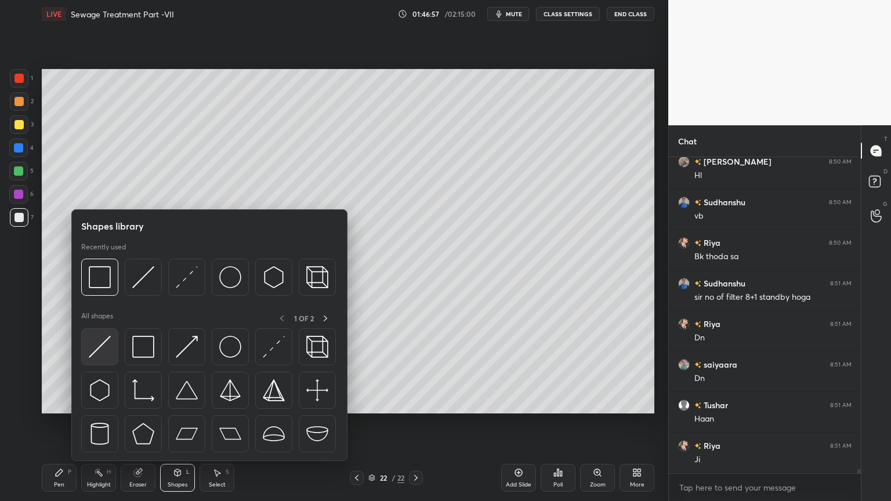
click at [95, 346] on img at bounding box center [100, 347] width 22 height 22
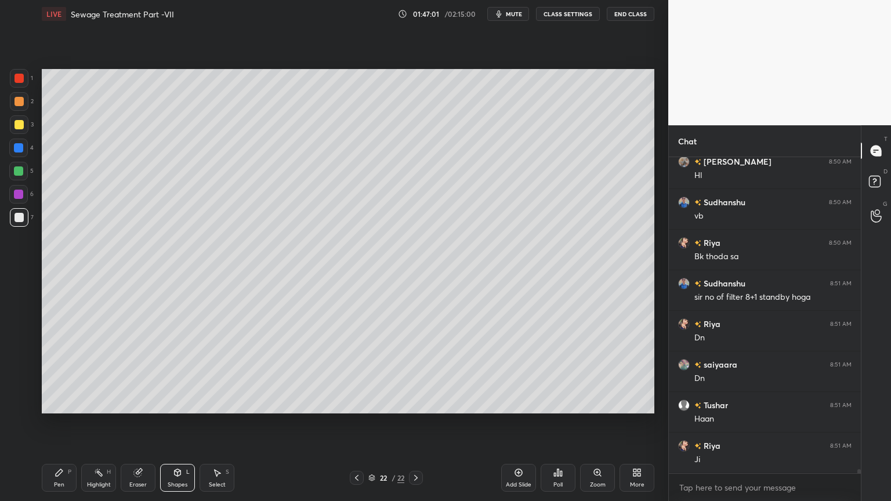
click at [56, 403] on div "Pen P" at bounding box center [59, 478] width 35 height 28
click at [354, 403] on icon at bounding box center [356, 477] width 9 height 9
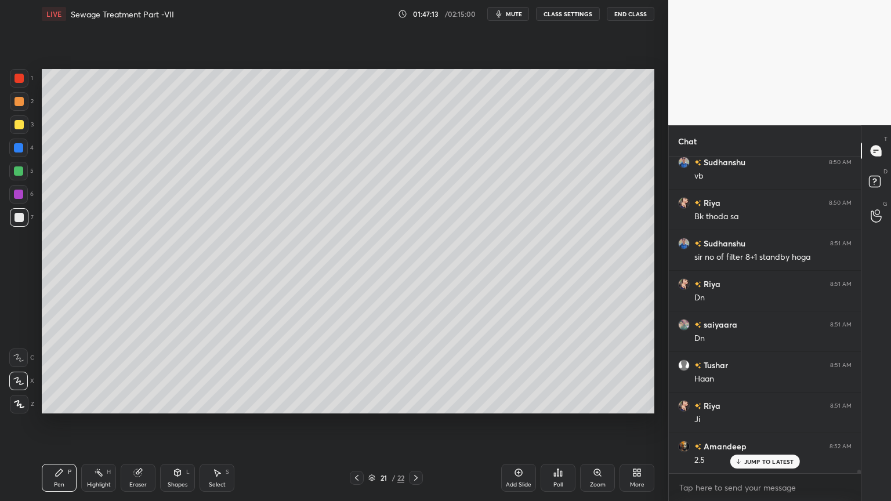
click at [354, 403] on icon at bounding box center [356, 477] width 9 height 9
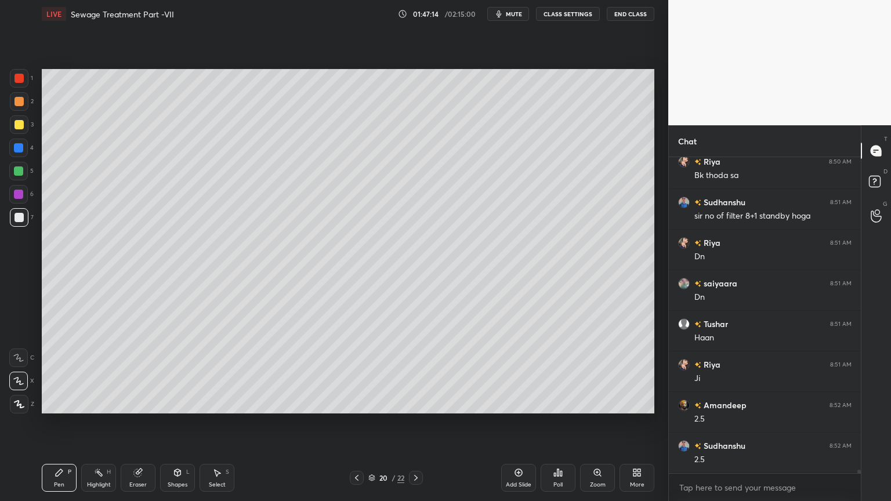
click at [415, 403] on icon at bounding box center [415, 477] width 9 height 9
click at [417, 403] on div at bounding box center [416, 478] width 14 height 14
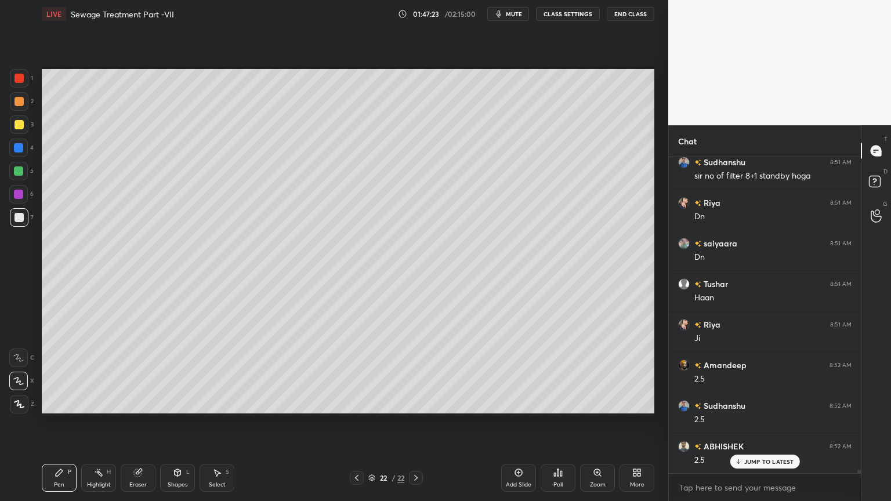
click at [357, 403] on icon at bounding box center [356, 477] width 9 height 9
click at [356, 403] on icon at bounding box center [356, 477] width 9 height 9
click at [360, 403] on icon at bounding box center [356, 477] width 9 height 9
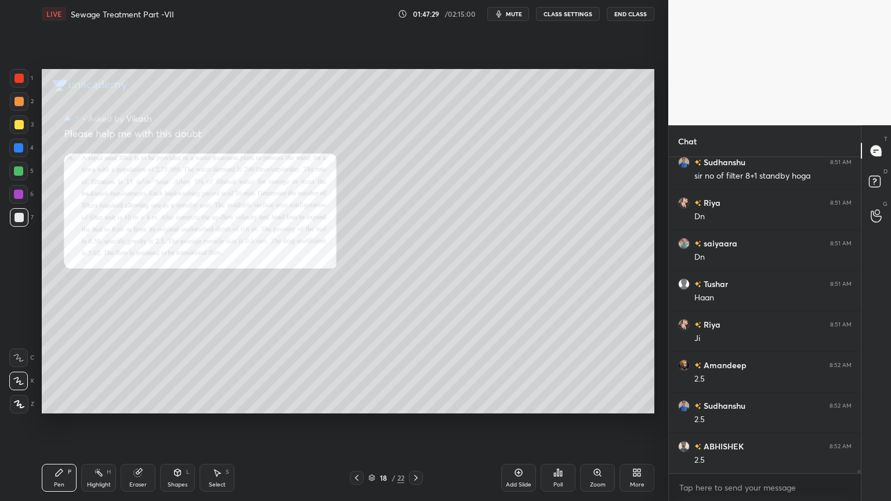
scroll to position [26343, 0]
click at [416, 403] on icon at bounding box center [415, 478] width 3 height 6
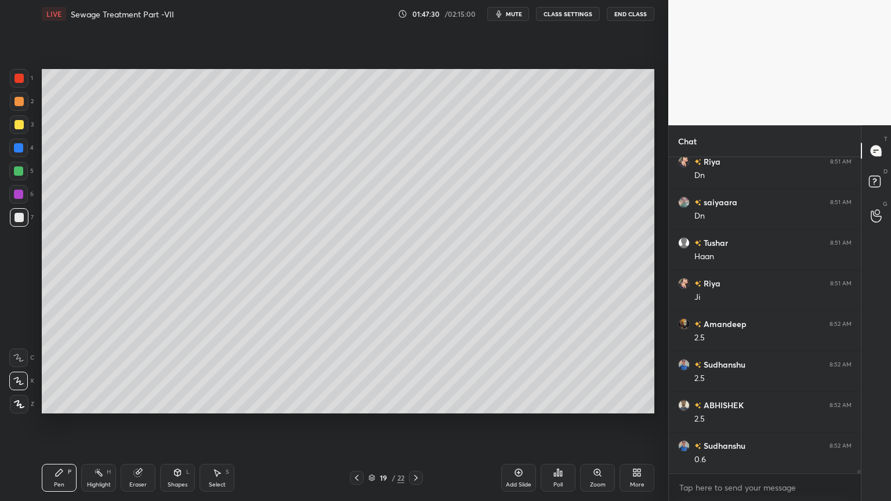
click at [415, 403] on icon at bounding box center [415, 477] width 9 height 9
click at [414, 403] on icon at bounding box center [415, 477] width 9 height 9
click at [415, 403] on icon at bounding box center [415, 478] width 3 height 6
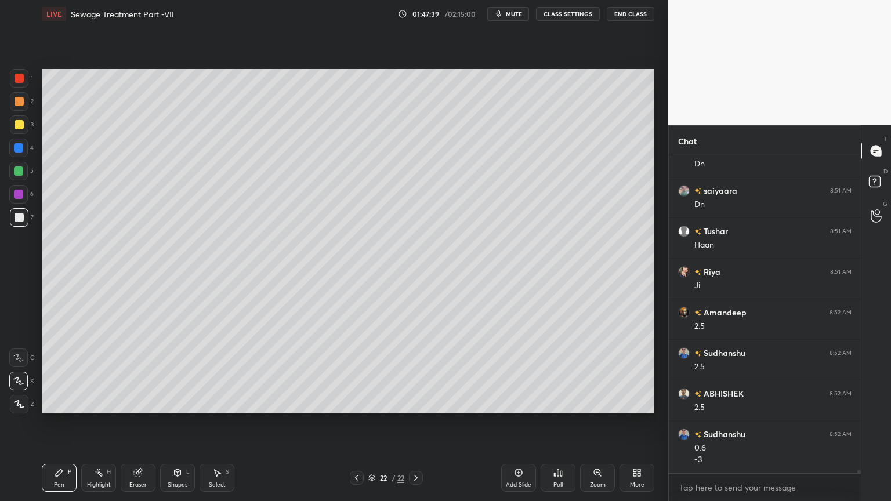
click at [176, 403] on div "Shapes" at bounding box center [178, 485] width 20 height 6
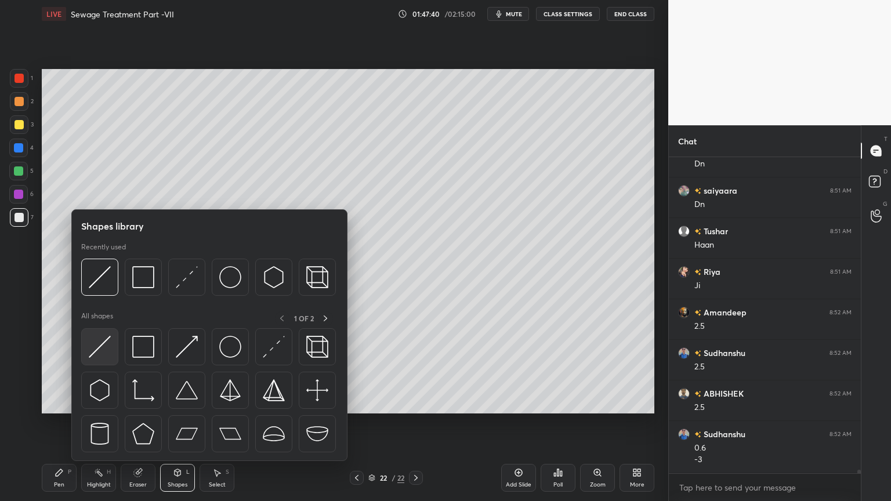
click at [97, 350] on img at bounding box center [100, 347] width 22 height 22
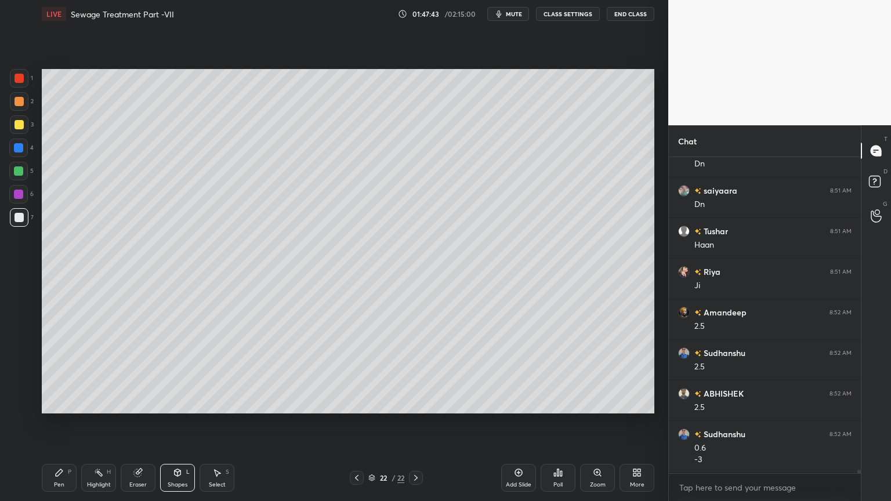
click at [63, 403] on div "Pen P" at bounding box center [59, 478] width 35 height 28
click at [357, 403] on icon at bounding box center [356, 478] width 3 height 6
click at [357, 403] on icon at bounding box center [356, 477] width 9 height 9
click at [358, 403] on icon at bounding box center [356, 477] width 9 height 9
click at [360, 403] on icon at bounding box center [356, 477] width 9 height 9
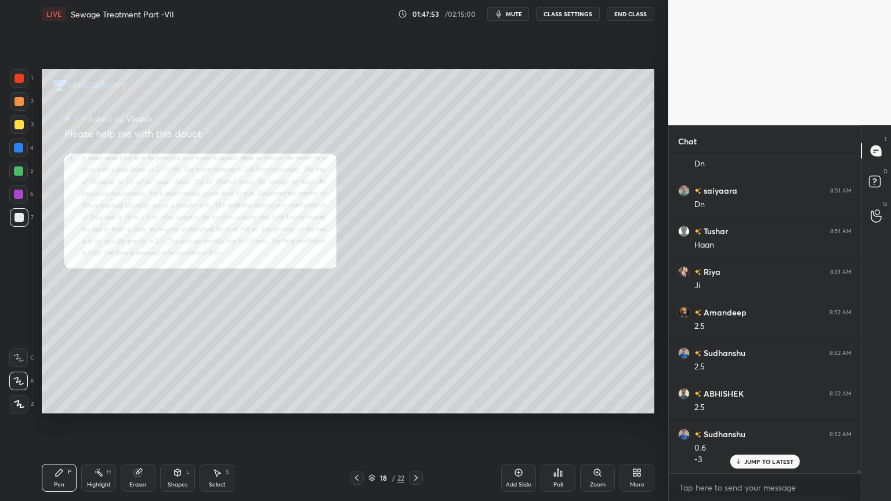
scroll to position [26394, 0]
click at [419, 403] on icon at bounding box center [415, 477] width 9 height 9
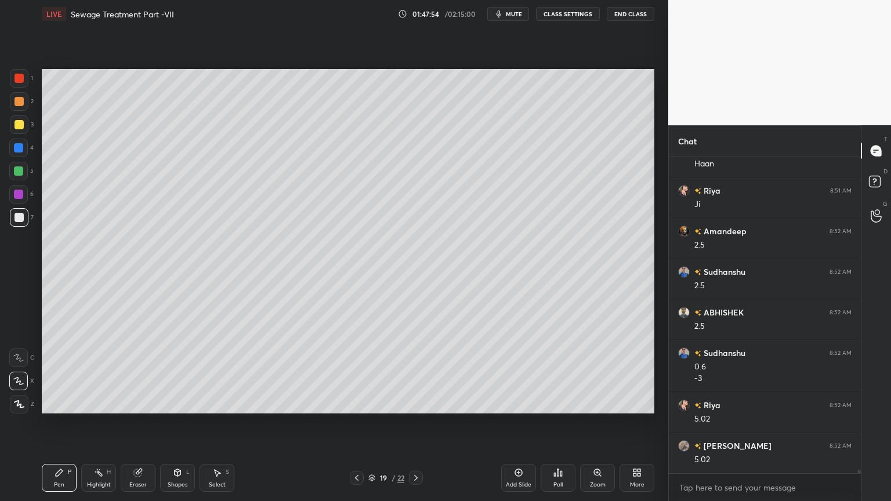
click at [420, 403] on icon at bounding box center [415, 477] width 9 height 9
click at [419, 403] on icon at bounding box center [415, 477] width 9 height 9
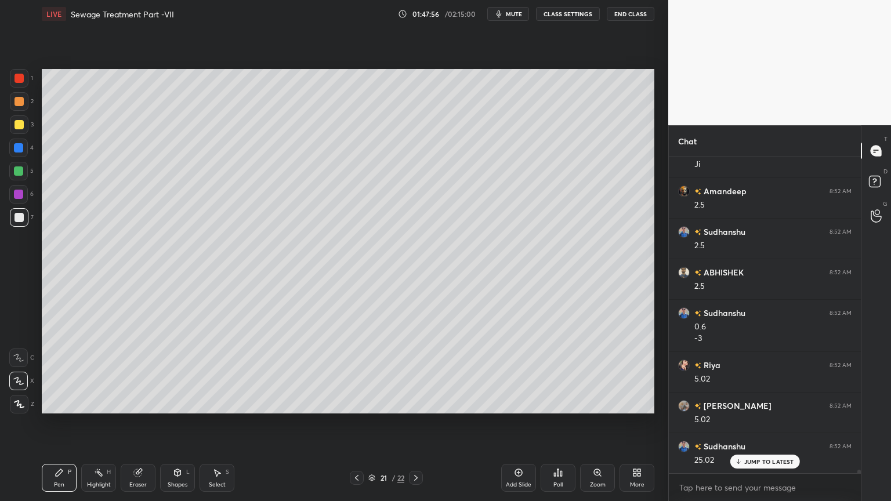
click at [415, 403] on icon at bounding box center [415, 477] width 9 height 9
click at [358, 403] on icon at bounding box center [356, 477] width 9 height 9
click at [359, 403] on icon at bounding box center [356, 477] width 9 height 9
click at [360, 403] on icon at bounding box center [356, 477] width 9 height 9
click at [362, 403] on div at bounding box center [357, 478] width 14 height 14
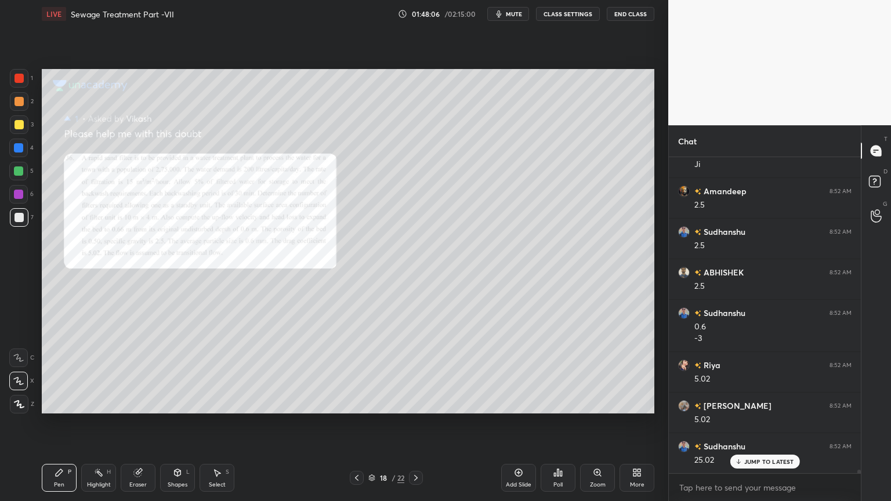
click at [600, 403] on div "Zoom" at bounding box center [597, 478] width 35 height 28
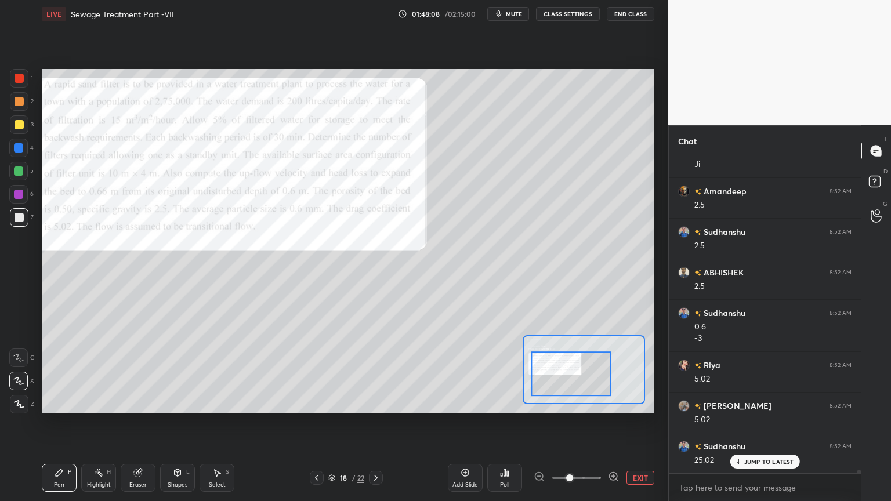
click at [581, 385] on div at bounding box center [571, 374] width 80 height 45
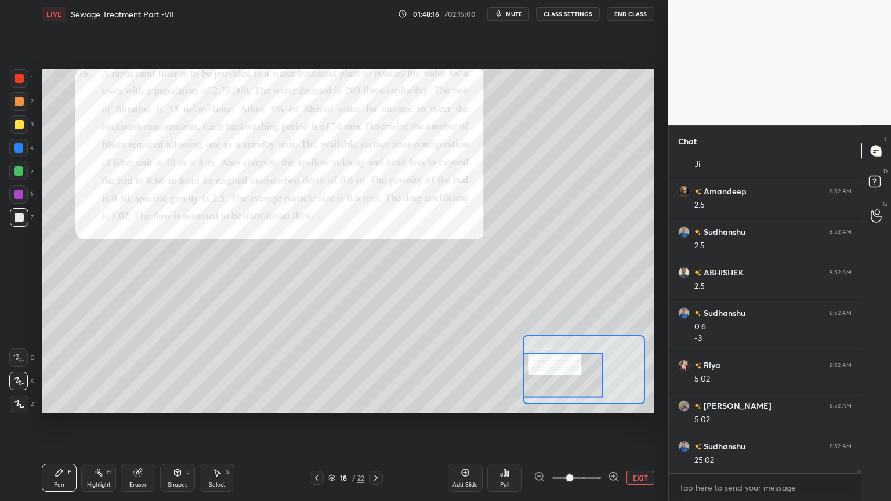
scroll to position [26517, 0]
click at [372, 403] on icon at bounding box center [375, 477] width 9 height 9
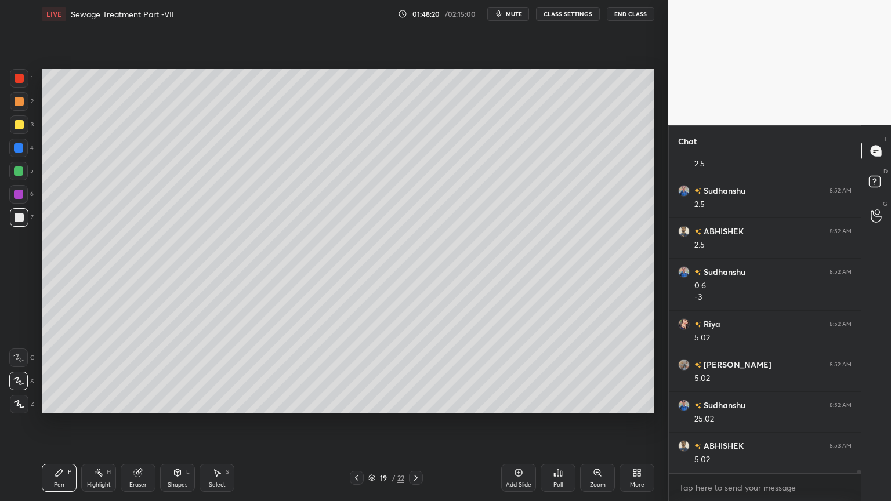
click at [423, 403] on div "19 / 22" at bounding box center [386, 478] width 230 height 14
click at [418, 403] on icon at bounding box center [415, 477] width 9 height 9
click at [417, 403] on icon at bounding box center [415, 477] width 9 height 9
click at [418, 403] on icon at bounding box center [415, 477] width 9 height 9
click at [63, 403] on div "Pen" at bounding box center [59, 485] width 10 height 6
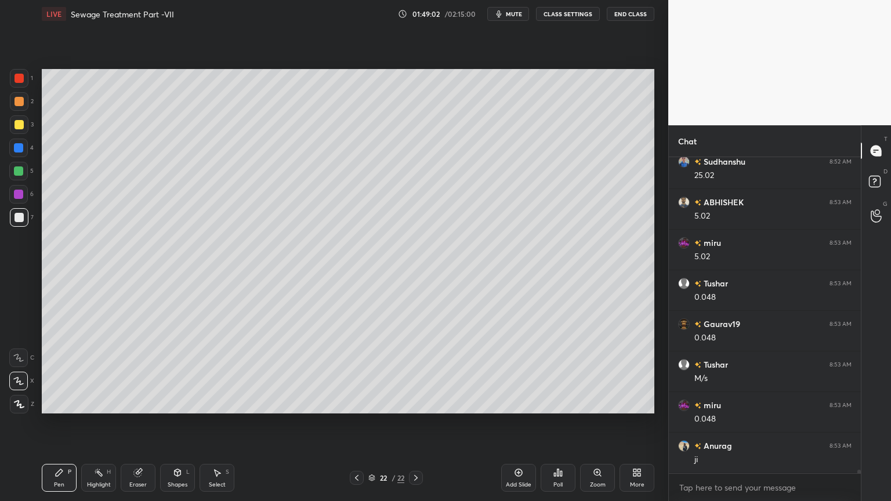
scroll to position [26800, 0]
click at [632, 14] on button "End Class" at bounding box center [631, 14] width 48 height 14
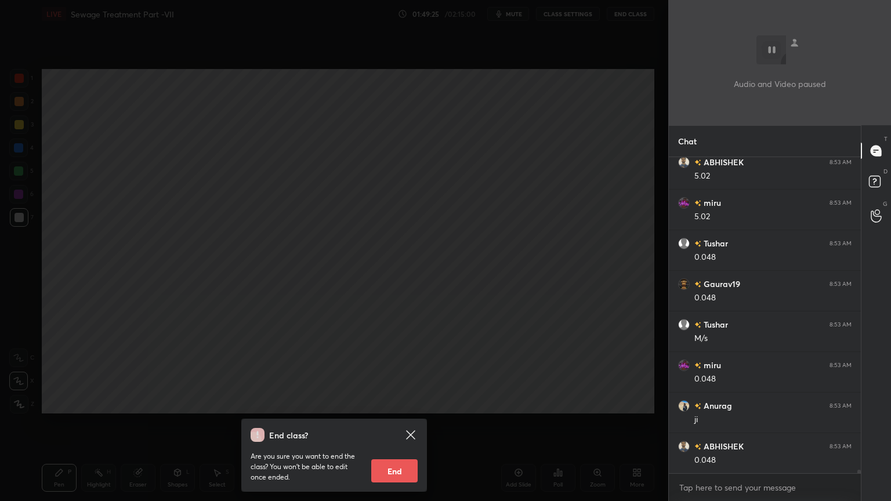
scroll to position [26841, 0]
click at [433, 269] on div "End class? Are you sure you want to end the class? You won’t be able to edit on…" at bounding box center [334, 250] width 668 height 501
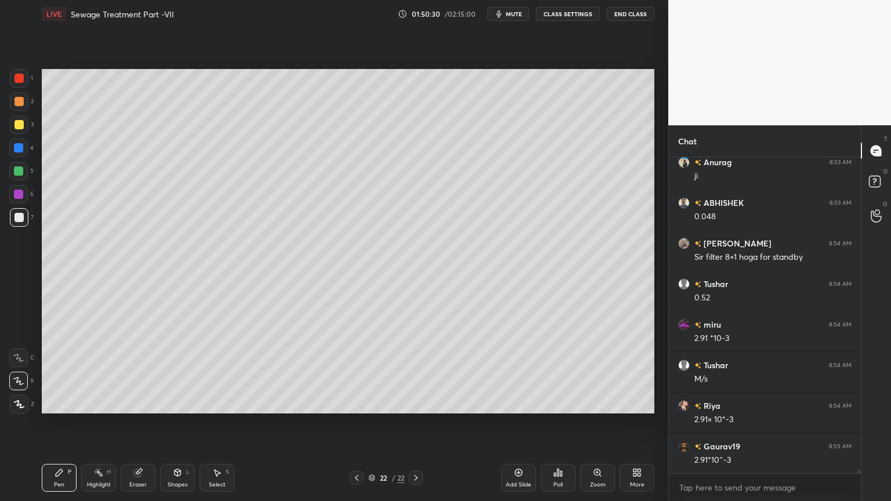
scroll to position [27085, 0]
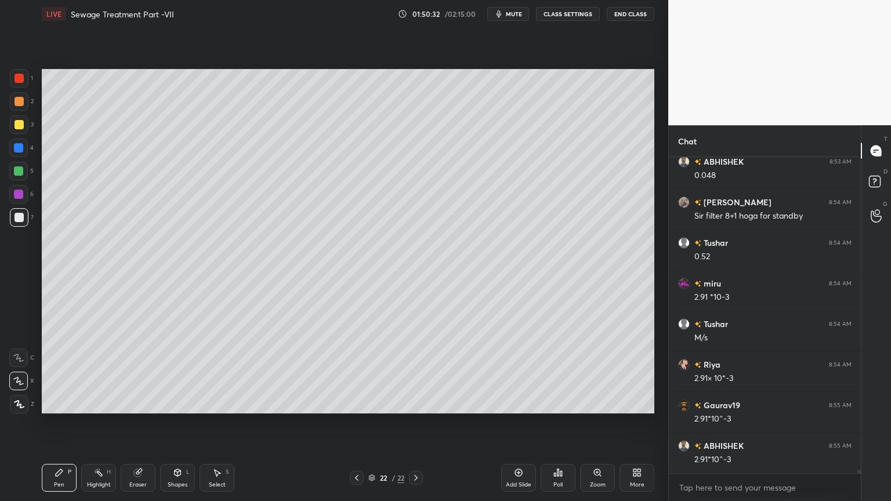
click at [172, 403] on div "Shapes L" at bounding box center [177, 478] width 35 height 28
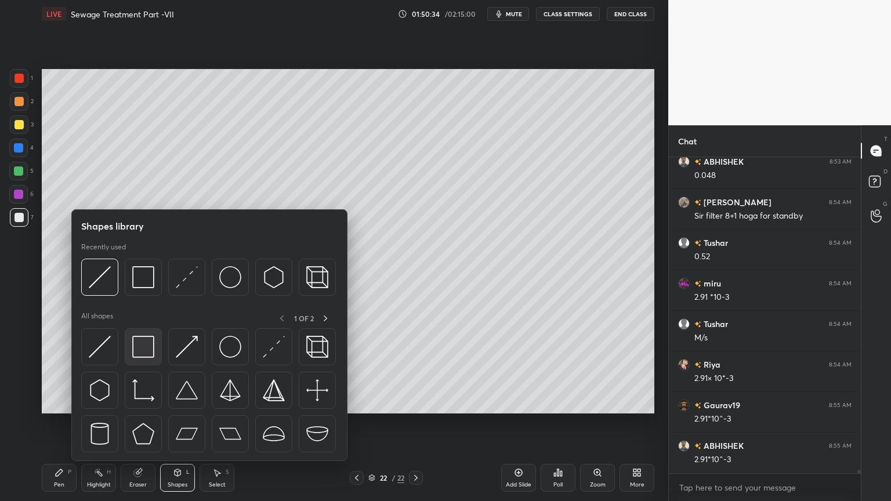
click at [144, 350] on img at bounding box center [143, 347] width 22 height 22
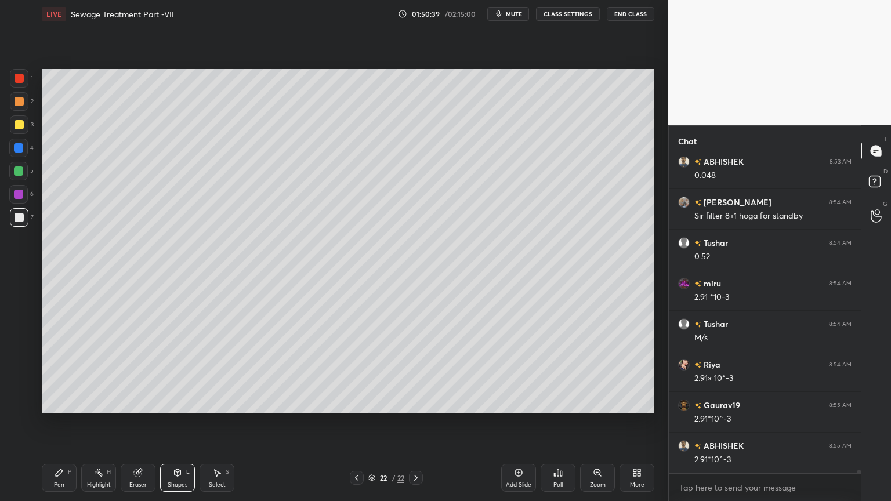
click at [61, 403] on icon at bounding box center [59, 472] width 9 height 9
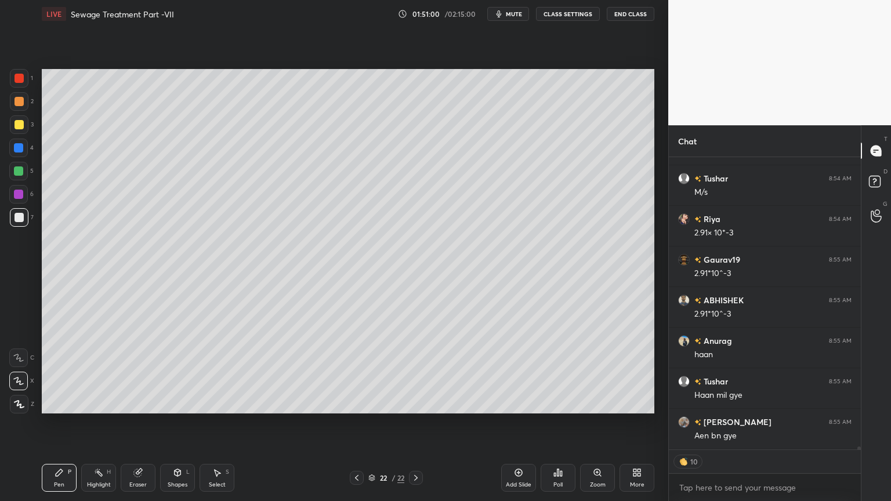
scroll to position [27271, 0]
click at [356, 403] on icon at bounding box center [356, 477] width 9 height 9
click at [359, 403] on icon at bounding box center [356, 477] width 9 height 9
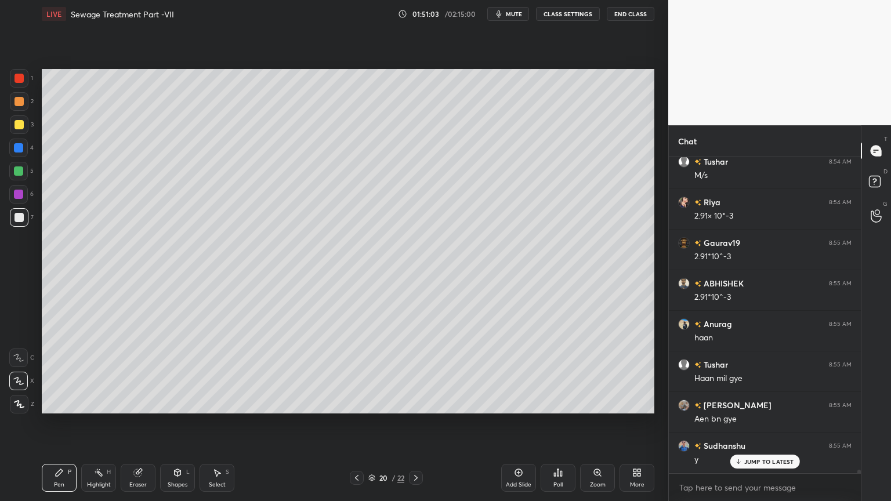
scroll to position [3, 3]
click at [357, 403] on icon at bounding box center [356, 478] width 3 height 6
click at [353, 403] on icon at bounding box center [356, 477] width 9 height 9
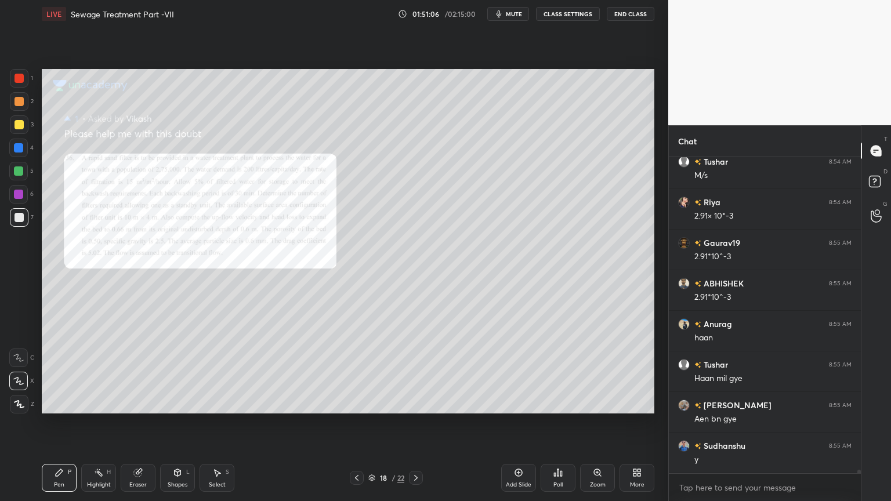
click at [409, 403] on div at bounding box center [416, 478] width 14 height 14
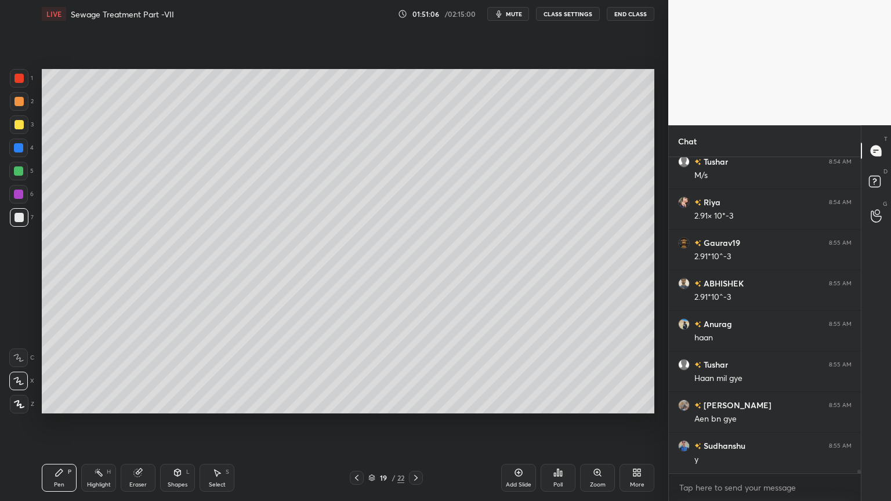
click at [410, 403] on div at bounding box center [416, 478] width 14 height 14
click at [416, 403] on icon at bounding box center [415, 478] width 3 height 6
click at [415, 403] on icon at bounding box center [415, 478] width 3 height 6
click at [415, 403] on icon at bounding box center [415, 477] width 9 height 9
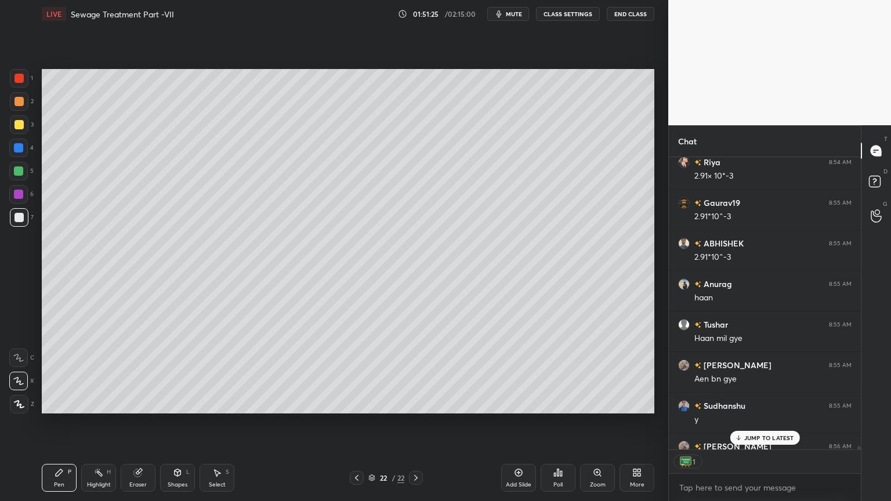
scroll to position [289, 189]
click at [747, 403] on p "JUMP TO LATEST" at bounding box center [769, 437] width 50 height 7
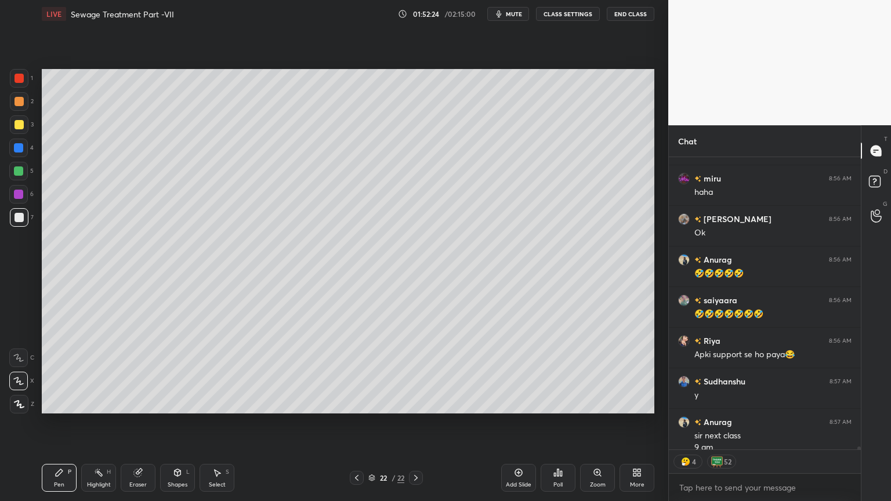
scroll to position [27648, 0]
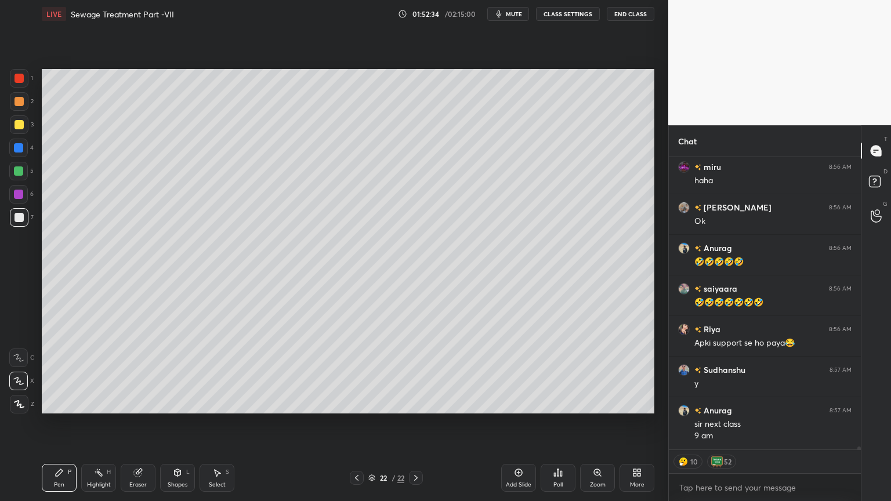
click at [524, 403] on div "Add Slide" at bounding box center [518, 478] width 35 height 28
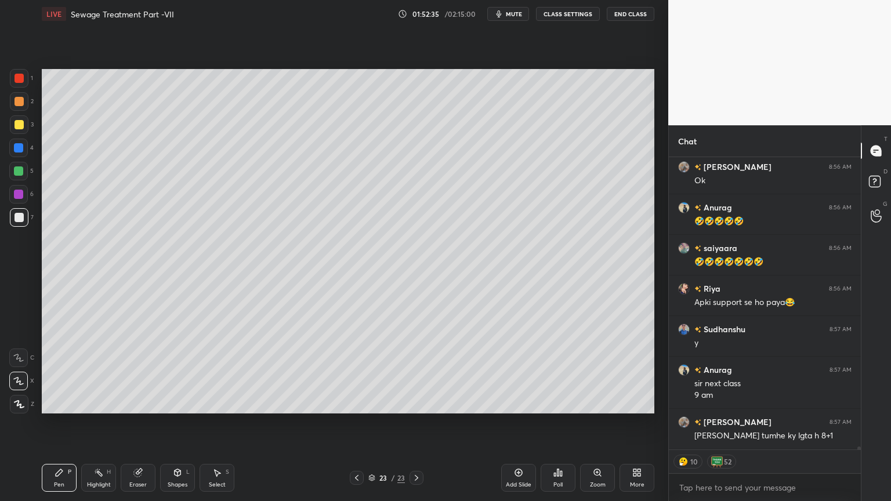
click at [16, 124] on div at bounding box center [19, 124] width 9 height 9
click at [60, 403] on div "Pen" at bounding box center [59, 485] width 10 height 6
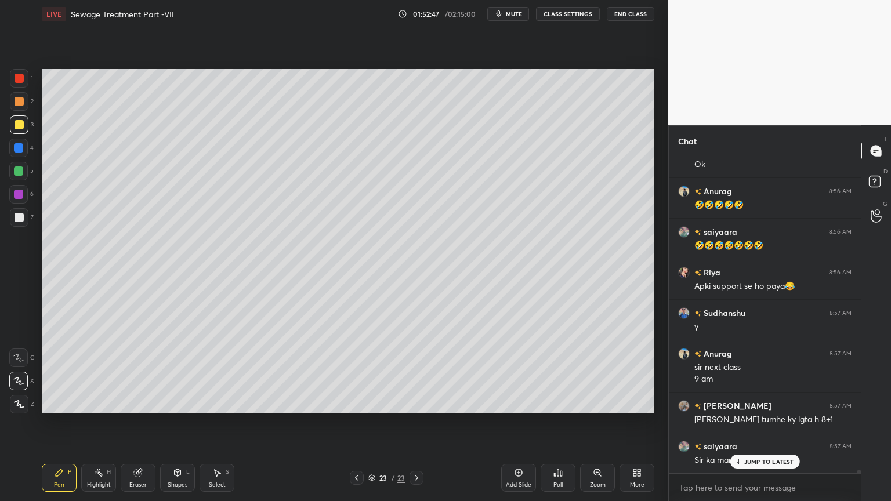
scroll to position [27746, 0]
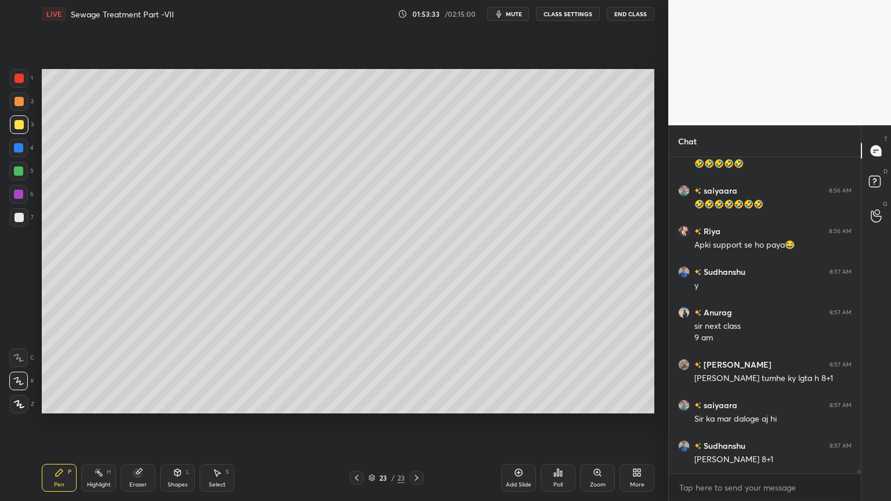
click at [137, 403] on div "Eraser" at bounding box center [138, 478] width 35 height 28
click at [57, 403] on div "Pen P" at bounding box center [59, 478] width 35 height 28
click at [146, 403] on div "Eraser" at bounding box center [138, 478] width 35 height 28
click at [70, 403] on div "Pen P" at bounding box center [59, 478] width 35 height 28
click at [180, 403] on div "Shapes L" at bounding box center [177, 478] width 35 height 28
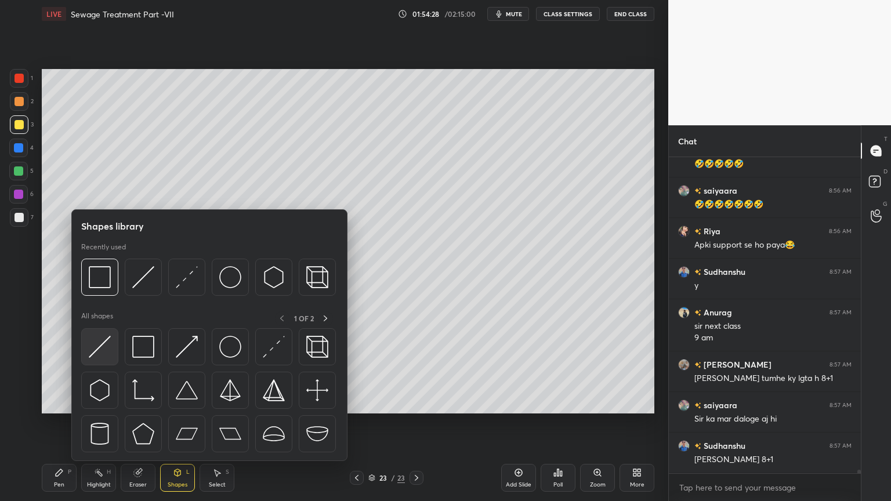
click at [103, 353] on img at bounding box center [100, 347] width 22 height 22
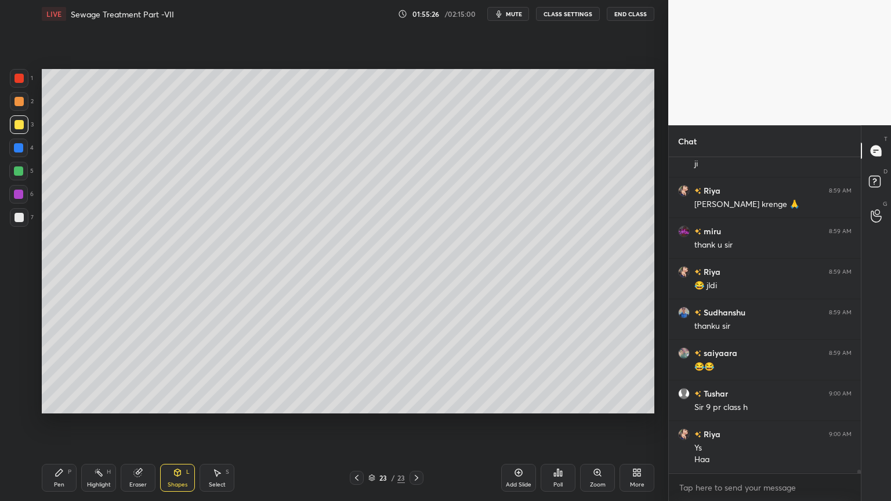
scroll to position [28204, 0]
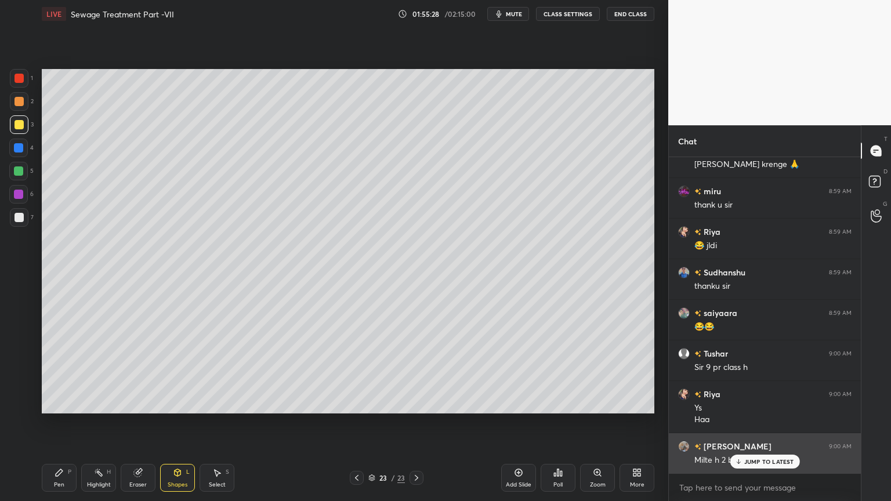
click at [746, 403] on div "JUMP TO LATEST" at bounding box center [765, 462] width 70 height 14
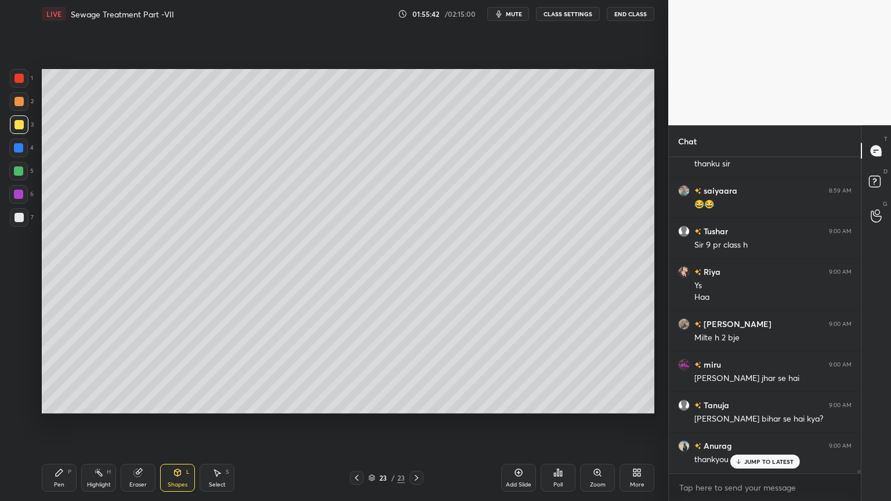
scroll to position [28366, 0]
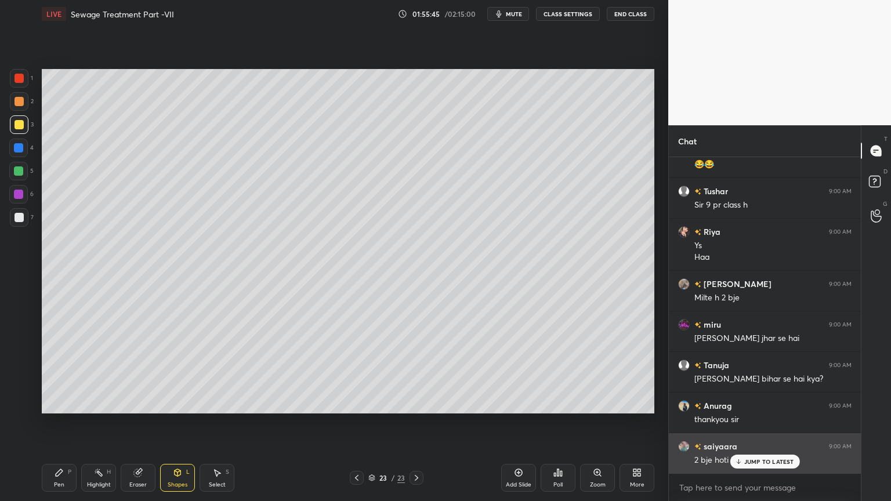
click at [749, 403] on p "JUMP TO LATEST" at bounding box center [769, 461] width 50 height 7
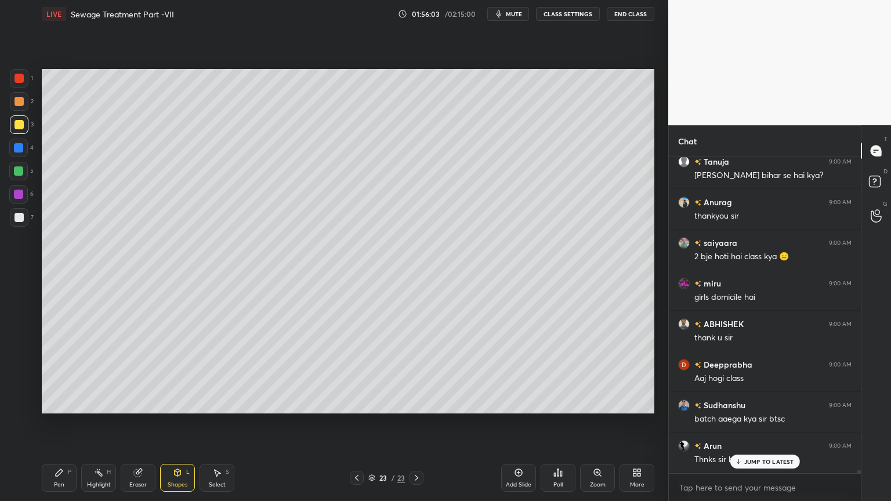
scroll to position [28610, 0]
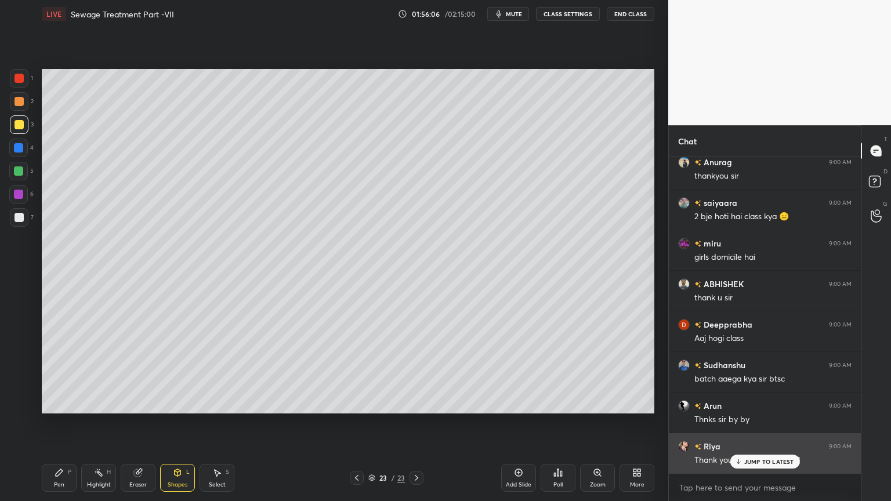
click at [743, 403] on div "JUMP TO LATEST" at bounding box center [765, 462] width 70 height 14
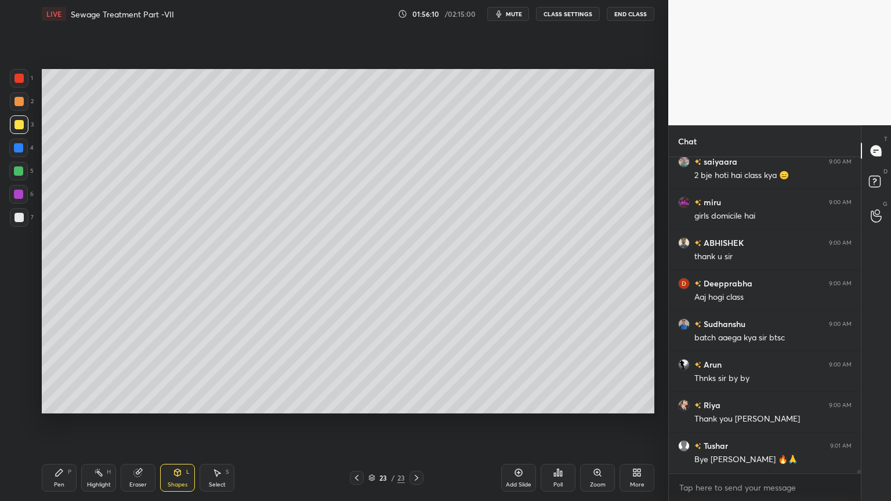
scroll to position [28691, 0]
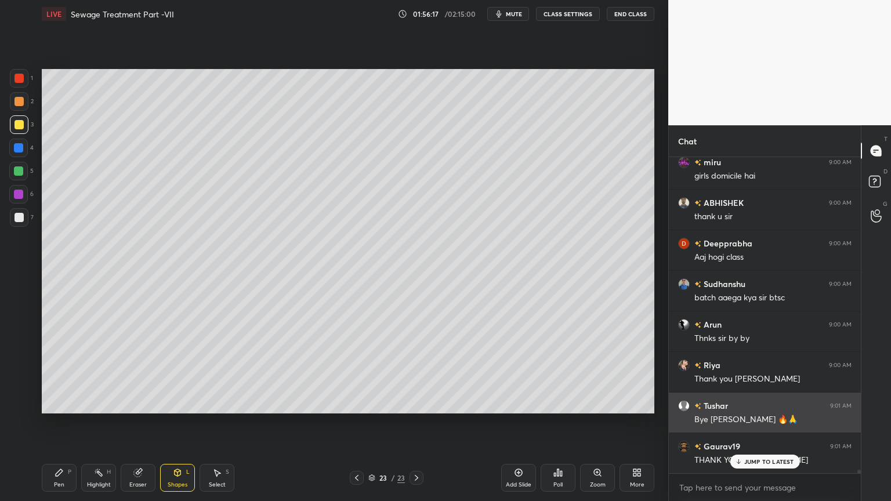
click at [756, 403] on p "JUMP TO LATEST" at bounding box center [769, 461] width 50 height 7
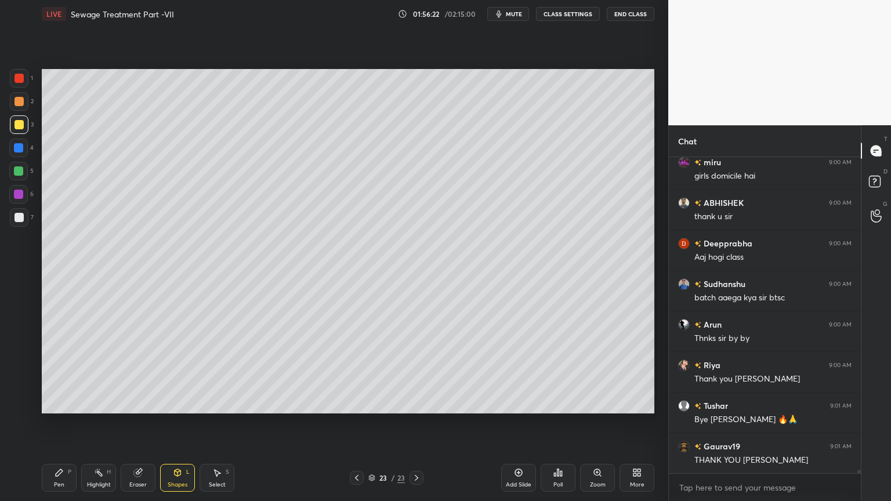
click at [636, 15] on button "End Class" at bounding box center [631, 14] width 48 height 14
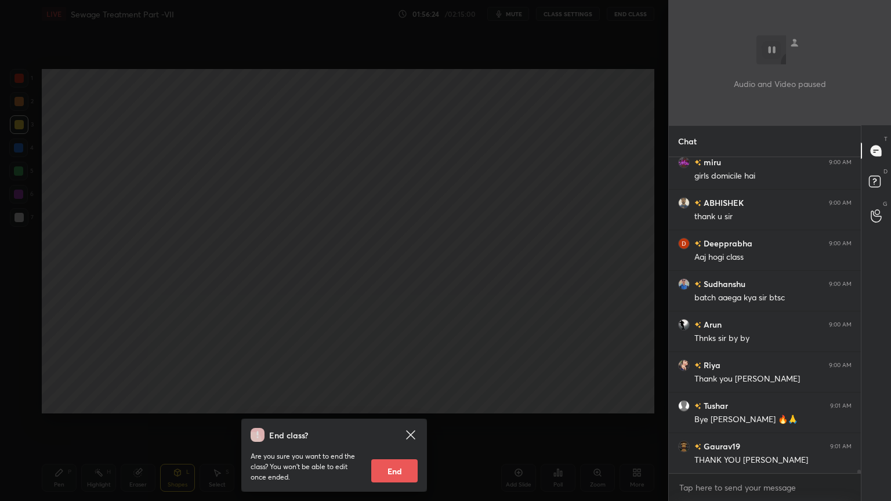
scroll to position [28733, 0]
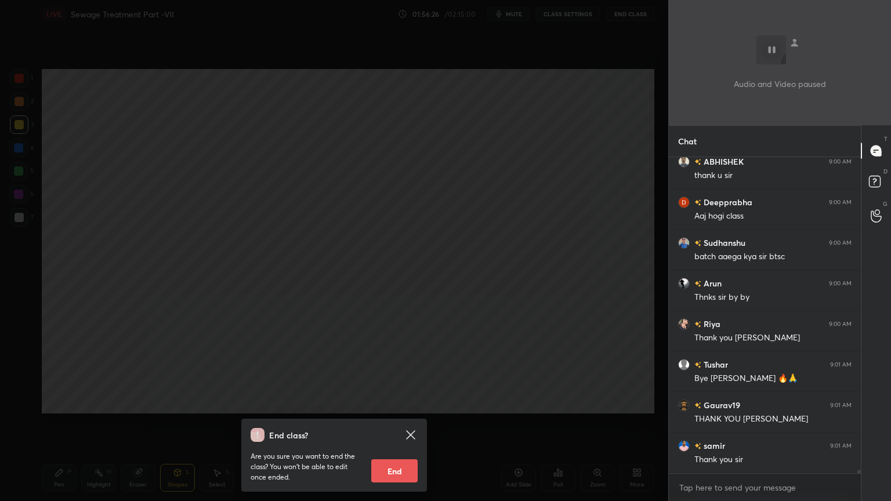
click at [404, 403] on button "End" at bounding box center [394, 470] width 46 height 23
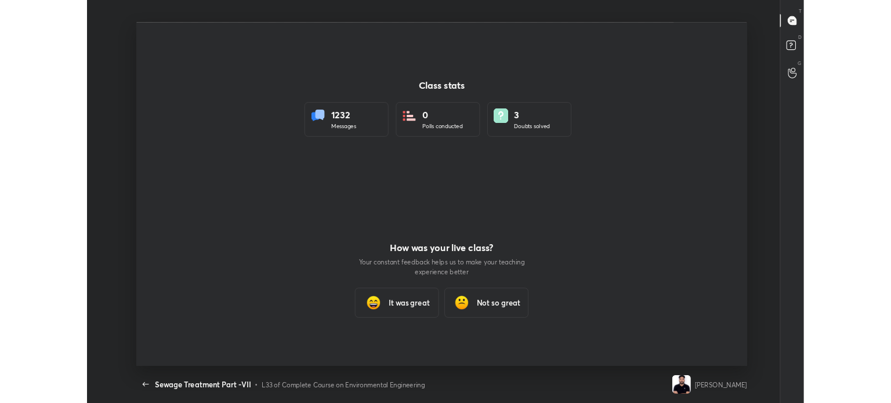
scroll to position [427, 882]
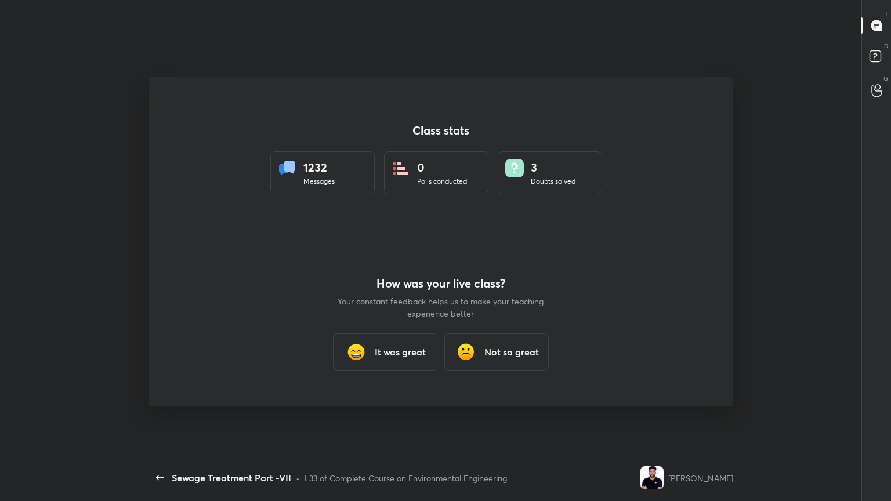
type textarea "x"
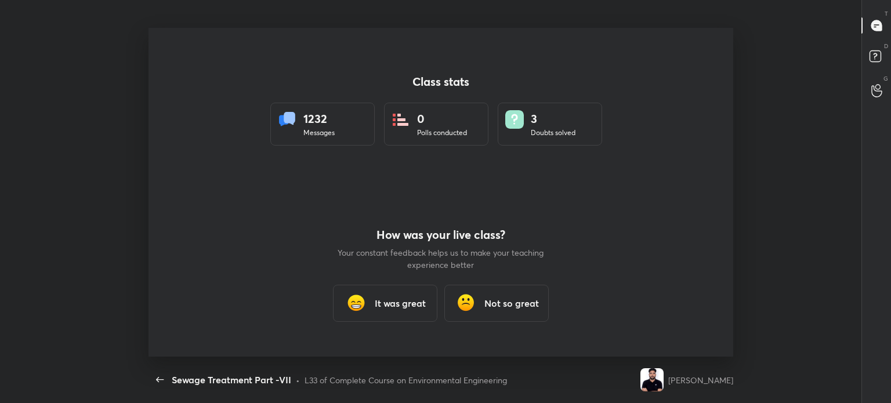
scroll to position [57680, 57127]
click at [410, 300] on h3 "It was great" at bounding box center [400, 303] width 51 height 14
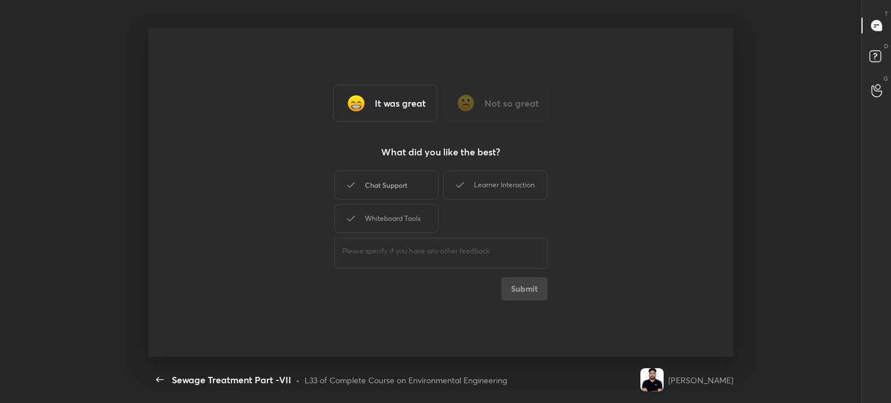
click at [415, 180] on div "Chat Support" at bounding box center [386, 185] width 104 height 29
click at [401, 223] on div "Whiteboard Tools" at bounding box center [386, 218] width 104 height 29
click at [507, 190] on div "Learner Interaction" at bounding box center [495, 185] width 104 height 29
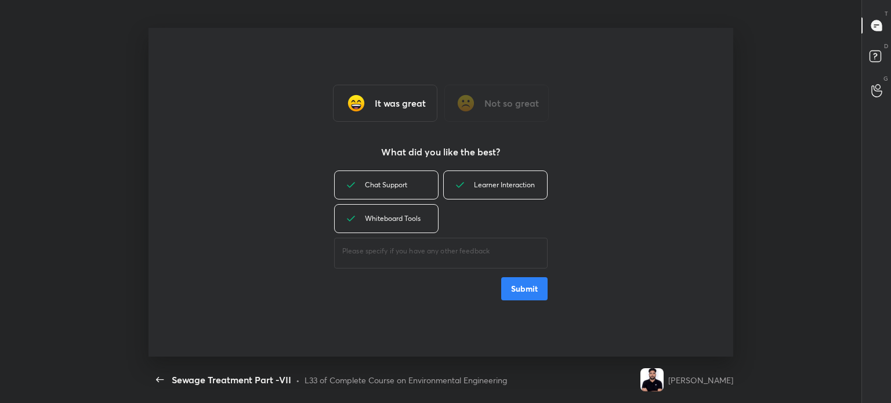
click at [528, 289] on button "Submit" at bounding box center [524, 288] width 46 height 23
